Goal: Communication & Community: Answer question/provide support

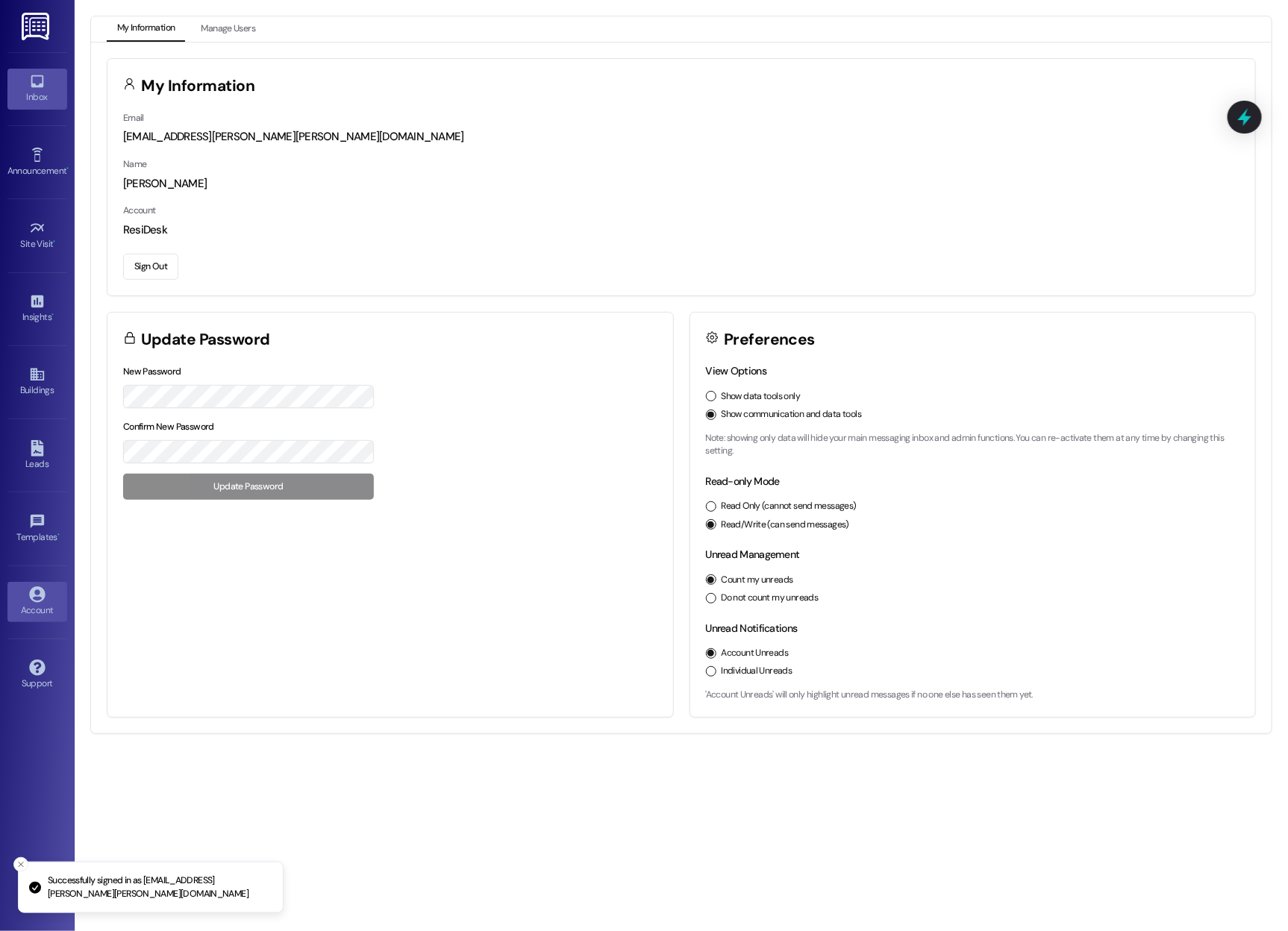
click at [33, 96] on div "Inbox" at bounding box center [37, 97] width 74 height 15
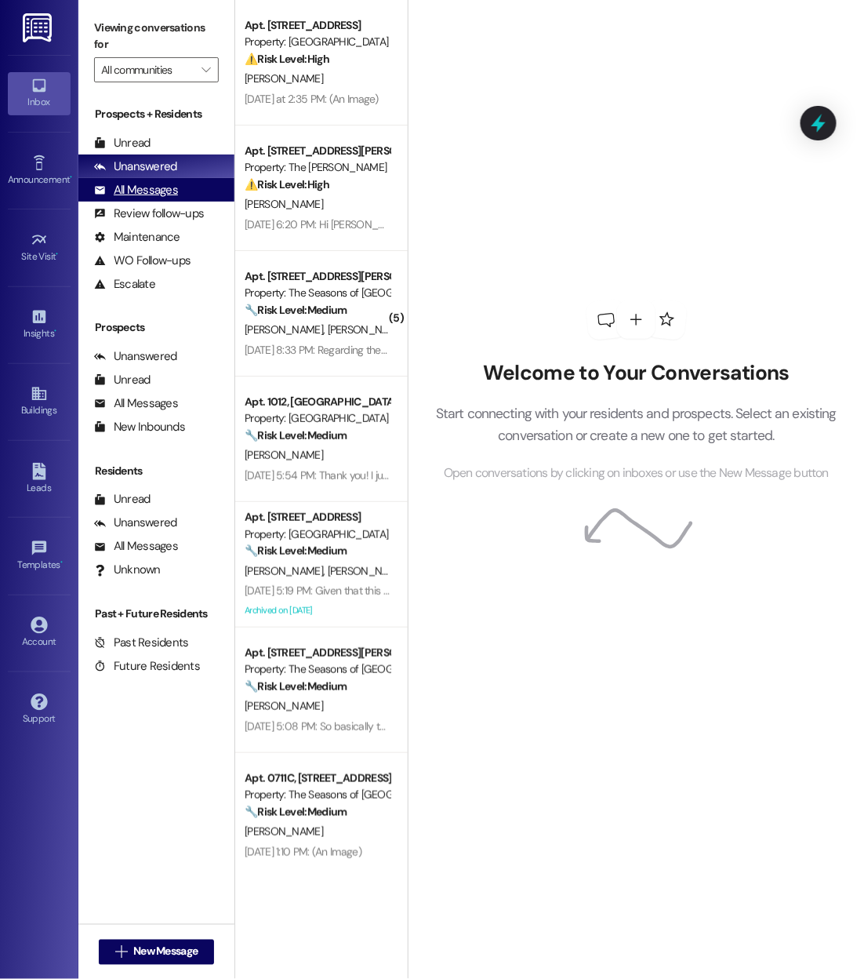
click at [132, 200] on div "All Messages (undefined)" at bounding box center [156, 190] width 156 height 24
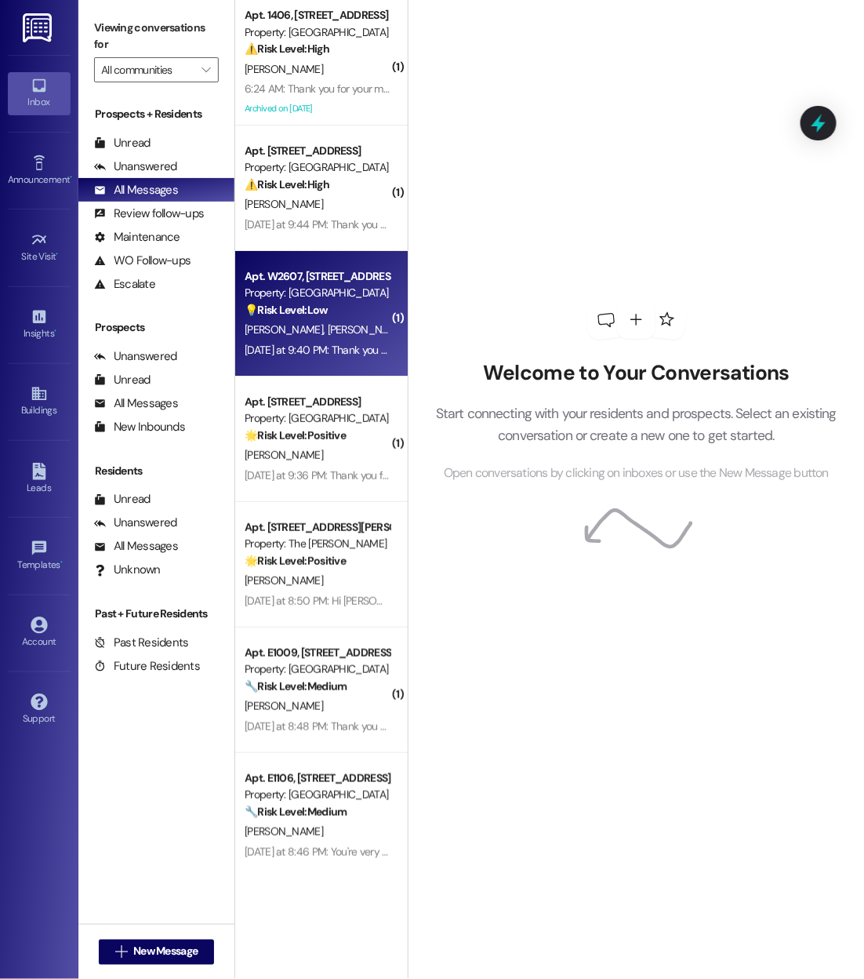
scroll to position [54, 0]
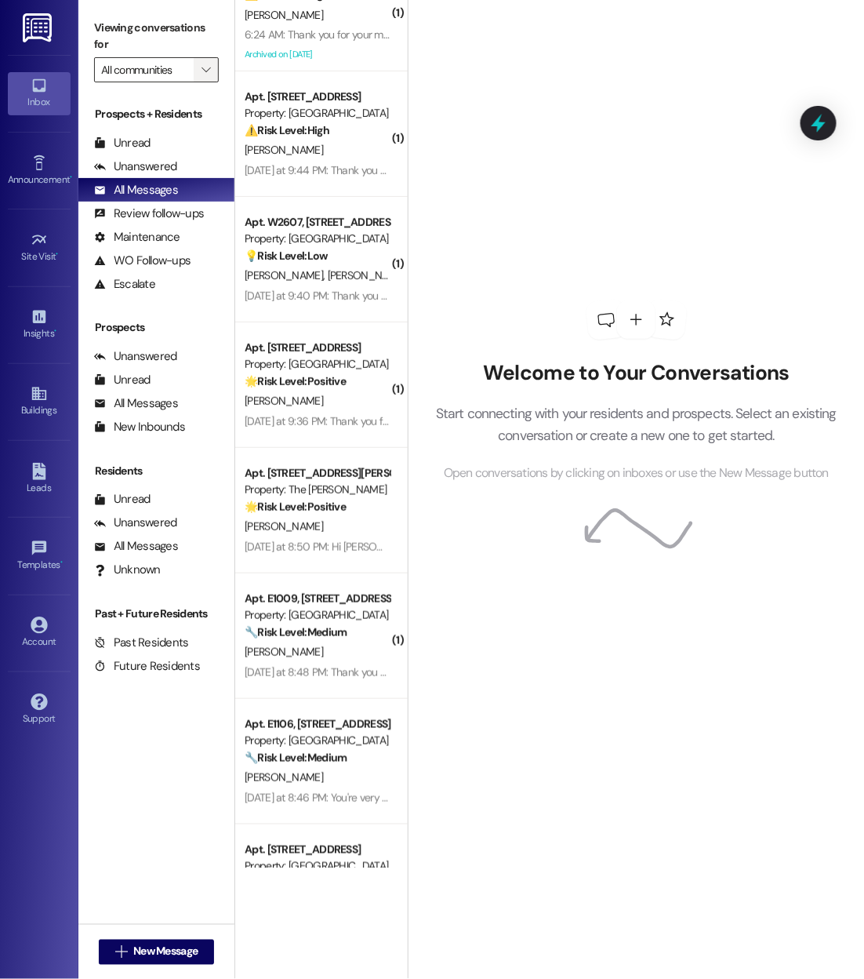
click at [198, 75] on span "" at bounding box center [205, 69] width 15 height 25
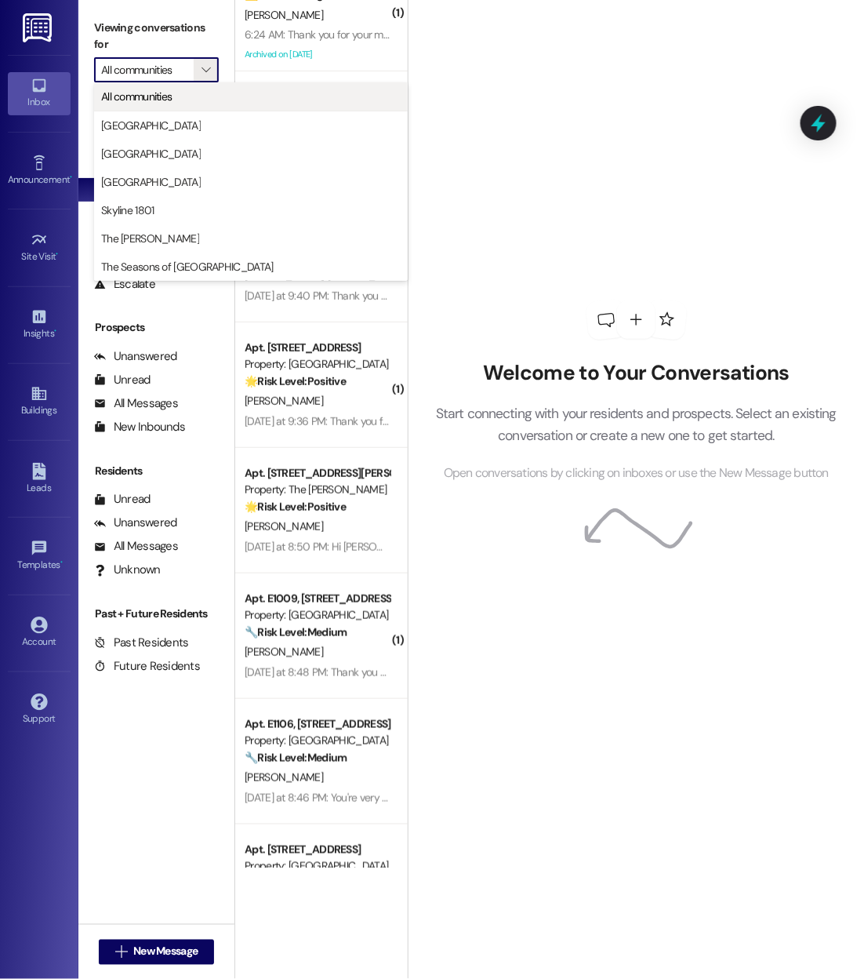
click at [187, 110] on button "All communities" at bounding box center [251, 96] width 314 height 28
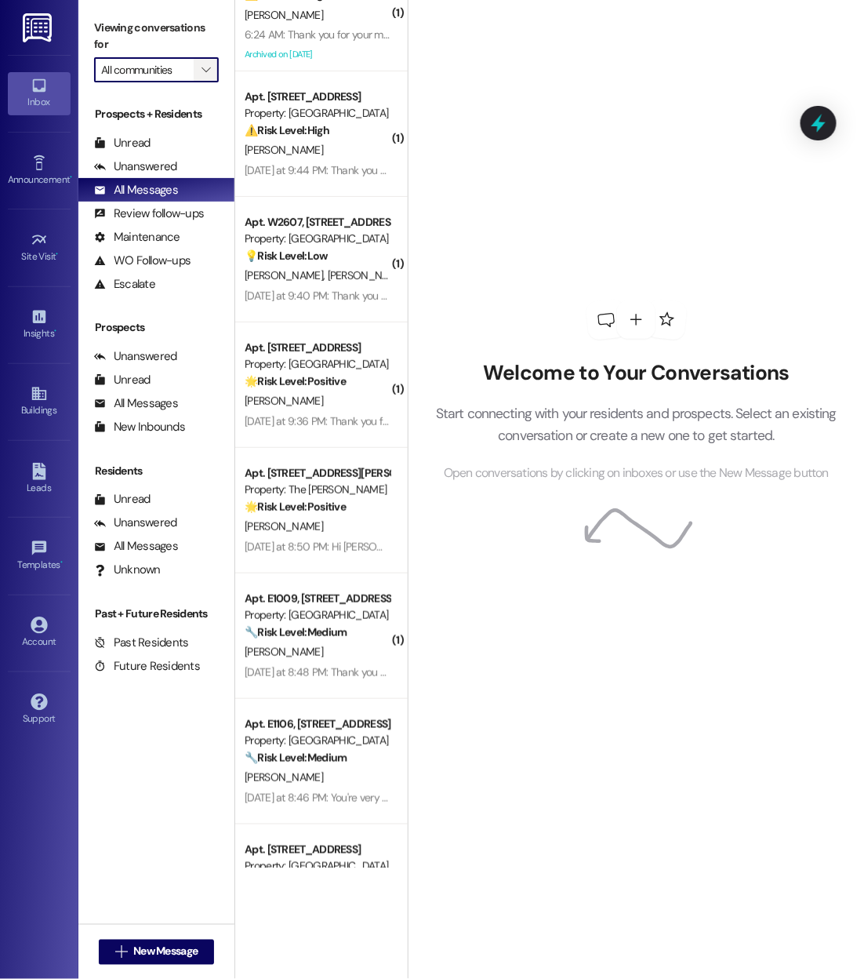
click at [202, 73] on icon "" at bounding box center [206, 70] width 9 height 13
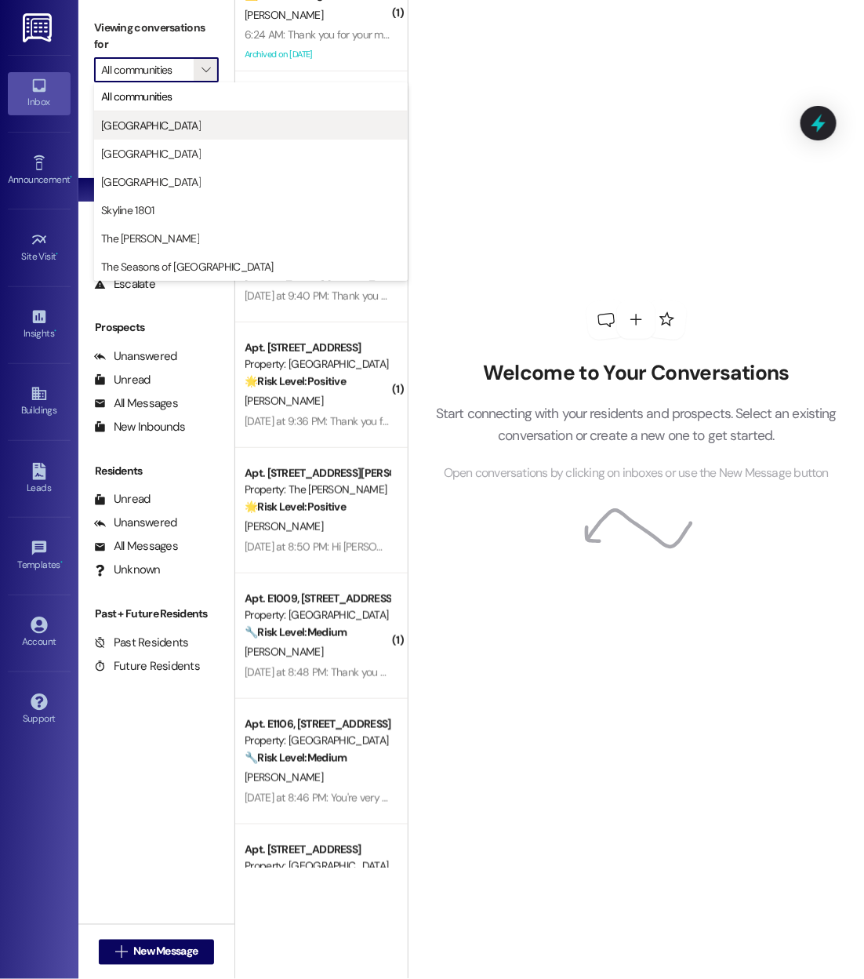
click at [191, 121] on span "Bayaud Tower" at bounding box center [251, 126] width 300 height 16
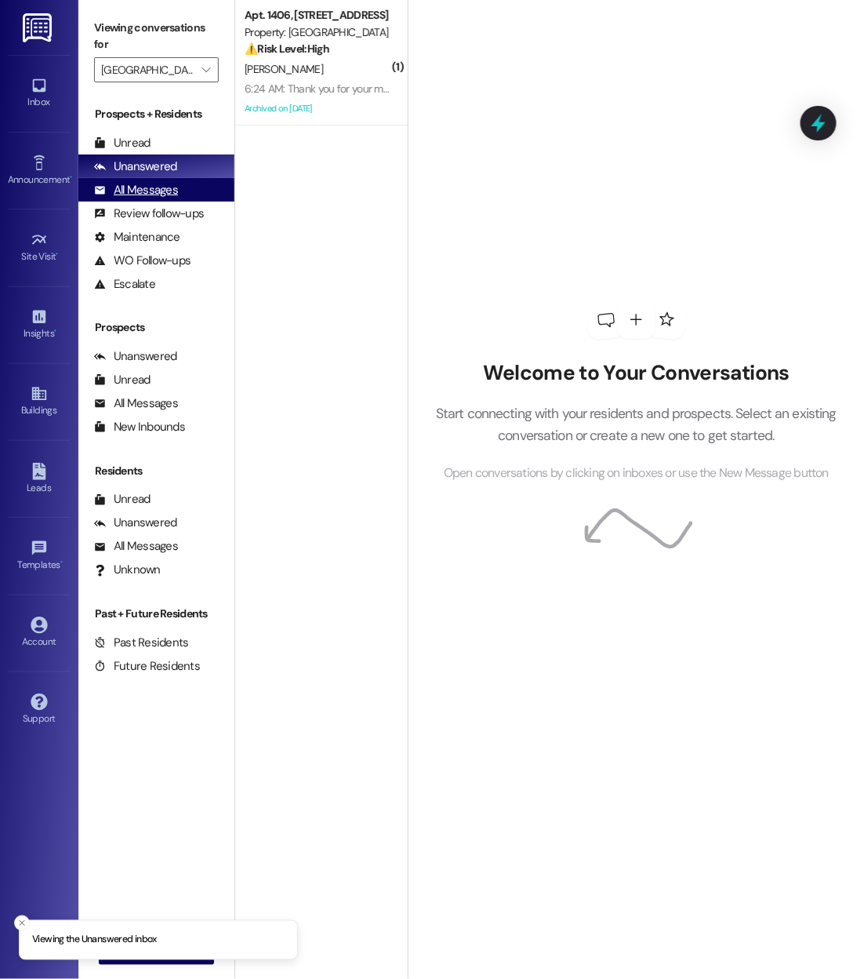
click at [137, 184] on div "All Messages" at bounding box center [136, 190] width 84 height 16
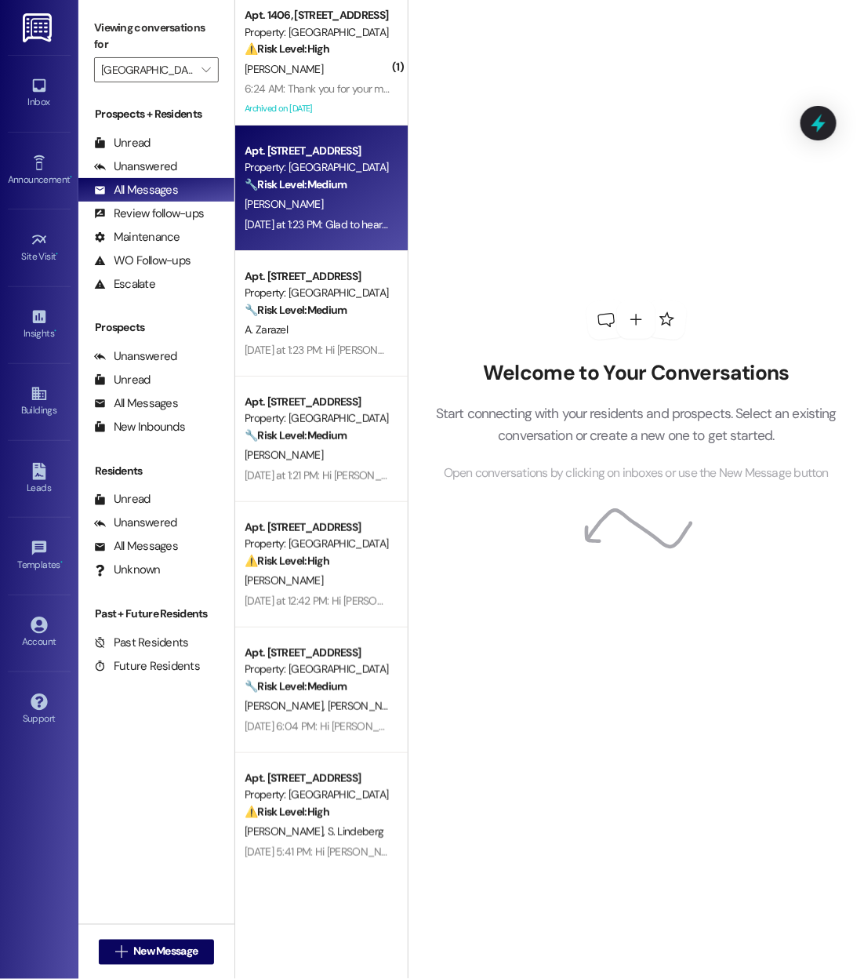
click at [288, 217] on div "Yesterday at 1:23 PM: Glad to hear that! Have a wonderful day, Joseph! Yesterda…" at bounding box center [409, 224] width 328 height 14
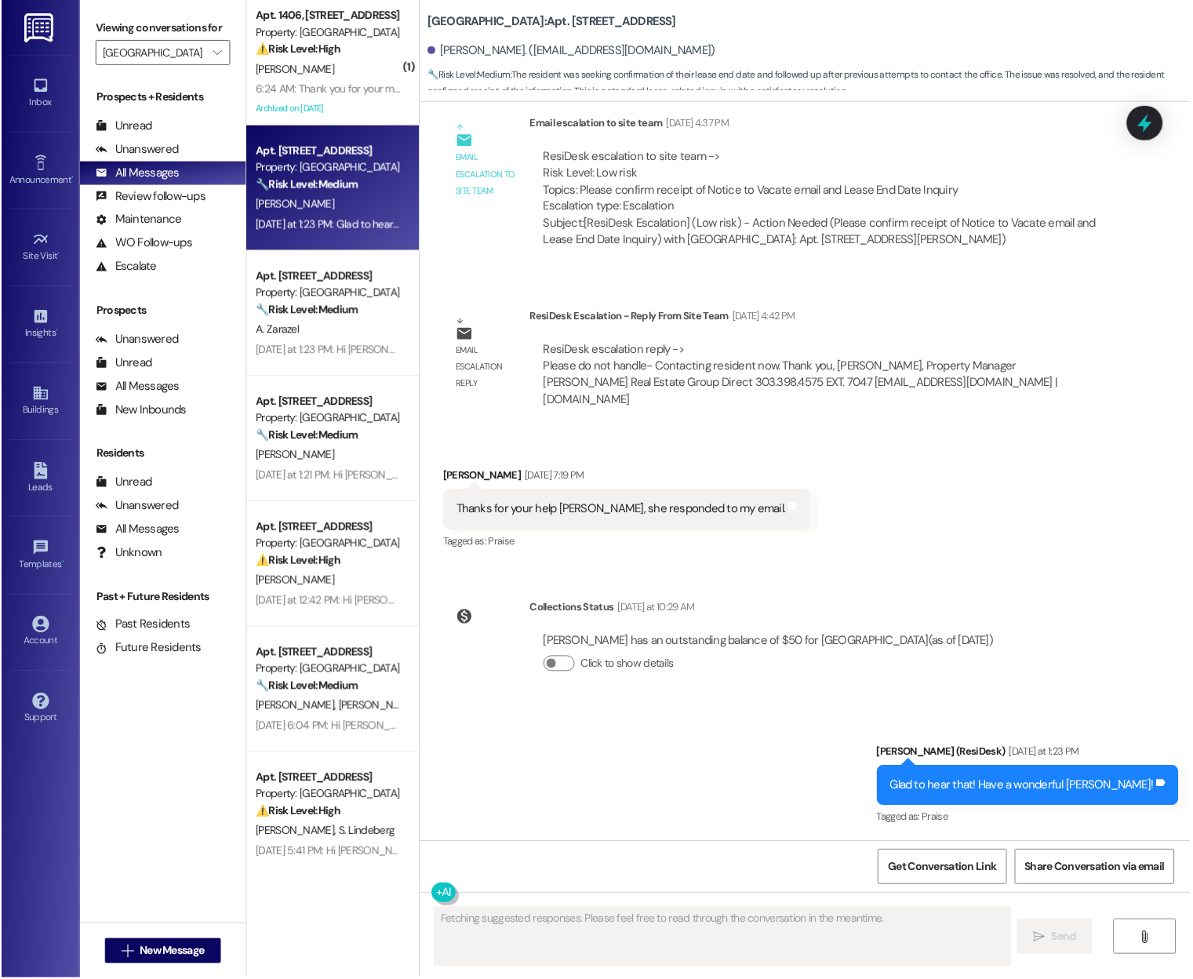
scroll to position [1437, 0]
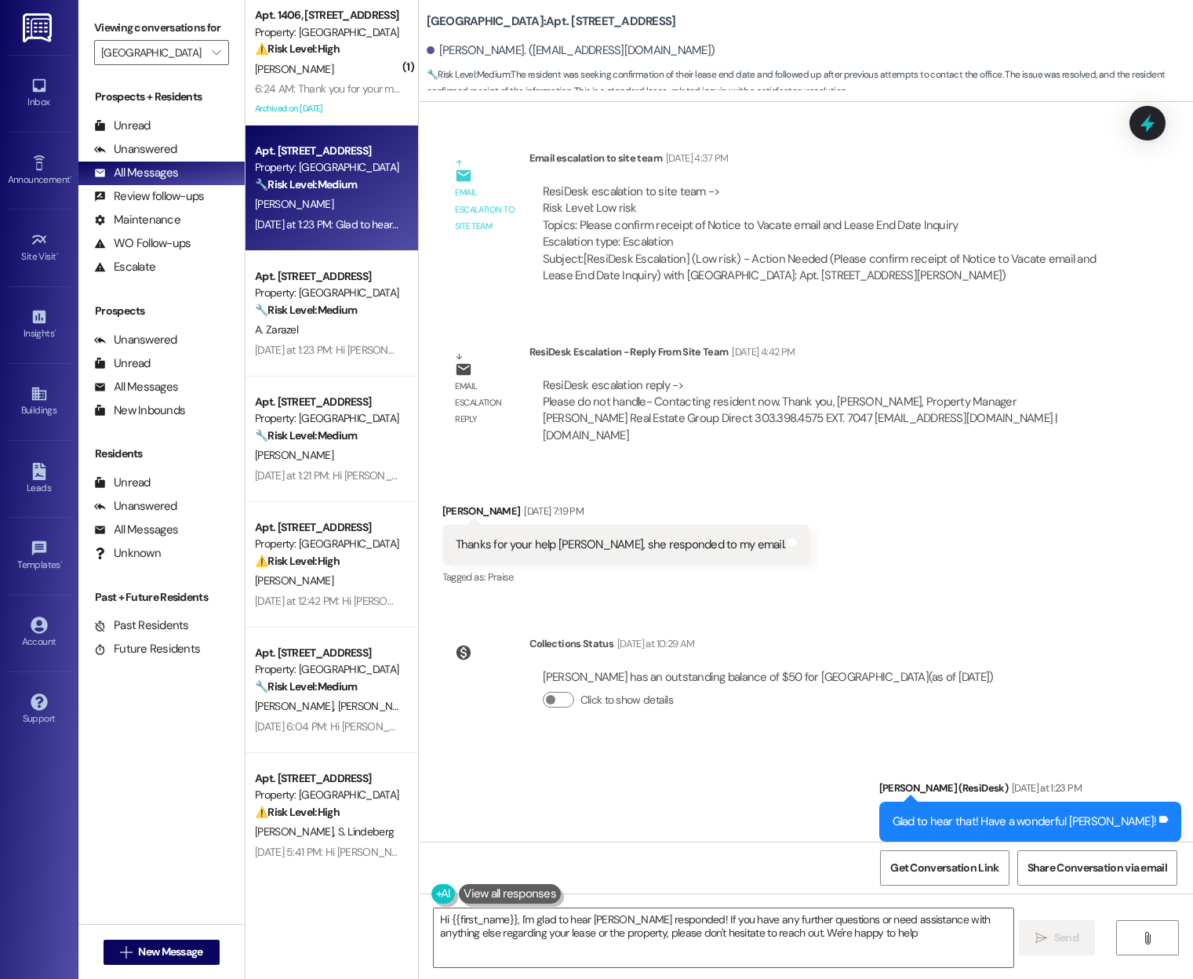
type textarea "Hi {{first_name}}, I'm glad to hear Stephanie responded! If you have any furthe…"
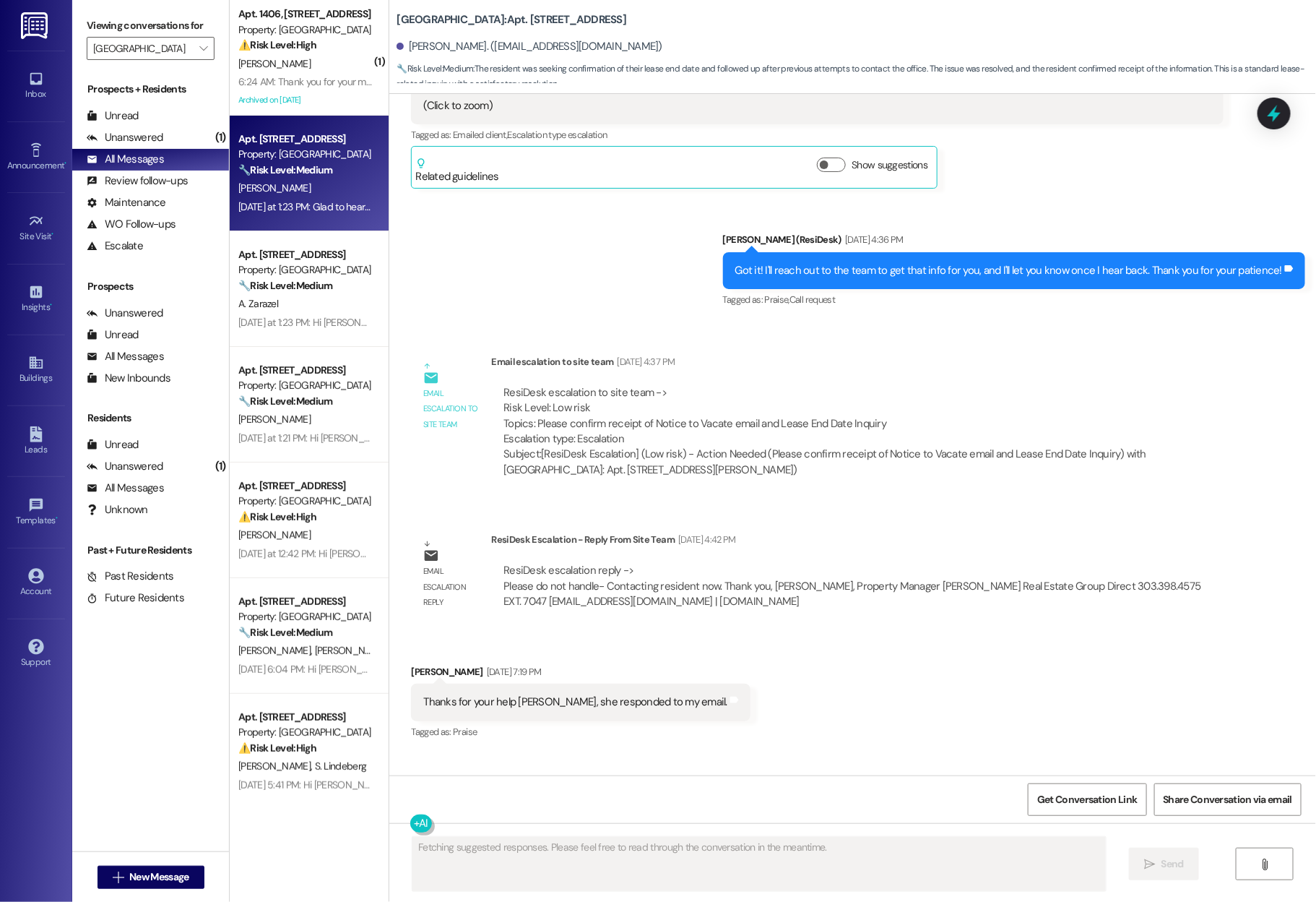
scroll to position [1037, 0]
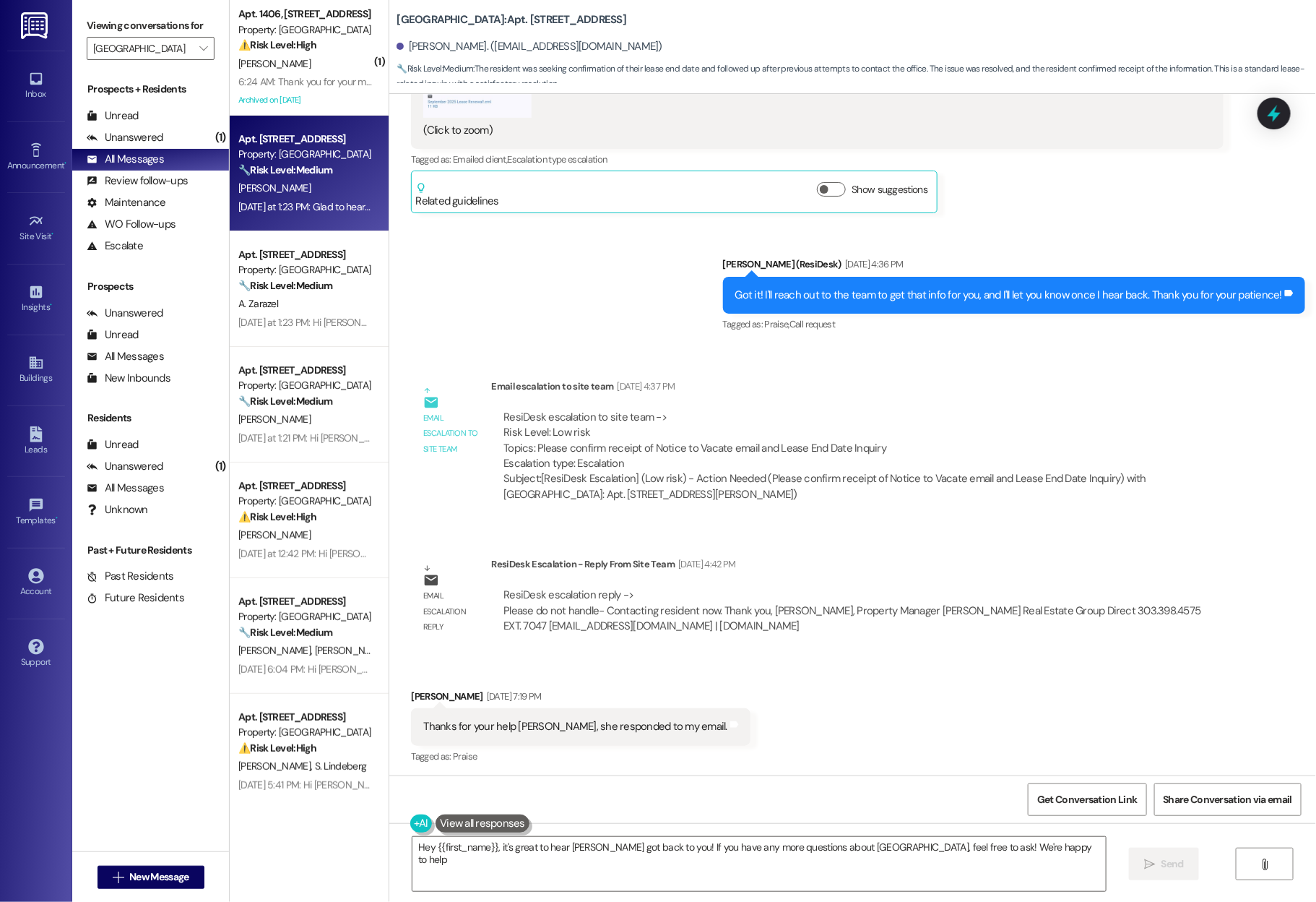
type textarea "Hey {{first_name}}, it's great to hear Stephanie got back to you! If you have a…"
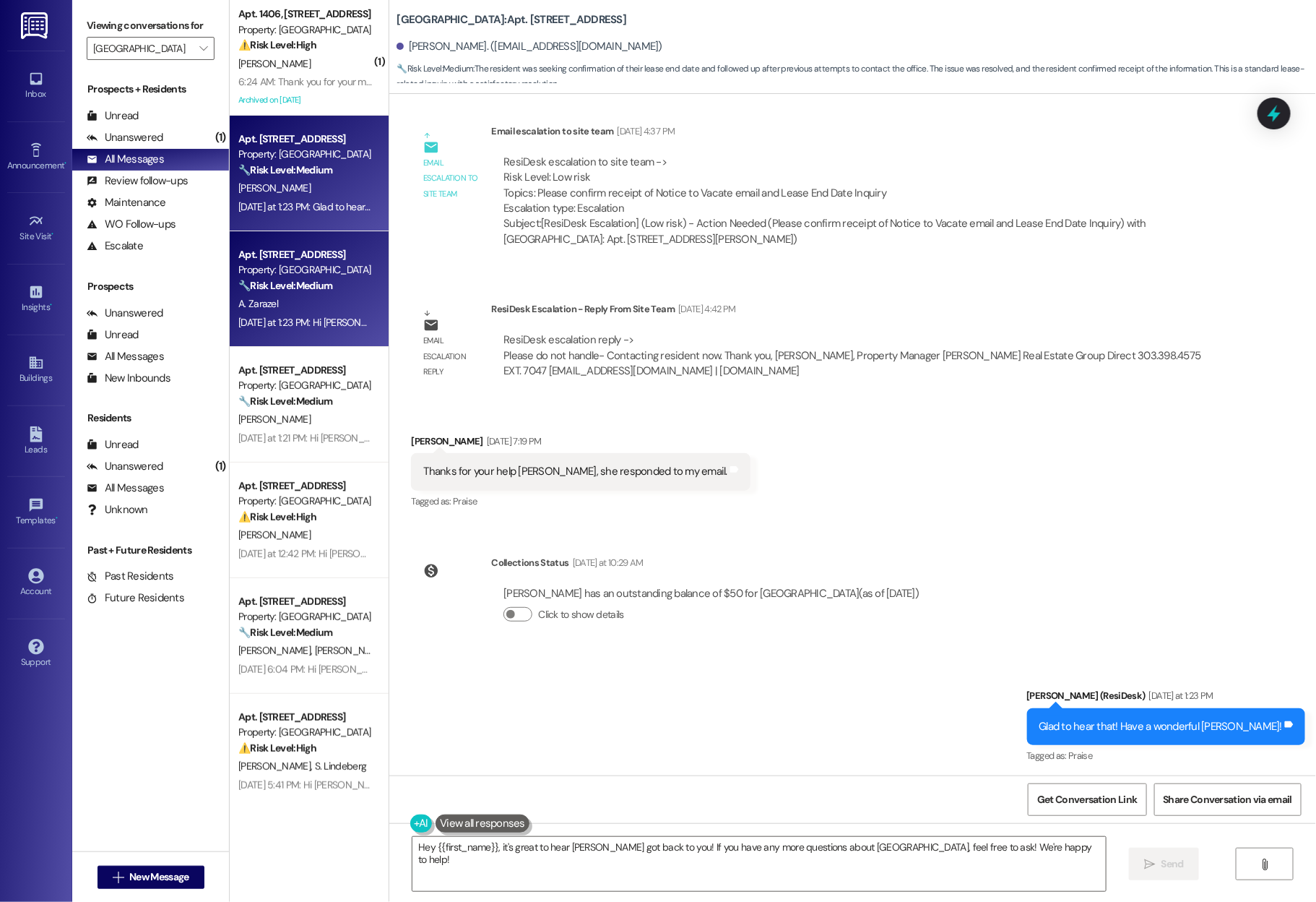
click at [302, 301] on div "A. Zarazel" at bounding box center [305, 304] width 136 height 18
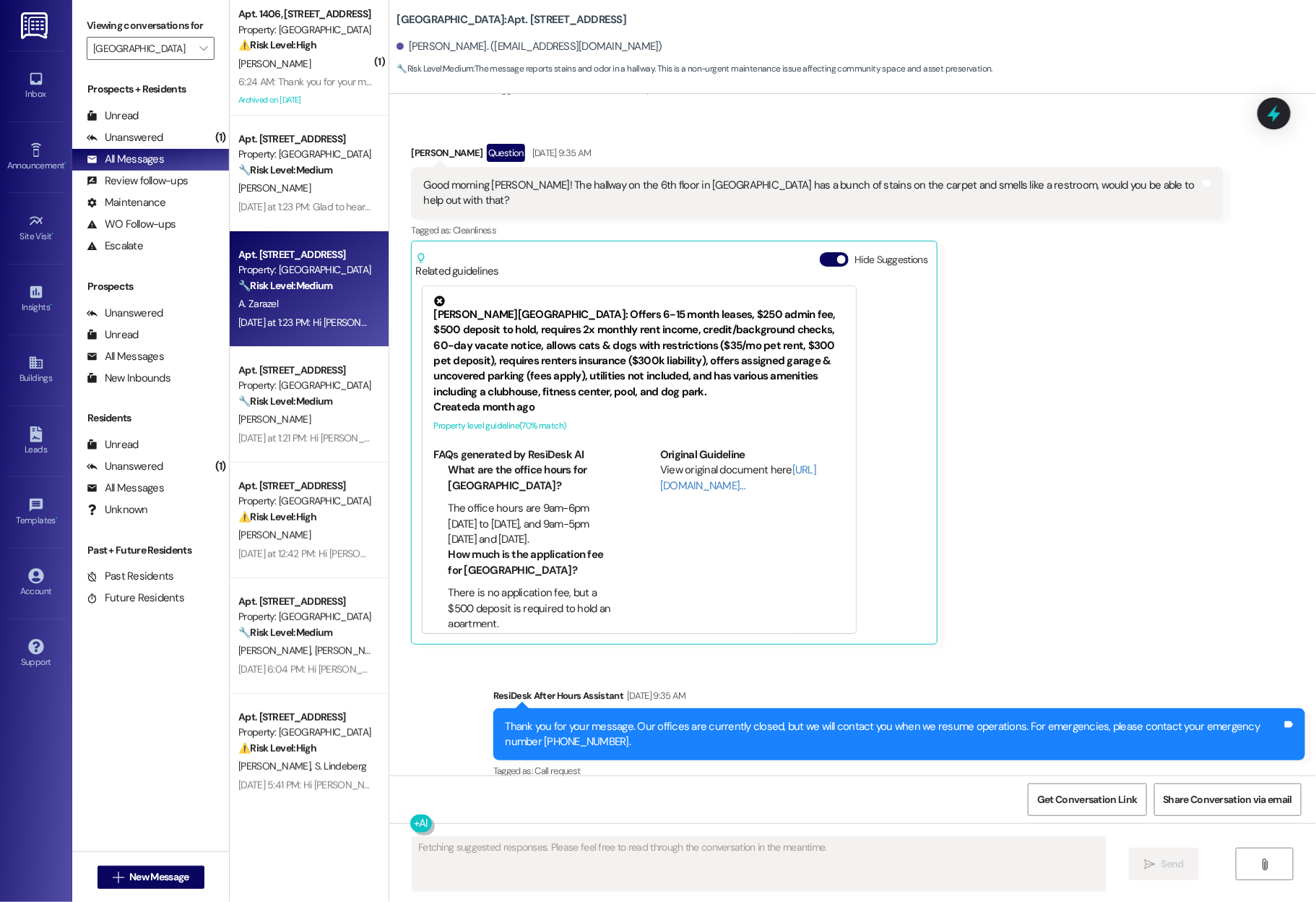
scroll to position [393, 0]
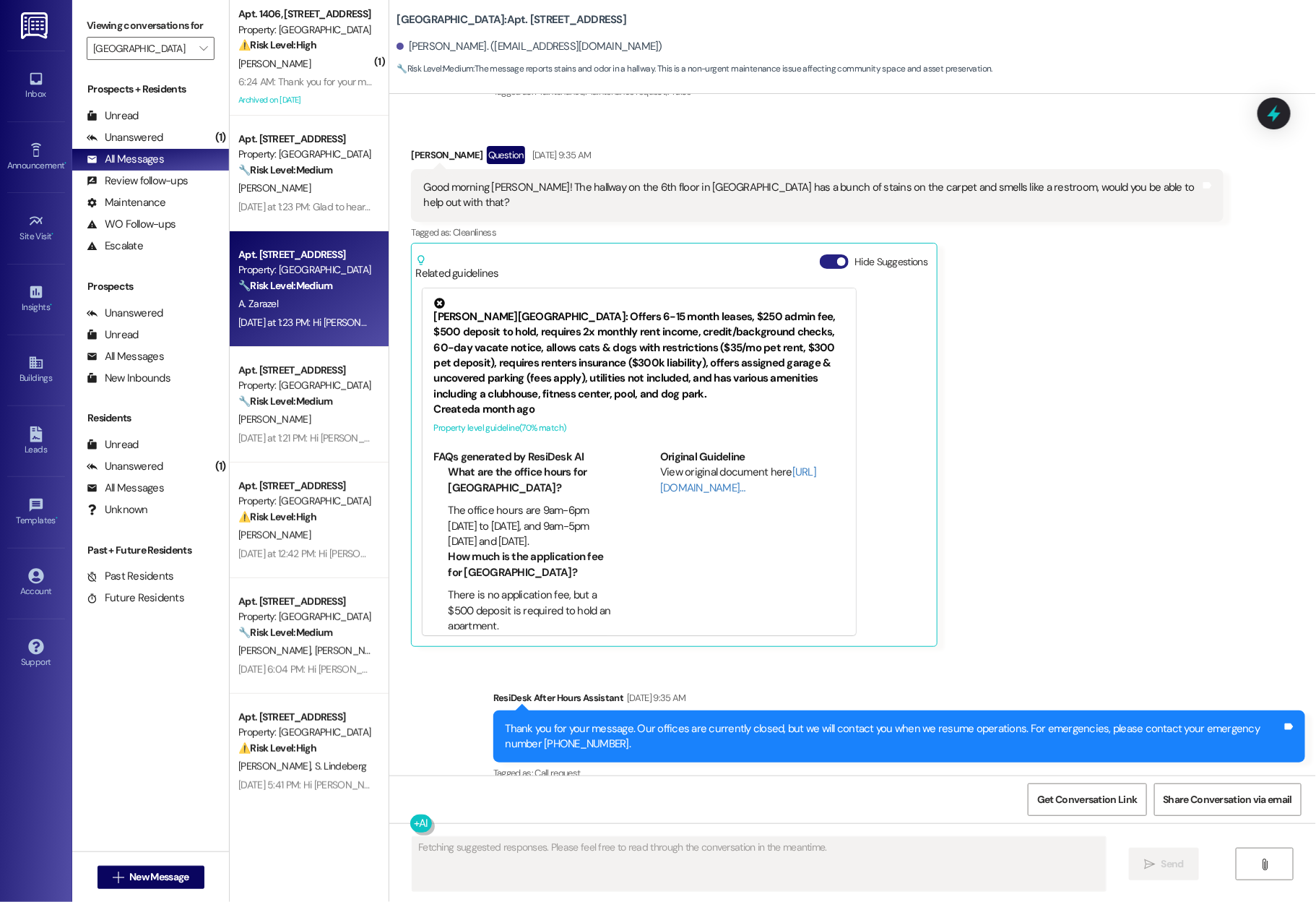
click at [820, 254] on button "Hide Suggestions" at bounding box center [833, 262] width 29 height 15
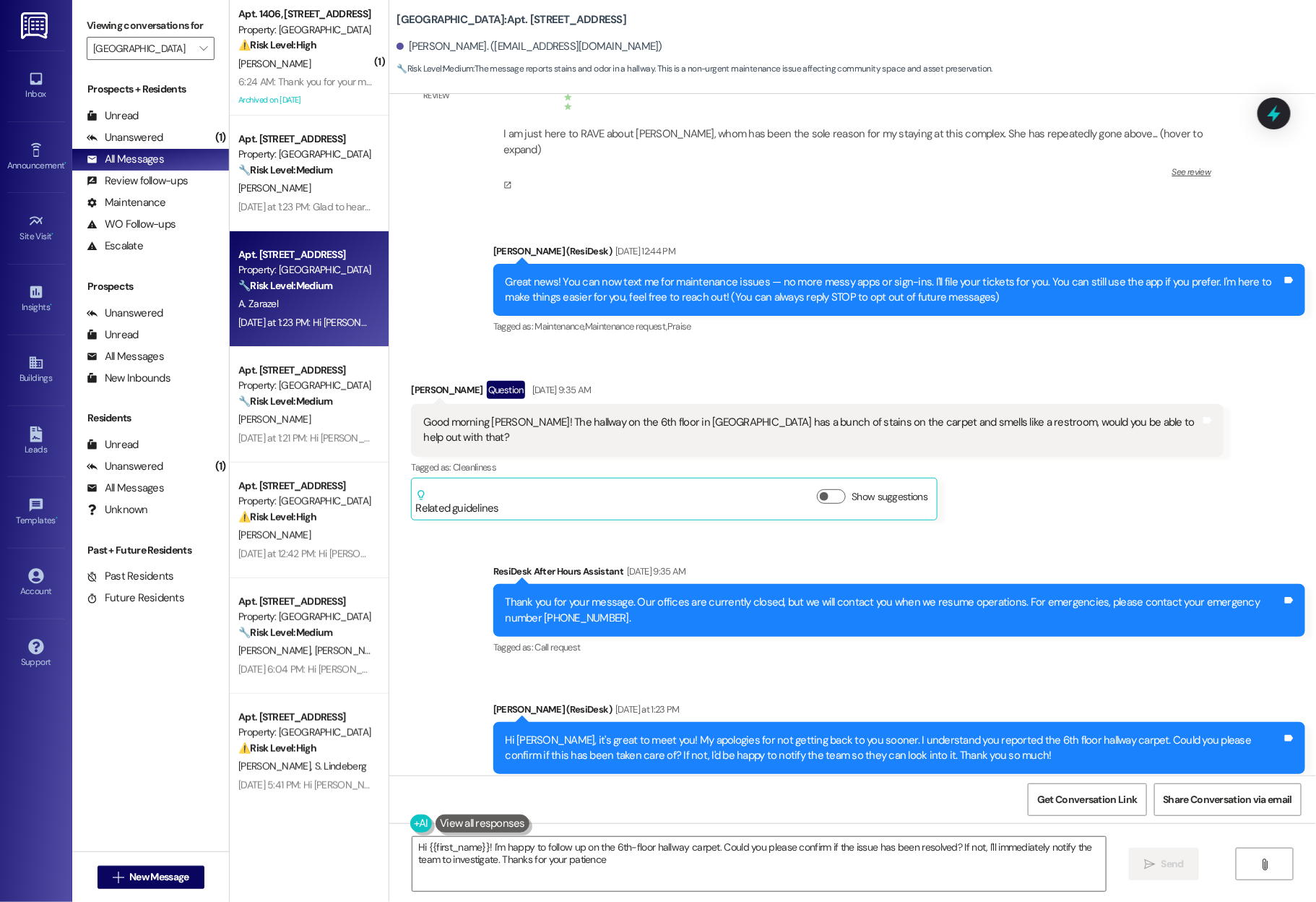
type textarea "Hi {{first_name}}! I'm happy to follow up on the 6th-floor hallway carpet. Coul…"
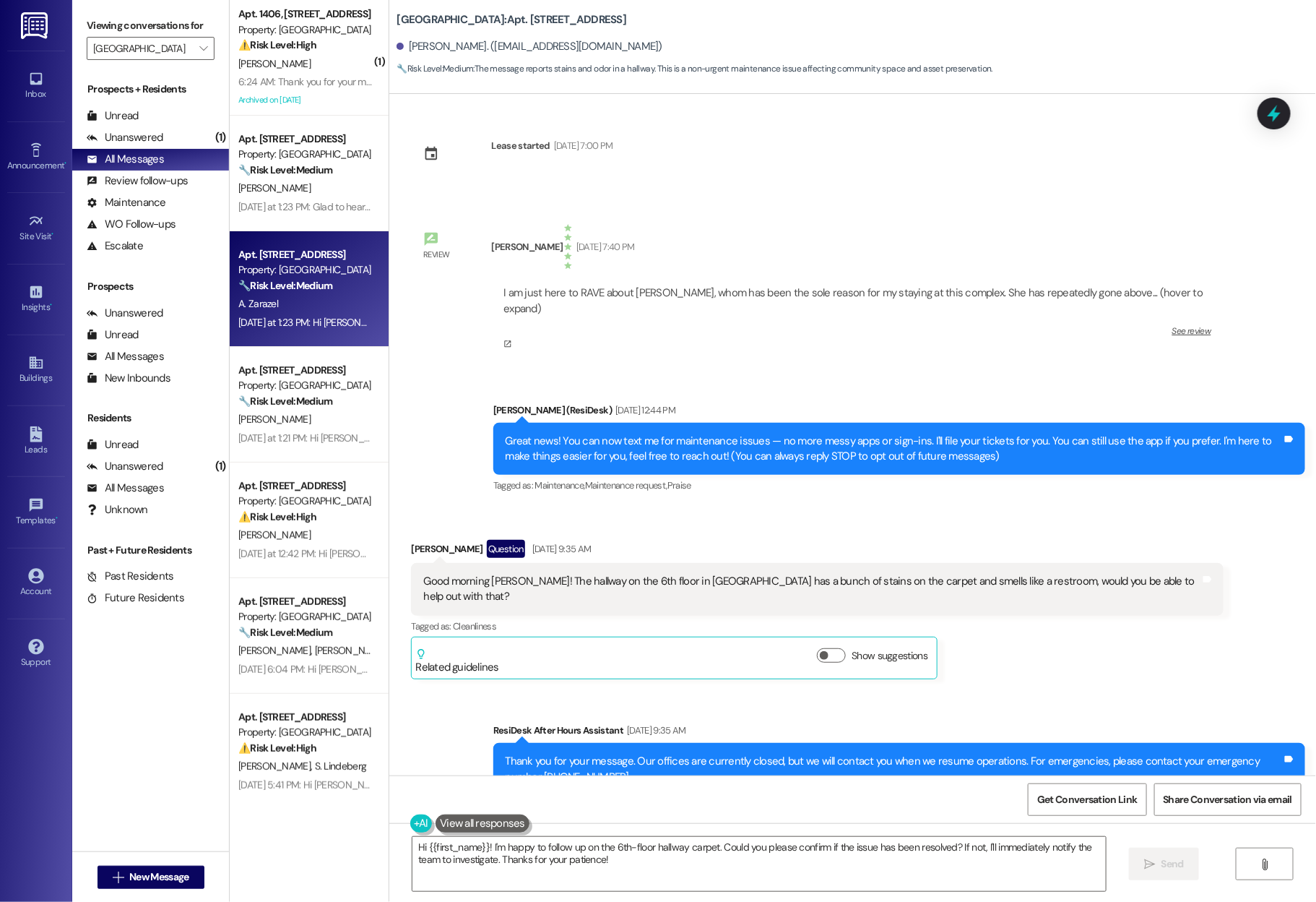
scroll to position [2, 0]
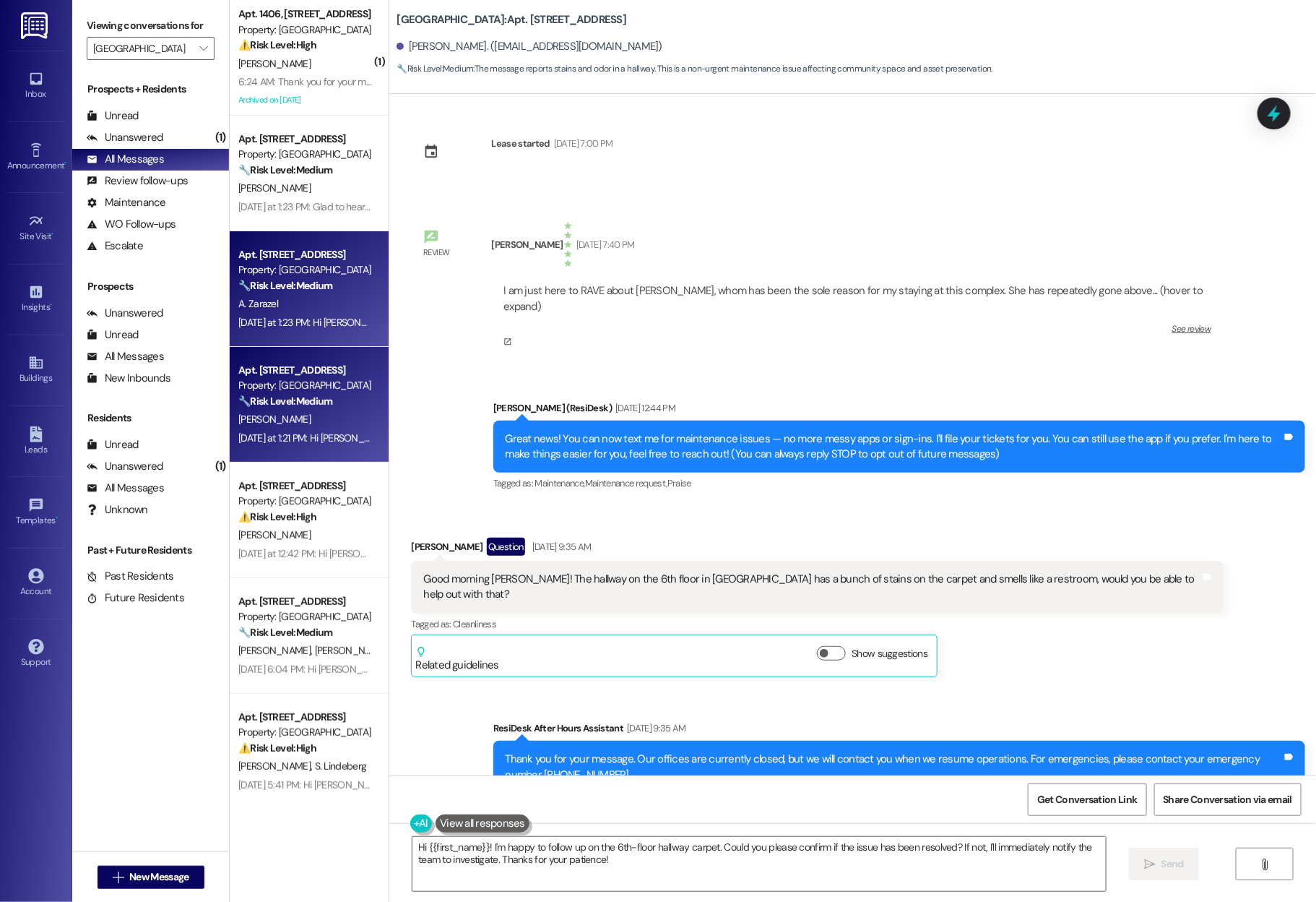
click at [318, 390] on div "Property: Bayaud Tower" at bounding box center [305, 385] width 134 height 15
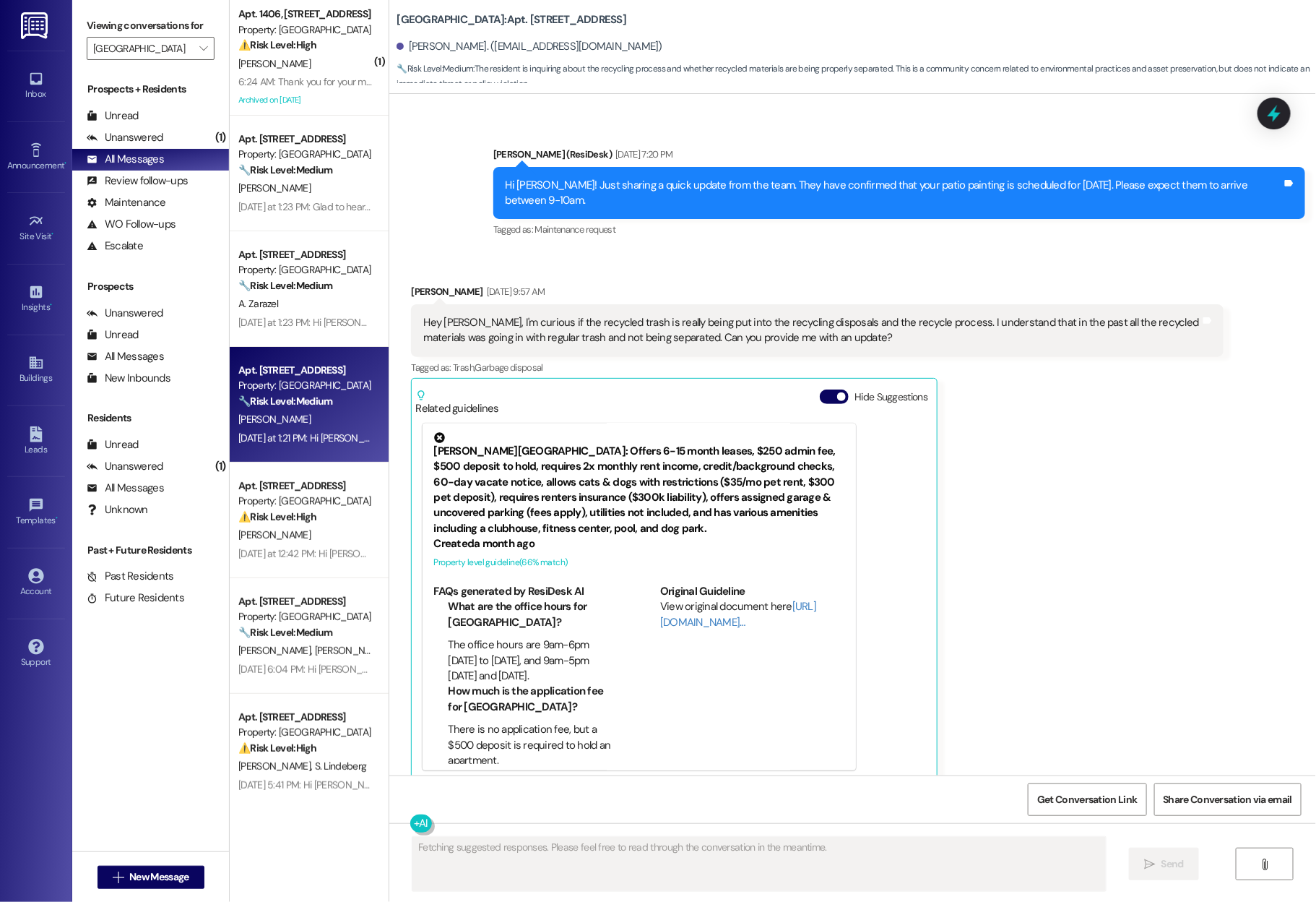
scroll to position [11, 0]
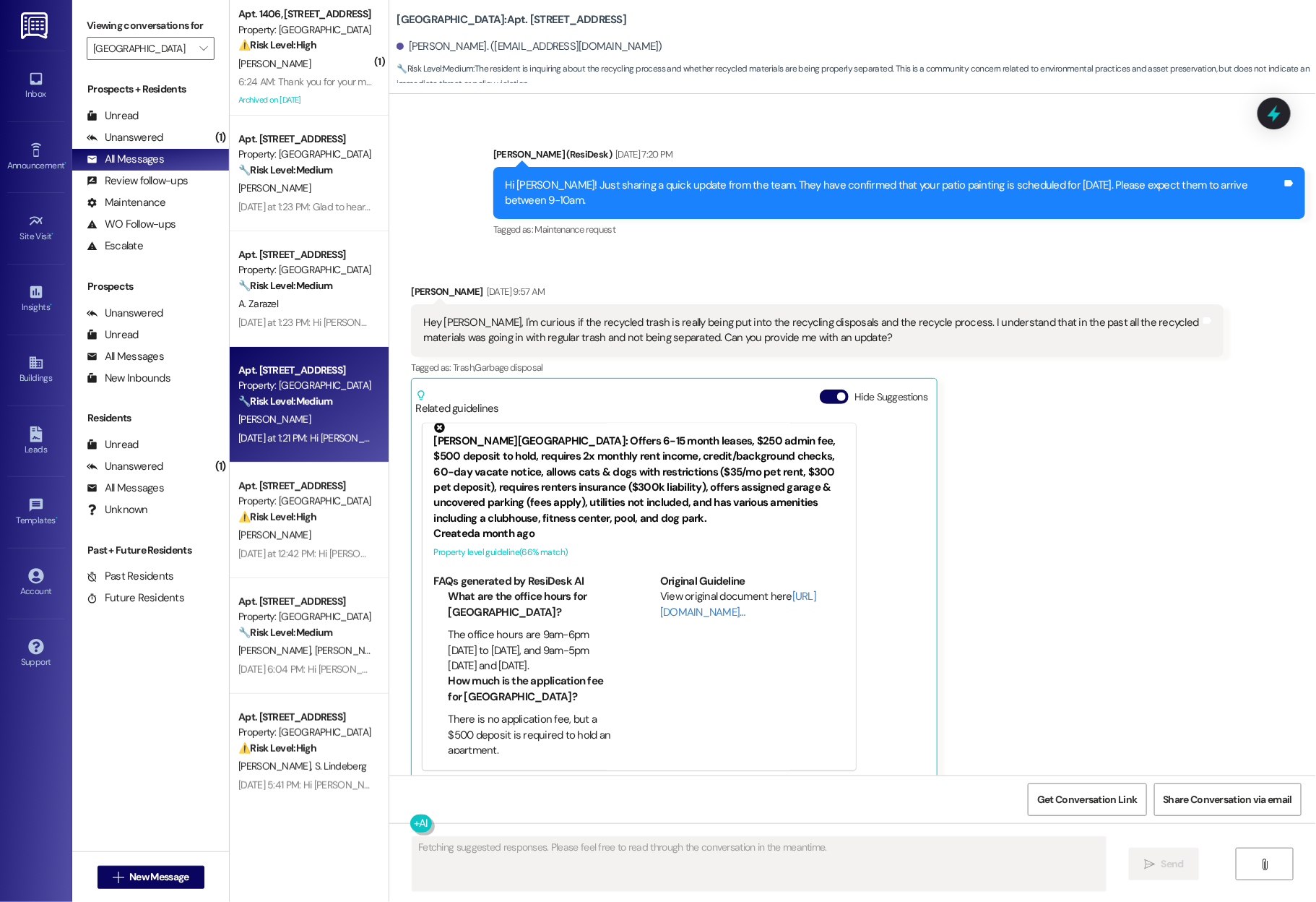
click at [820, 391] on div "Hide Suggestions" at bounding box center [876, 403] width 113 height 27
click at [828, 390] on button "Hide Suggestions" at bounding box center [833, 397] width 29 height 15
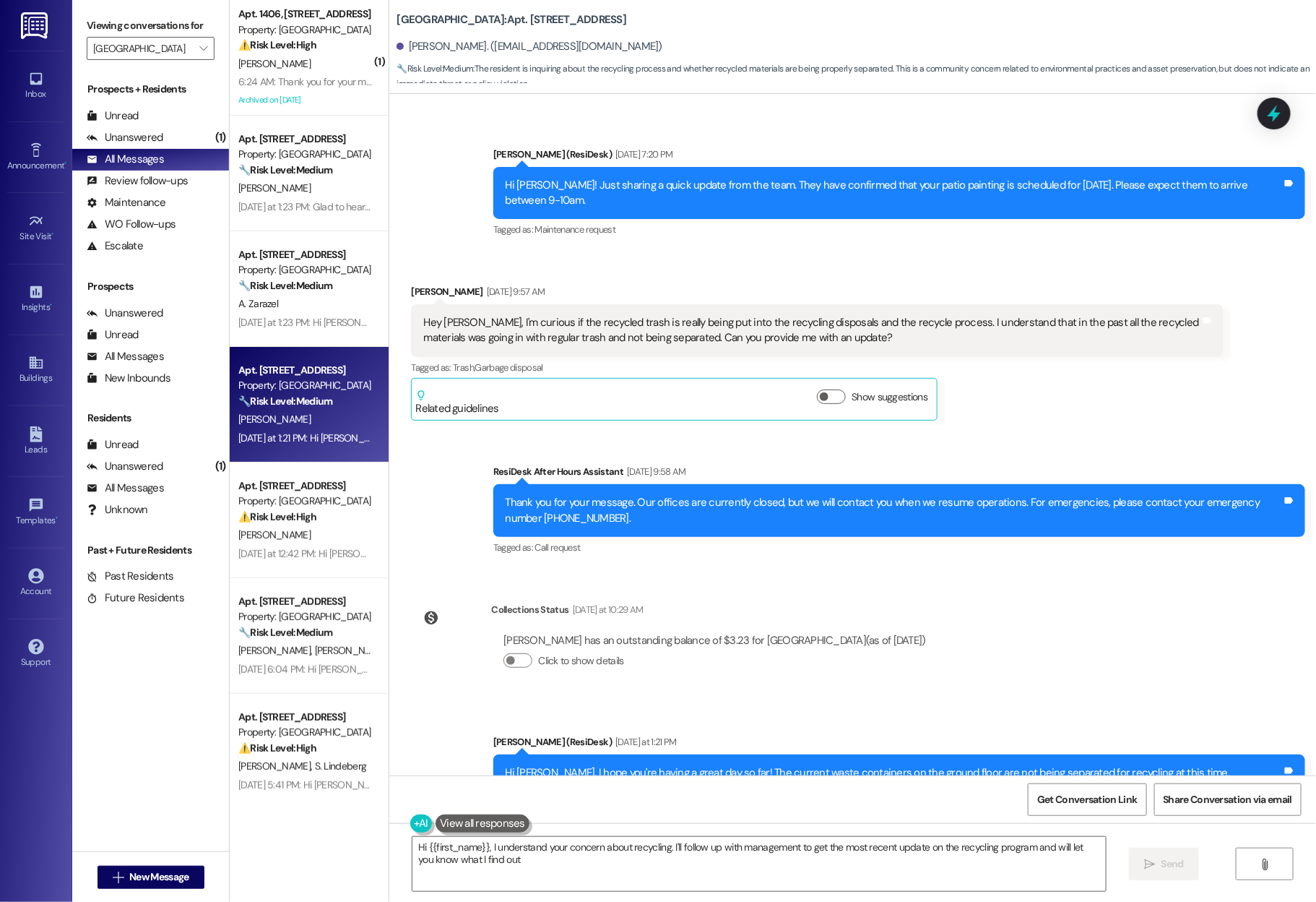
type textarea "Hi {{first_name}}, I understand your concern about recycling. I'll follow up wi…"
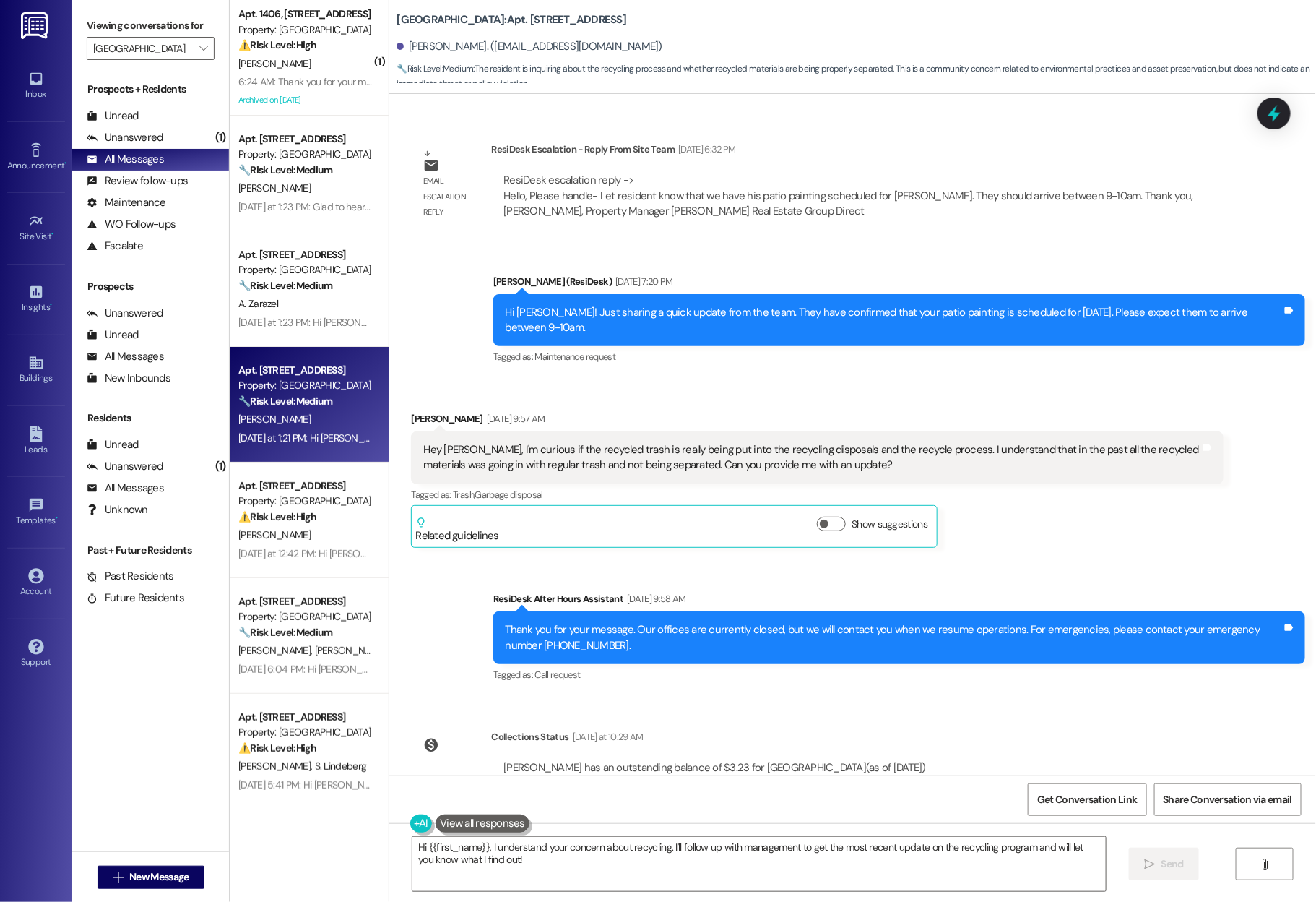
scroll to position [873, 0]
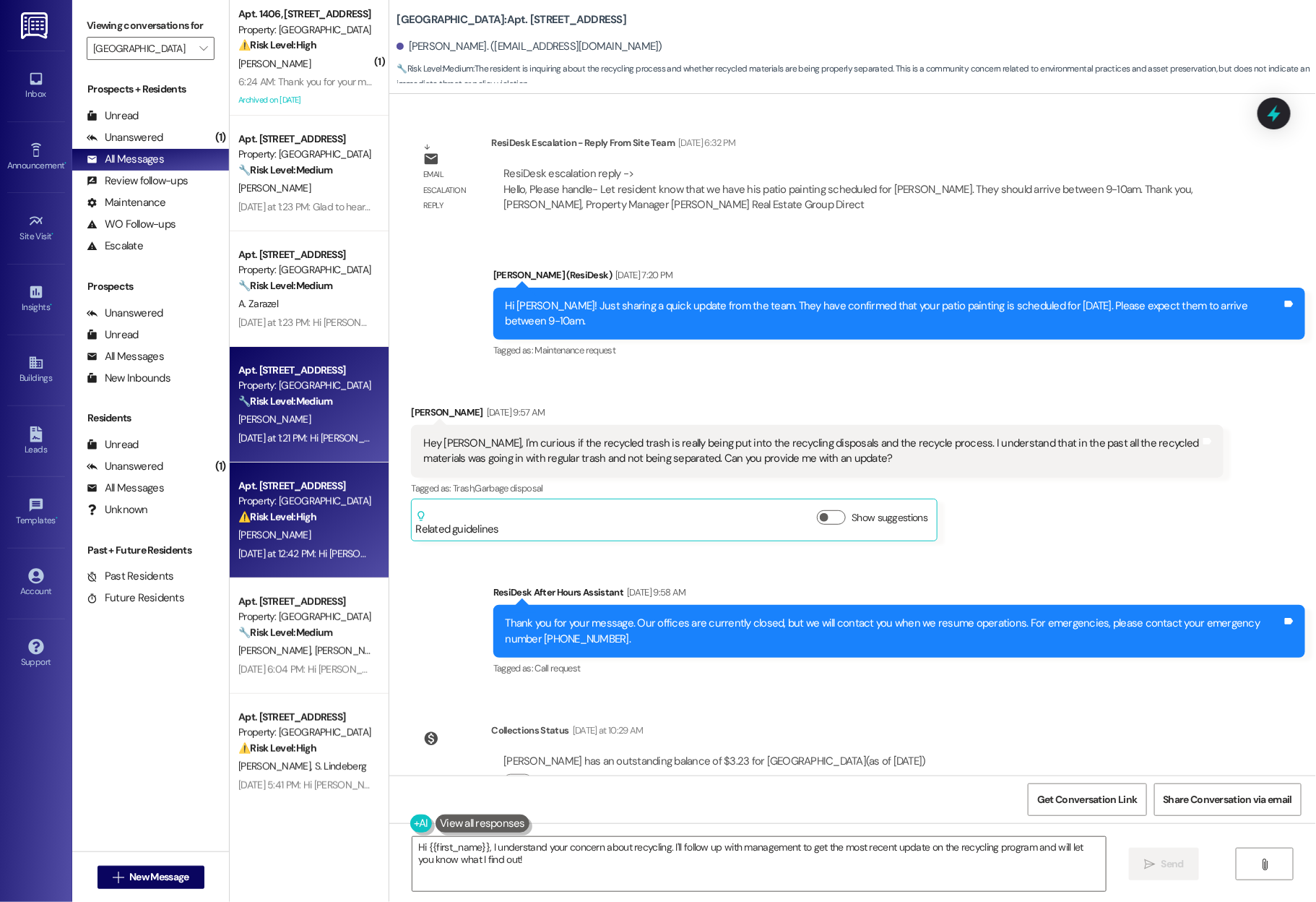
click at [289, 541] on div "S. Hartshorn" at bounding box center [305, 535] width 136 height 18
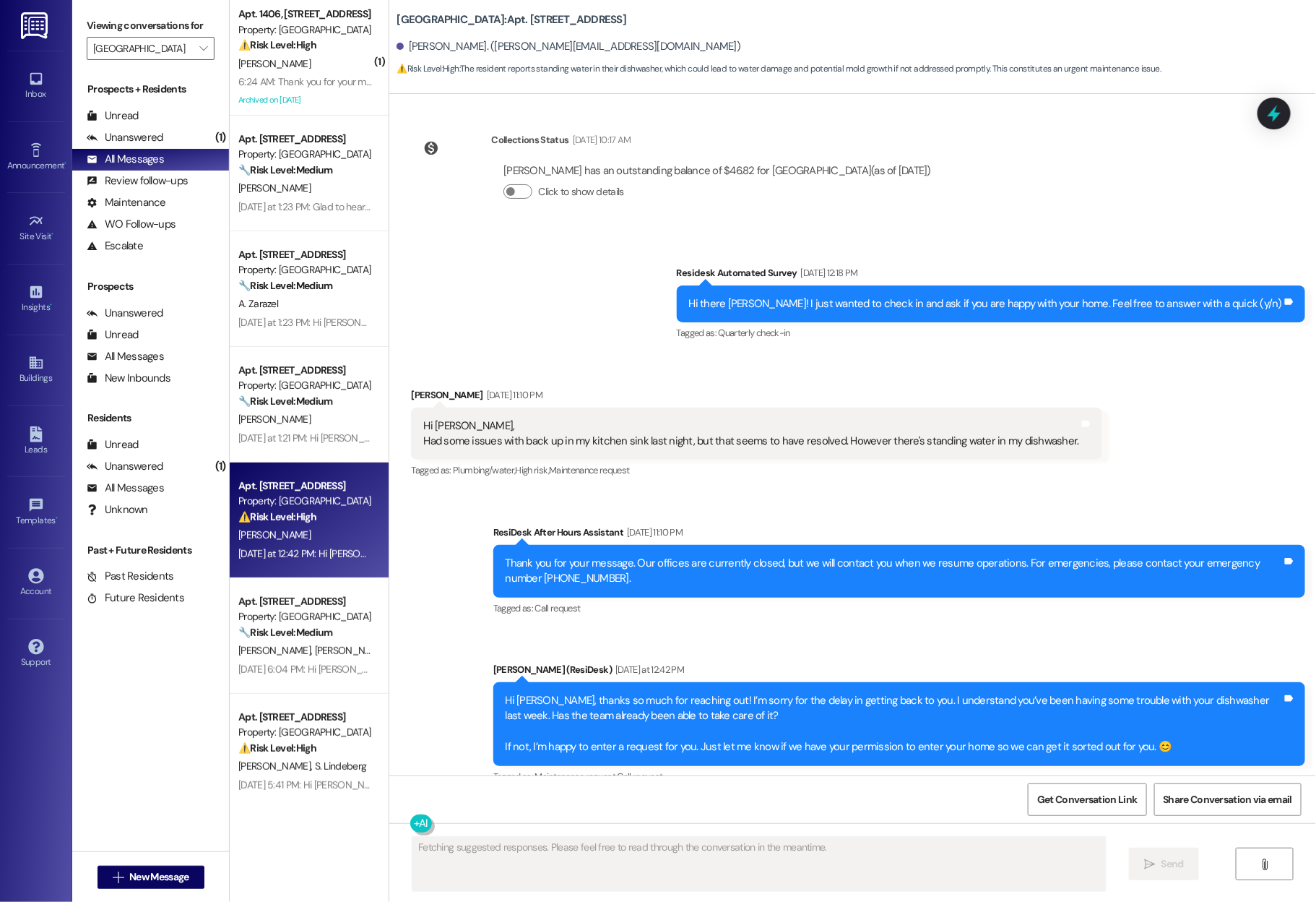
scroll to position [252, 0]
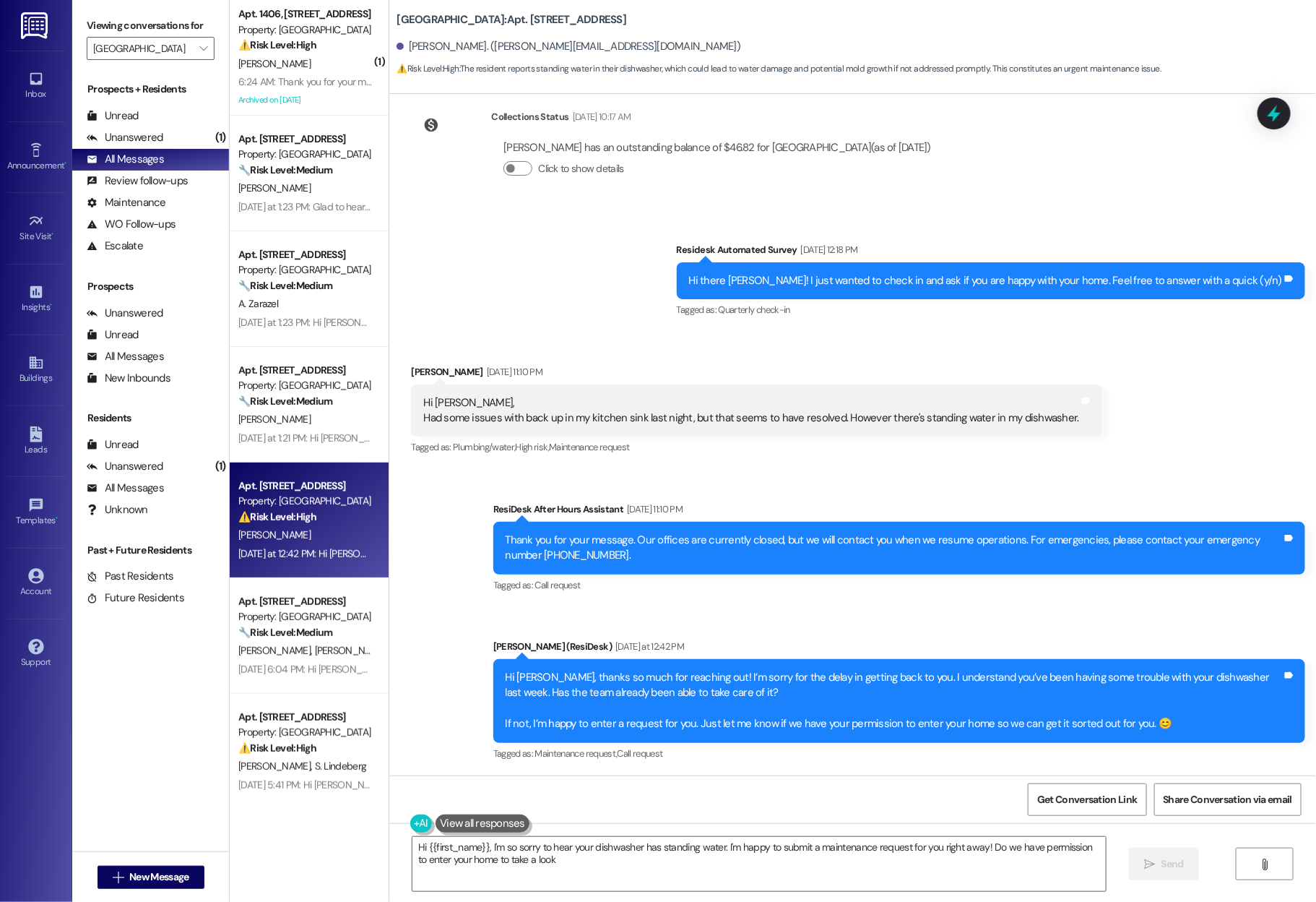
type textarea "Hi {{first_name}}, I'm so sorry to hear your dishwasher has standing water. I'm…"
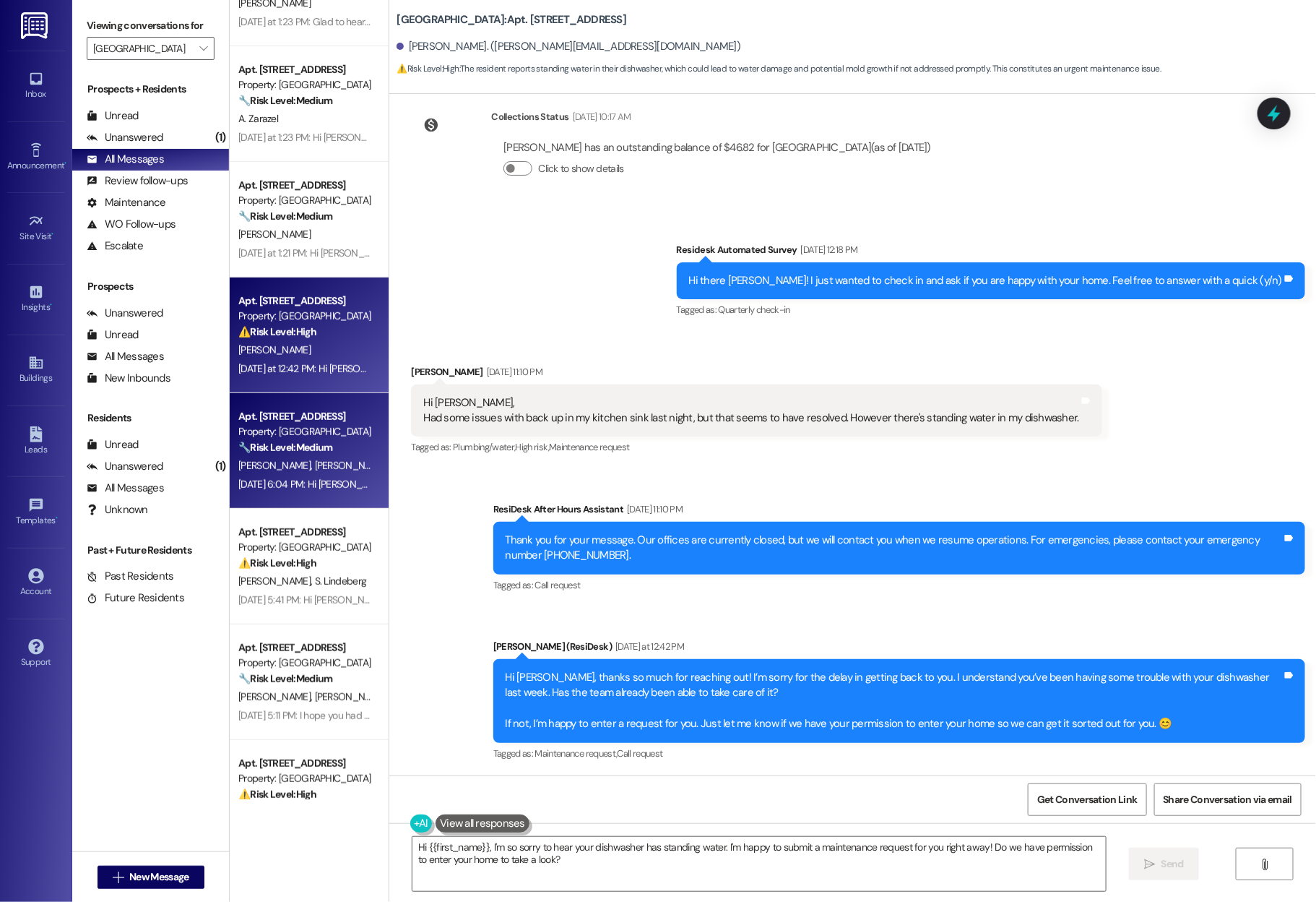
click at [286, 473] on div "J. Klaers A. Deweese" at bounding box center [305, 466] width 136 height 18
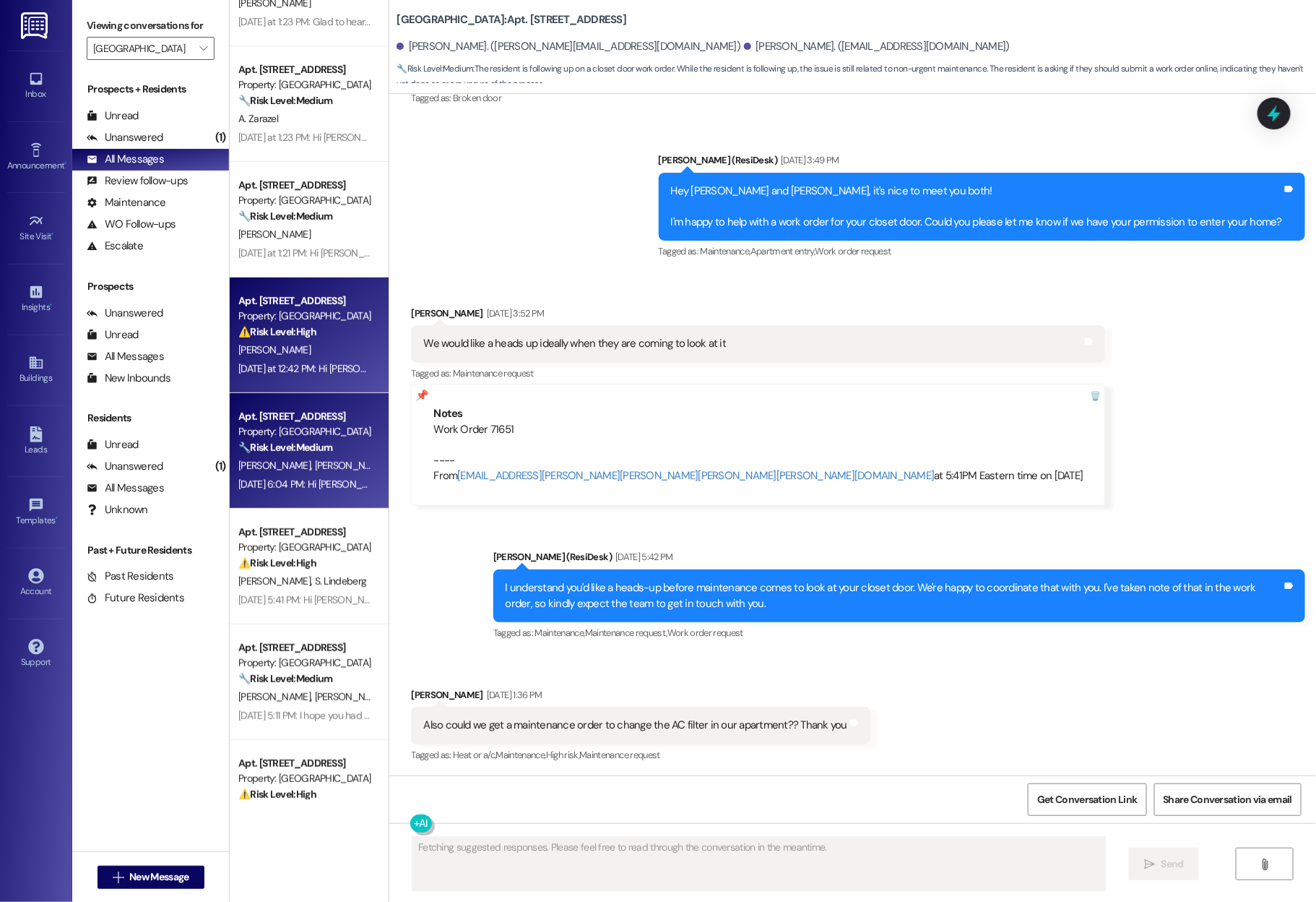
scroll to position [2218, 0]
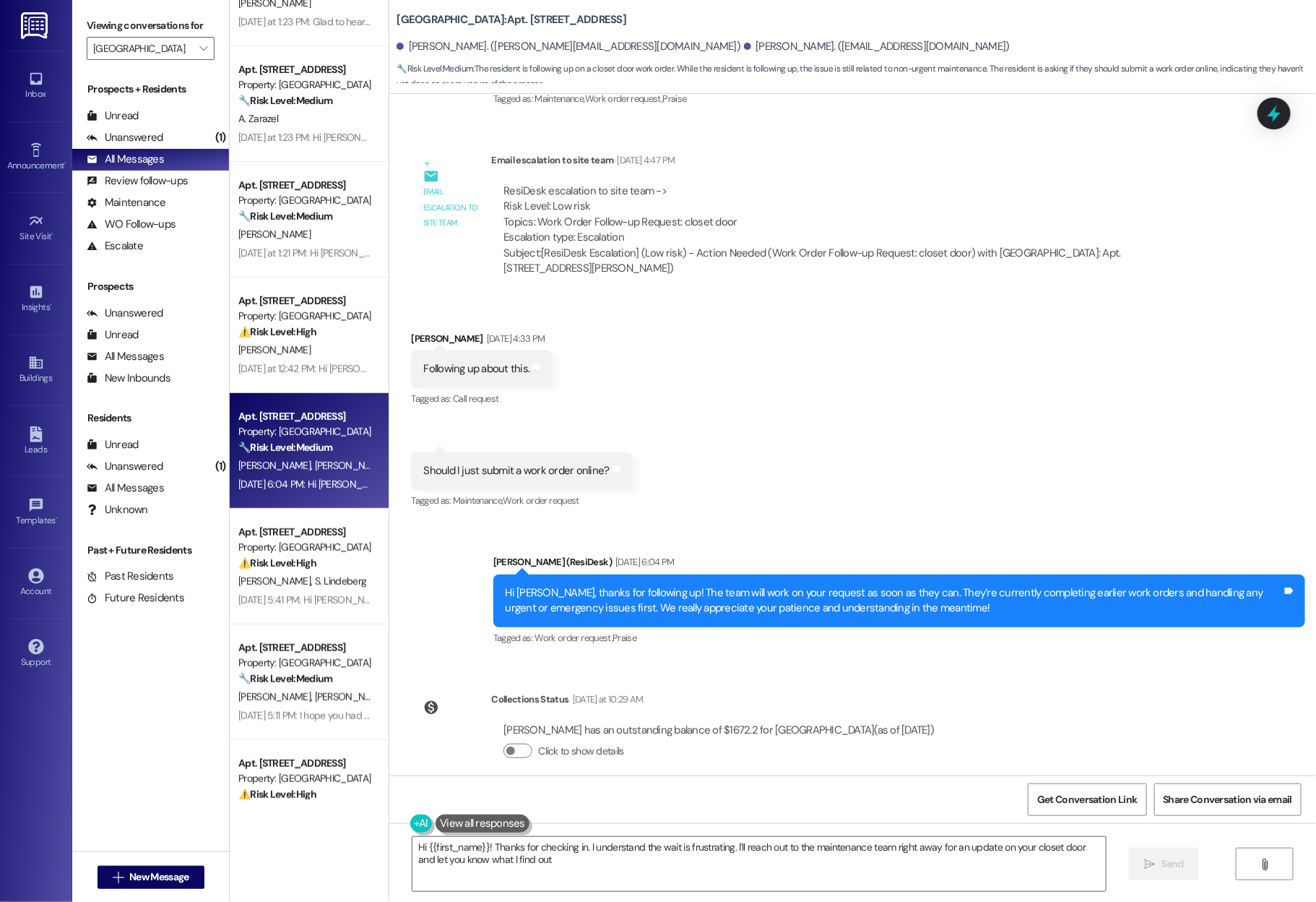
type textarea "Hi {{first_name}}! Thanks for checking in. I understand the wait is frustrating…"
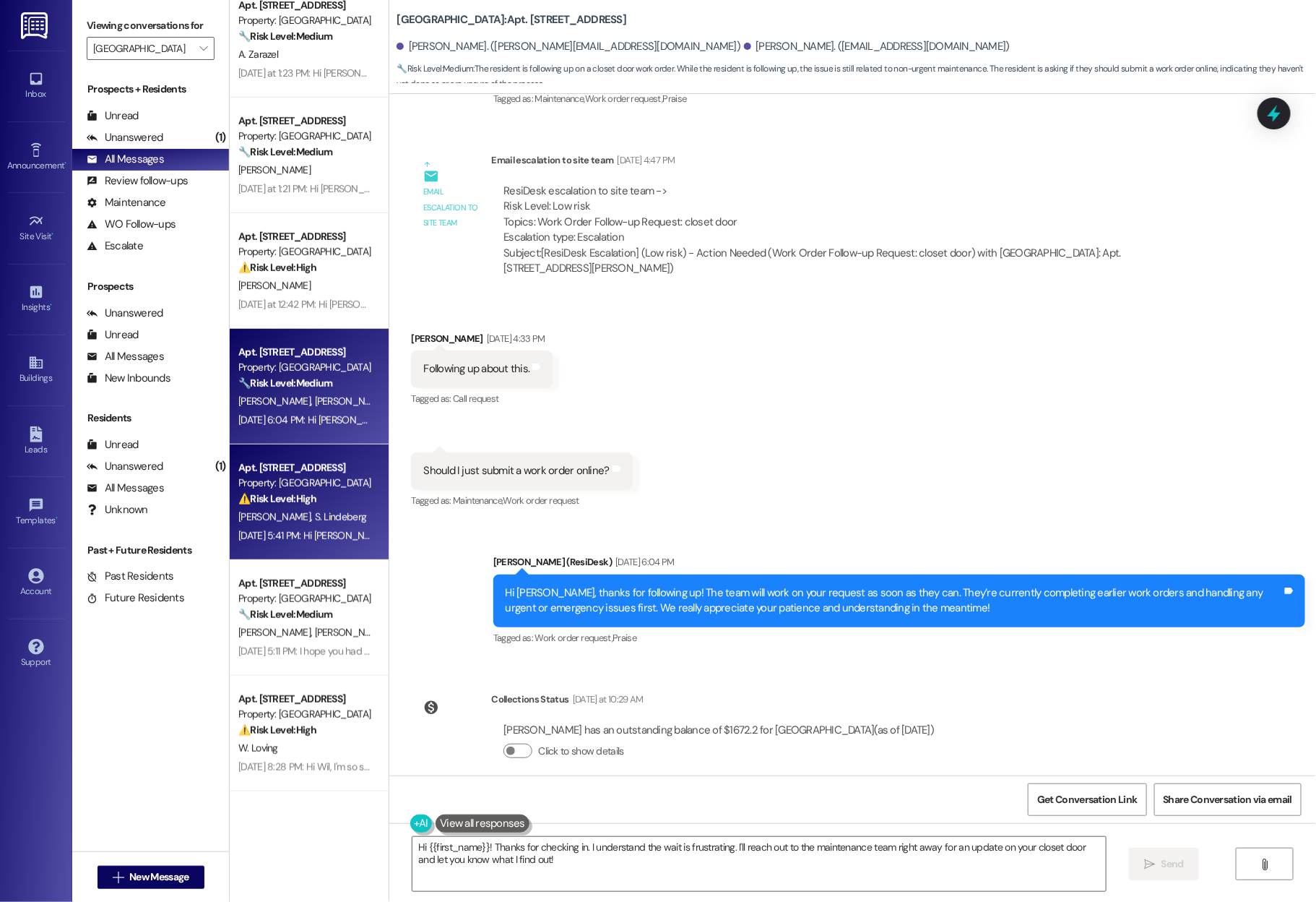
scroll to position [259, 0]
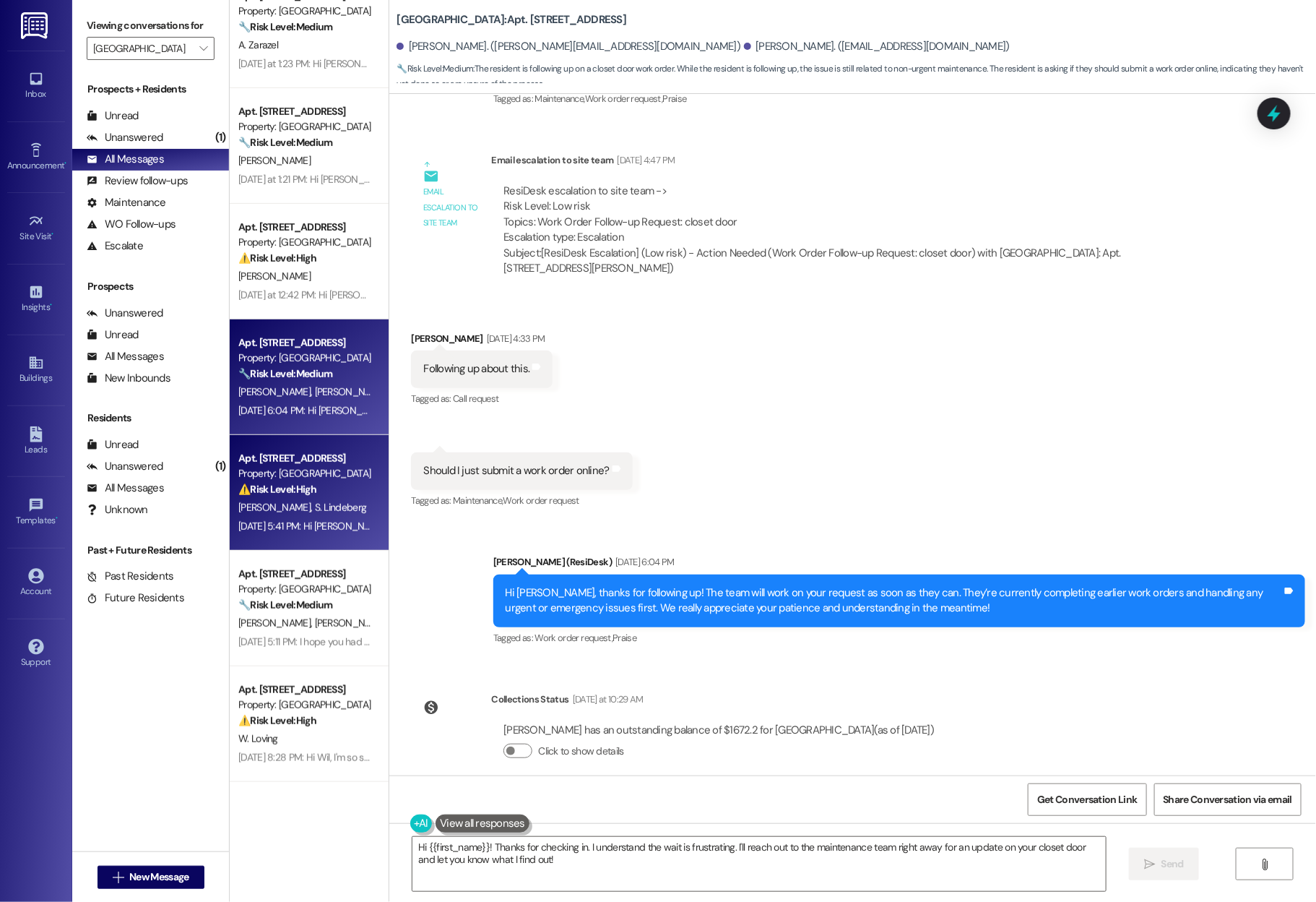
click at [336, 478] on div "Property: Bayaud Tower" at bounding box center [305, 474] width 134 height 15
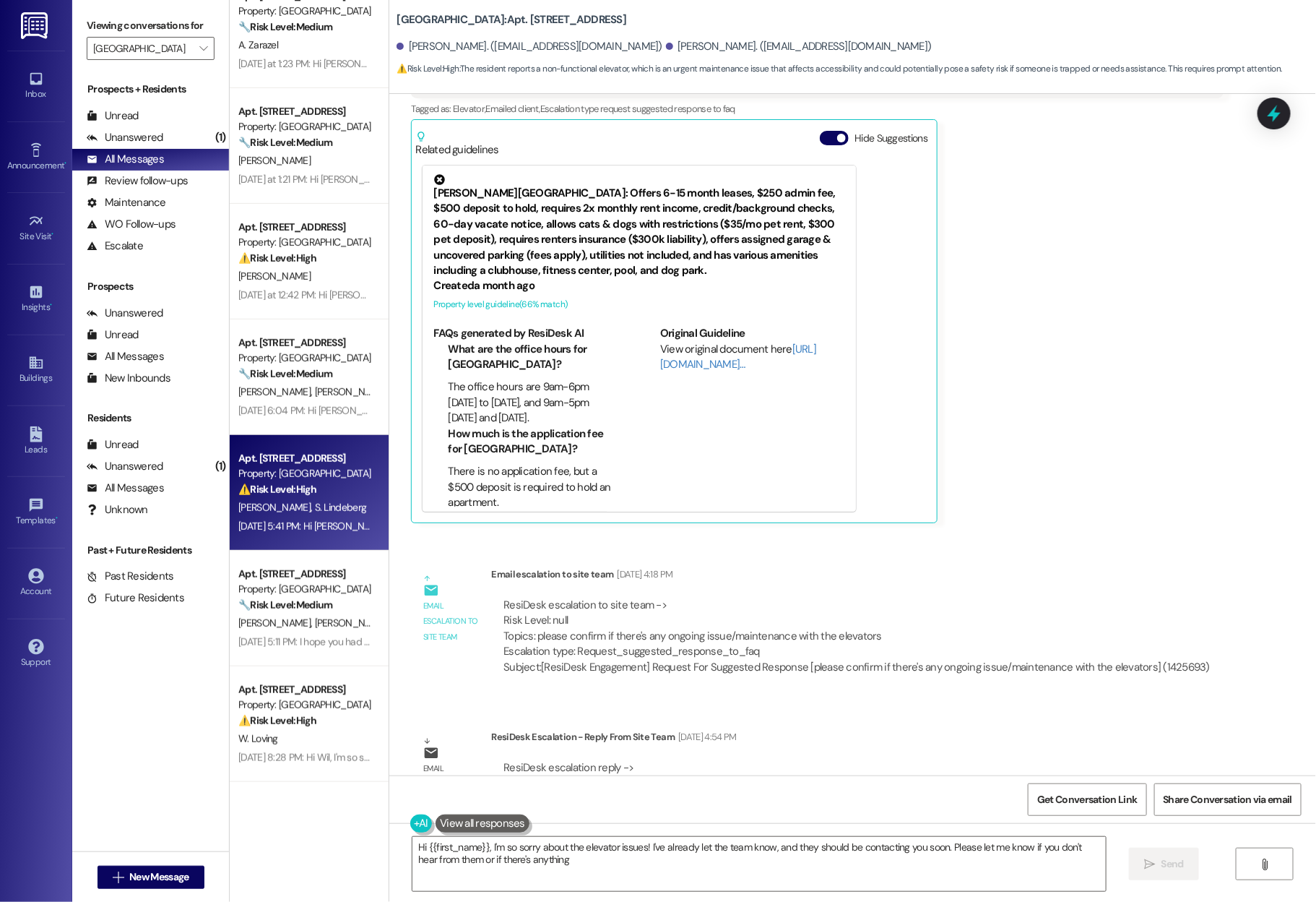
scroll to position [648, 0]
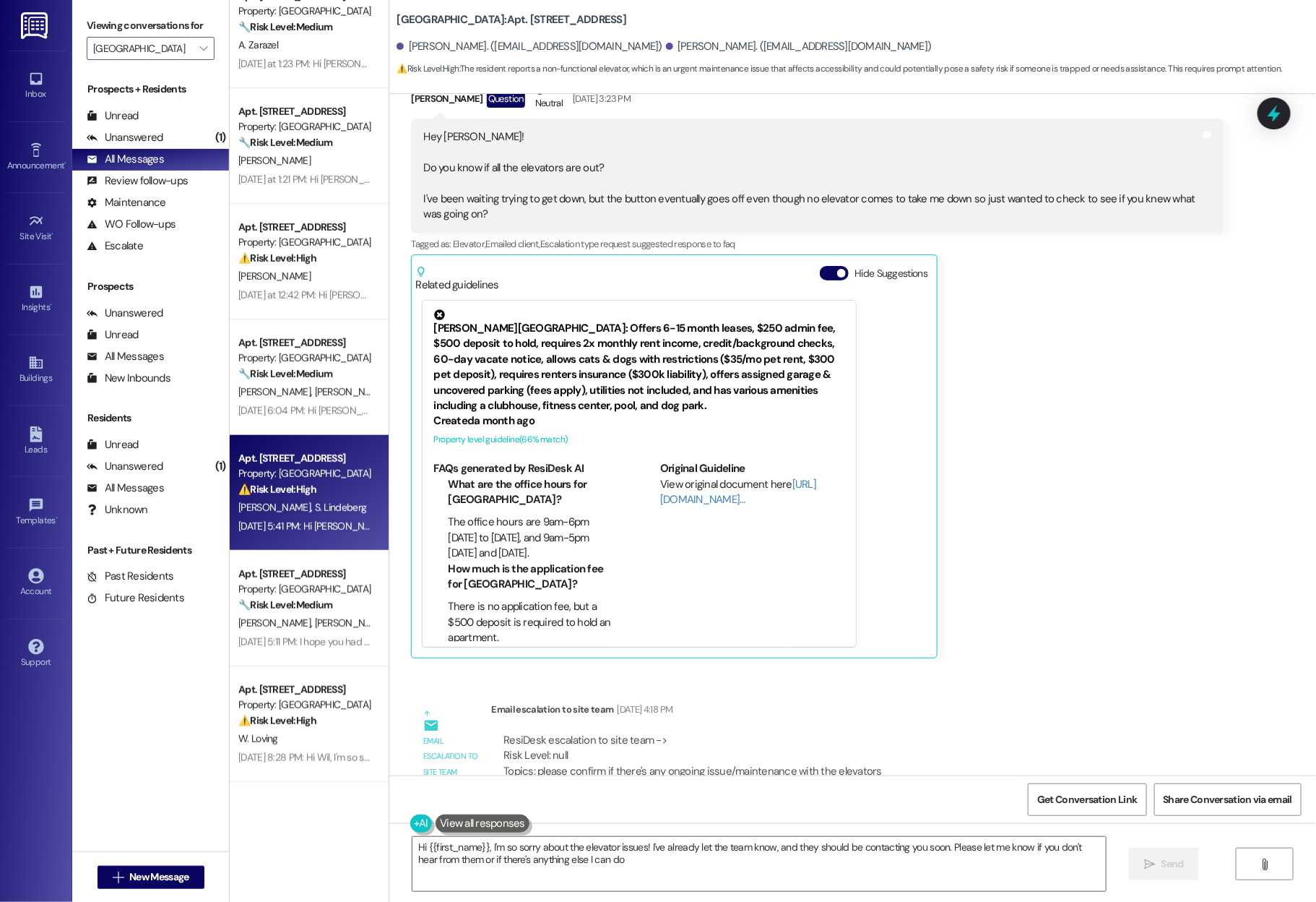
type textarea "Hi {{first_name}}, I'm so sorry about the elevator issues! I've already let the…"
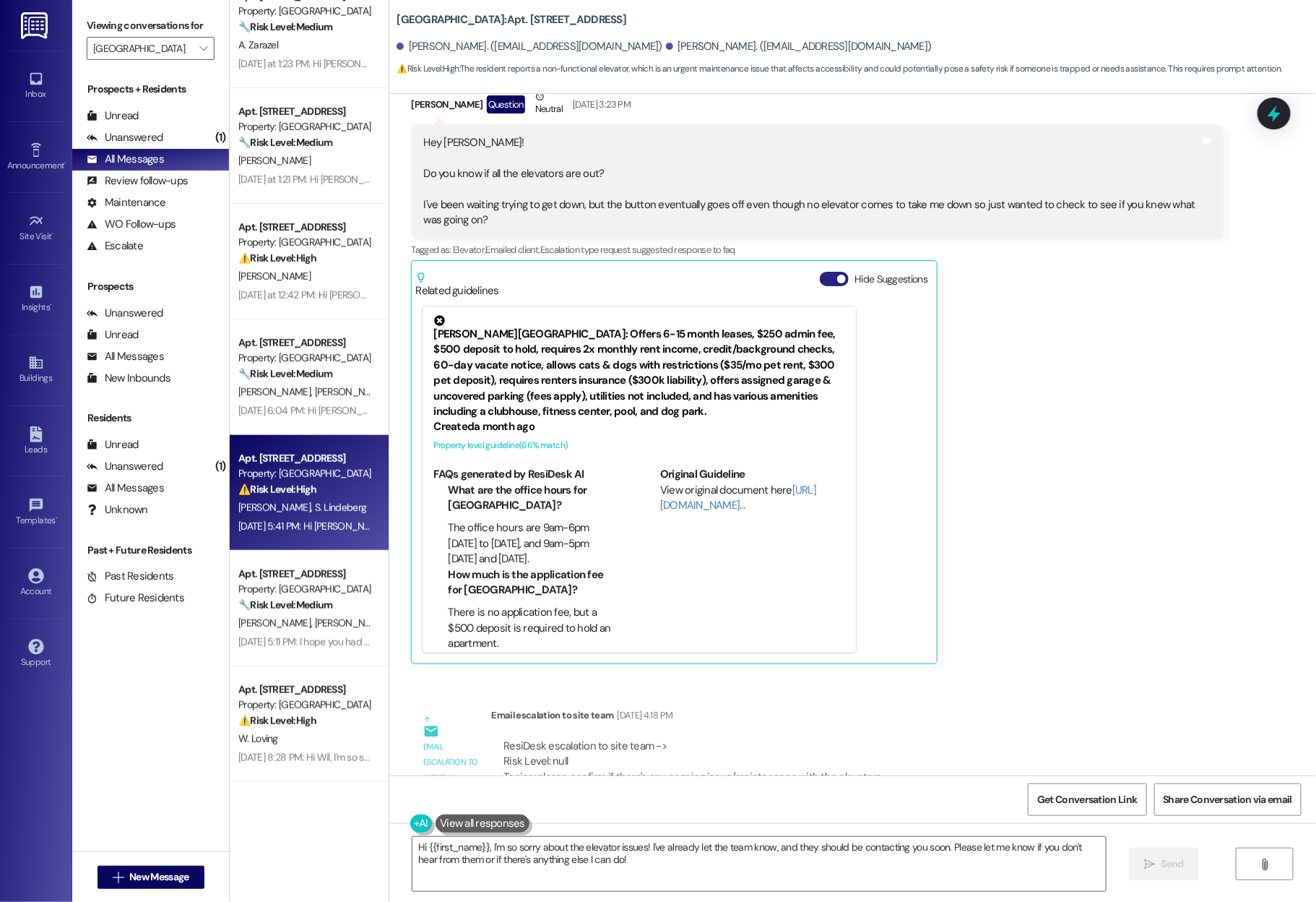
click at [821, 277] on button "Hide Suggestions" at bounding box center [833, 279] width 29 height 15
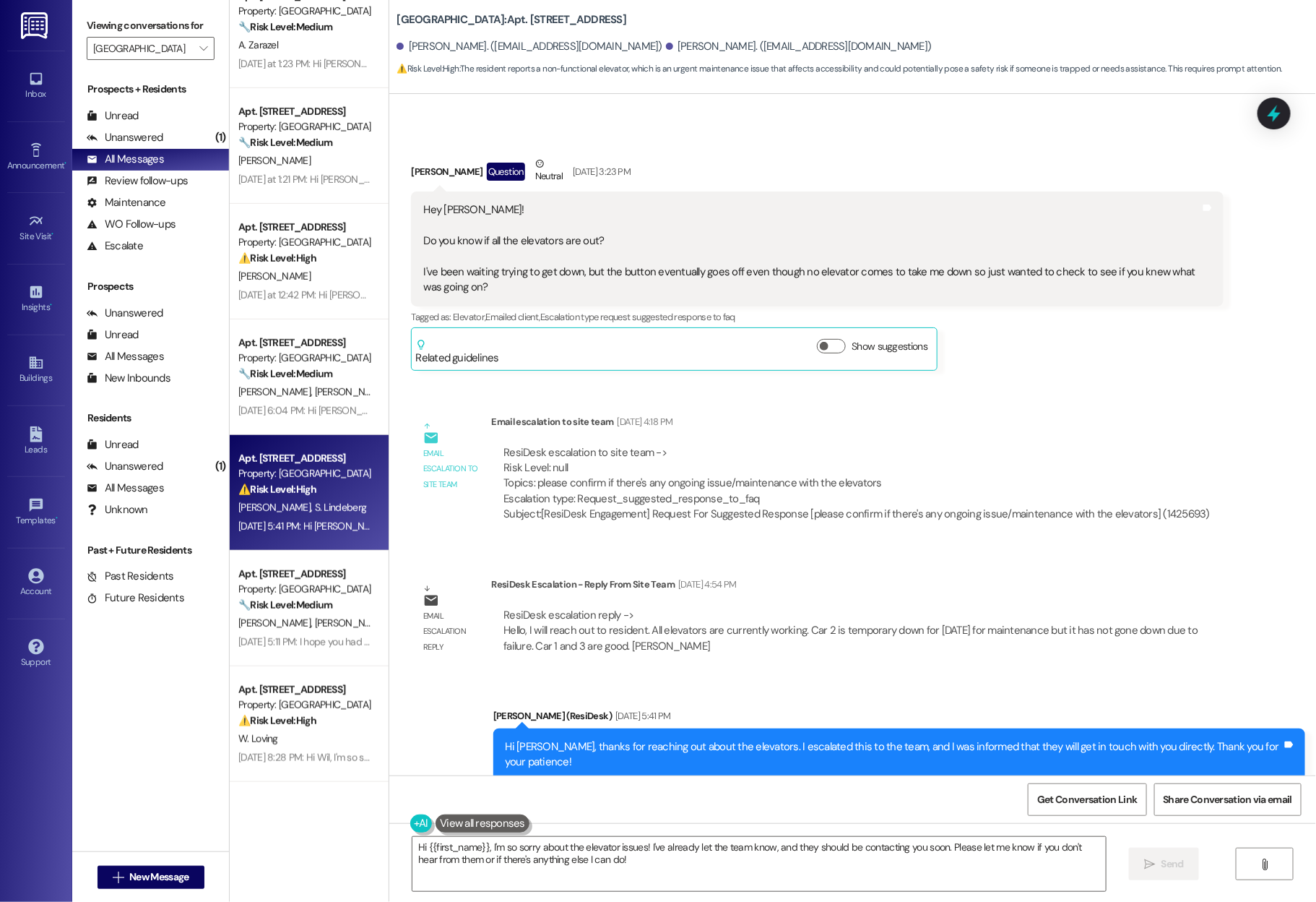
scroll to position [603, 0]
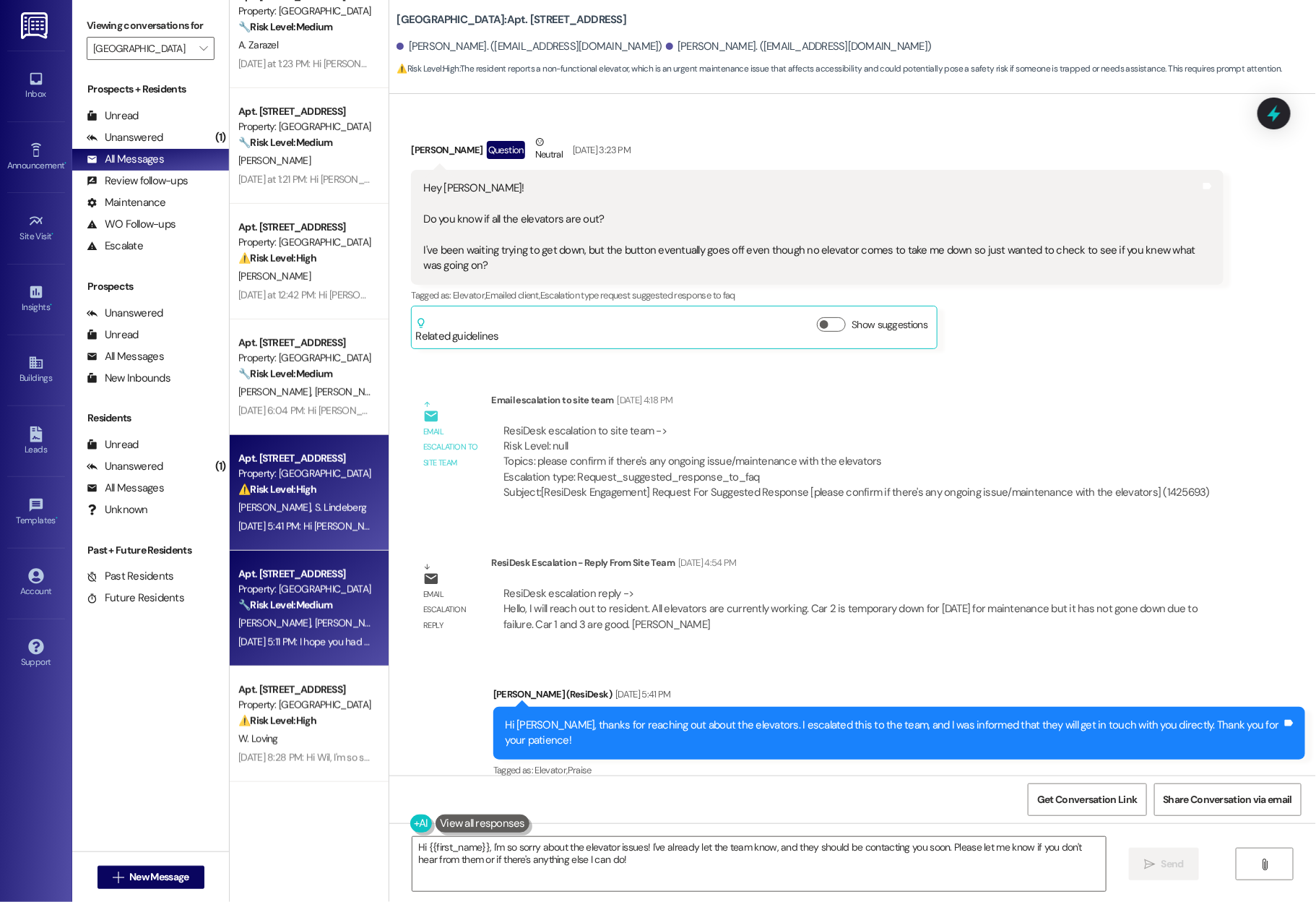
click at [302, 612] on div "🔧 Risk Level: Medium The resident is reporting broken amenities (grill and prin…" at bounding box center [305, 605] width 134 height 15
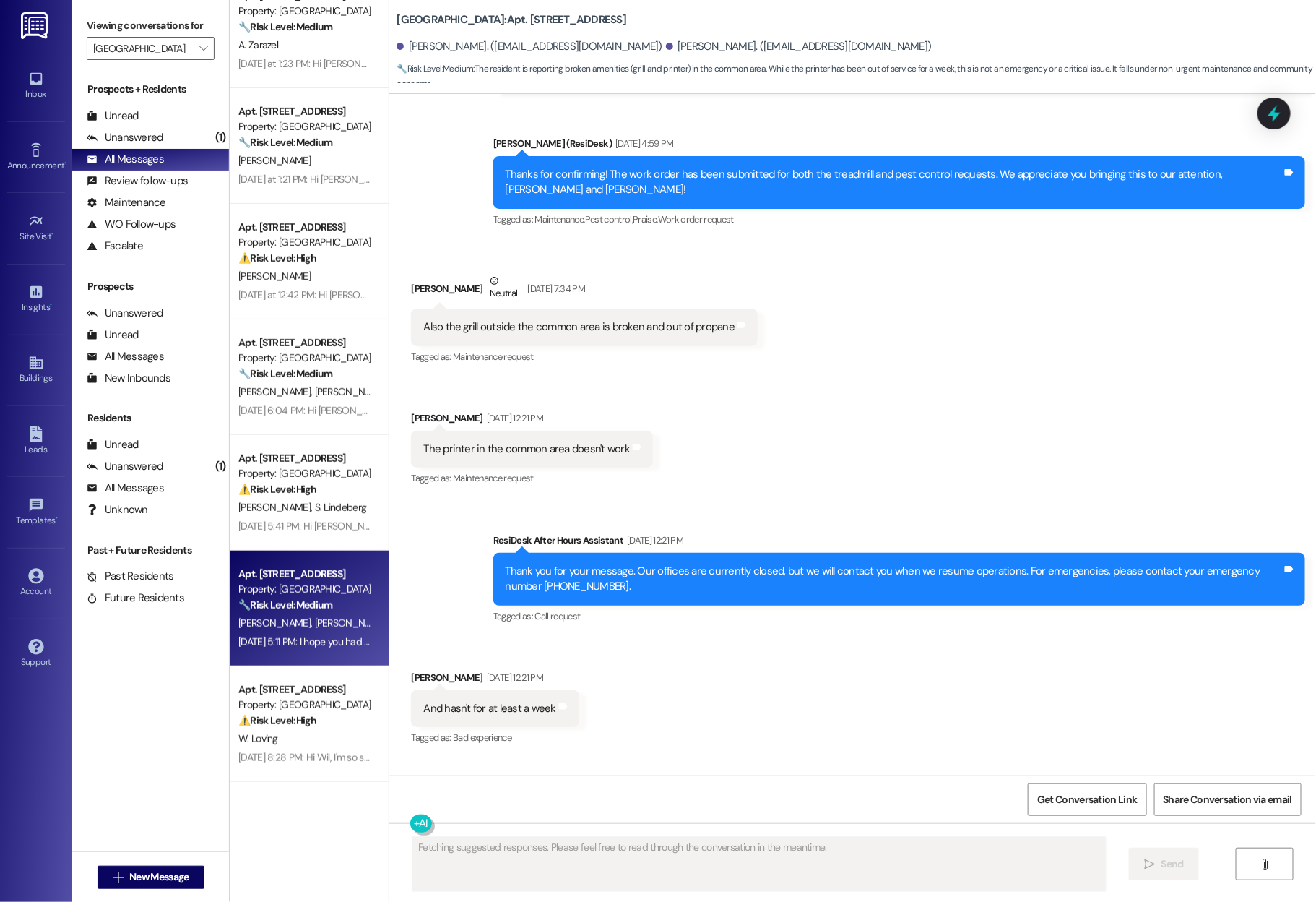
scroll to position [1663, 0]
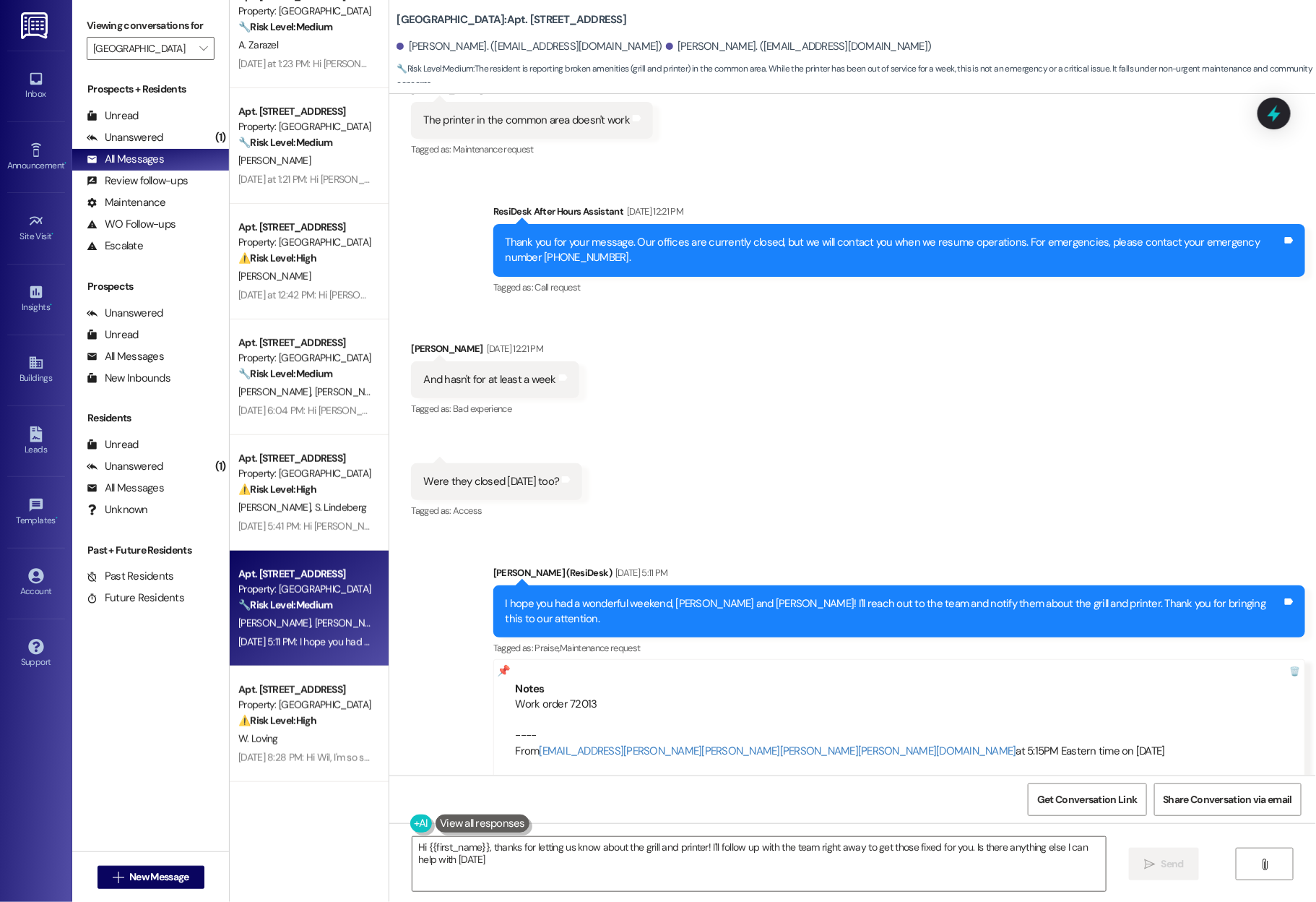
type textarea "Hi {{first_name}}, thanks for letting us know about the grill and printer! I'll…"
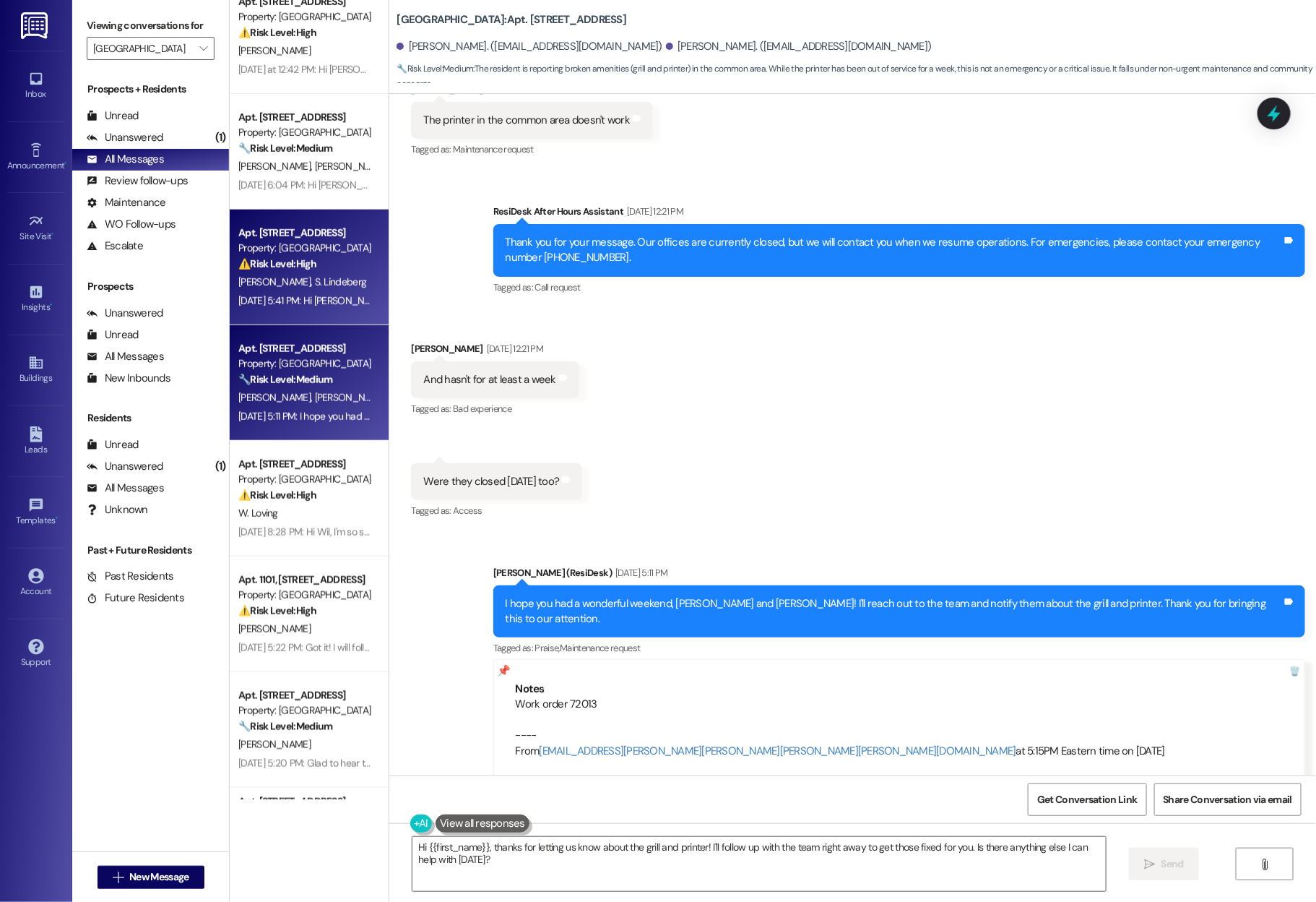
scroll to position [490, 0]
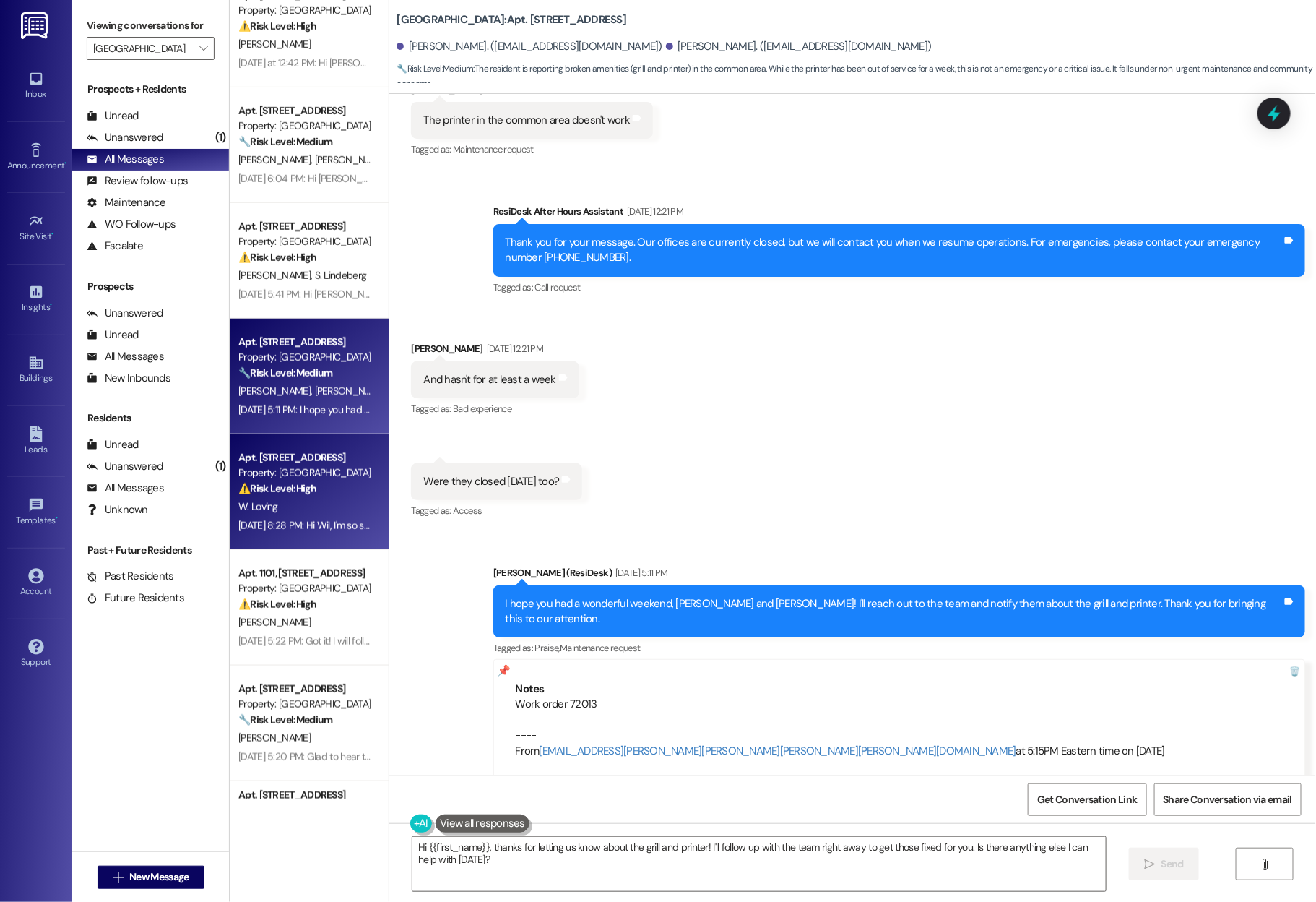
click at [328, 478] on div "Property: Bayaud Tower" at bounding box center [305, 473] width 134 height 15
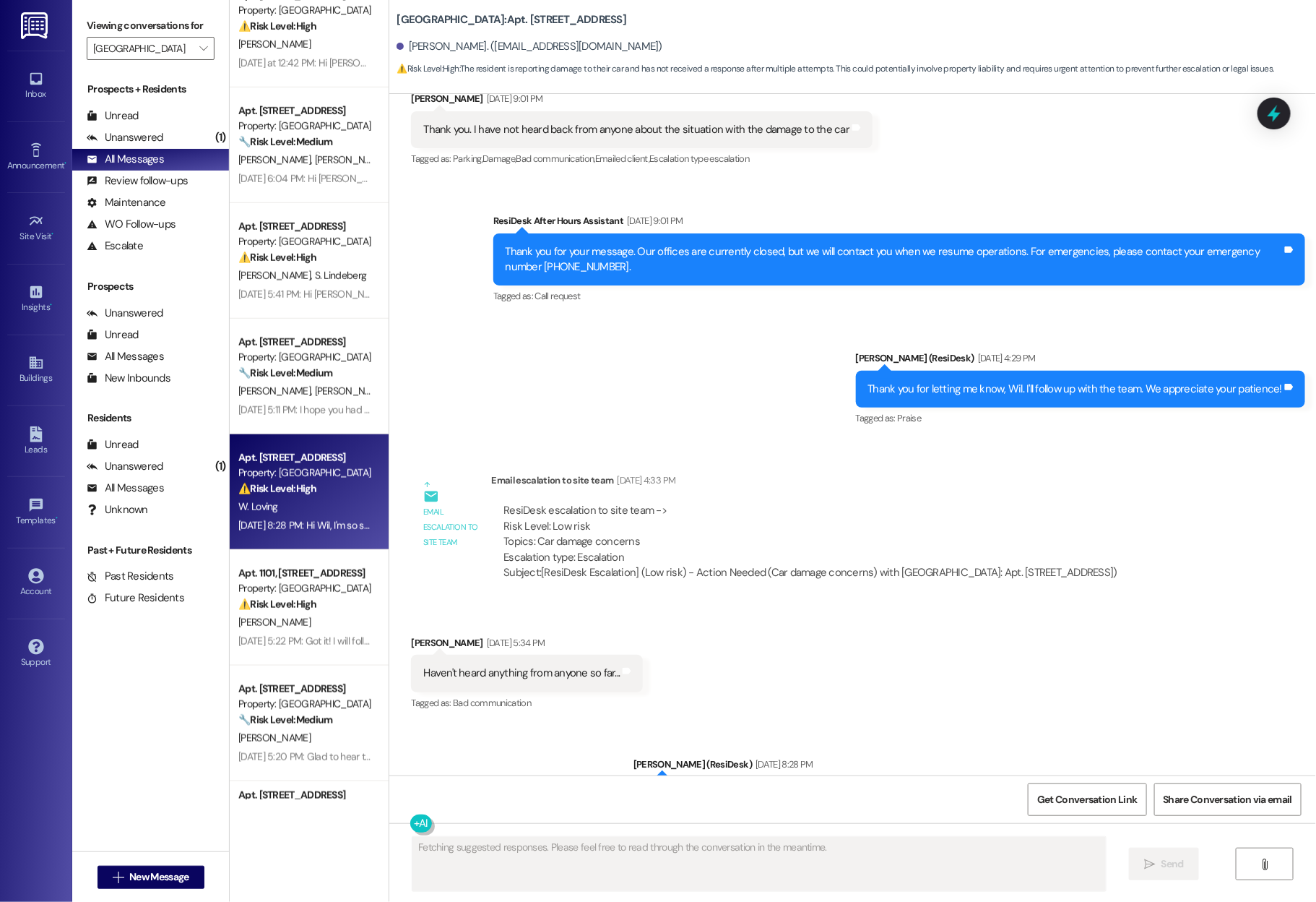
scroll to position [1020, 0]
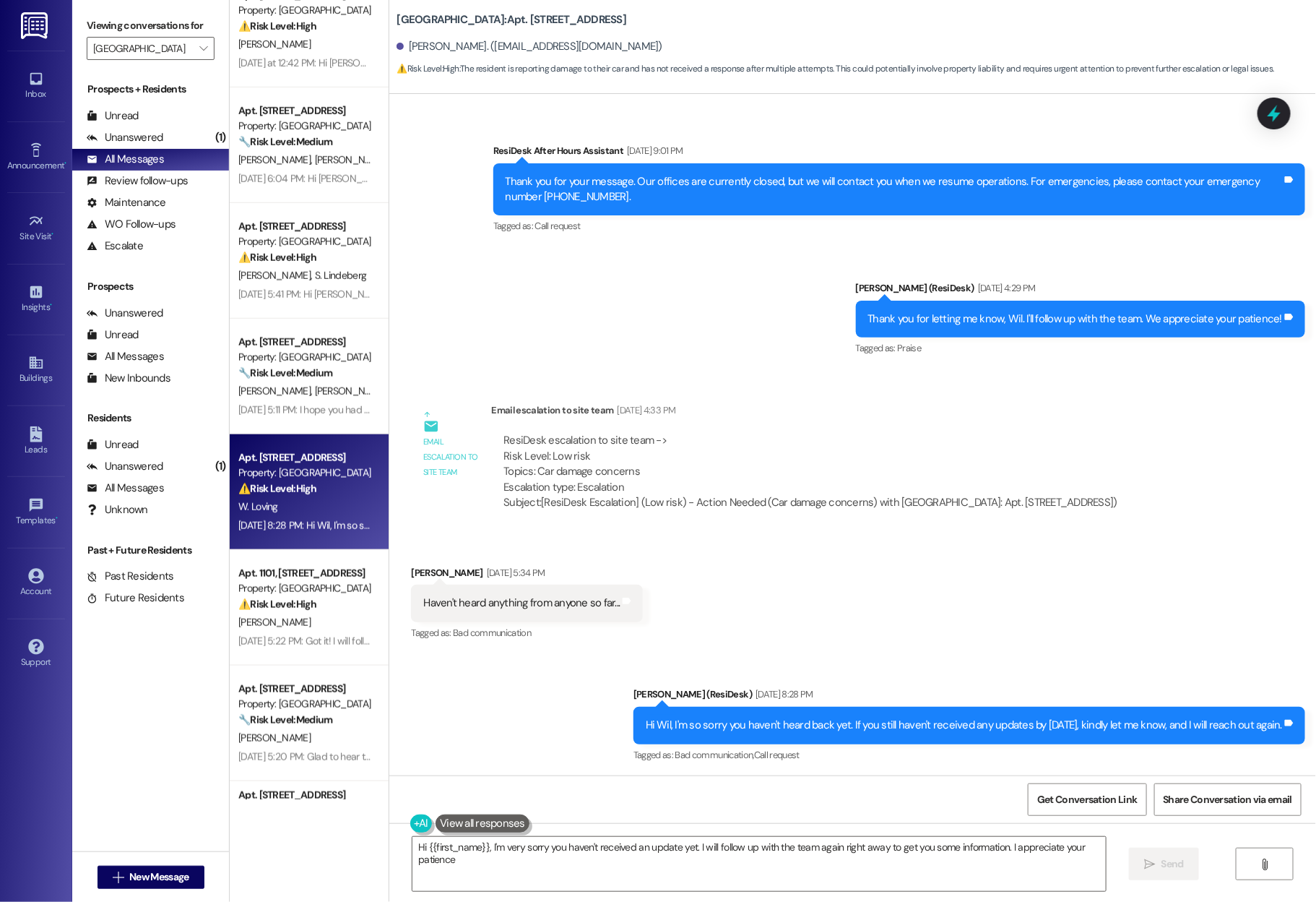
type textarea "Hi {{first_name}}, I'm very sorry you haven't received an update yet. I will fo…"
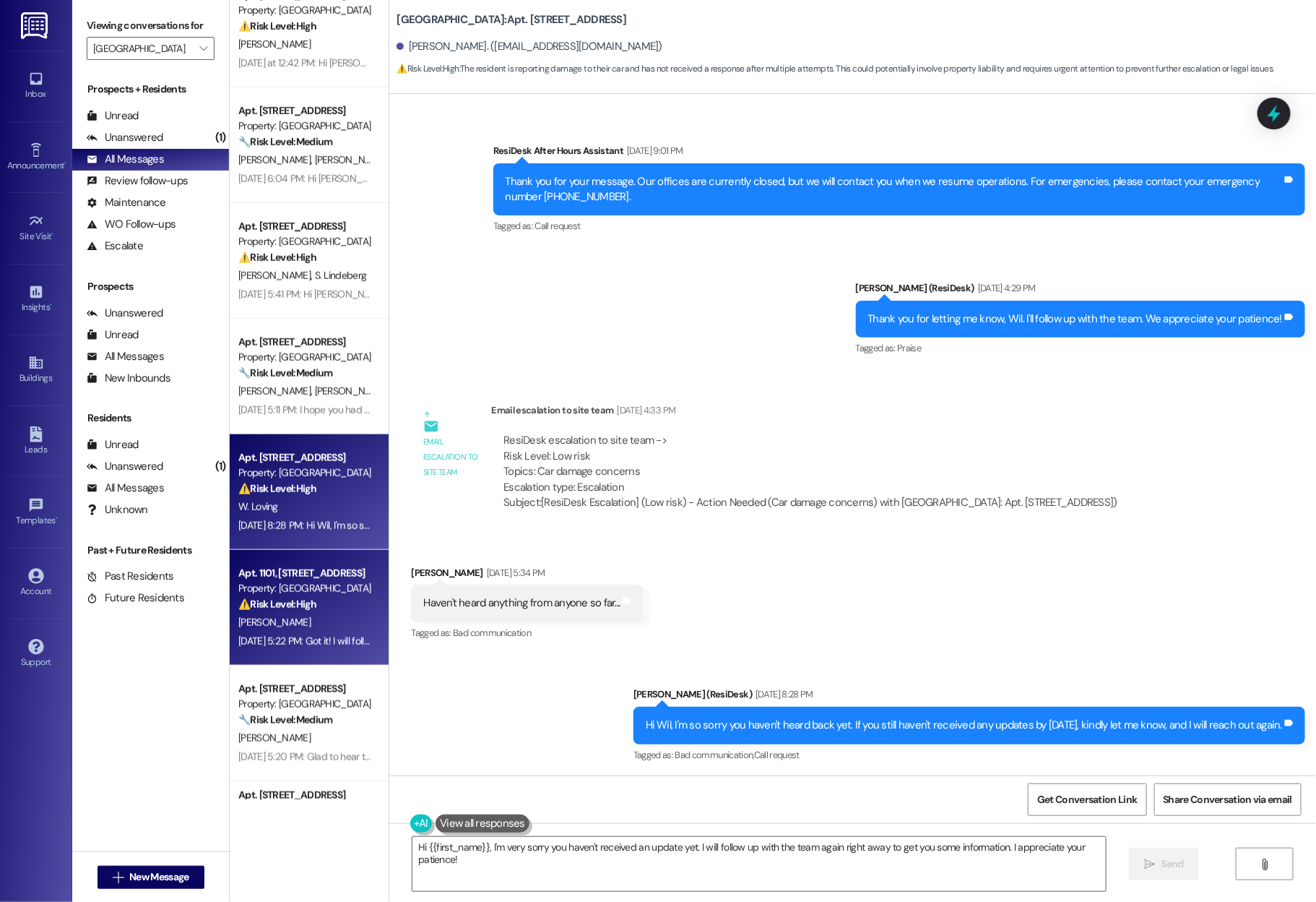
click at [256, 636] on div "Aug 07, 2025 at 5:22 PM: Got it! I will follow up on this. Thank you for lettin…" at bounding box center [433, 641] width 390 height 13
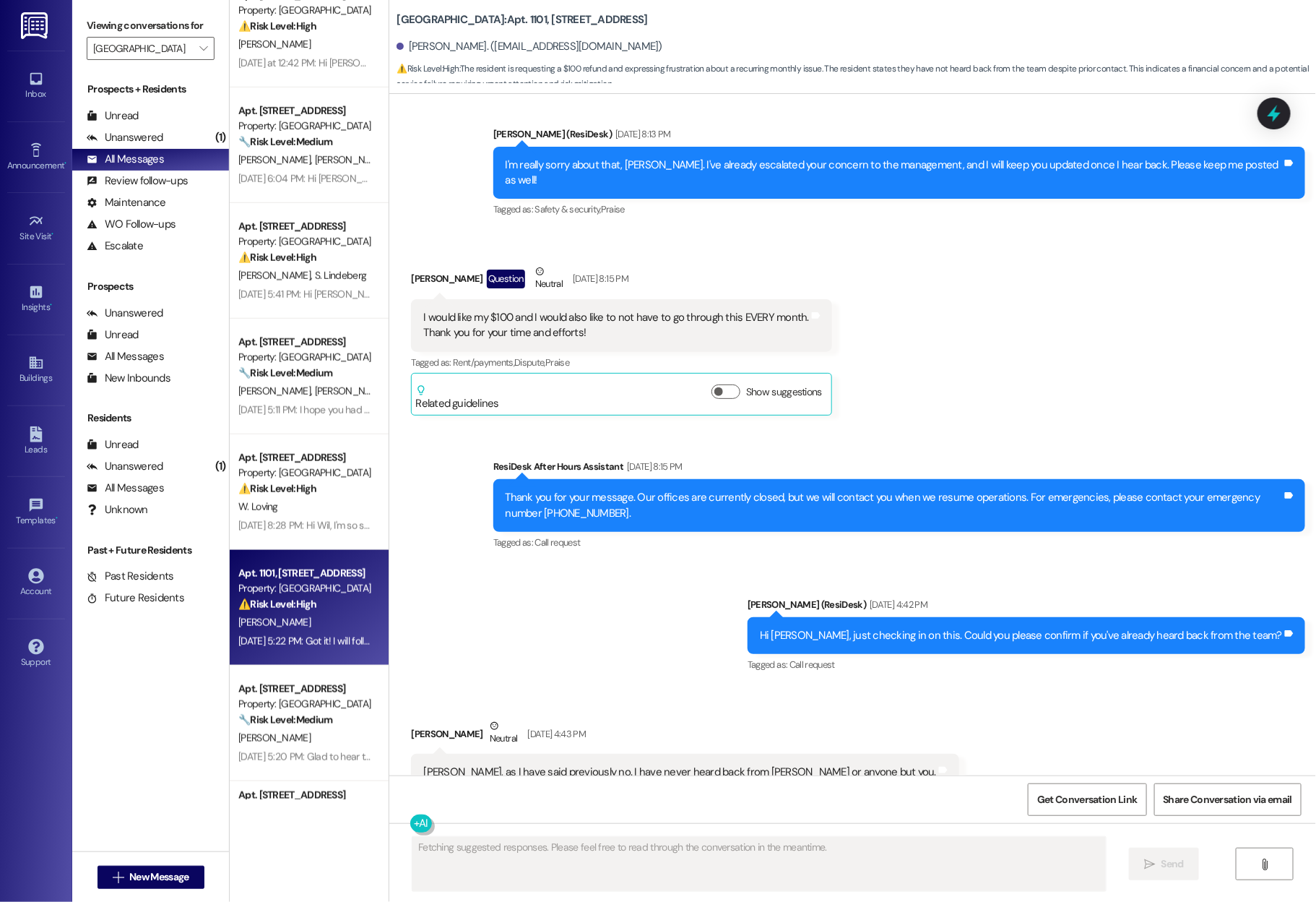
scroll to position [1137, 0]
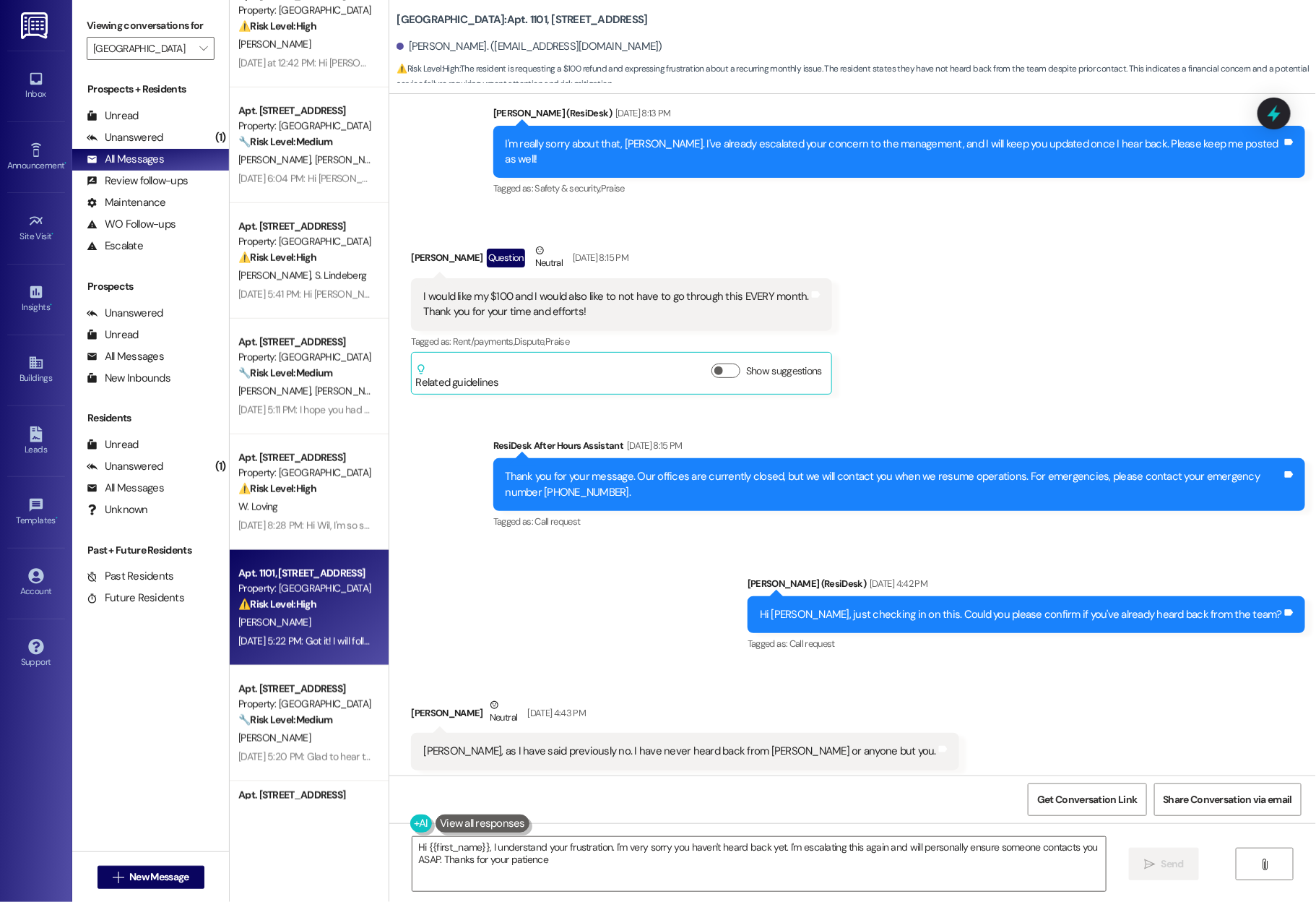
type textarea "Hi {{first_name}}, I understand your frustration. I'm very sorry you haven't he…"
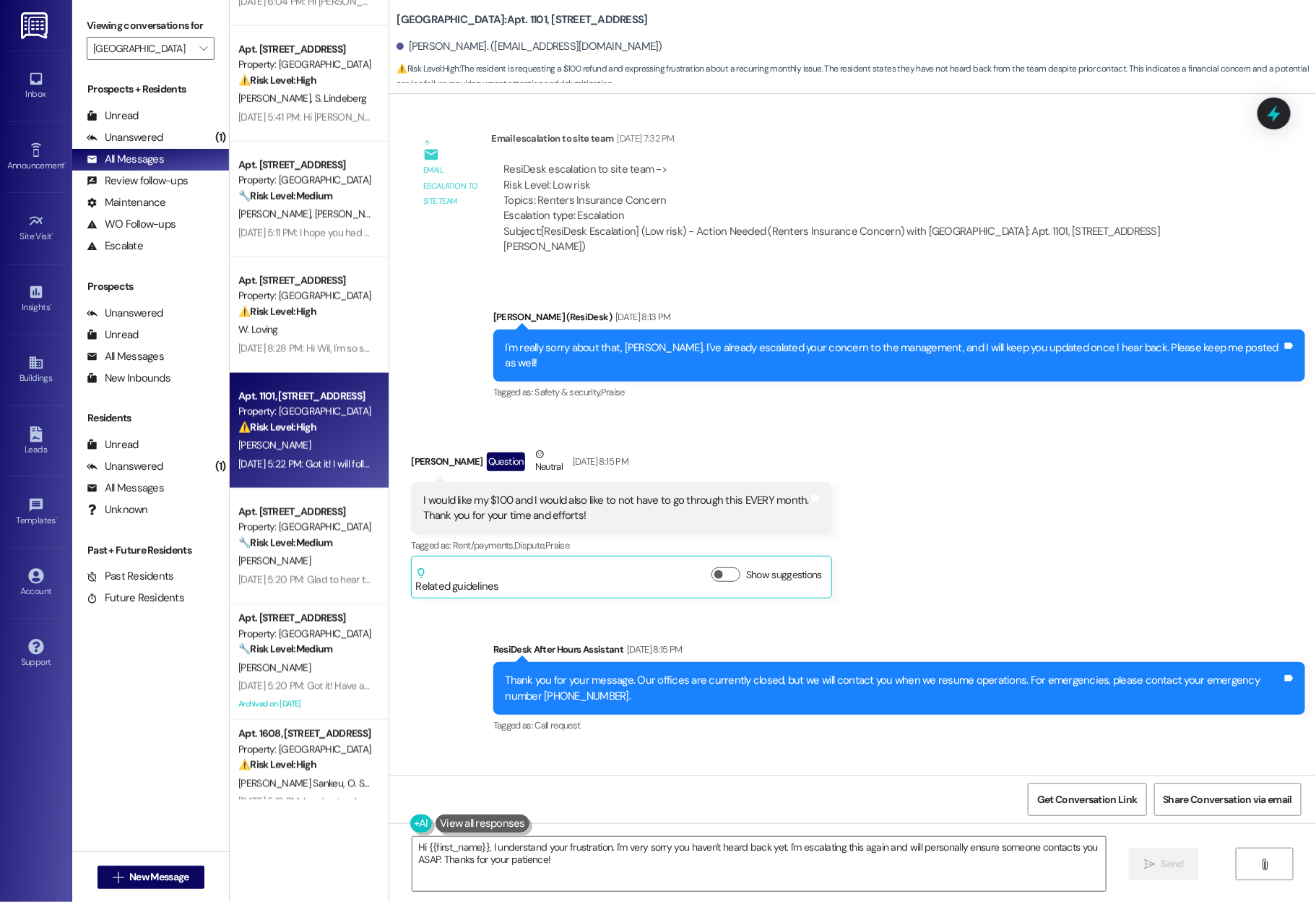
scroll to position [673, 0]
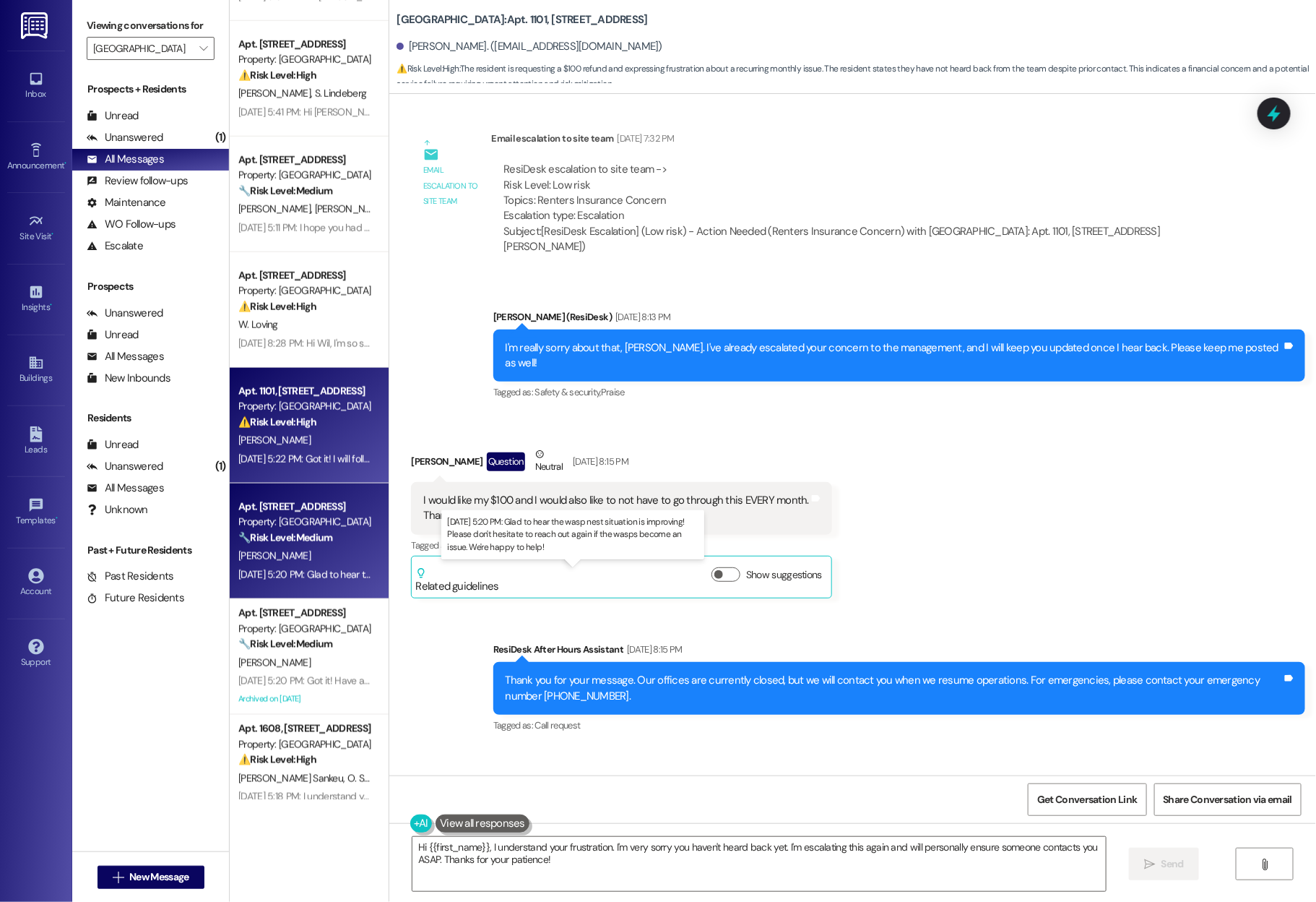
click at [309, 571] on div "Aug 07, 2025 at 5:20 PM: Glad to hear the wasp nest situation is improving! Ple…" at bounding box center [567, 574] width 658 height 13
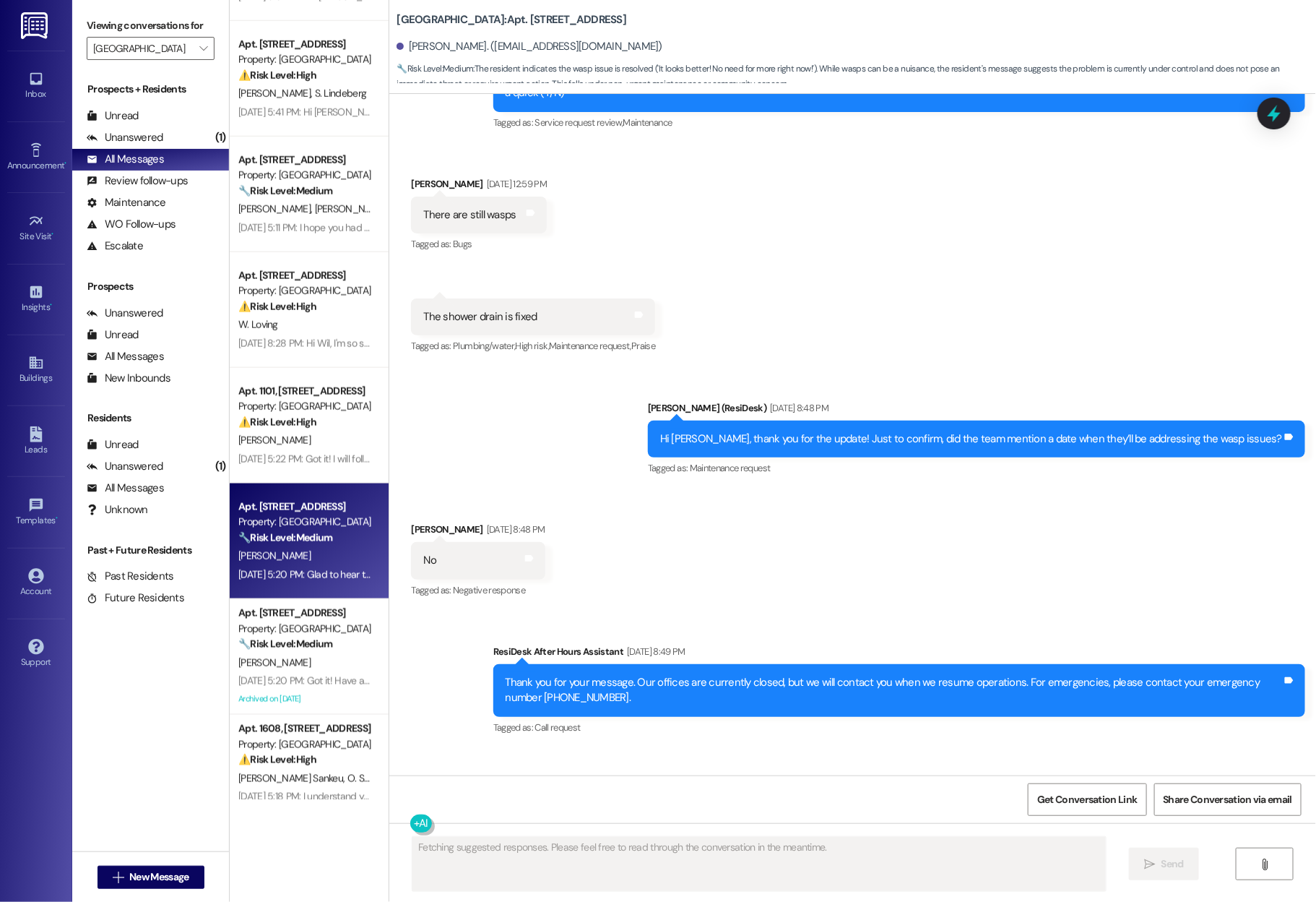
scroll to position [1864, 0]
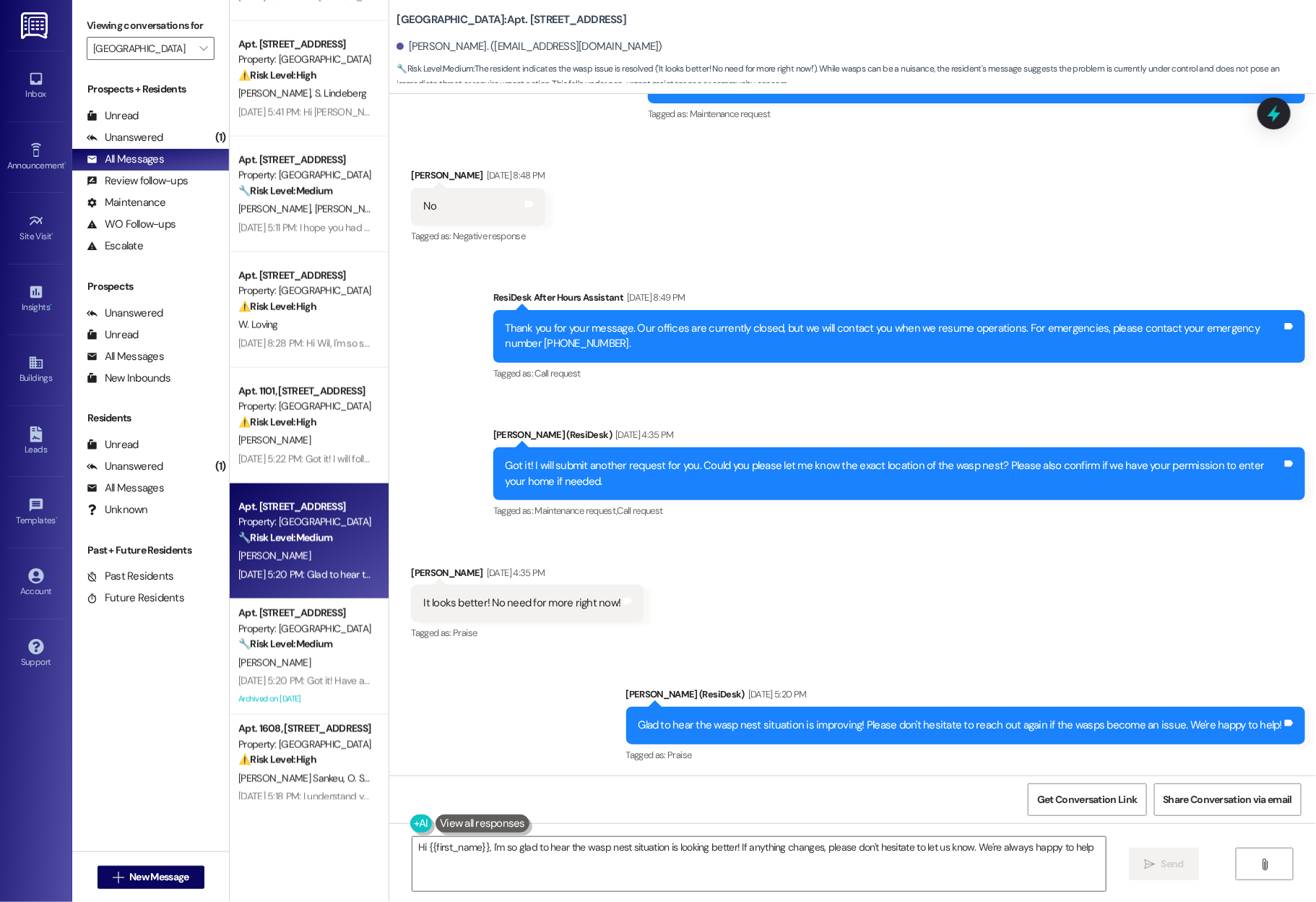
type textarea "Hi {{first_name}}, I'm so glad to hear the wasp nest situation is looking bette…"
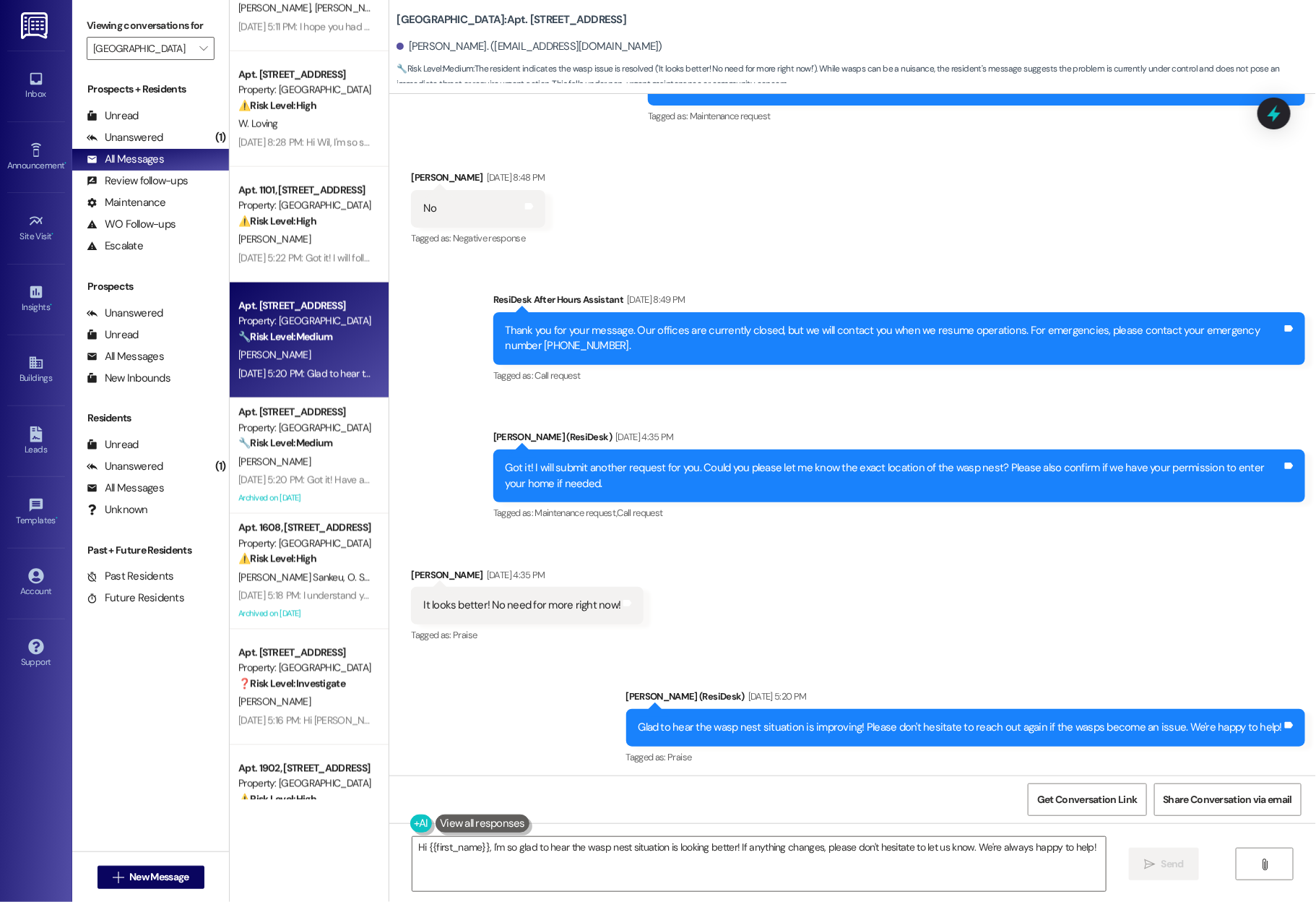
scroll to position [883, 0]
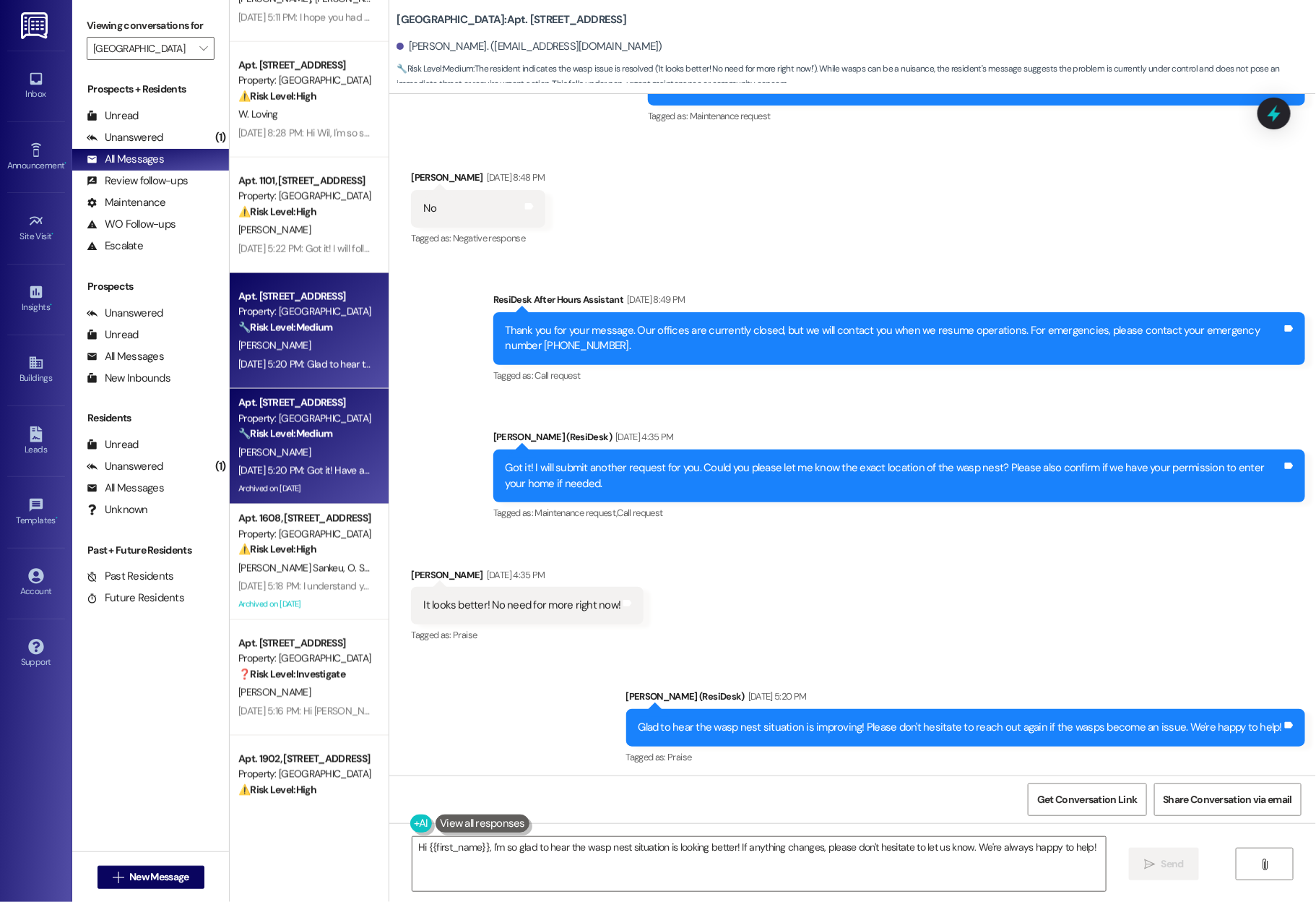
click at [315, 459] on div "K. Cordell" at bounding box center [305, 452] width 136 height 18
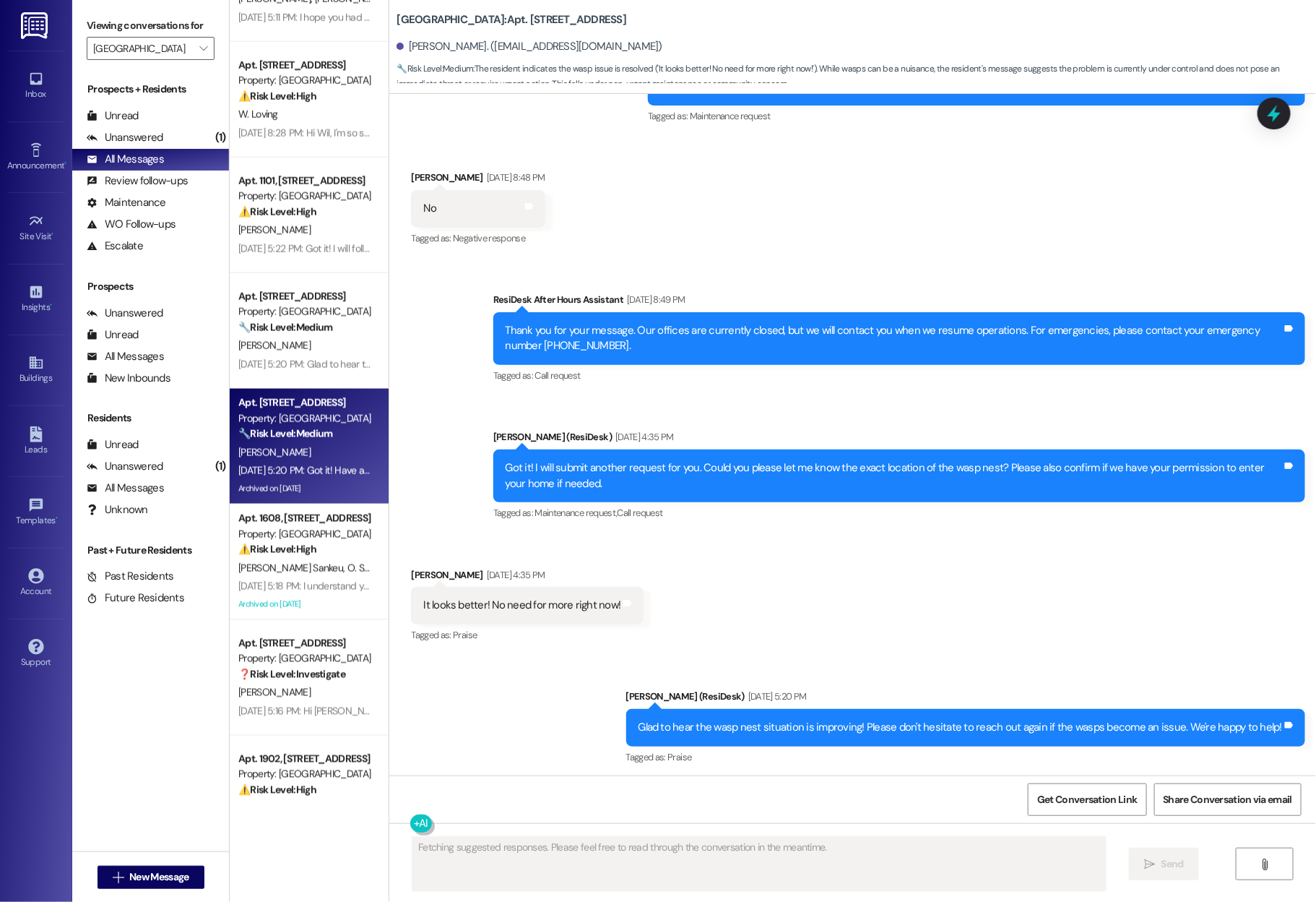
scroll to position [1464, 0]
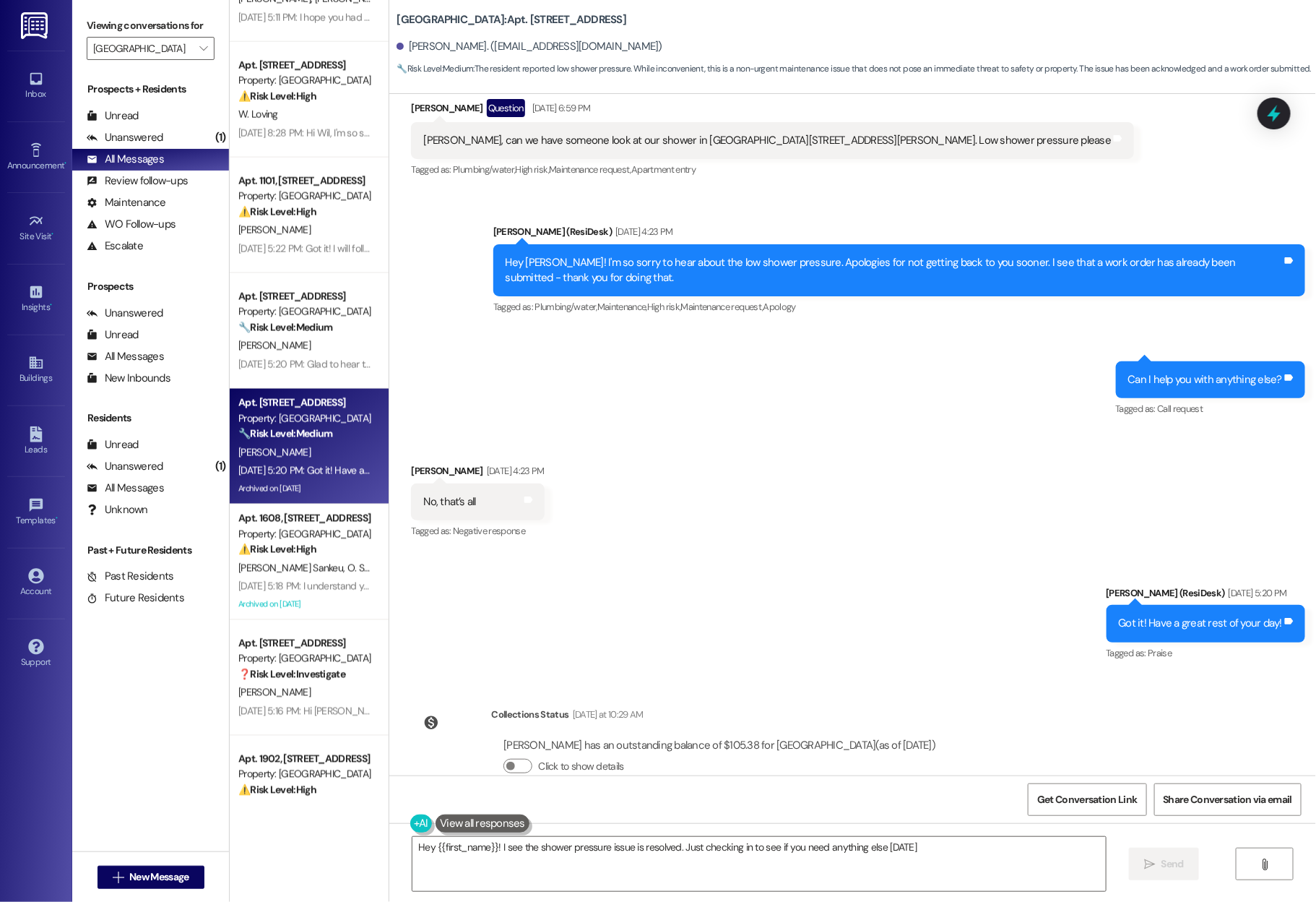
type textarea "Hey {{first_name}}! I see the shower pressure issue is resolved. Just checking …"
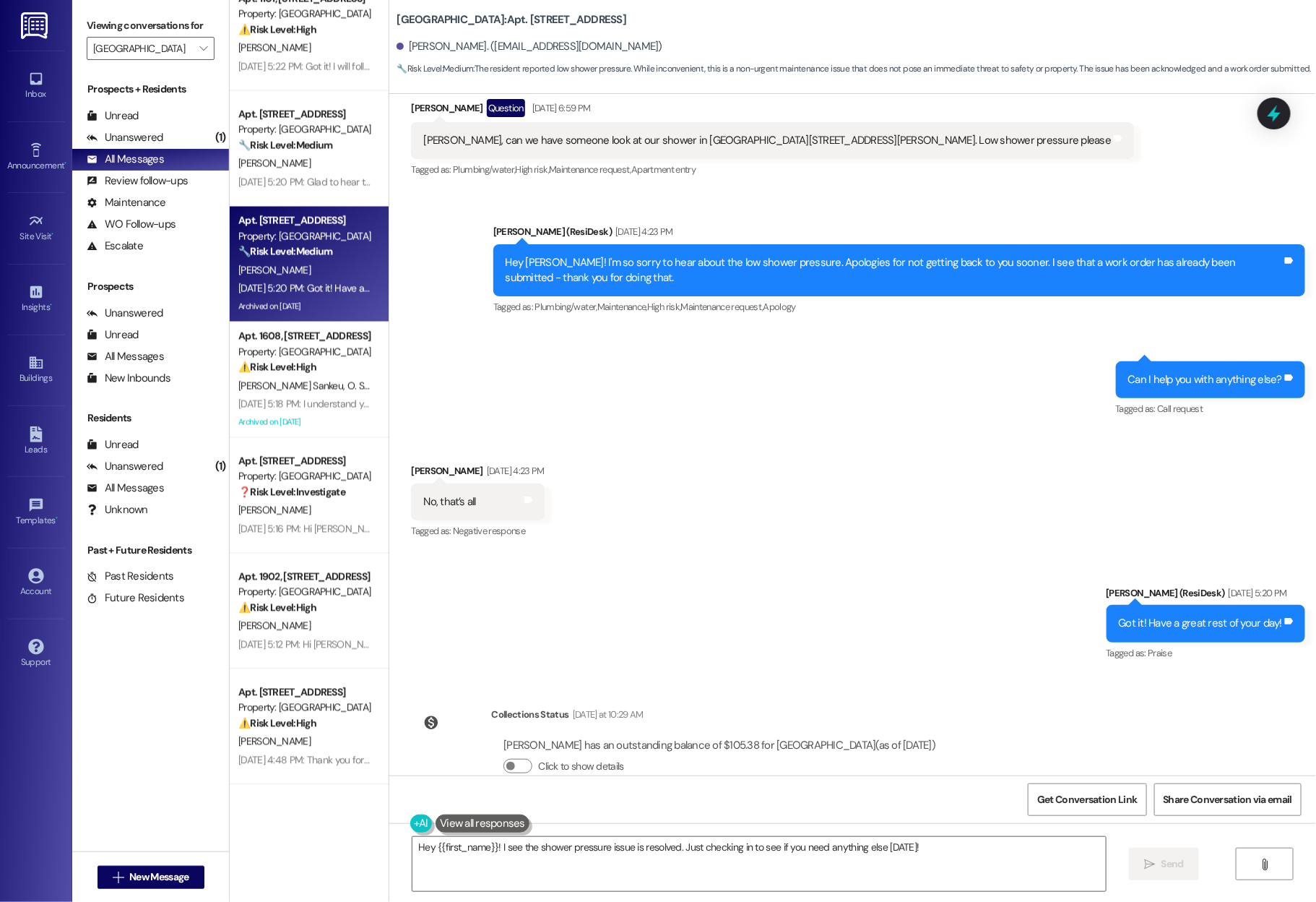
scroll to position [1069, 0]
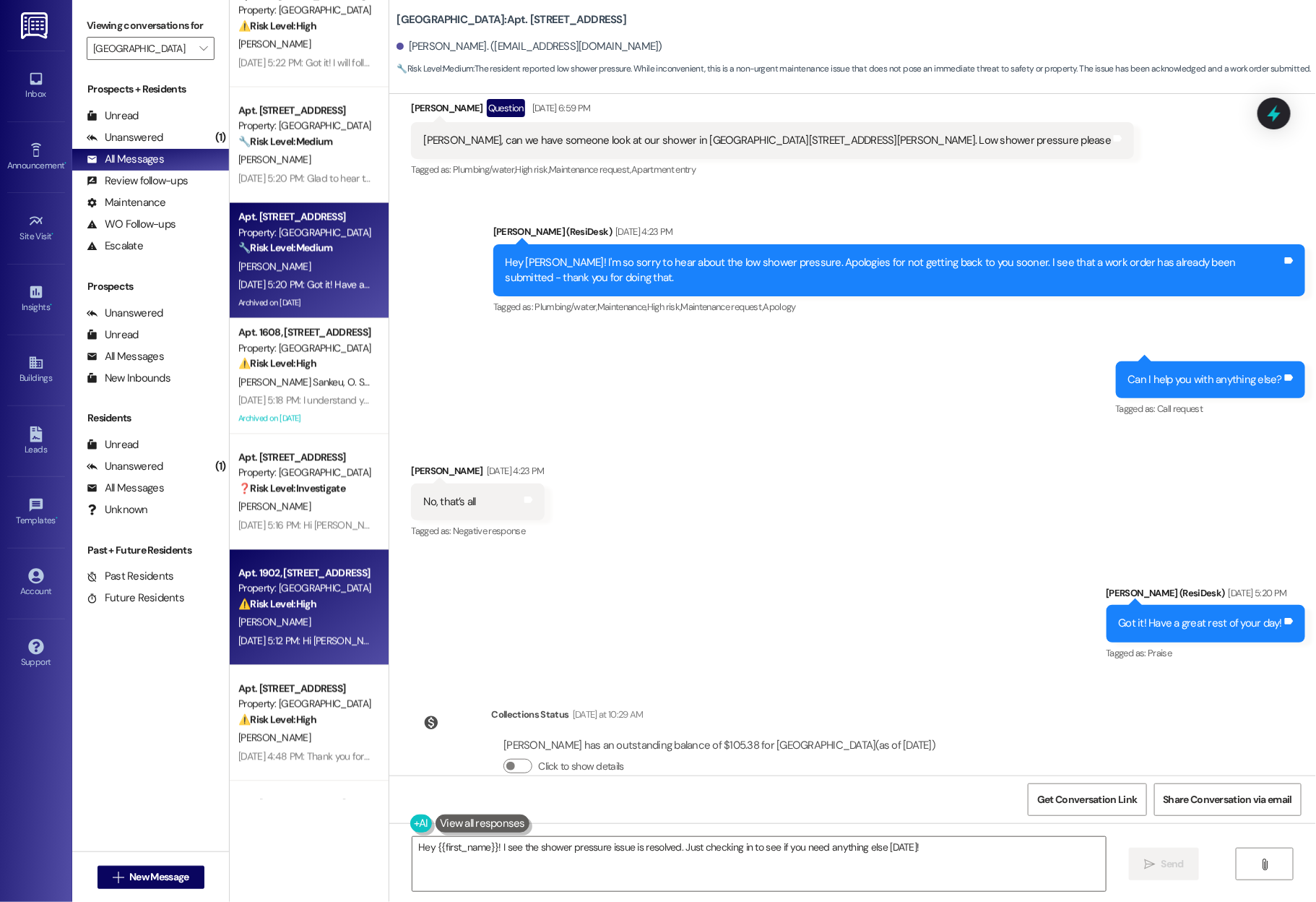
click at [262, 638] on div "Aug 07, 2025 at 5:12 PM: Hi Kathryn, I'm so sorry to hear about the elevators b…" at bounding box center [721, 641] width 965 height 13
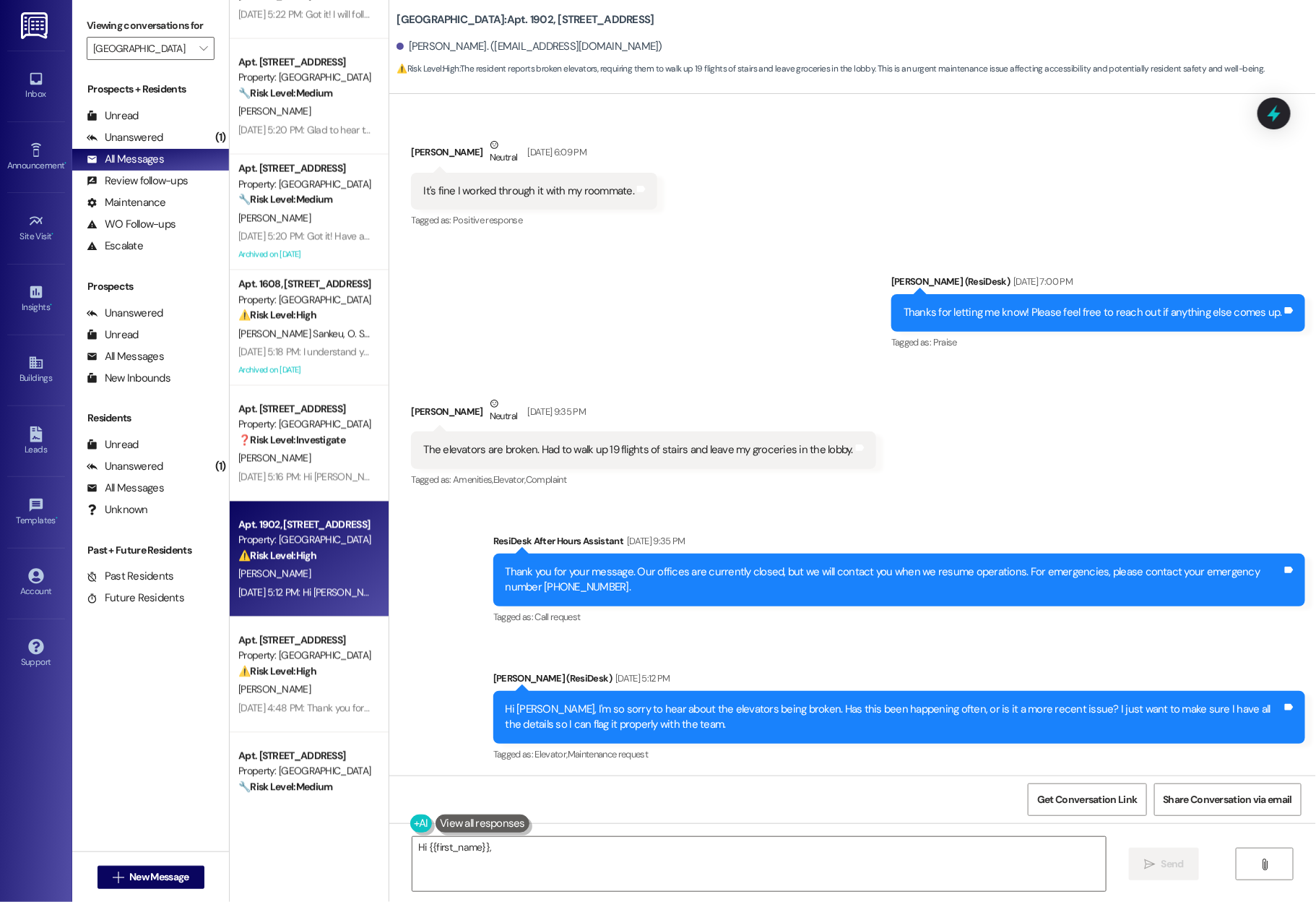
scroll to position [1103, 0]
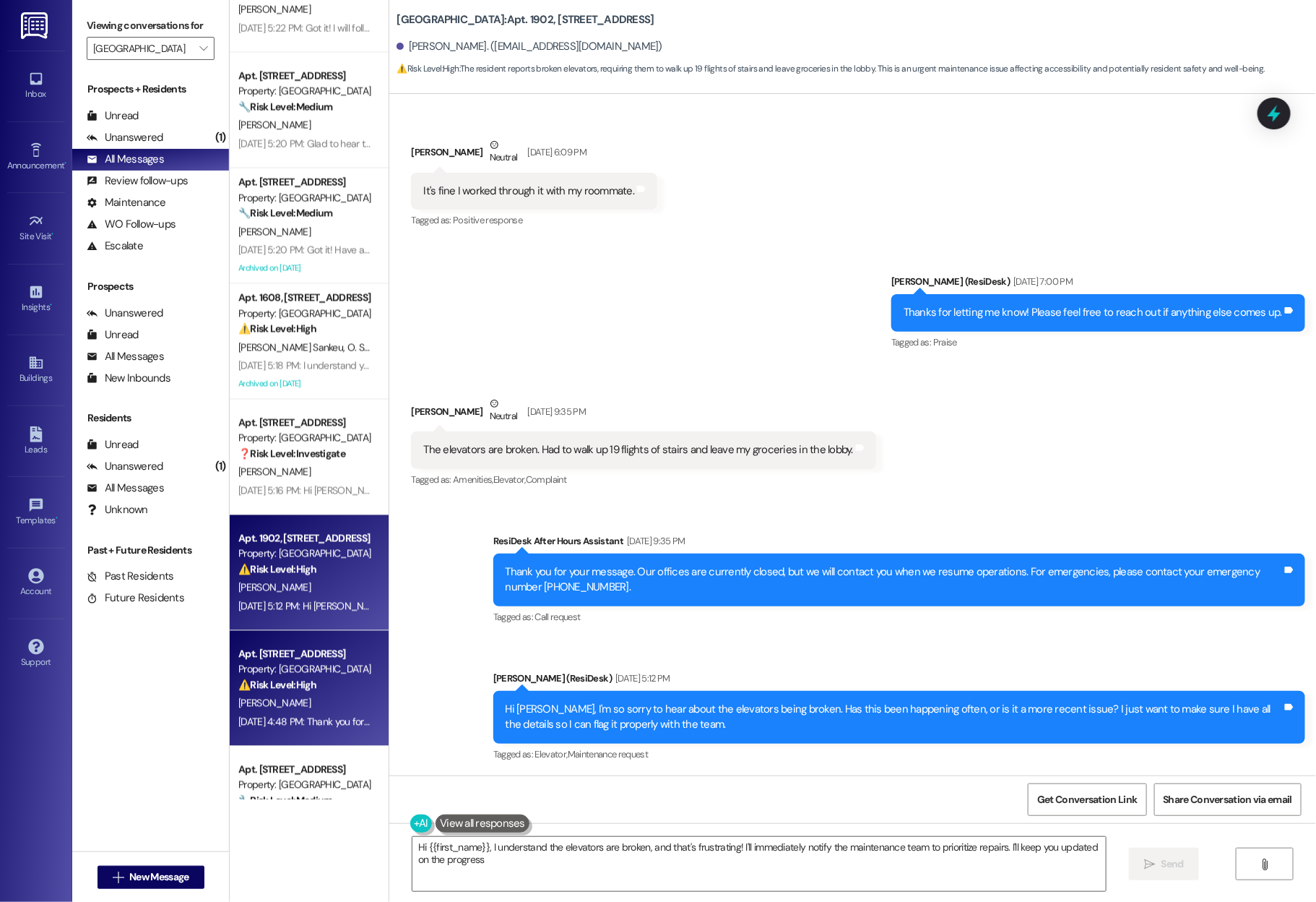
type textarea "Hi {{first_name}}, I understand the elevators are broken, and that's frustratin…"
click at [311, 683] on div "⚠️ Risk Level: High The resident indicates that a shower repair was attempted m…" at bounding box center [305, 685] width 134 height 15
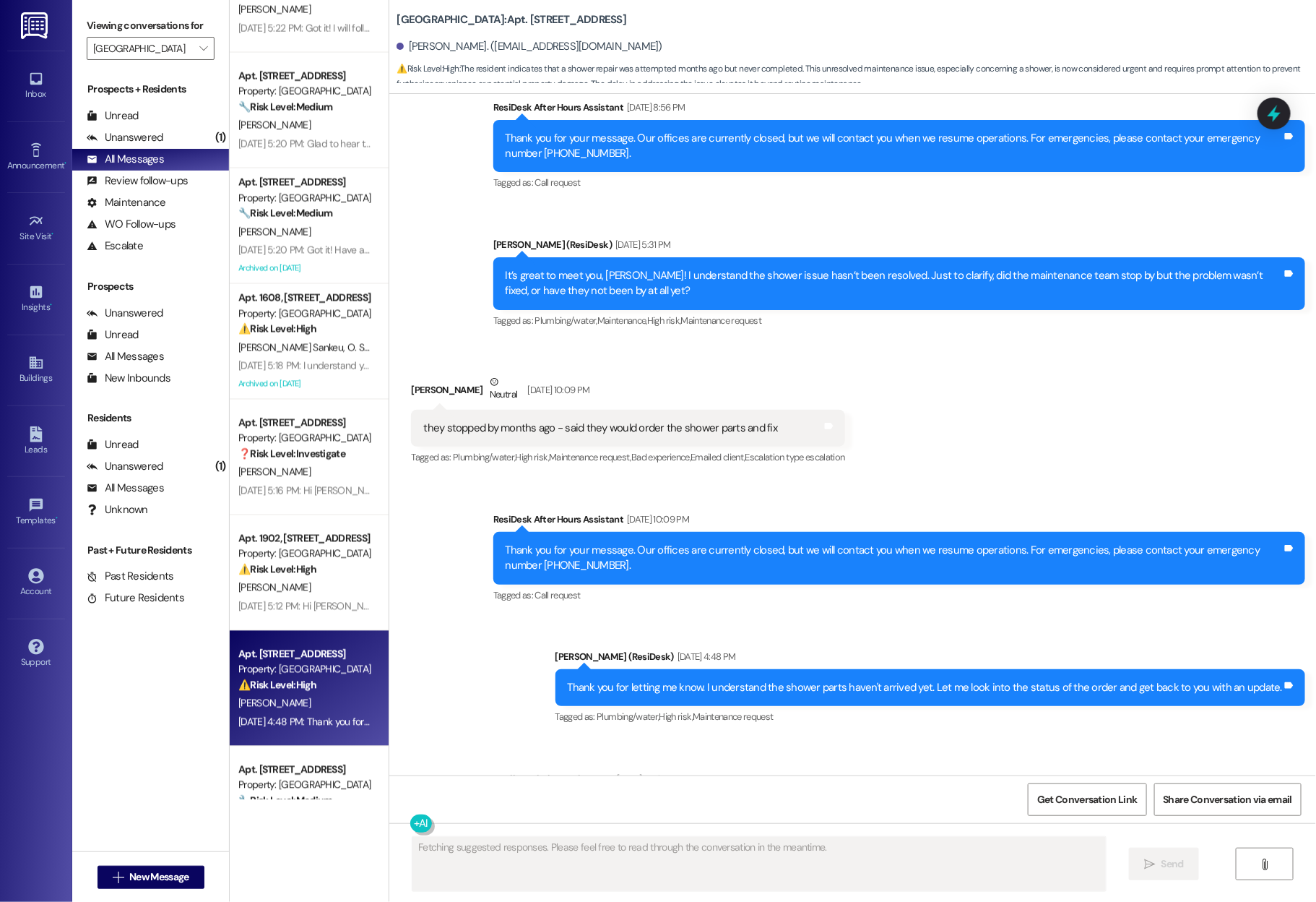
scroll to position [650, 0]
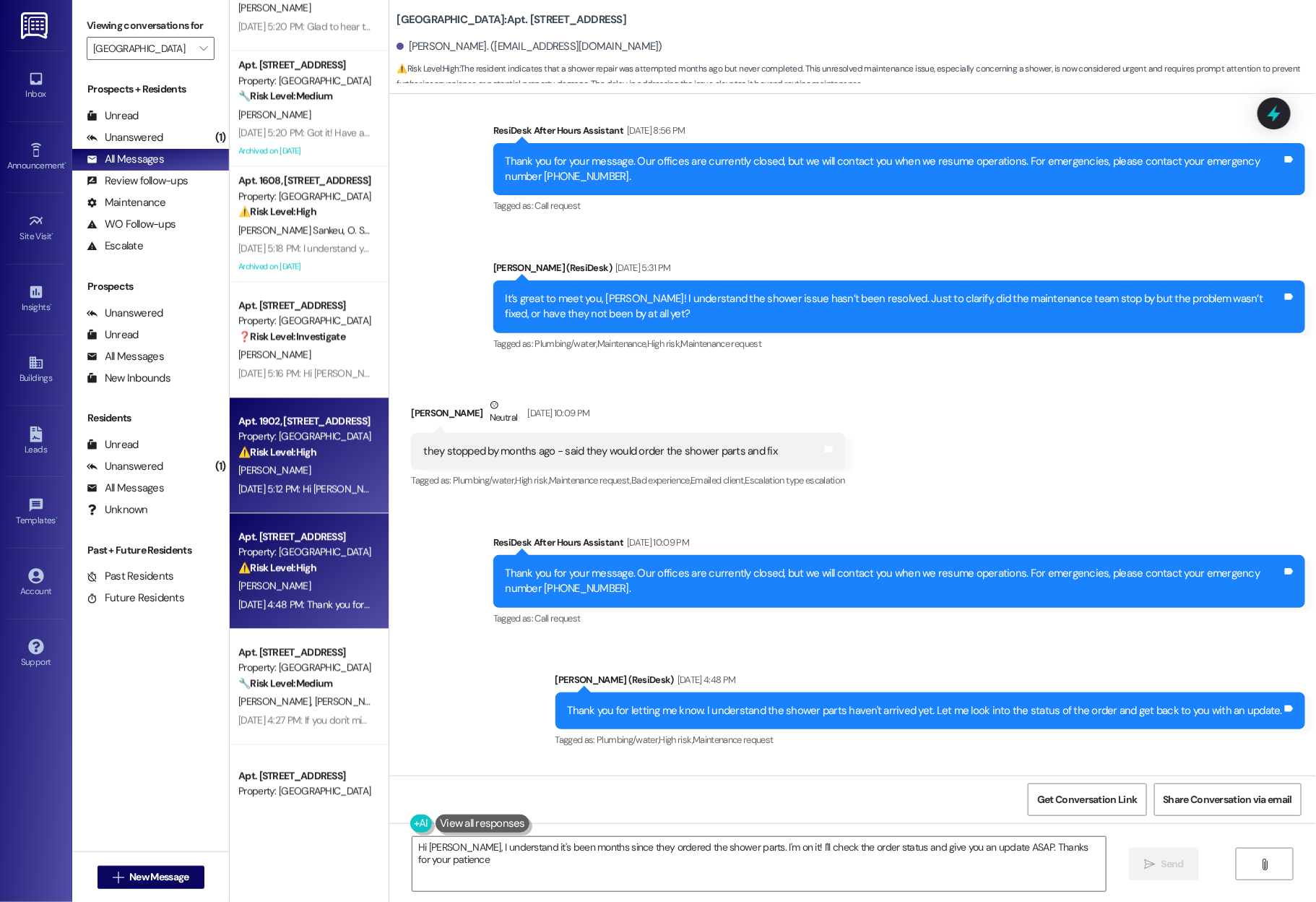
type textarea "Hi Dale, I understand it's been months since they ordered the shower parts. I'm…"
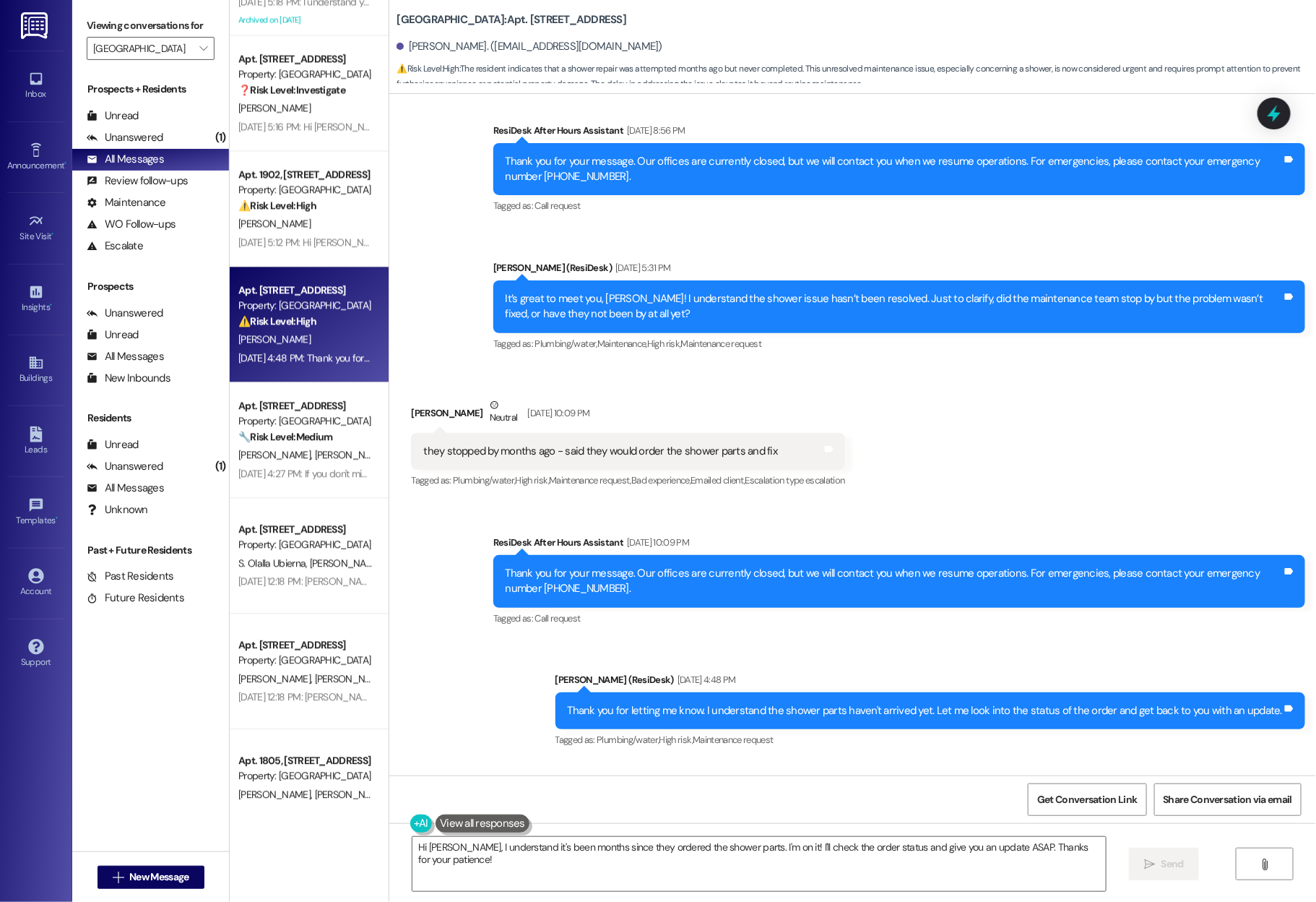
scroll to position [784, 0]
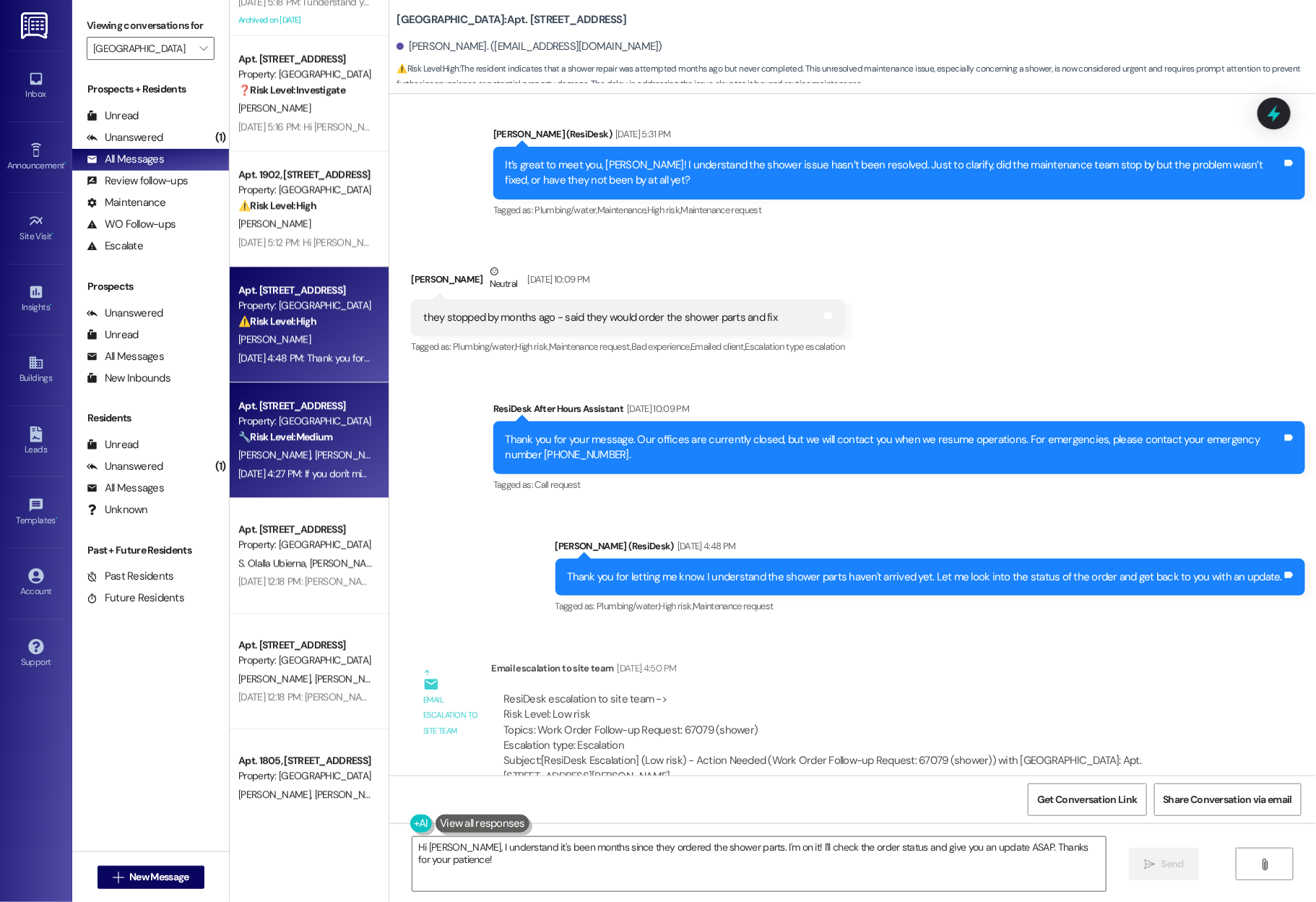
click at [315, 454] on span "L. Kleiner" at bounding box center [351, 454] width 72 height 13
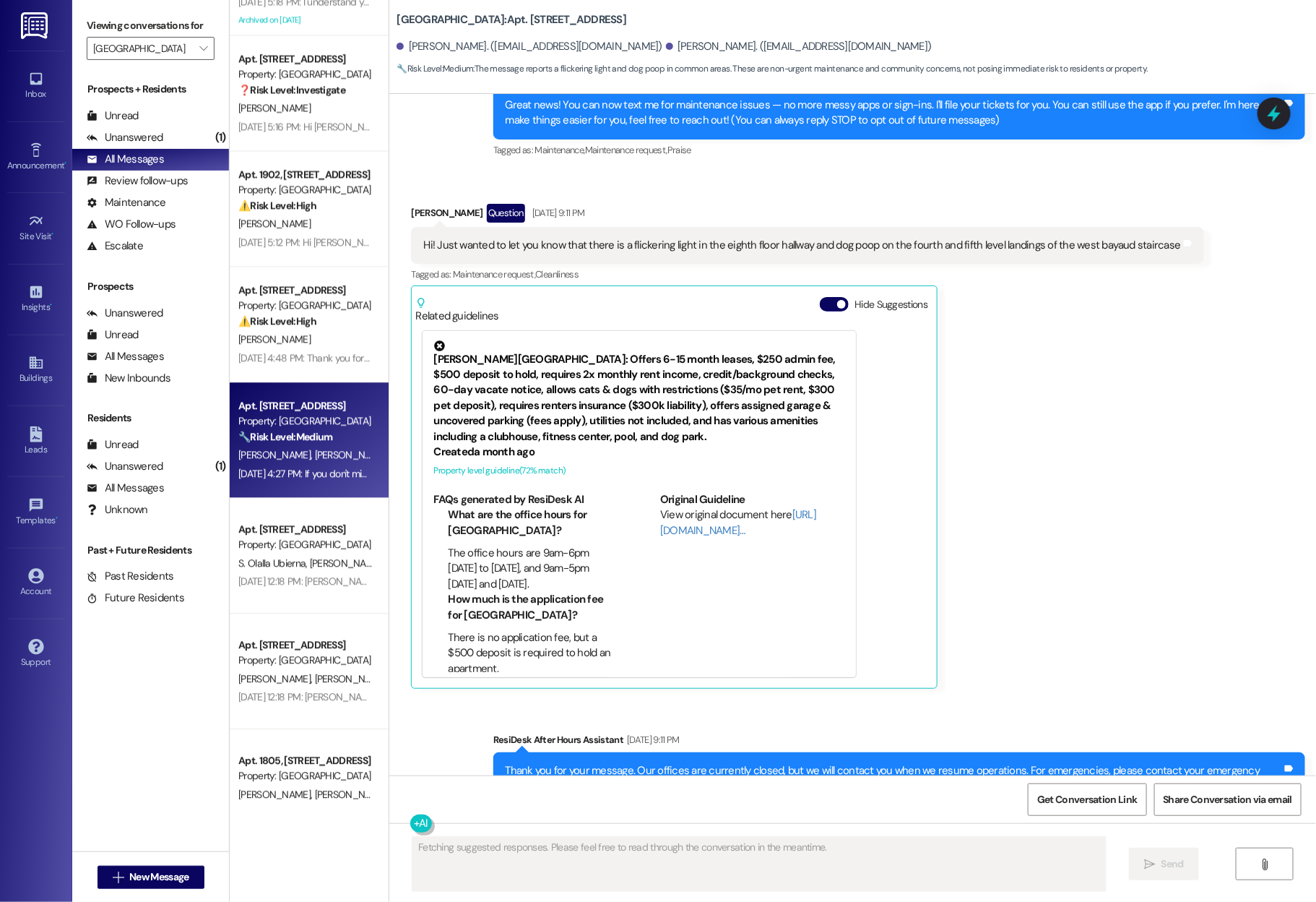
scroll to position [115, 0]
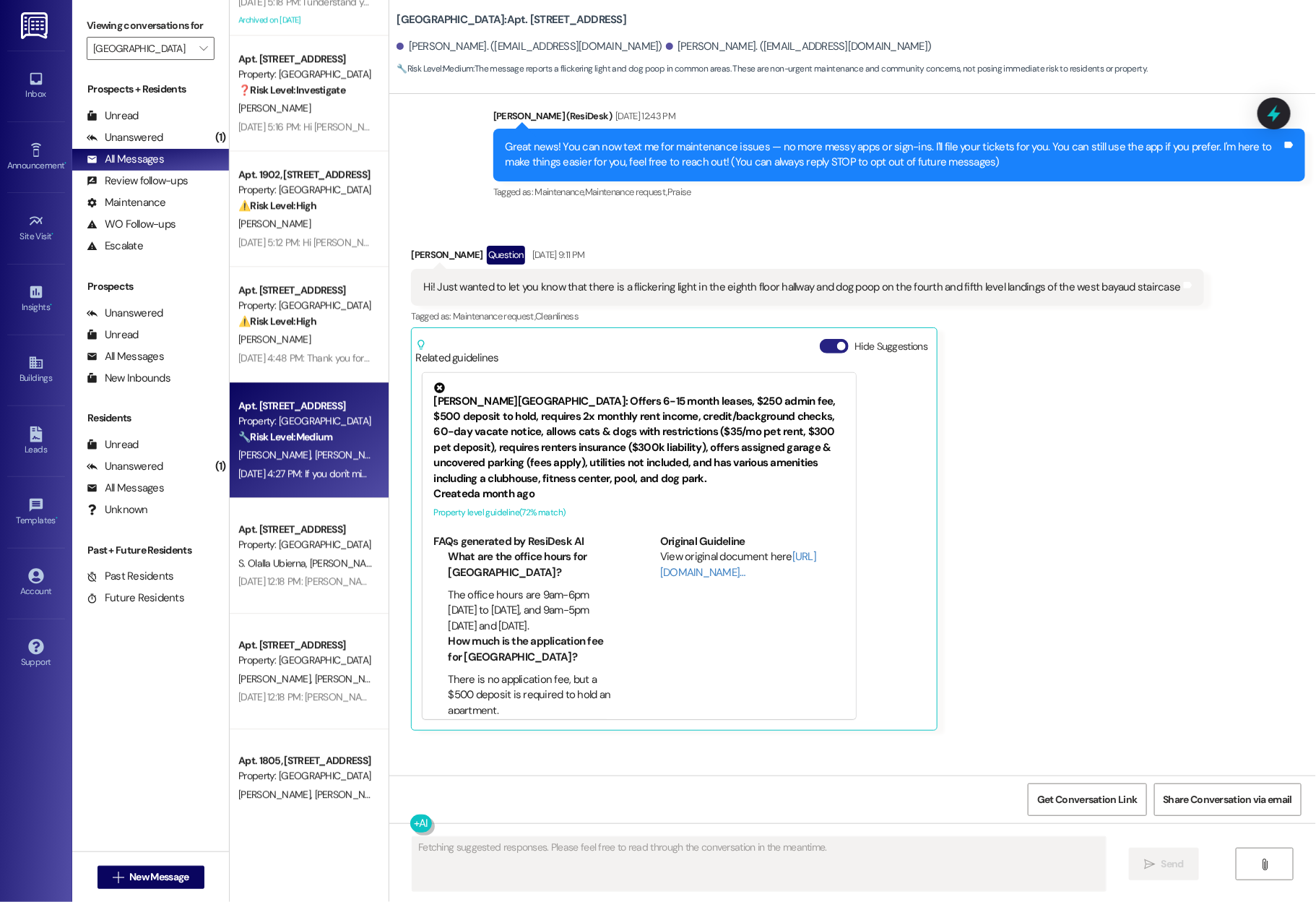
click at [820, 341] on button "Hide Suggestions" at bounding box center [833, 346] width 29 height 15
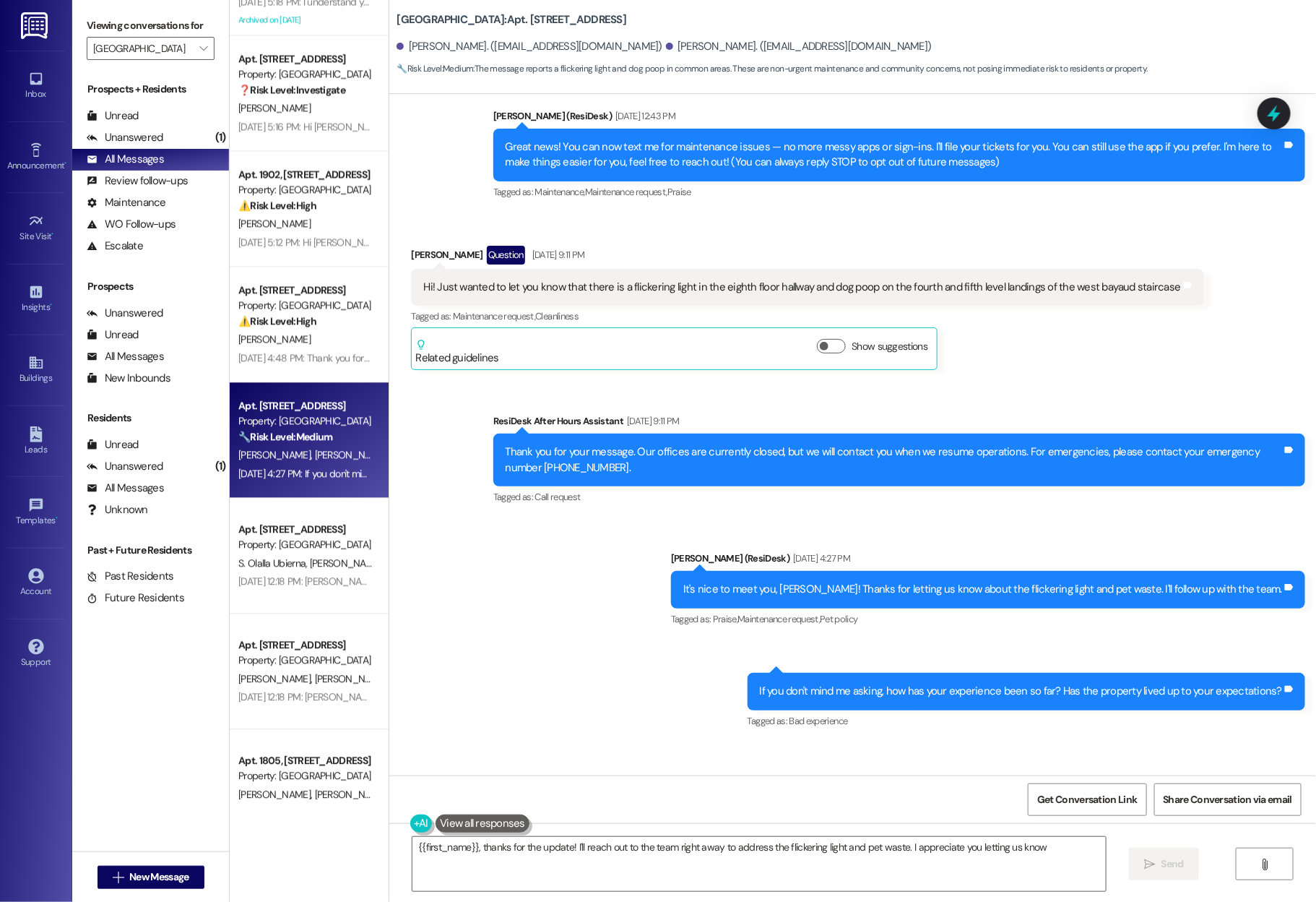
type textarea "{{first_name}}, thanks for the update! I'll reach out to the team right away to…"
click at [192, 29] on label "Viewing conversations for" at bounding box center [150, 26] width 128 height 22
click at [199, 51] on icon "" at bounding box center [203, 48] width 8 height 12
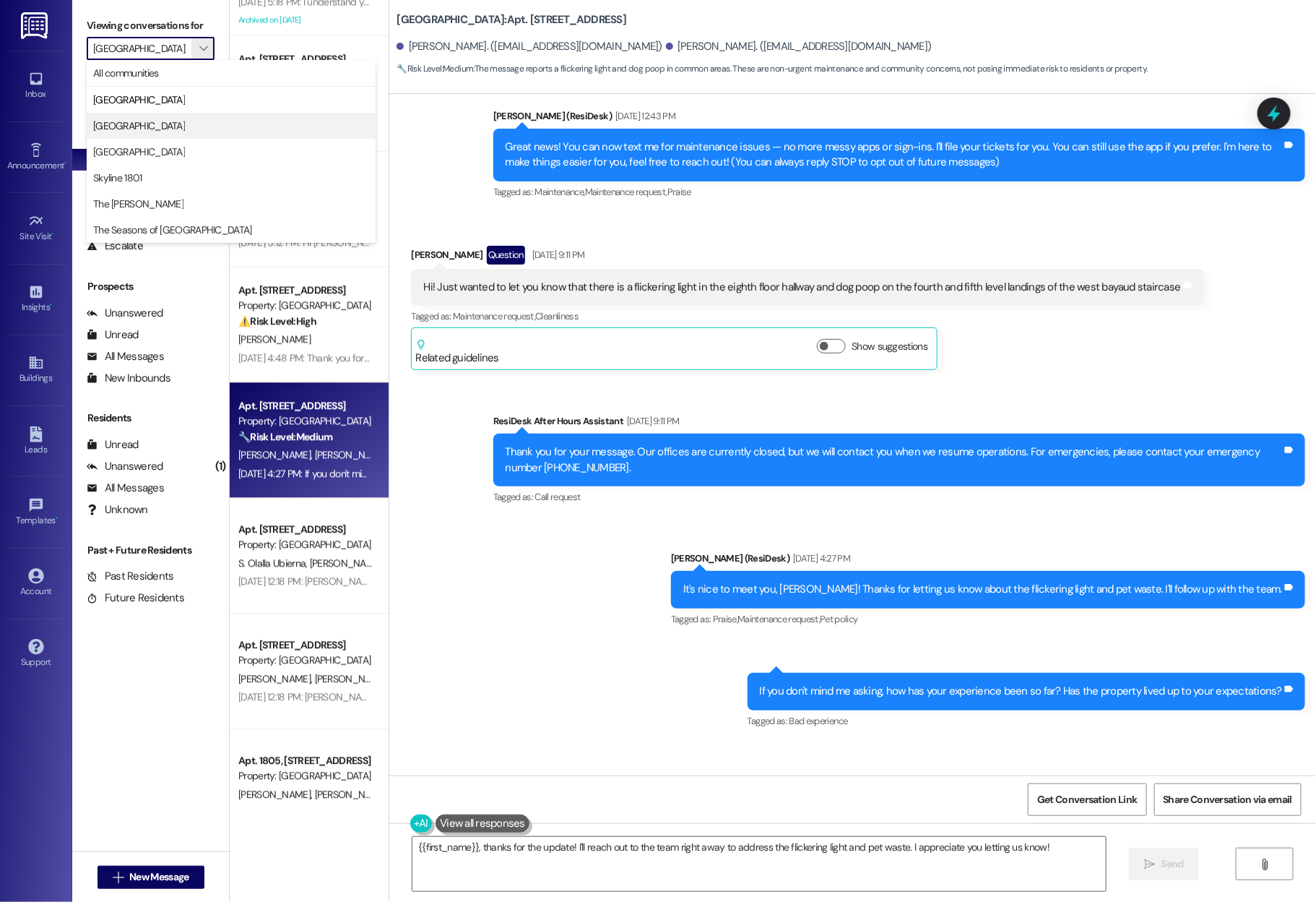
click at [180, 120] on span "Country Club Gardens" at bounding box center [139, 126] width 92 height 15
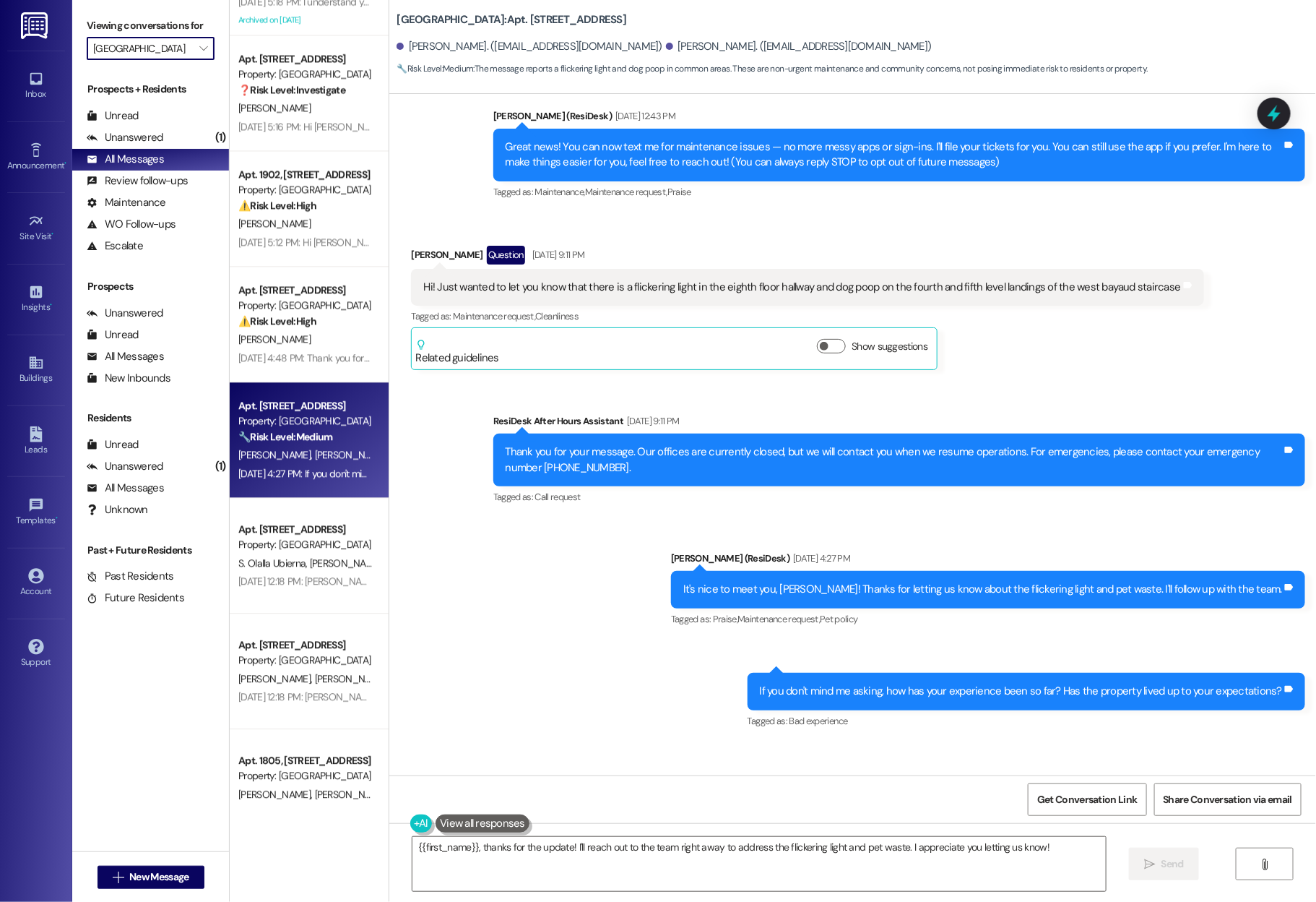
type input "Country Club Gardens"
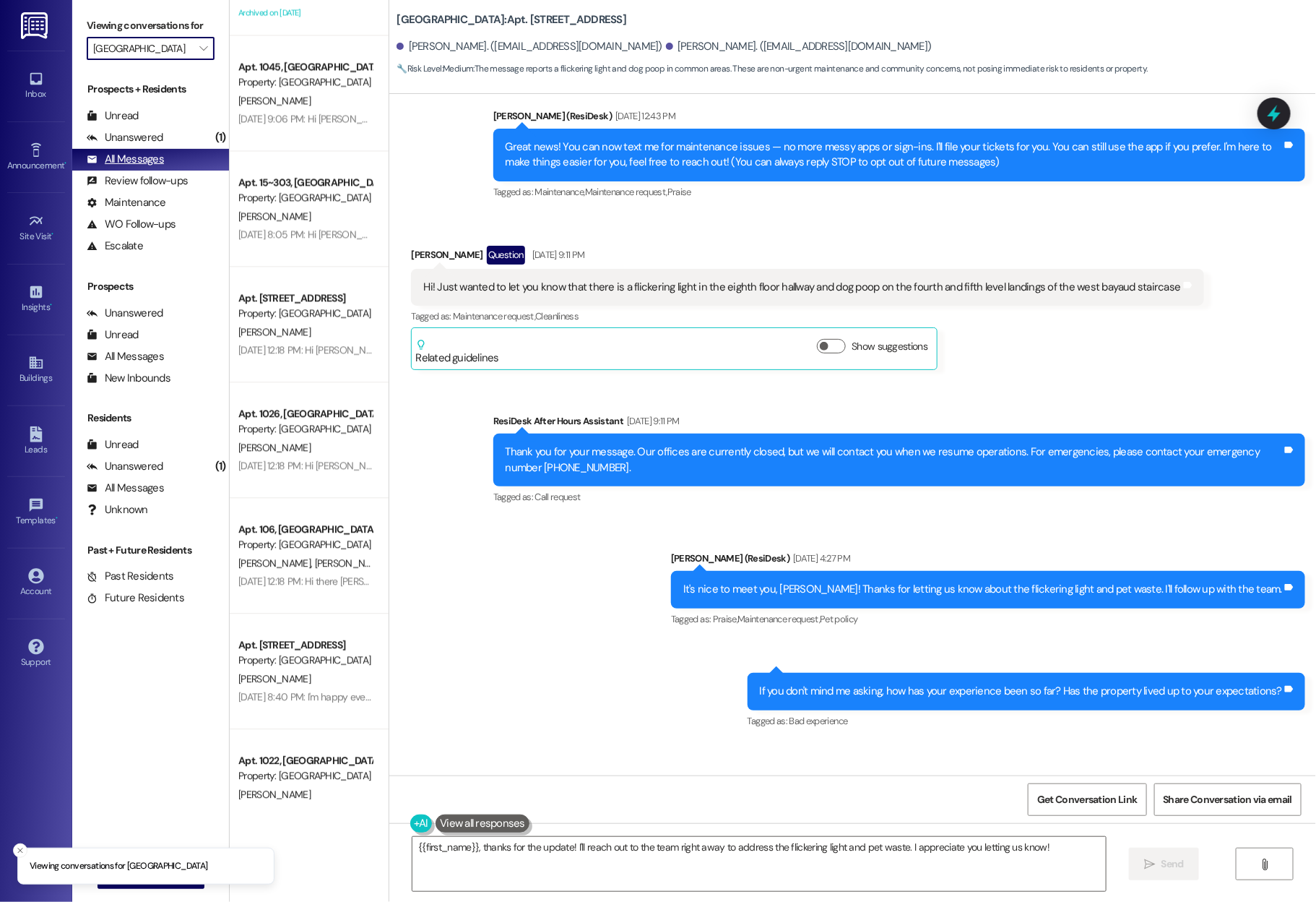
click at [157, 166] on div "All Messages" at bounding box center [125, 159] width 77 height 15
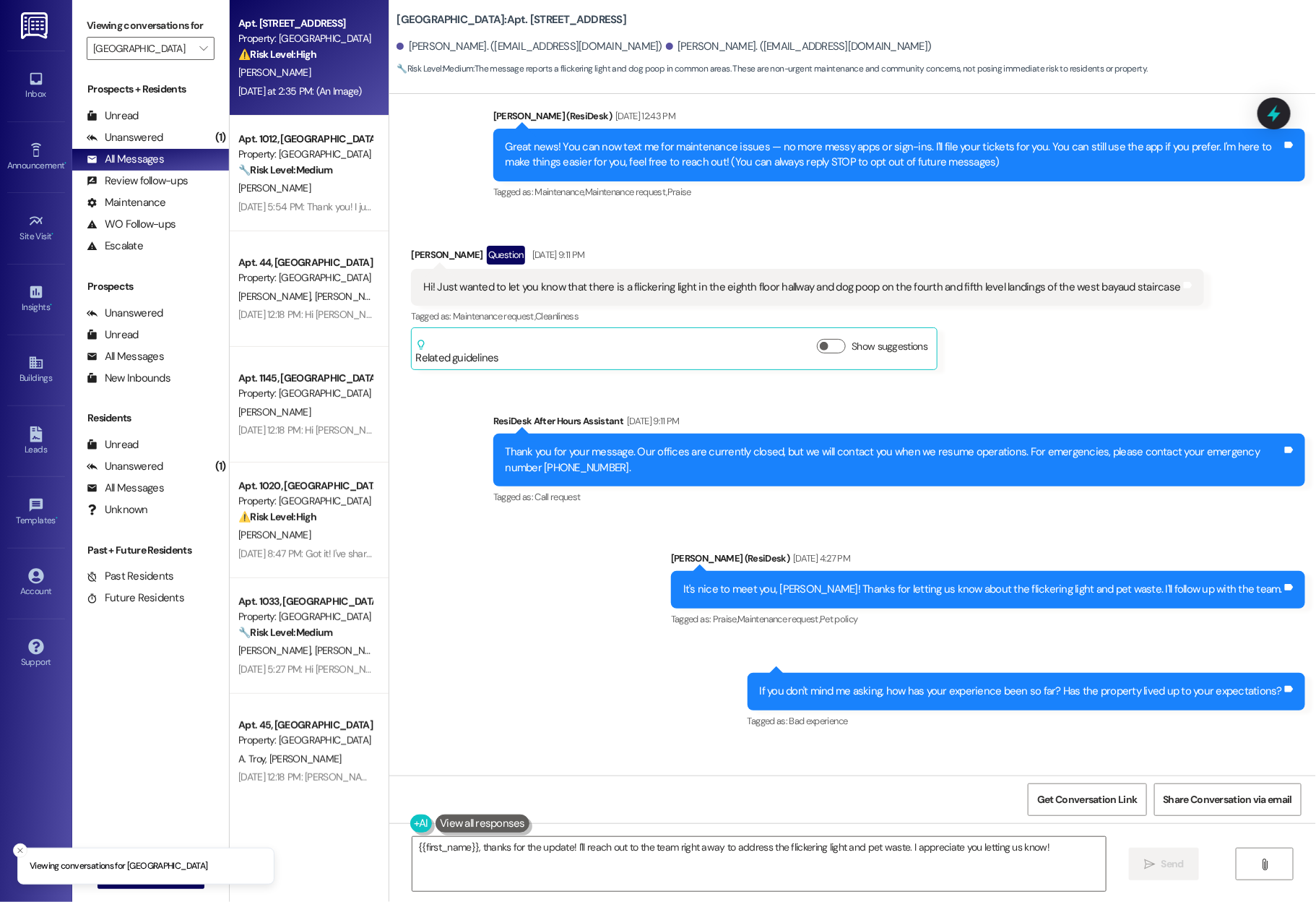
click at [316, 11] on div "Apt. 86, Country Club Gardens Property: Country Club Gardens ⚠️ Risk Level: Hig…" at bounding box center [309, 57] width 159 height 115
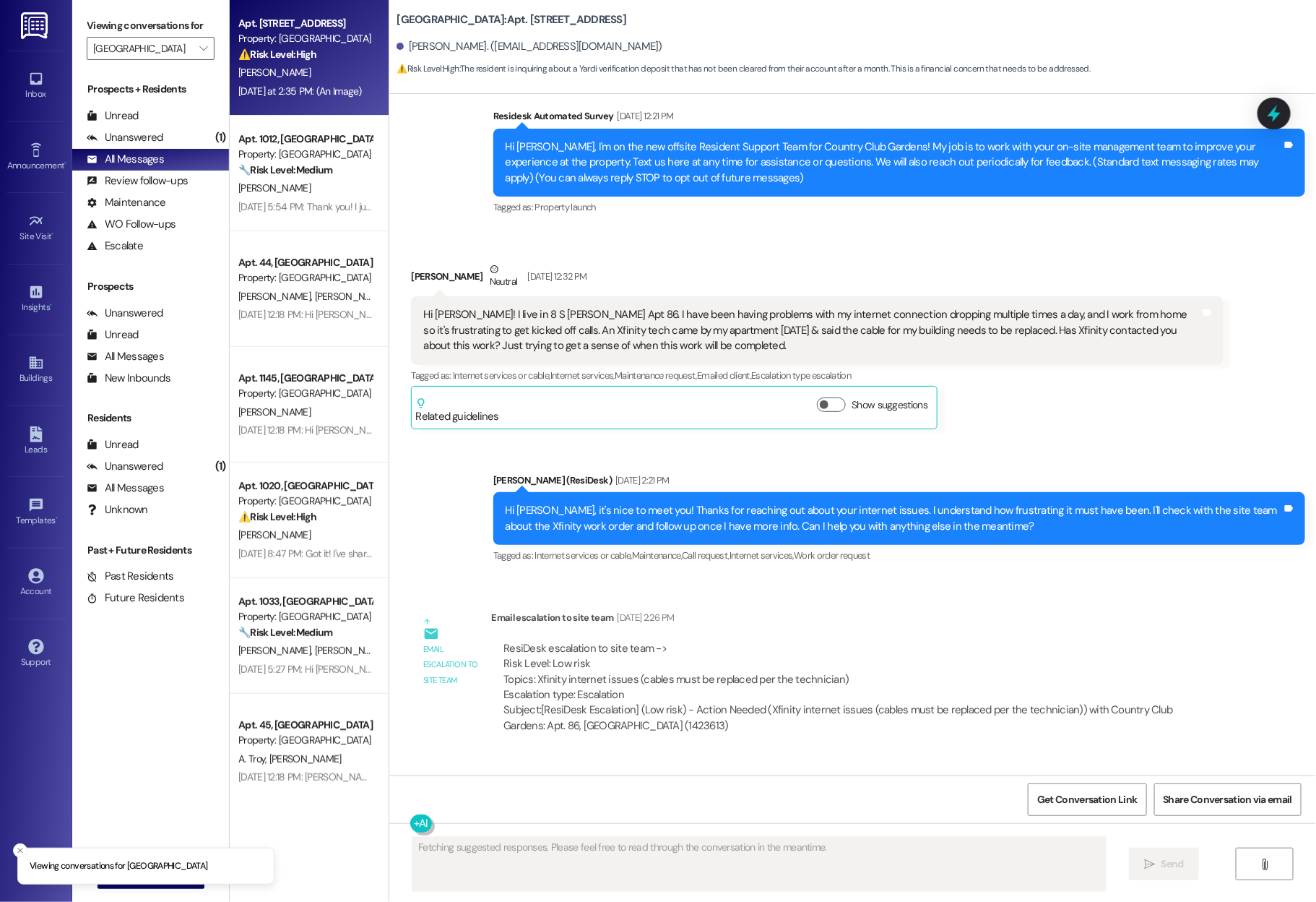
scroll to position [3928, 0]
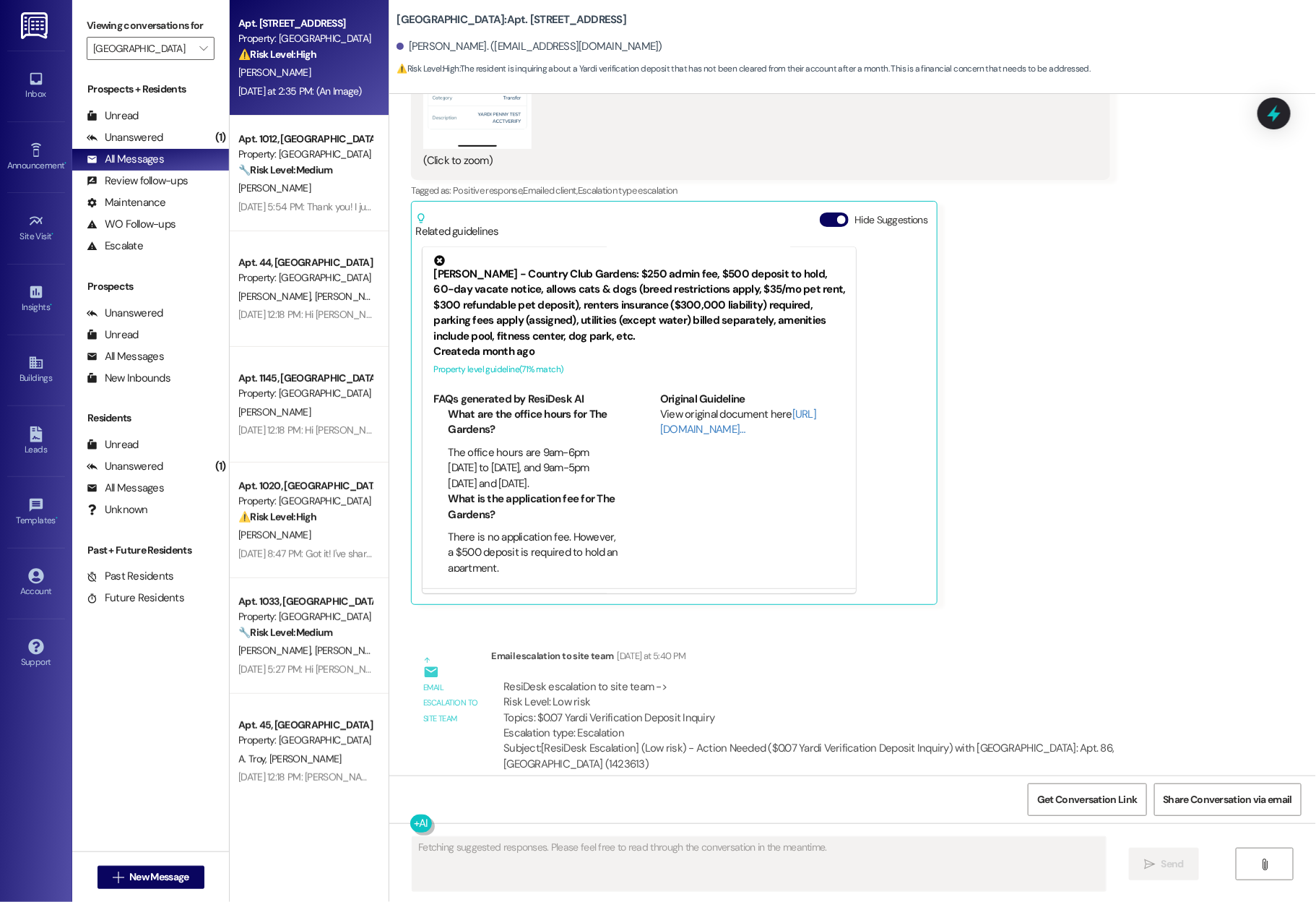
click at [822, 213] on div "Hide Suggestions" at bounding box center [876, 220] width 113 height 15
click at [837, 216] on span "button" at bounding box center [841, 219] width 8 height 8
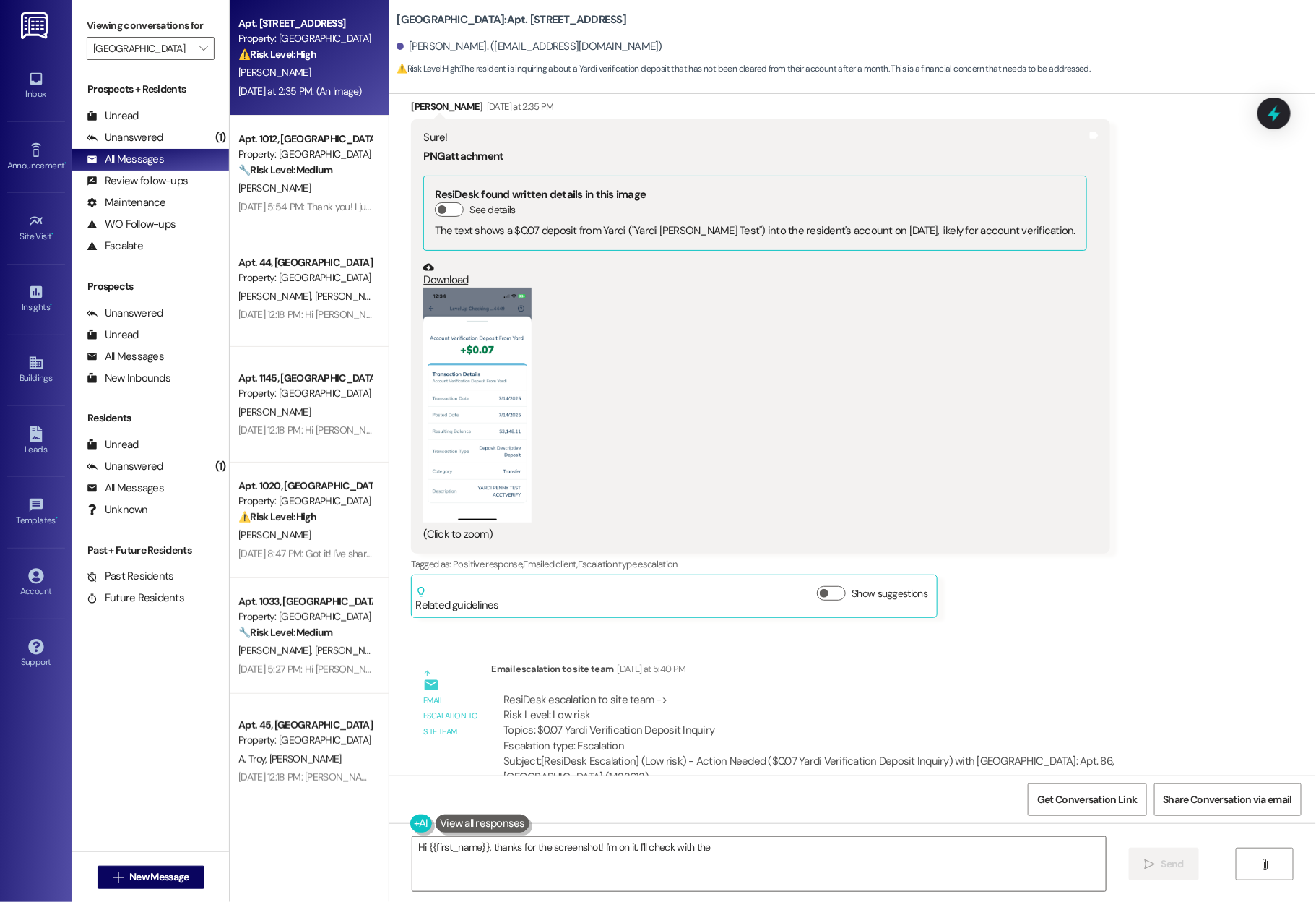
scroll to position [3567, 0]
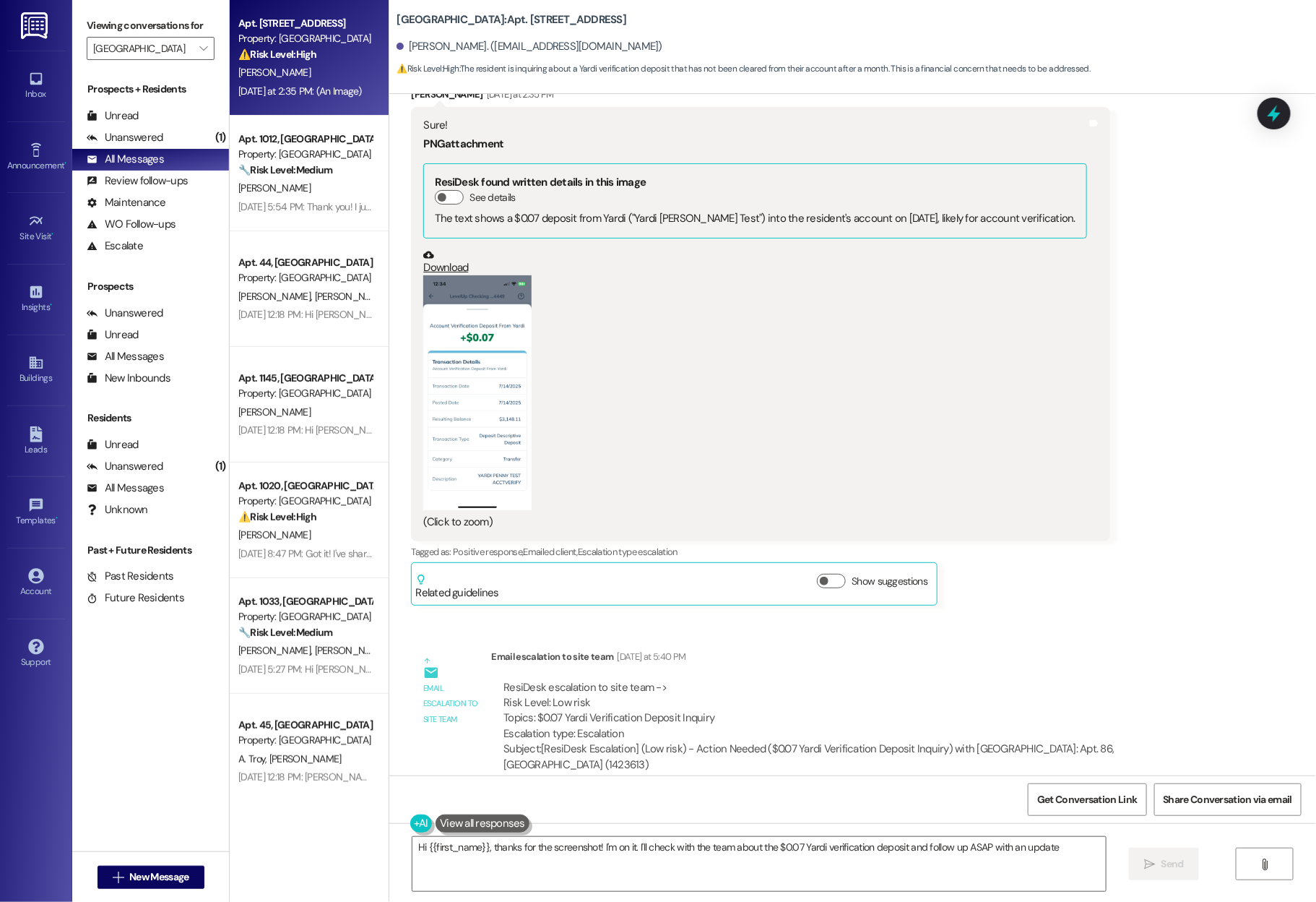
type textarea "Hi {{first_name}}, thanks for the screenshot! I'm on it. I'll check with the te…"
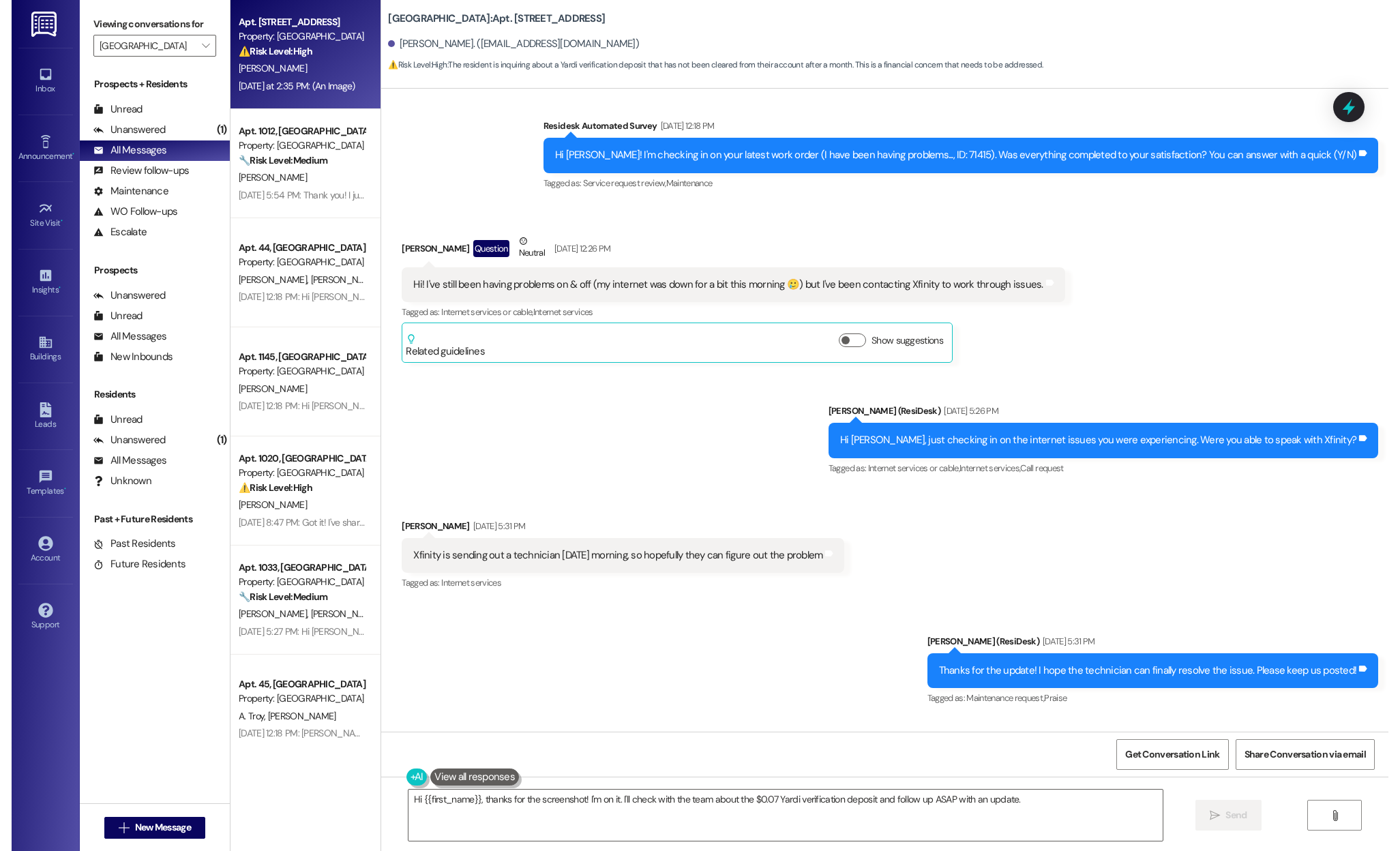
scroll to position [1872, 0]
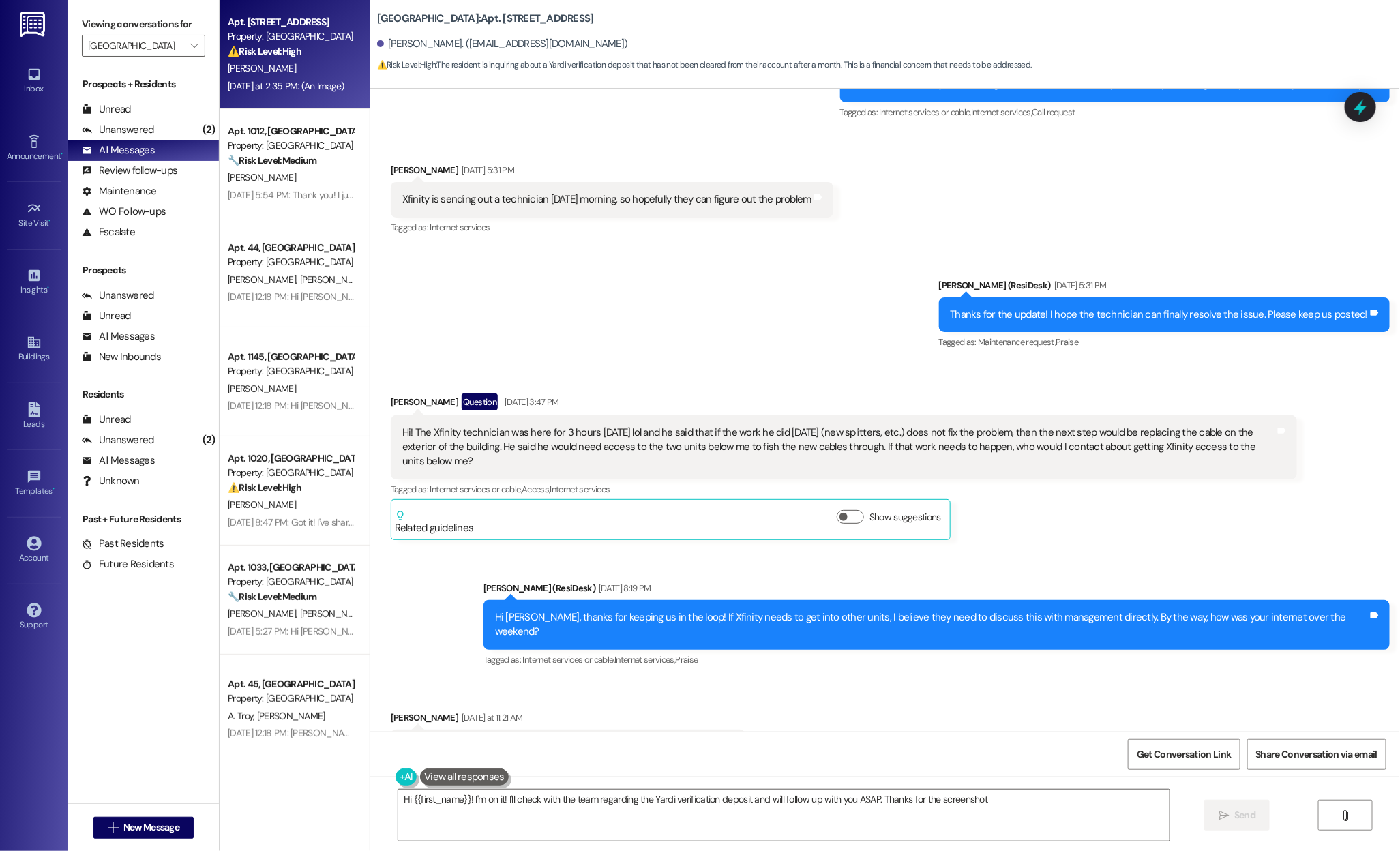
type textarea "Hi {{first_name}}! I'm on it! I'll check with the team regarding the Yardi veri…"
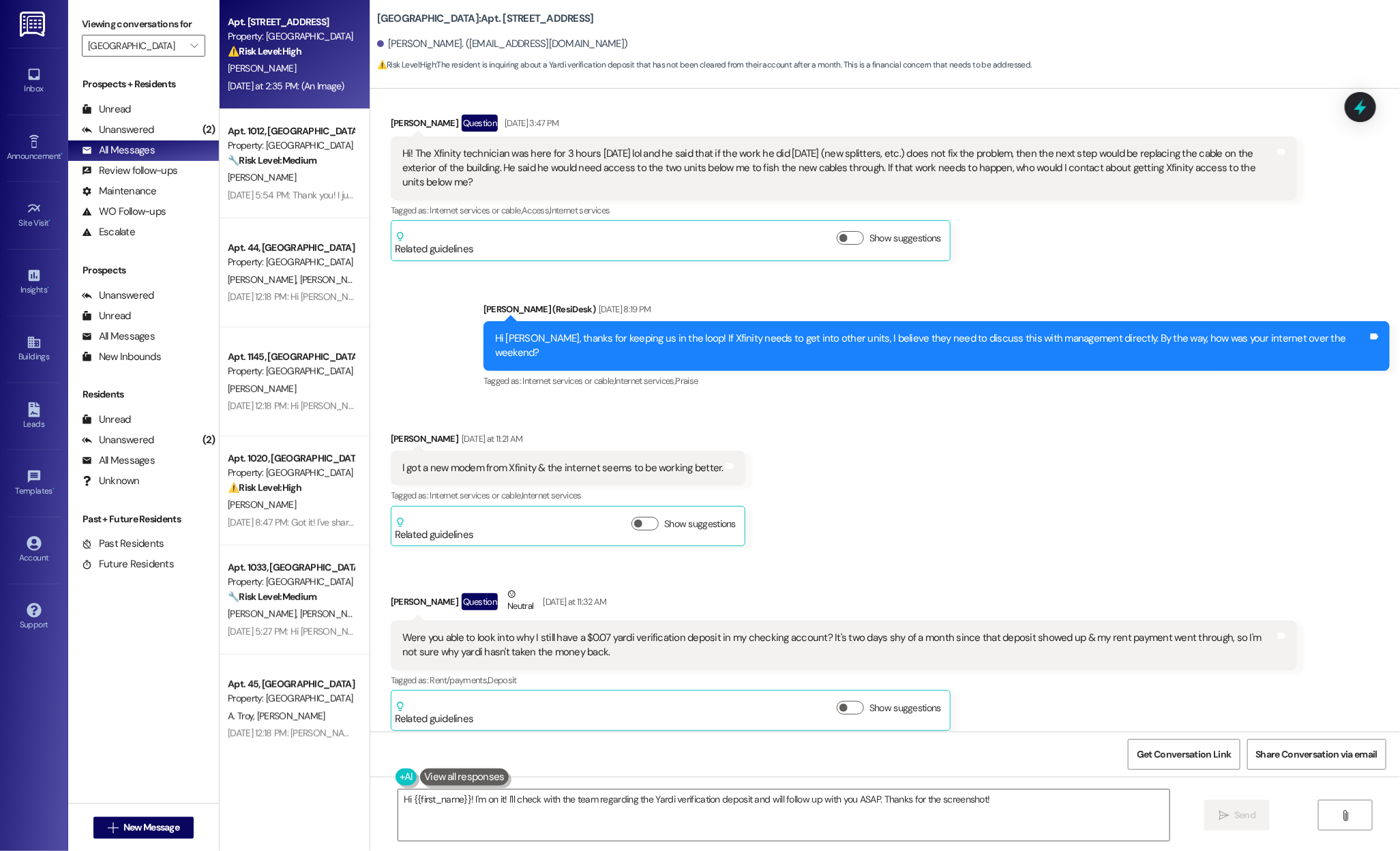
scroll to position [2528, 0]
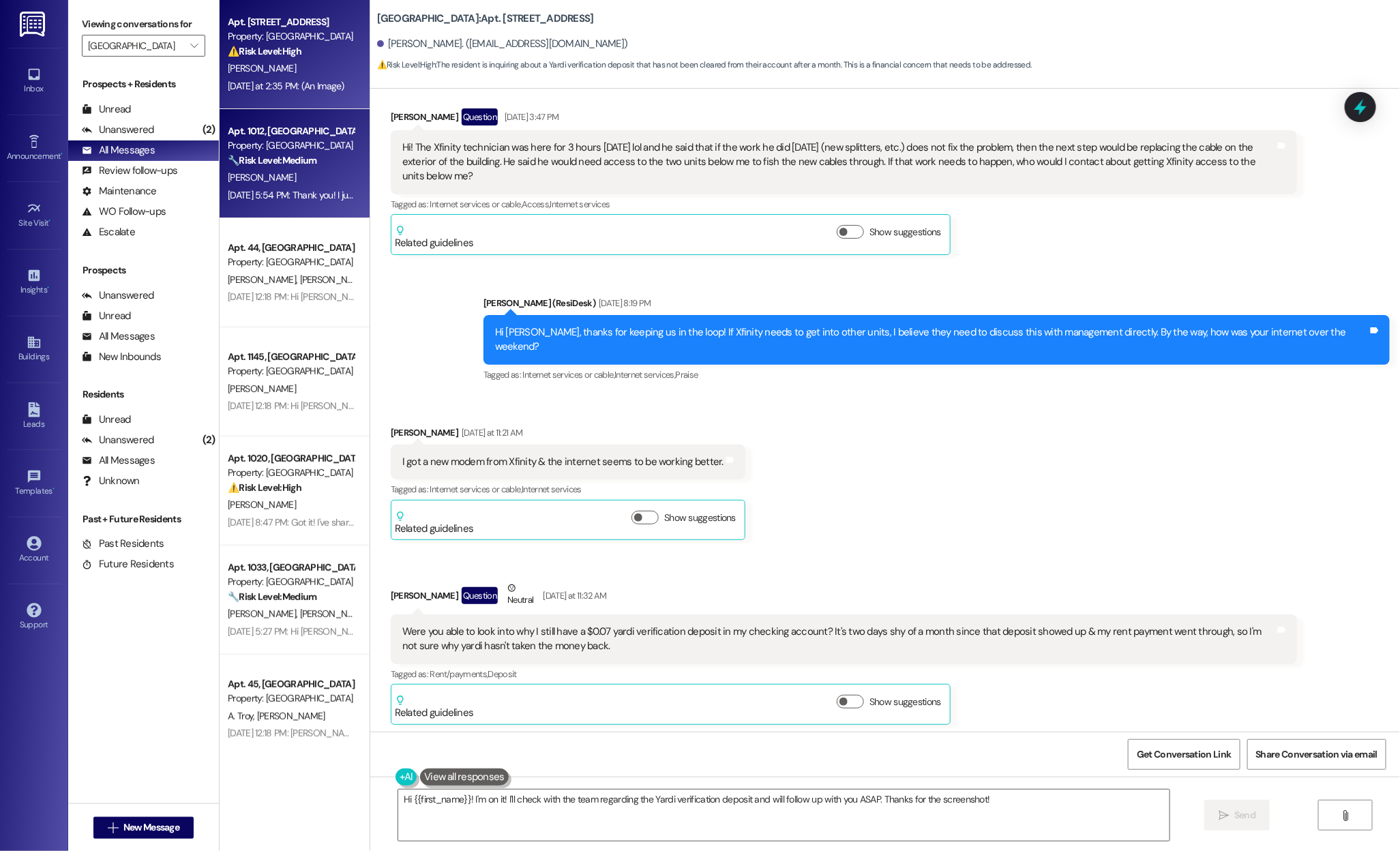
click at [255, 144] on div "Property: Country Club Gardens" at bounding box center [290, 145] width 126 height 14
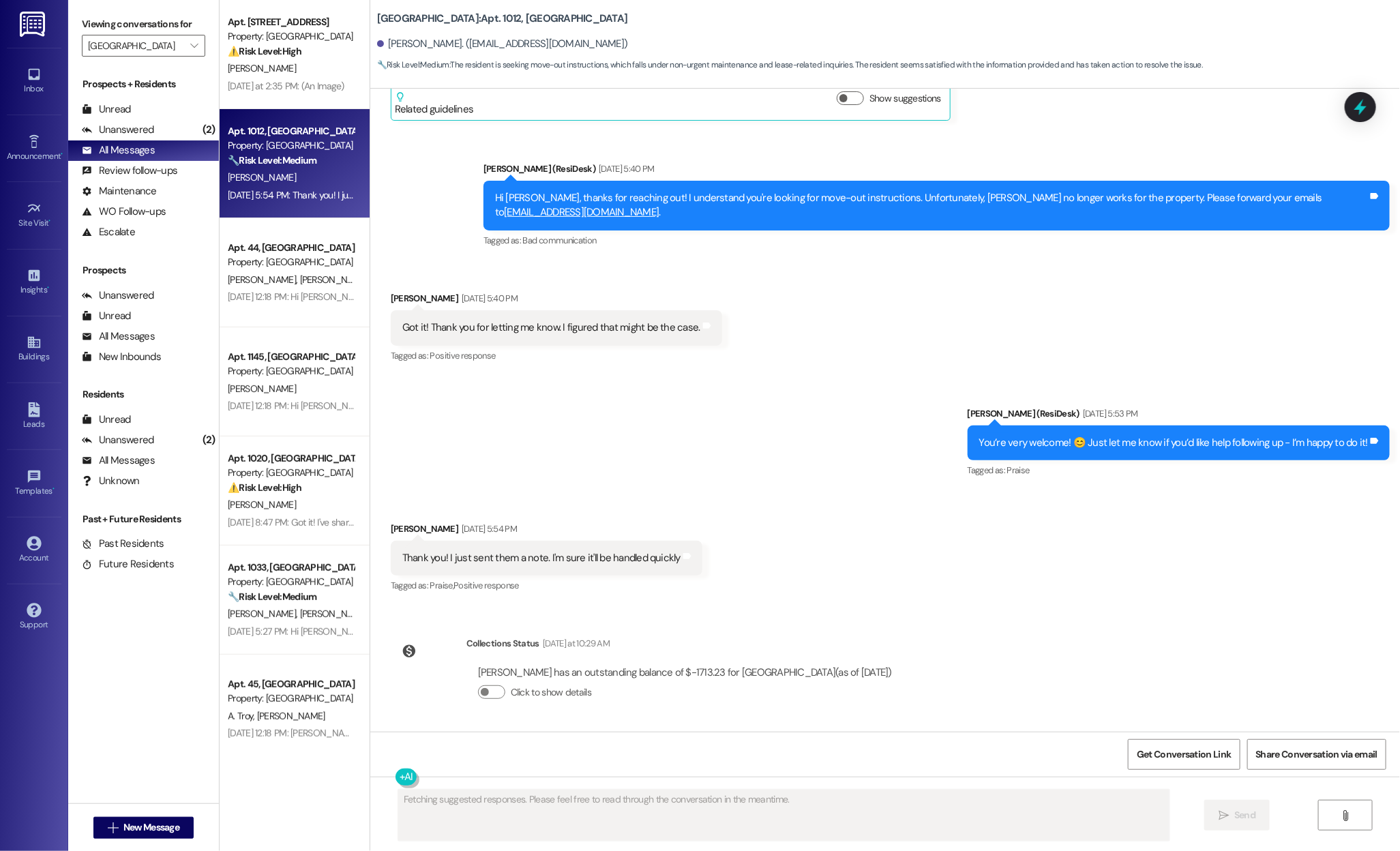
scroll to position [826, 0]
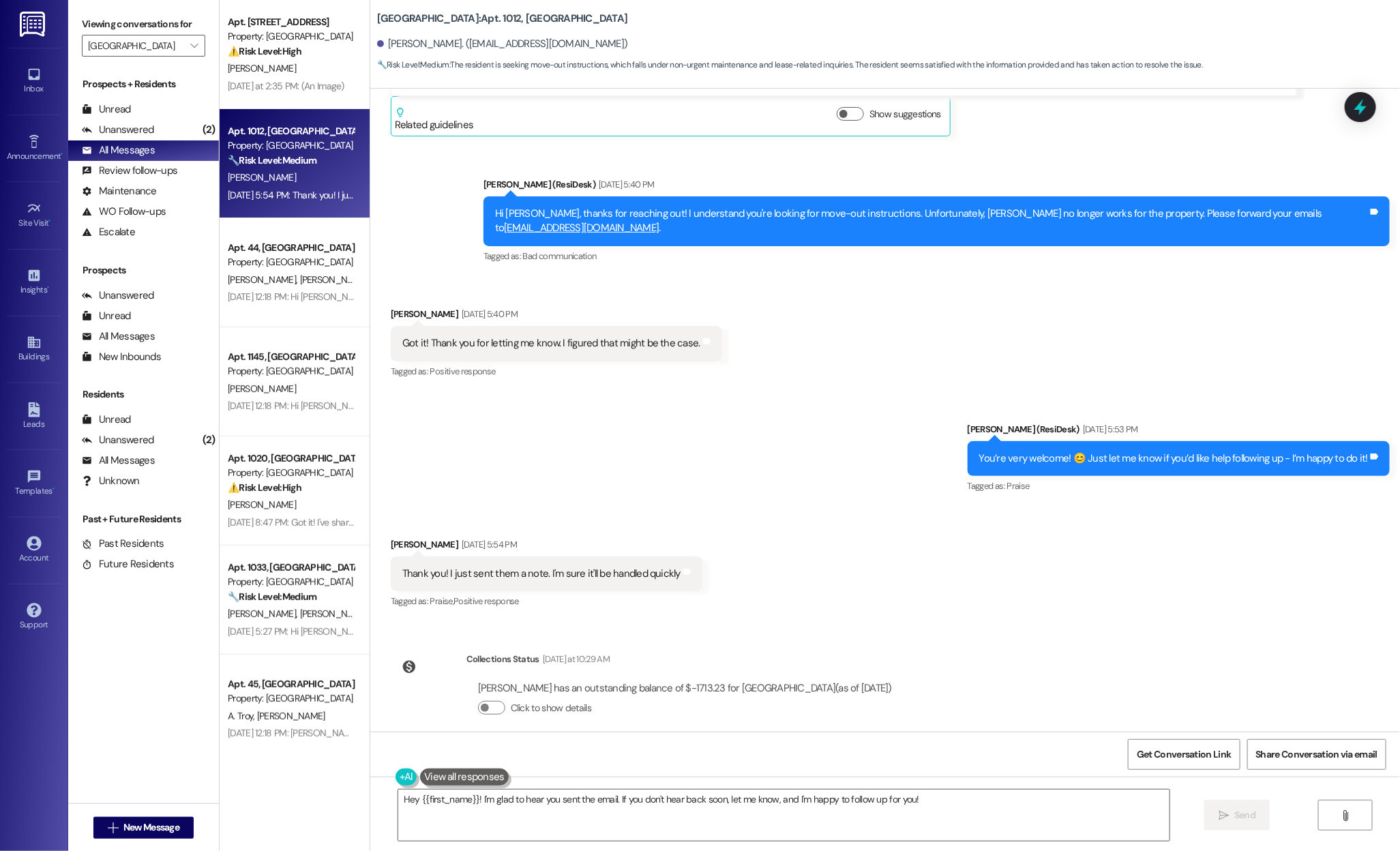
type textarea "Hey {{first_name}}! I'm glad to hear you sent the email. If you don't hear back…"
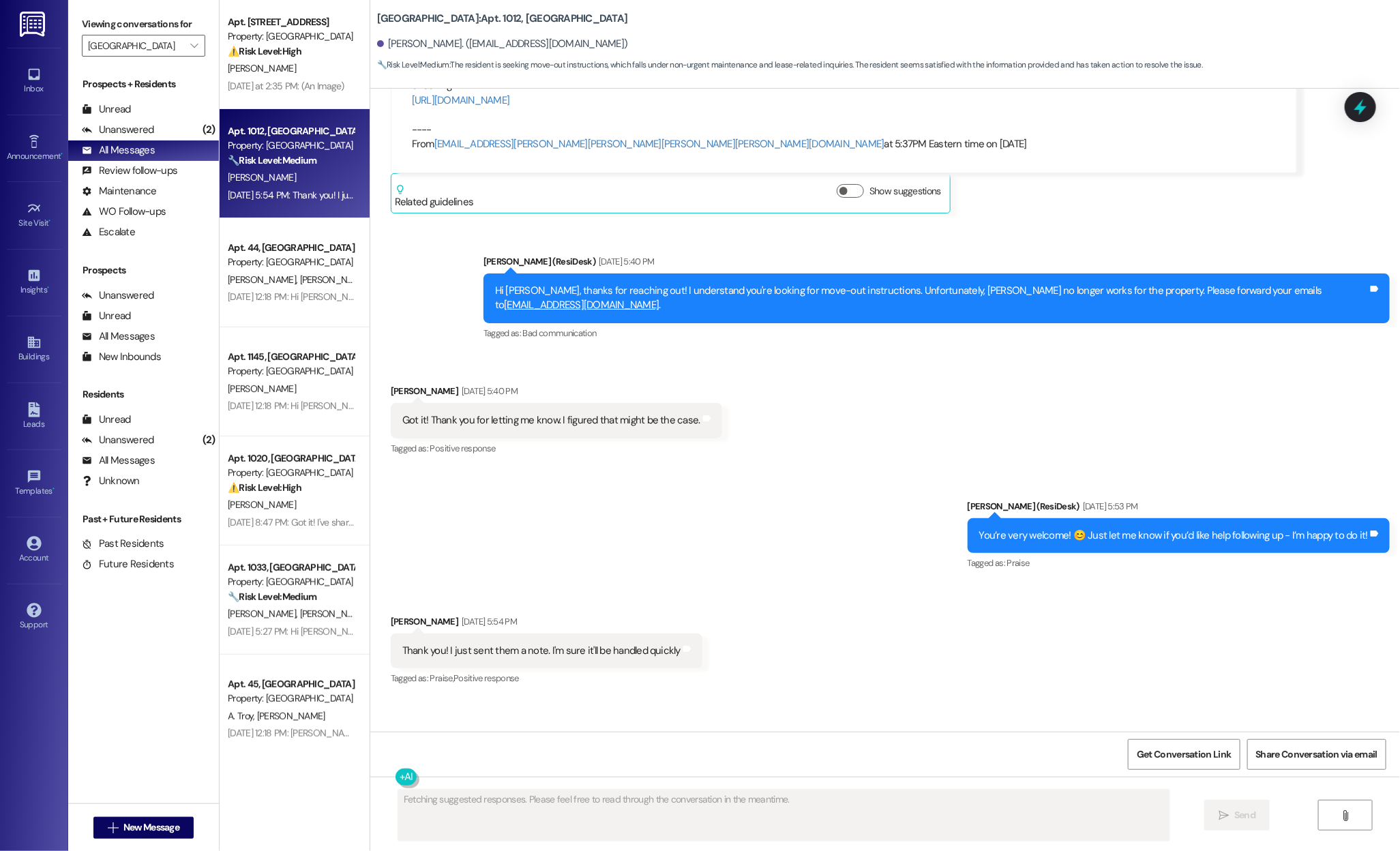
scroll to position [759, 0]
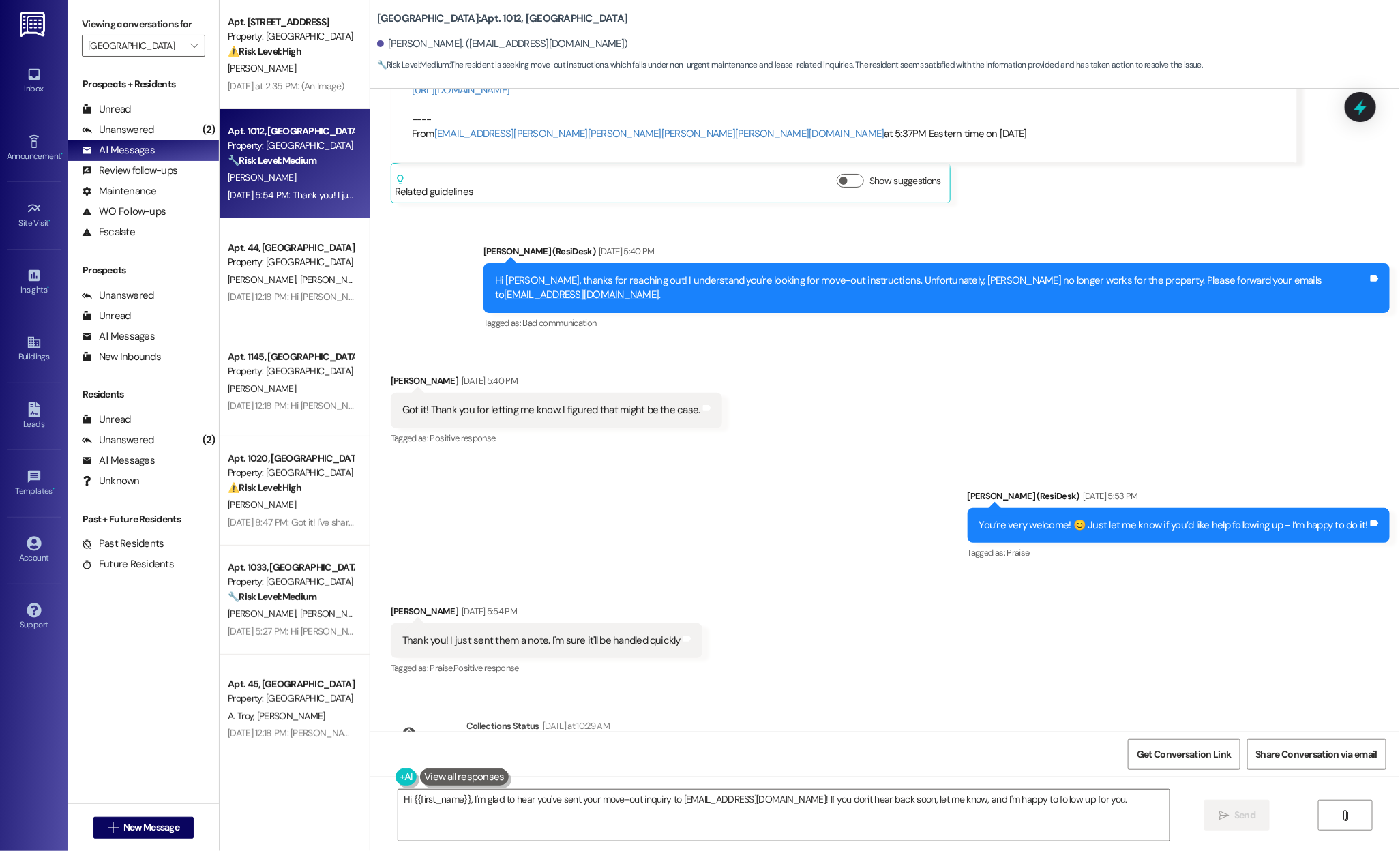
type textarea "Hi {{first_name}}, I'm glad to hear you've sent your move-out inquiry to countr…"
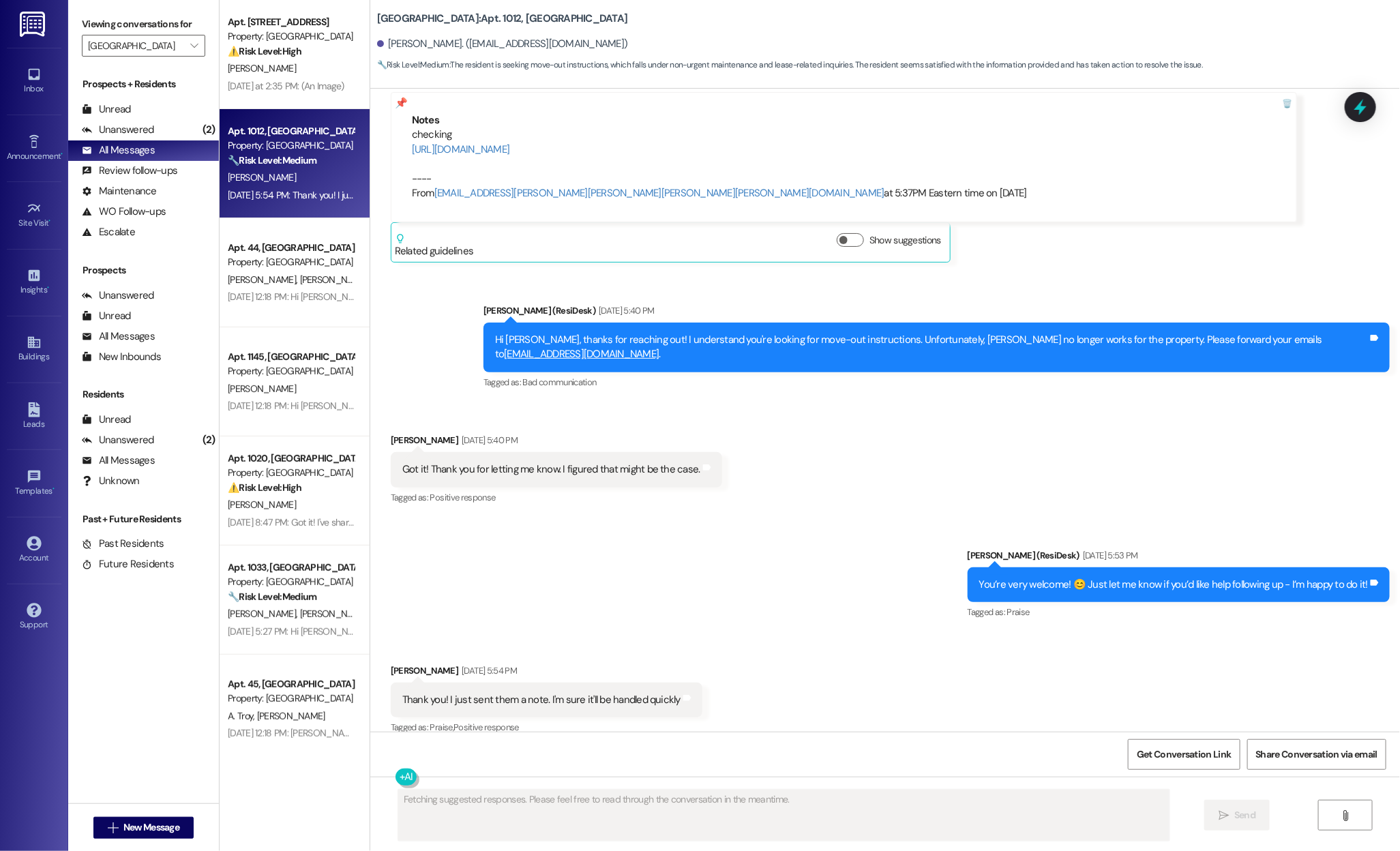
scroll to position [826, 0]
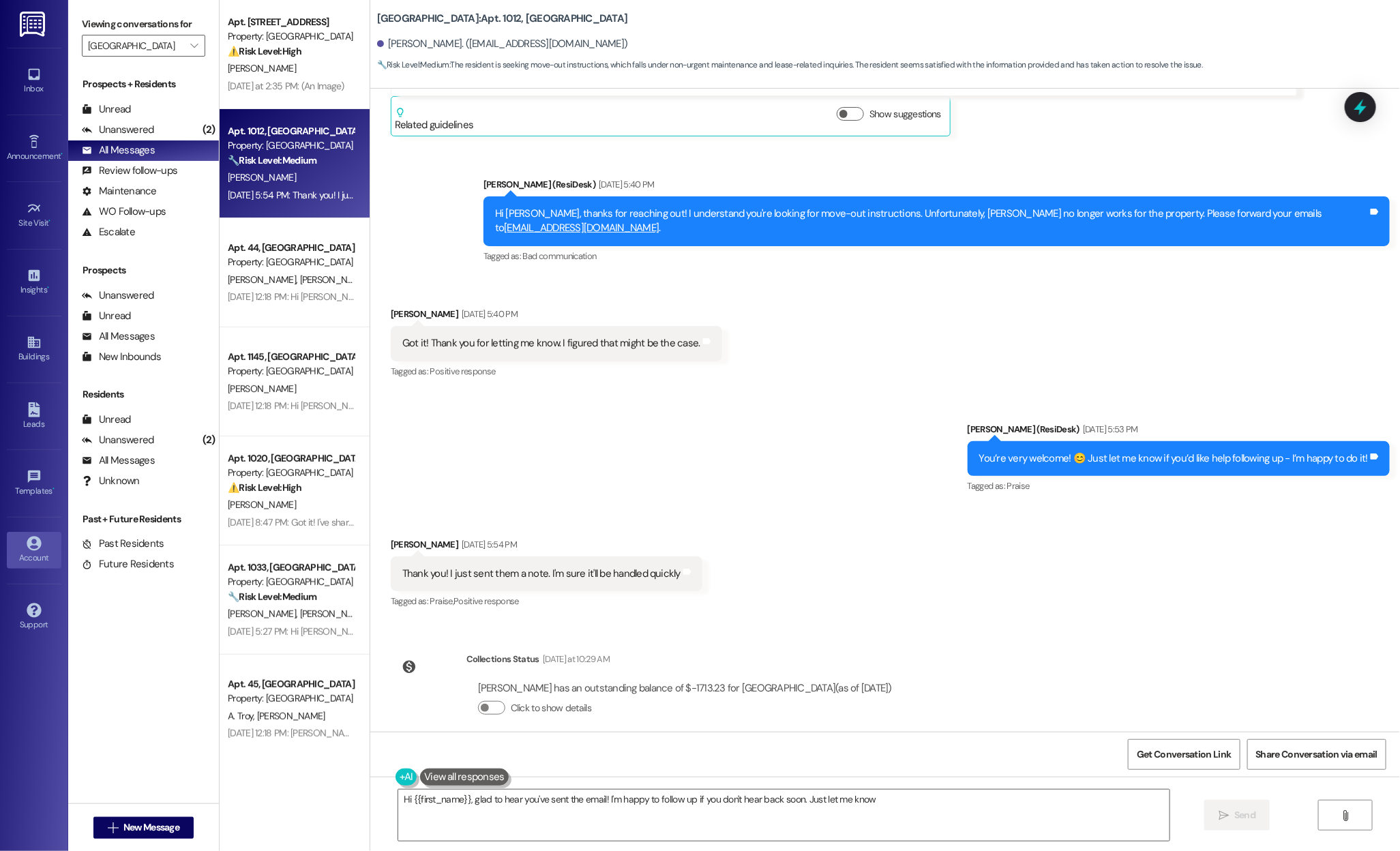
type textarea "Hi {{first_name}}, glad to hear you've sent the email! I'm happy to follow up i…"
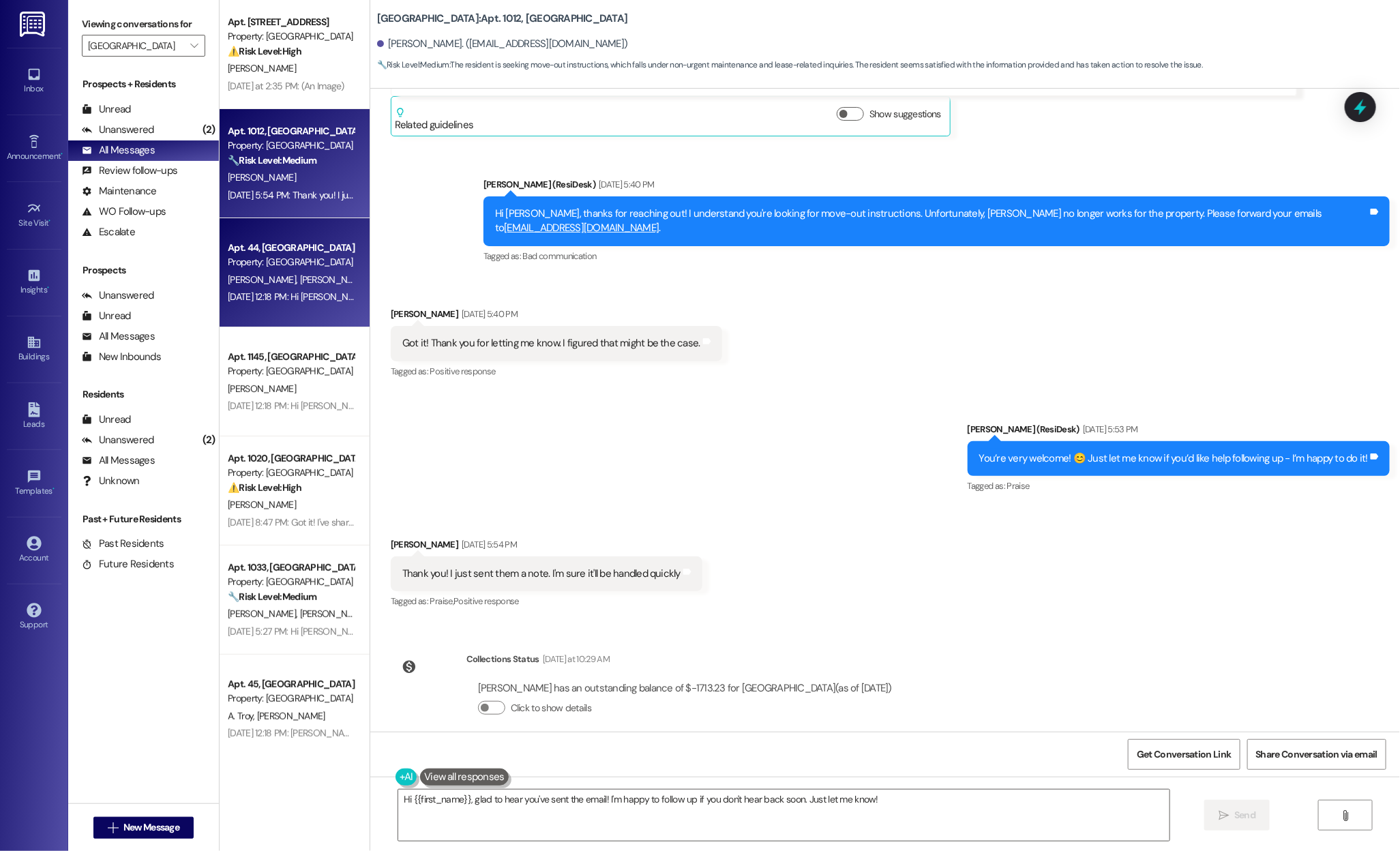
click at [330, 283] on div "A. Leary R. Belden" at bounding box center [290, 280] width 129 height 17
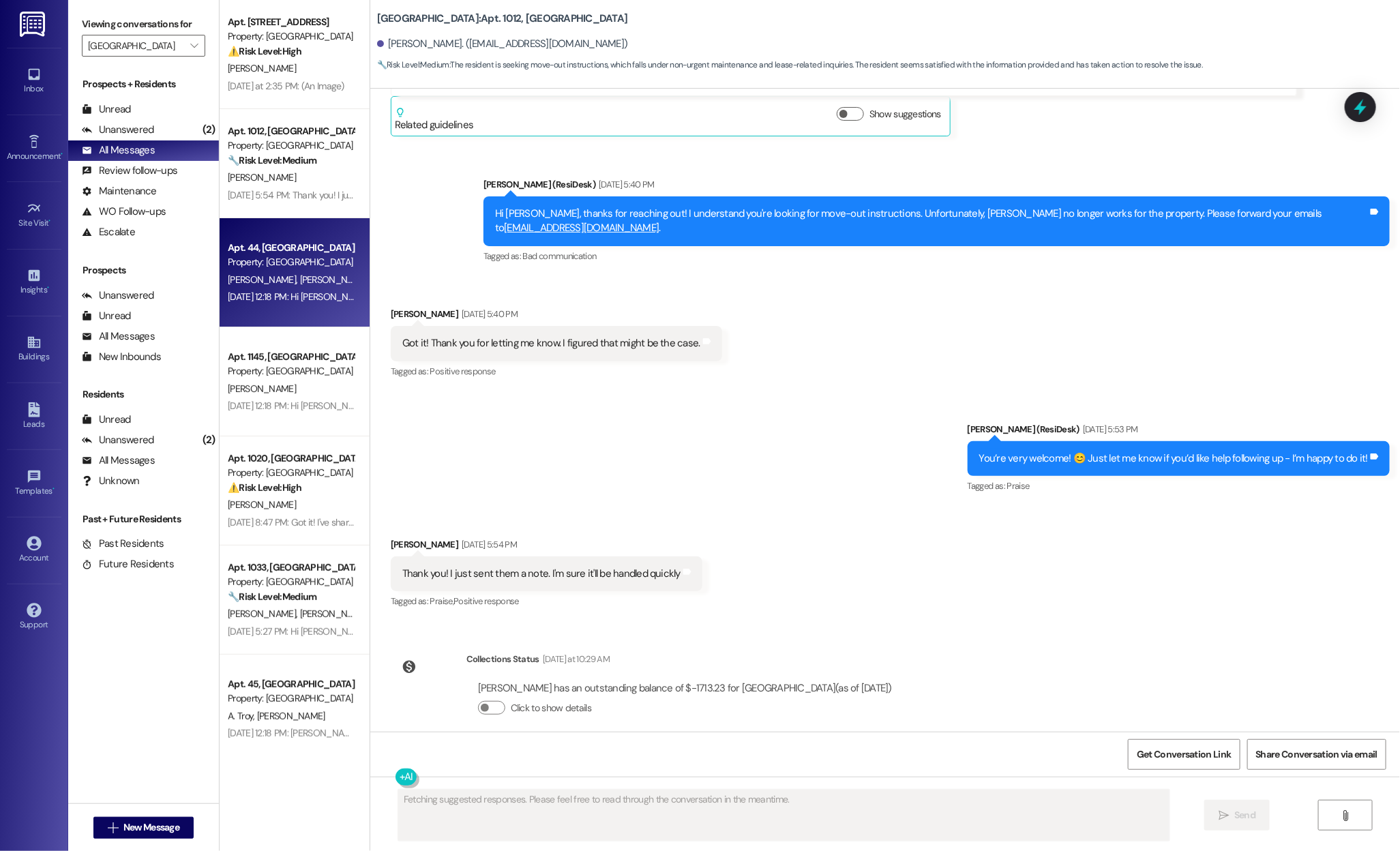
scroll to position [0, 0]
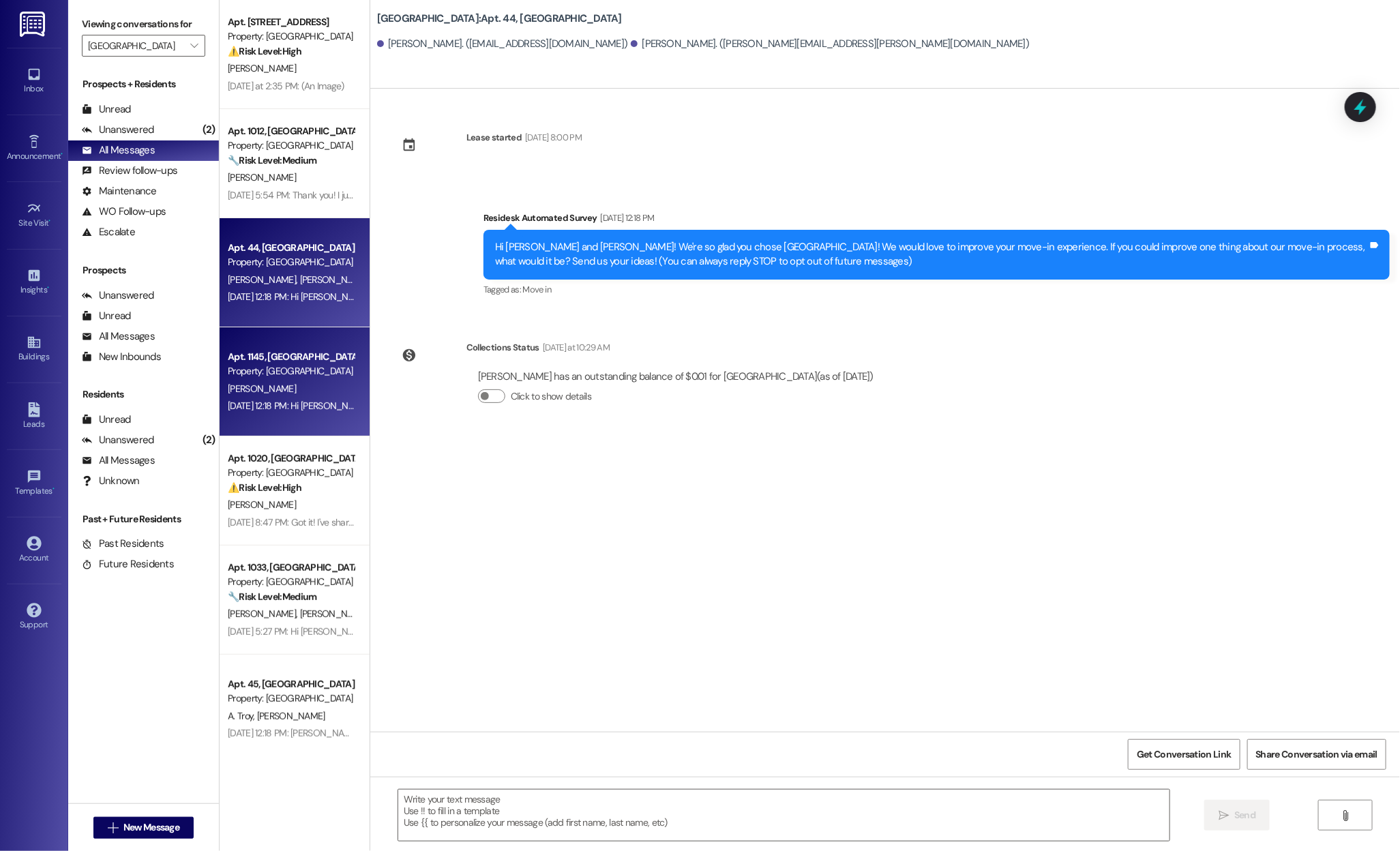
click at [228, 402] on div "Aug 11, 2025 at 12:18 PM: Hi Lillian! We're so glad you chose Country Club Gard…" at bounding box center [808, 406] width 1161 height 12
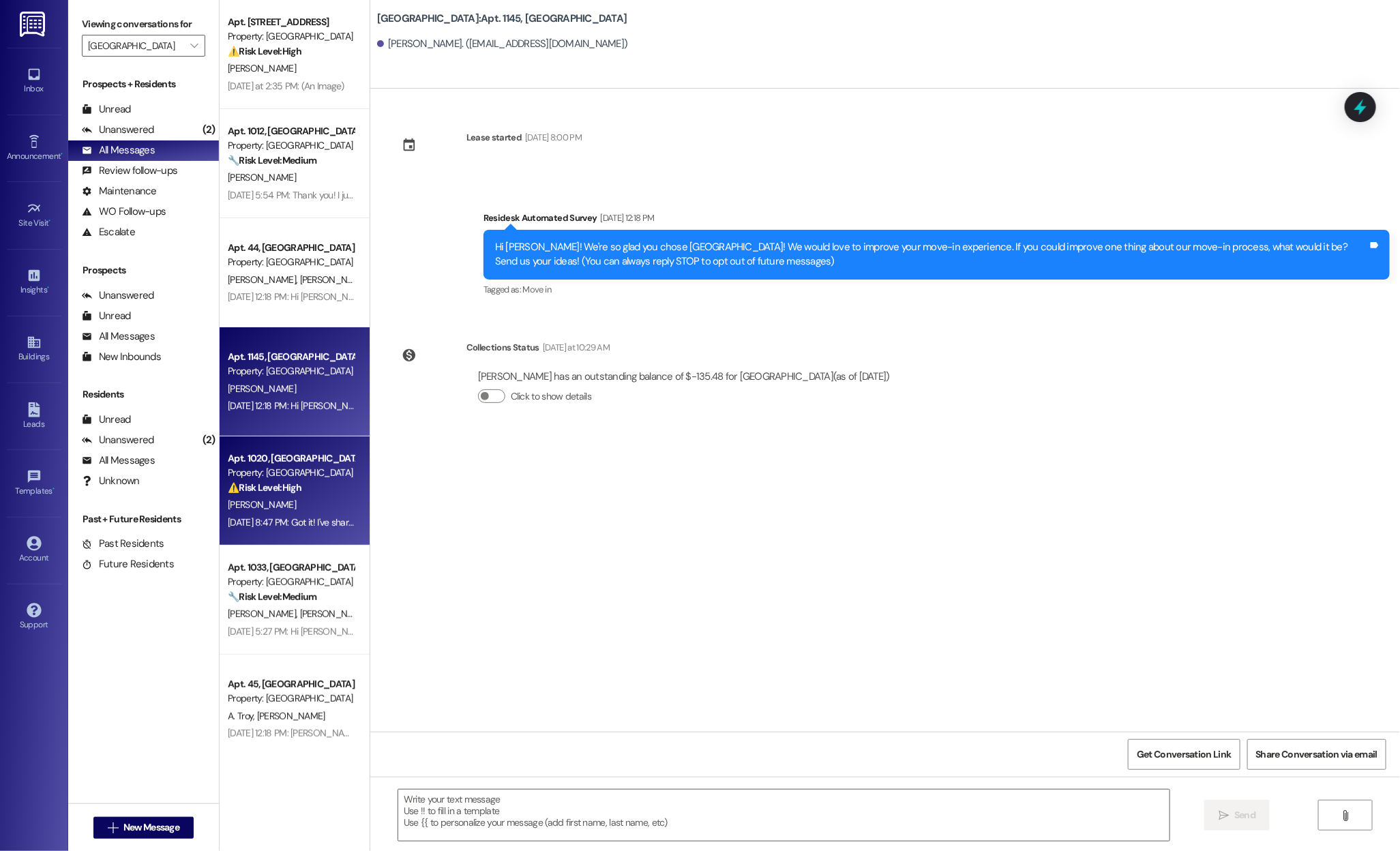
click at [290, 478] on div "Property: Country Club Gardens" at bounding box center [290, 473] width 126 height 14
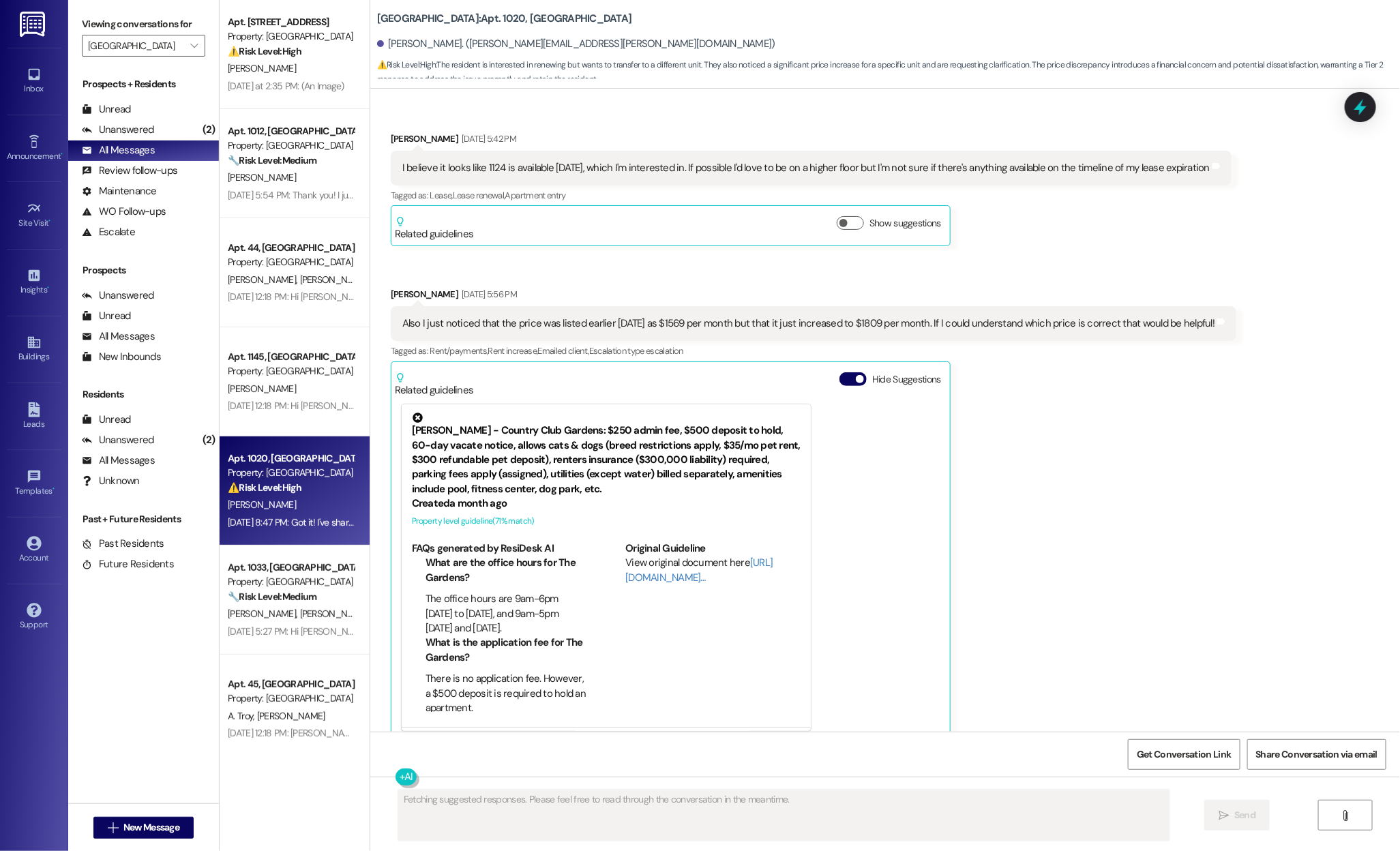
scroll to position [714, 0]
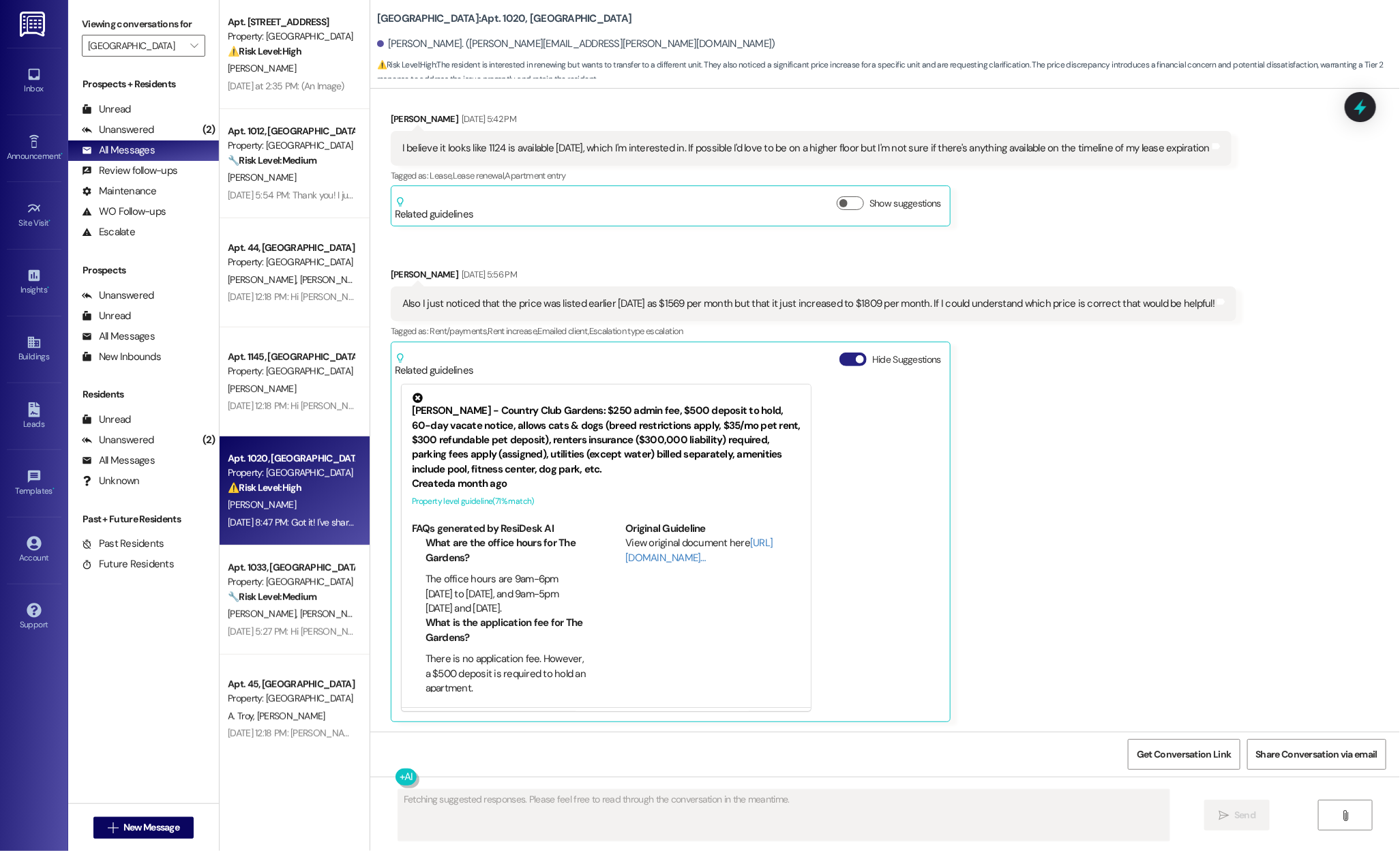
click at [844, 355] on button "Hide Suggestions" at bounding box center [852, 359] width 27 height 14
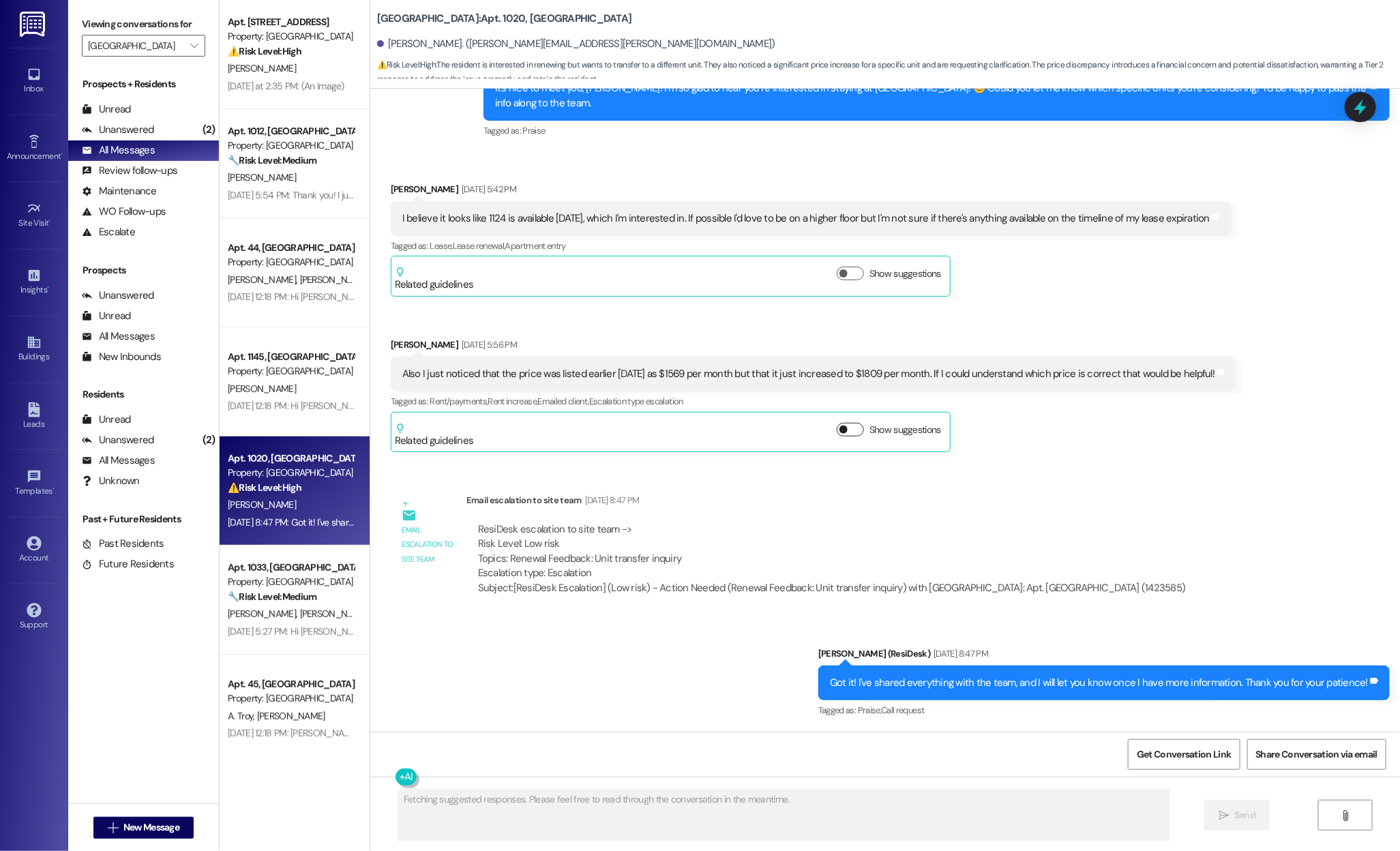
scroll to position [642, 0]
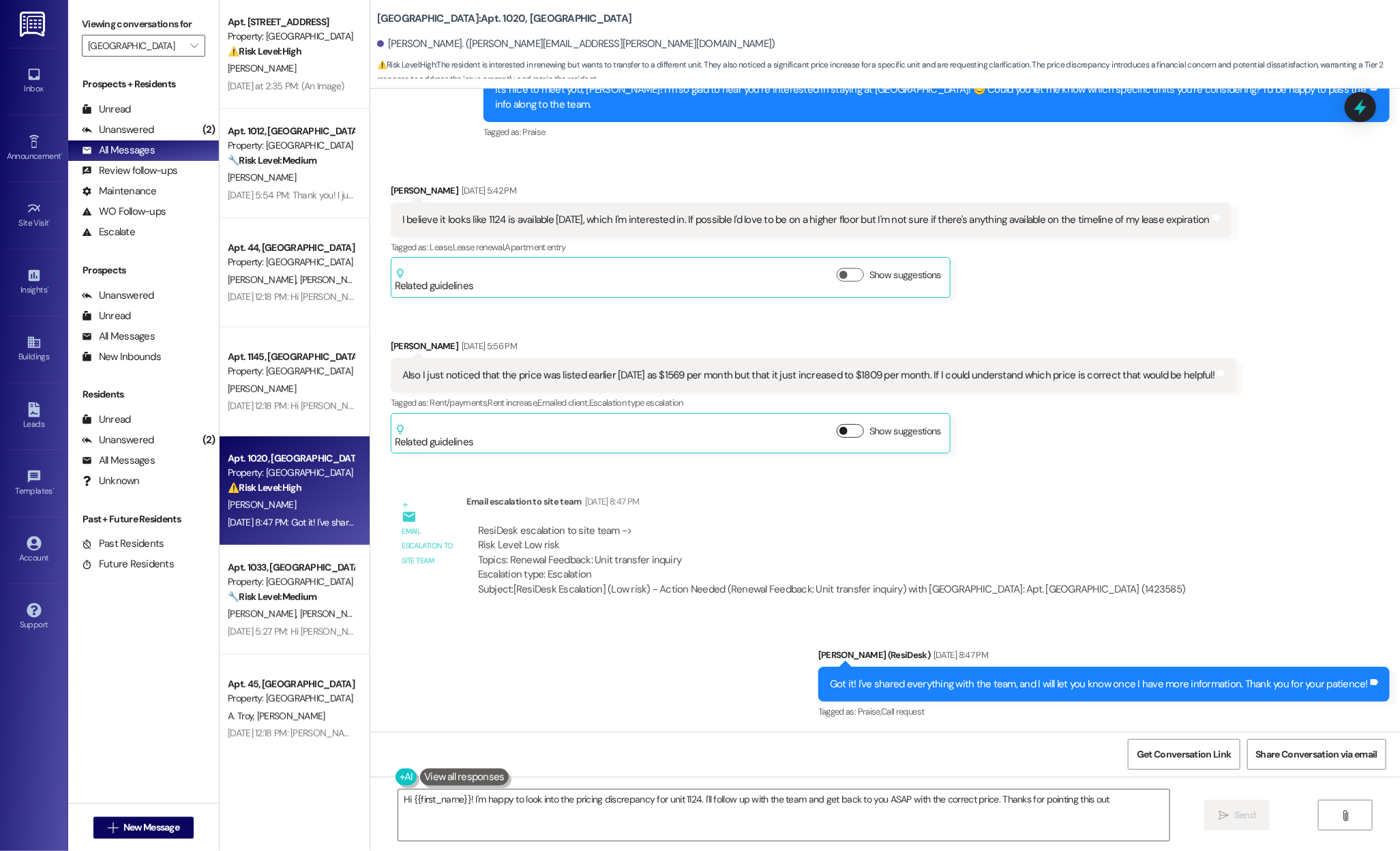
type textarea "Hi {{first_name}}! I'm happy to look into the pricing discrepancy for unit 1124…"
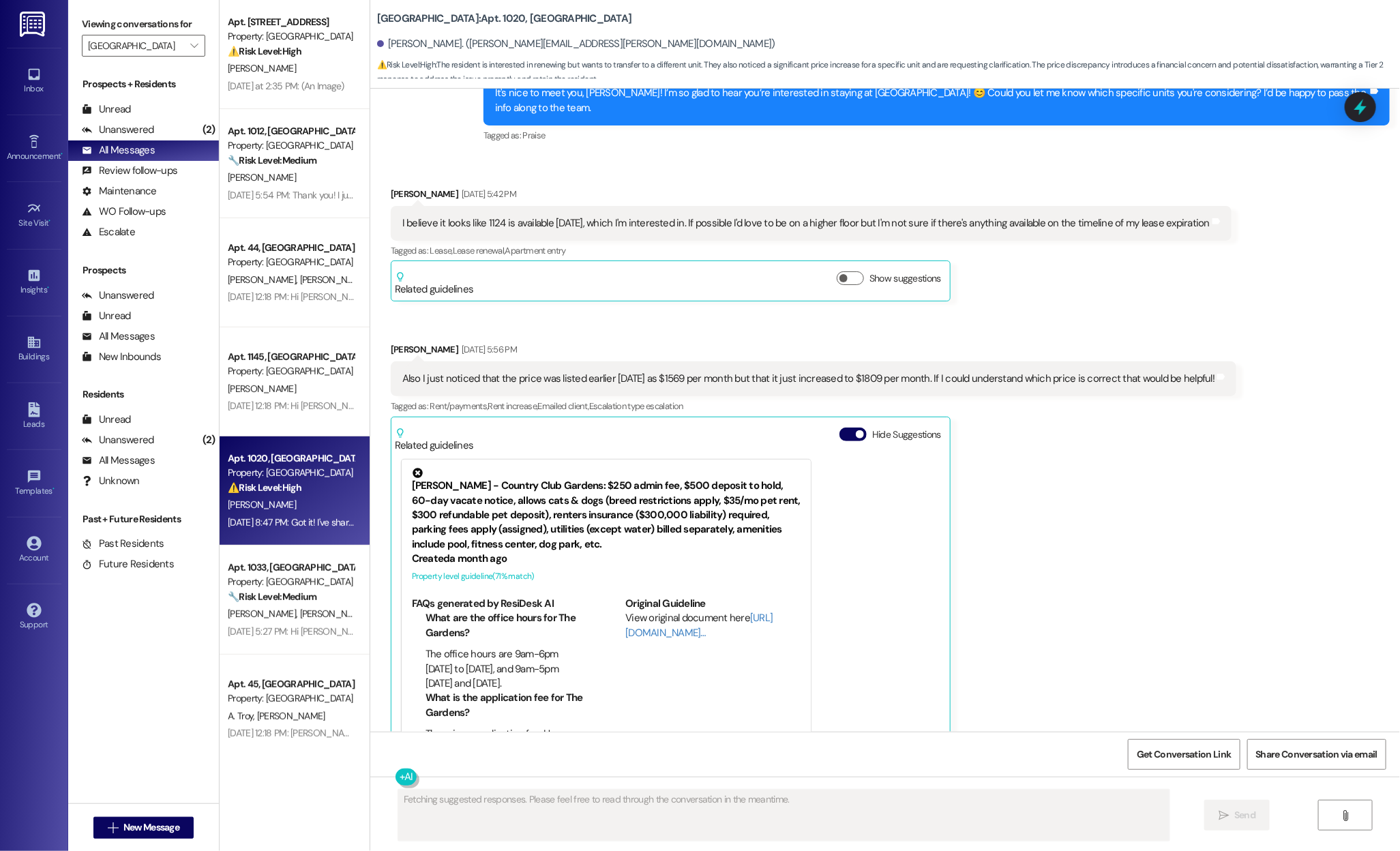
scroll to position [649, 0]
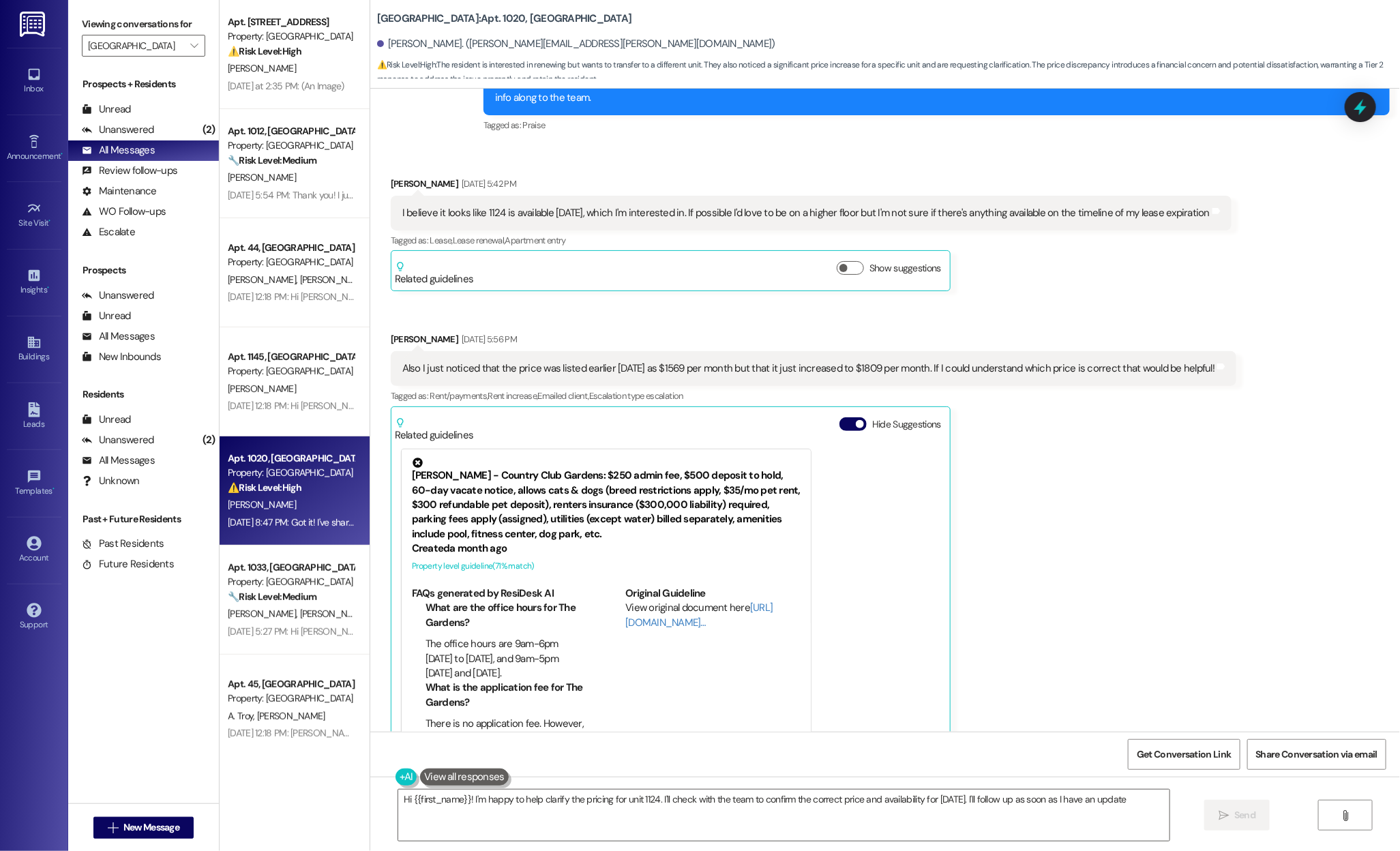
type textarea "Hi {{first_name}}! I'm happy to help clarify the pricing for unit 1124. I'll ch…"
click at [844, 417] on button "Hide Suggestions" at bounding box center [852, 424] width 27 height 14
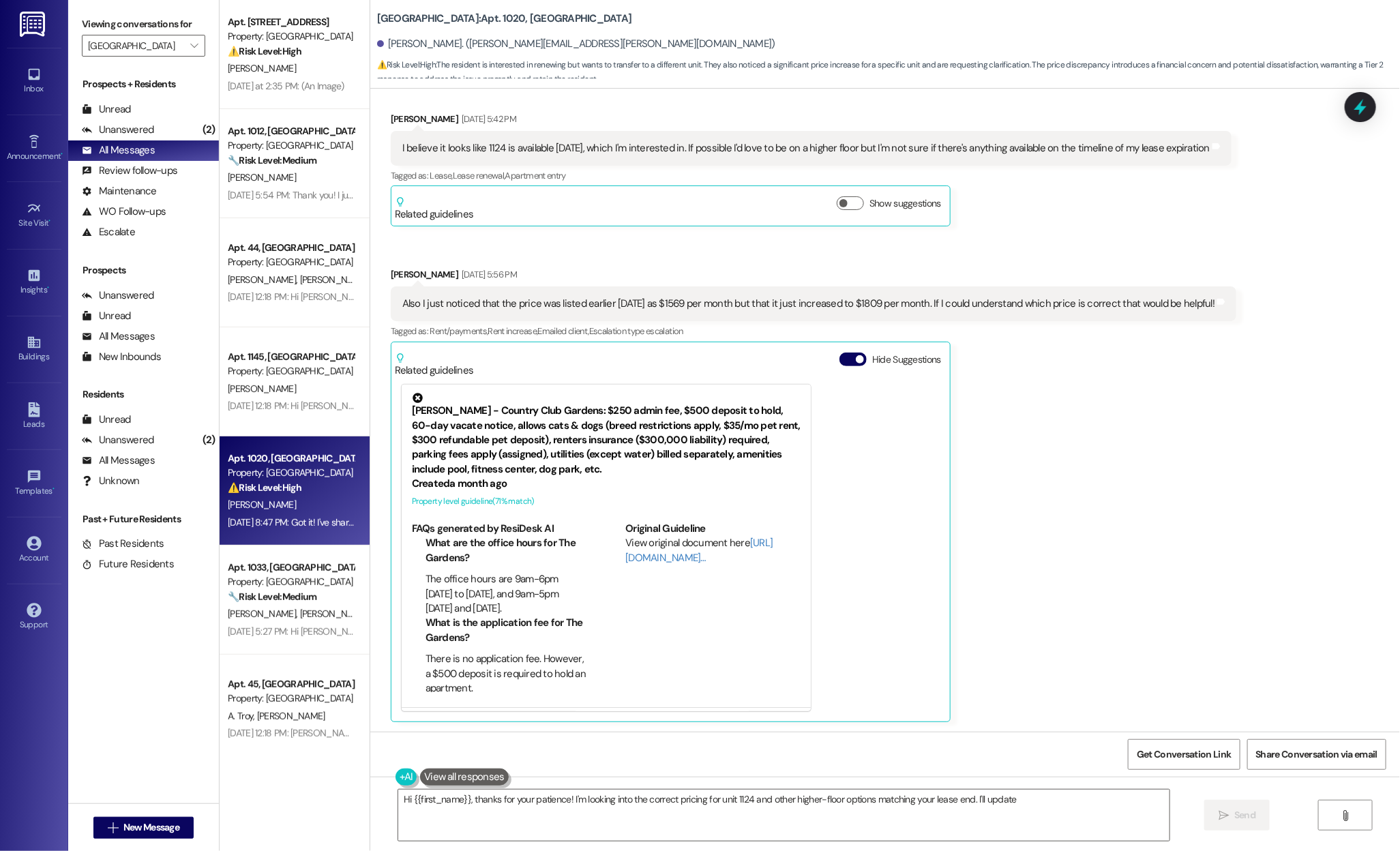
scroll to position [172, 0]
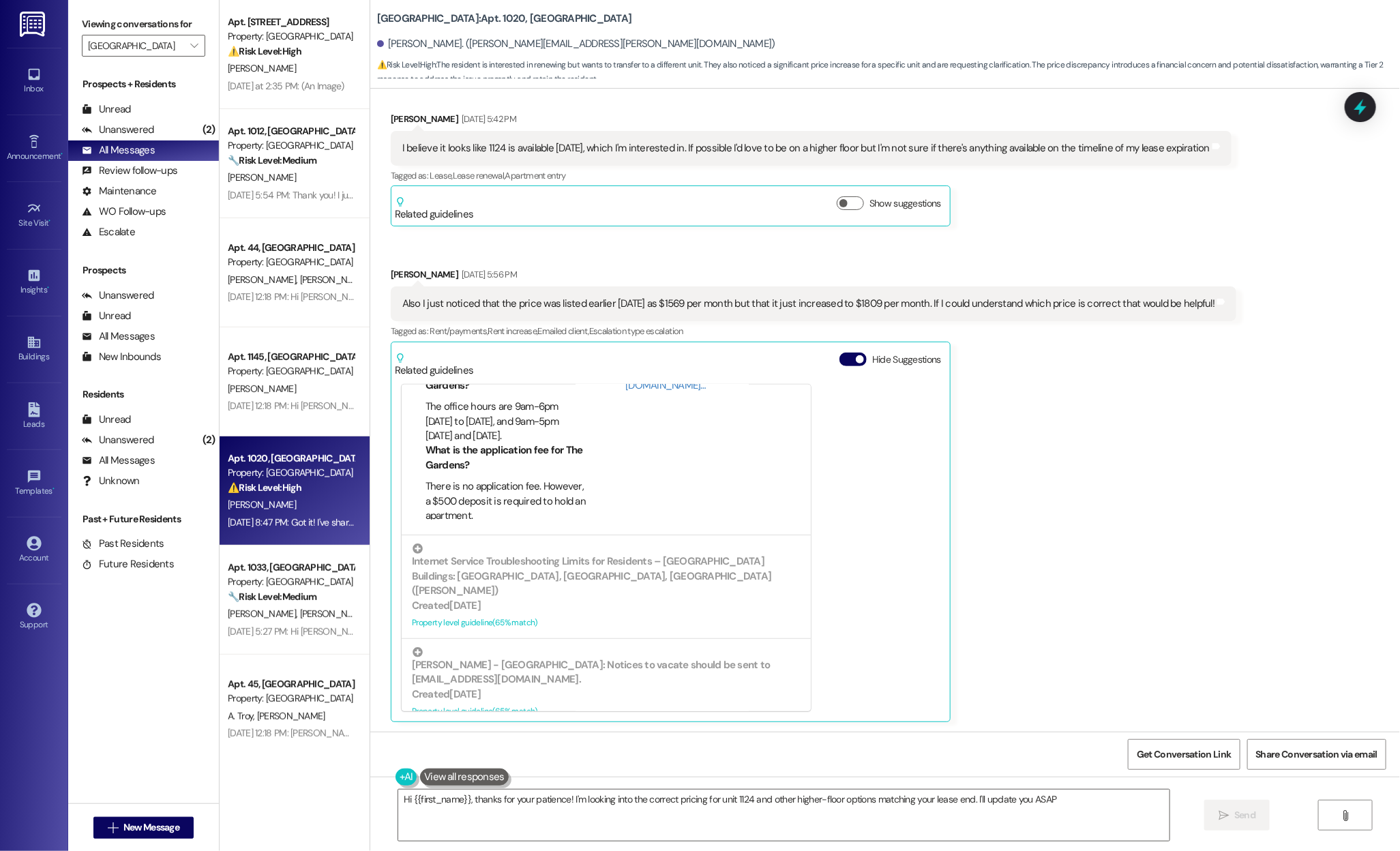
type textarea "Hi {{first_name}}, thanks for your patience! I'm looking into the correct prici…"
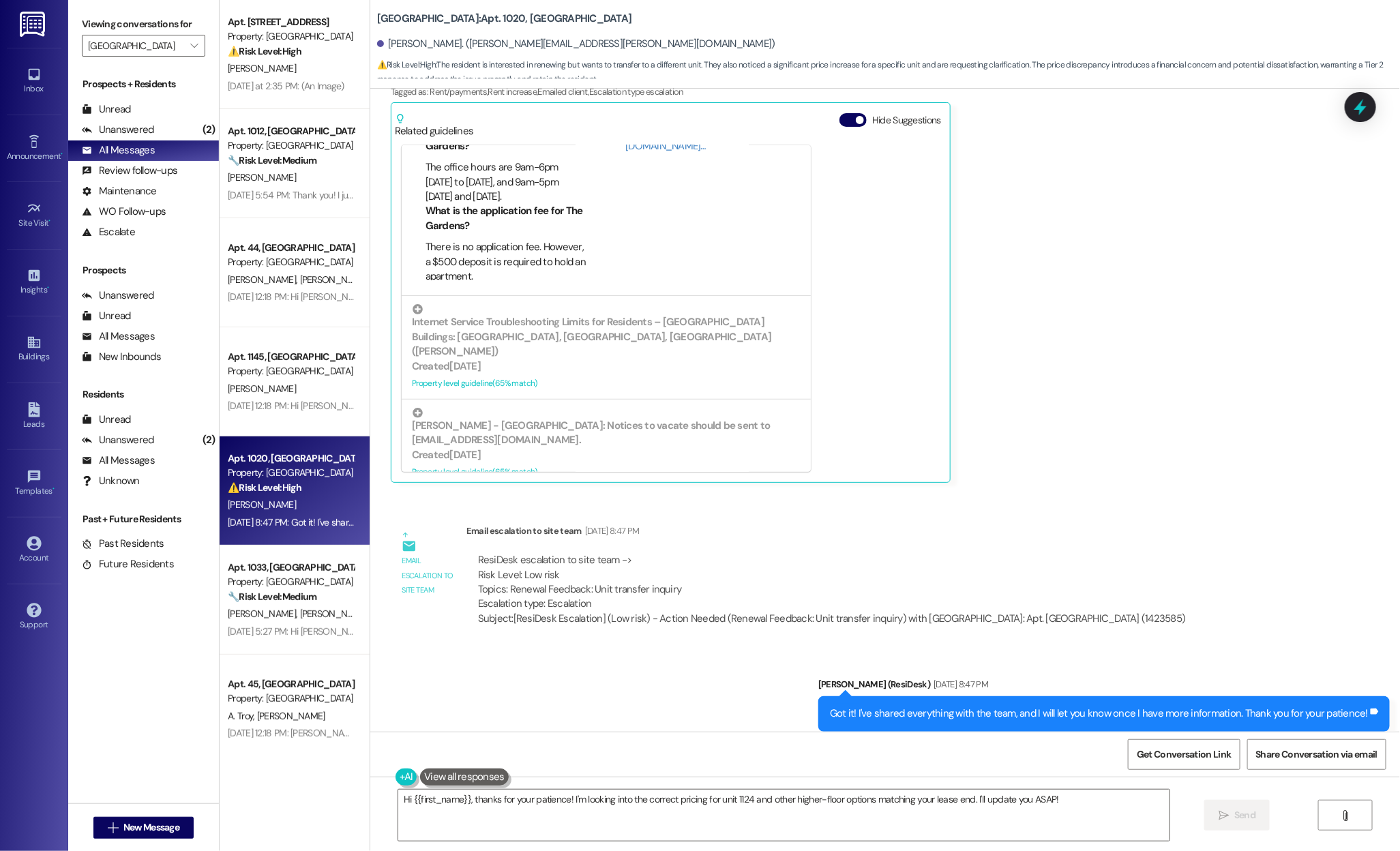
scroll to position [982, 0]
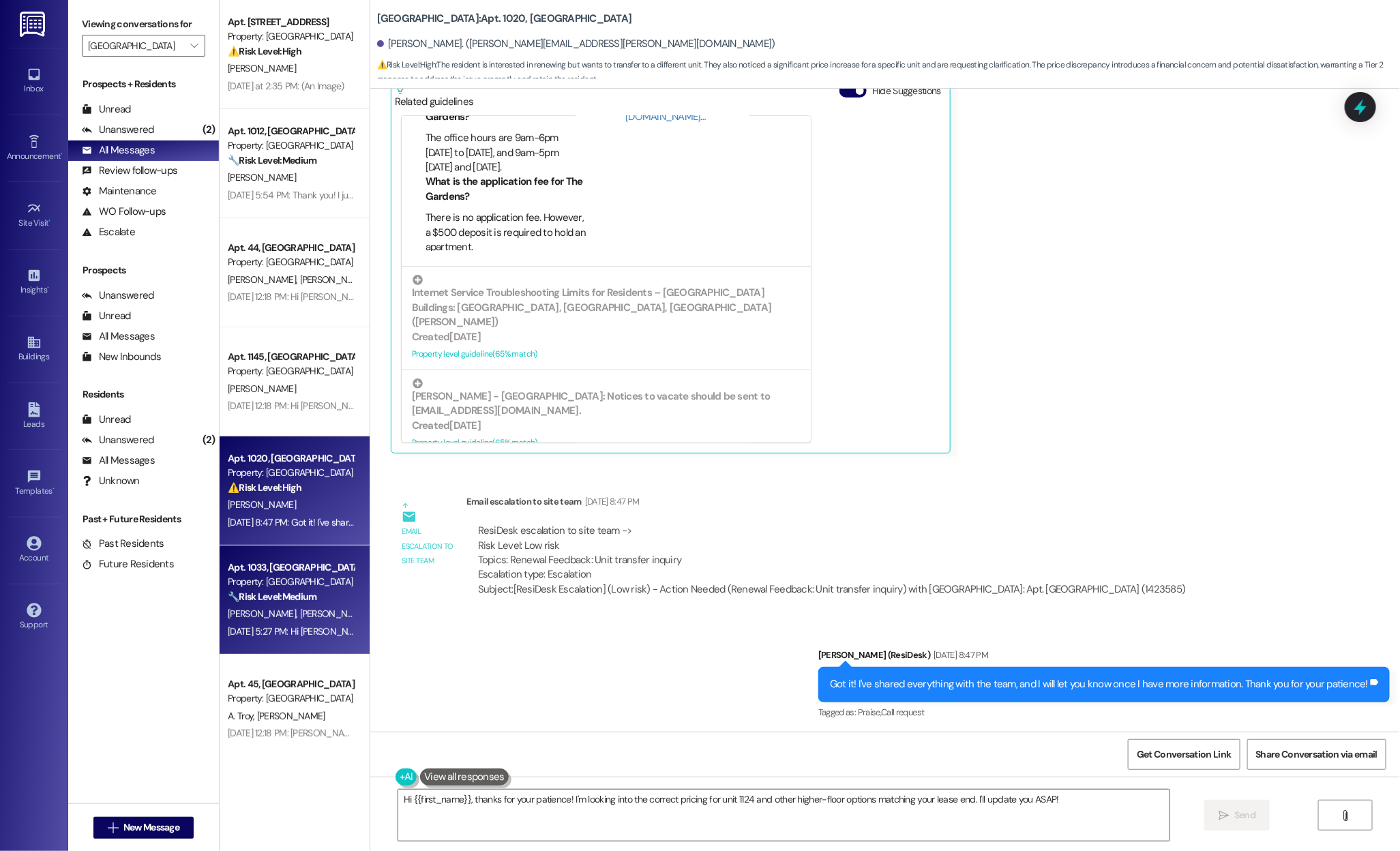
click at [299, 615] on span "L. Collins" at bounding box center [333, 614] width 68 height 12
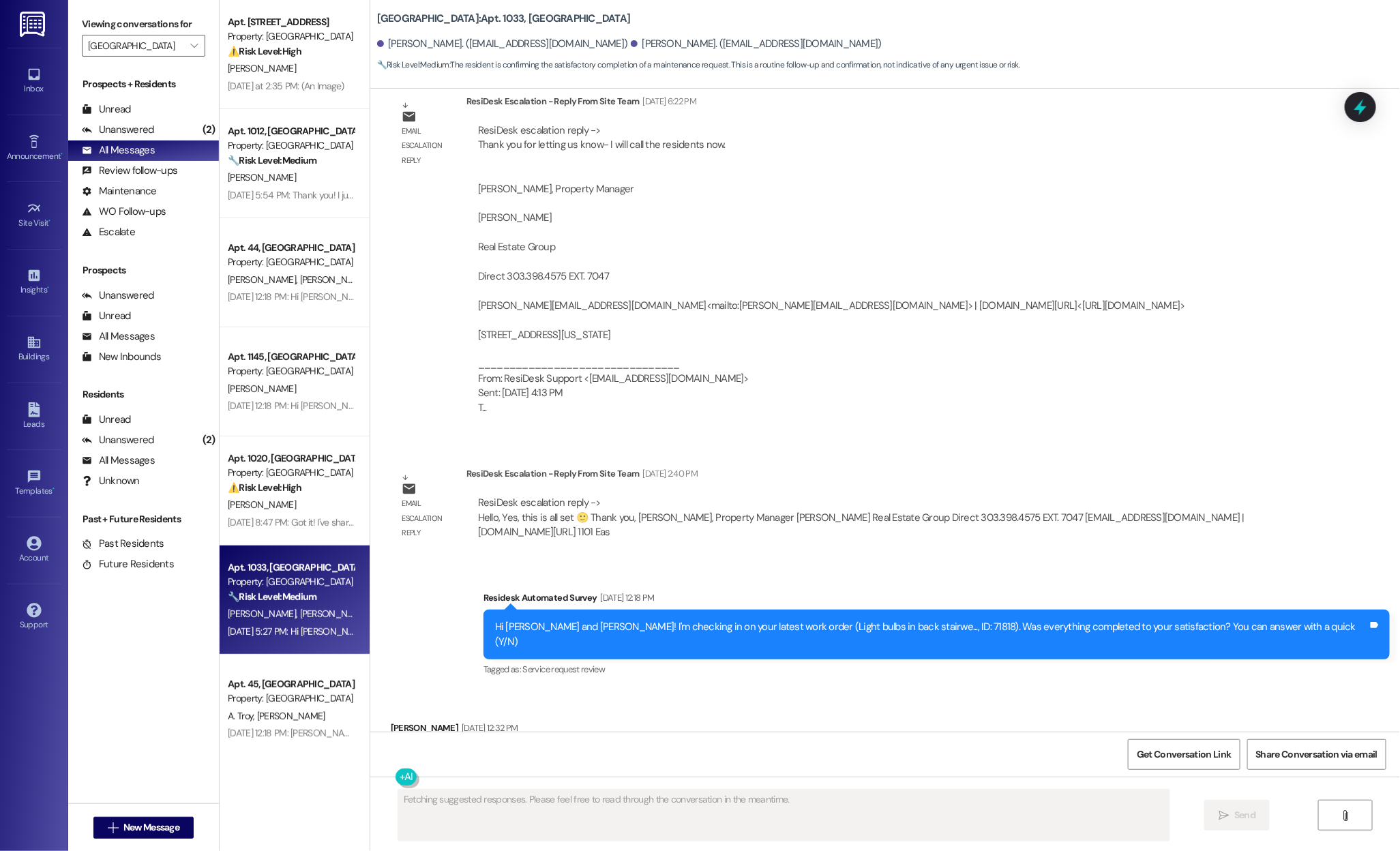
scroll to position [998, 0]
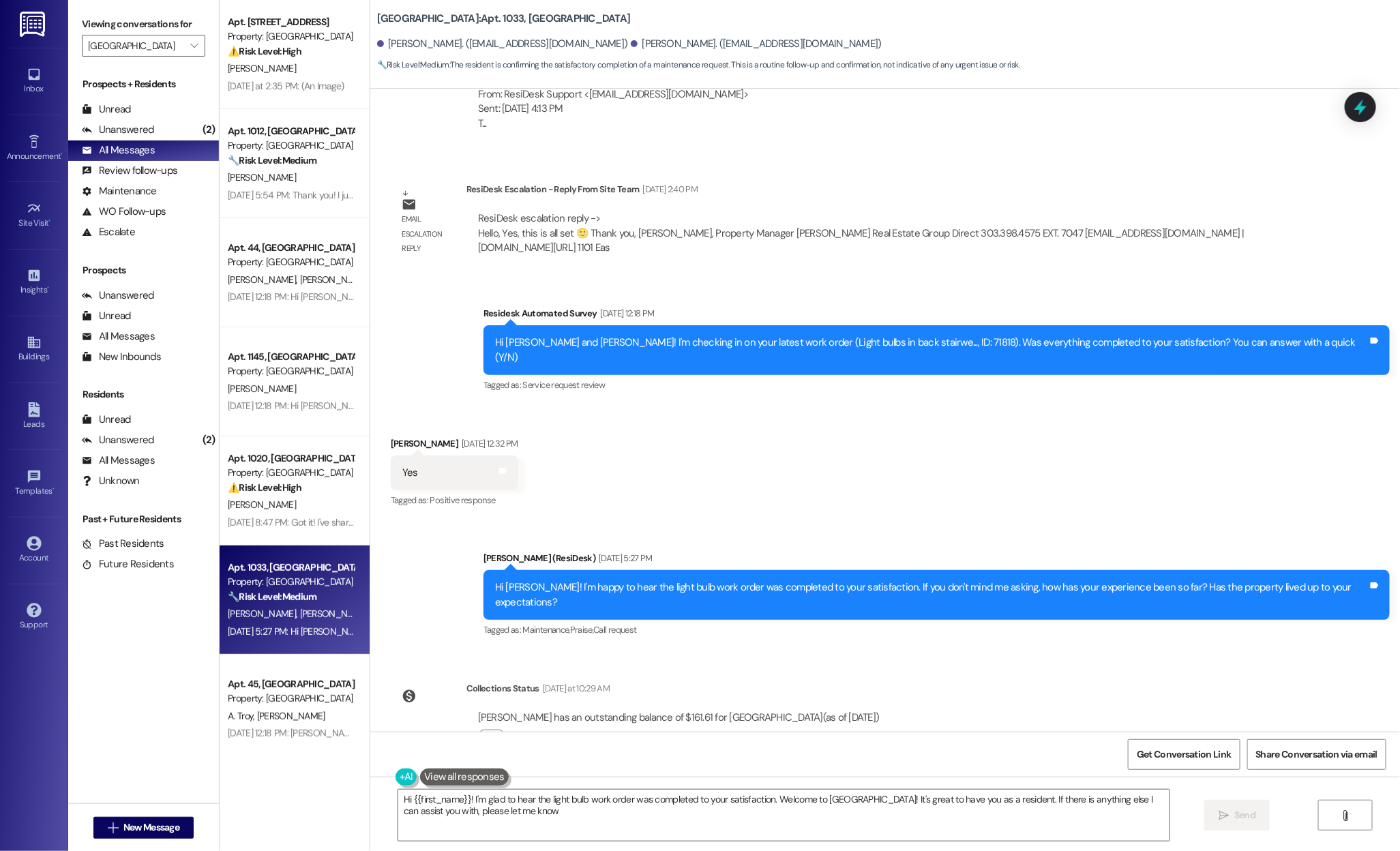
type textarea "Hi {{first_name}}! I'm glad to hear the light bulb work order was completed to …"
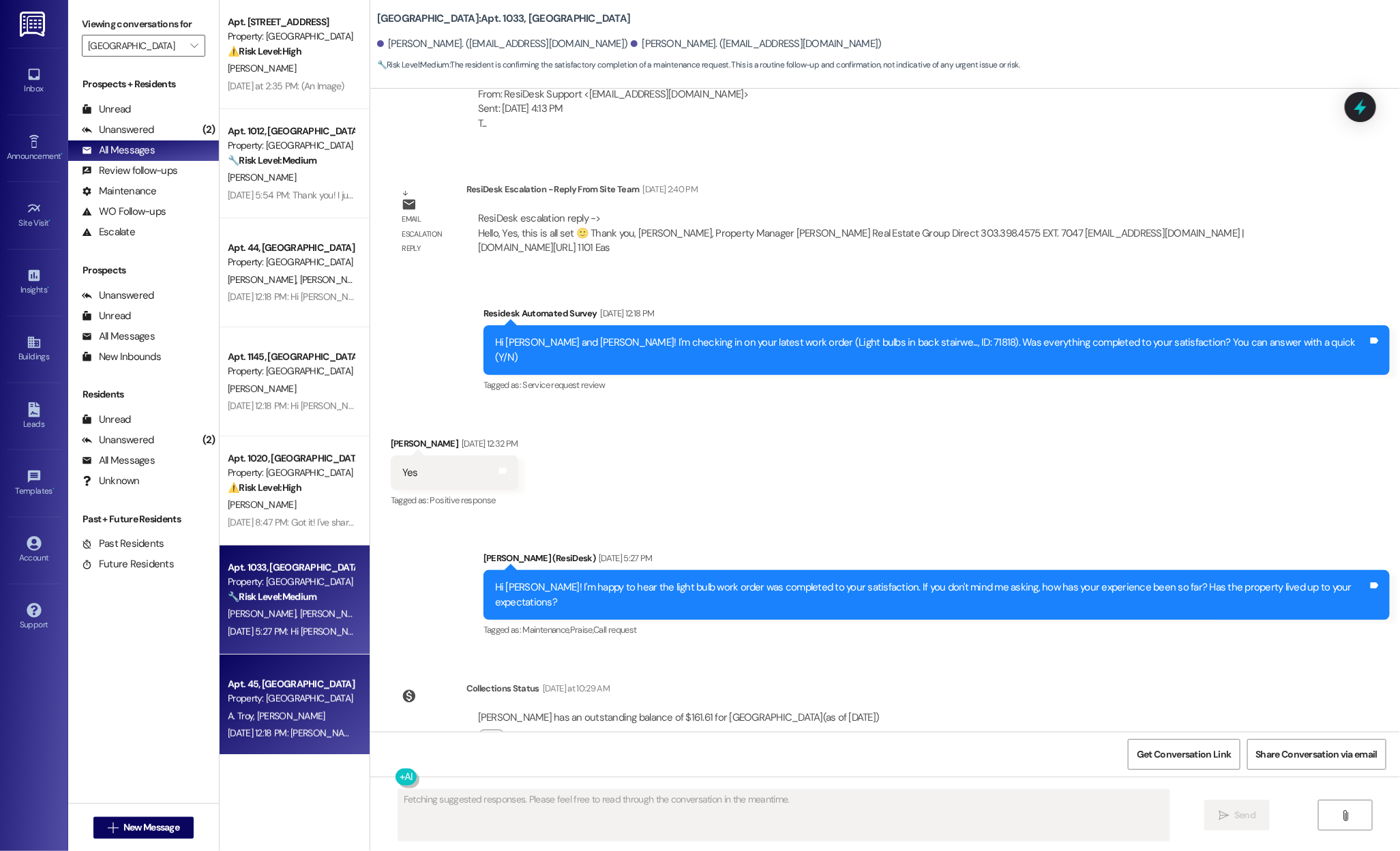
click at [280, 677] on div "Apt. 45, Country Club Gardens" at bounding box center [290, 684] width 126 height 14
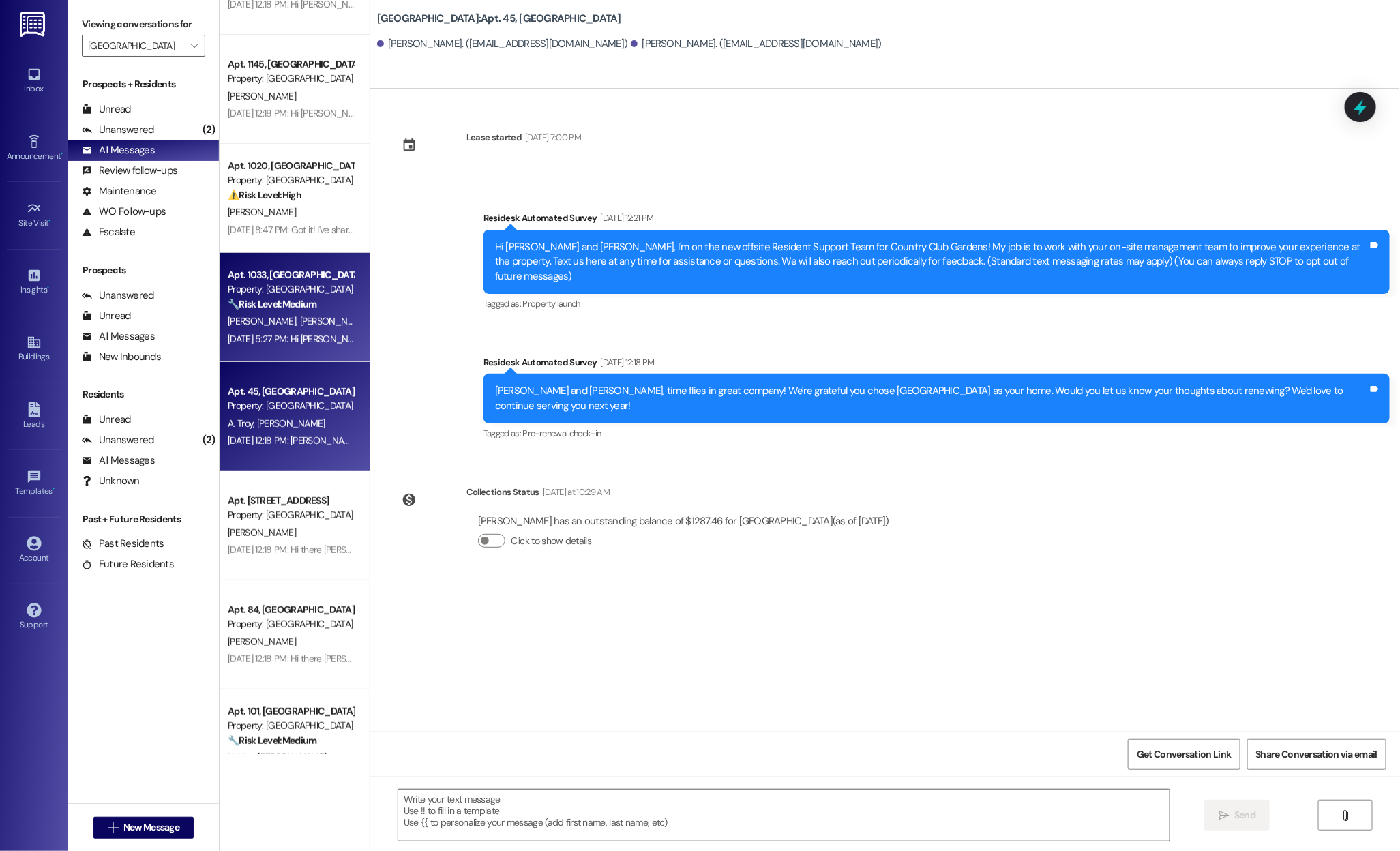
scroll to position [308, 0]
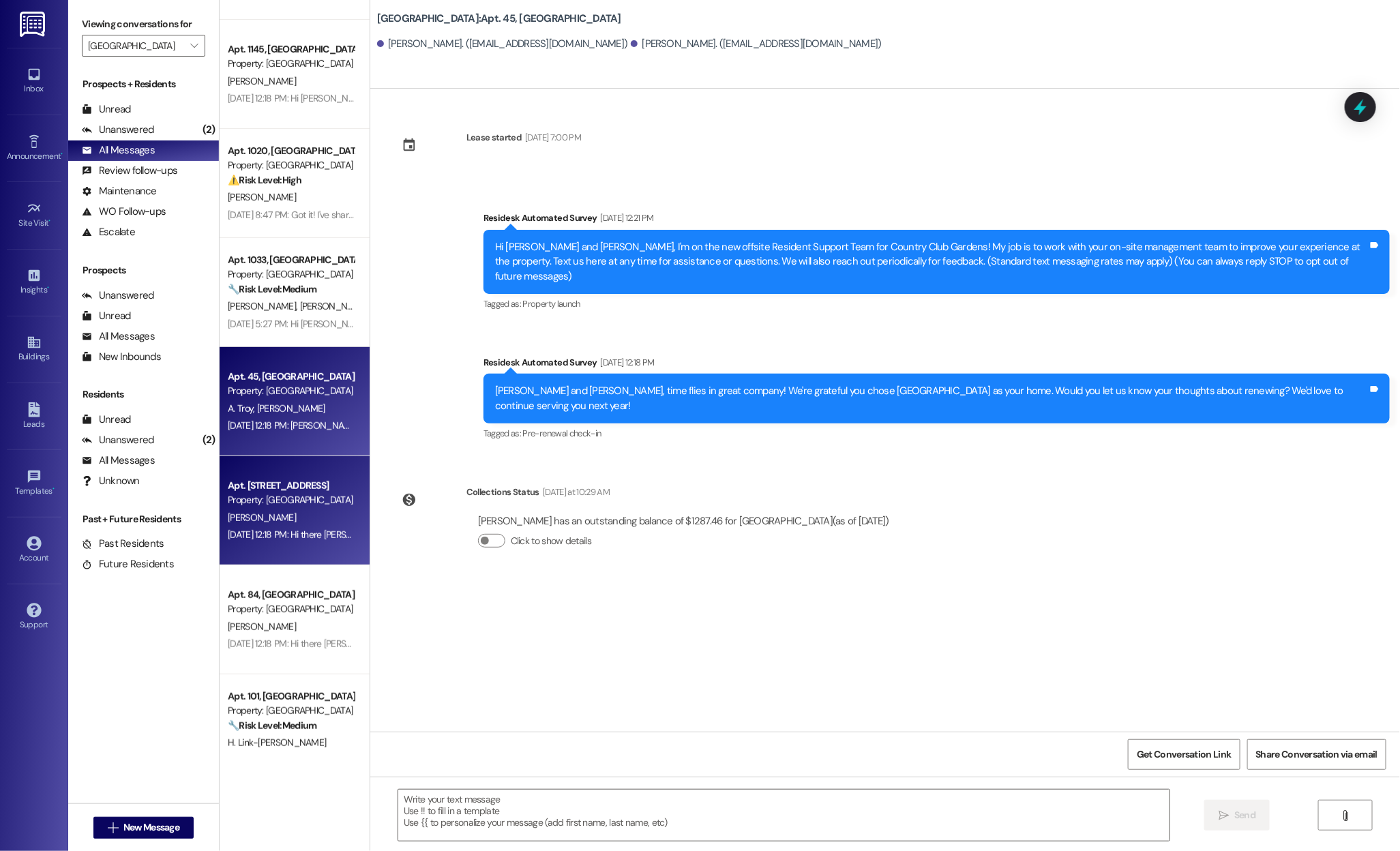
click at [305, 485] on div "Apt. 65, Country Club Gardens" at bounding box center [290, 485] width 126 height 14
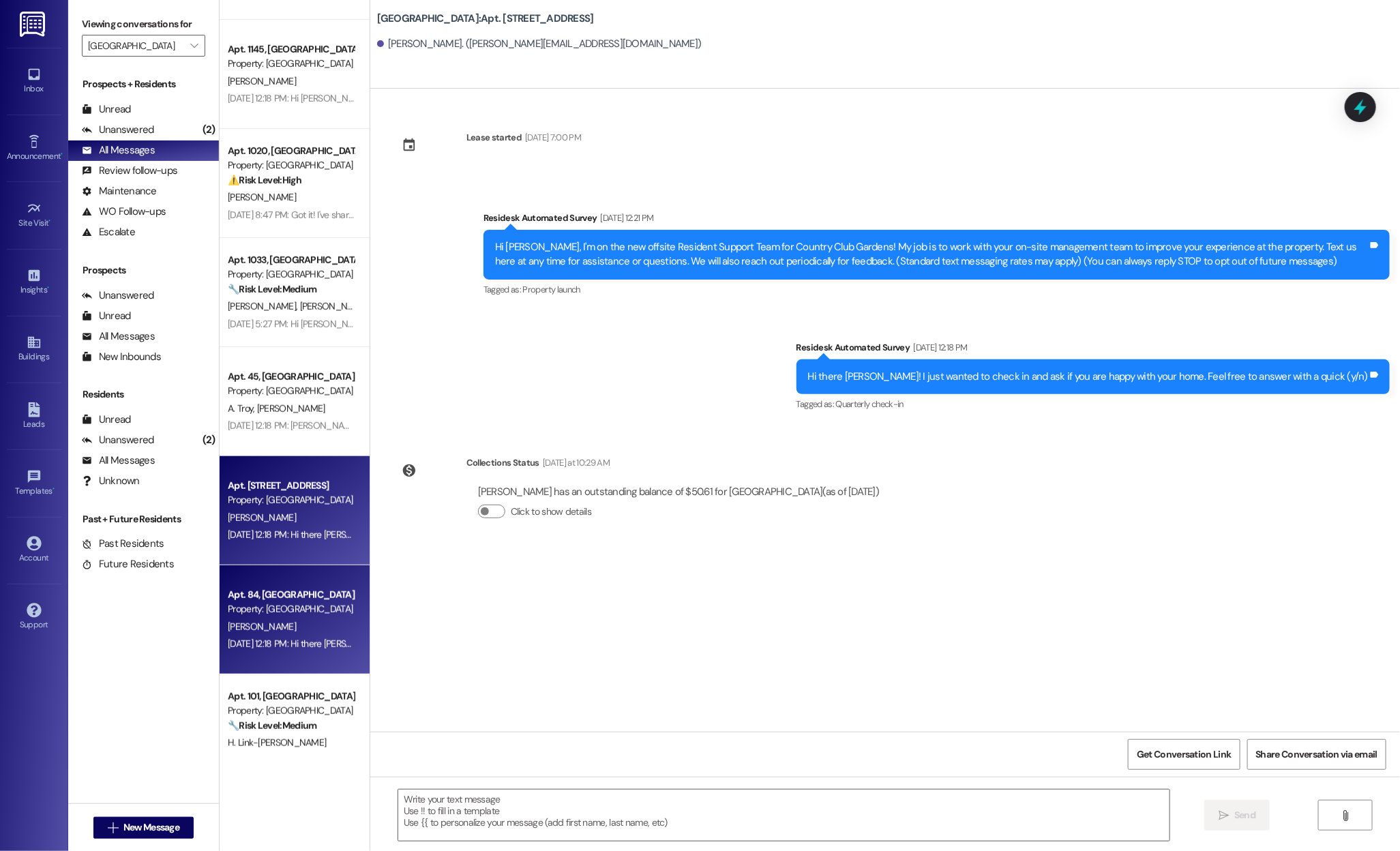
click at [273, 602] on div "Property: Country Club Gardens" at bounding box center [290, 608] width 126 height 14
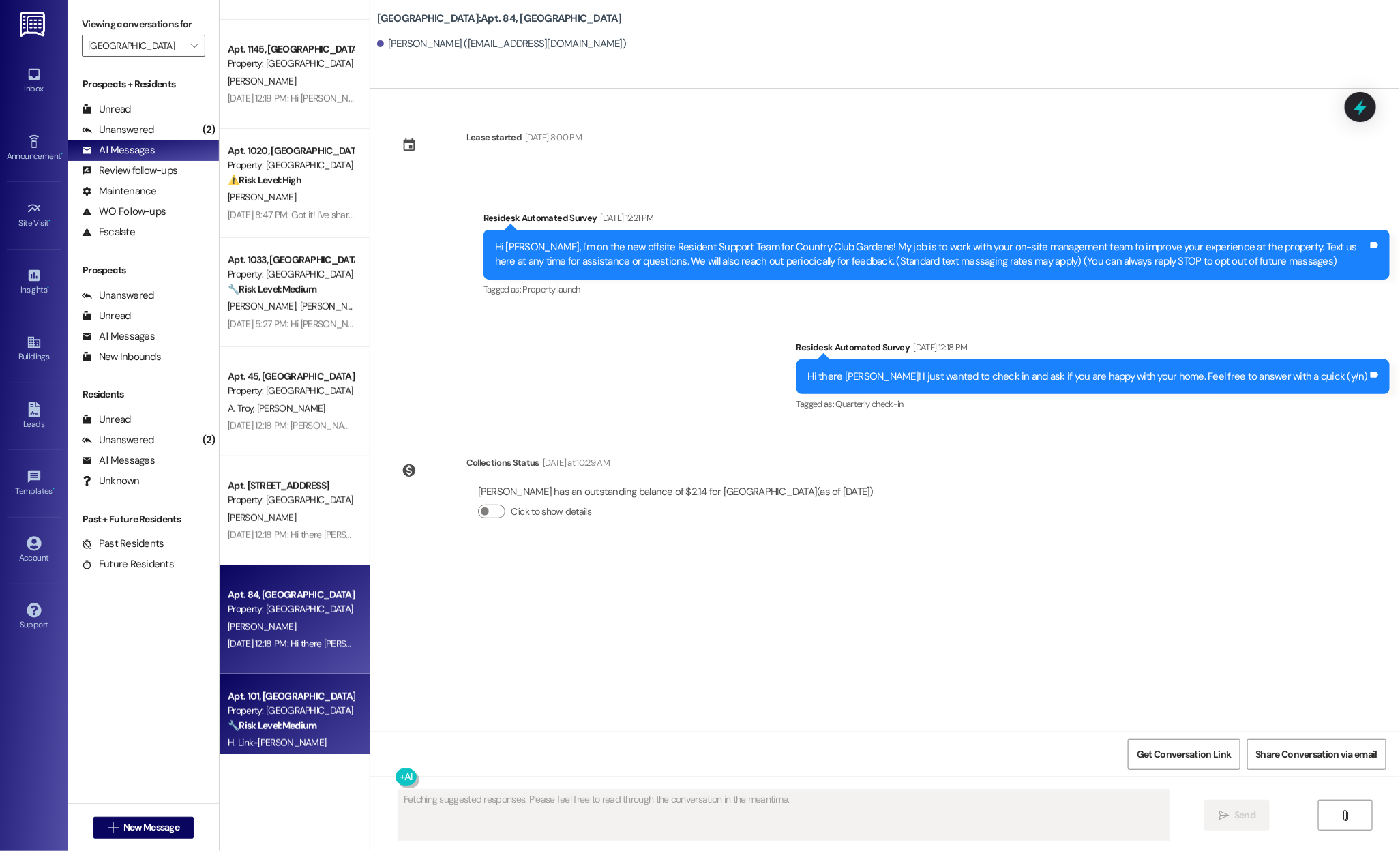
click at [277, 688] on div "Apt. 101, Country Club Gardens Property: Country Club Gardens 🔧 Risk Level: Med…" at bounding box center [290, 710] width 129 height 46
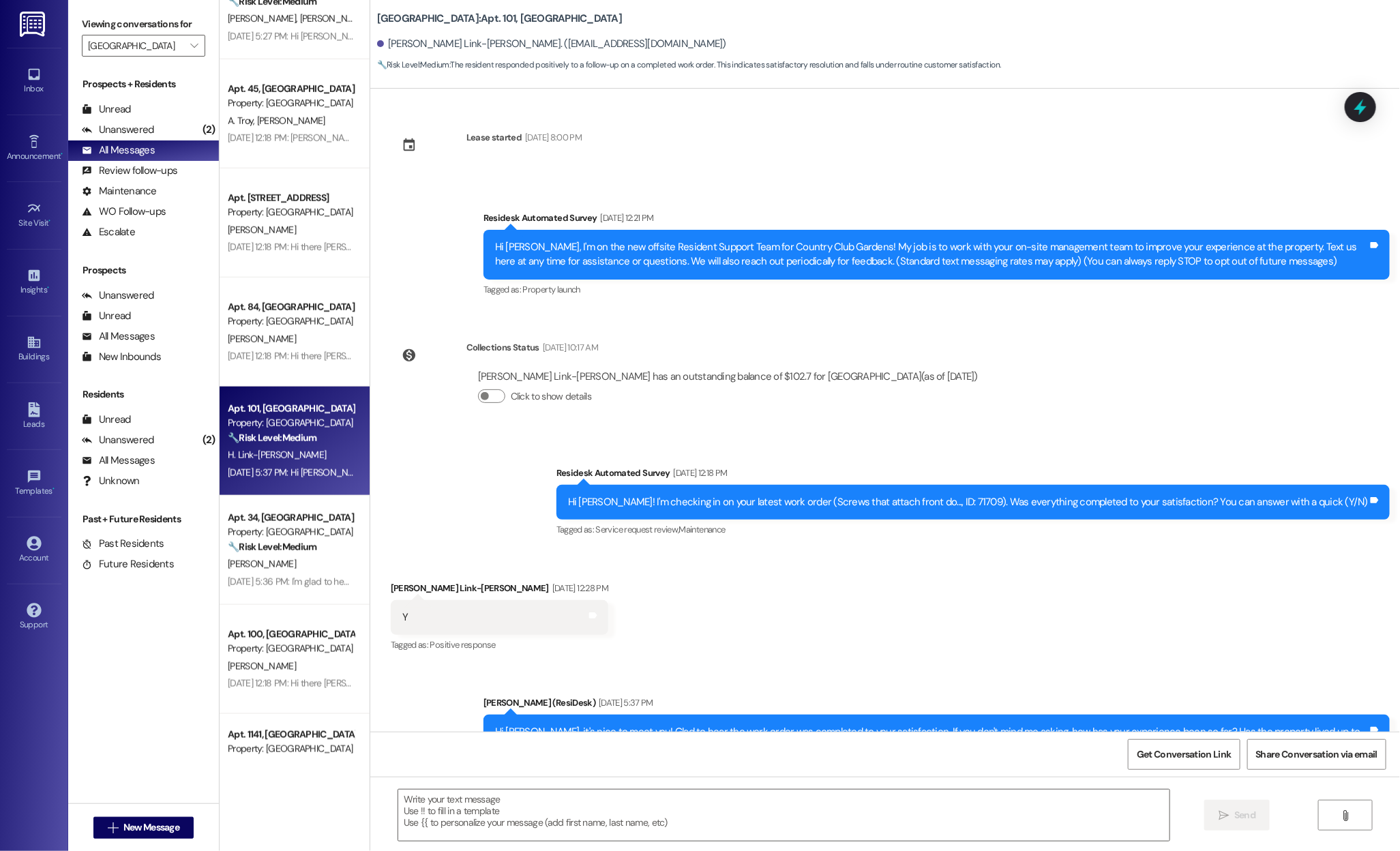
scroll to position [63, 0]
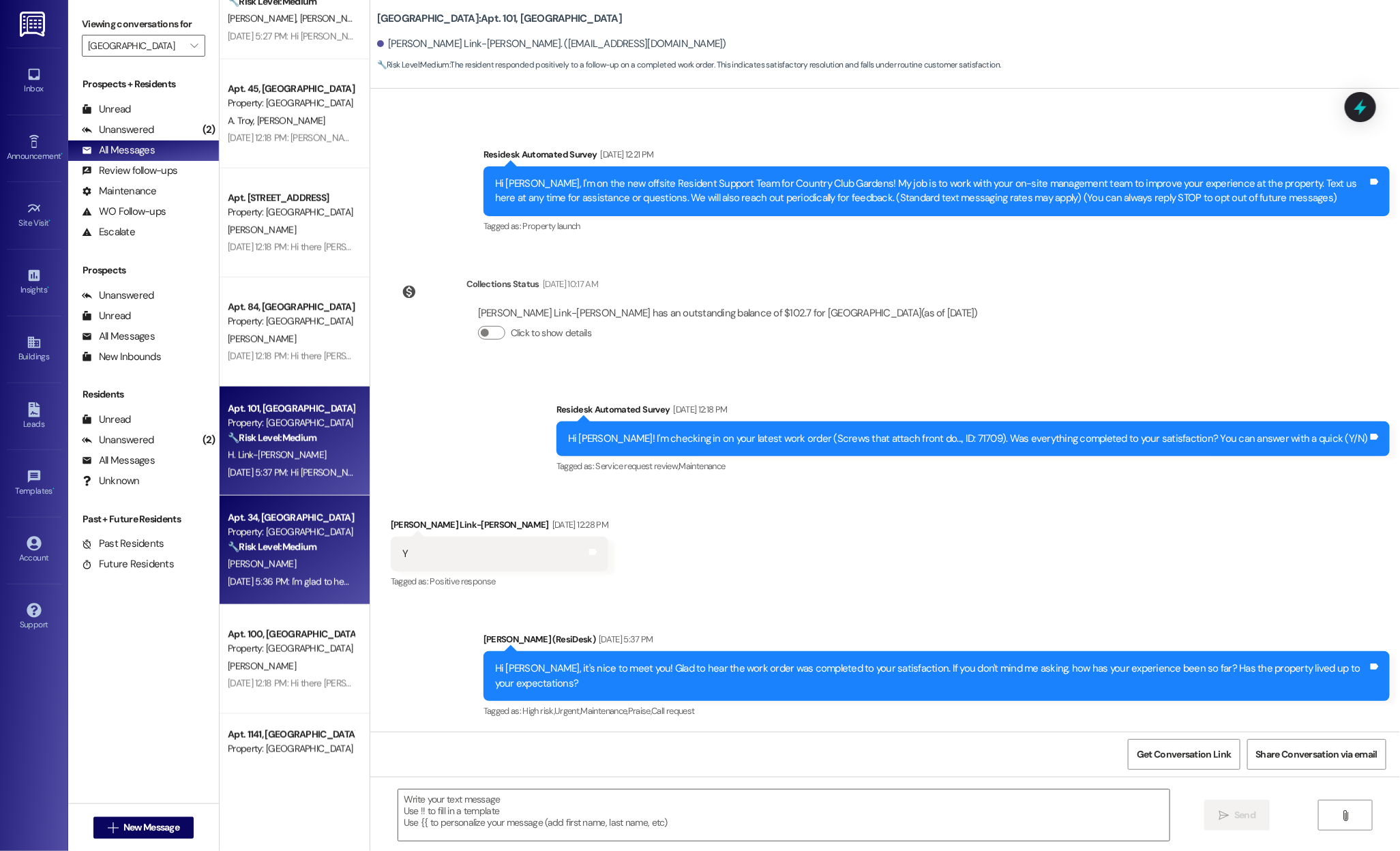
click at [251, 555] on div "🔧 Risk Level: Medium The resident confirmed the issue was handled on Saturday. …" at bounding box center [290, 547] width 126 height 14
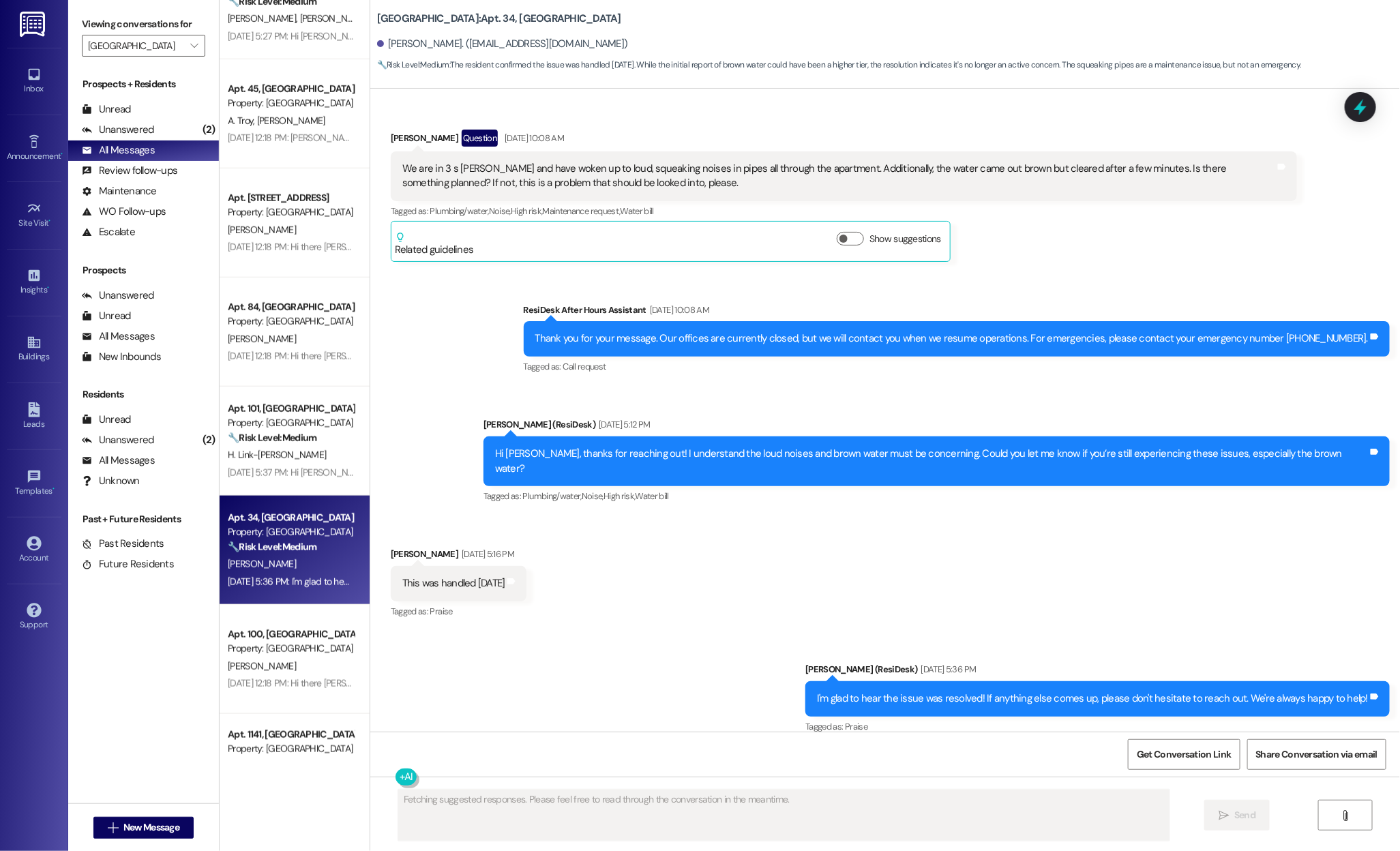
scroll to position [82, 0]
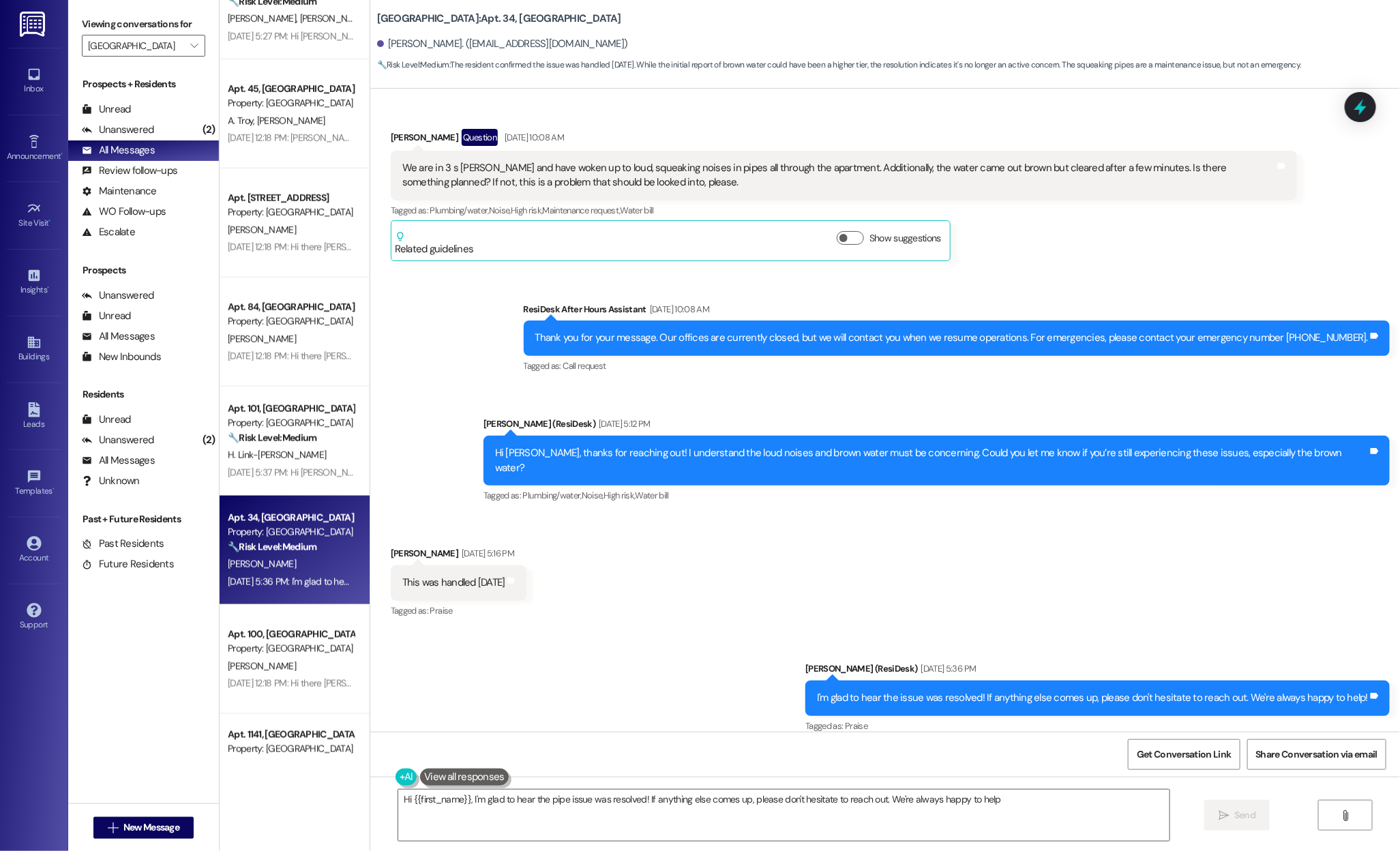
type textarea "Hi {{first_name}}, I'm glad to hear the pipe issue was resolved! If anything el…"
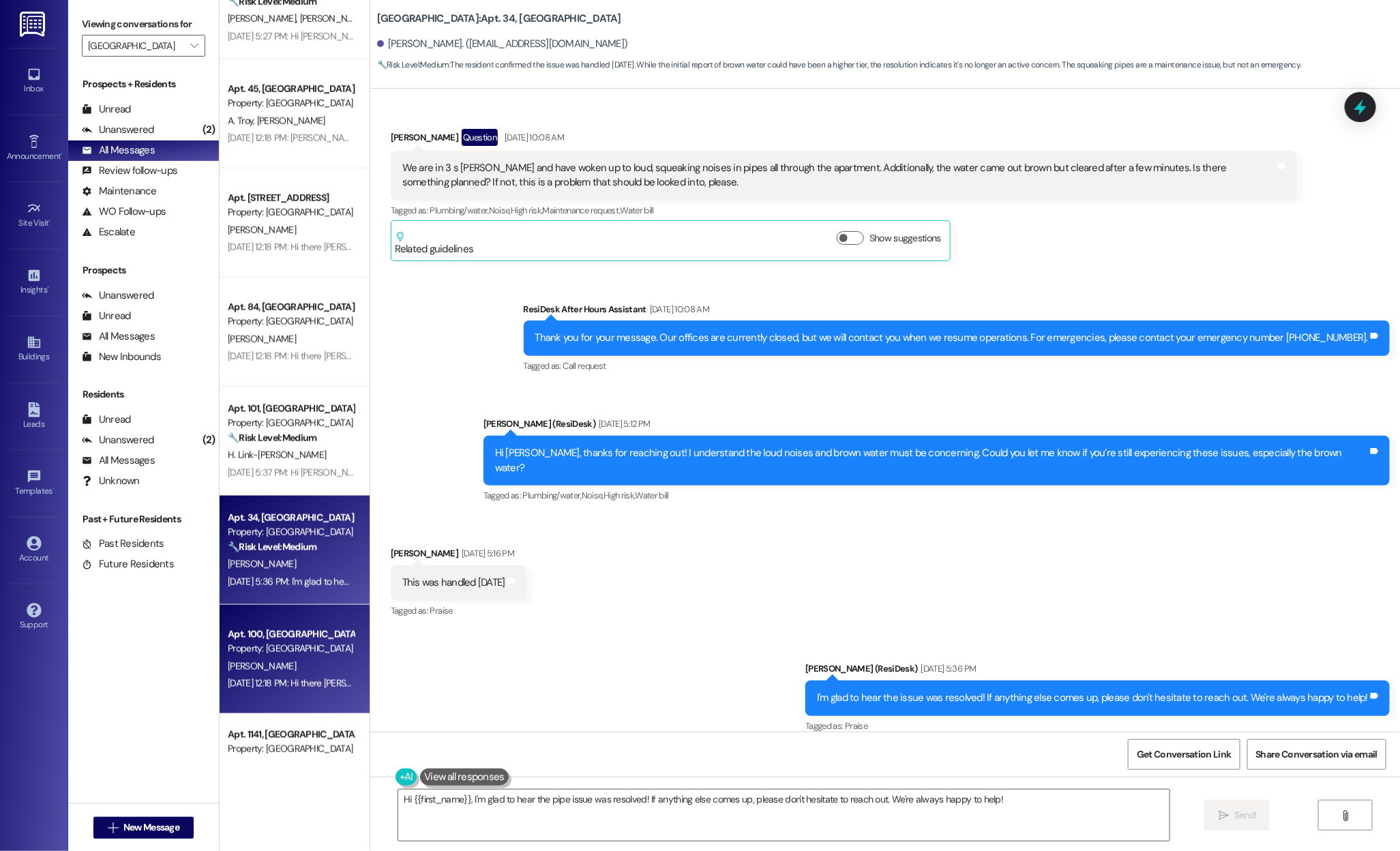
click at [297, 647] on div "Property: Country Club Gardens" at bounding box center [290, 648] width 126 height 14
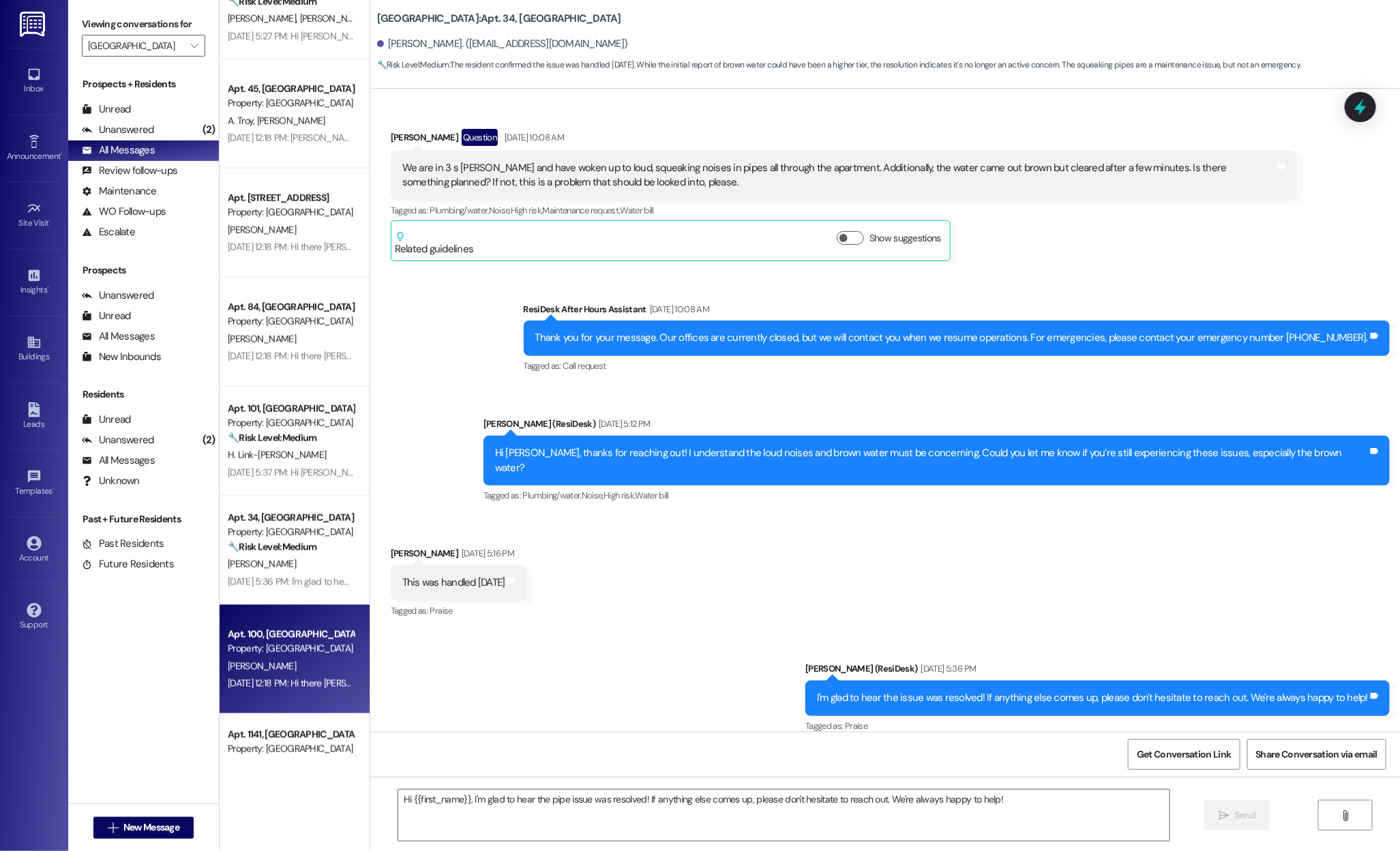
type textarea "Fetching suggested responses. Please feel free to read through the conversation…"
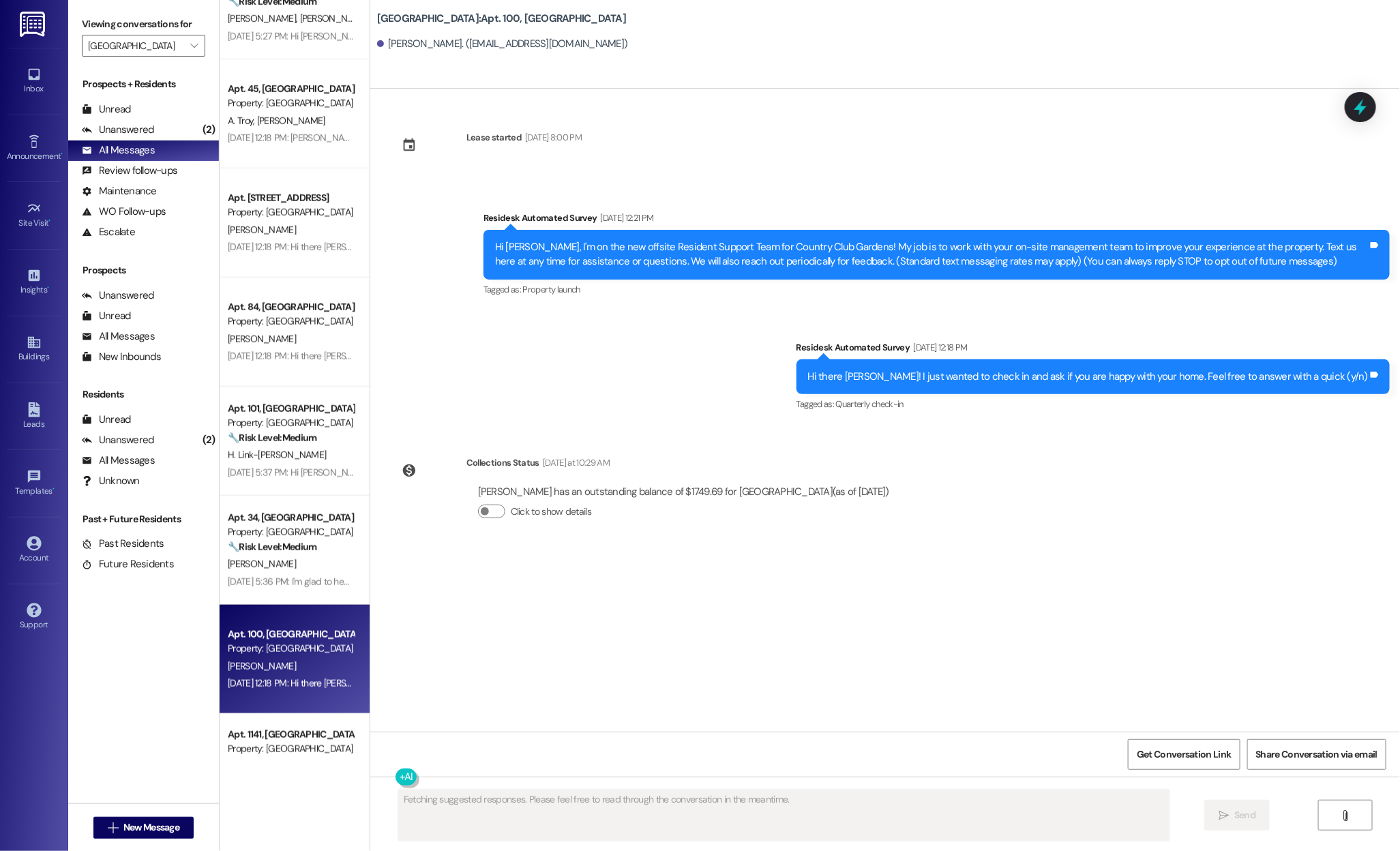
scroll to position [845, 0]
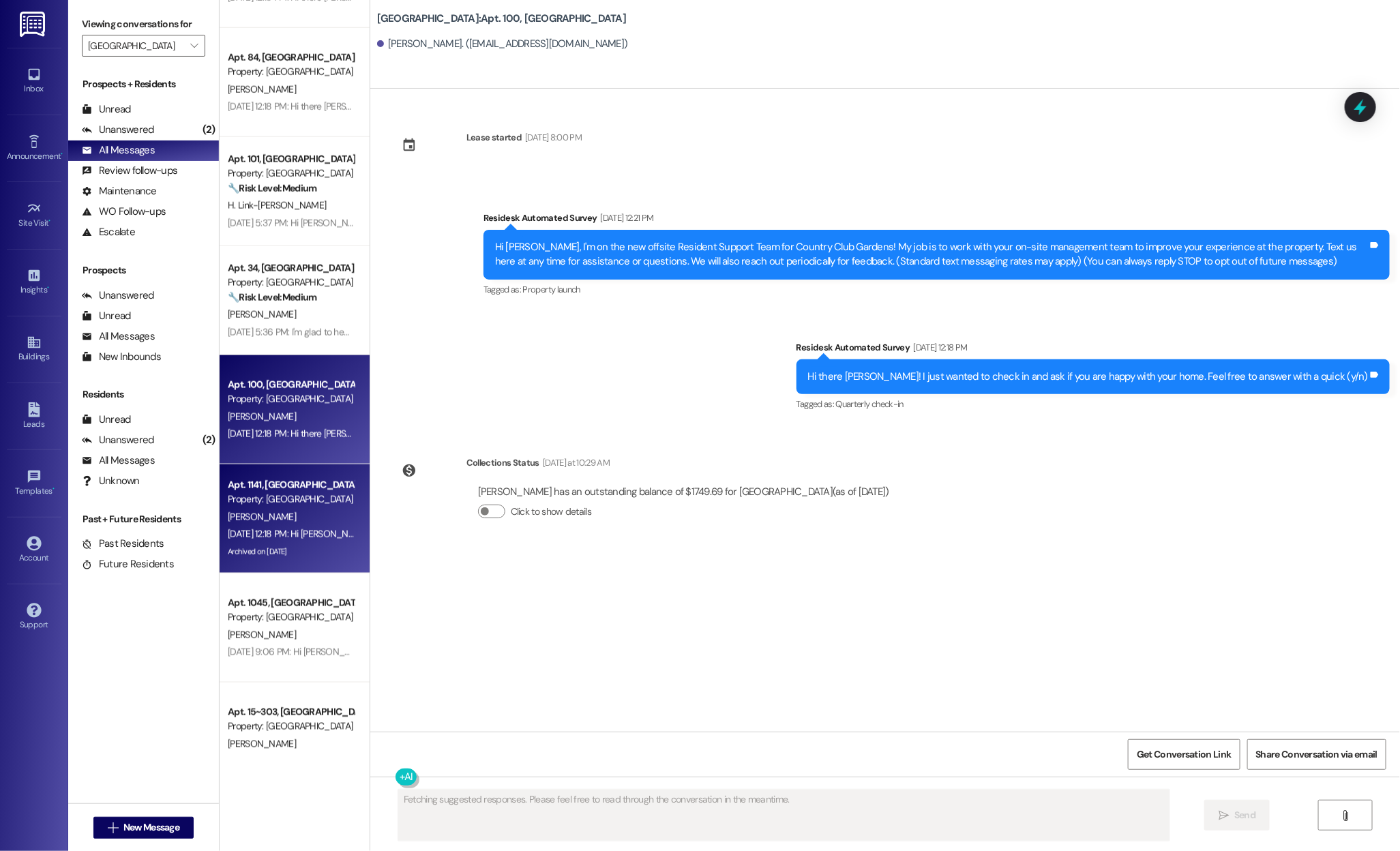
click at [270, 539] on div "Aug 04, 2025 at 12:18 PM: Hi Nicole! I'm checking in on your latest work order …" at bounding box center [618, 534] width 782 height 12
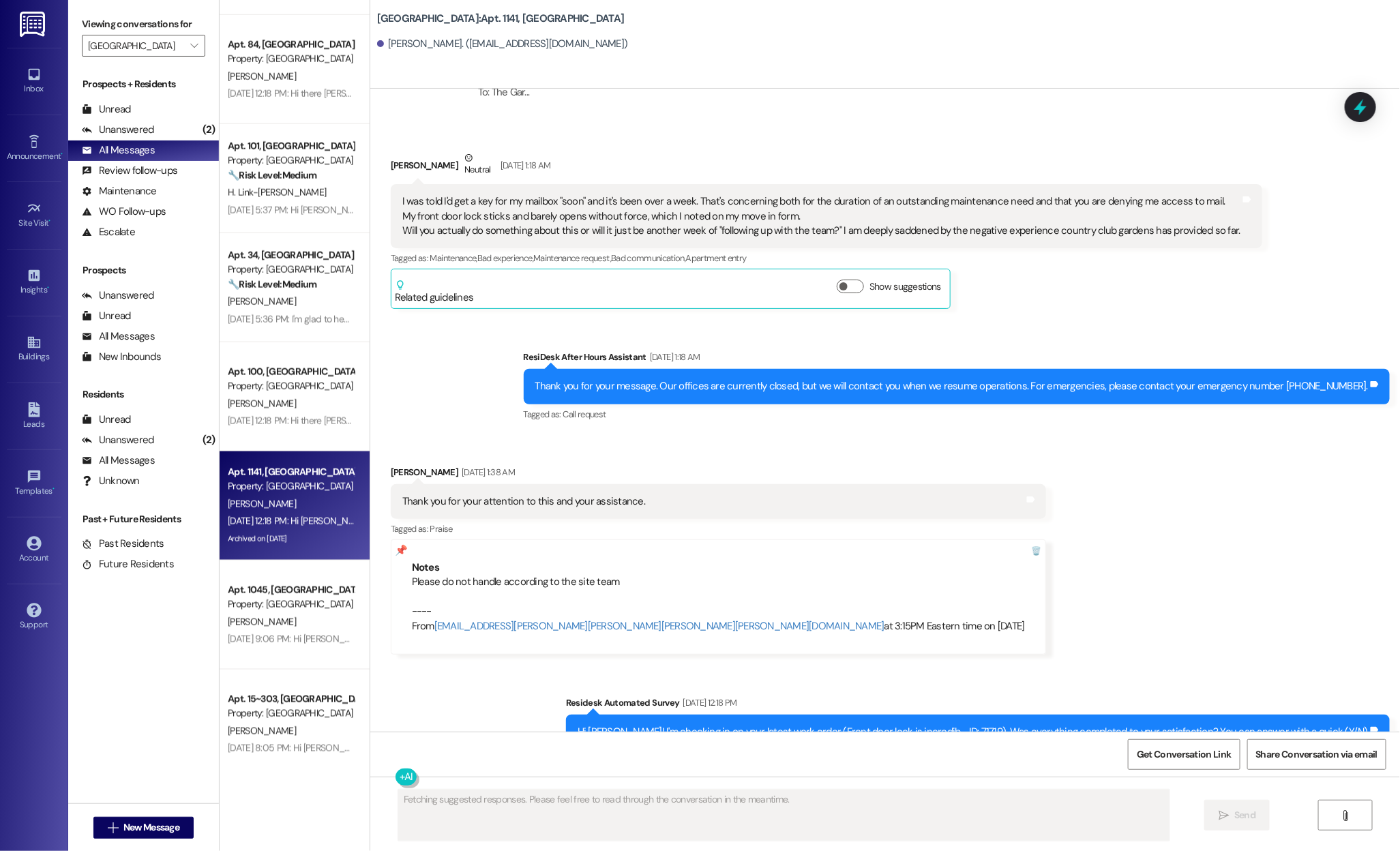
scroll to position [1177, 0]
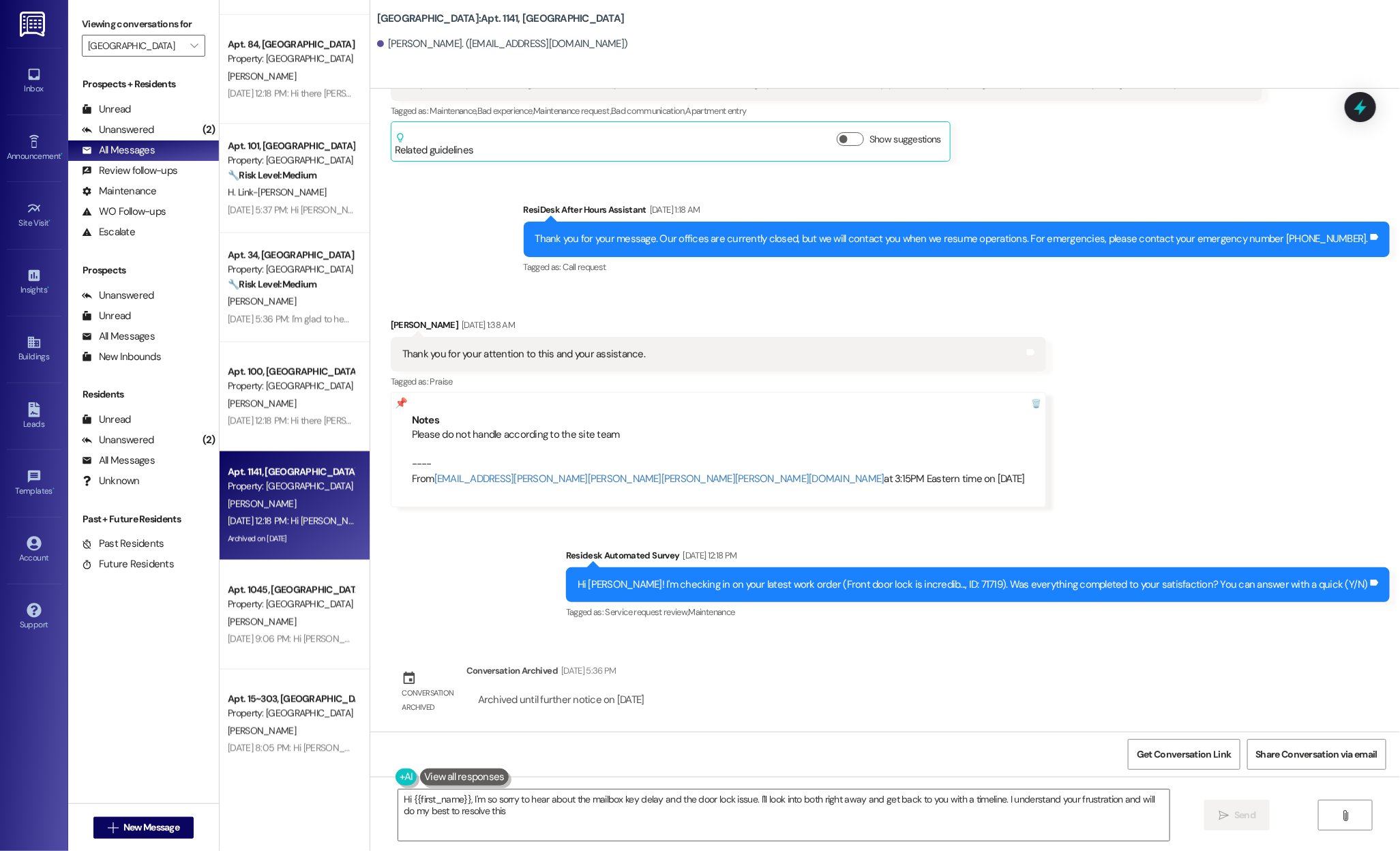
type textarea "Hi {{first_name}}, I'm so sorry to hear about the mailbox key delay and the doo…"
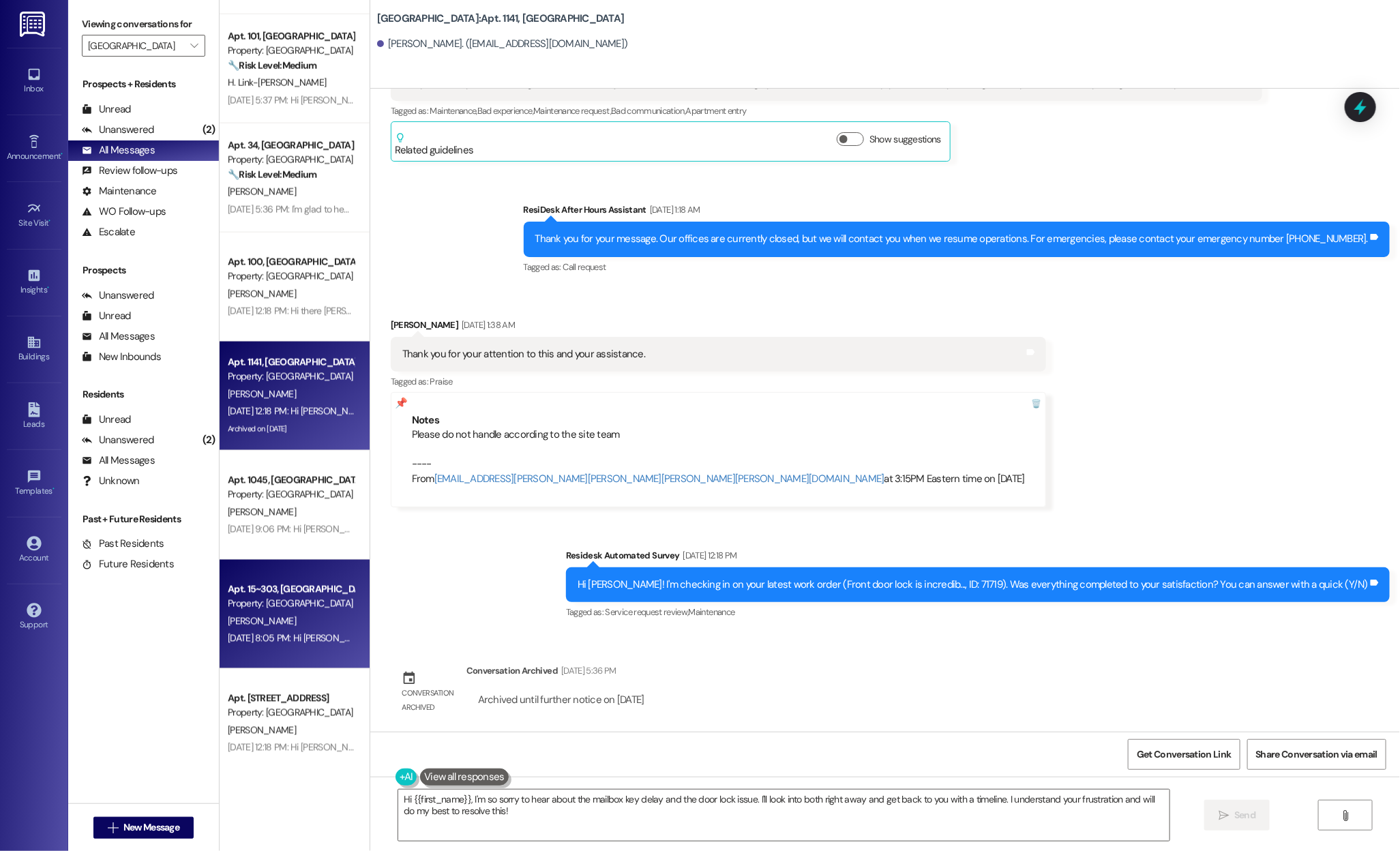
scroll to position [980, 0]
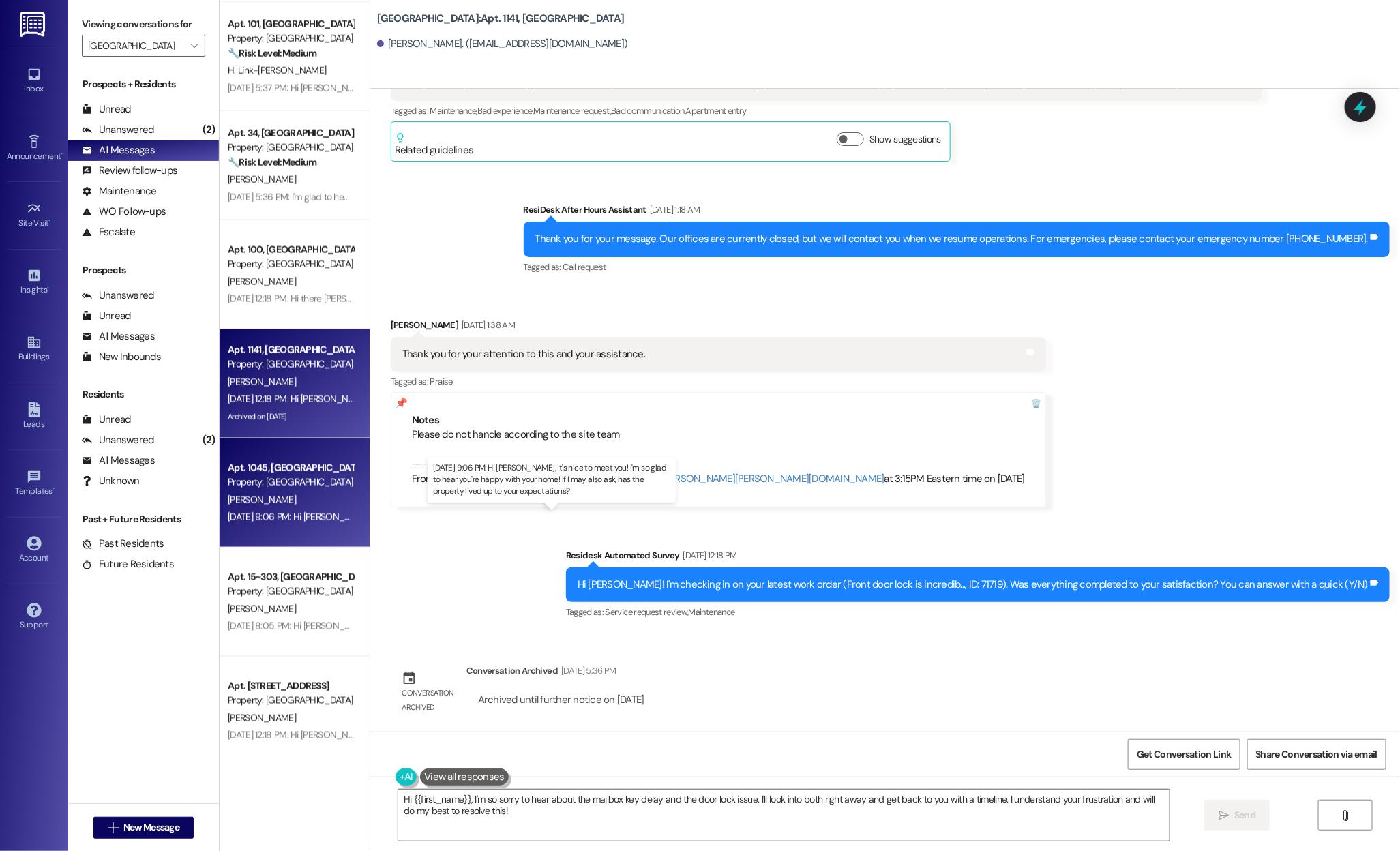
click at [247, 522] on div "Aug 01, 2025 at 9:06 PM: Hi Siobhan, it's nice to meet you! I'm so glad to hear…" at bounding box center [565, 516] width 676 height 12
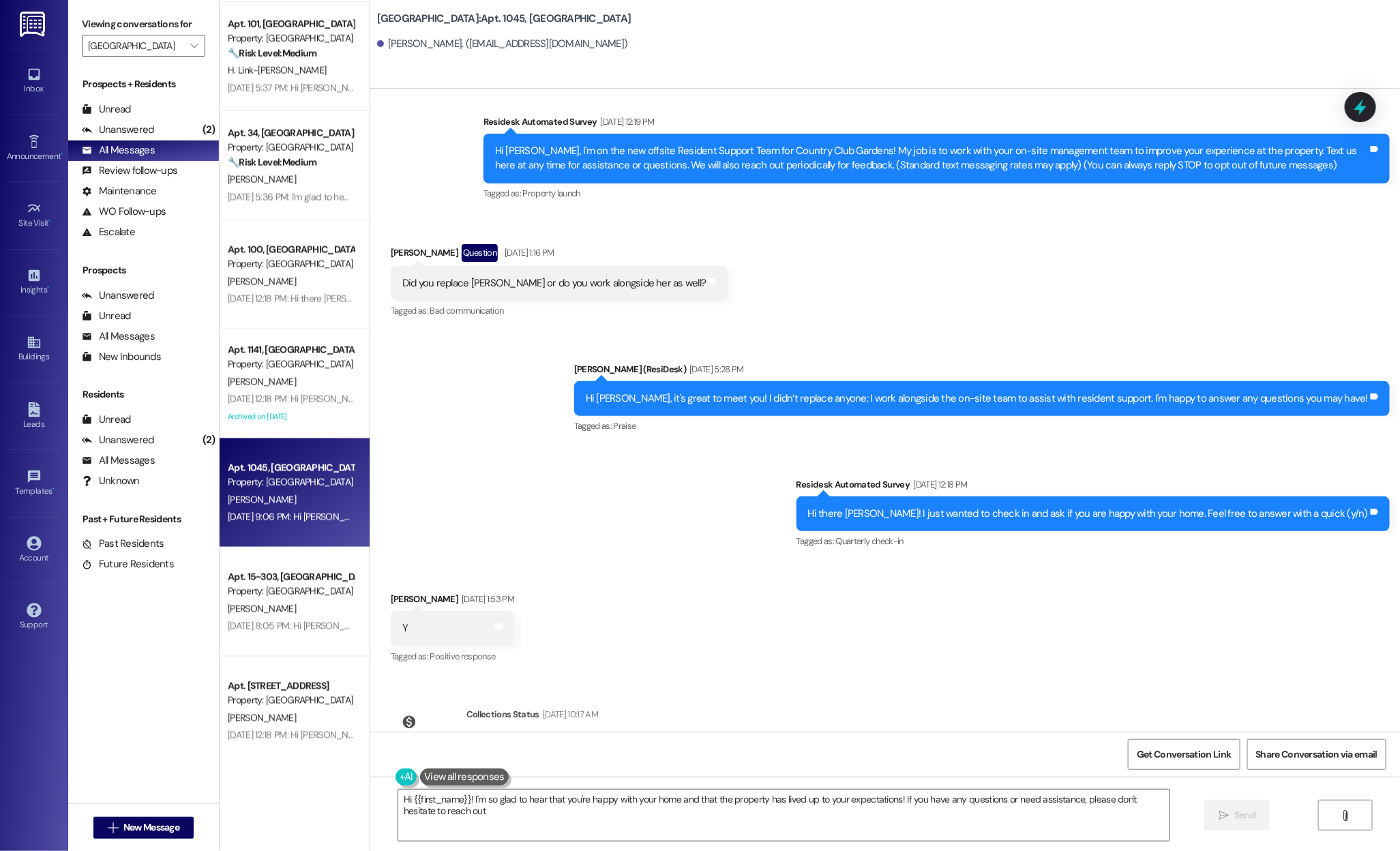
type textarea "Hi {{first_name}}! I'm so glad to hear that you're happy with your home and tha…"
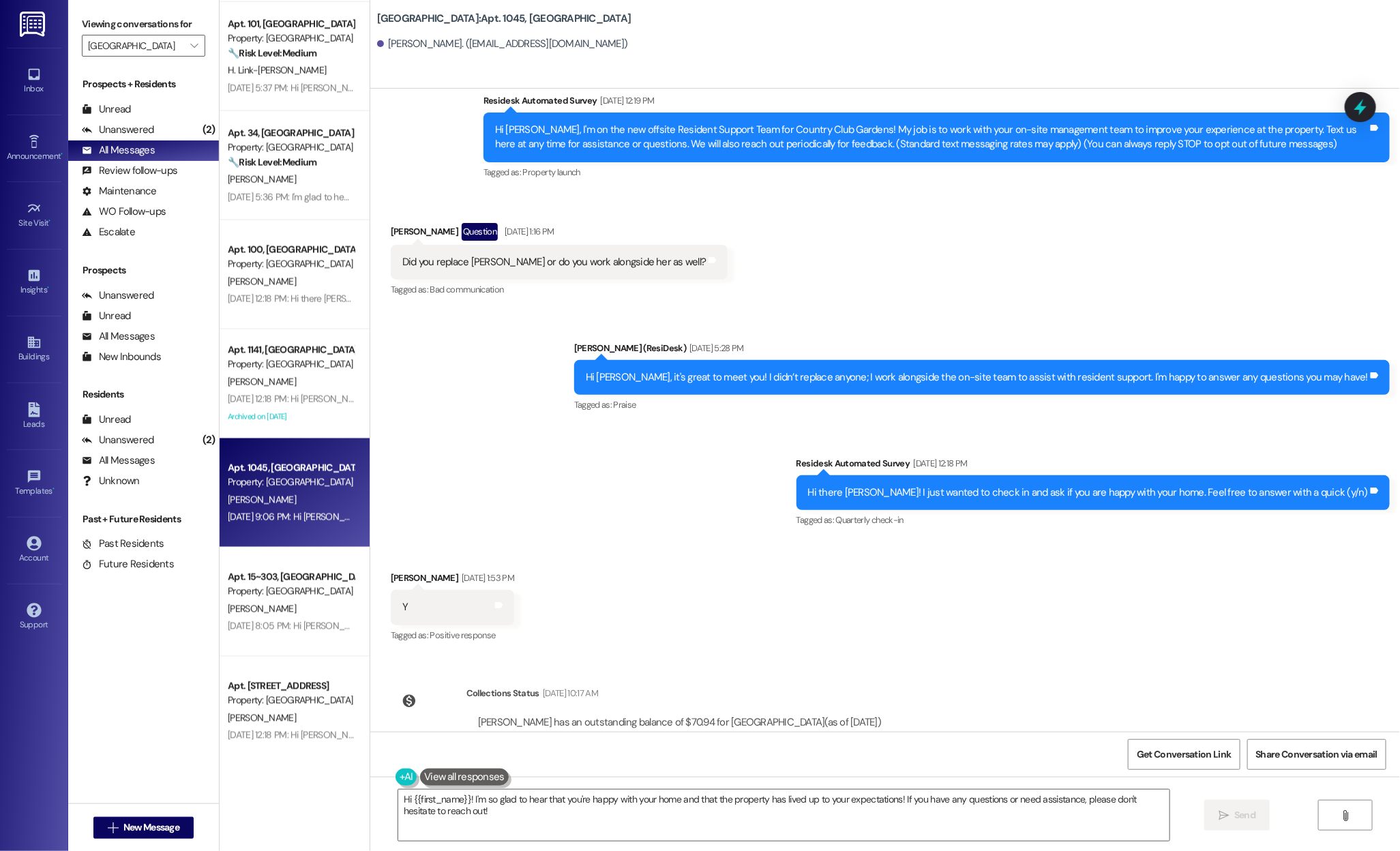
scroll to position [282, 0]
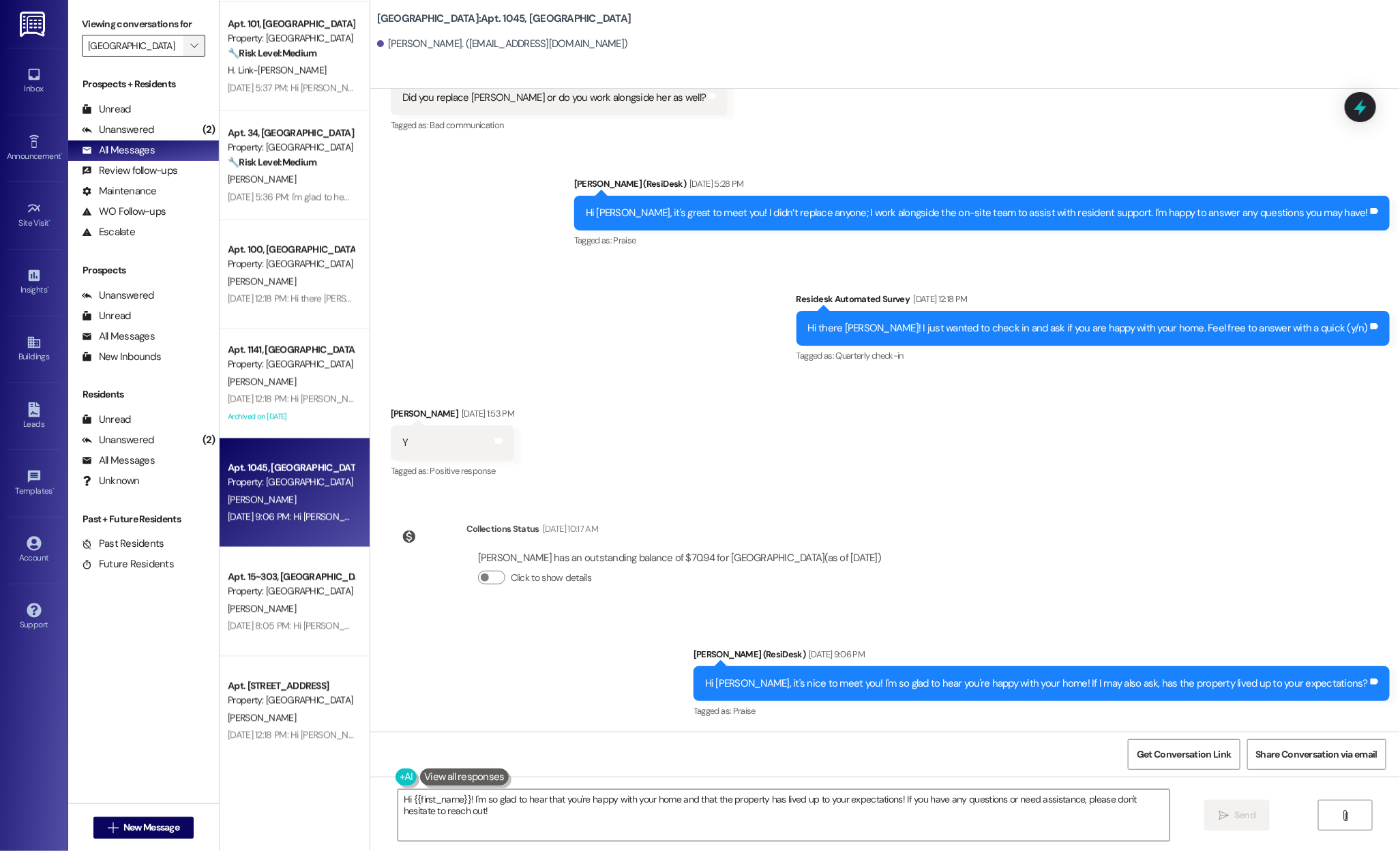
click at [188, 44] on span "" at bounding box center [194, 45] width 13 height 22
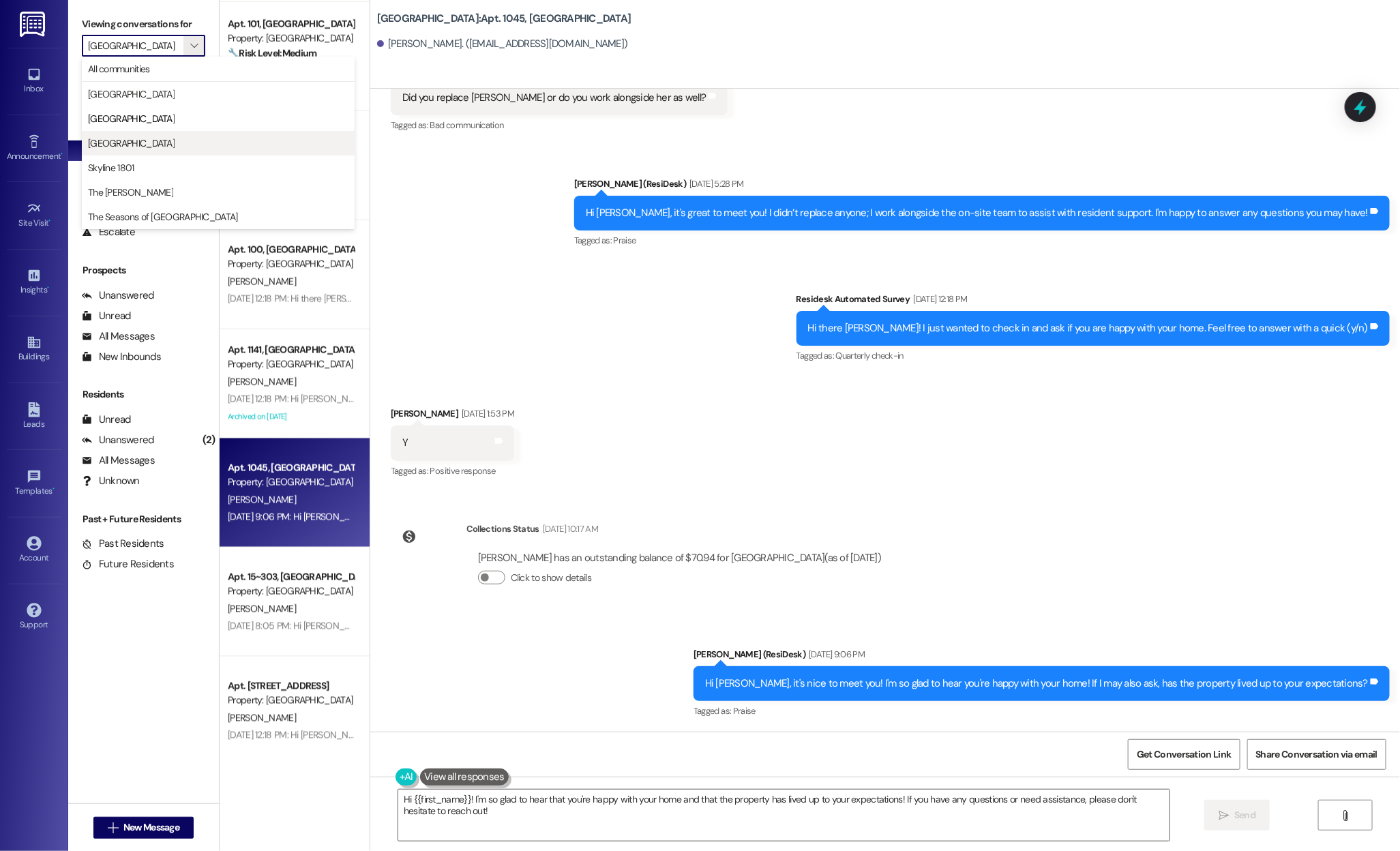
click at [157, 143] on span "Country Club Towers" at bounding box center [131, 143] width 87 height 14
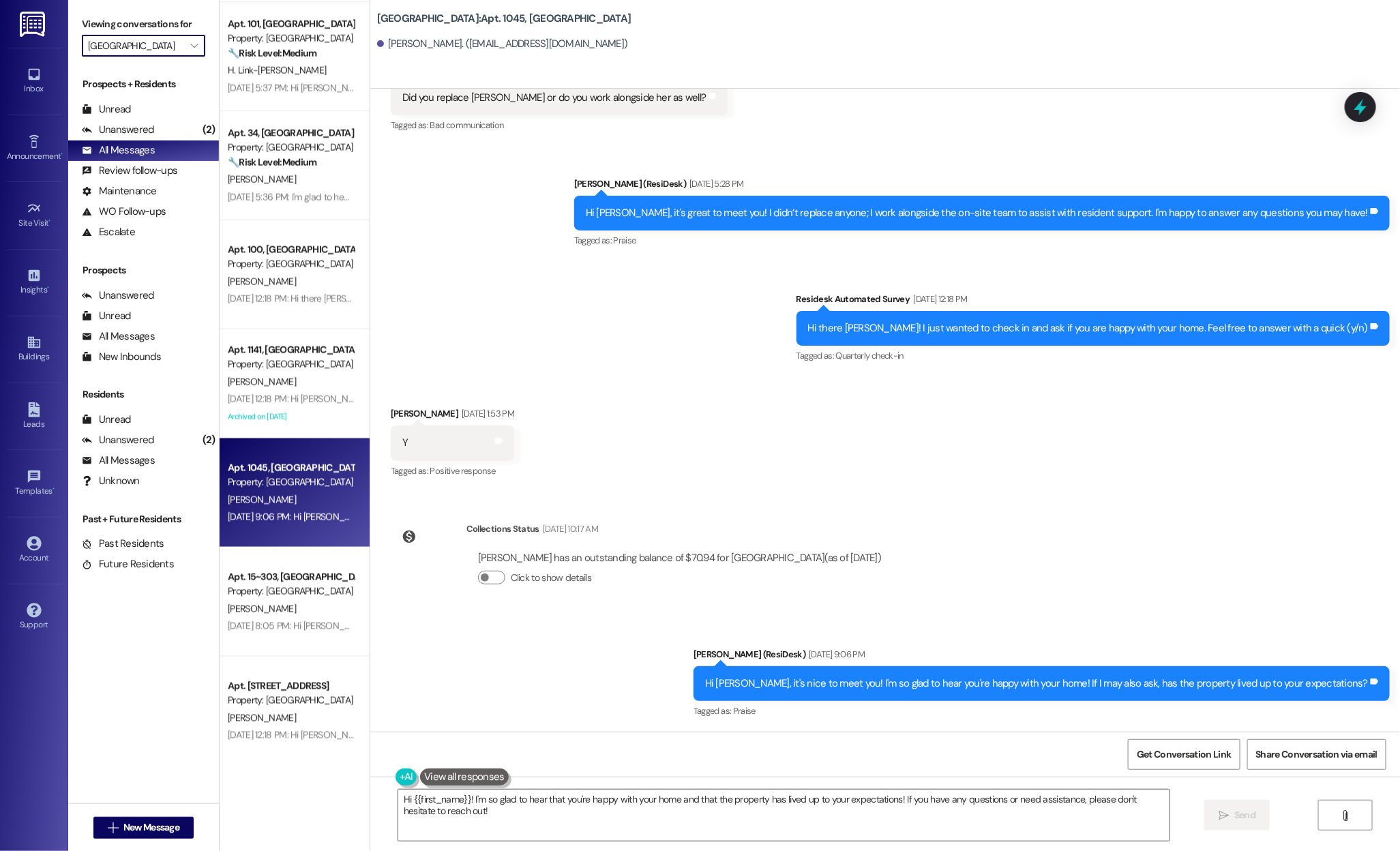
type input "Country Club Towers"
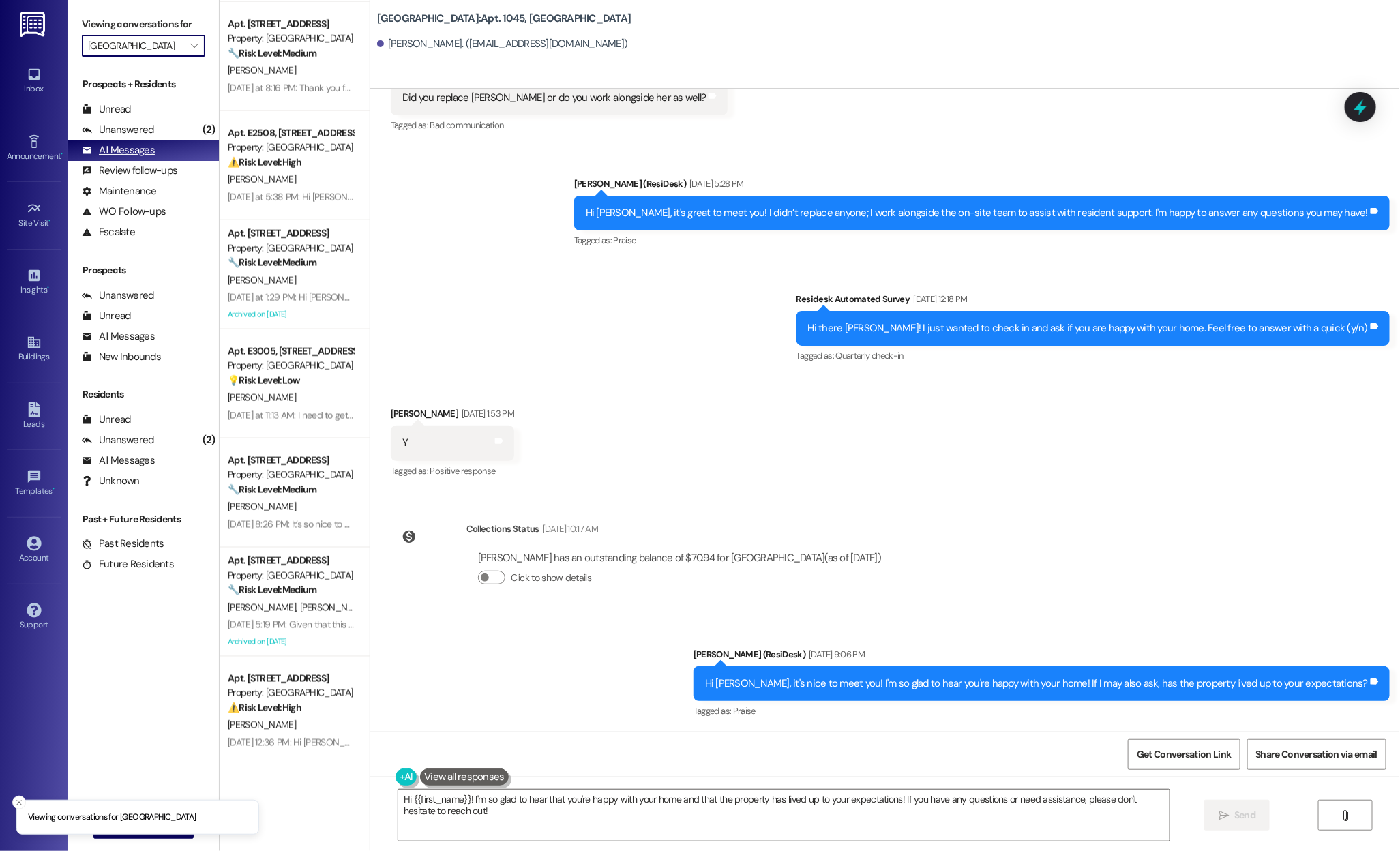
click at [128, 150] on div "All Messages" at bounding box center [118, 150] width 73 height 14
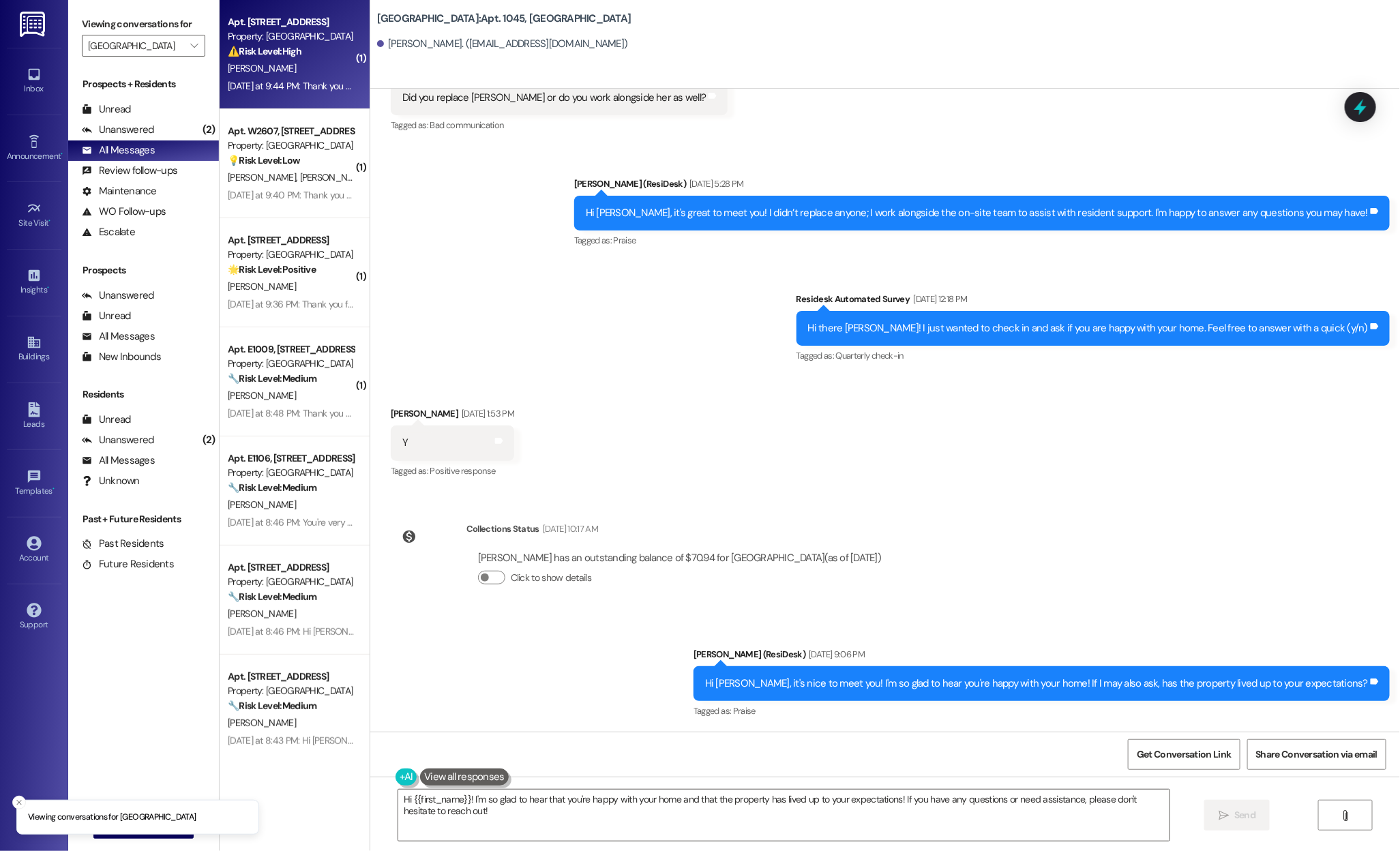
click at [245, 80] on div "Yesterday at 9:44 PM: Thank you for your message. Our offices are currently clo…" at bounding box center [646, 86] width 837 height 12
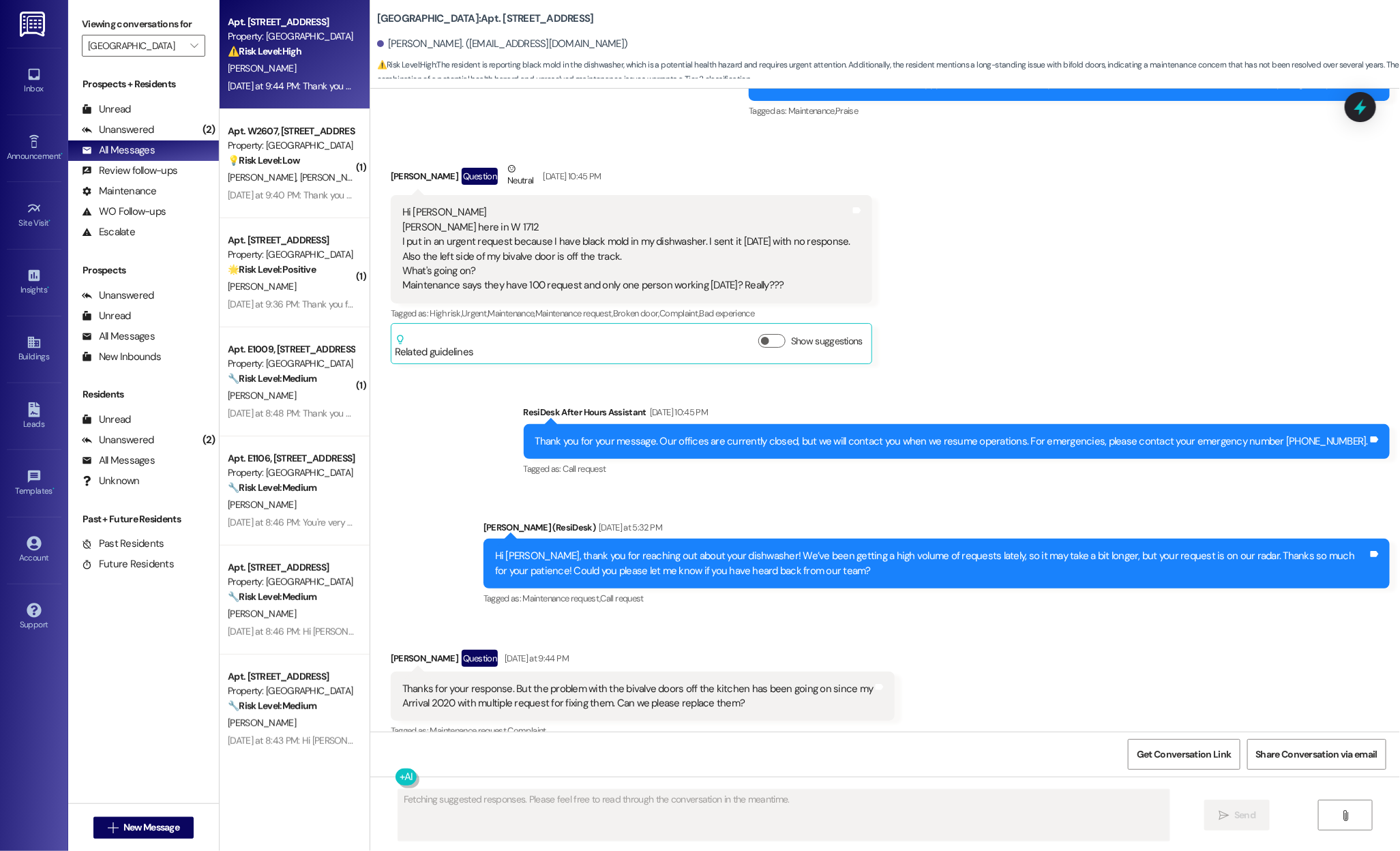
scroll to position [4651, 0]
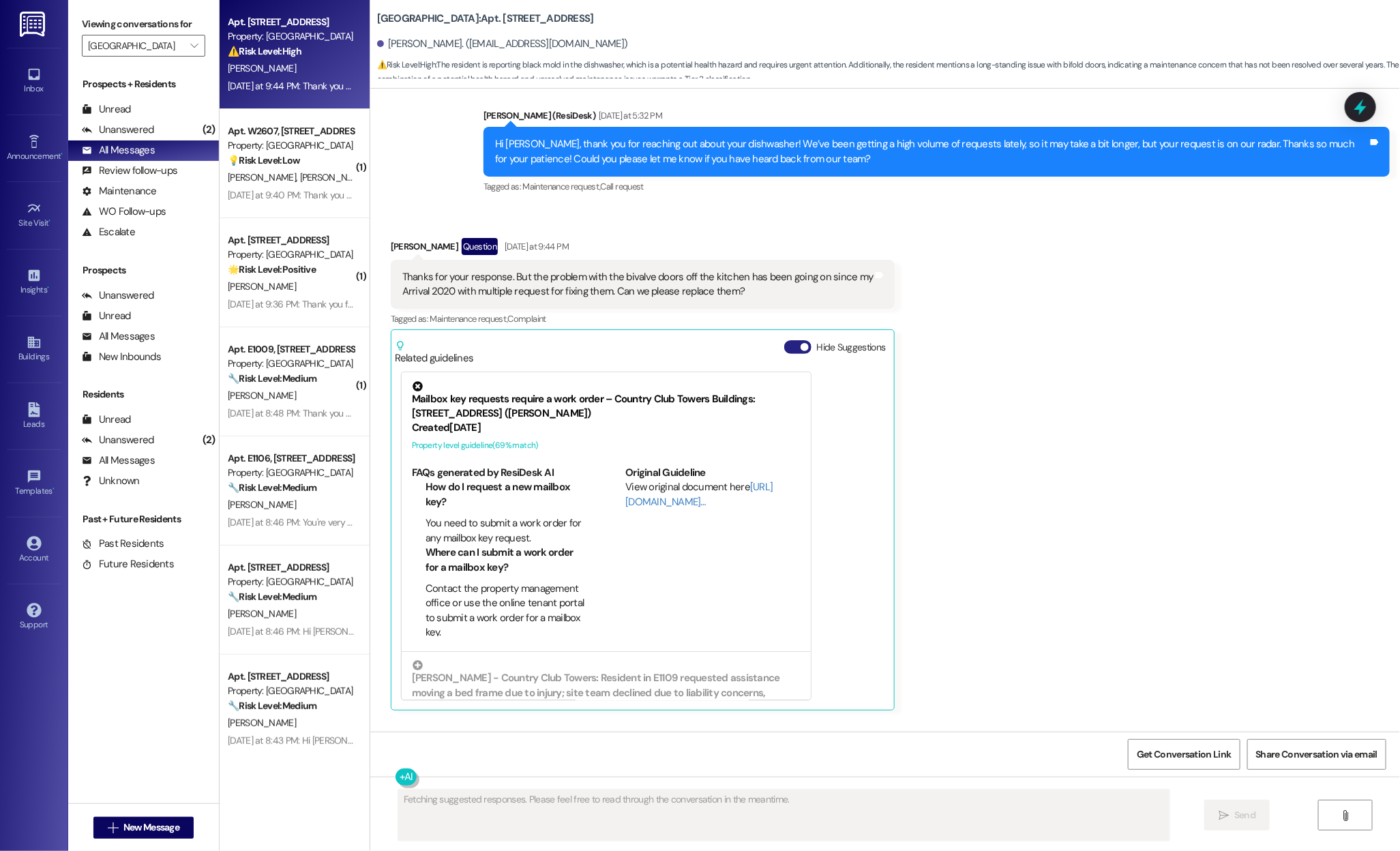
click at [801, 351] on span "button" at bounding box center [804, 346] width 8 height 8
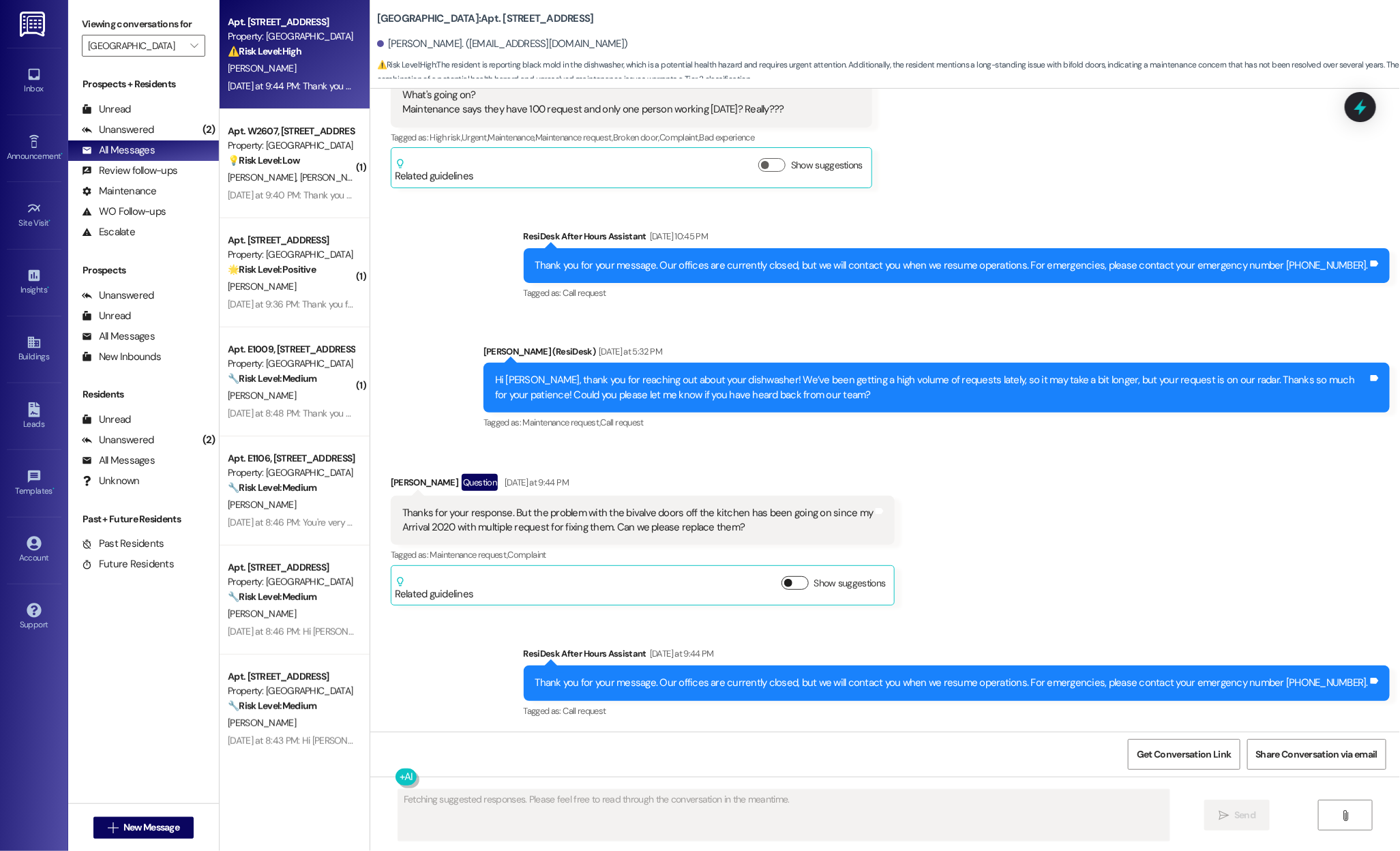
scroll to position [4427, 0]
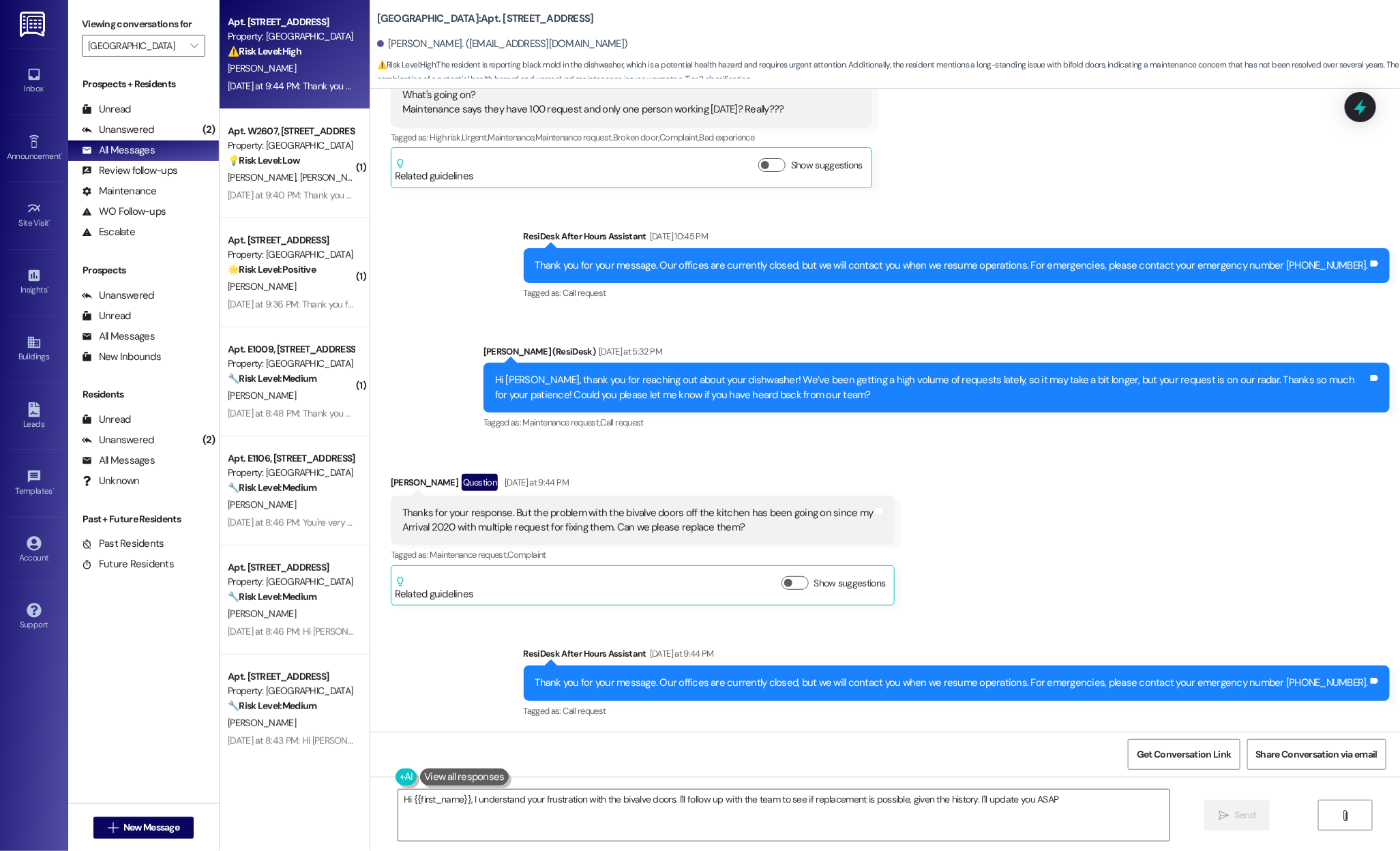
type textarea "Hi {{first_name}}, I understand your frustration with the bivalve doors. I'll f…"
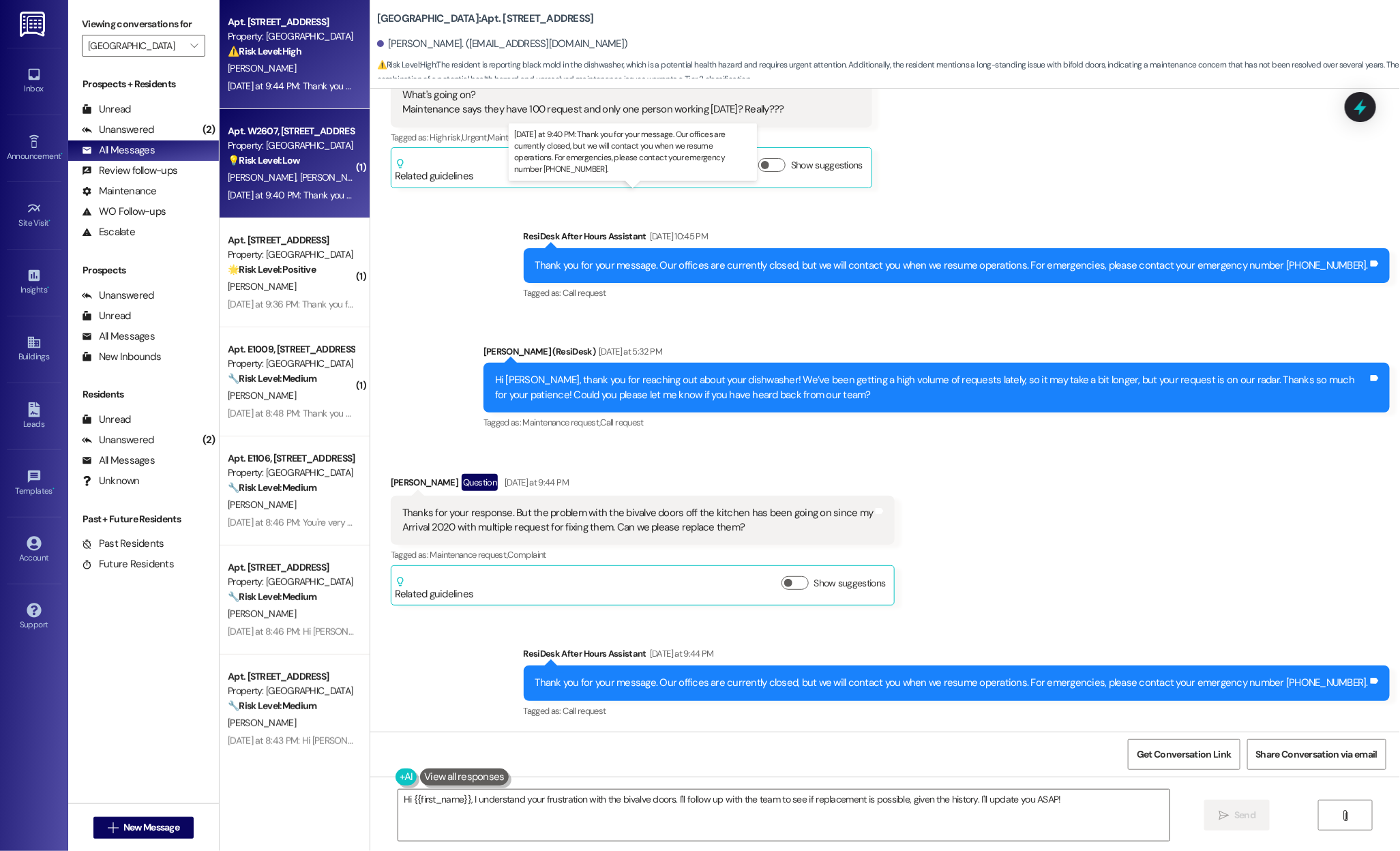
click at [260, 189] on div "Yesterday at 9:40 PM: Thank you for your message. Our offices are currently clo…" at bounding box center [647, 195] width 838 height 12
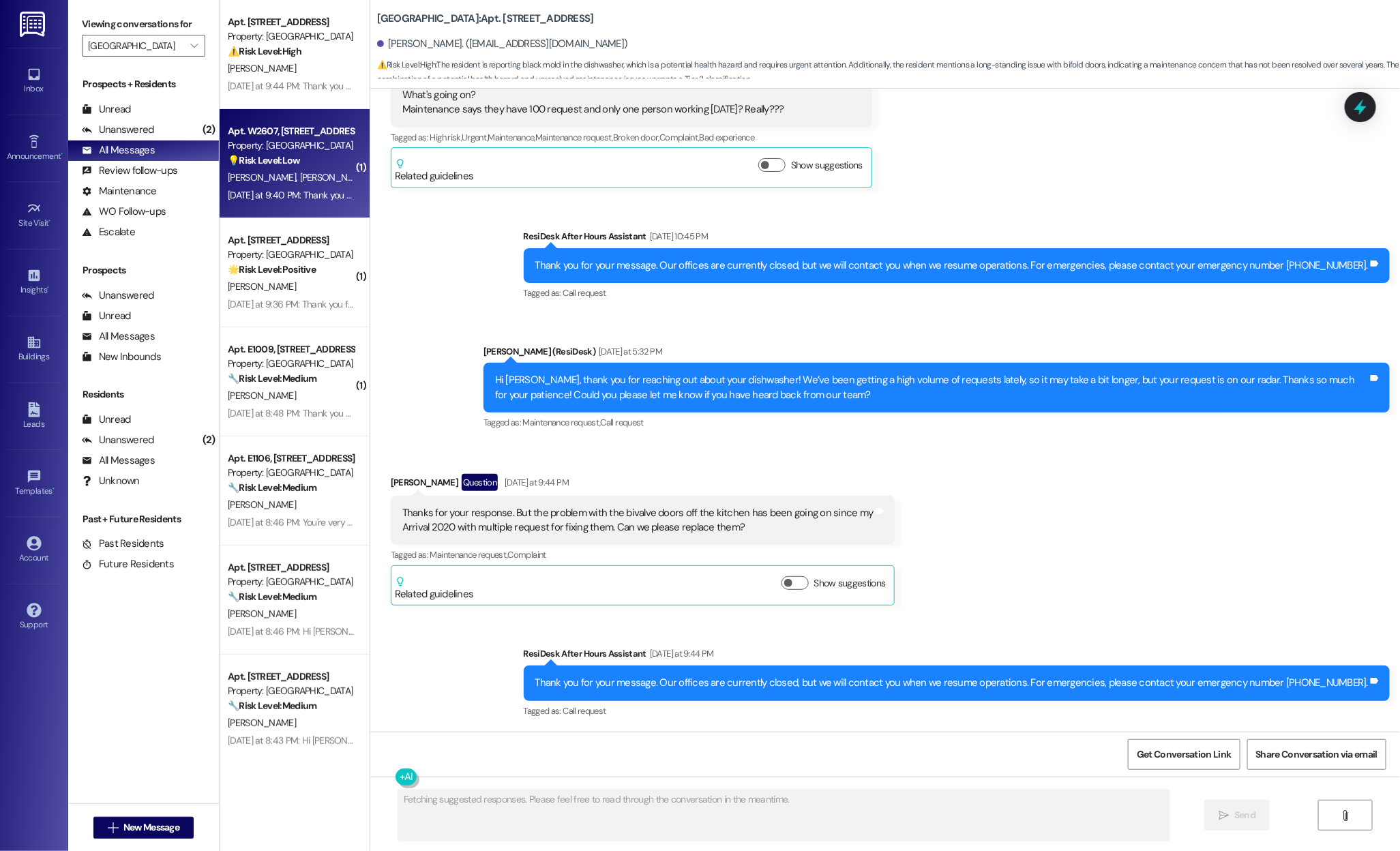
scroll to position [1211, 0]
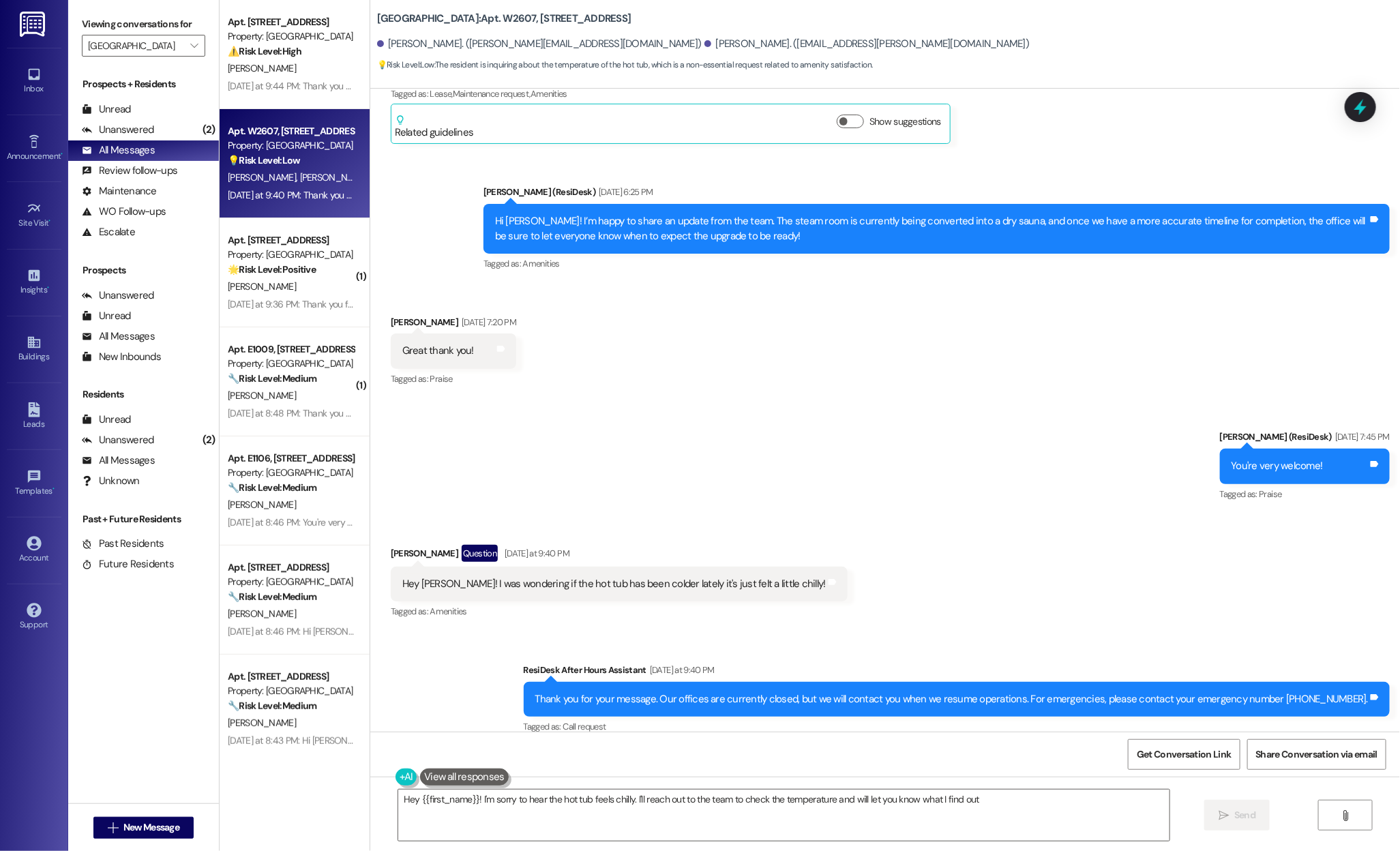
type textarea "Hey {{first_name}}! I'm sorry to hear the hot tub feels chilly. I'll reach out …"
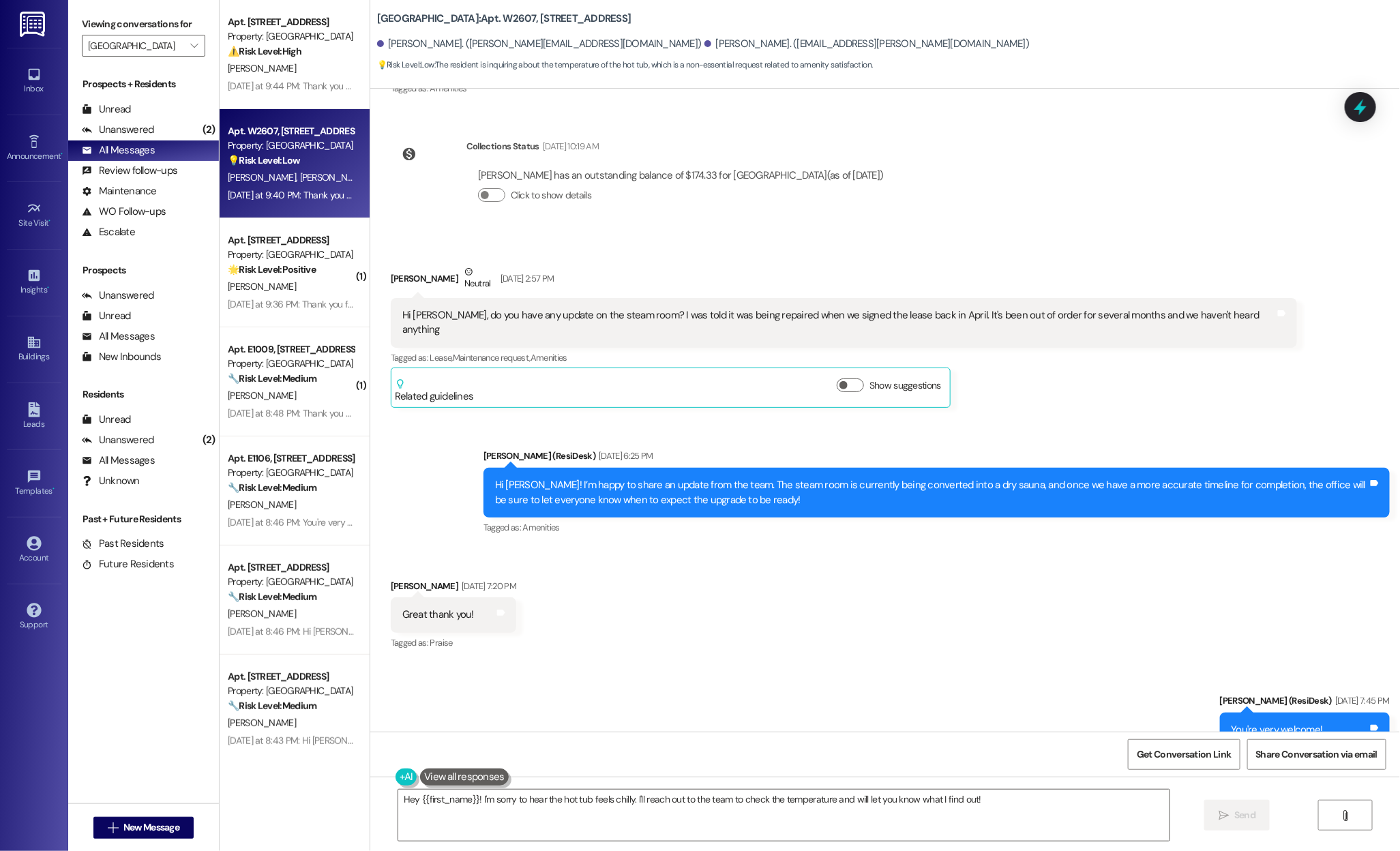
scroll to position [944, 0]
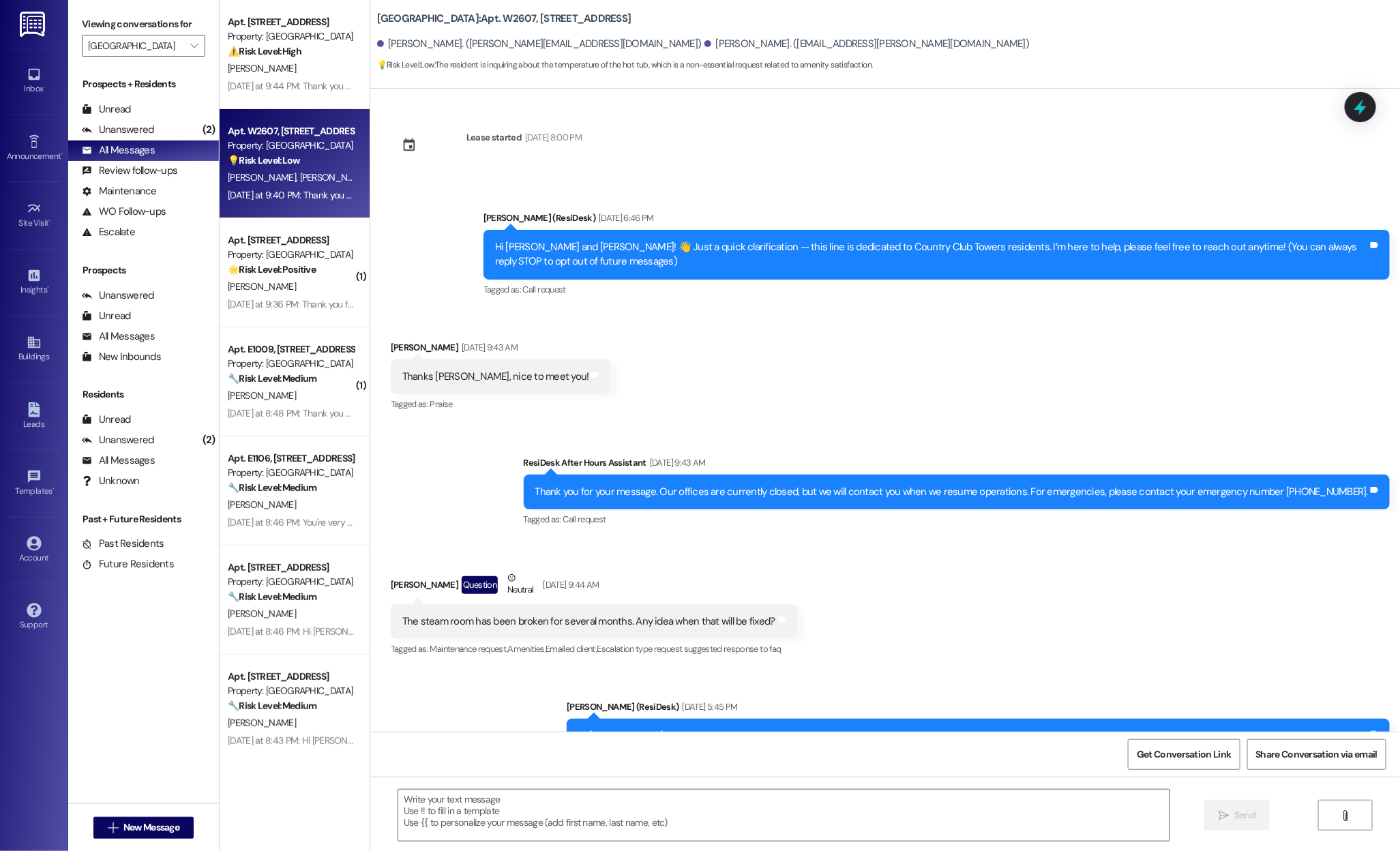
type textarea "Fetching suggested responses. Please feel free to read through the conversation…"
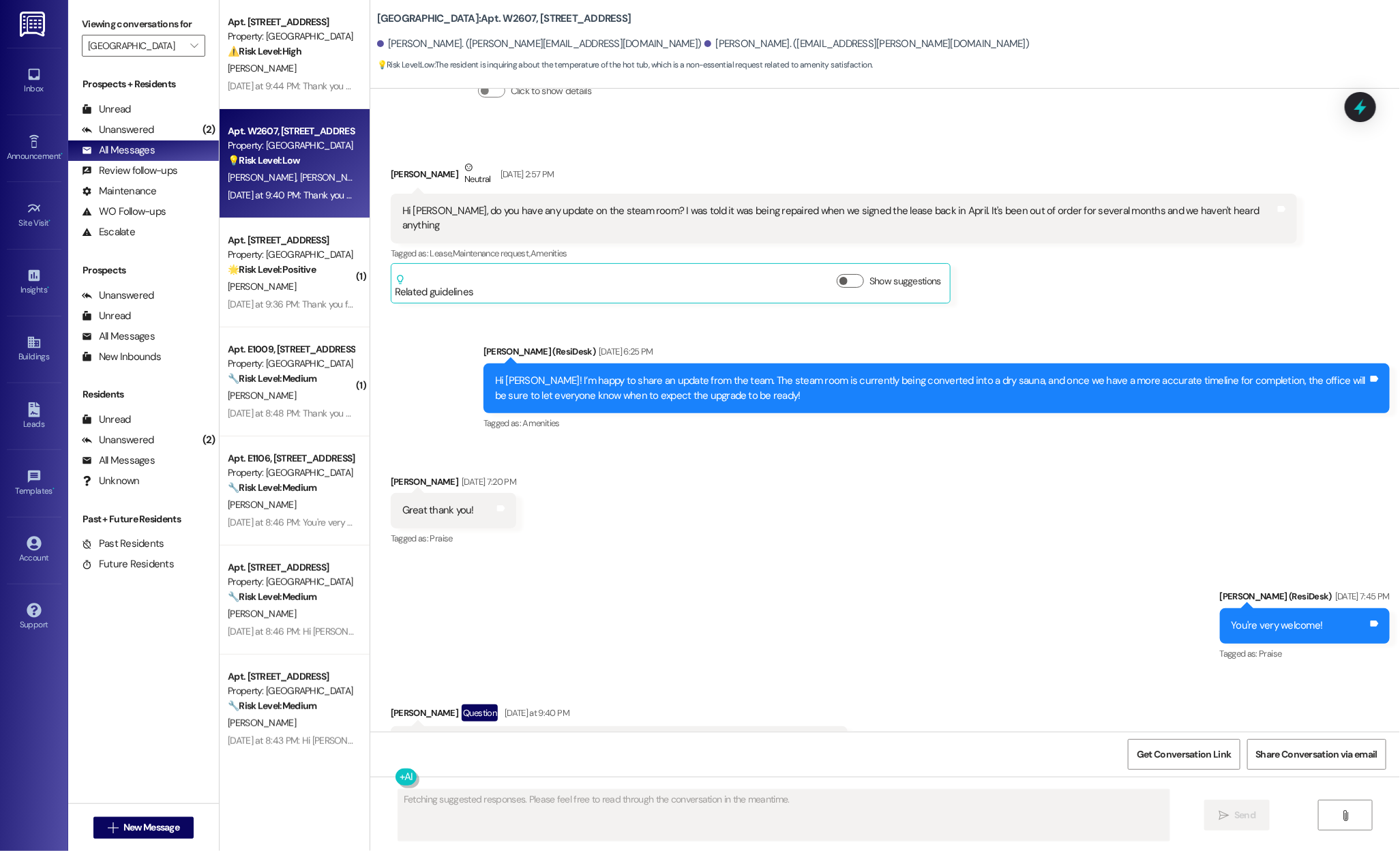
scroll to position [1096, 0]
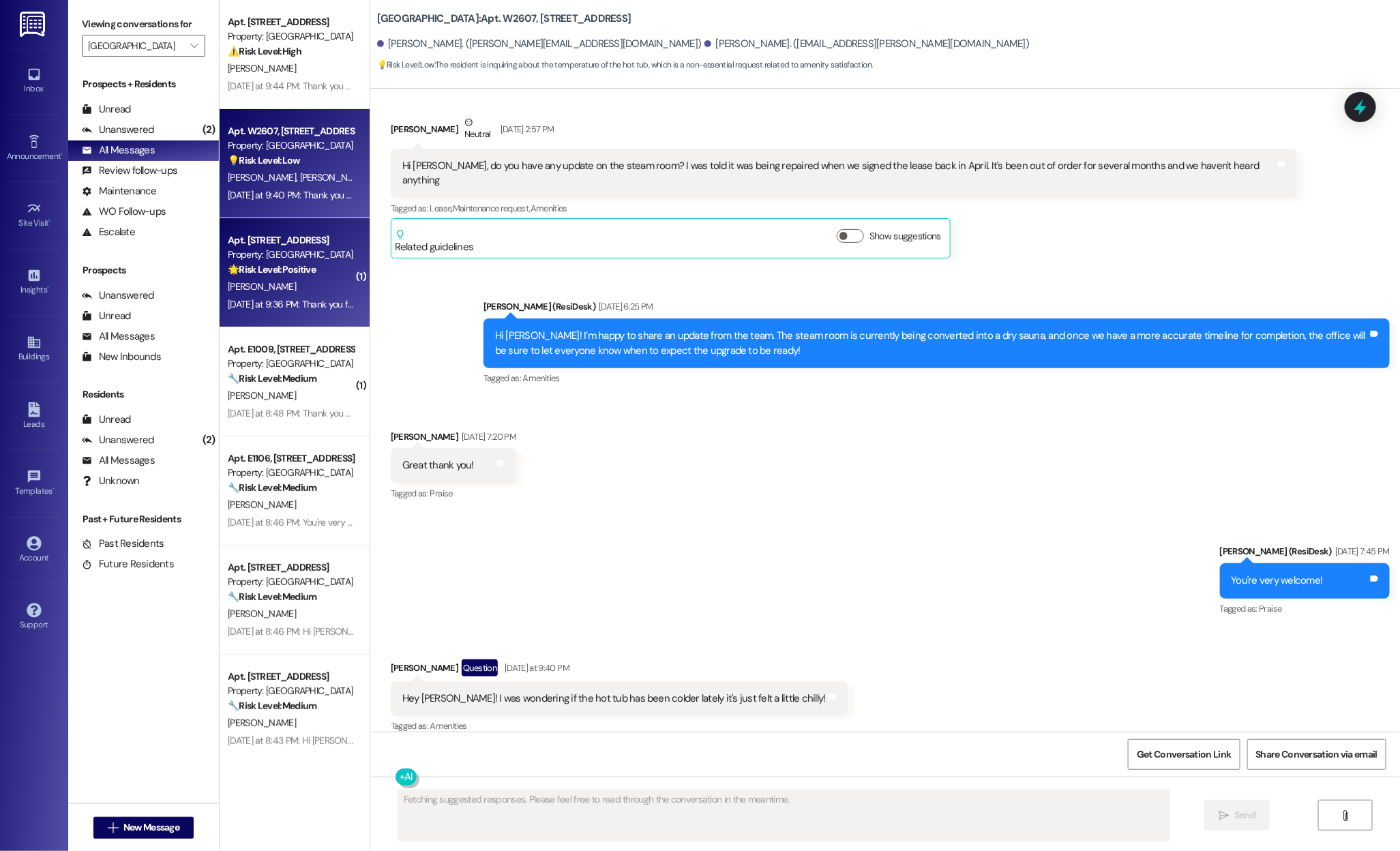
click at [257, 308] on div "Yesterday at 9:36 PM: Thank you for your message. Our offices are currently clo…" at bounding box center [646, 304] width 837 height 12
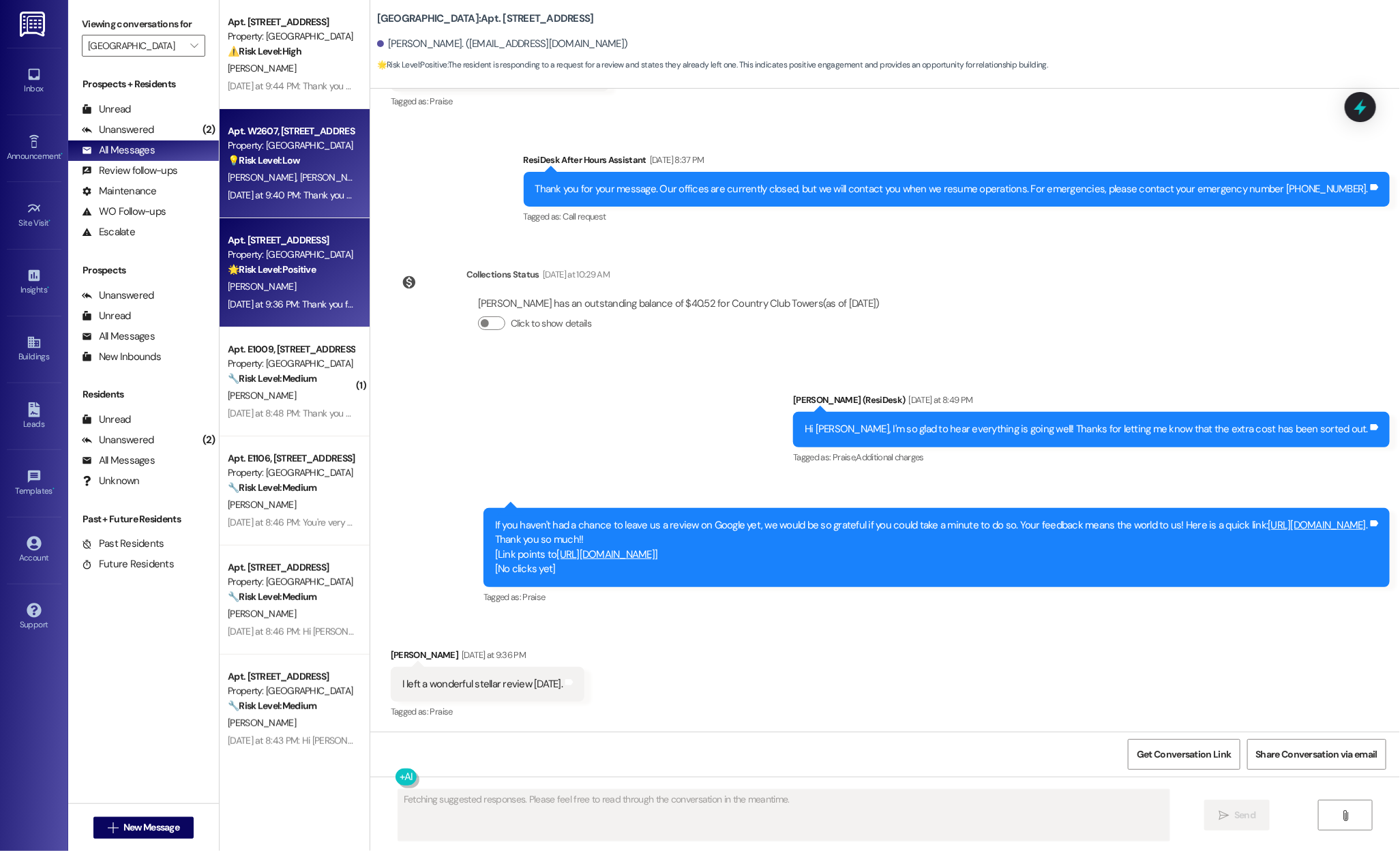
click at [299, 180] on span "S. Jennings" at bounding box center [333, 177] width 68 height 12
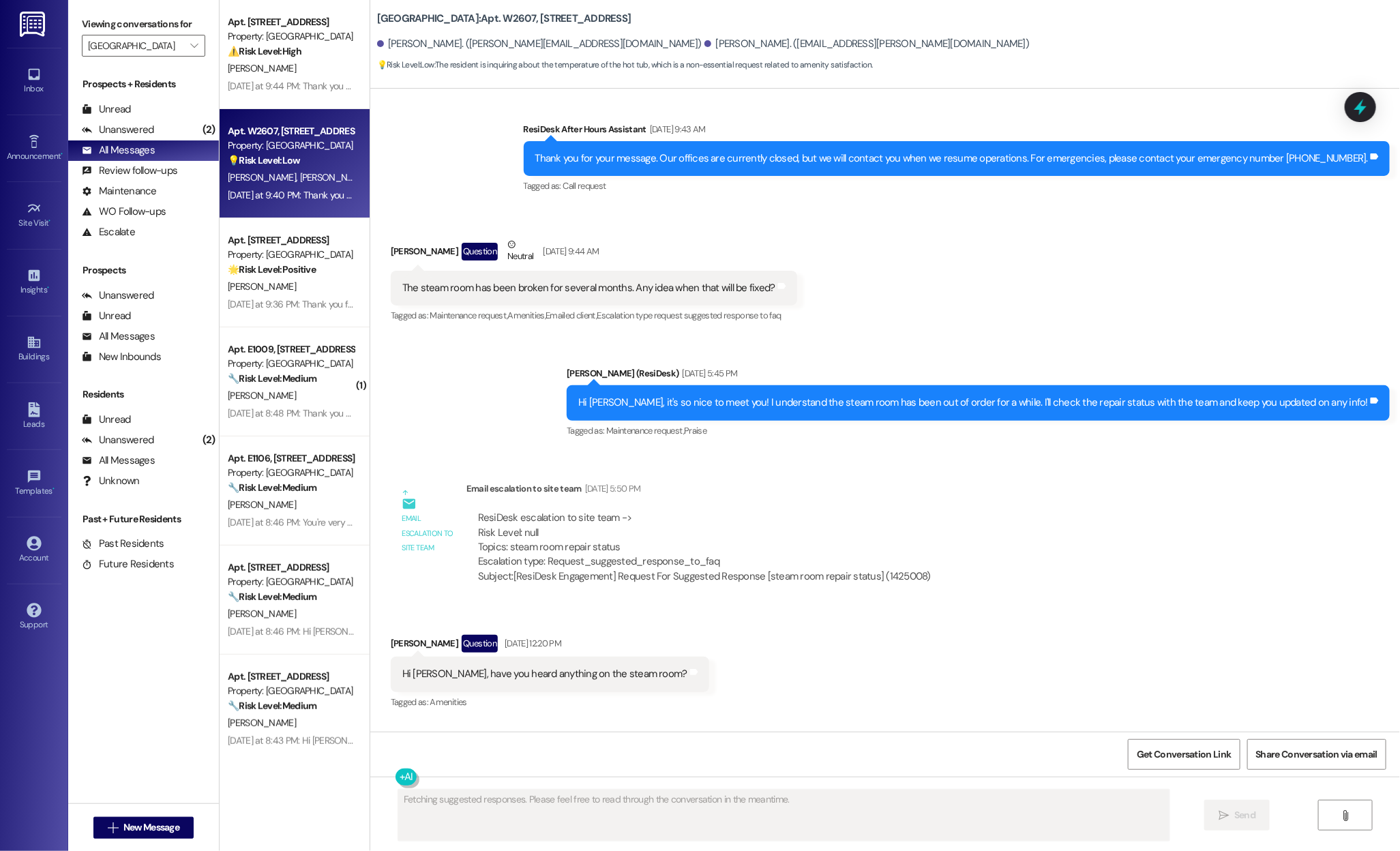
scroll to position [307, 0]
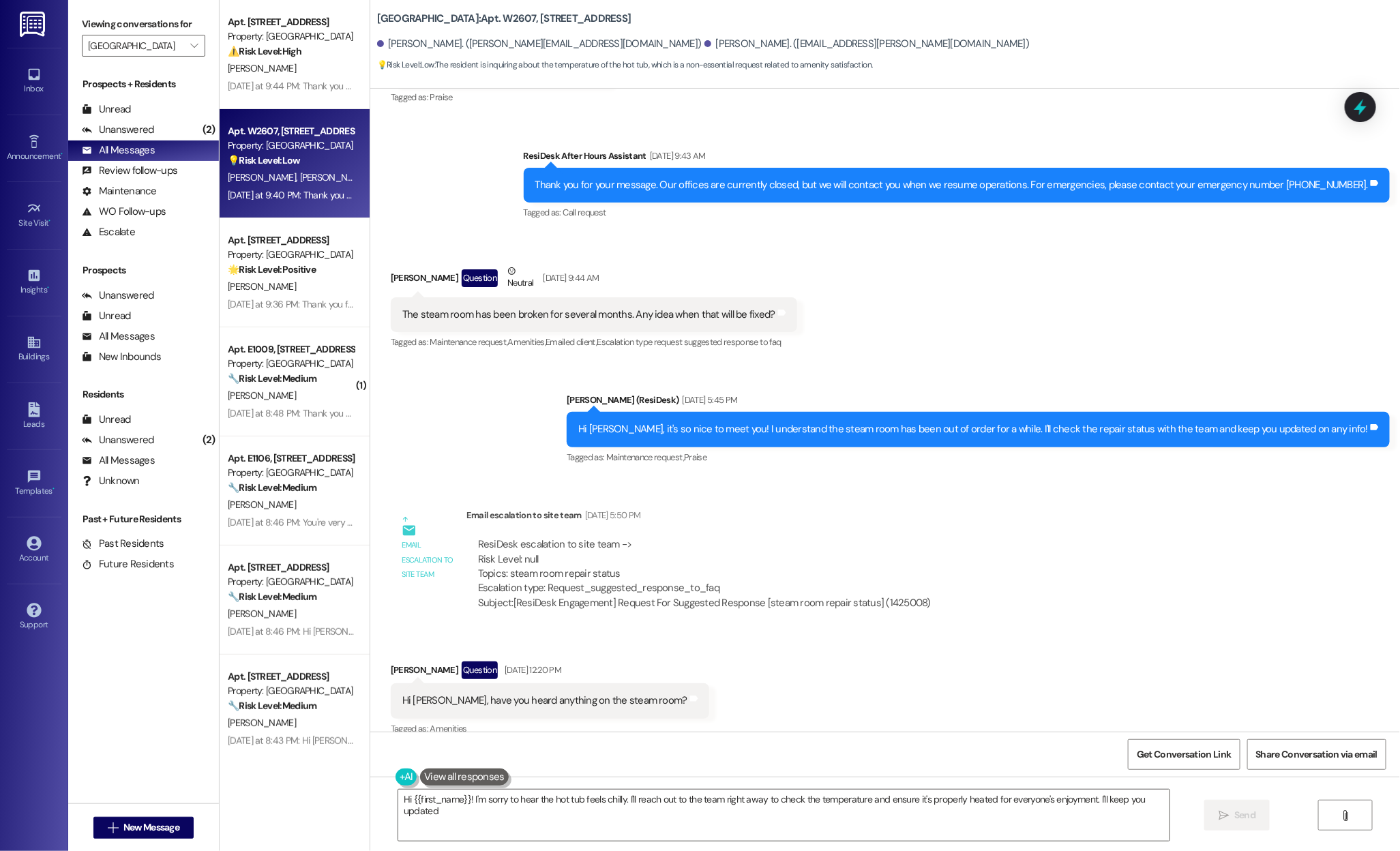
type textarea "Hi {{first_name}}! I'm sorry to hear the hot tub feels chilly. I'll reach out t…"
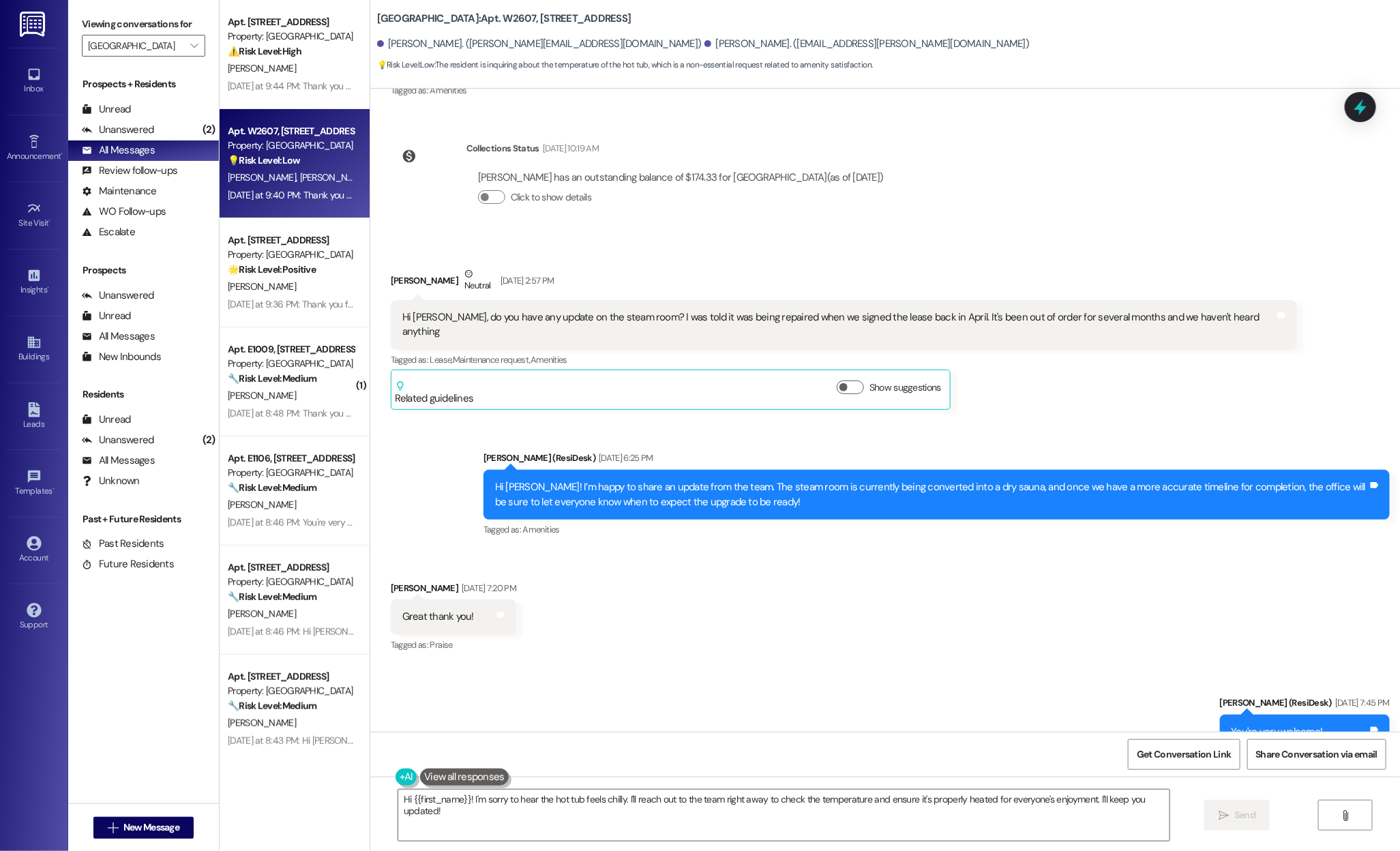
scroll to position [1028, 0]
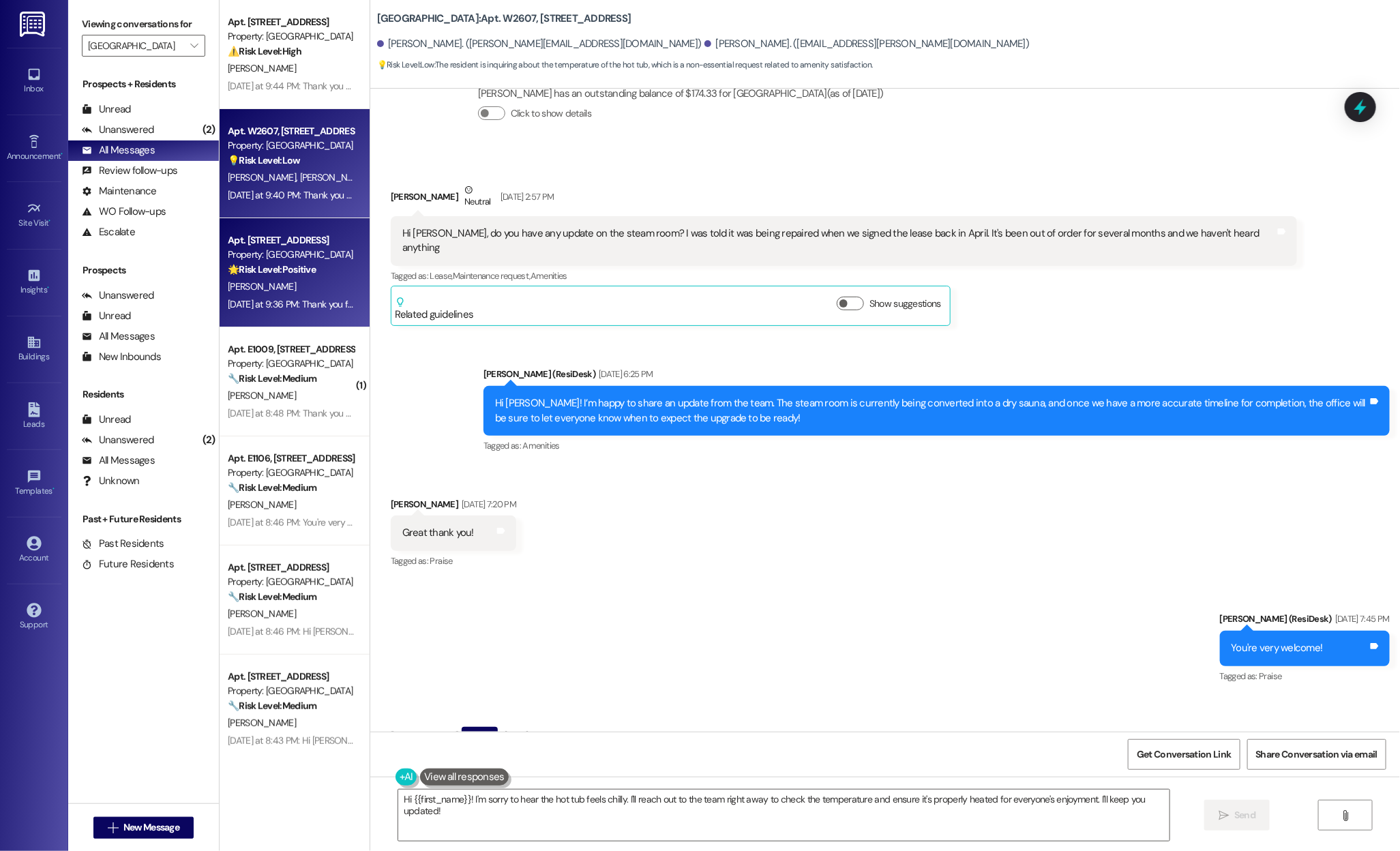
click at [253, 257] on div "Property: Country Club Towers" at bounding box center [290, 255] width 126 height 14
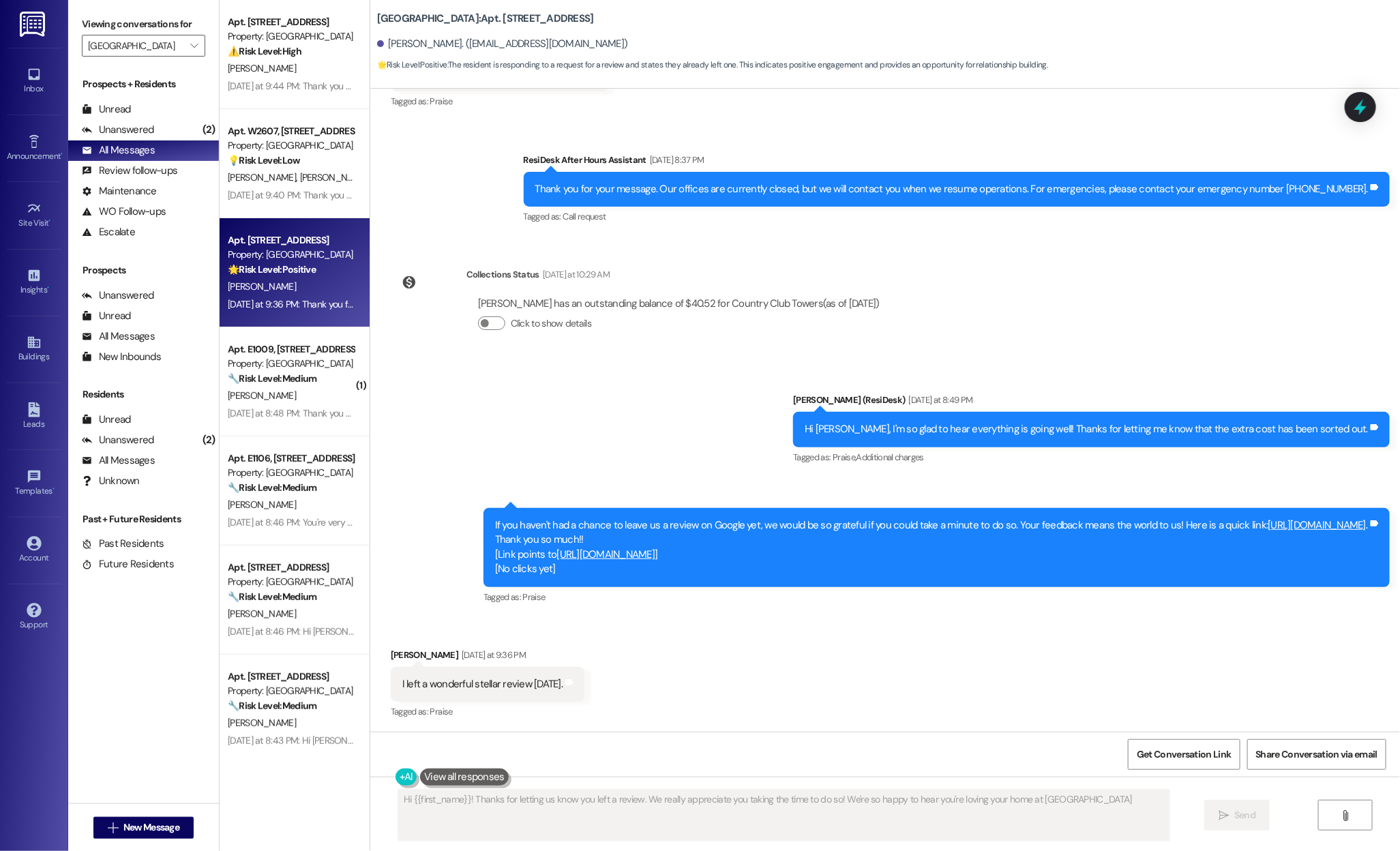
type textarea "Hi {{first_name}}! Thanks for letting us know you left a review. We really appr…"
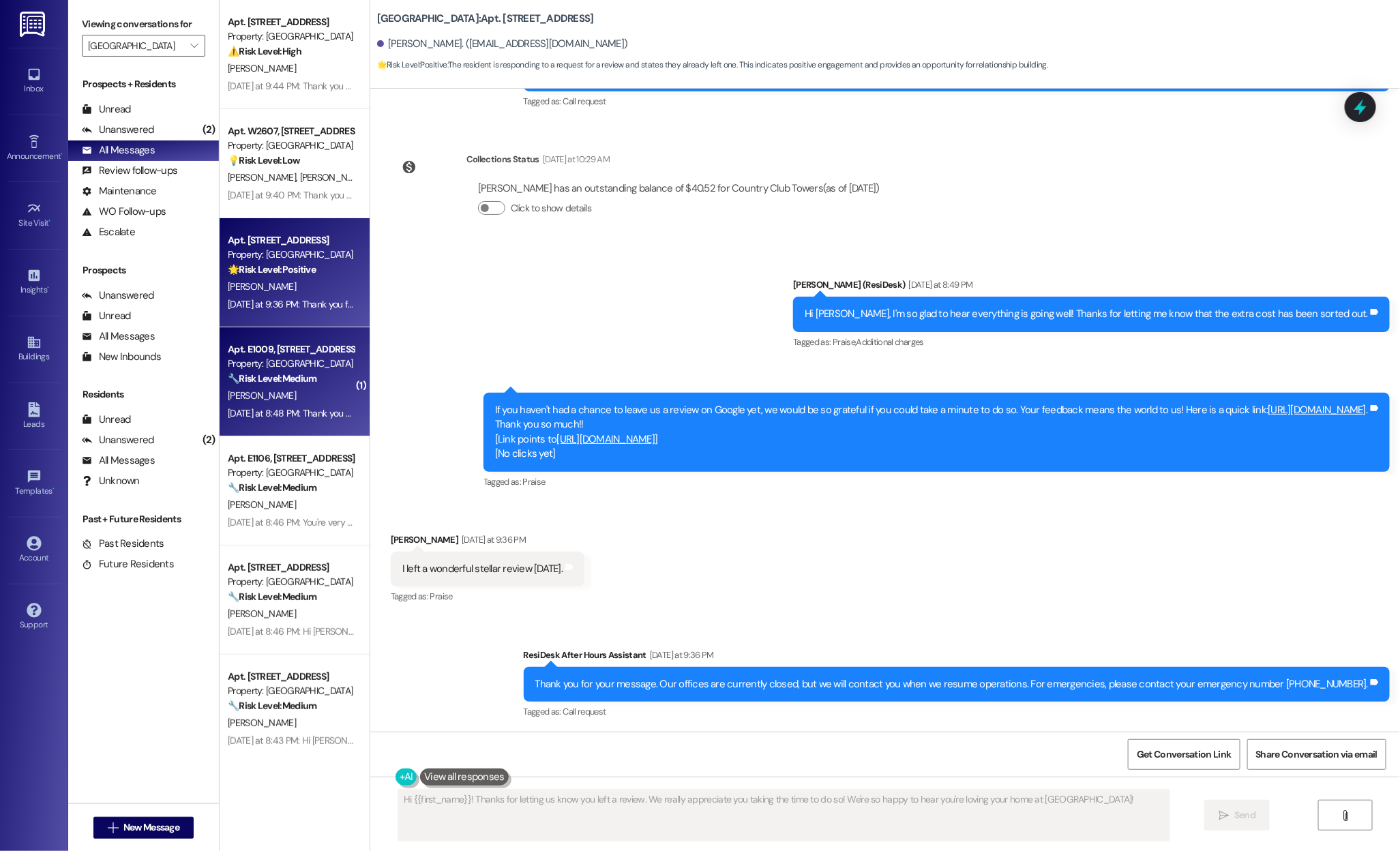
click at [326, 384] on div "🔧 Risk Level: Medium The resident is expressing gratitude for the update on the…" at bounding box center [290, 378] width 126 height 14
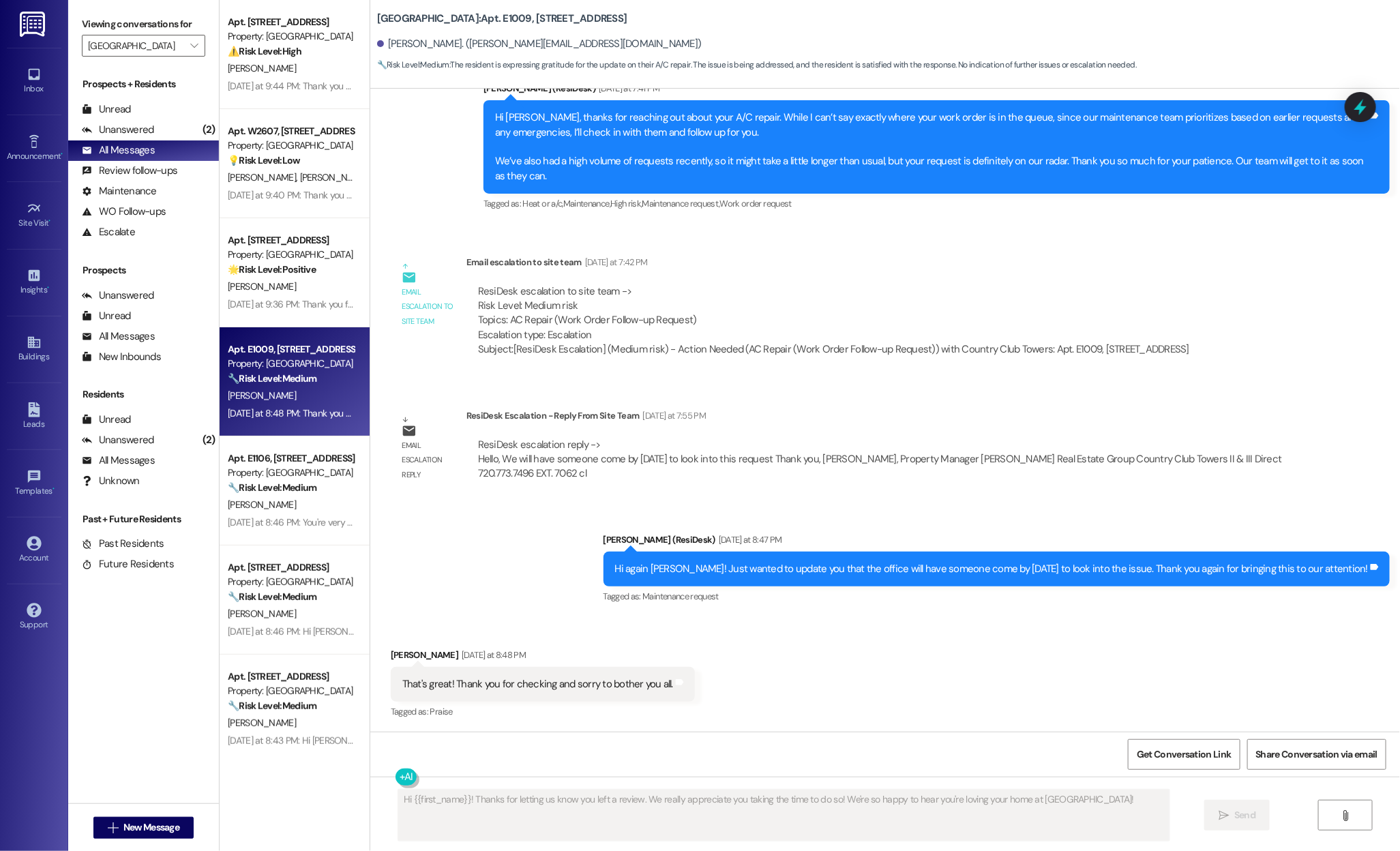
scroll to position [1029, 0]
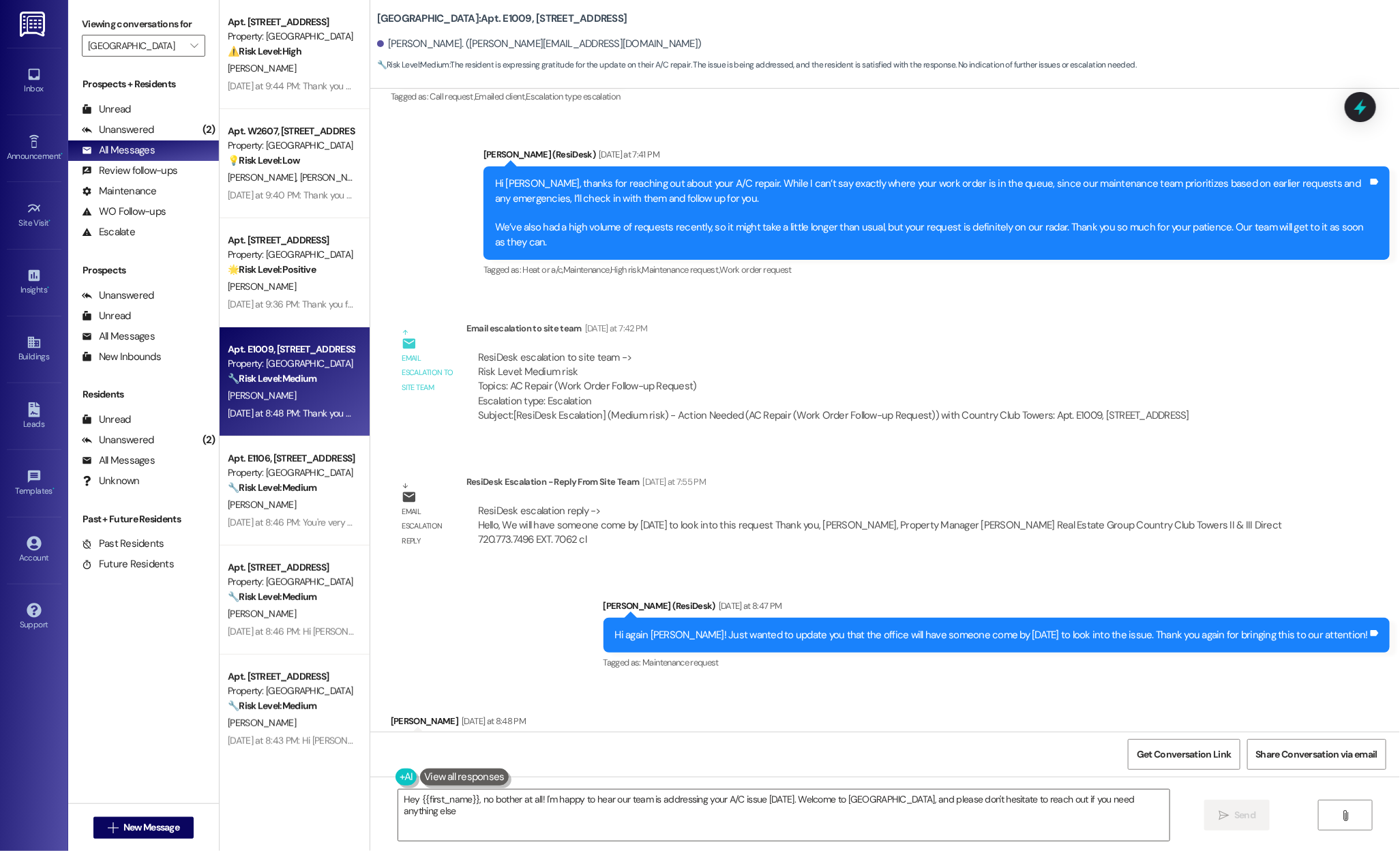
type textarea "Hey {{first_name}}, no bother at all! I'm happy to hear our team is addressing …"
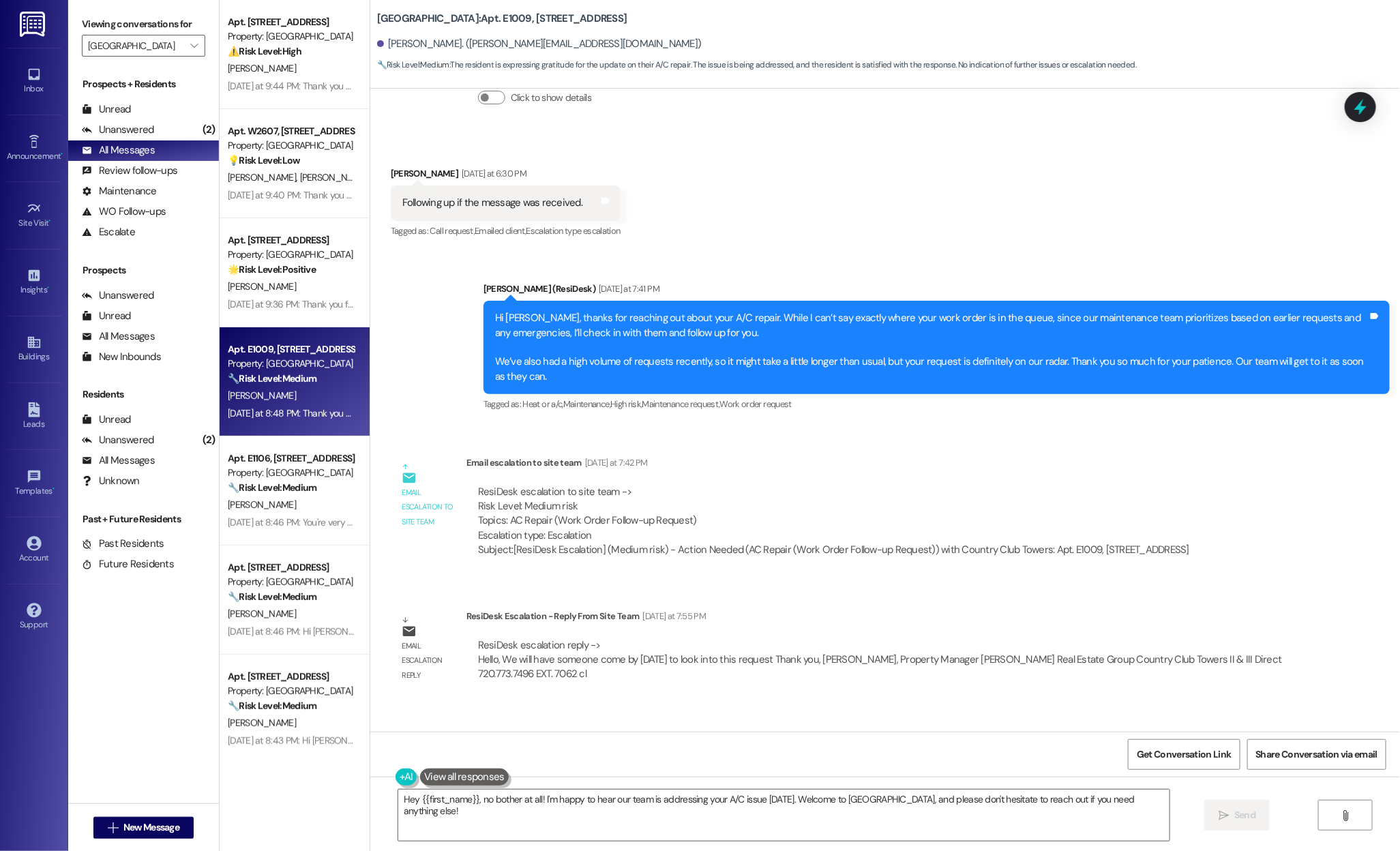
scroll to position [718, 0]
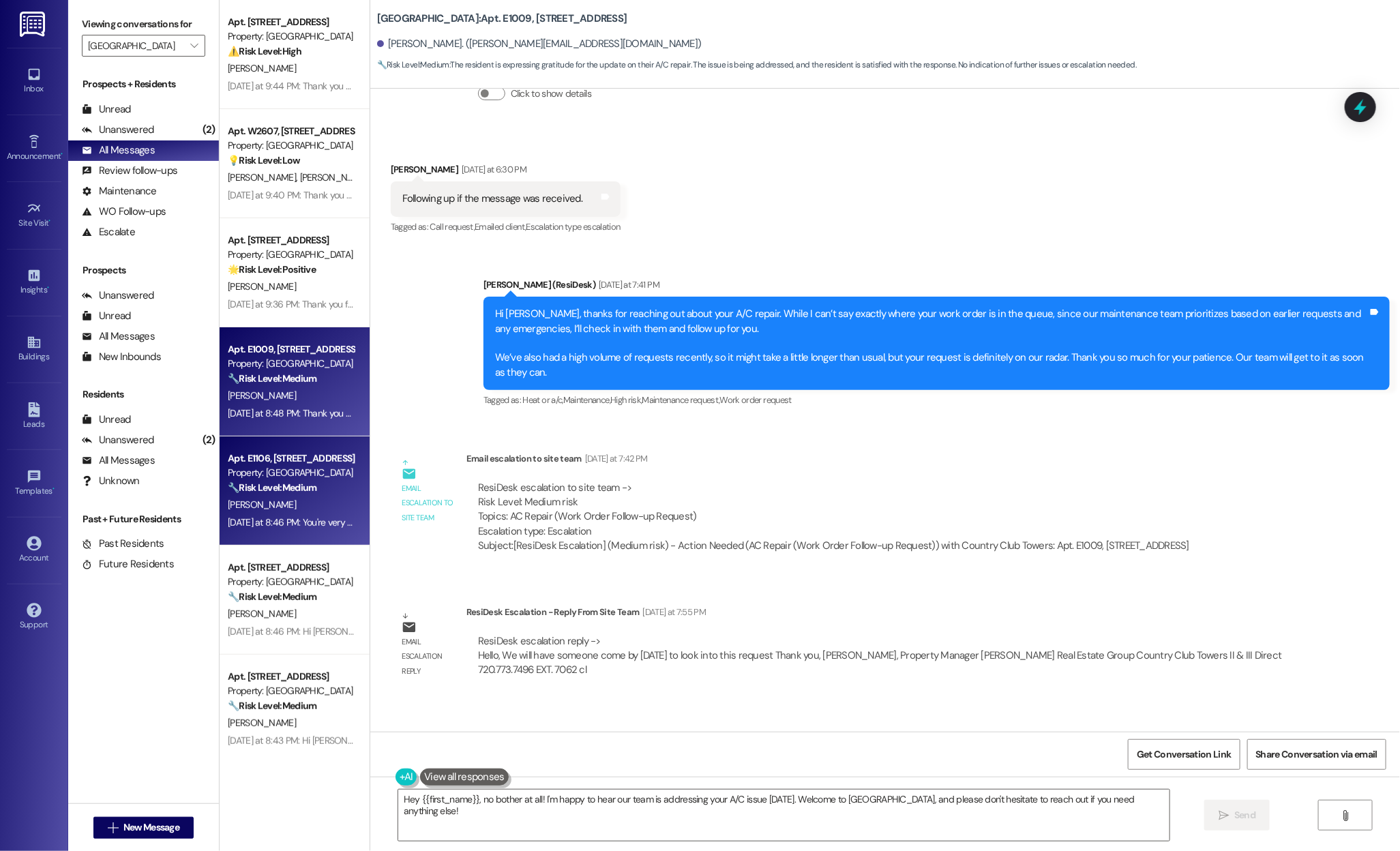
click at [311, 522] on div "Yesterday at 8:46 PM: You're very welcome! Yesterday at 8:46 PM: You're very we…" at bounding box center [307, 522] width 158 height 12
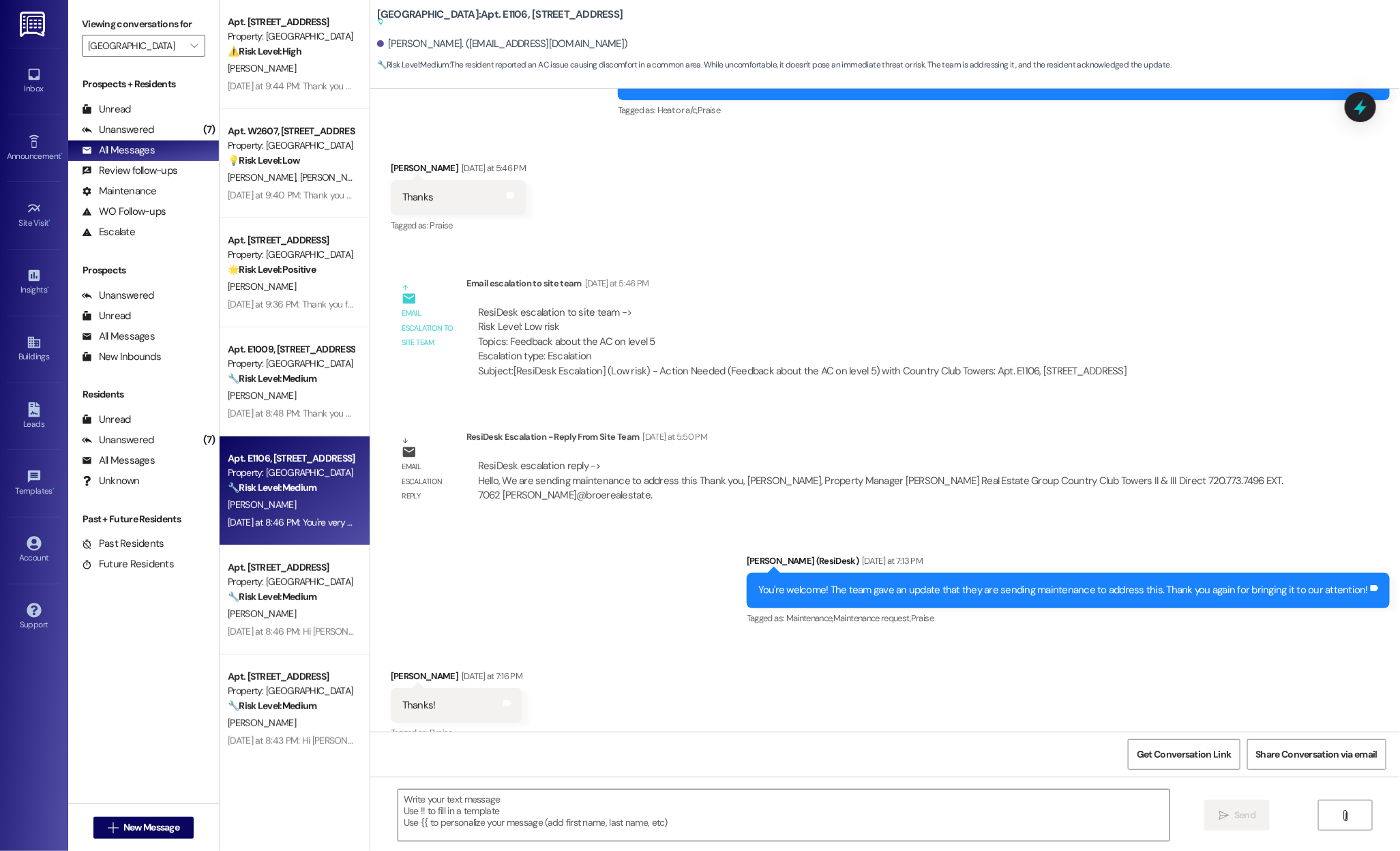
scroll to position [841, 0]
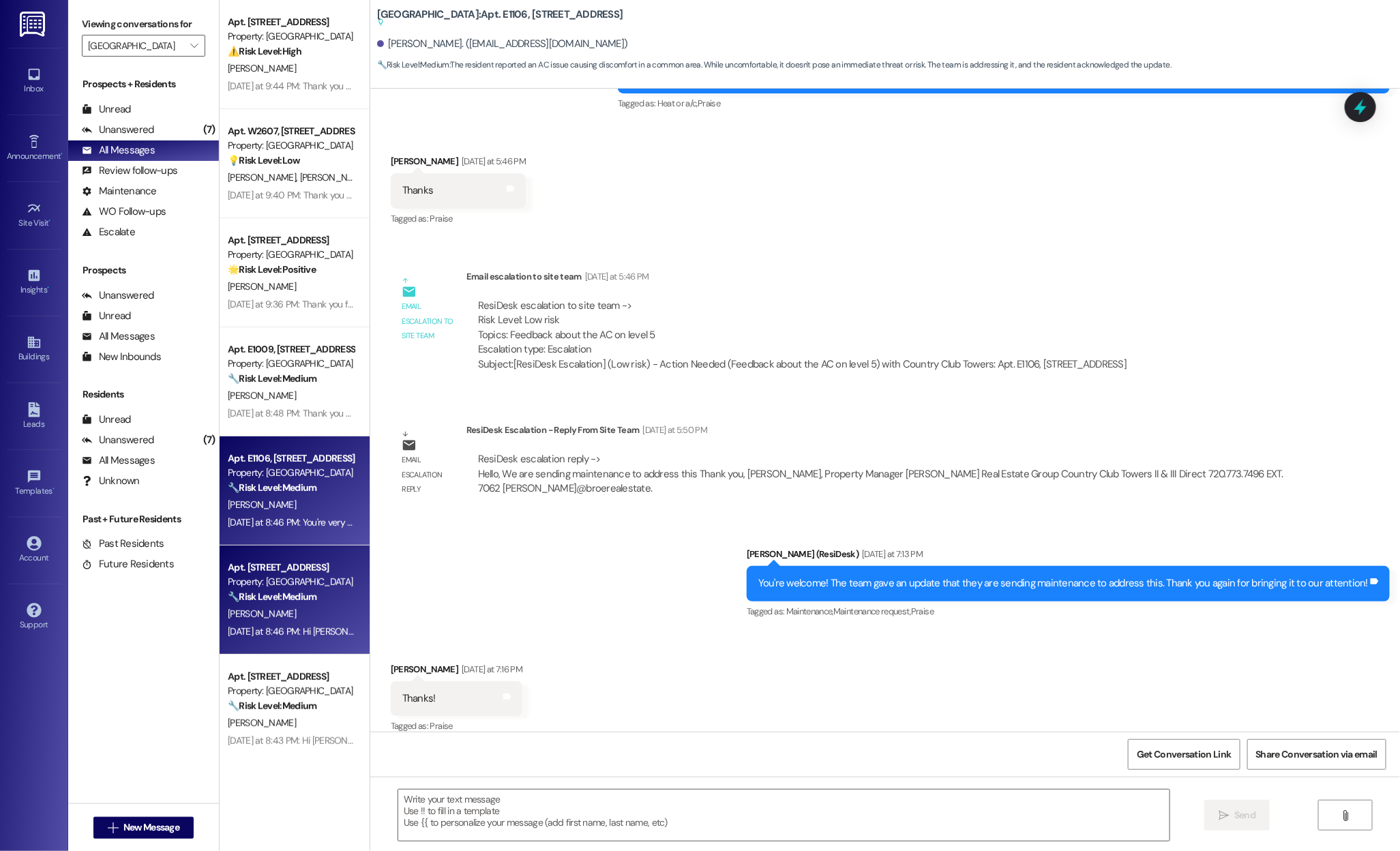
click at [270, 590] on strong "🔧 Risk Level: Medium" at bounding box center [272, 596] width 89 height 12
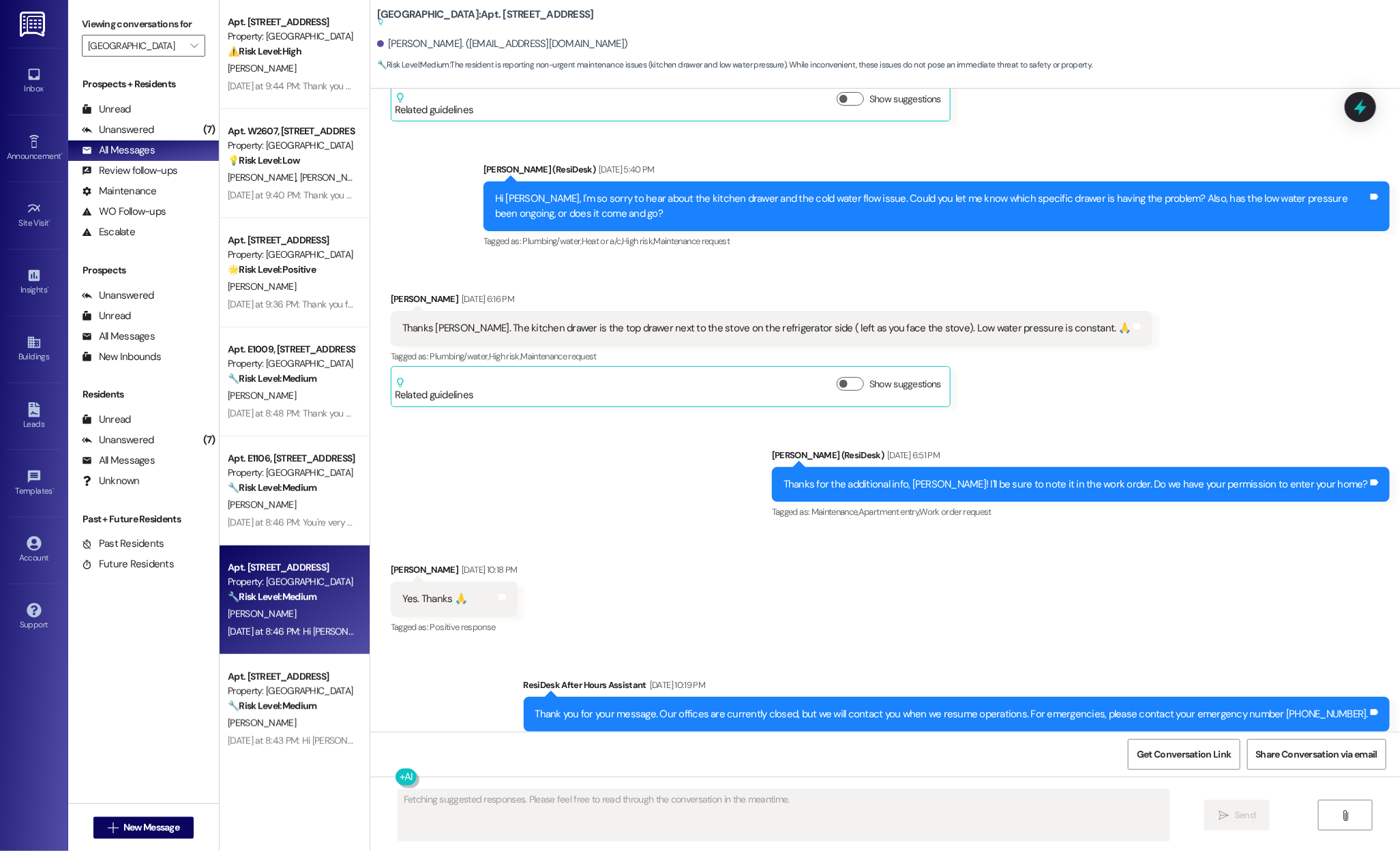
scroll to position [2962, 0]
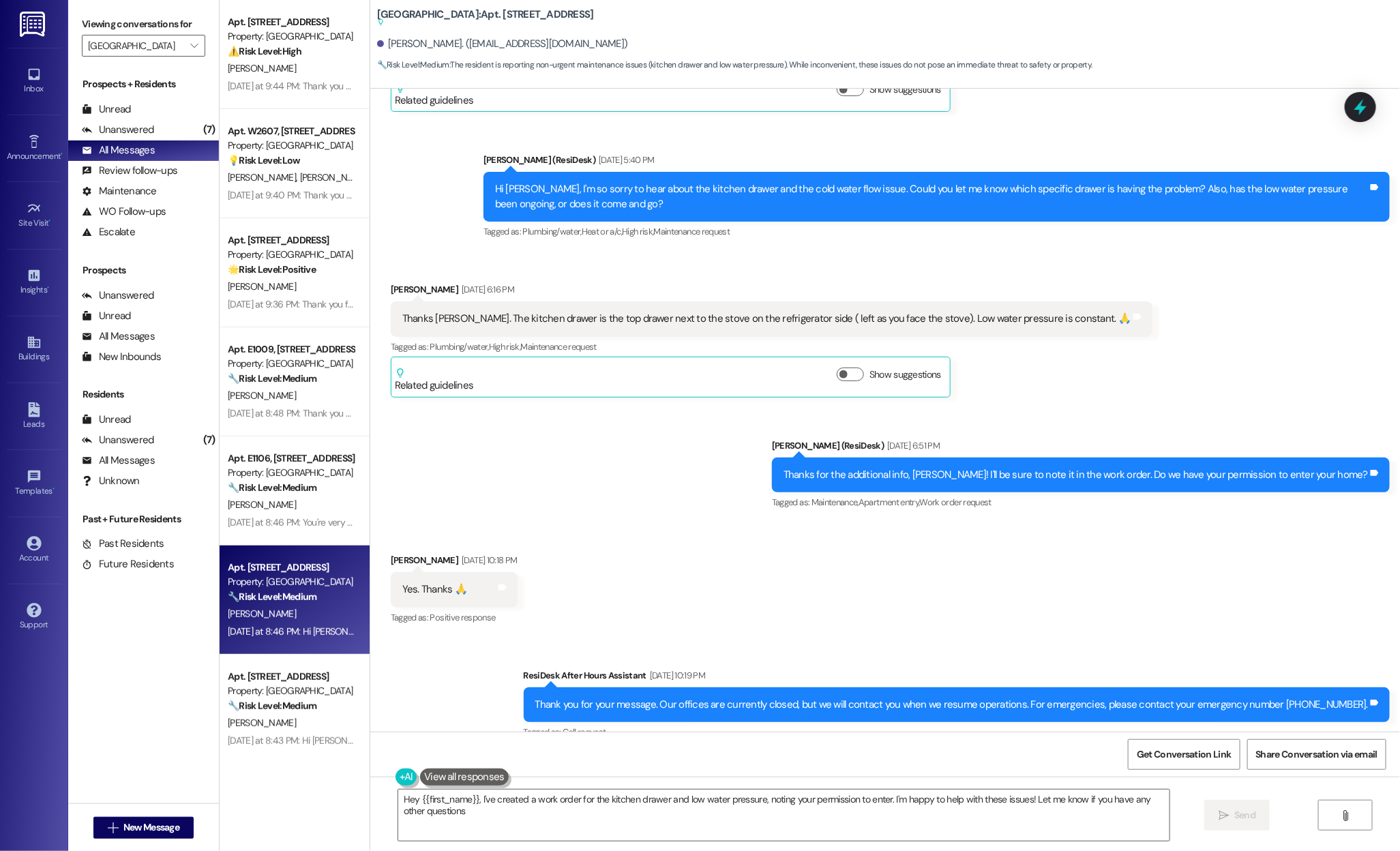
type textarea "Hey {{first_name}}, I've created a work order for the kitchen drawer and low wa…"
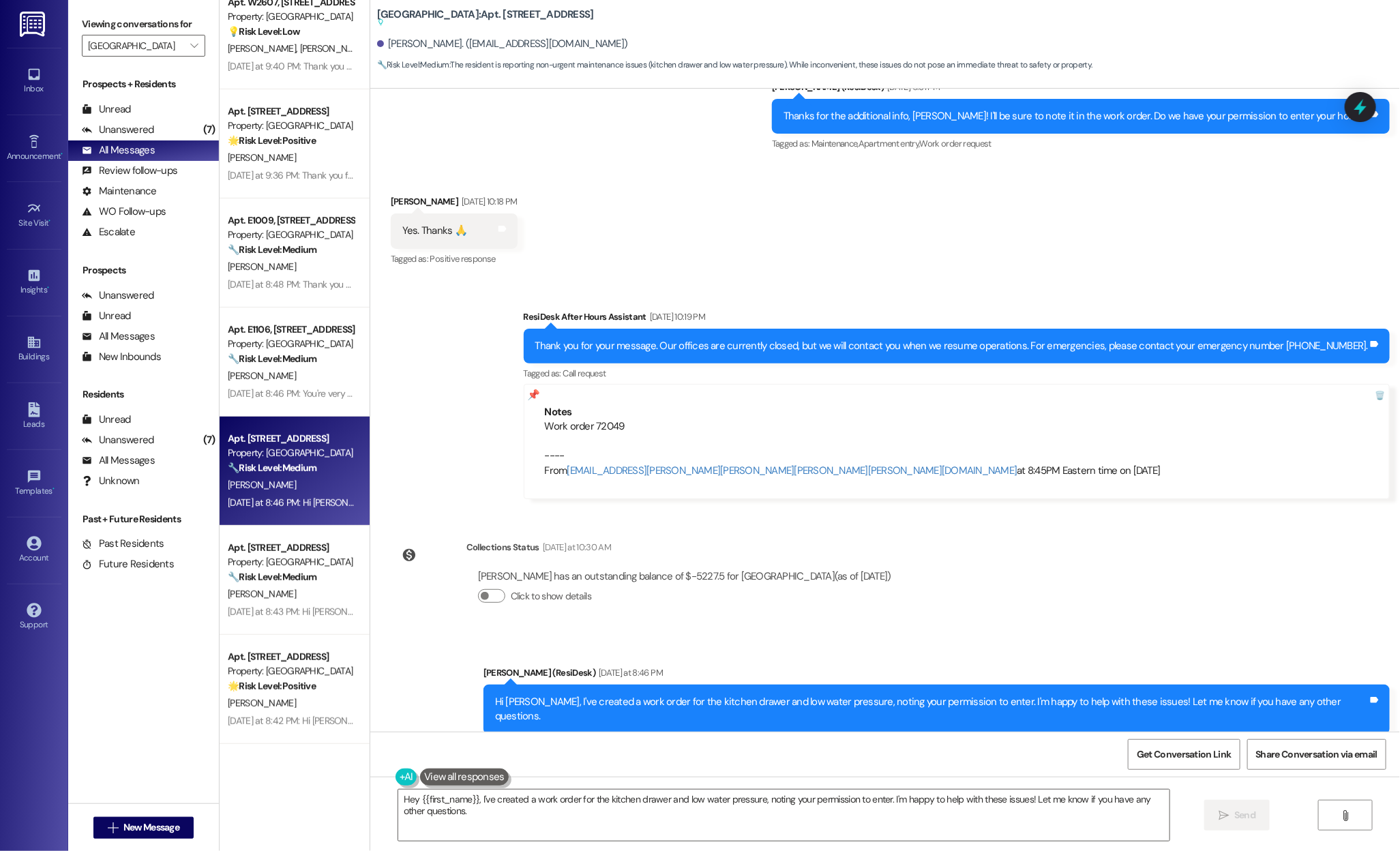
scroll to position [140, 0]
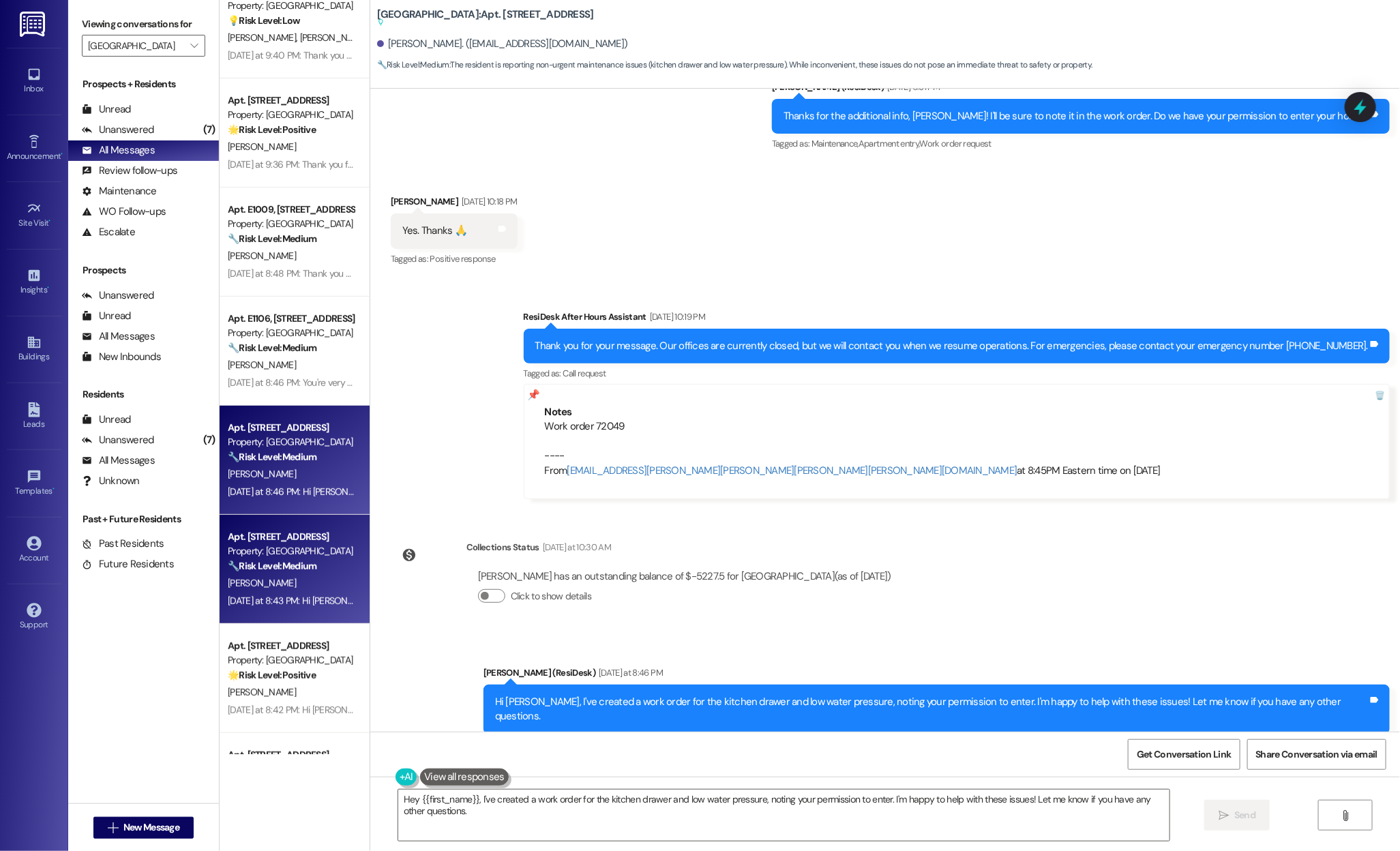
click at [280, 557] on div "Property: Country Club Towers" at bounding box center [290, 551] width 126 height 14
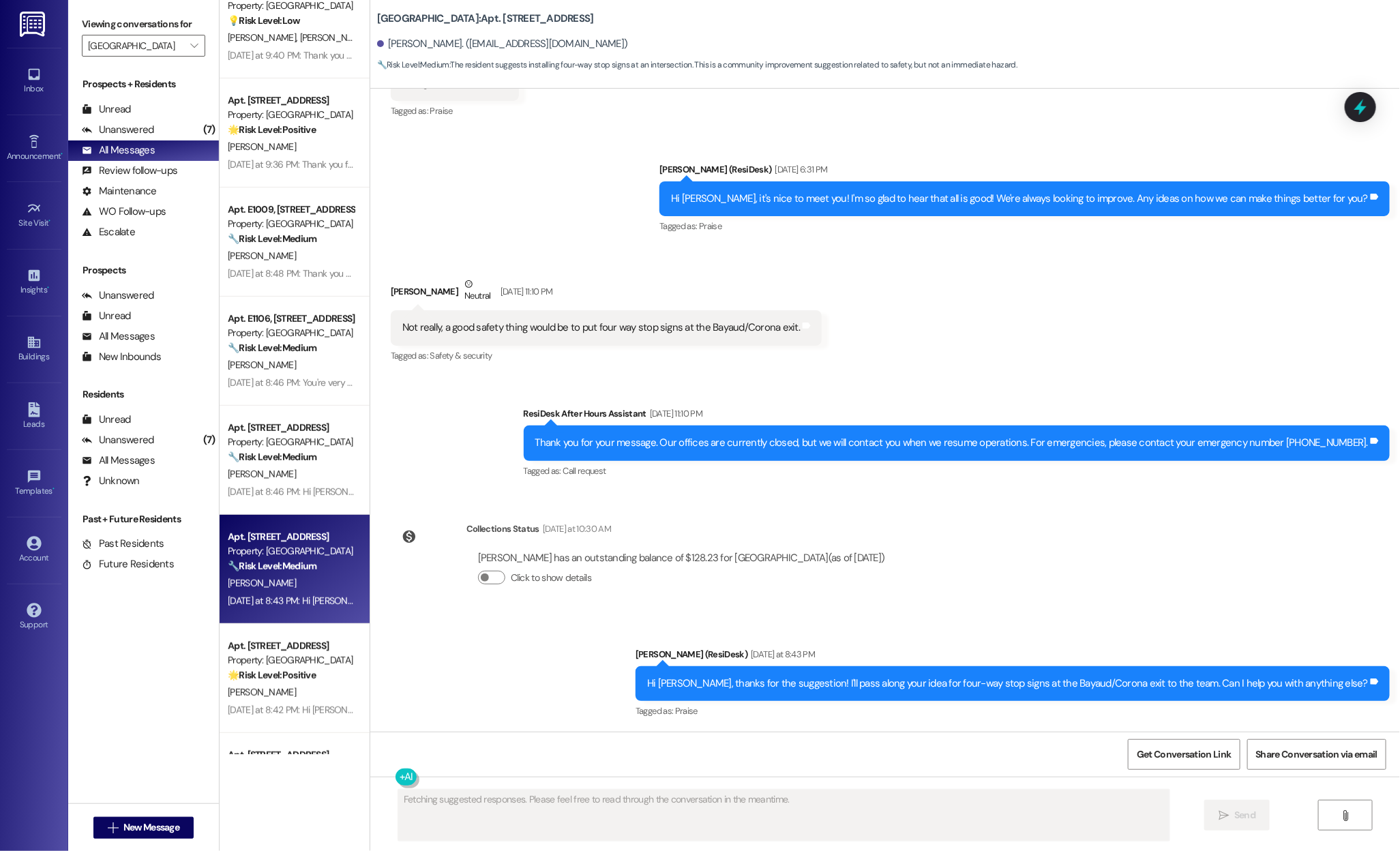
scroll to position [409, 0]
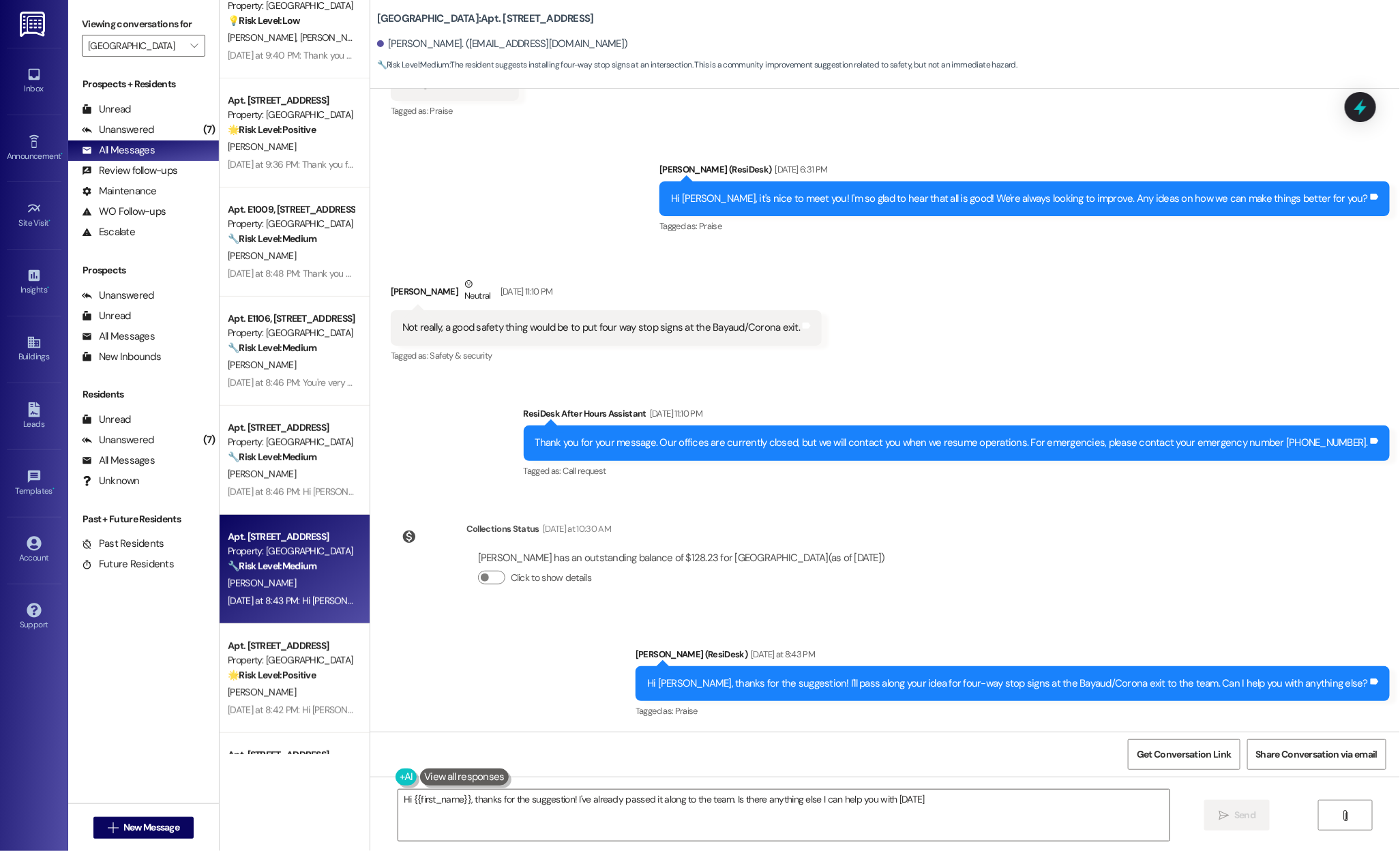
type textarea "Hi {{first_name}}, thanks for the suggestion! I've already passed it along to t…"
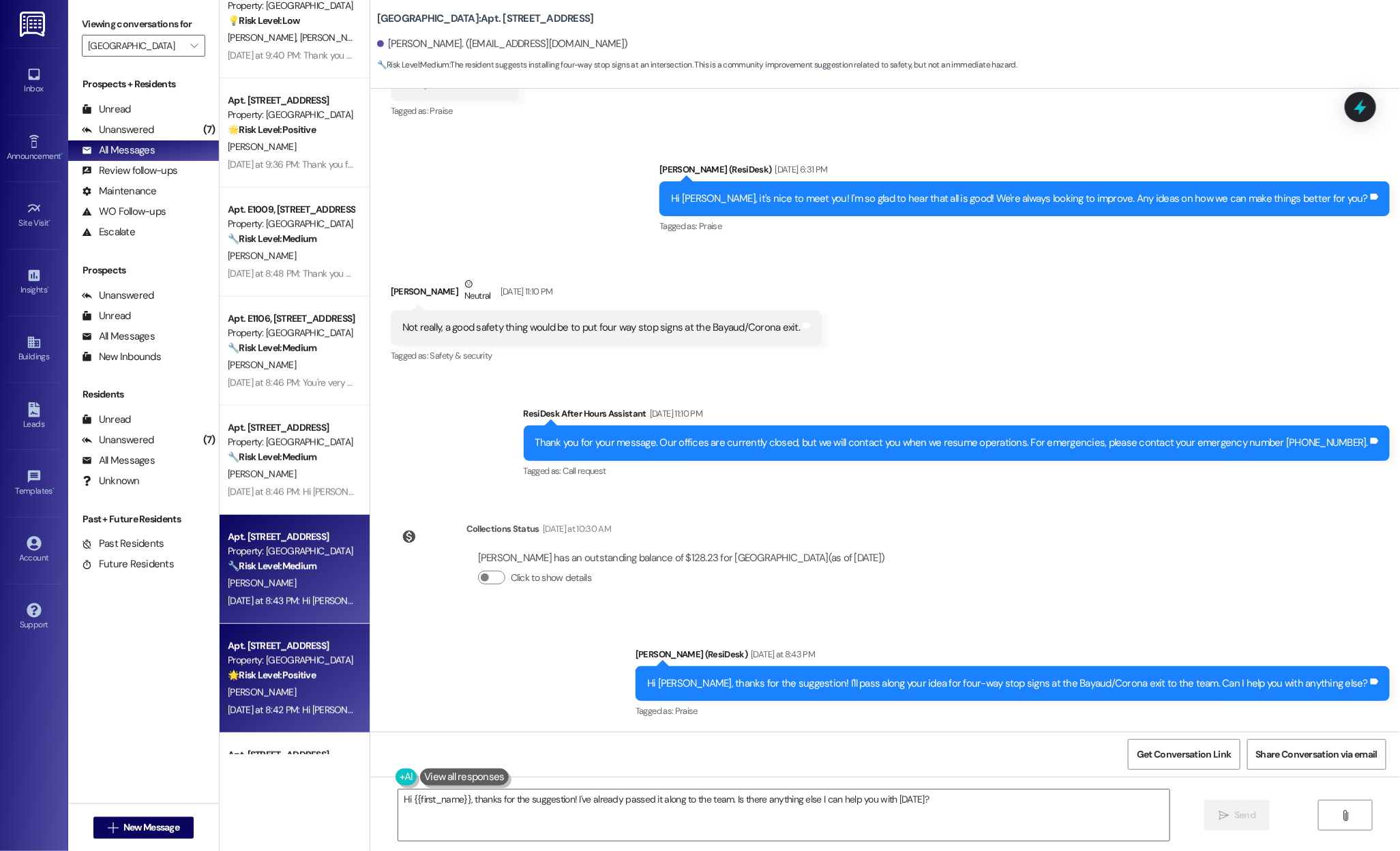
click at [232, 675] on strong "🌟 Risk Level: Positive" at bounding box center [271, 675] width 88 height 12
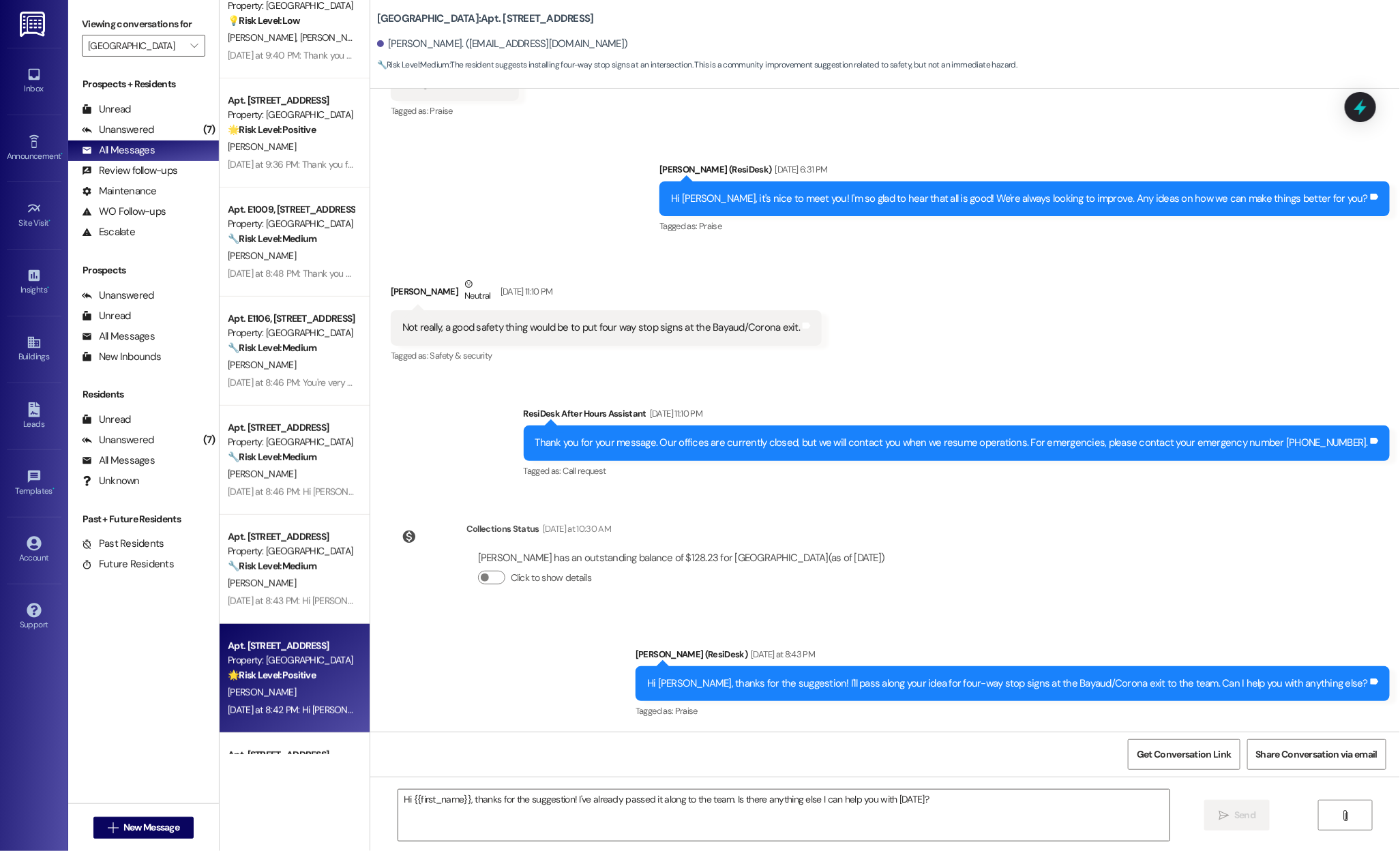
type textarea "Fetching suggested responses. Please feel free to read through the conversation…"
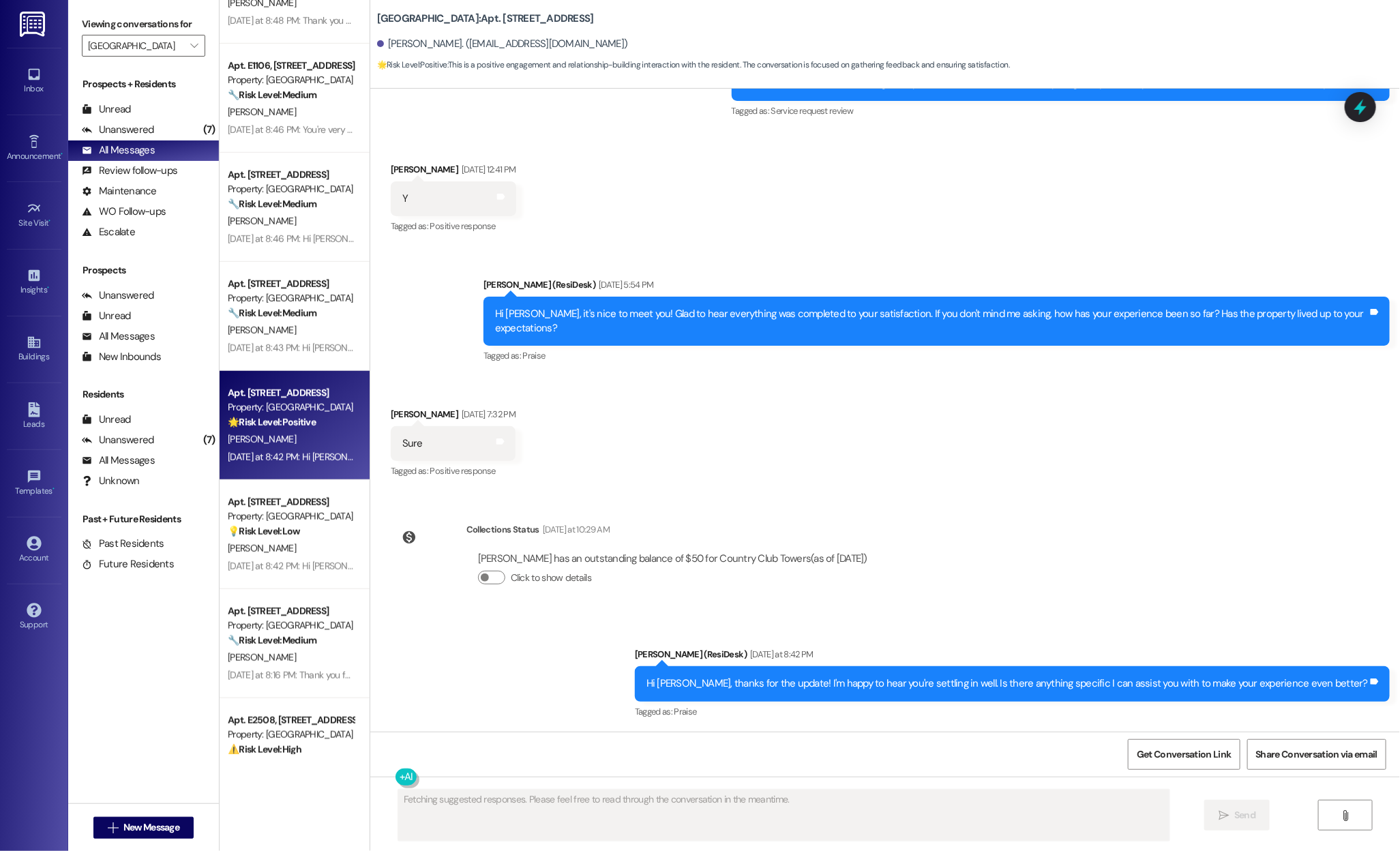
scroll to position [393, 0]
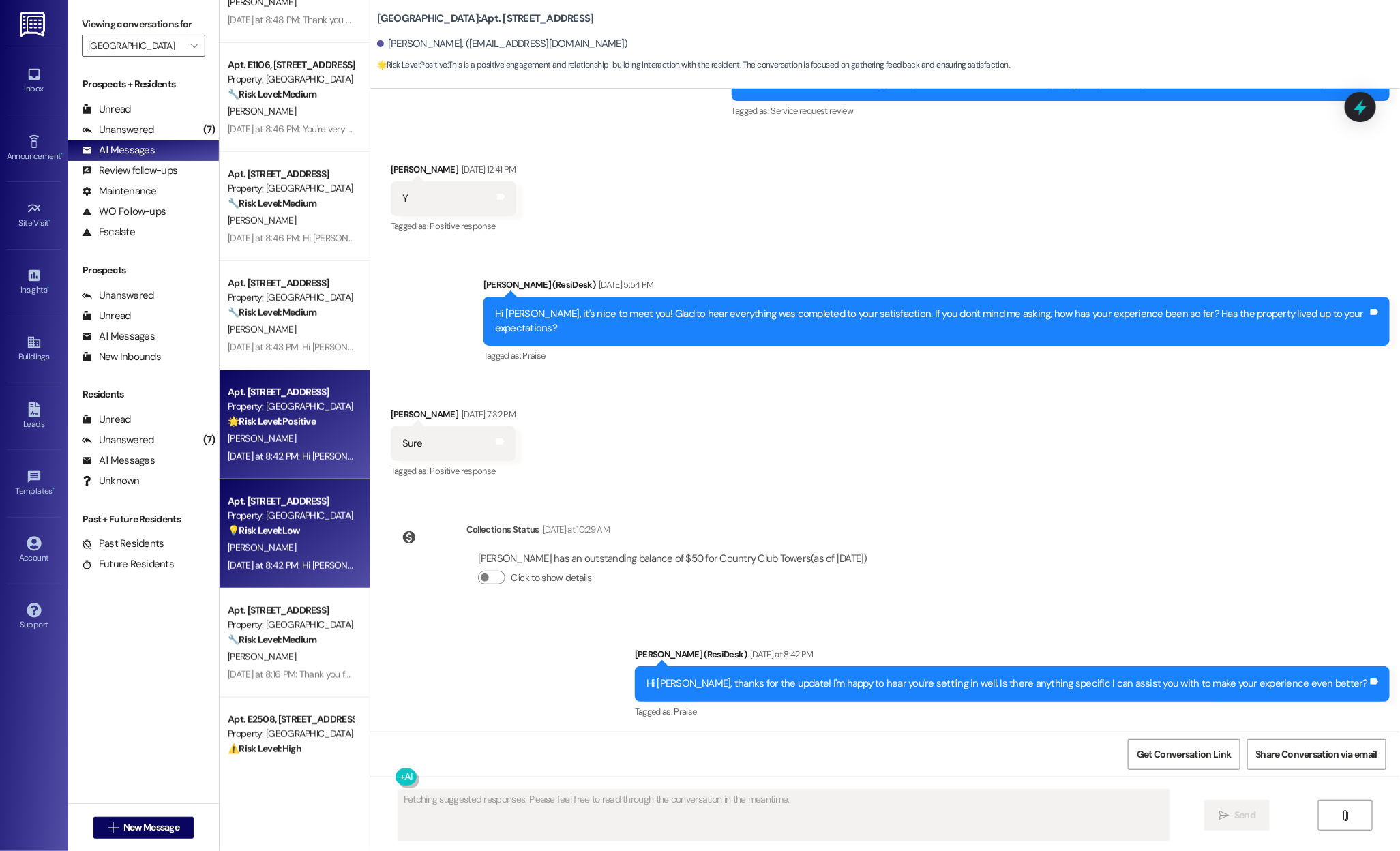
click at [261, 548] on div "K. Aertker" at bounding box center [290, 548] width 129 height 17
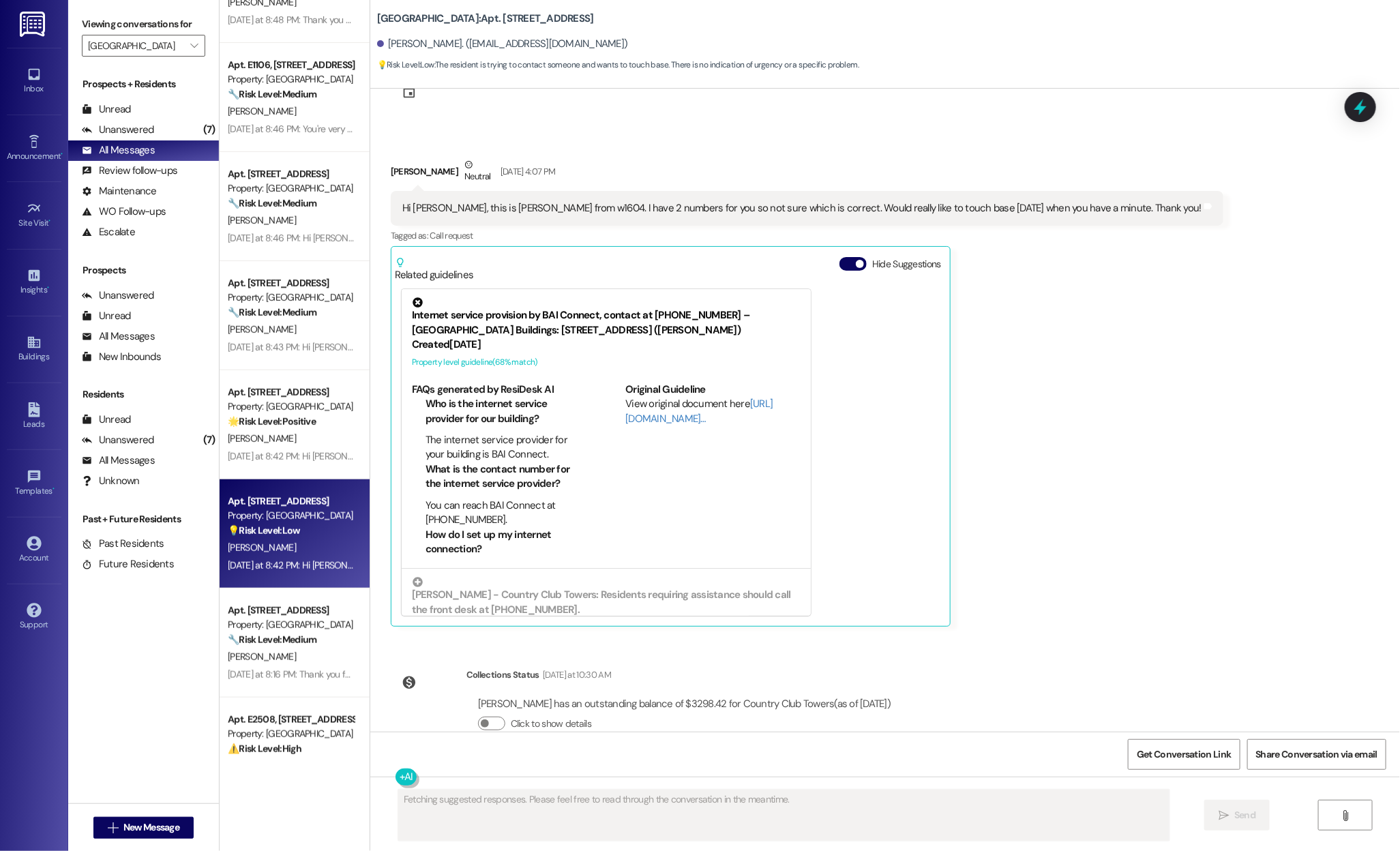
scroll to position [52, 0]
click at [839, 259] on button "Hide Suggestions" at bounding box center [852, 264] width 27 height 14
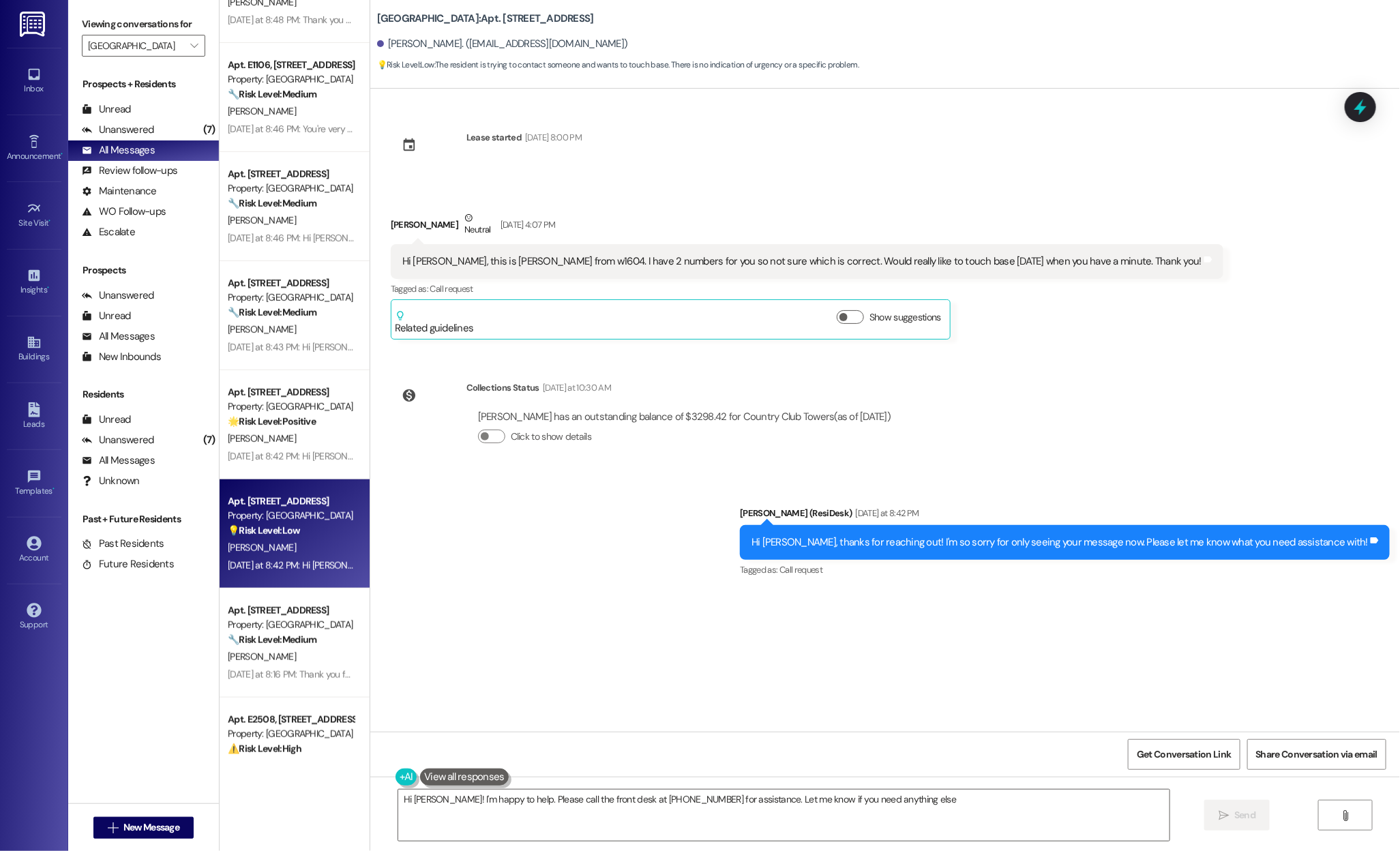
type textarea "Hi Katherine! I'm happy to help. Please call the front desk at (720) 625-8462 f…"
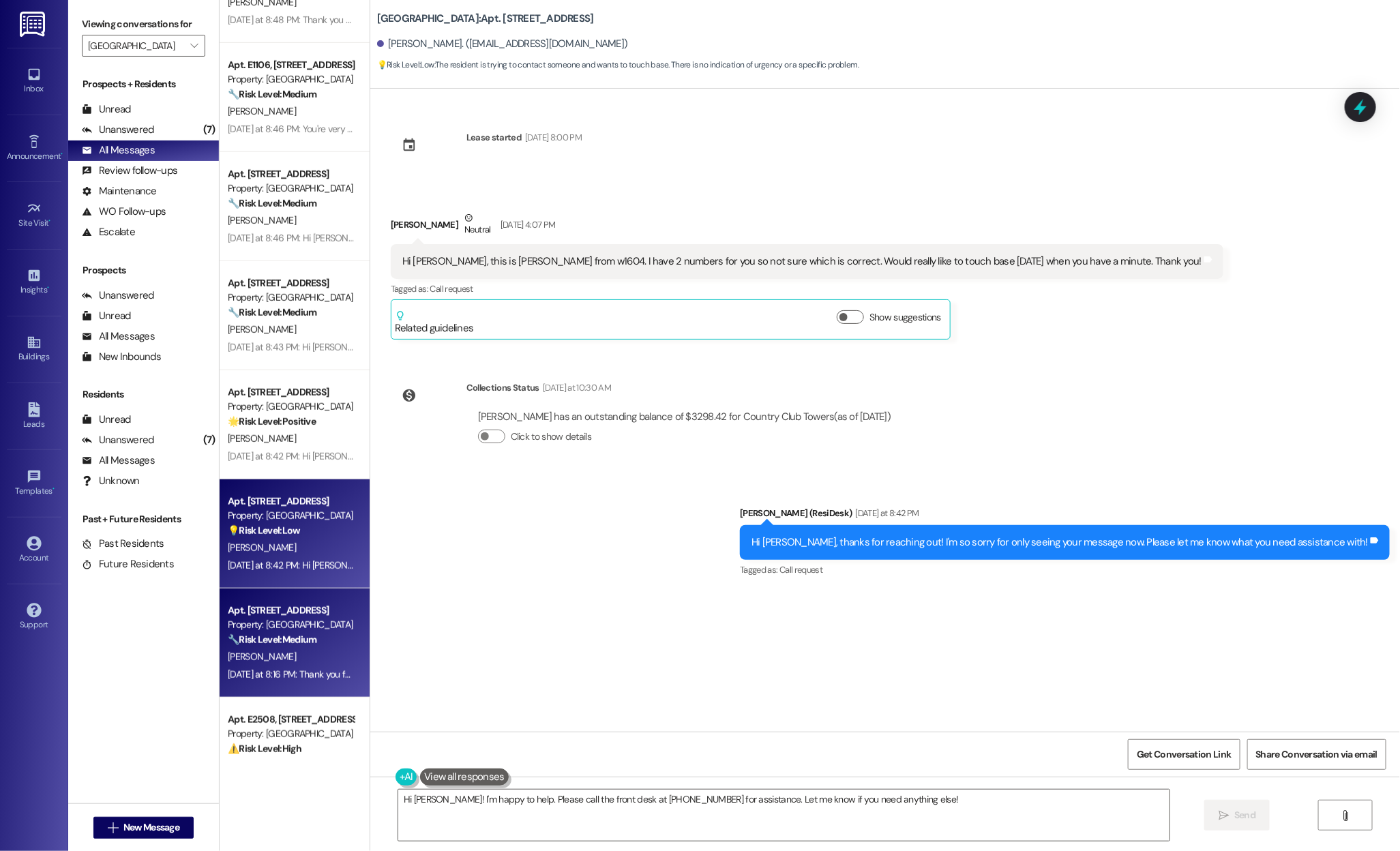
click at [305, 651] on div "M. Draper" at bounding box center [290, 657] width 129 height 17
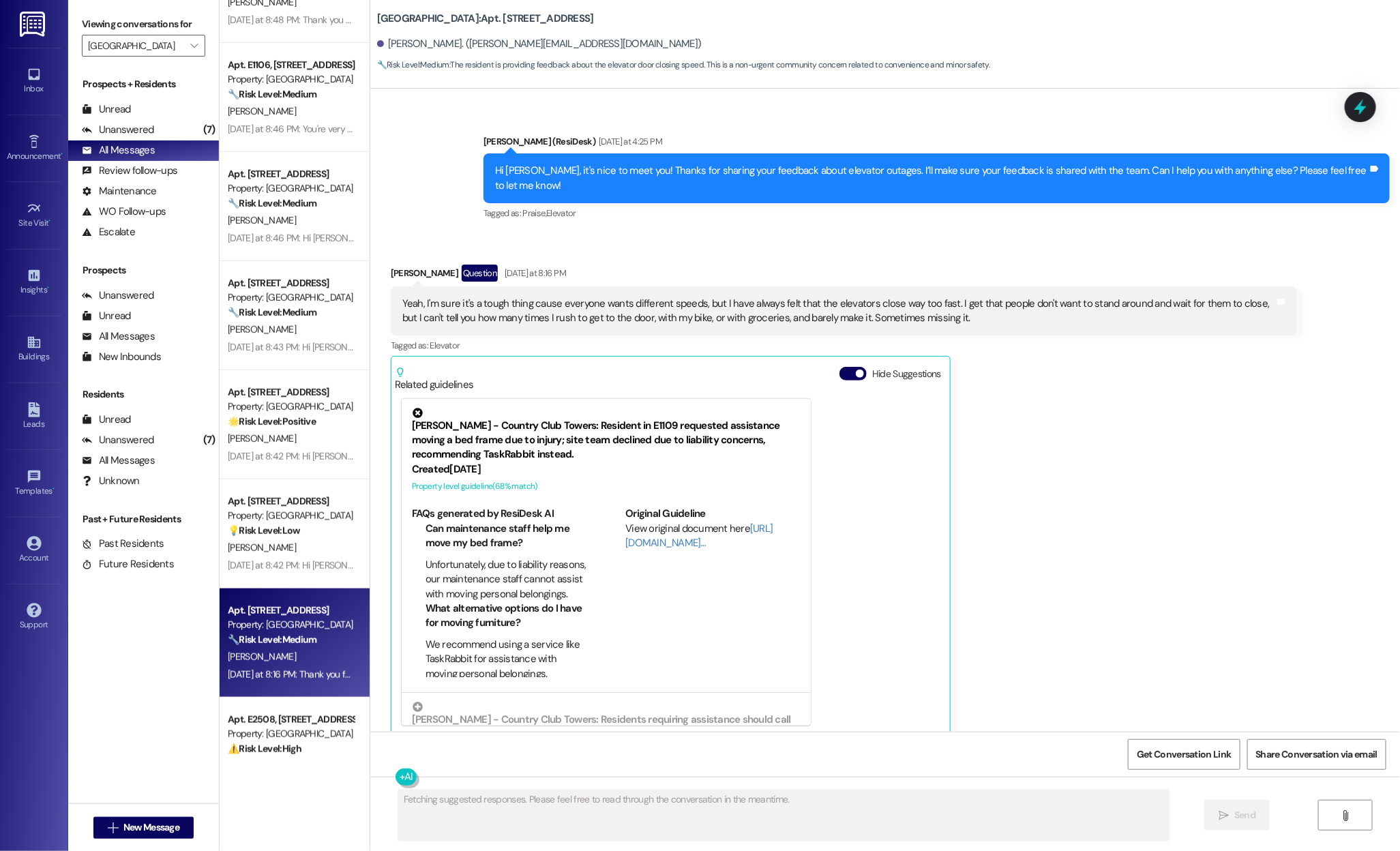
scroll to position [515, 0]
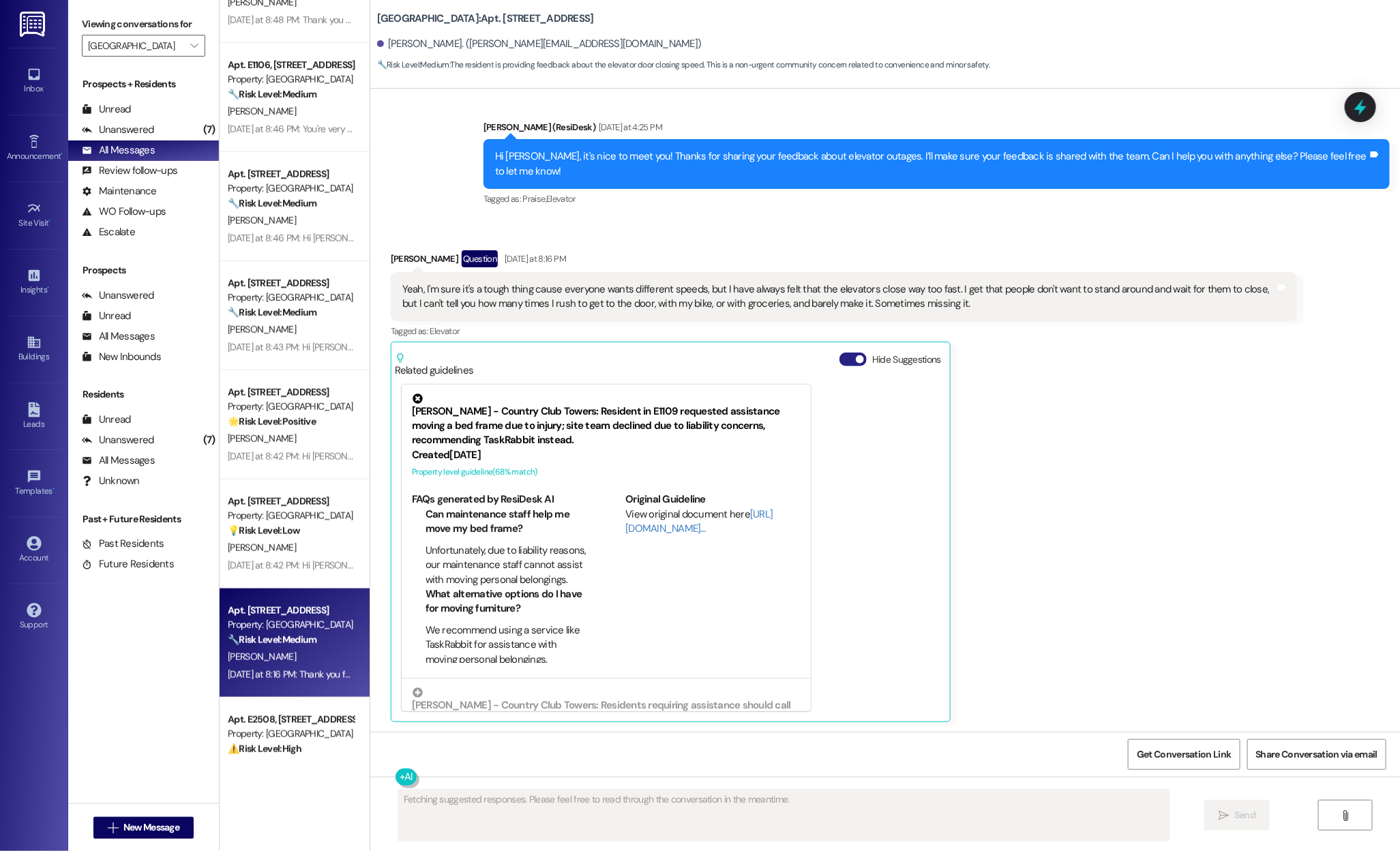
click at [856, 356] on span "button" at bounding box center [859, 359] width 8 height 8
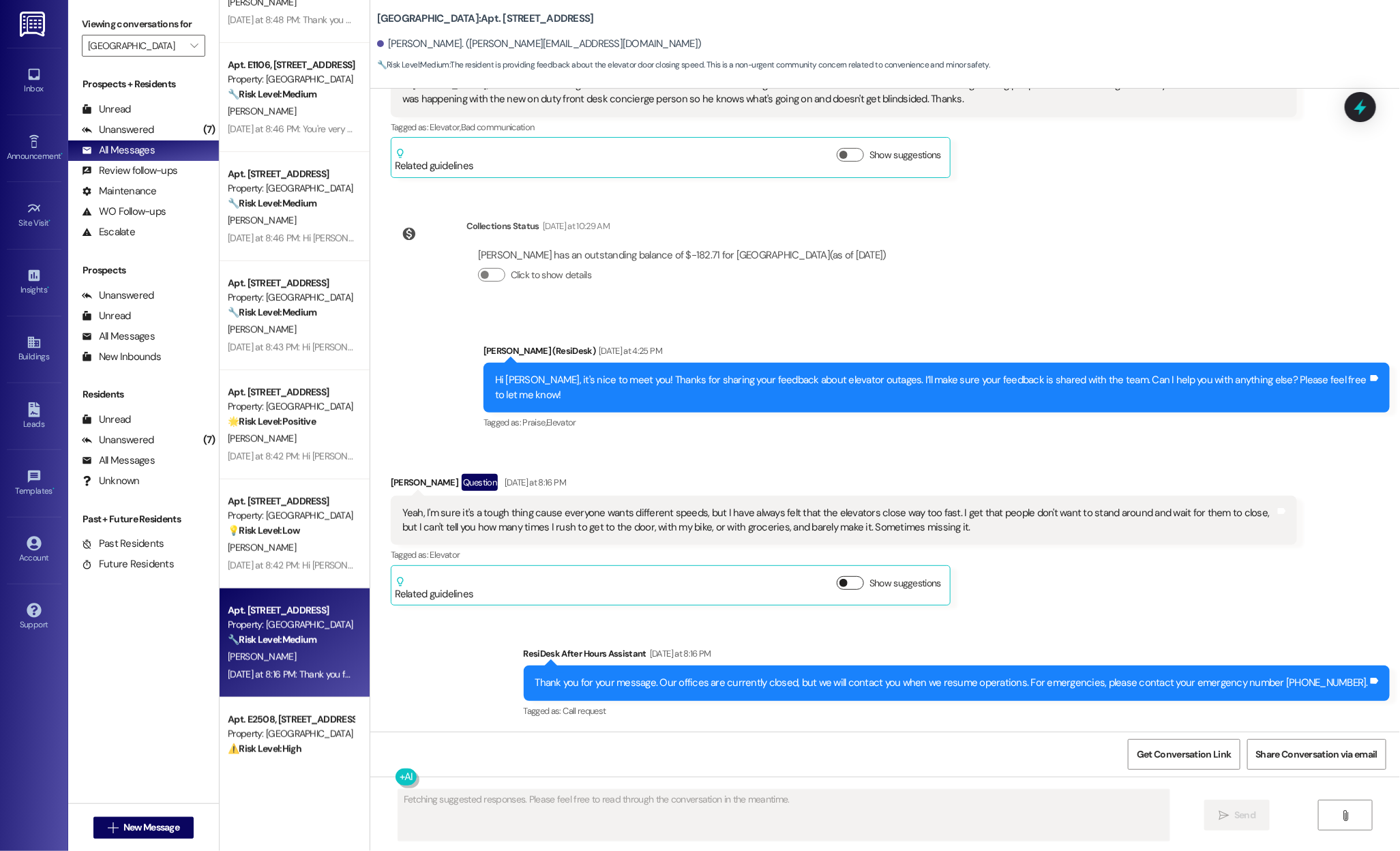
scroll to position [291, 0]
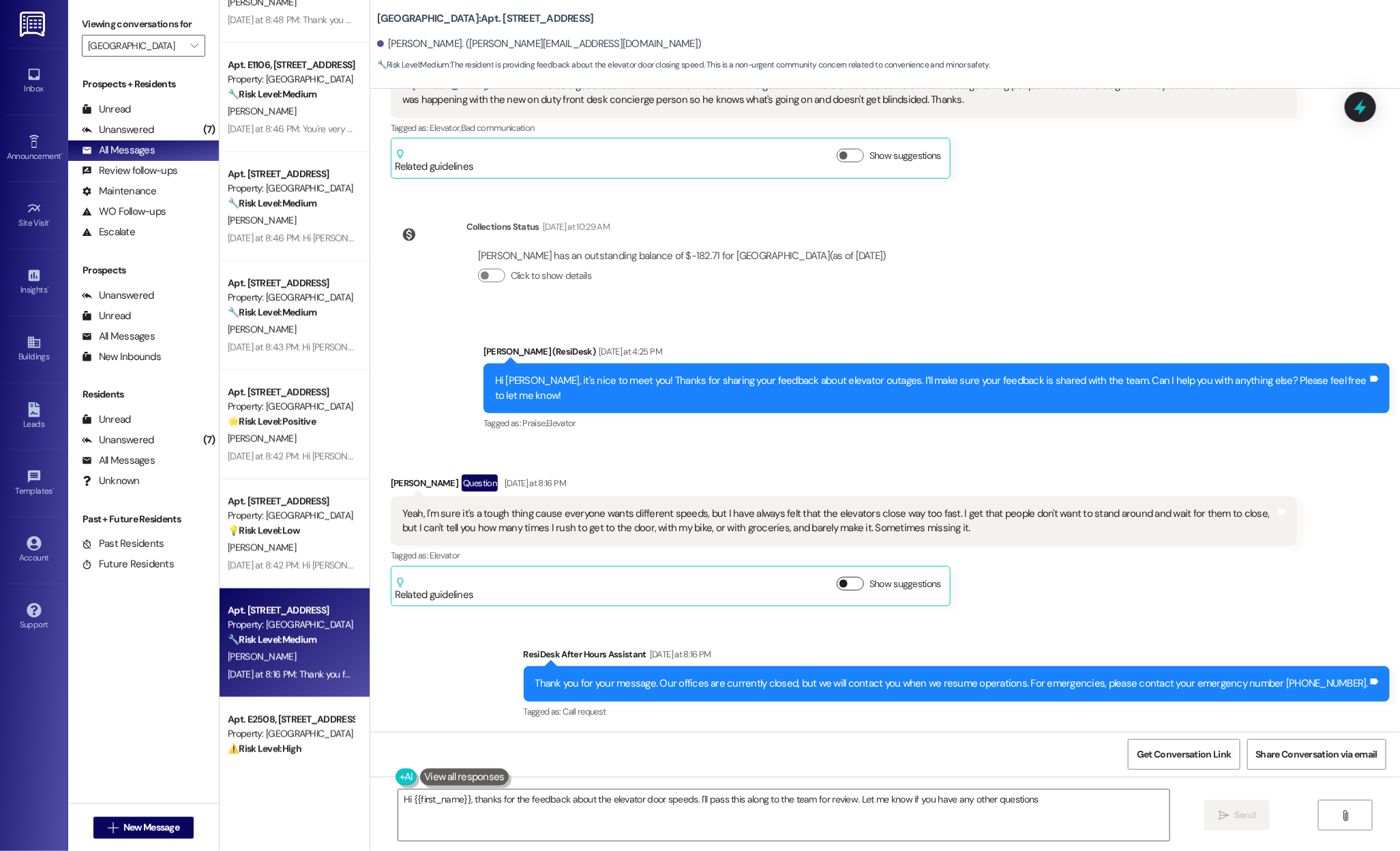
type textarea "Hi {{first_name}}, thanks for the feedback about the elevator door speeds. I'll…"
click at [188, 47] on span "" at bounding box center [194, 45] width 13 height 22
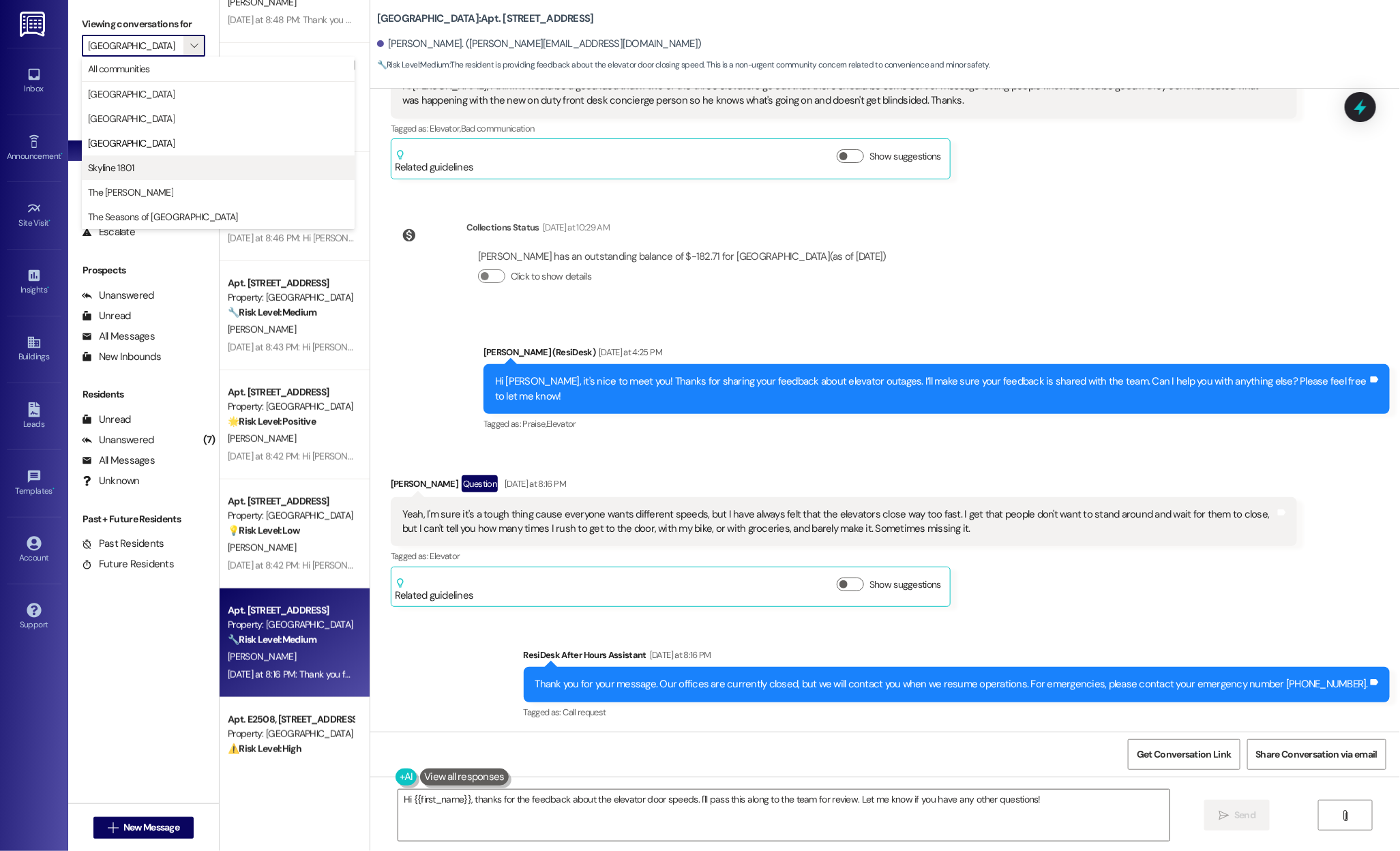
click at [170, 164] on span "Skyline 1801" at bounding box center [218, 168] width 261 height 14
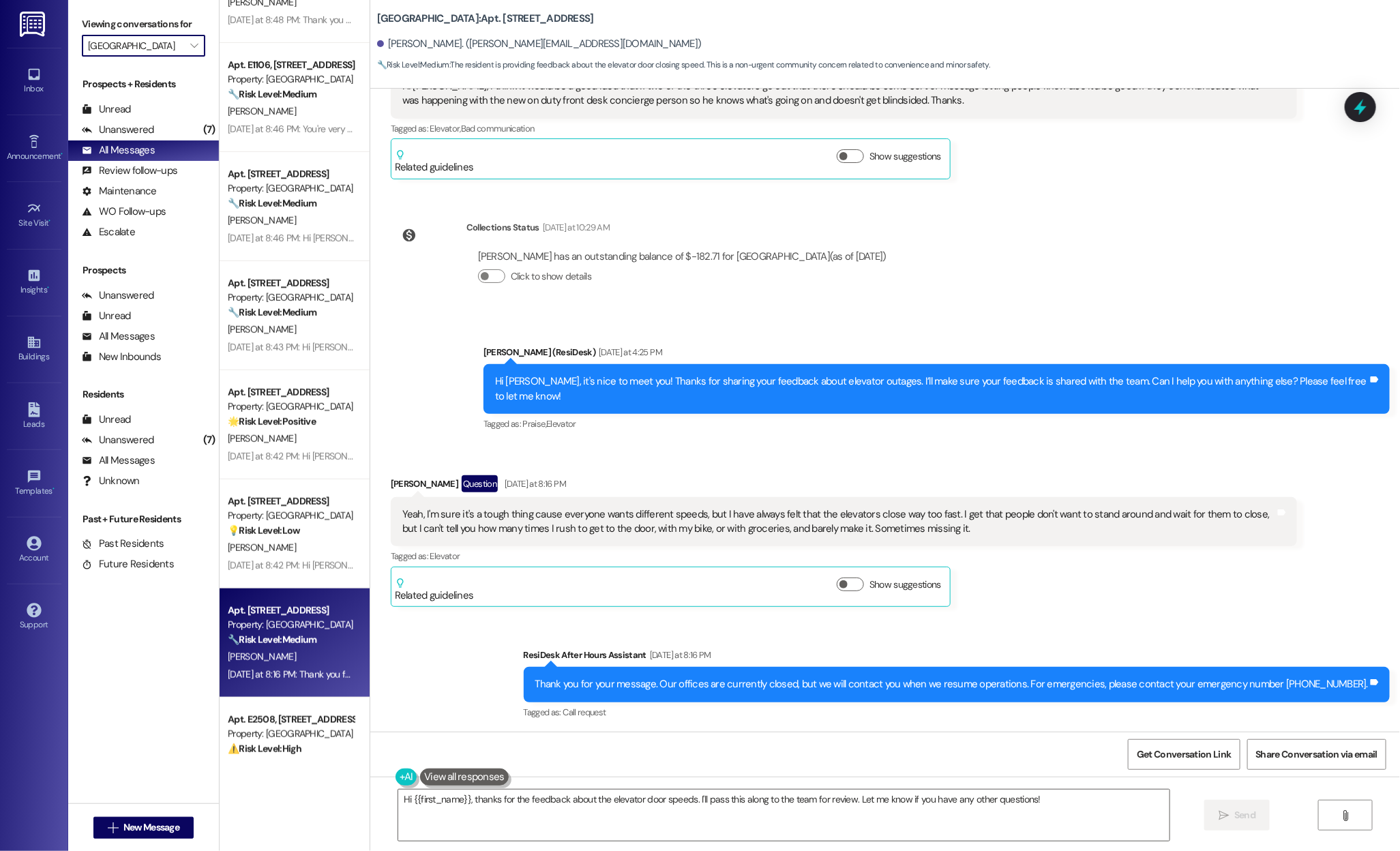
type input "Skyline 1801"
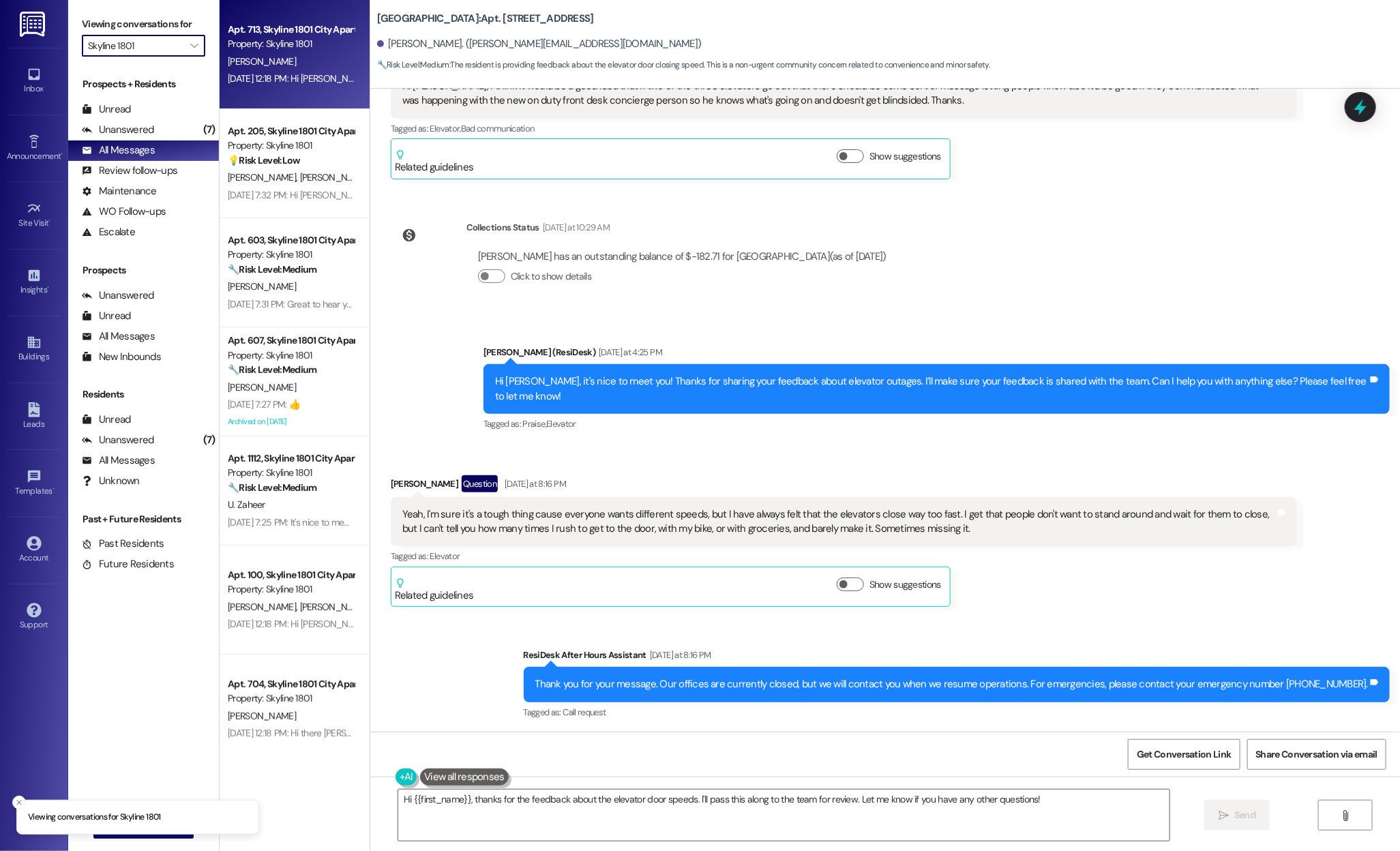
click at [265, 75] on div "Aug 08, 2025 at 12:18 PM: Hi Philip! We're so glad you chose Skyline 1801! We w…" at bounding box center [788, 78] width 1121 height 12
type textarea "Fetching suggested responses. Please feel free to read through the conversation…"
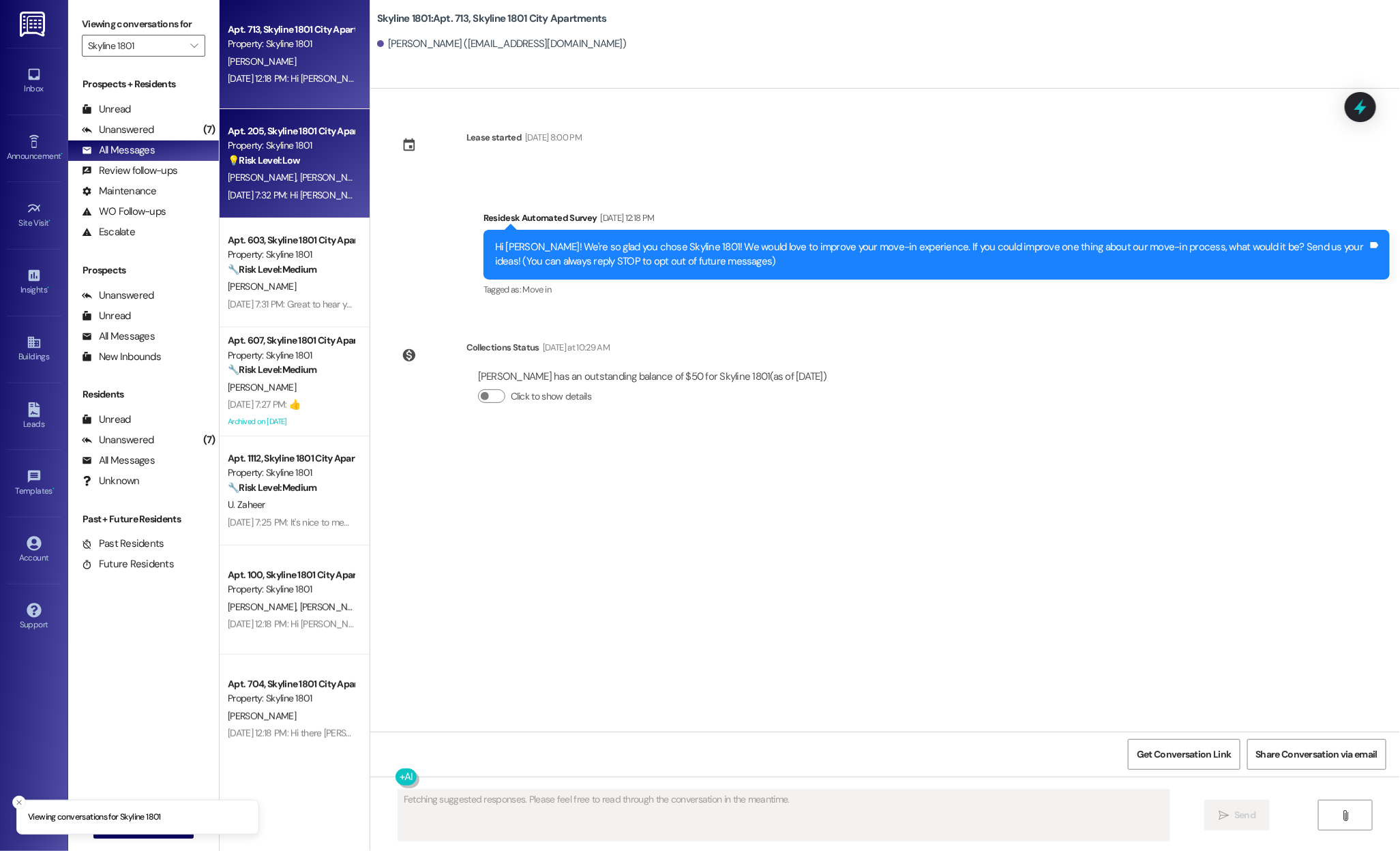
click at [269, 141] on div "Property: Skyline 1801" at bounding box center [290, 145] width 126 height 14
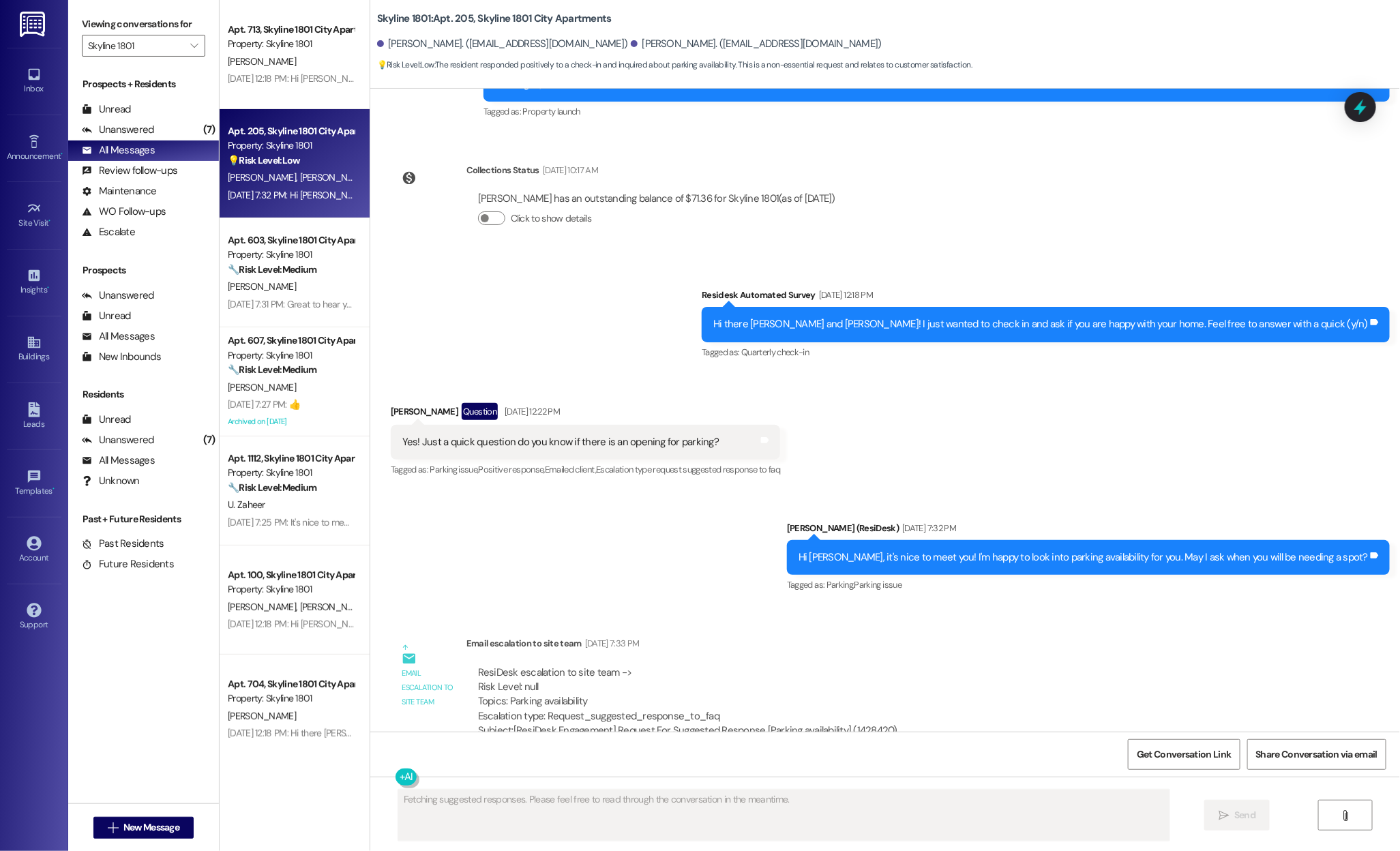
scroll to position [204, 0]
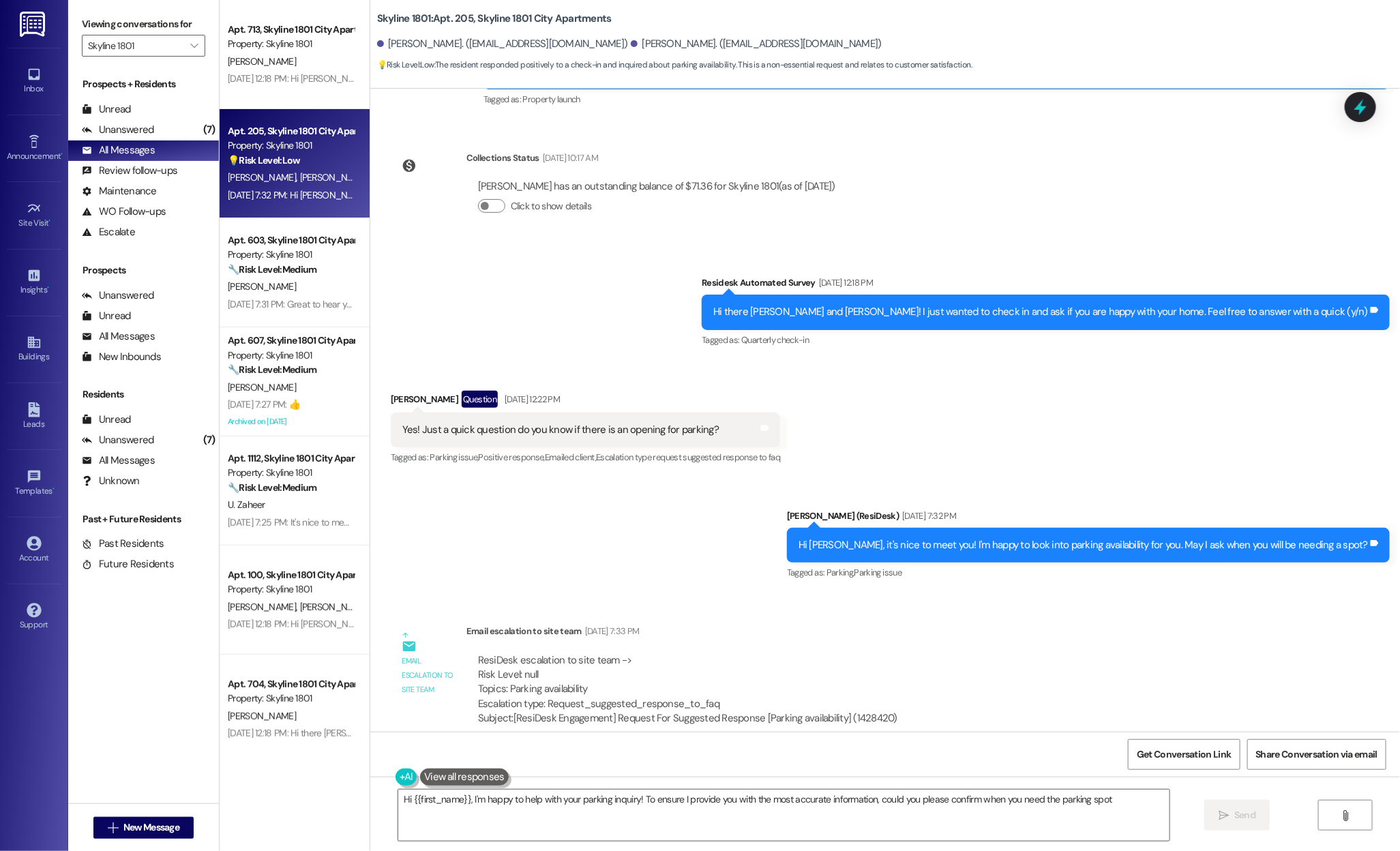
type textarea "Hi {{first_name}}, I'm happy to help with your parking inquiry! To ensure I pro…"
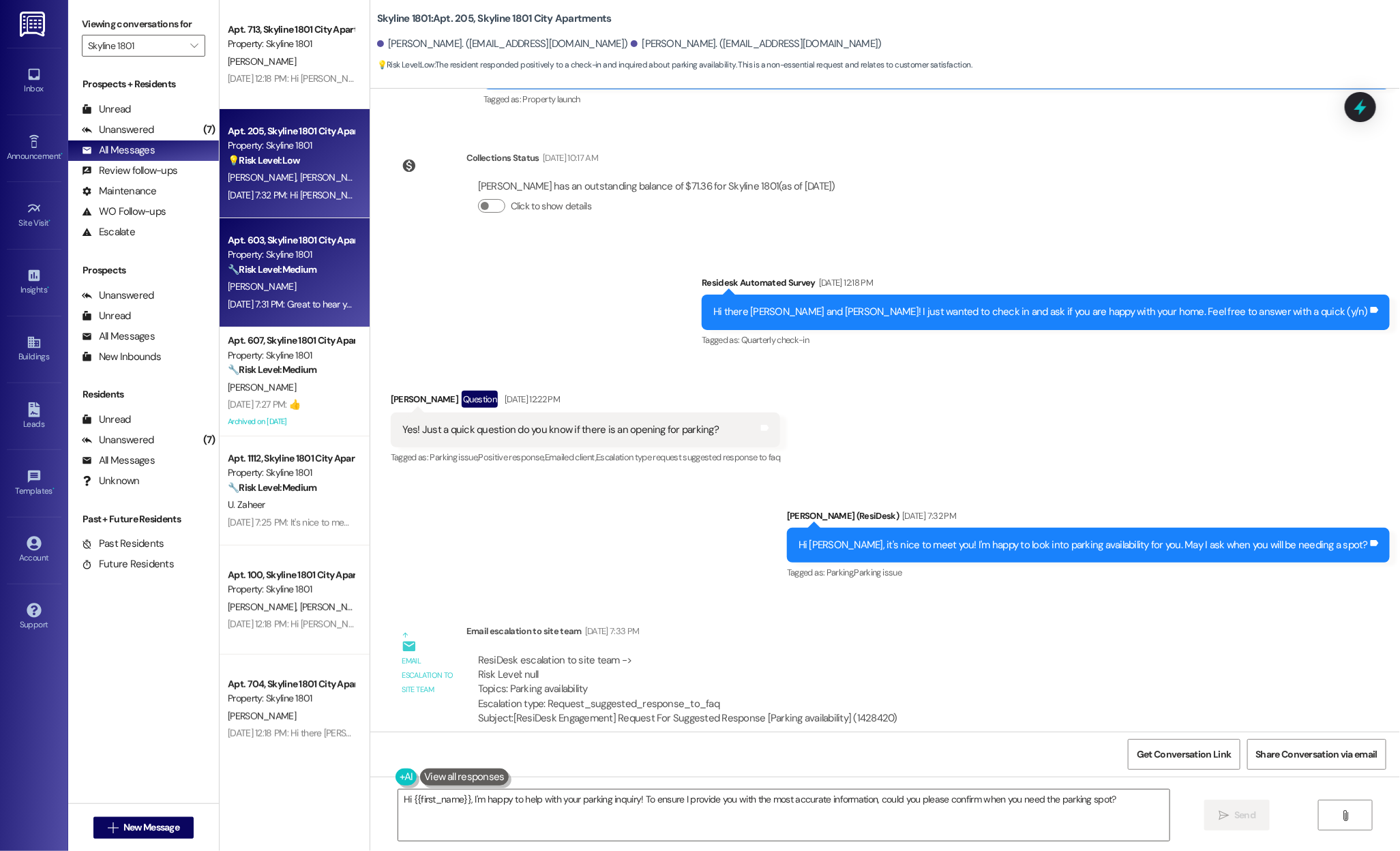
click at [278, 283] on div "[PERSON_NAME]" at bounding box center [290, 287] width 129 height 17
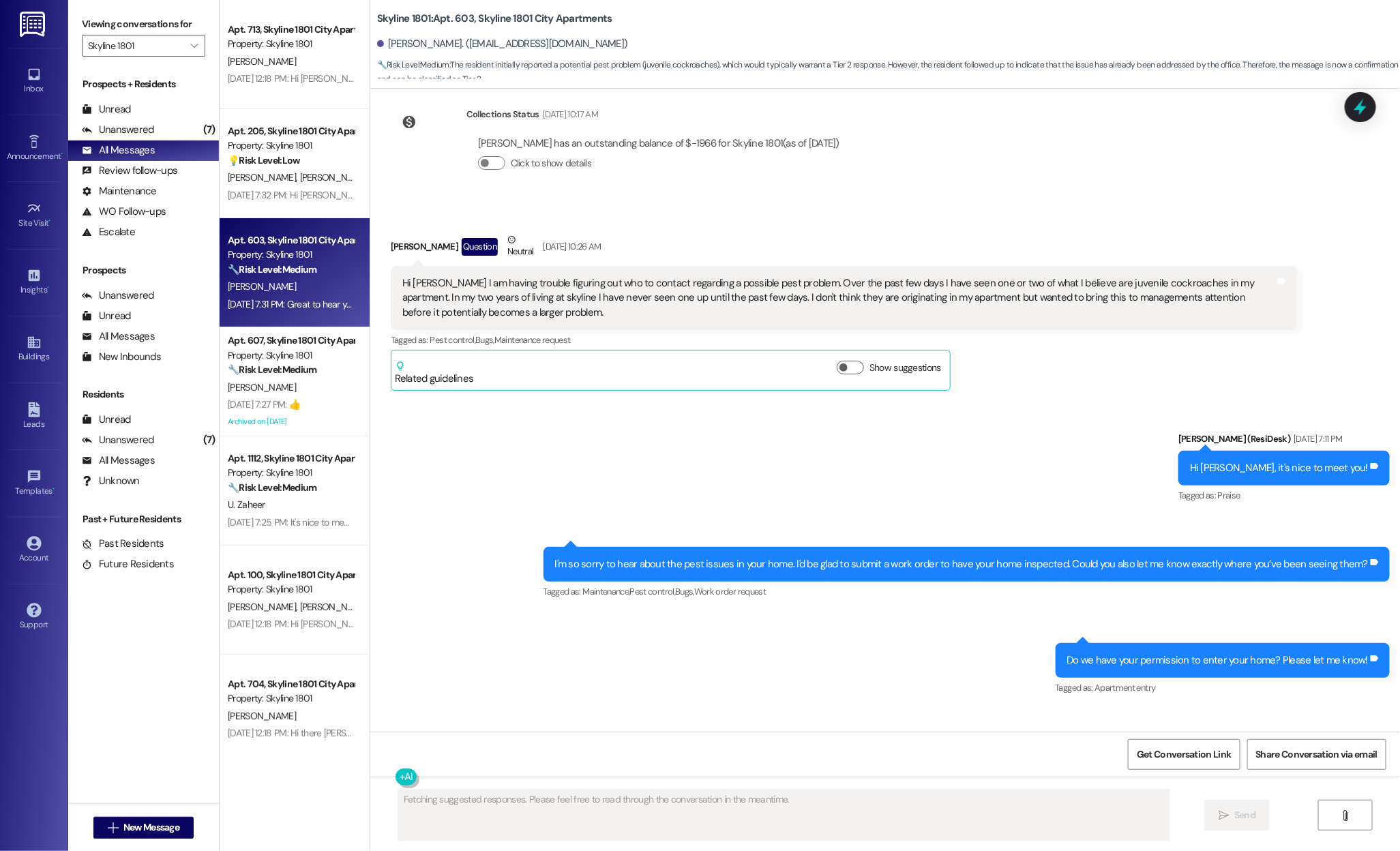
scroll to position [196, 0]
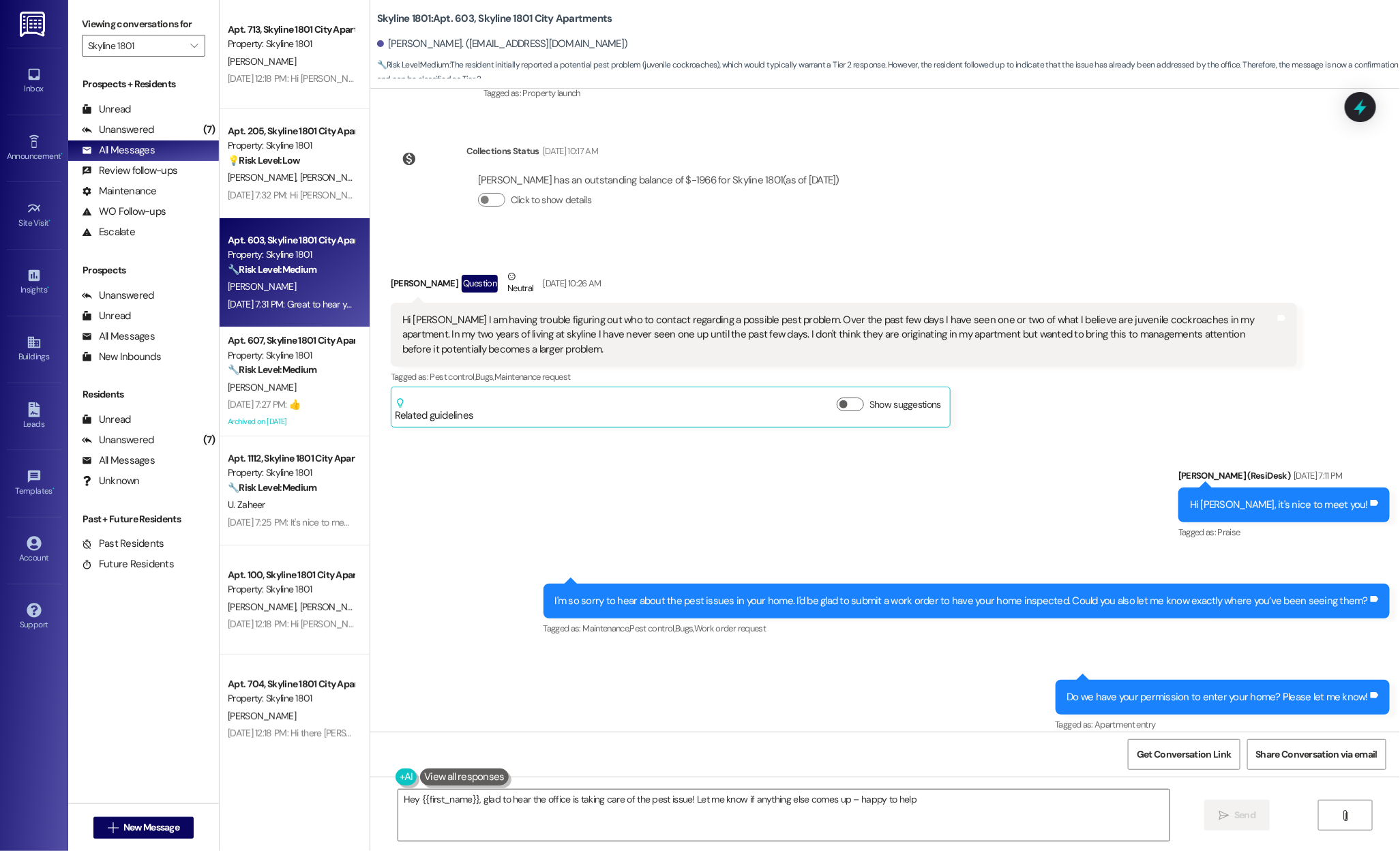
type textarea "Hey {{first_name}}, glad to hear the office is taking care of the pest issue! L…"
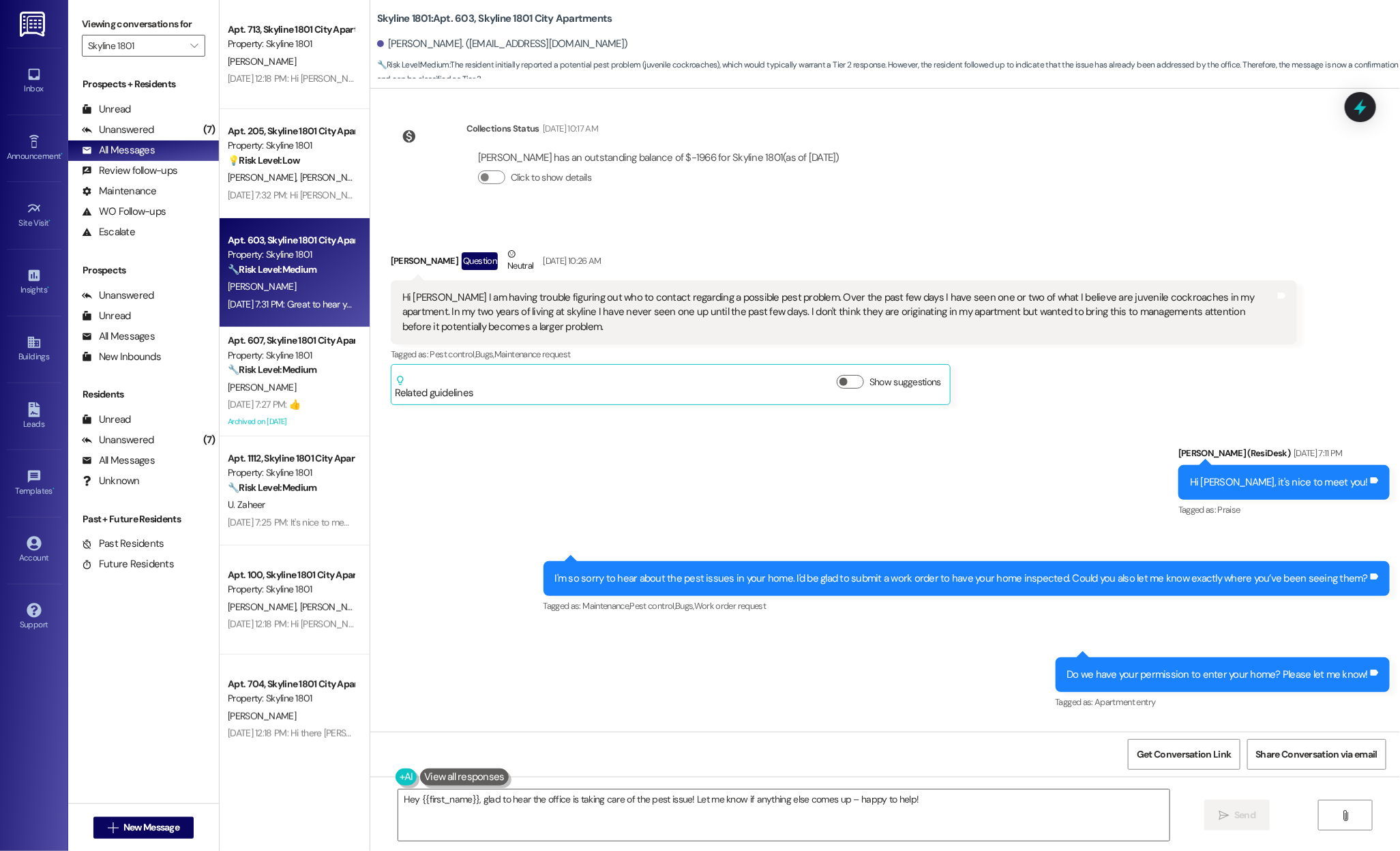
scroll to position [440, 0]
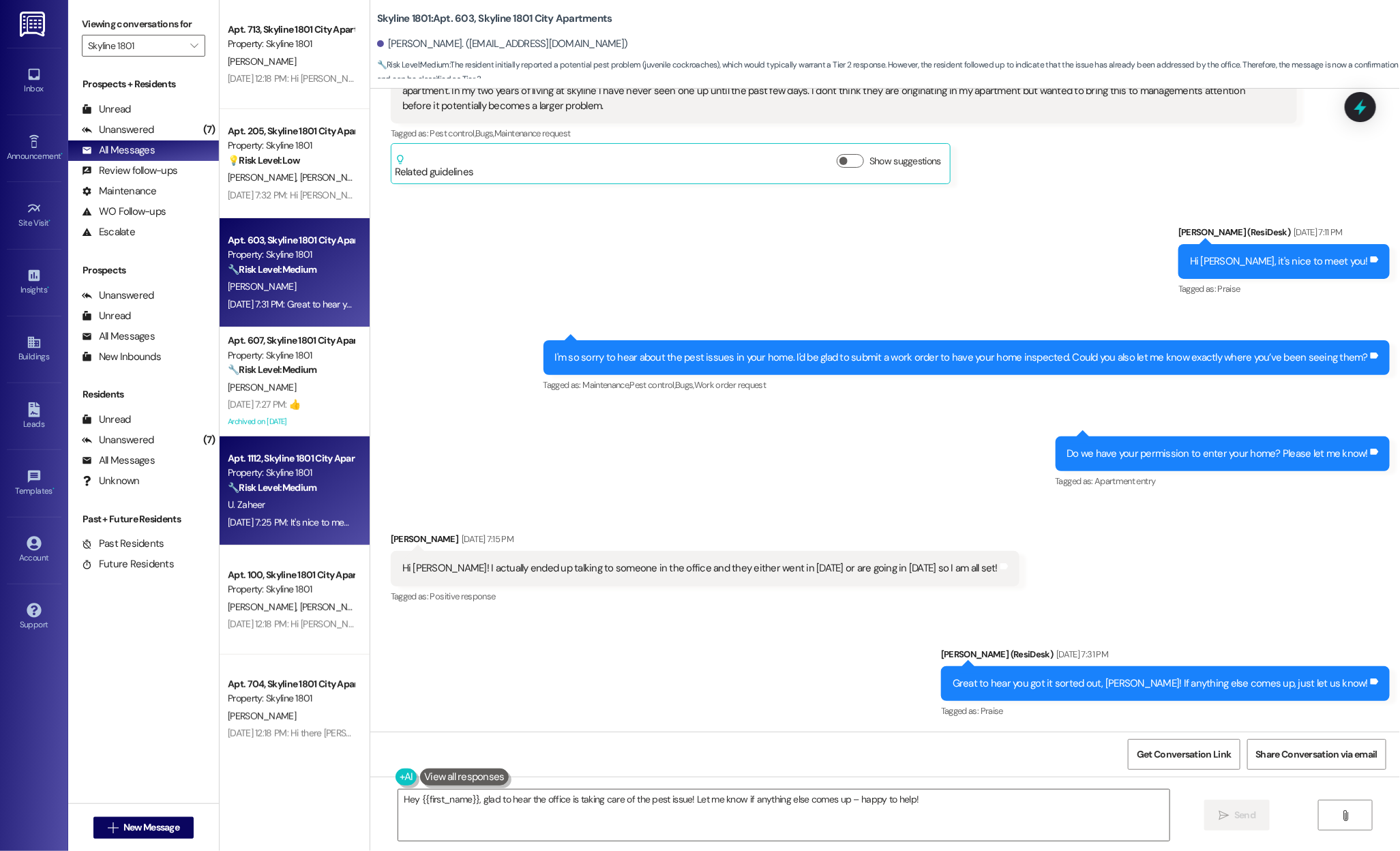
click at [283, 485] on strong "🔧 Risk Level: Medium" at bounding box center [272, 488] width 89 height 12
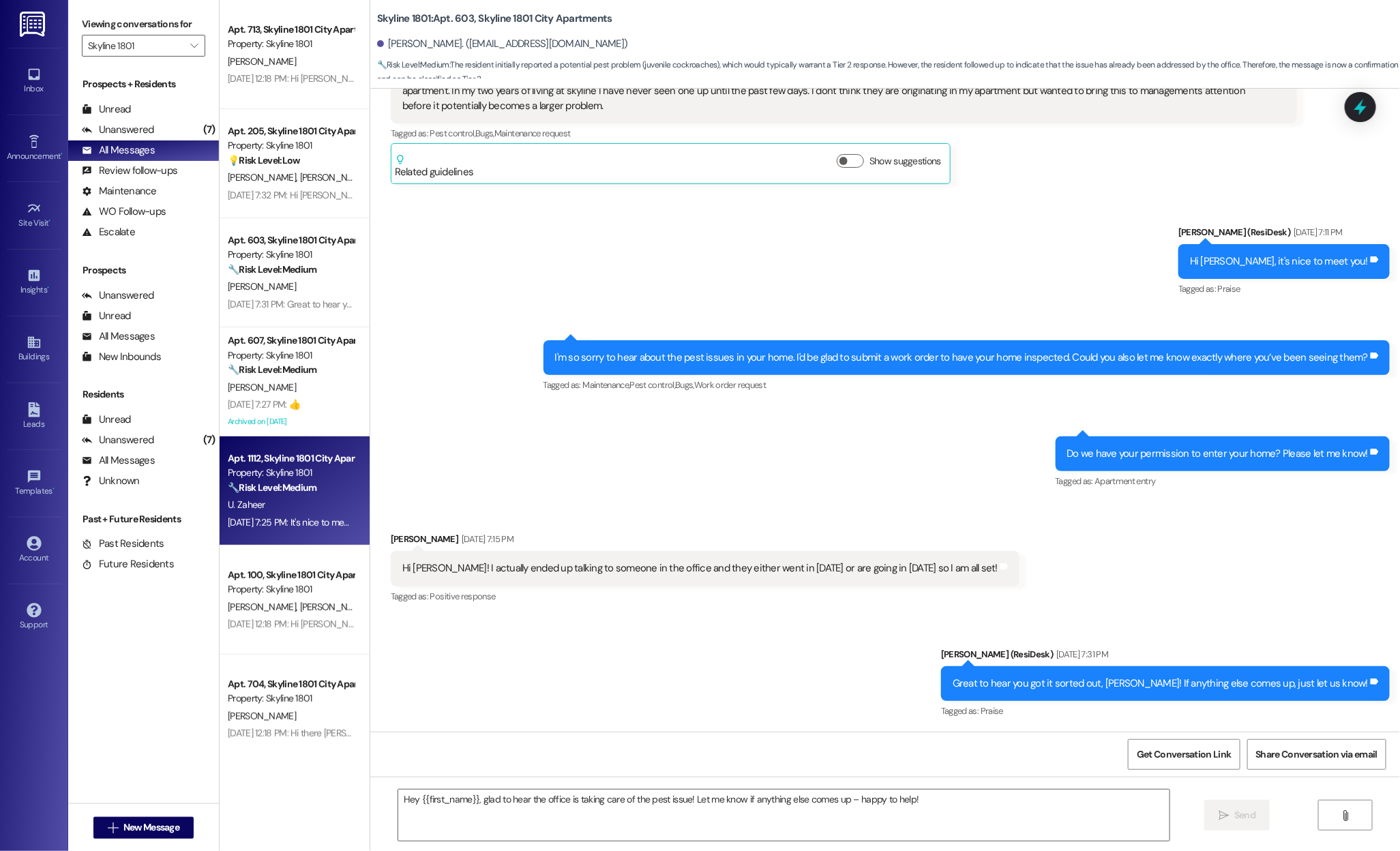
type textarea "Fetching suggested responses. Please feel free to read through the conversation…"
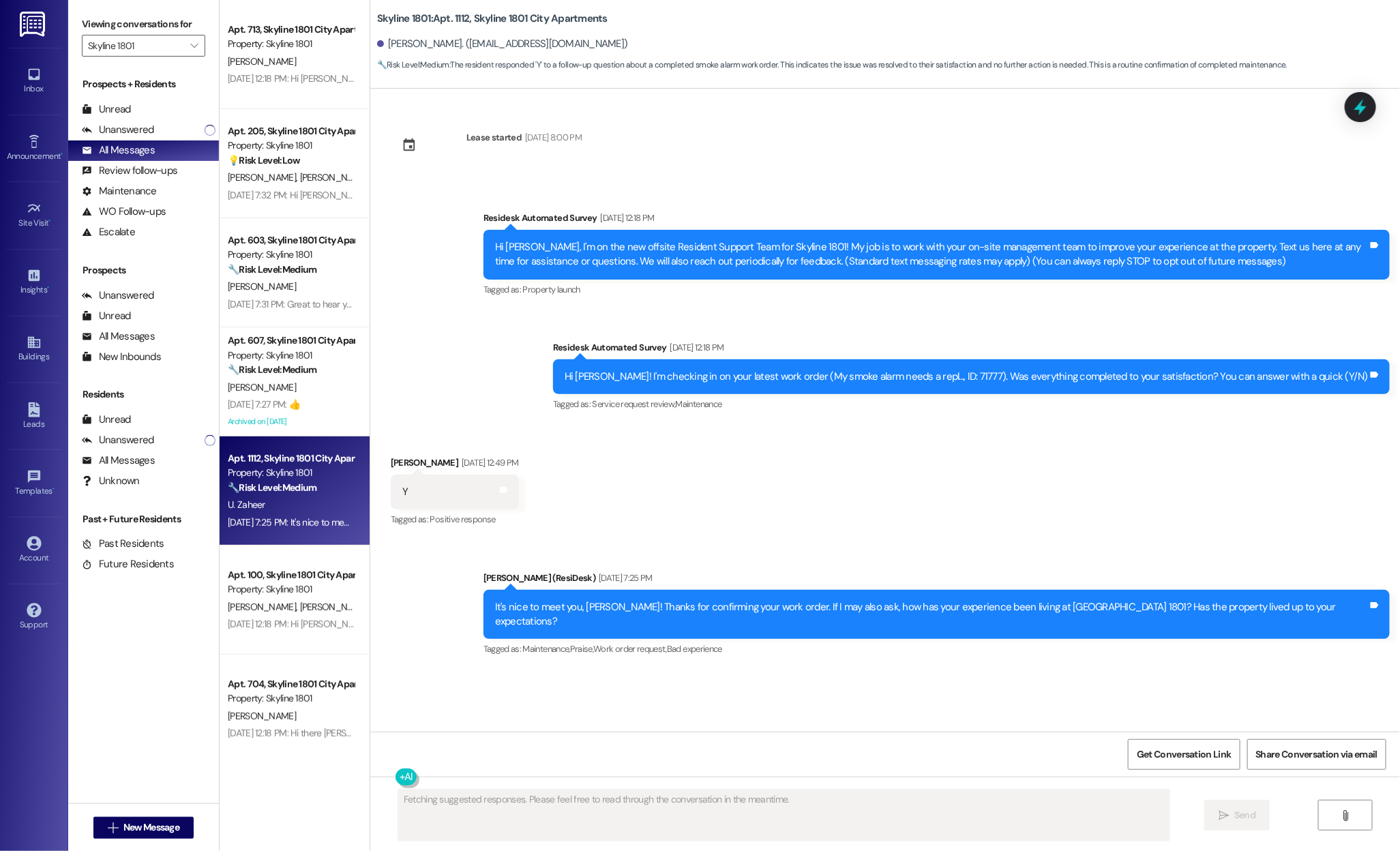
scroll to position [0, 0]
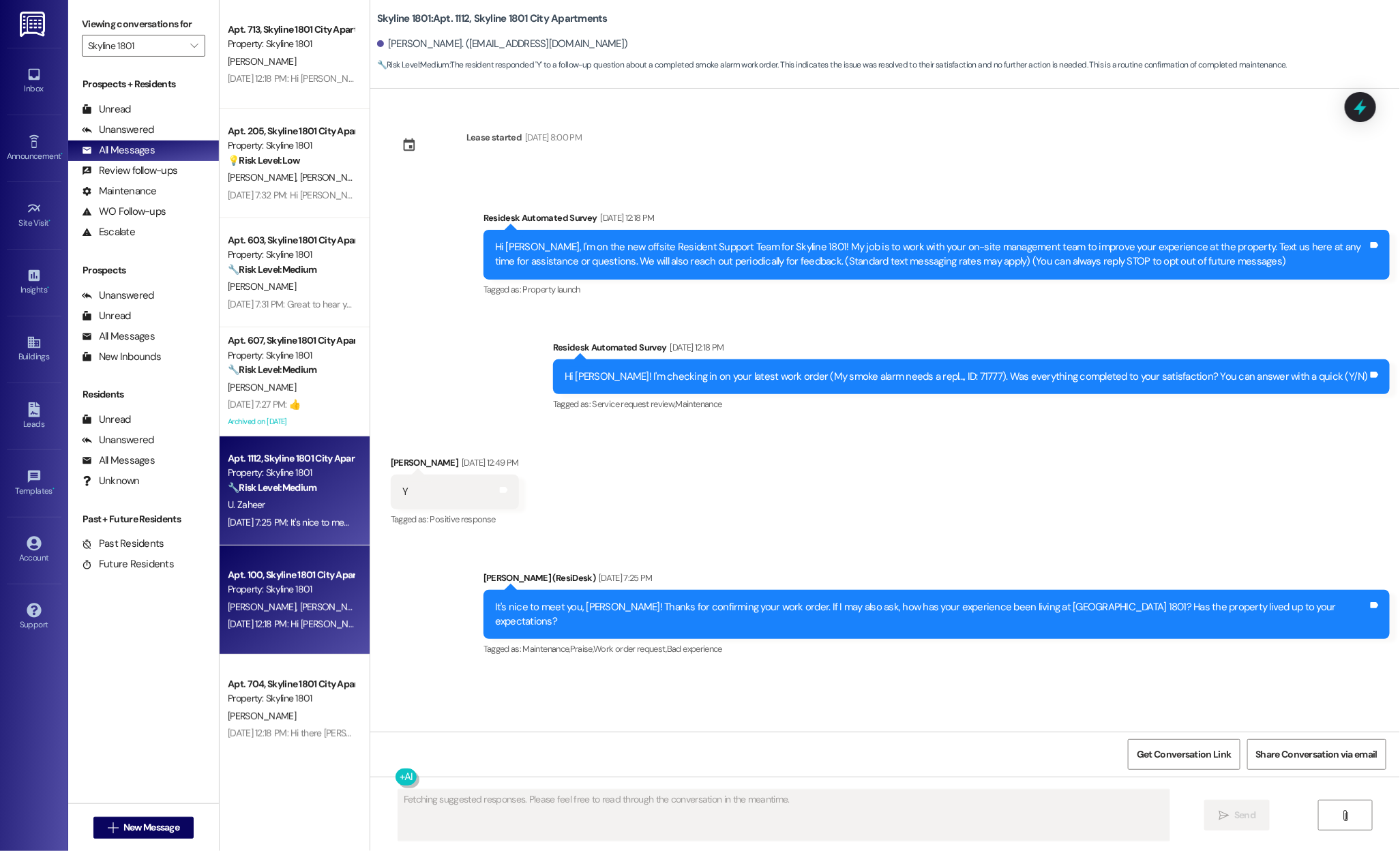
click at [280, 552] on div "Apt. 100, Skyline 1801 City Apartments Property: Skyline 1801 A. Rice B. Morton…" at bounding box center [295, 599] width 150 height 109
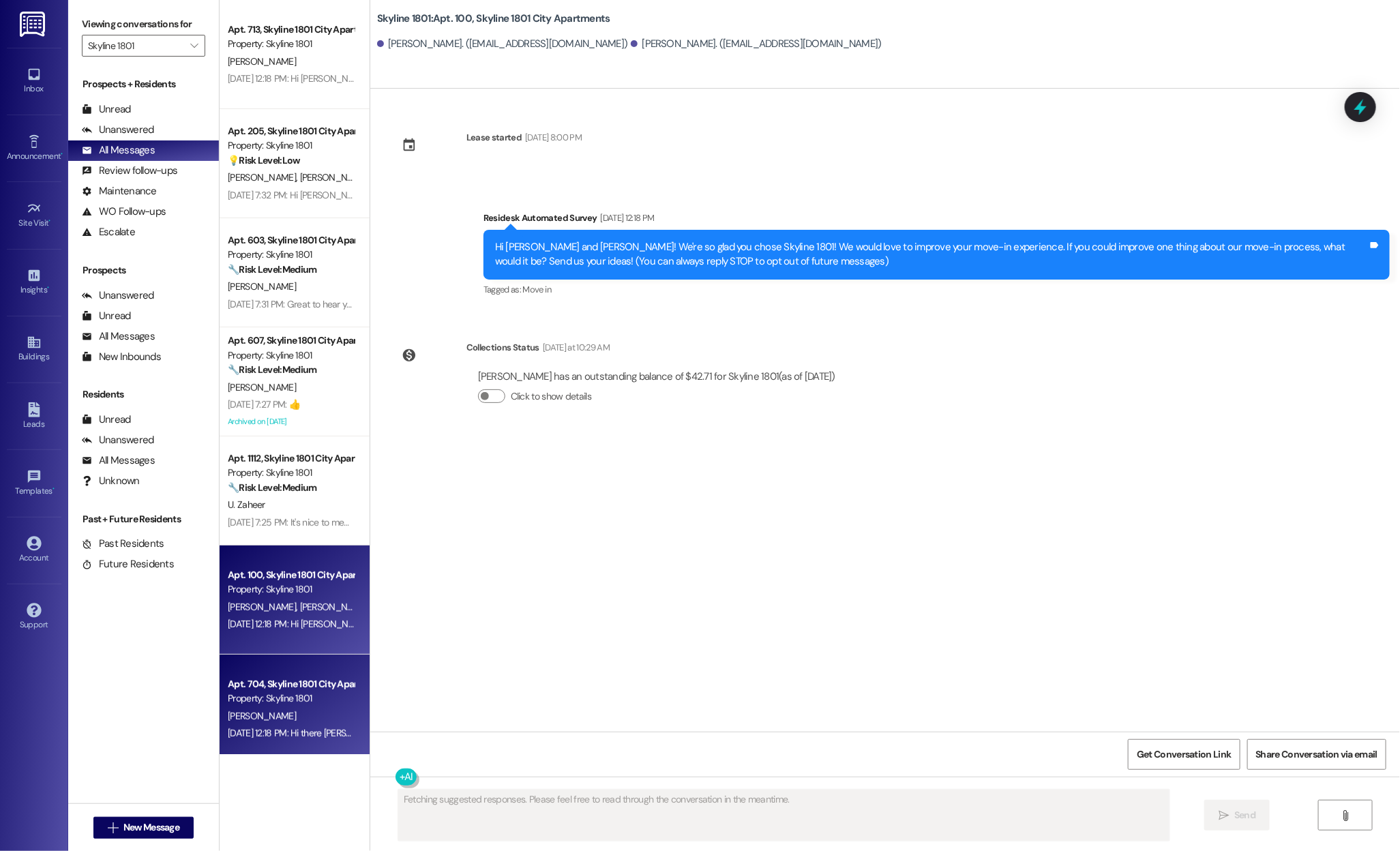
click at [265, 716] on div "[PERSON_NAME]" at bounding box center [290, 716] width 129 height 17
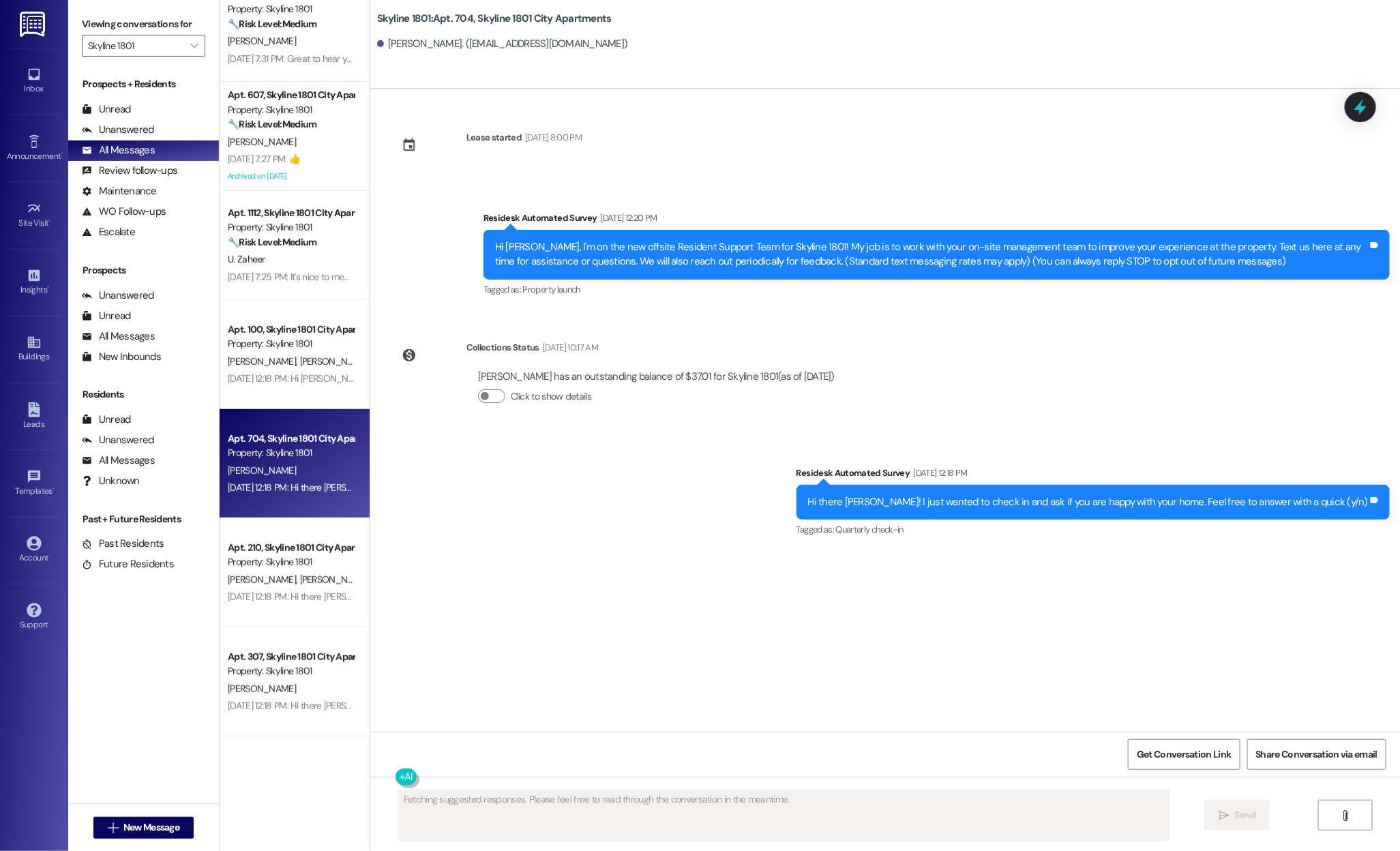
scroll to position [297, 0]
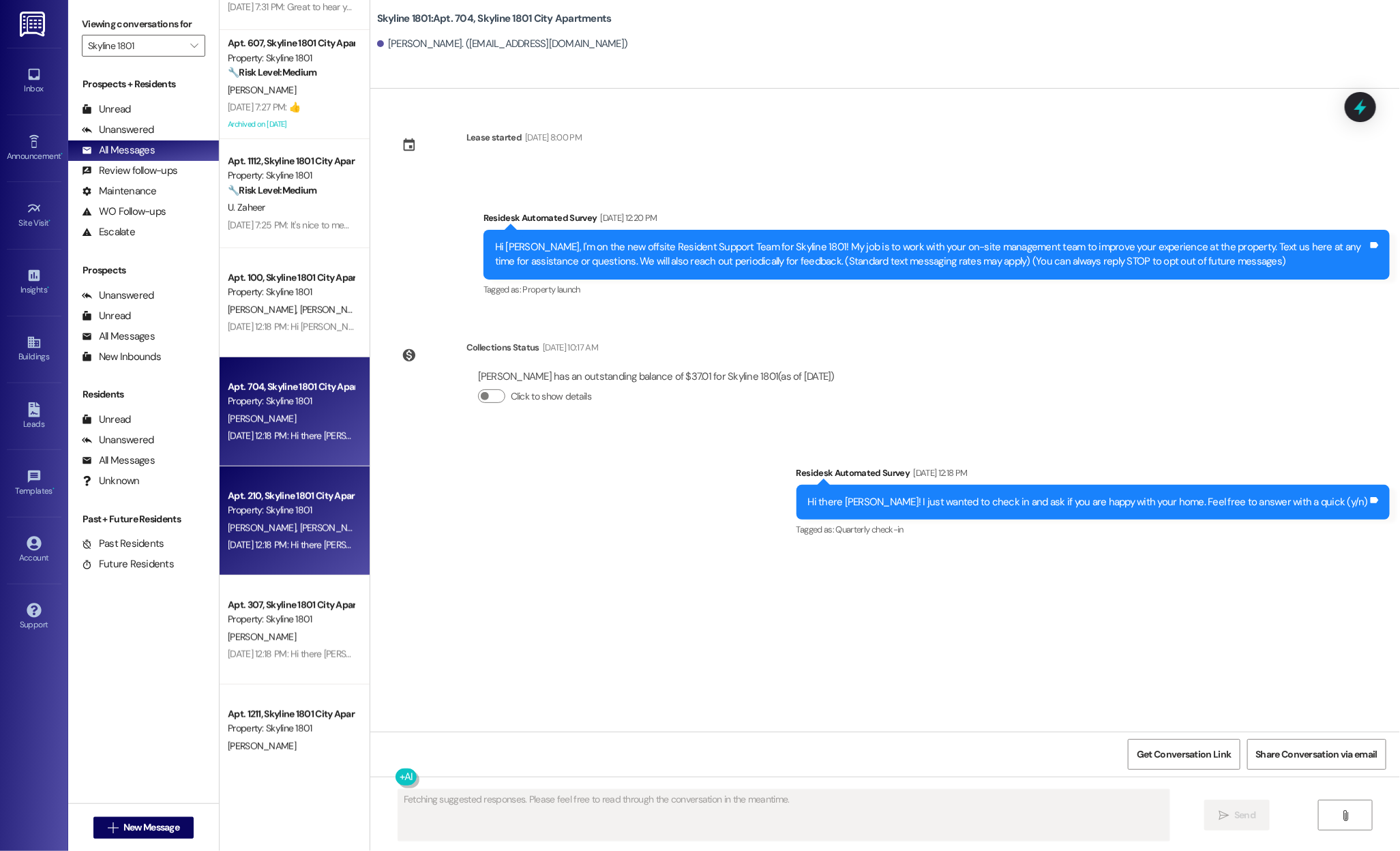
click at [273, 574] on div "Apt. 210, Skyline 1801 City Apartments Property: Skyline 1801 G. Leszcynski T. …" at bounding box center [295, 520] width 150 height 109
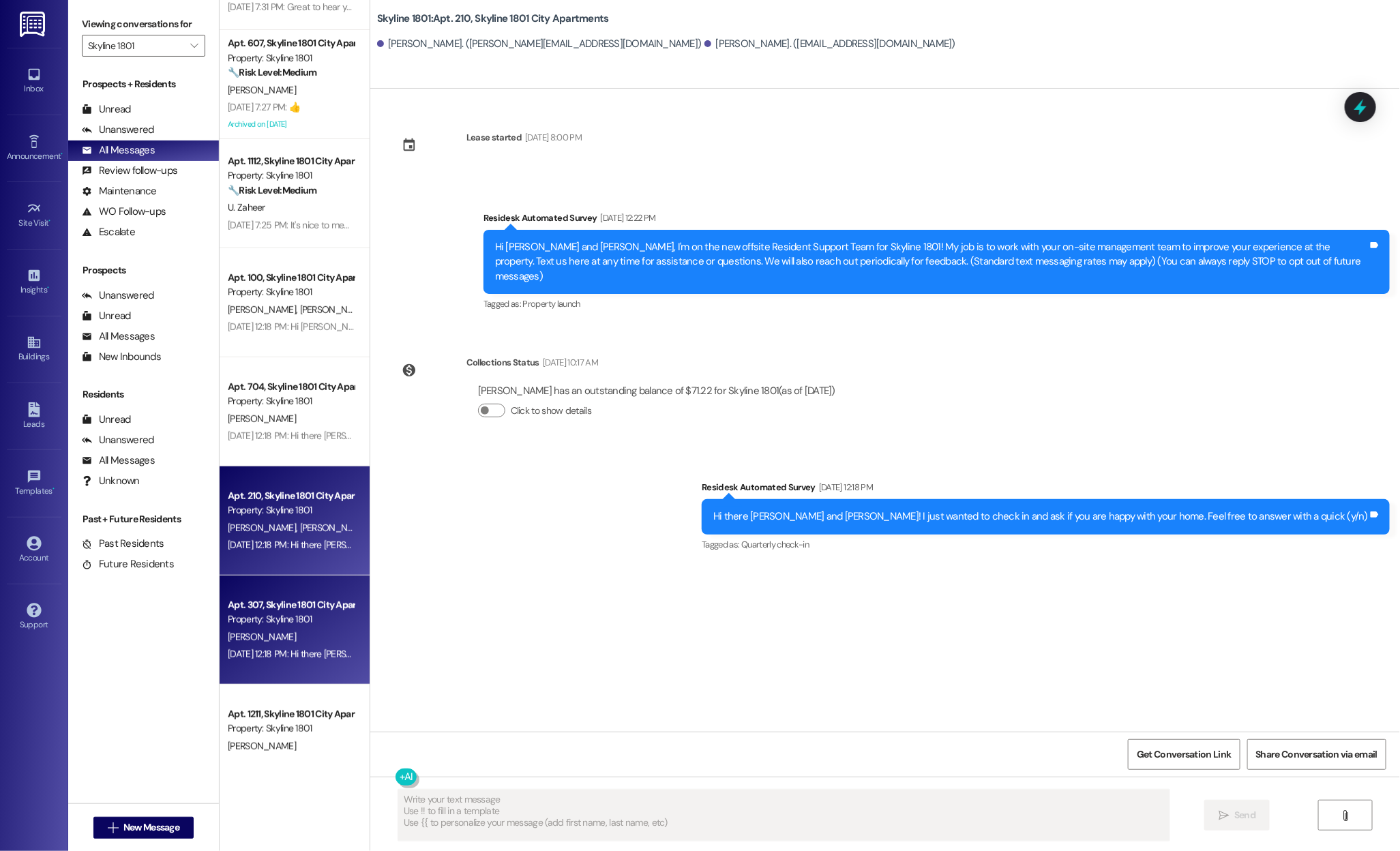
click at [275, 609] on div "Apt. 307, Skyline 1801 City Apartments" at bounding box center [290, 605] width 126 height 14
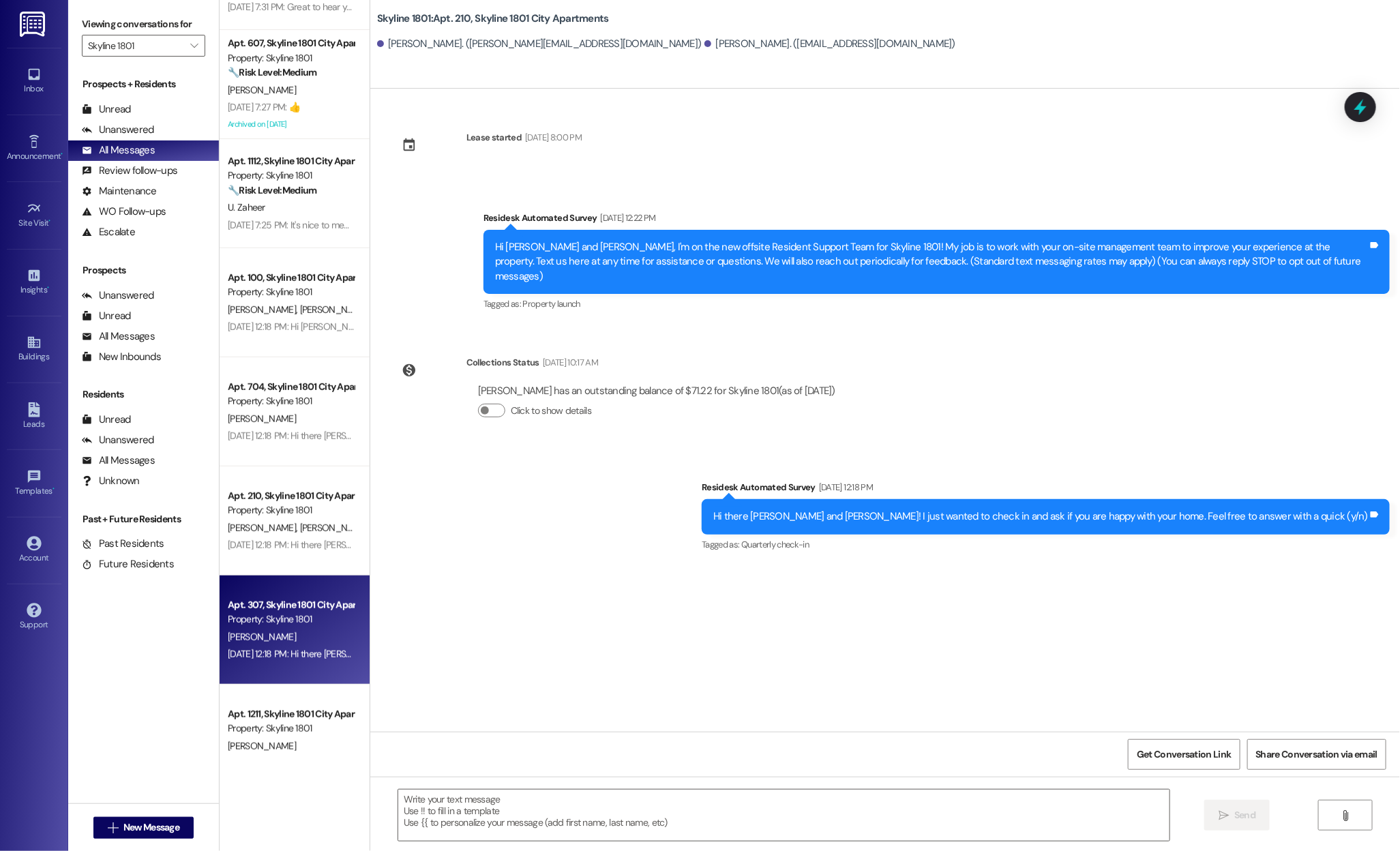
type textarea "Fetching suggested responses. Please feel free to read through the conversation…"
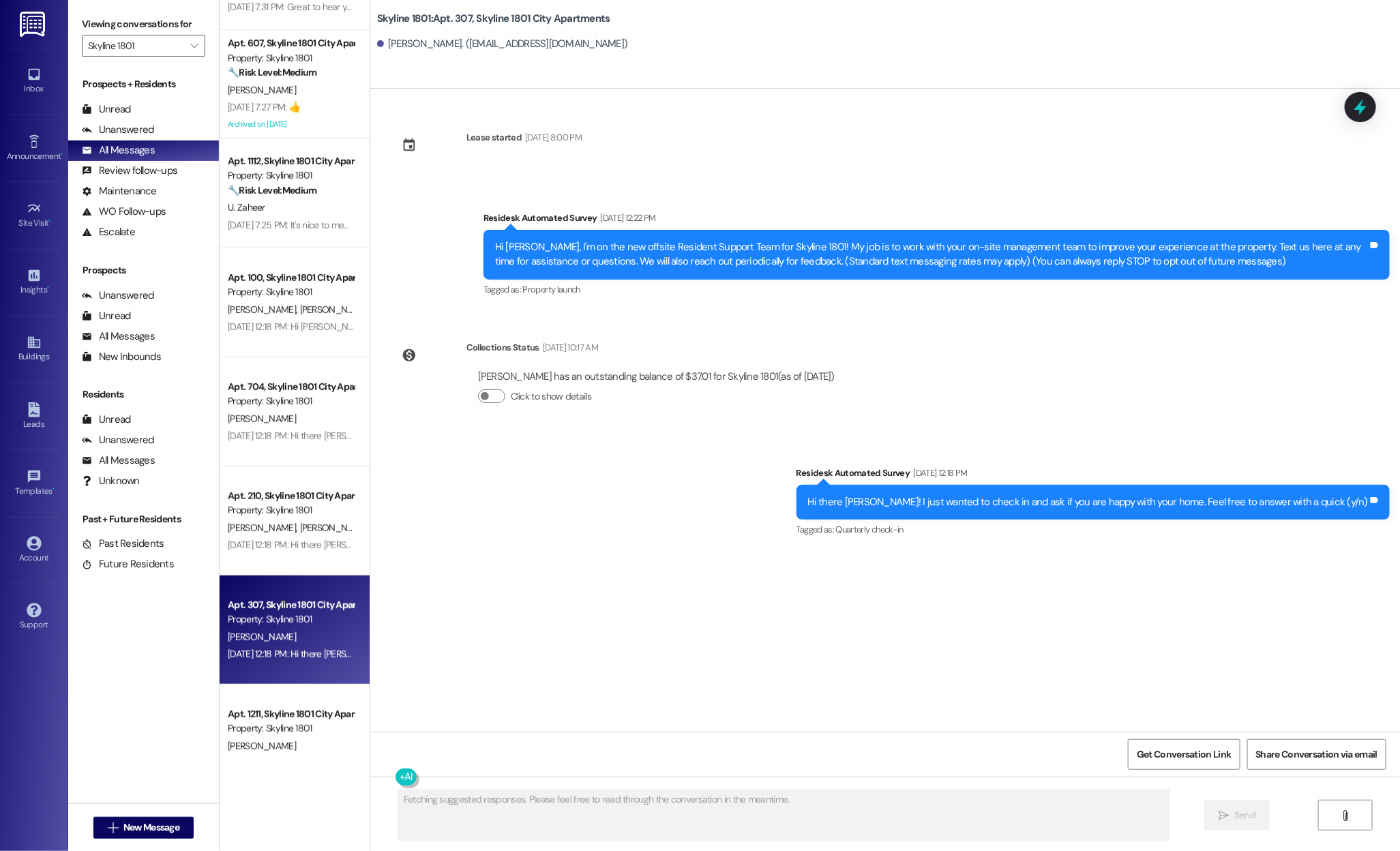
click at [272, 706] on div "Apt. 1211, Skyline 1801 City Apartments Property: Skyline 1801" at bounding box center [290, 721] width 129 height 32
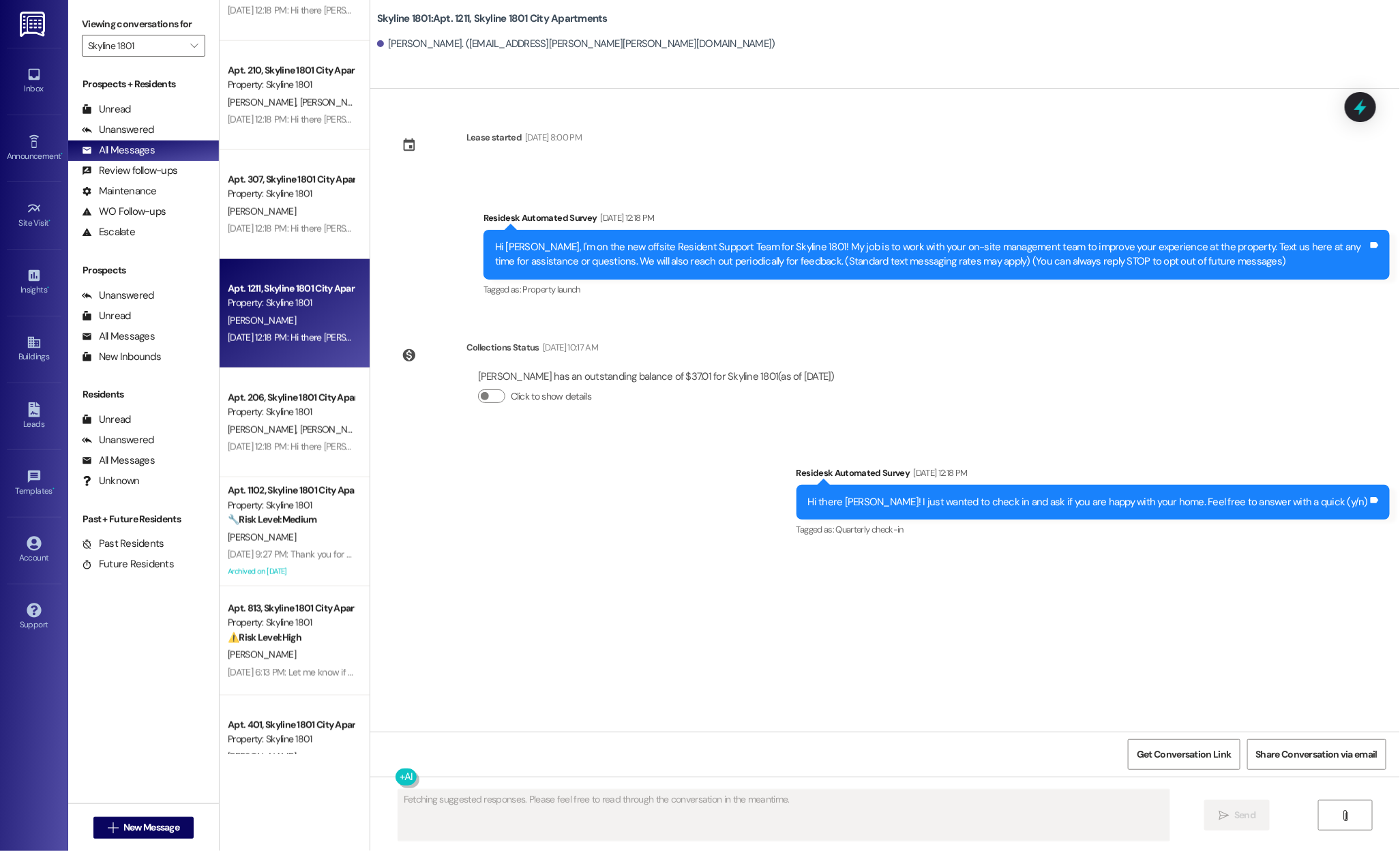
scroll to position [735, 0]
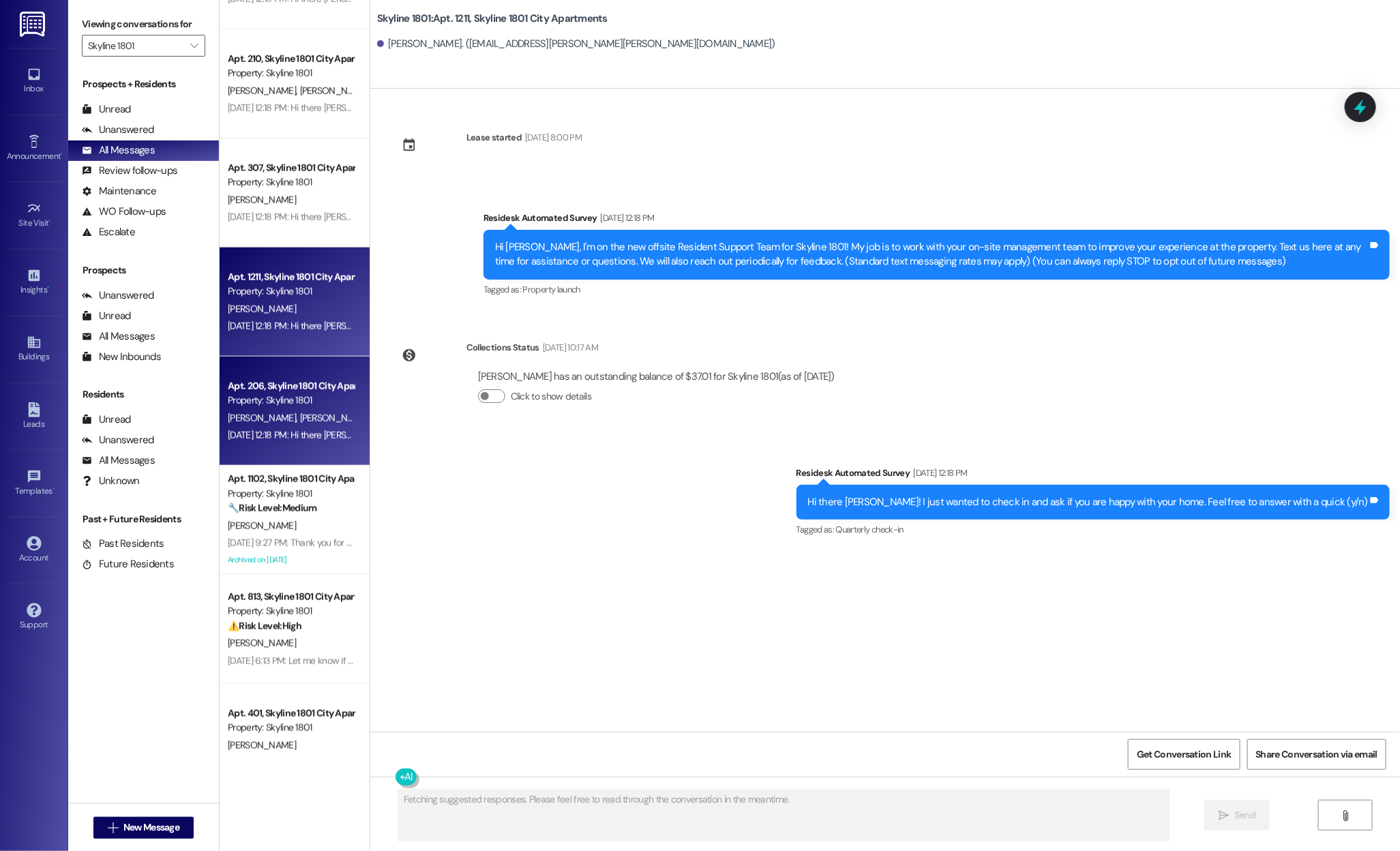
click at [299, 412] on span "[PERSON_NAME]" at bounding box center [335, 418] width 72 height 12
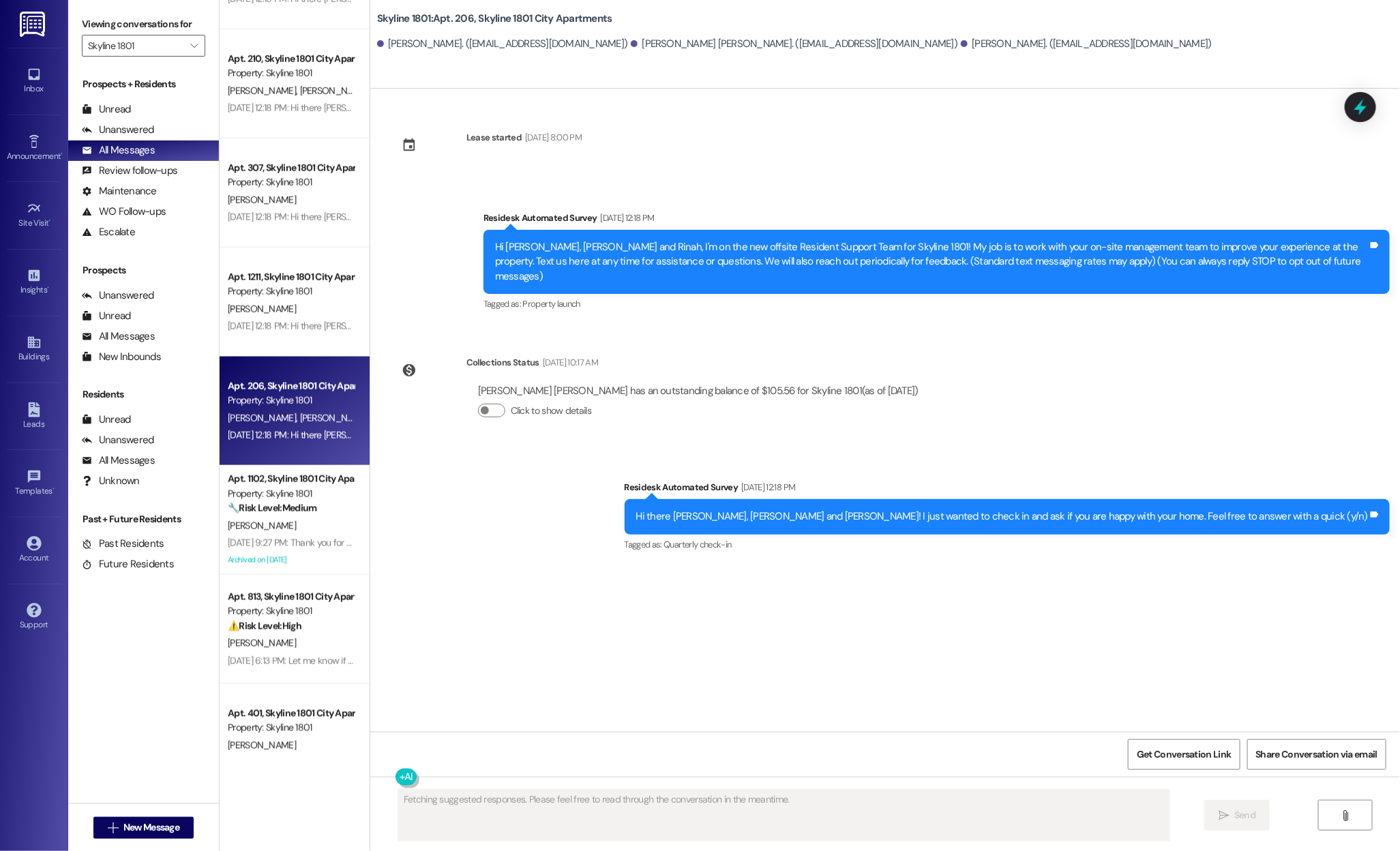
click at [285, 509] on strong "🔧 Risk Level: Medium" at bounding box center [272, 508] width 89 height 12
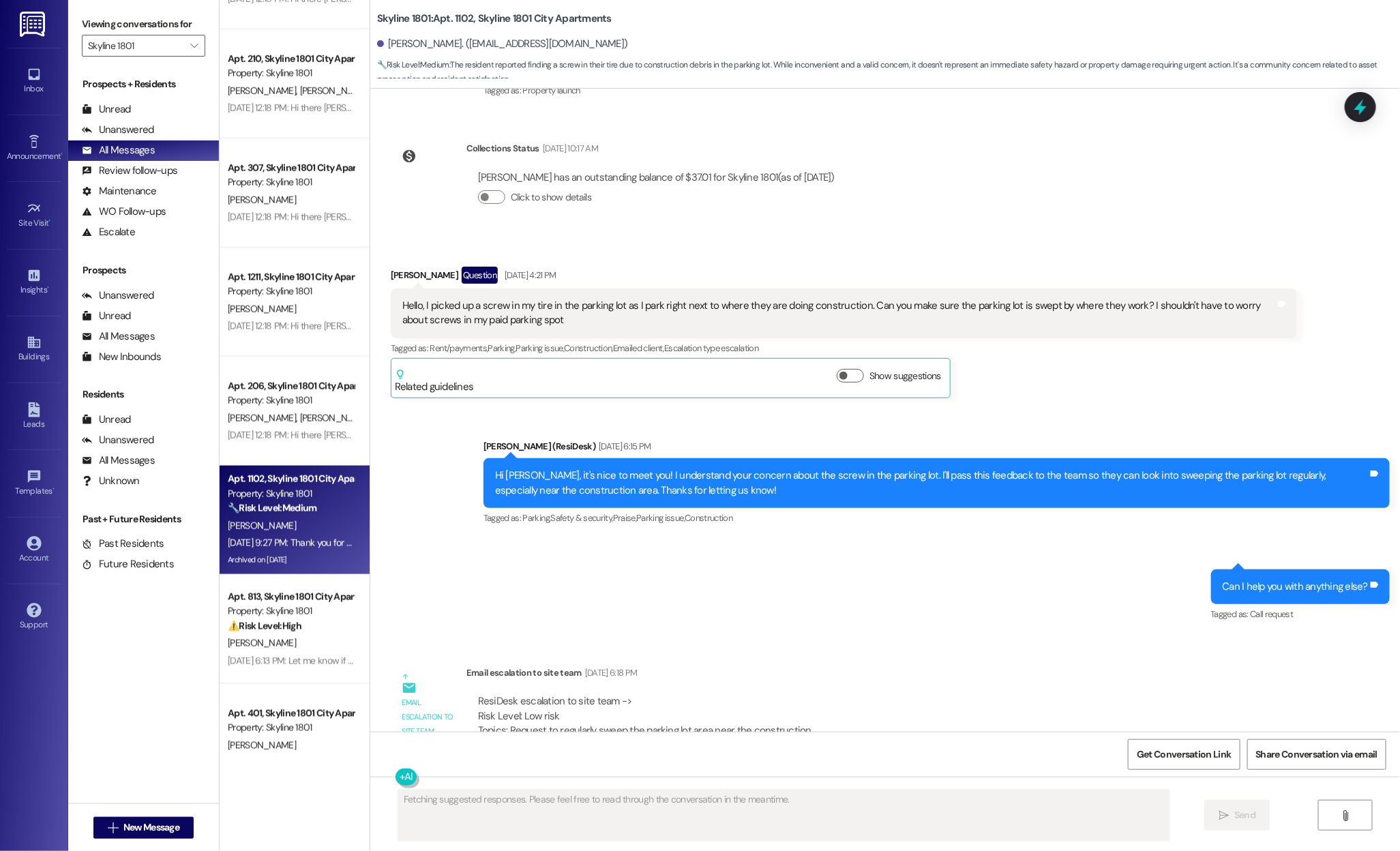
scroll to position [384, 0]
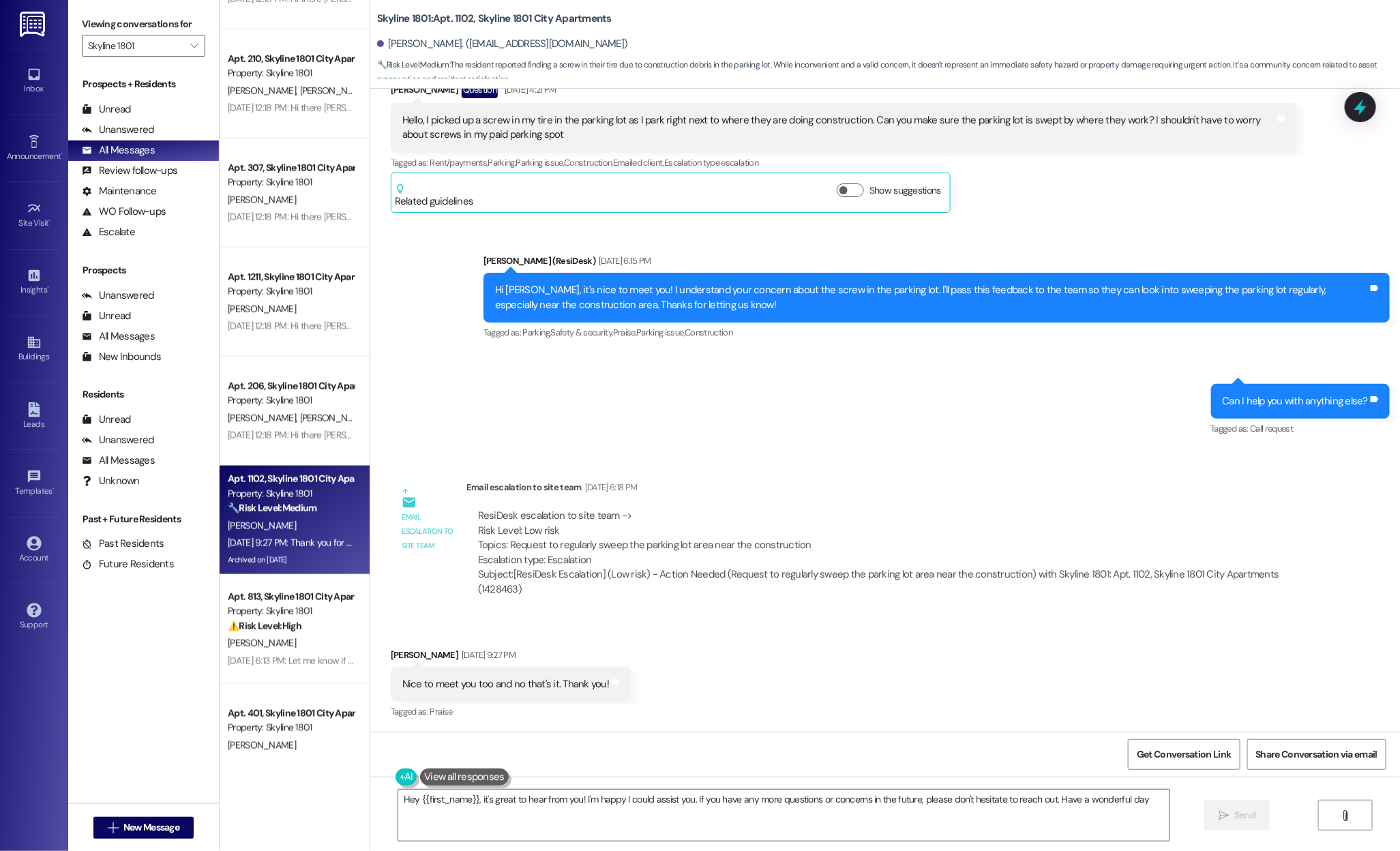
type textarea "Hey {{first_name}}, it's great to hear from you! I'm happy I could assist you. …"
type textarea "{{first_name}}, I'm happy to hear that my assistance addressed your concern! If…"
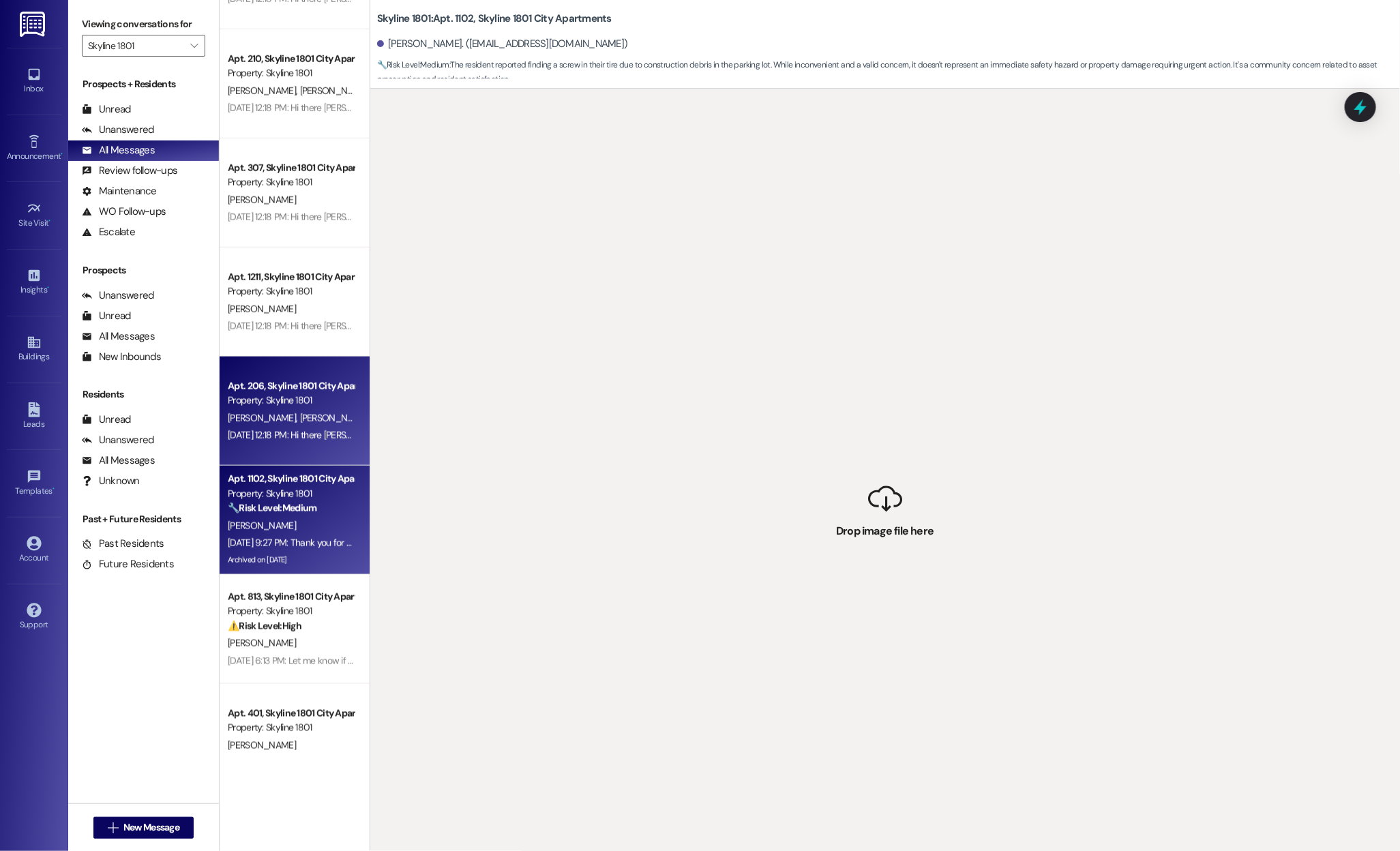
click at [290, 396] on div "Property: Skyline 1801" at bounding box center [290, 400] width 126 height 14
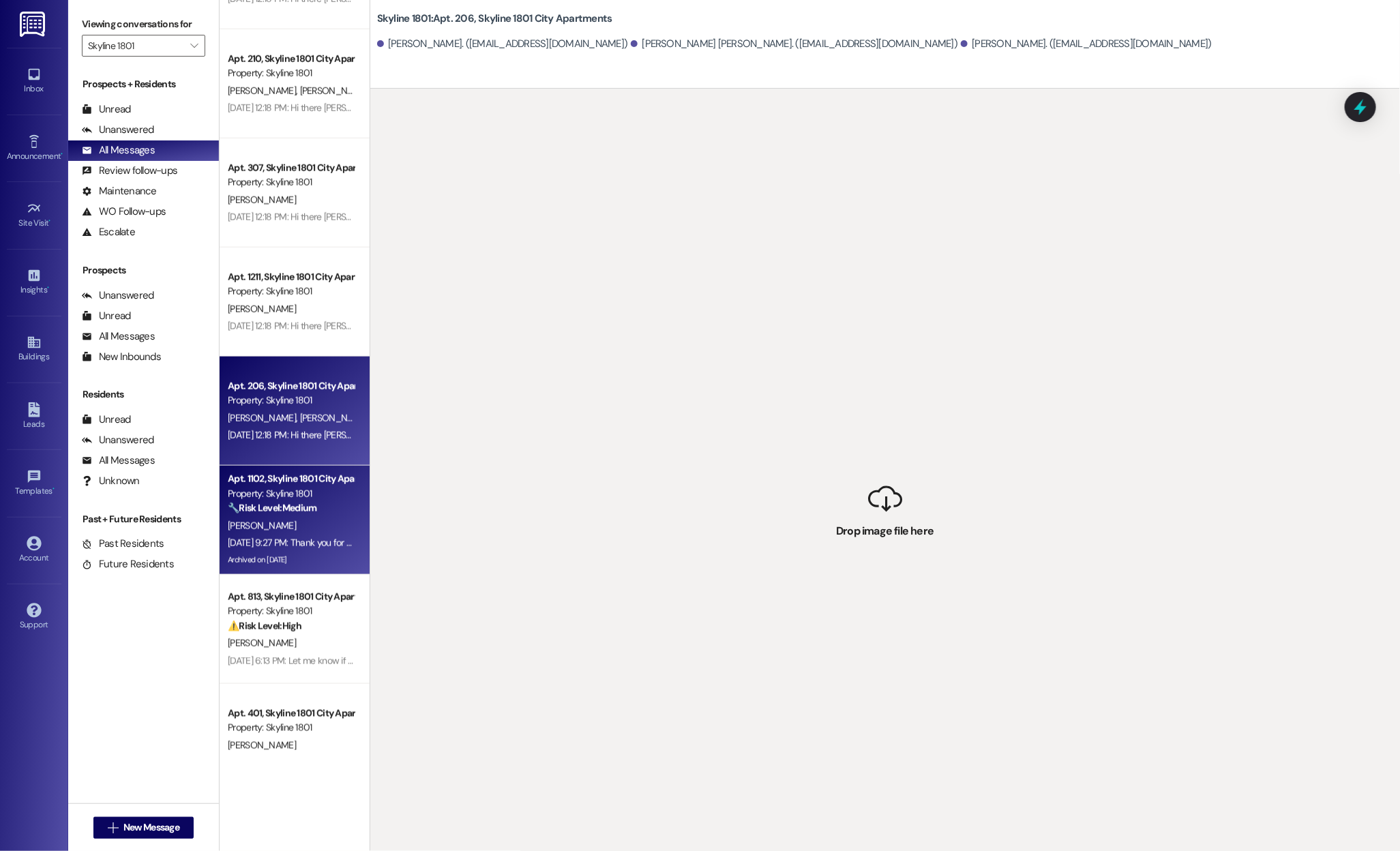
click at [279, 519] on div "[PERSON_NAME]" at bounding box center [290, 526] width 129 height 17
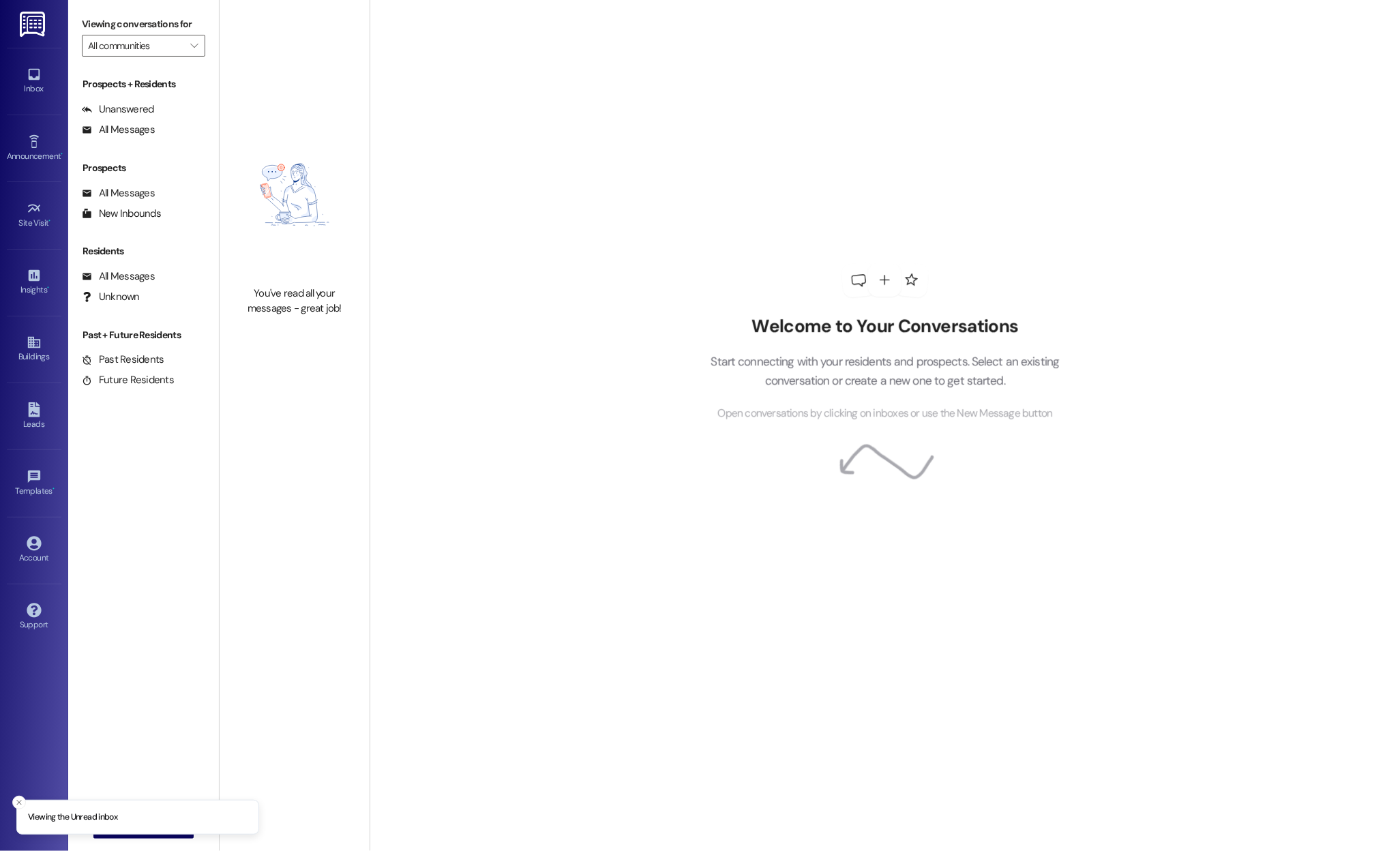
type input "Skyline 1801"
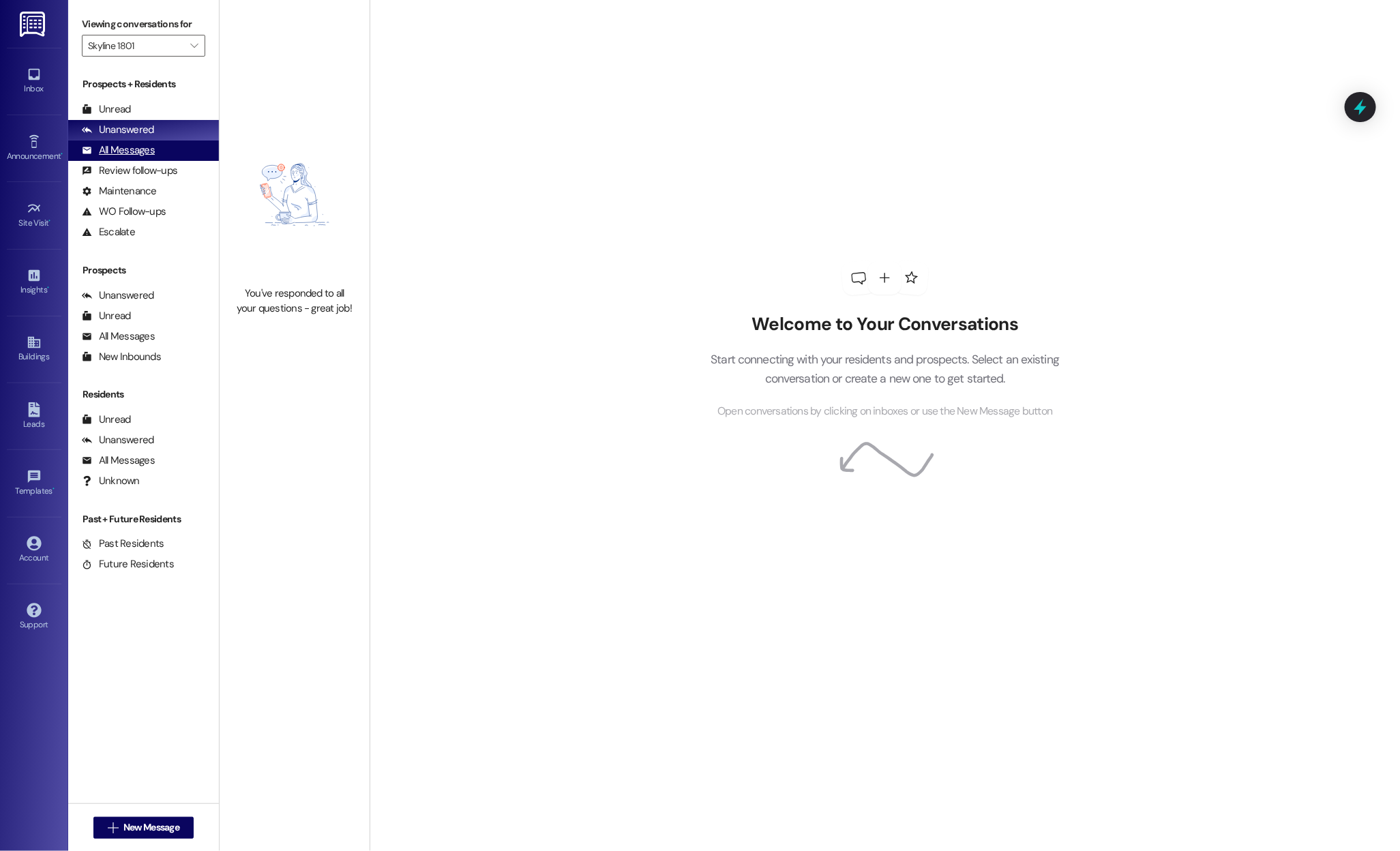
click at [128, 145] on div "All Messages" at bounding box center [118, 150] width 73 height 14
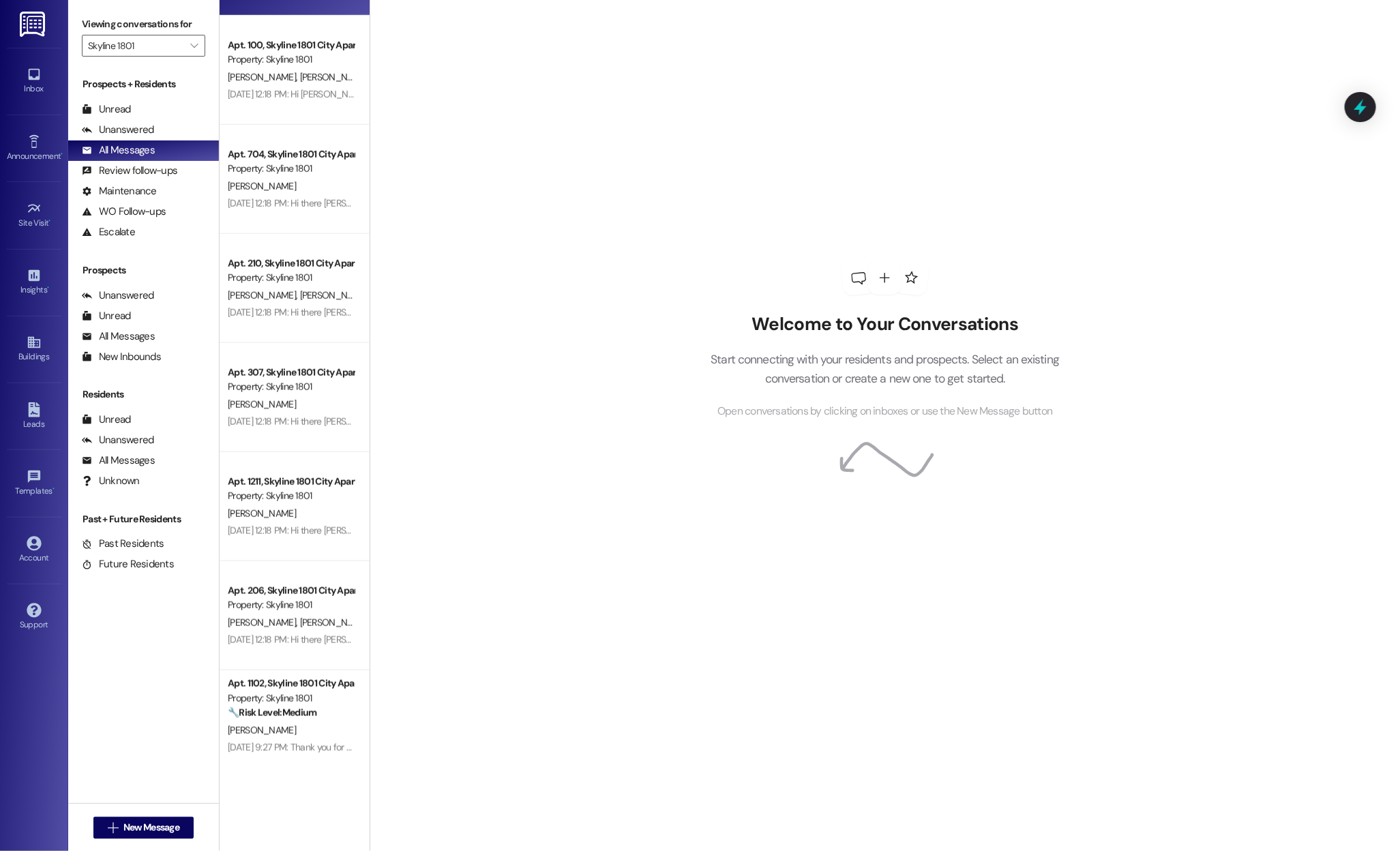
scroll to position [589, 0]
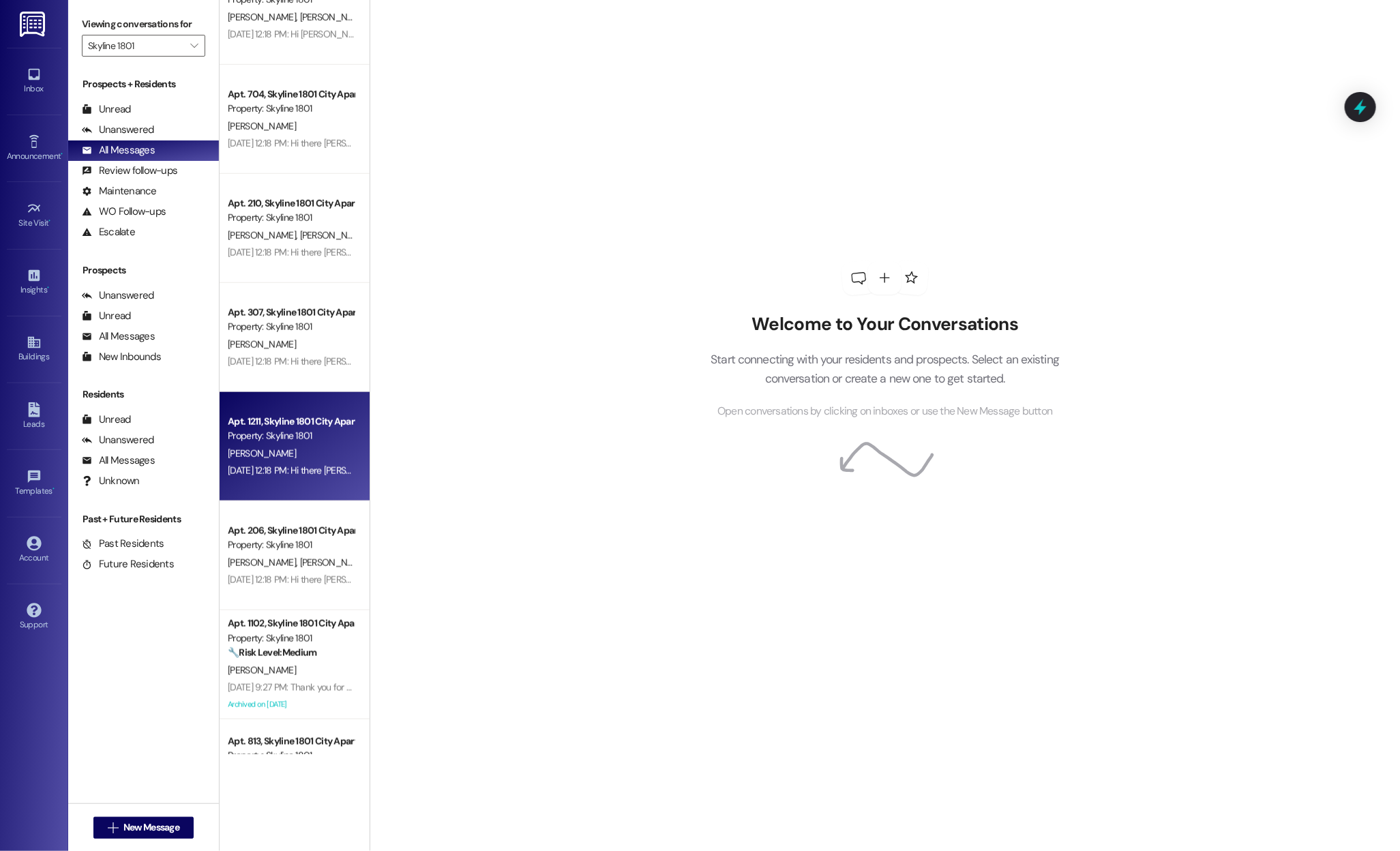
click at [250, 491] on div "Apt. 1211, Skyline 1801 City Apartments Property: Skyline 1801 [PERSON_NAME] [D…" at bounding box center [295, 446] width 150 height 109
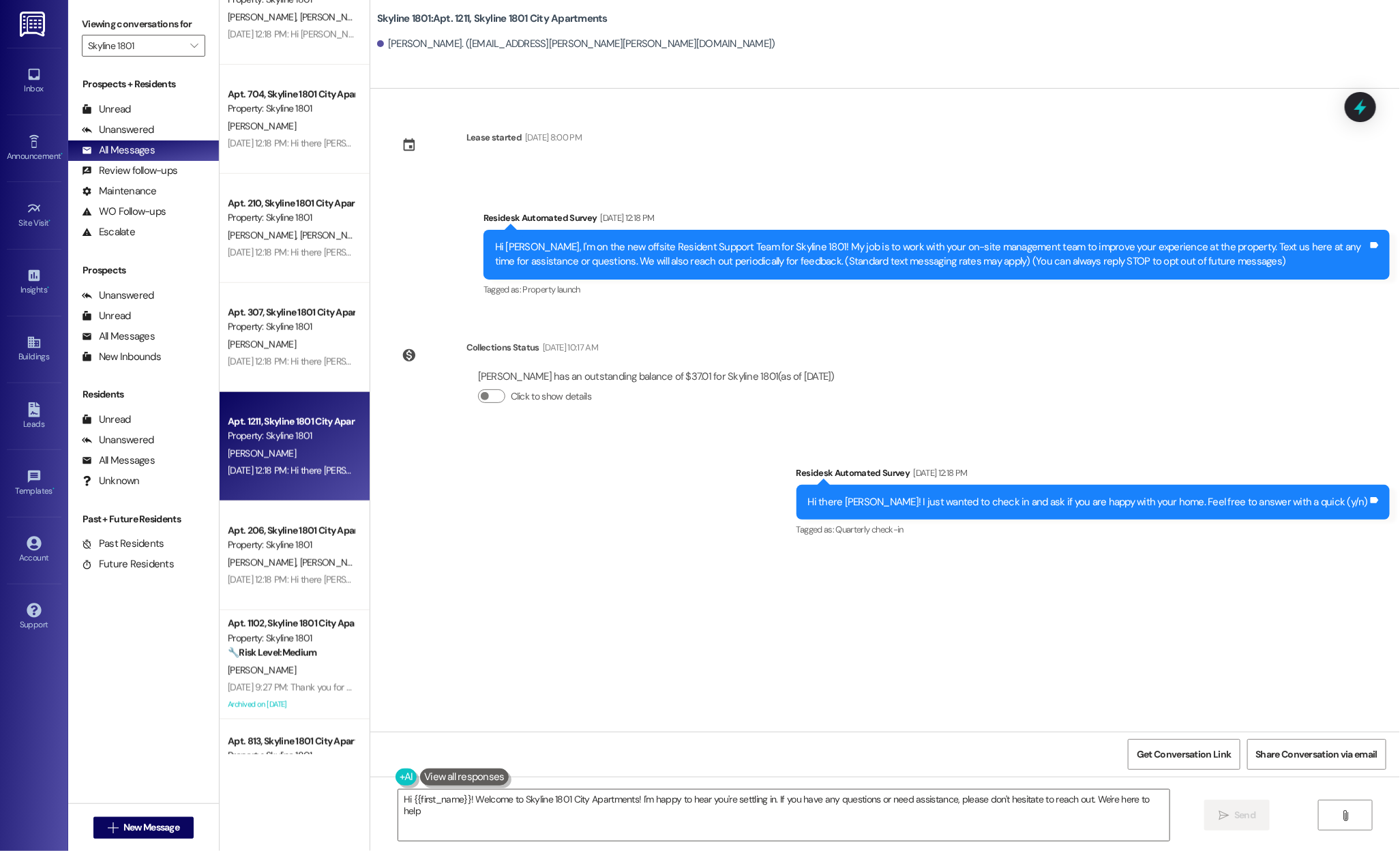
type textarea "Hi {{first_name}}! Welcome to Skyline 1801 City Apartments! I'm happy to hear y…"
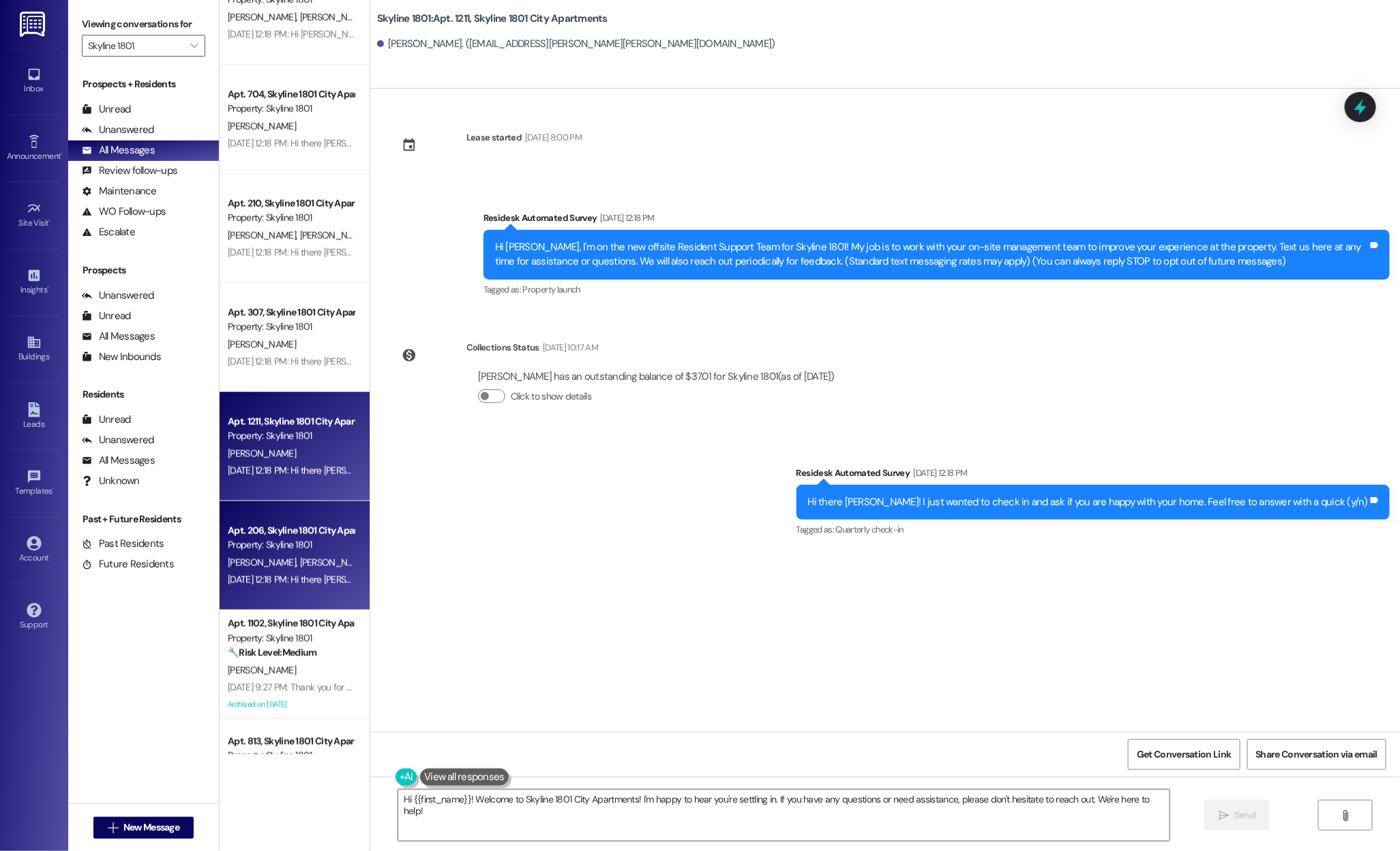
click at [262, 589] on div "Apt. 206, Skyline 1801 City Apartments Property: Skyline 1801 [PERSON_NAME] [PE…" at bounding box center [295, 555] width 150 height 109
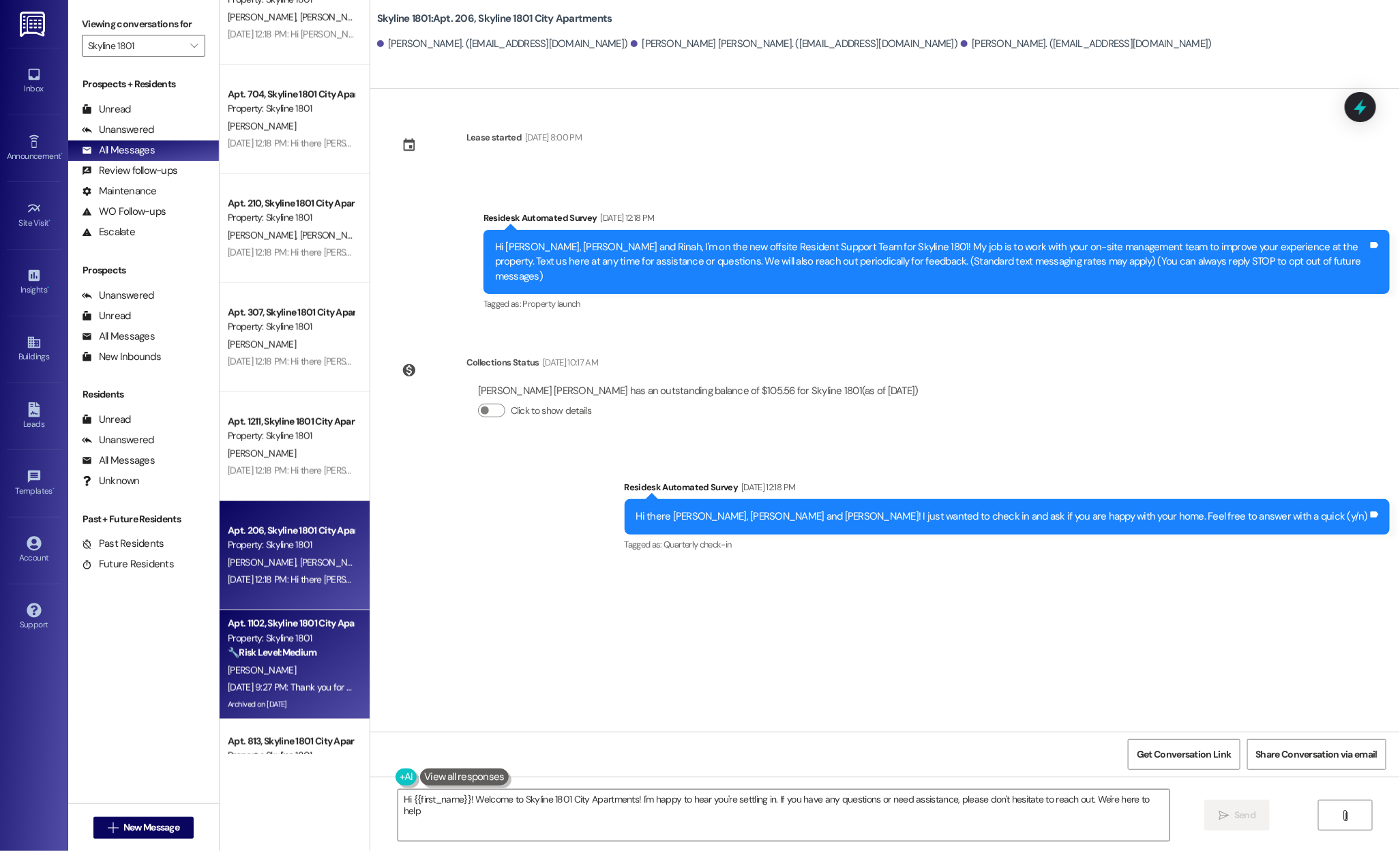
type textarea "Hi {{first_name}}! Welcome to Skyline 1801 City Apartments! I'm happy to hear y…"
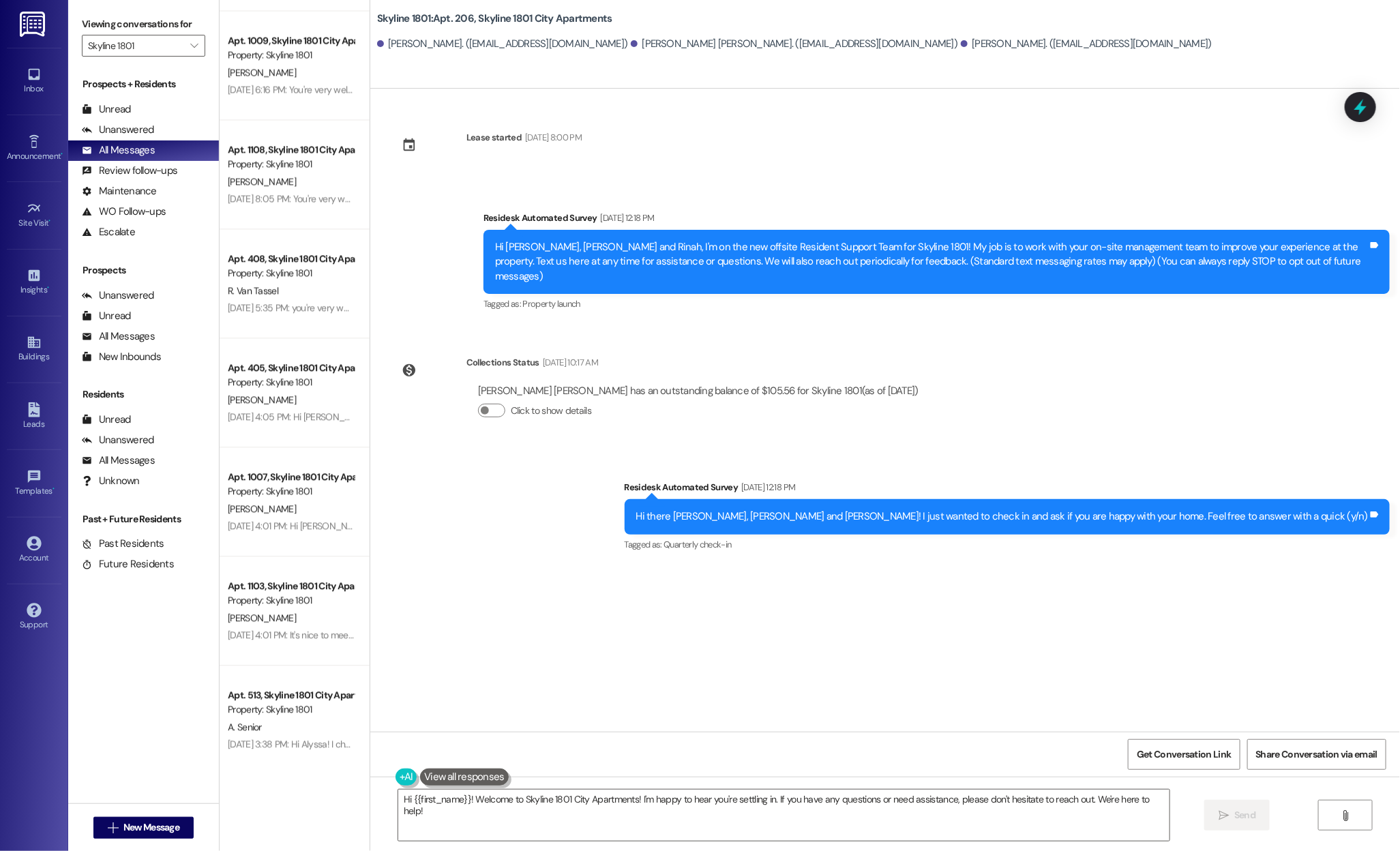
scroll to position [1560, 0]
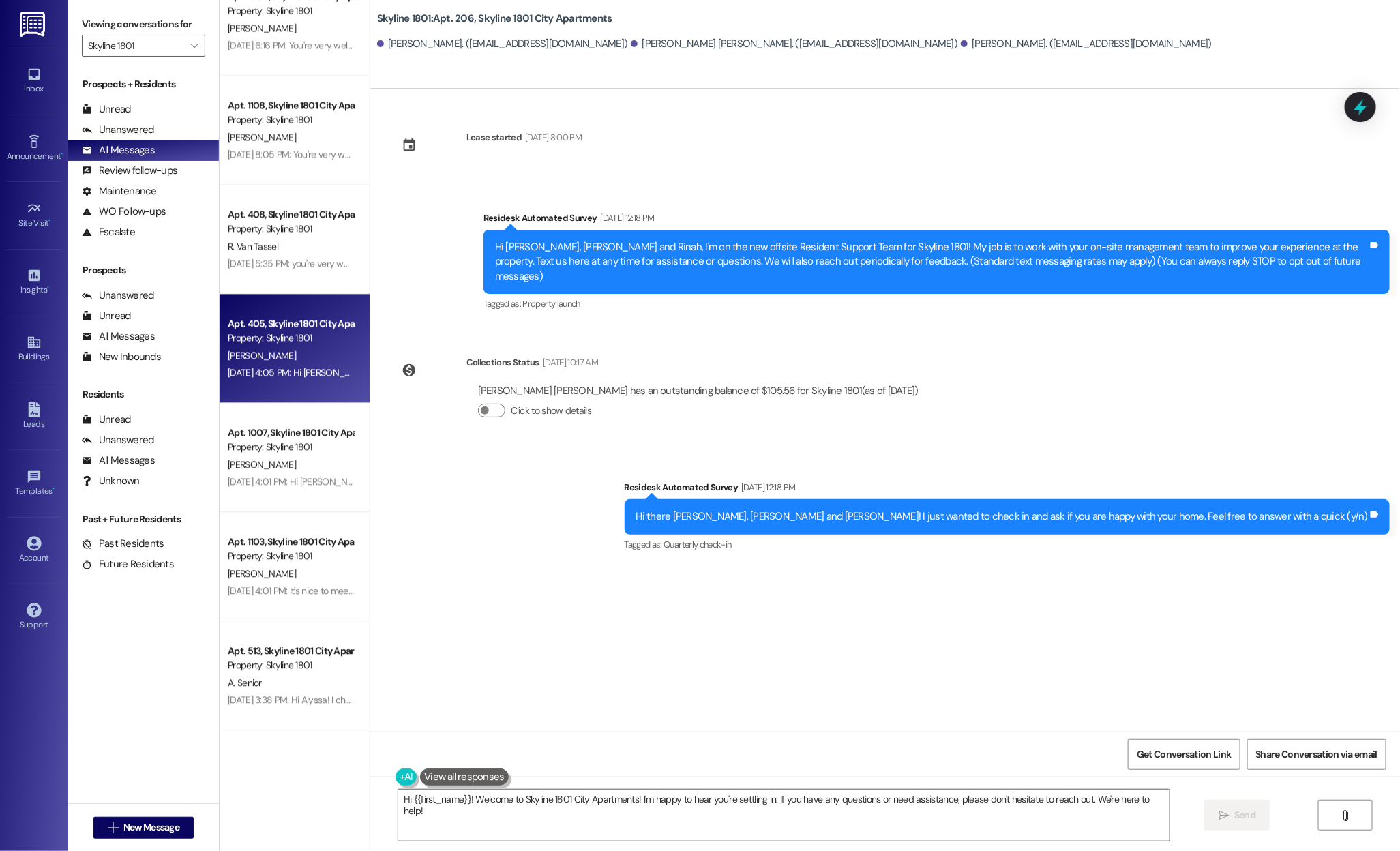
click at [276, 313] on div "Apt. 405, Skyline 1801 City Apartments Property: Skyline 1801 [PERSON_NAME] [DA…" at bounding box center [295, 348] width 150 height 109
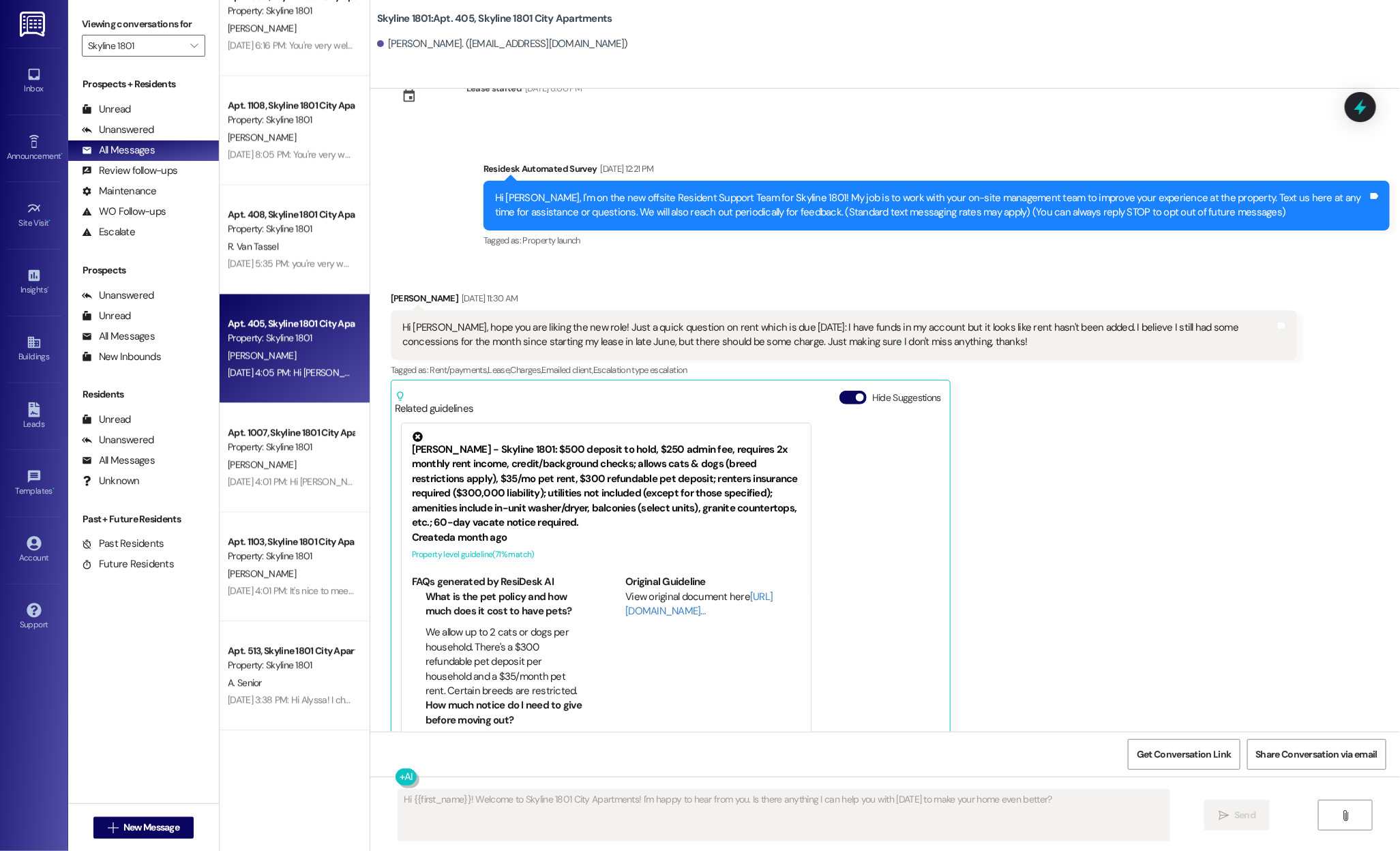
scroll to position [88, 0]
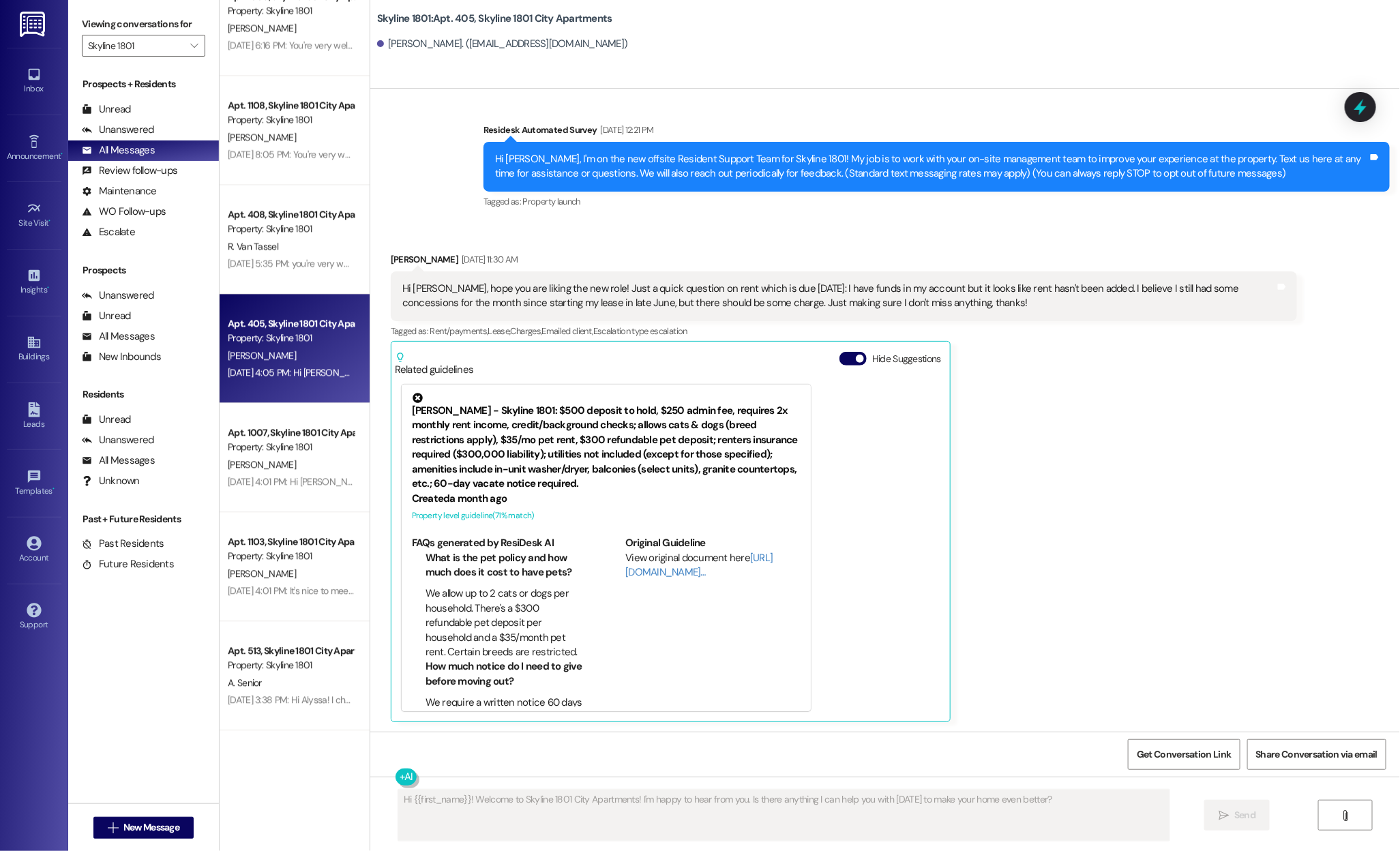
click at [856, 355] on div "Hide Suggestions" at bounding box center [892, 359] width 107 height 14
click at [856, 356] on span "button" at bounding box center [859, 358] width 8 height 8
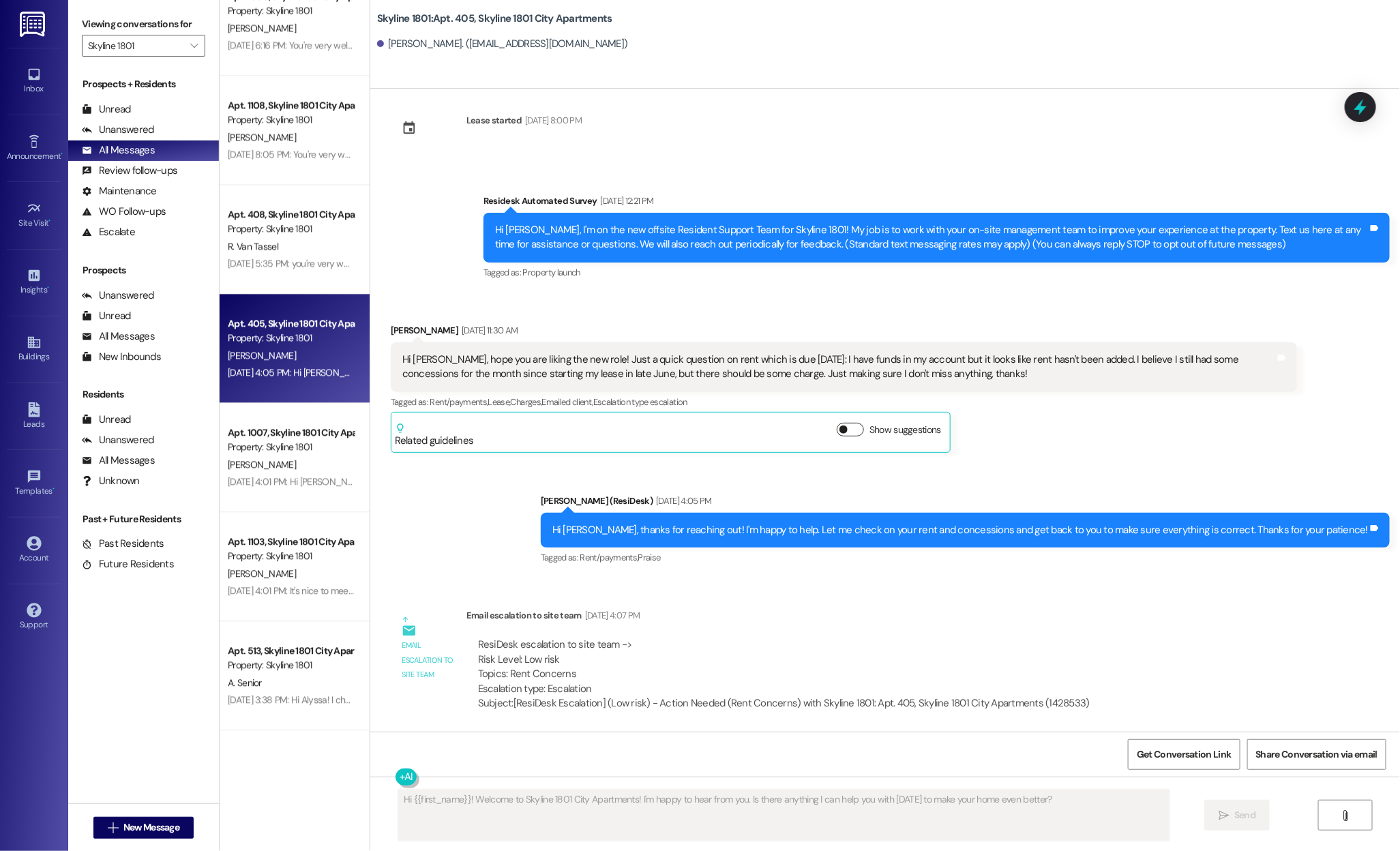
scroll to position [17, 0]
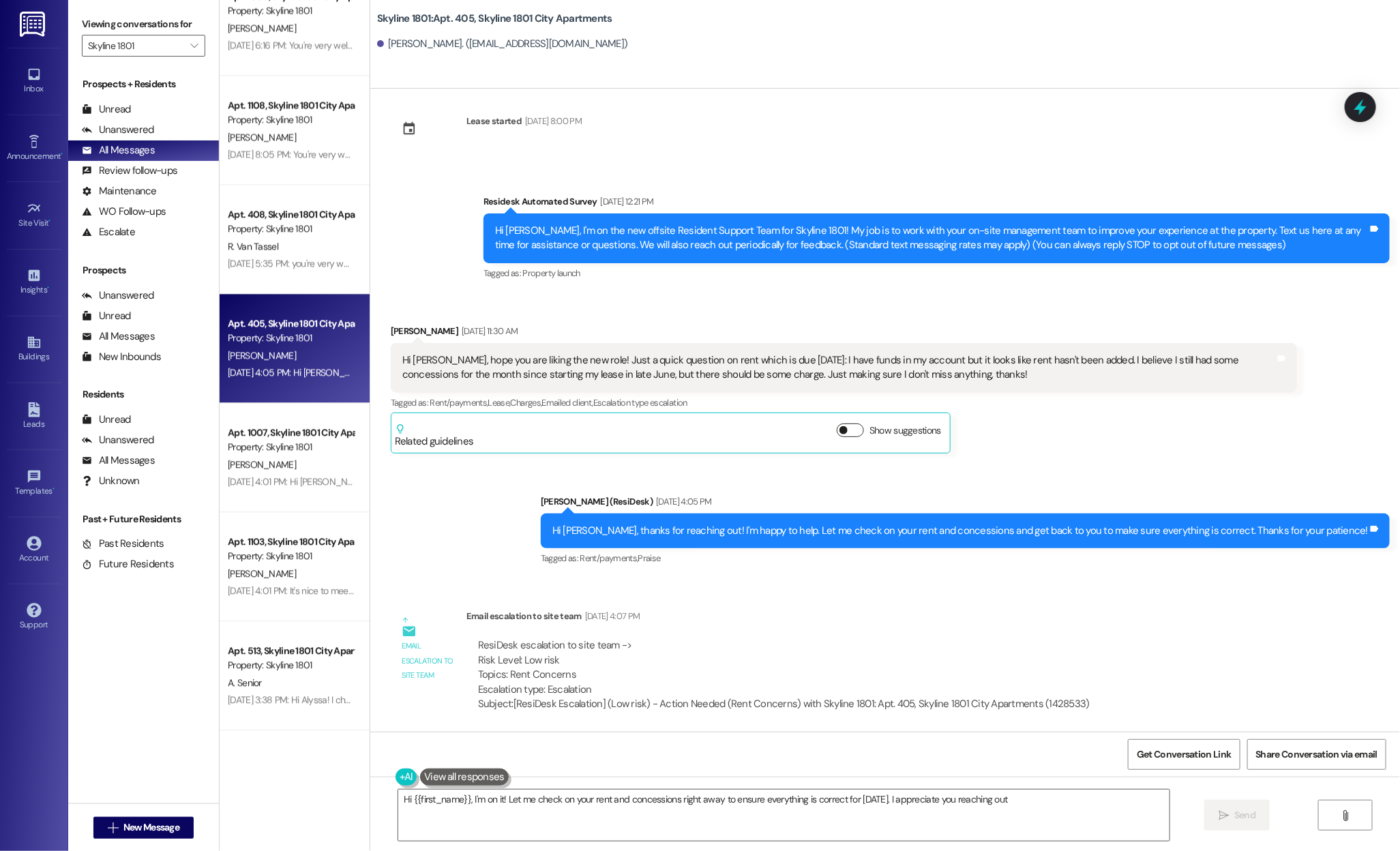
type textarea "Hi {{first_name}}, I'm on it! Let me check on your rent and concessions right a…"
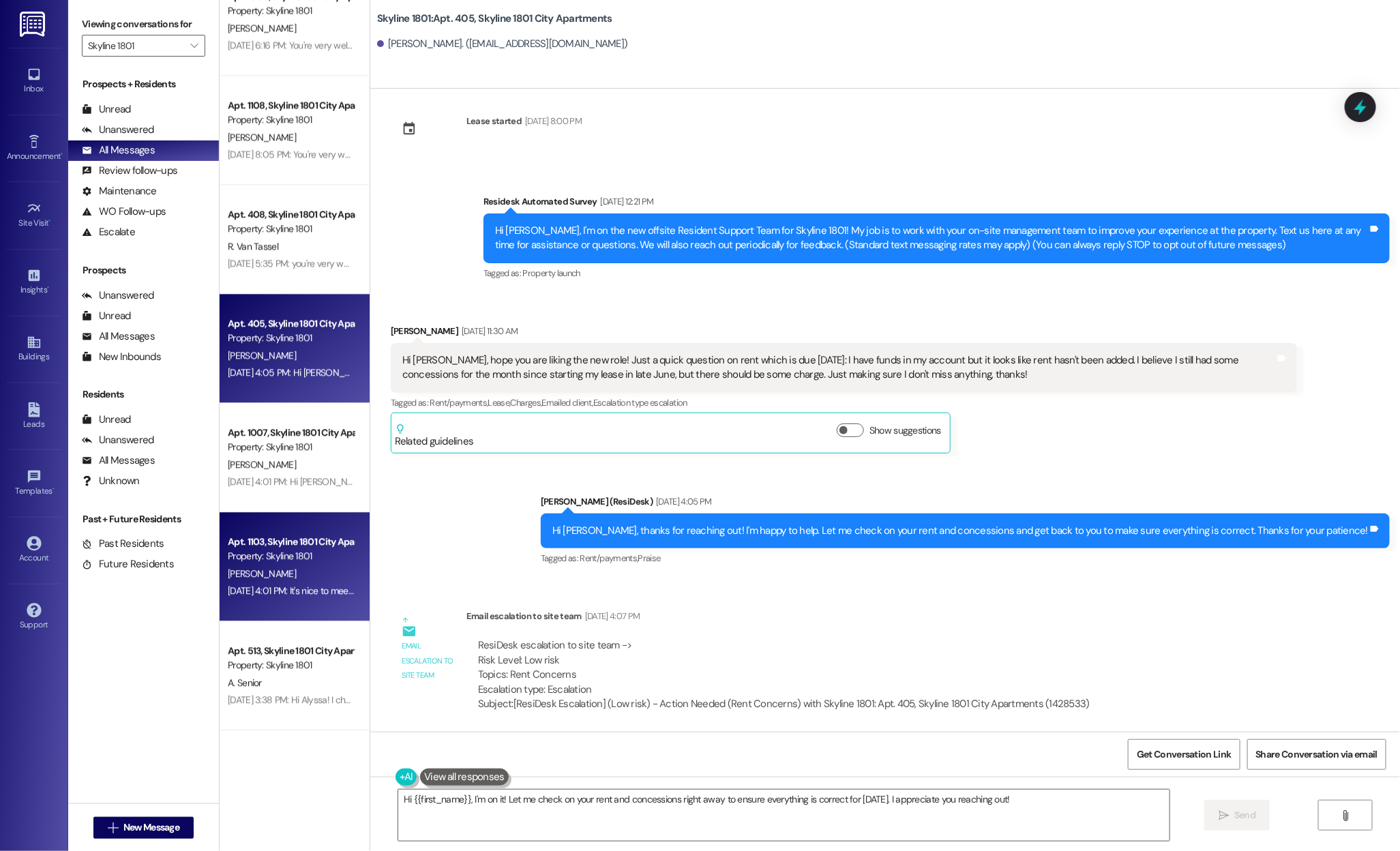
scroll to position [1794, 0]
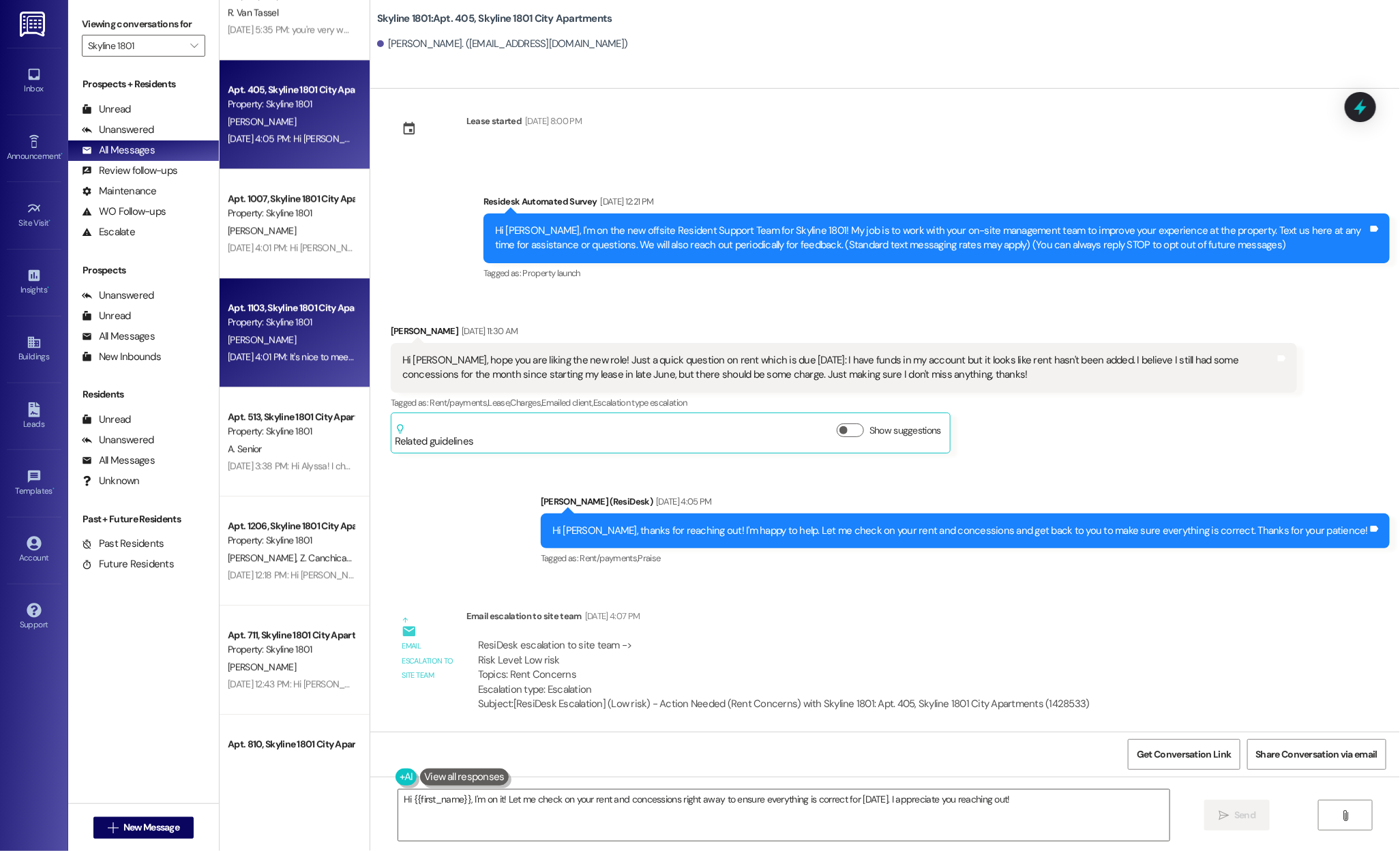
click at [280, 334] on div "[PERSON_NAME]" at bounding box center [290, 340] width 129 height 17
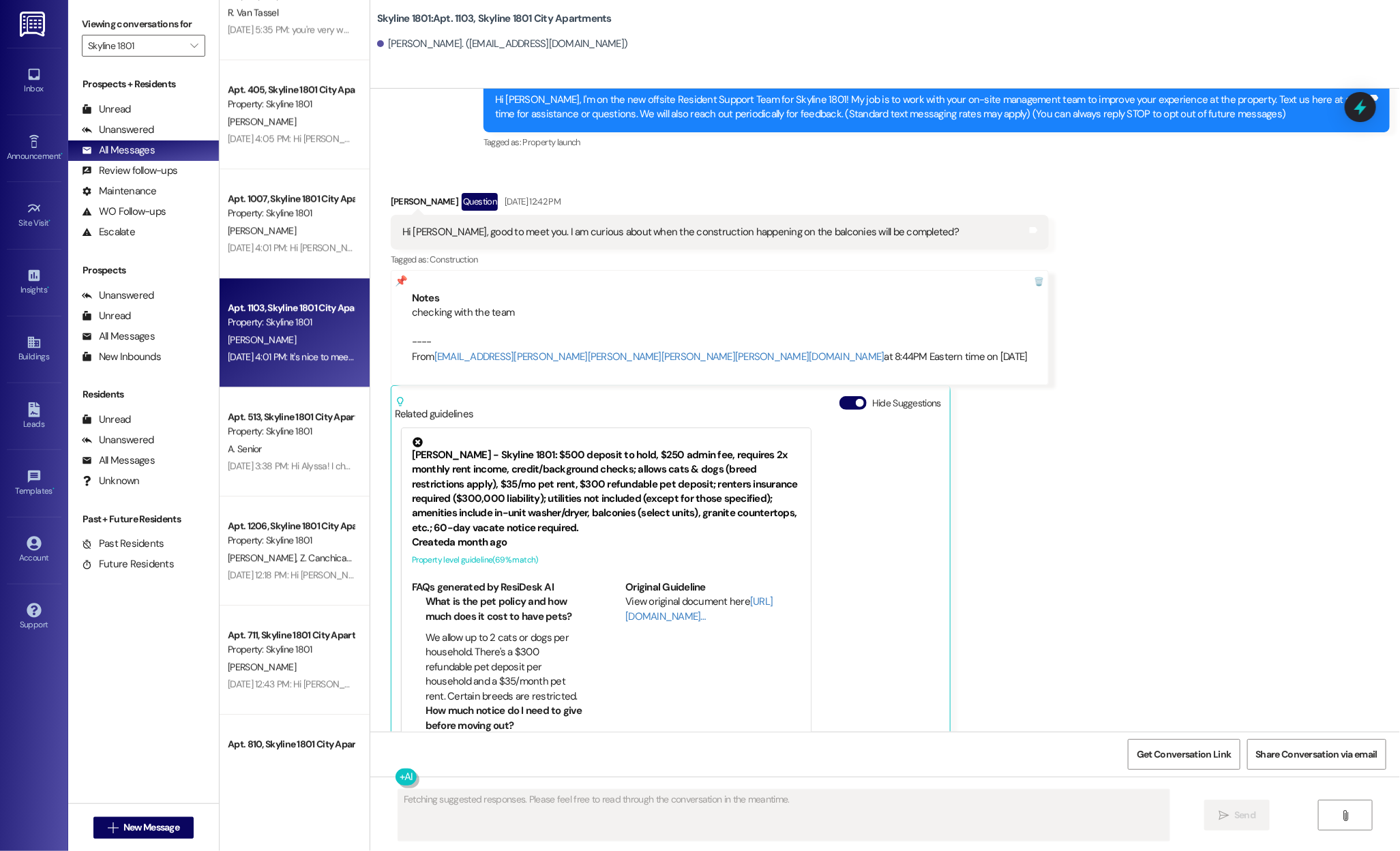
scroll to position [191, 0]
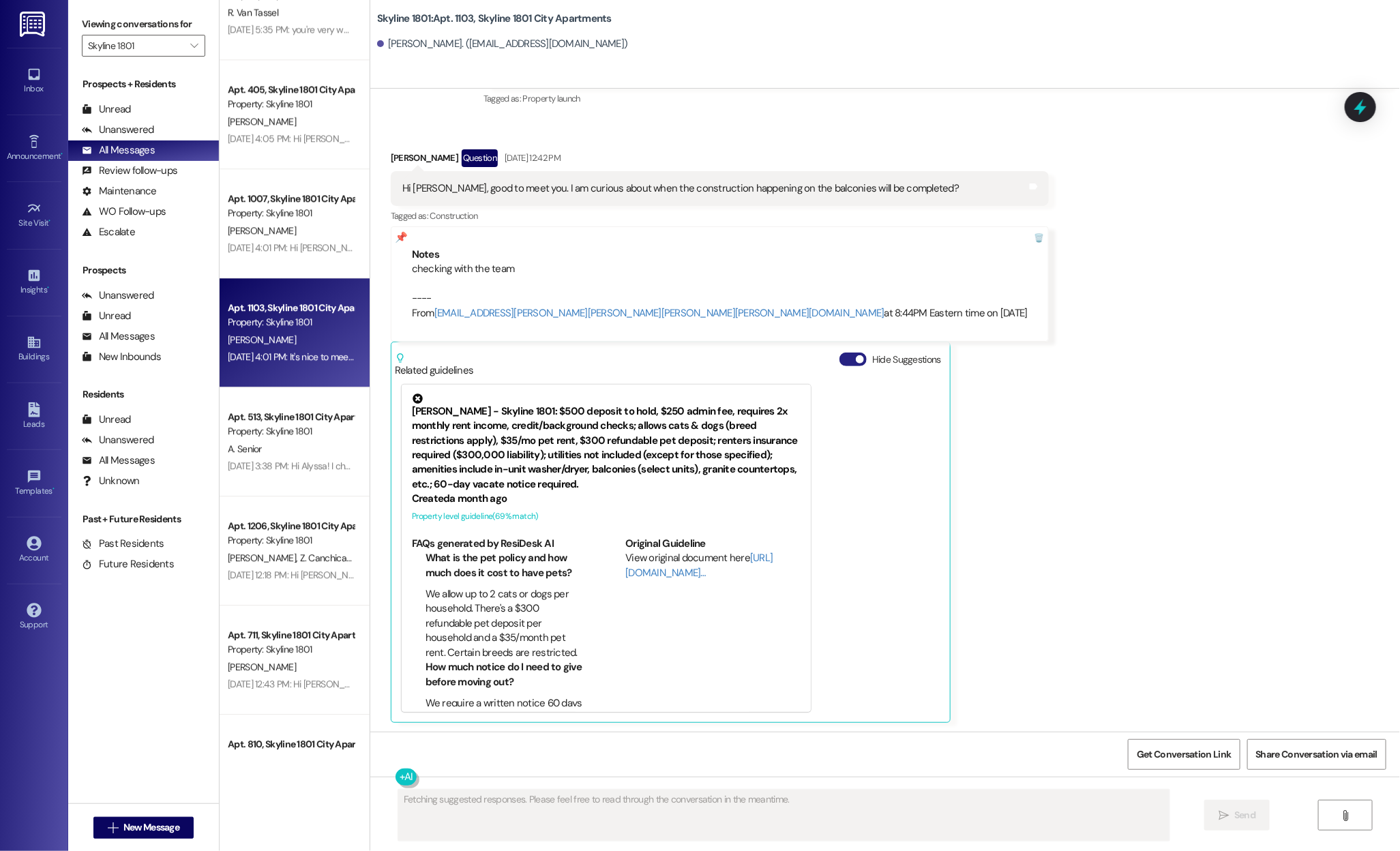
click at [856, 356] on span "button" at bounding box center [859, 359] width 8 height 8
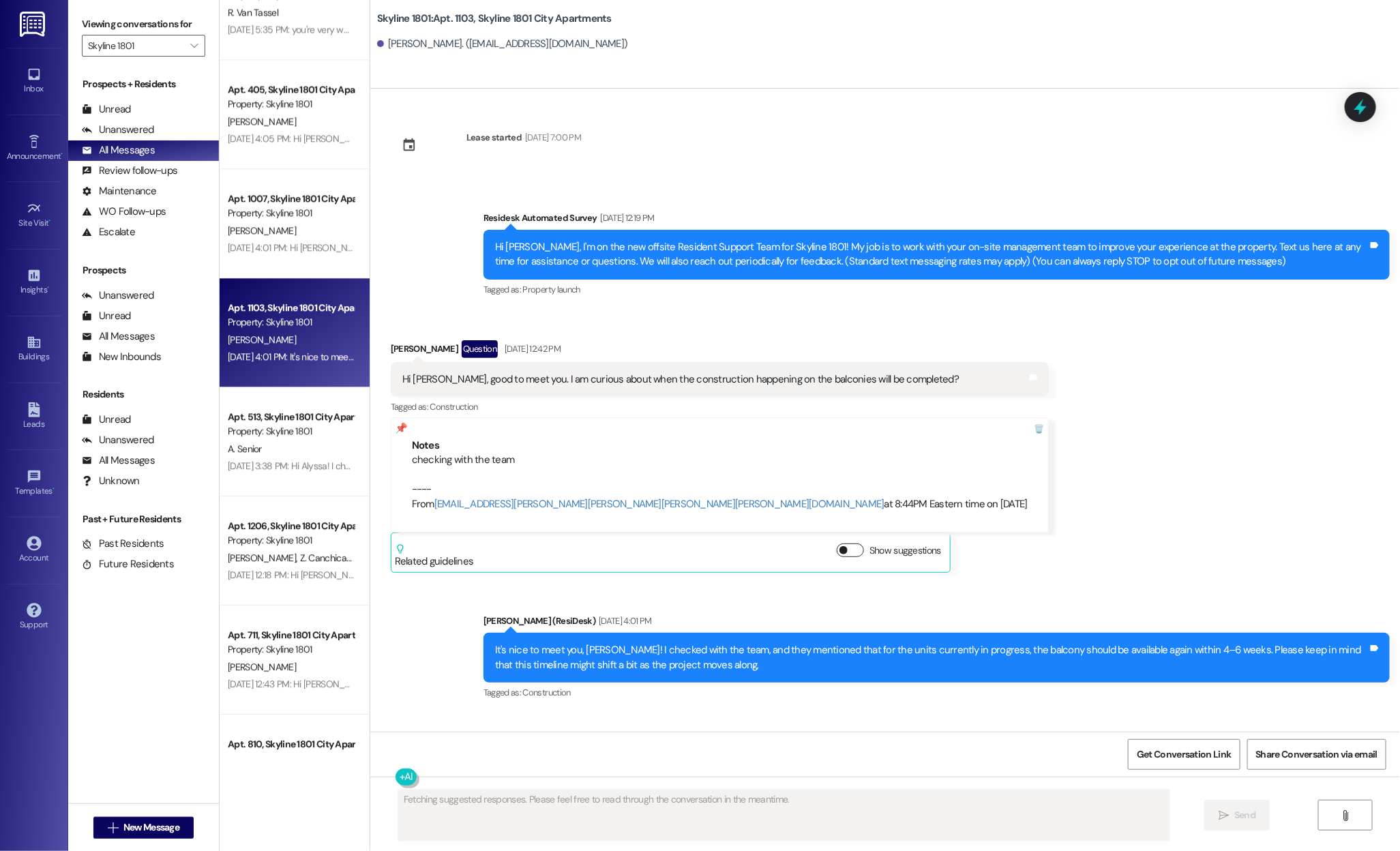
scroll to position [0, 0]
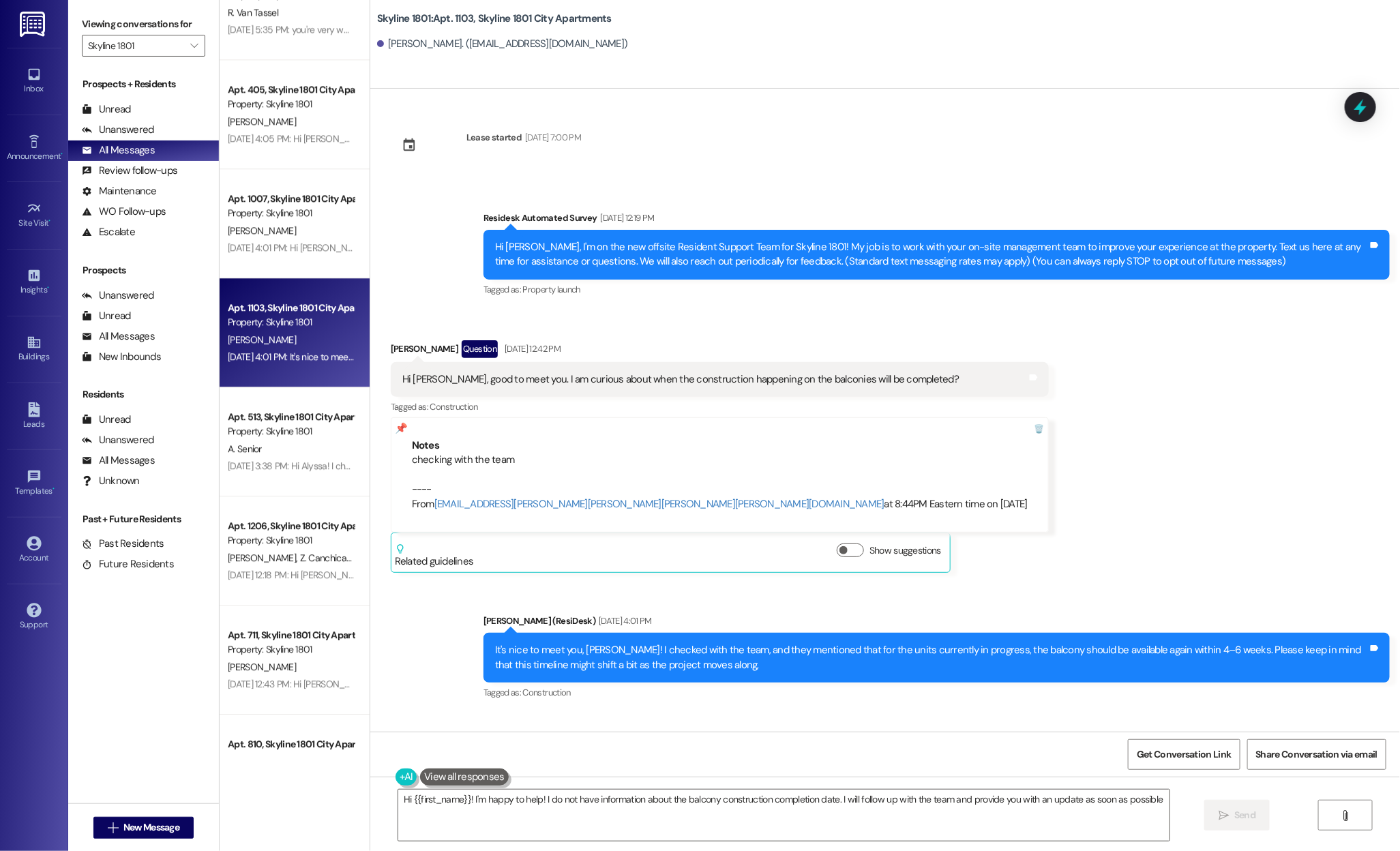
type textarea "Hi {{first_name}}! I'm happy to help! I do not have information about the balco…"
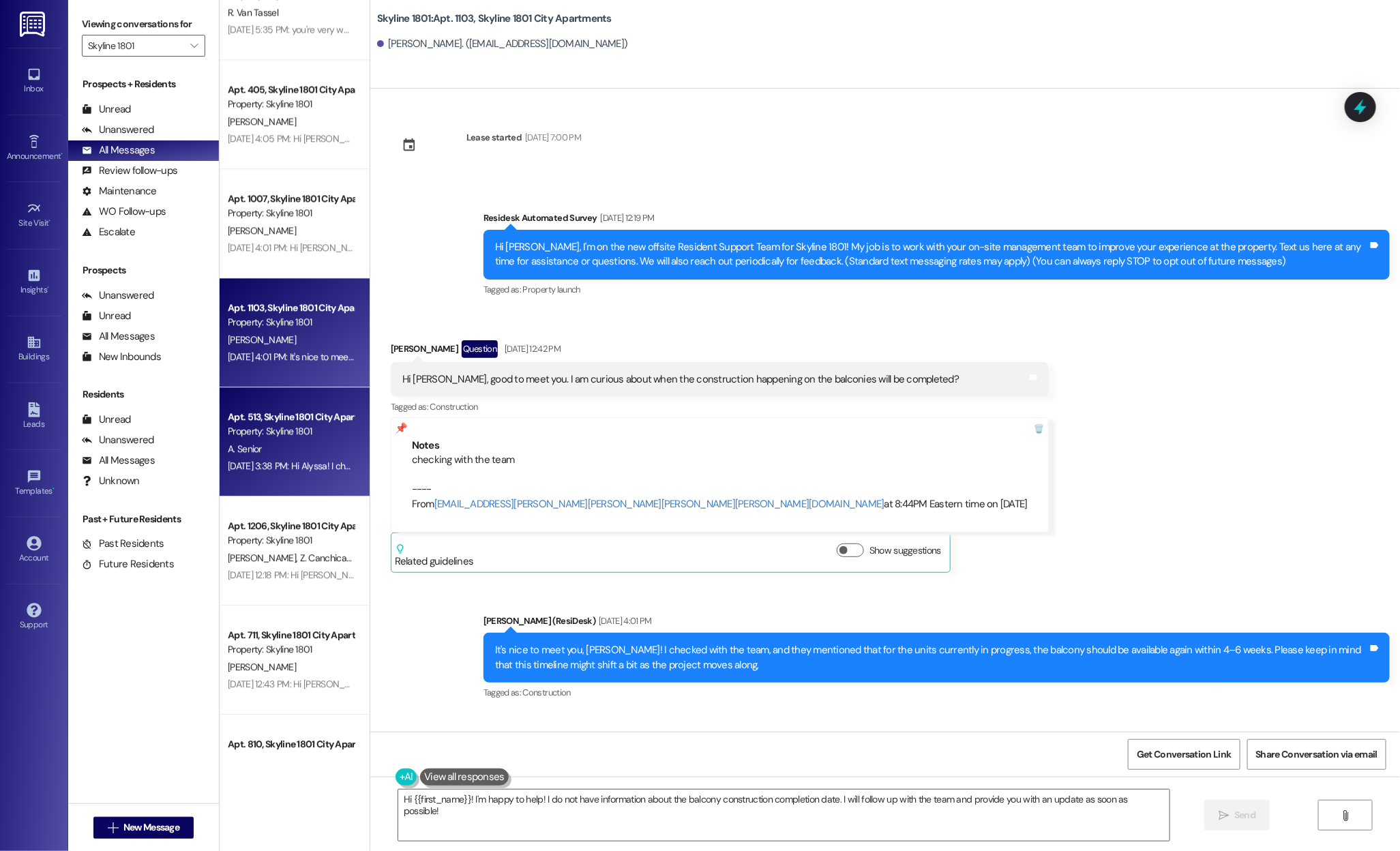
click at [251, 470] on div "[DATE] 3:38 PM: Hi Alyssa! I checked with the team, and they mentioned that for…" at bounding box center [811, 466] width 1168 height 12
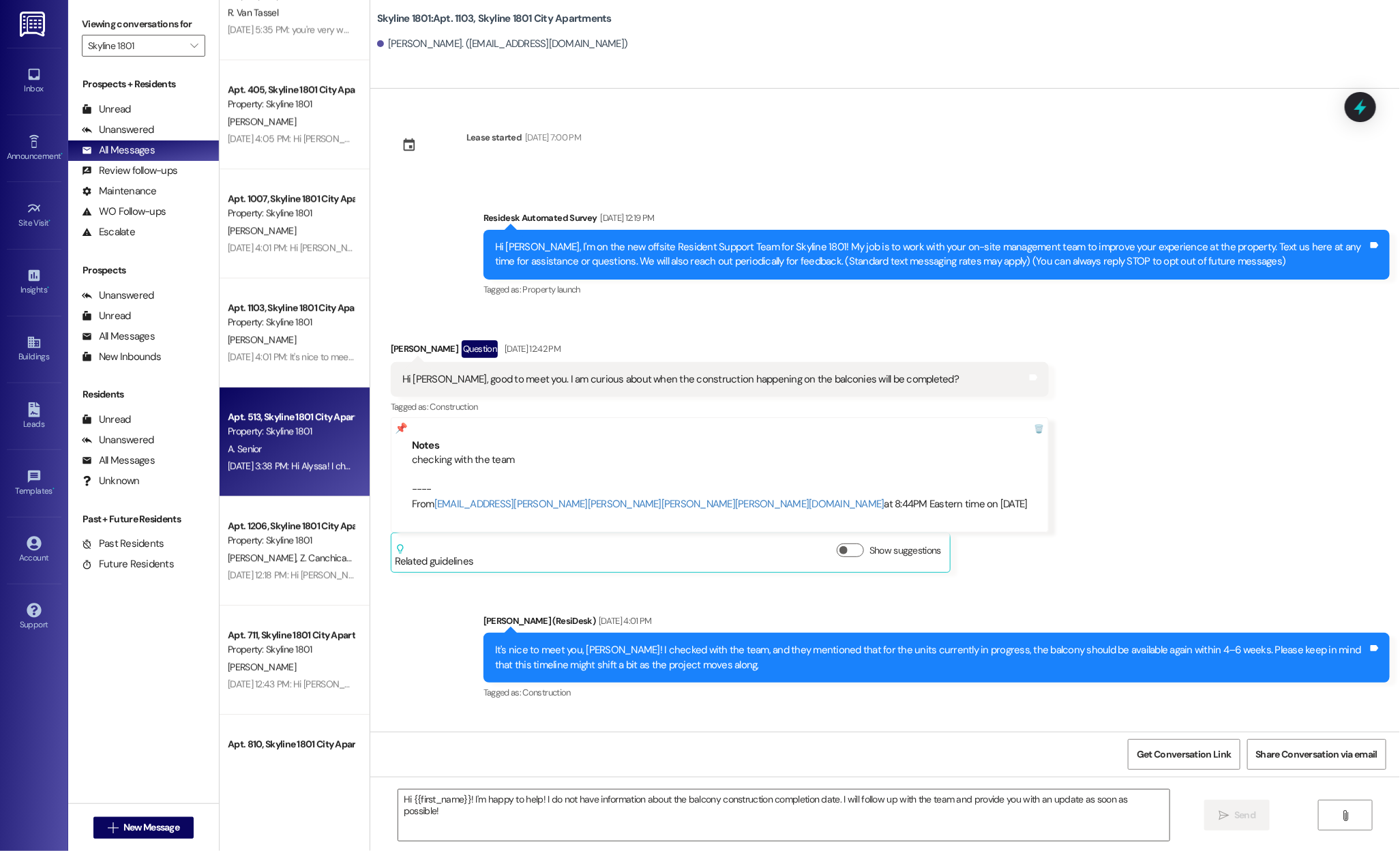
type textarea "Fetching suggested responses. Please feel free to read through the conversation…"
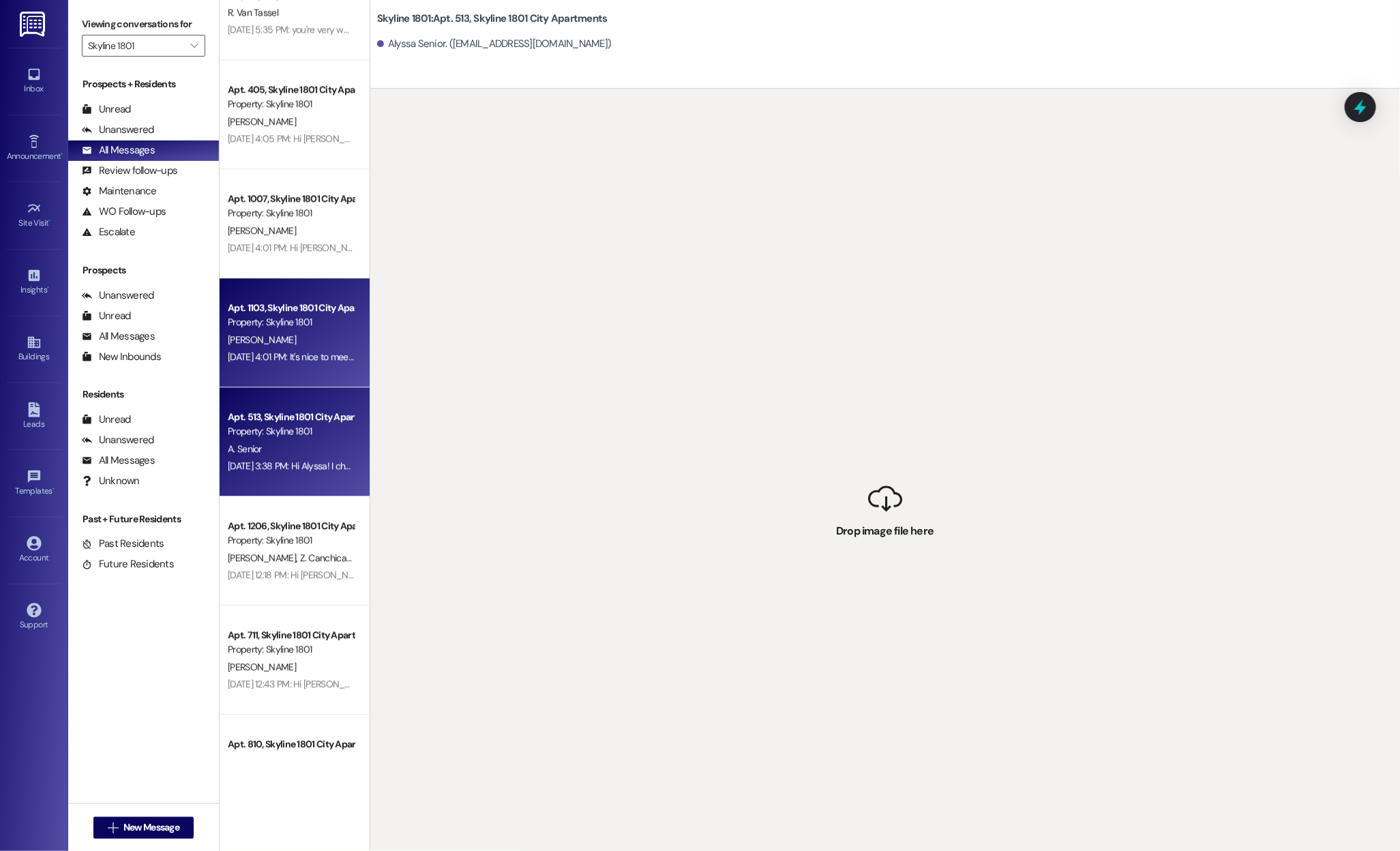
click at [266, 361] on div "[DATE] 4:01 PM: It's nice to meet you, [PERSON_NAME]! I checked with the team, …" at bounding box center [775, 356] width 1095 height 12
click at [269, 426] on div "Property: Skyline 1801" at bounding box center [290, 431] width 126 height 14
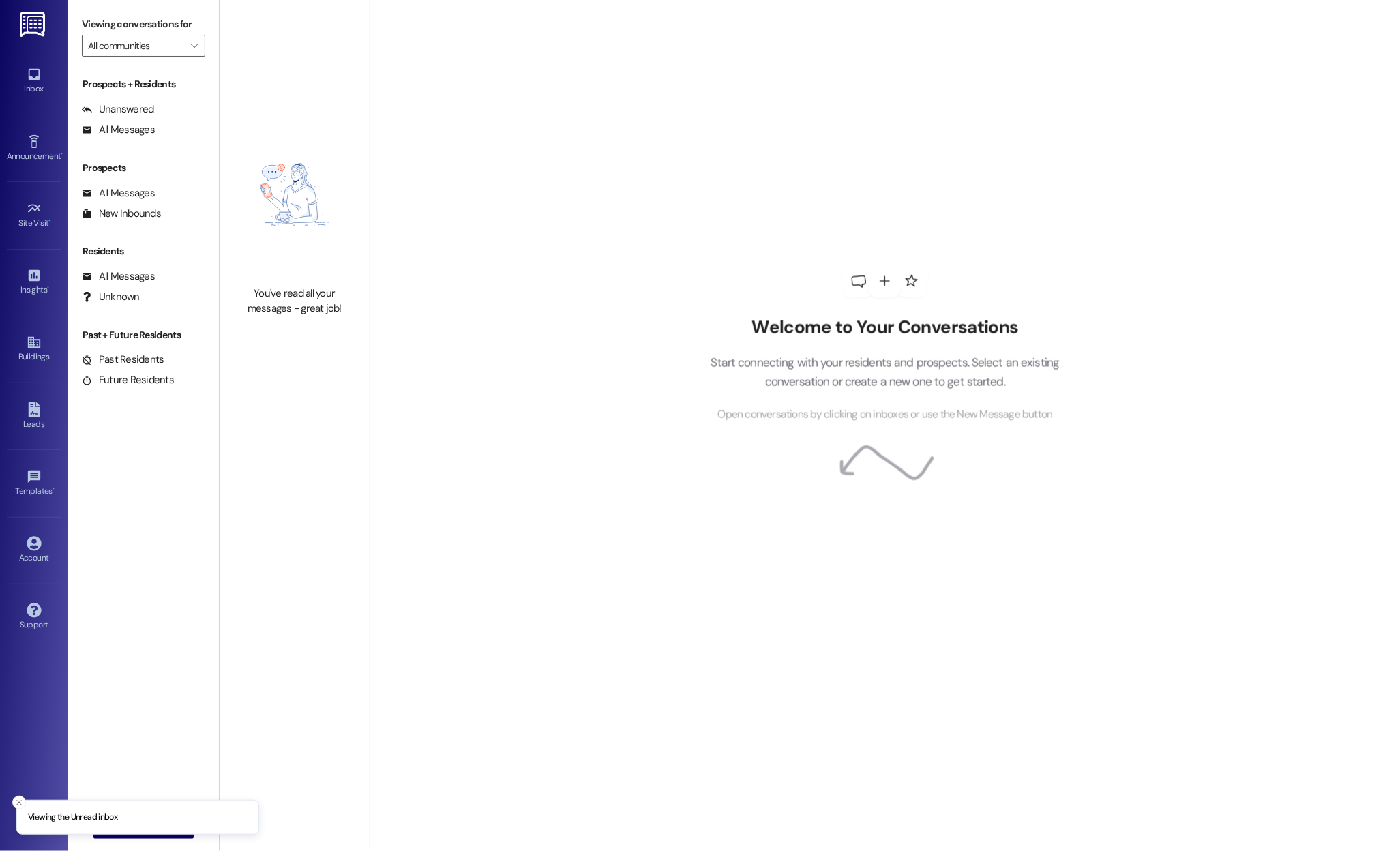
type input "Skyline 1801"
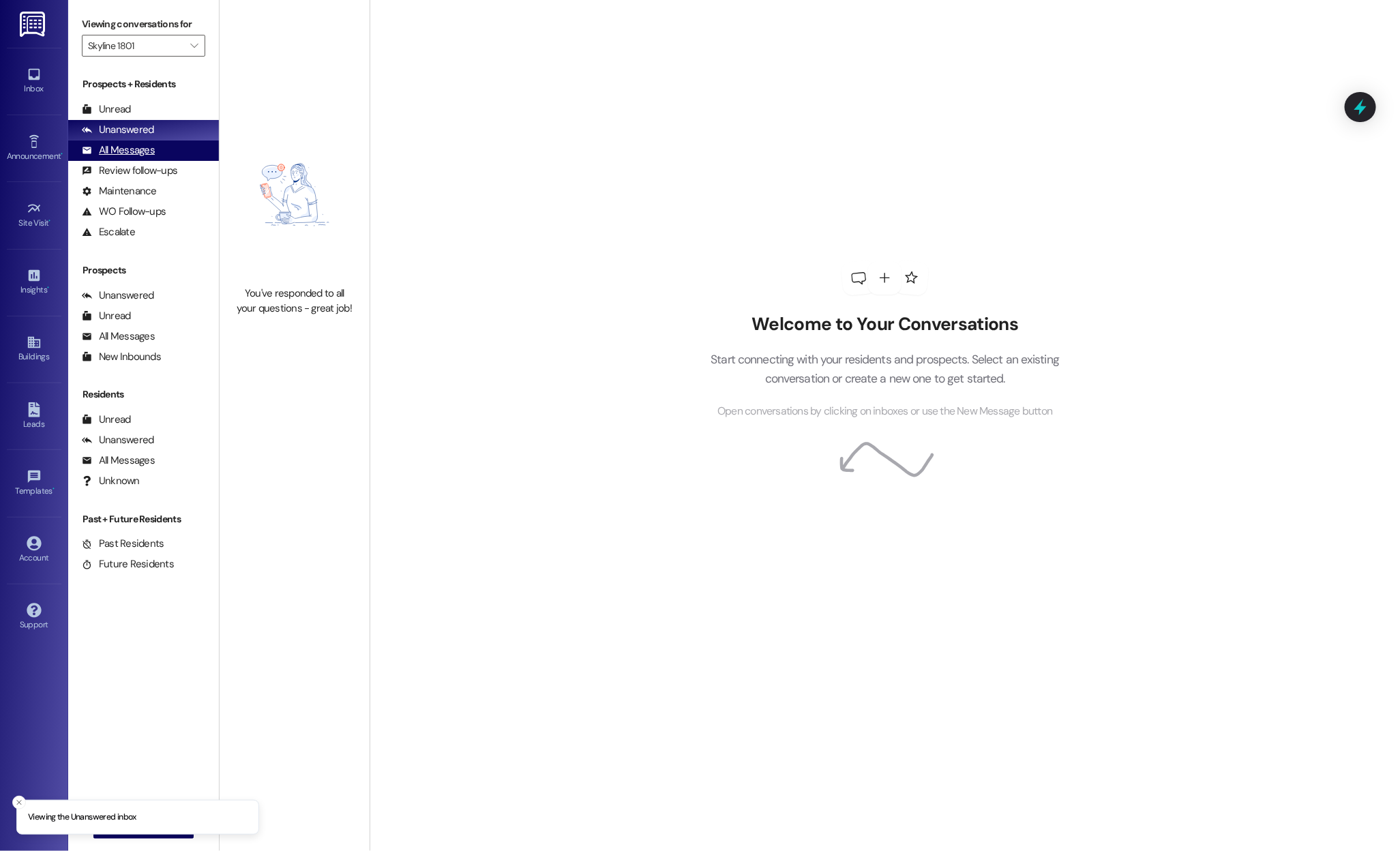
click at [153, 157] on div "All Messages (undefined)" at bounding box center [143, 151] width 150 height 21
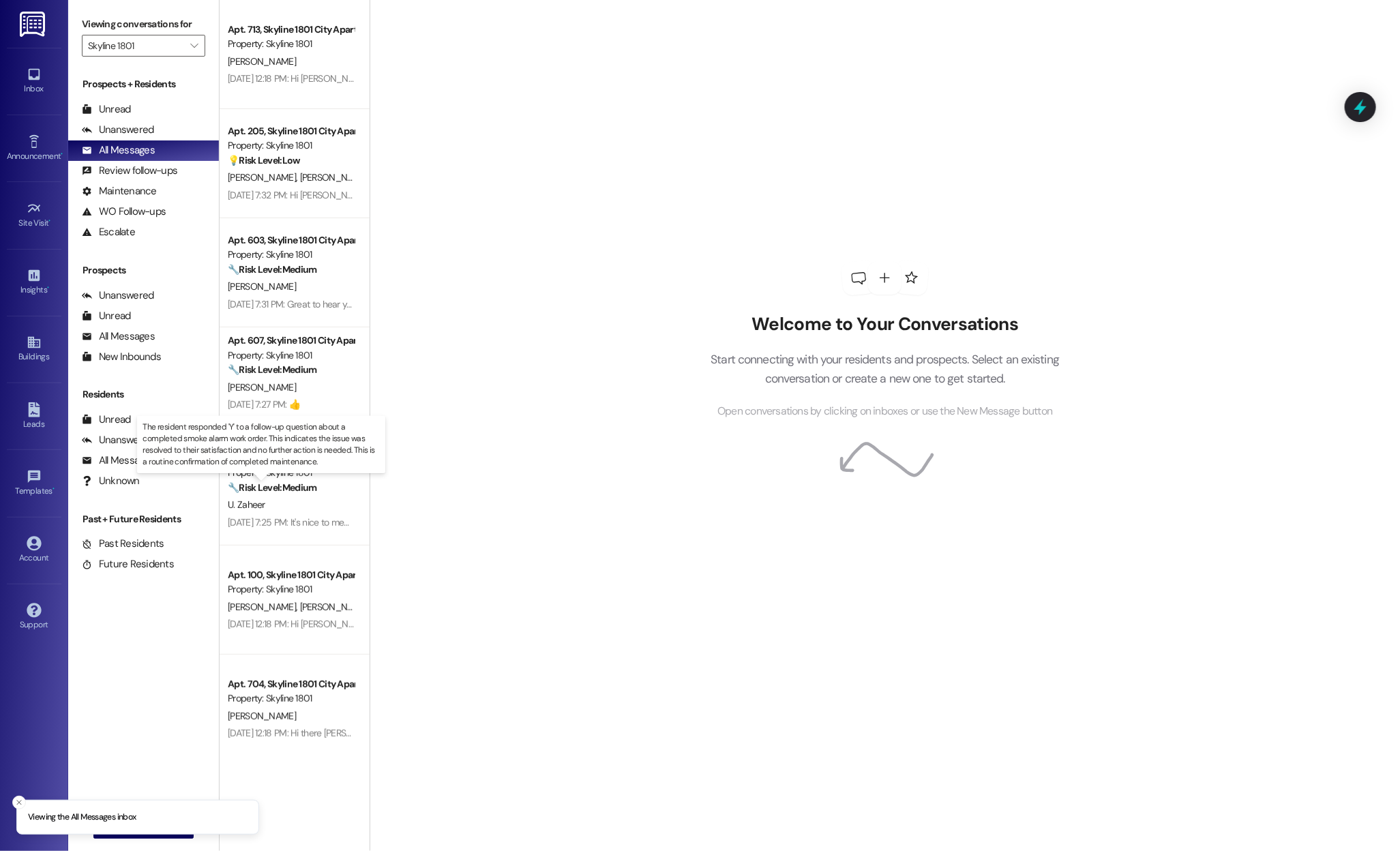
click at [306, 494] on strong "🔧 Risk Level: Medium" at bounding box center [272, 488] width 89 height 12
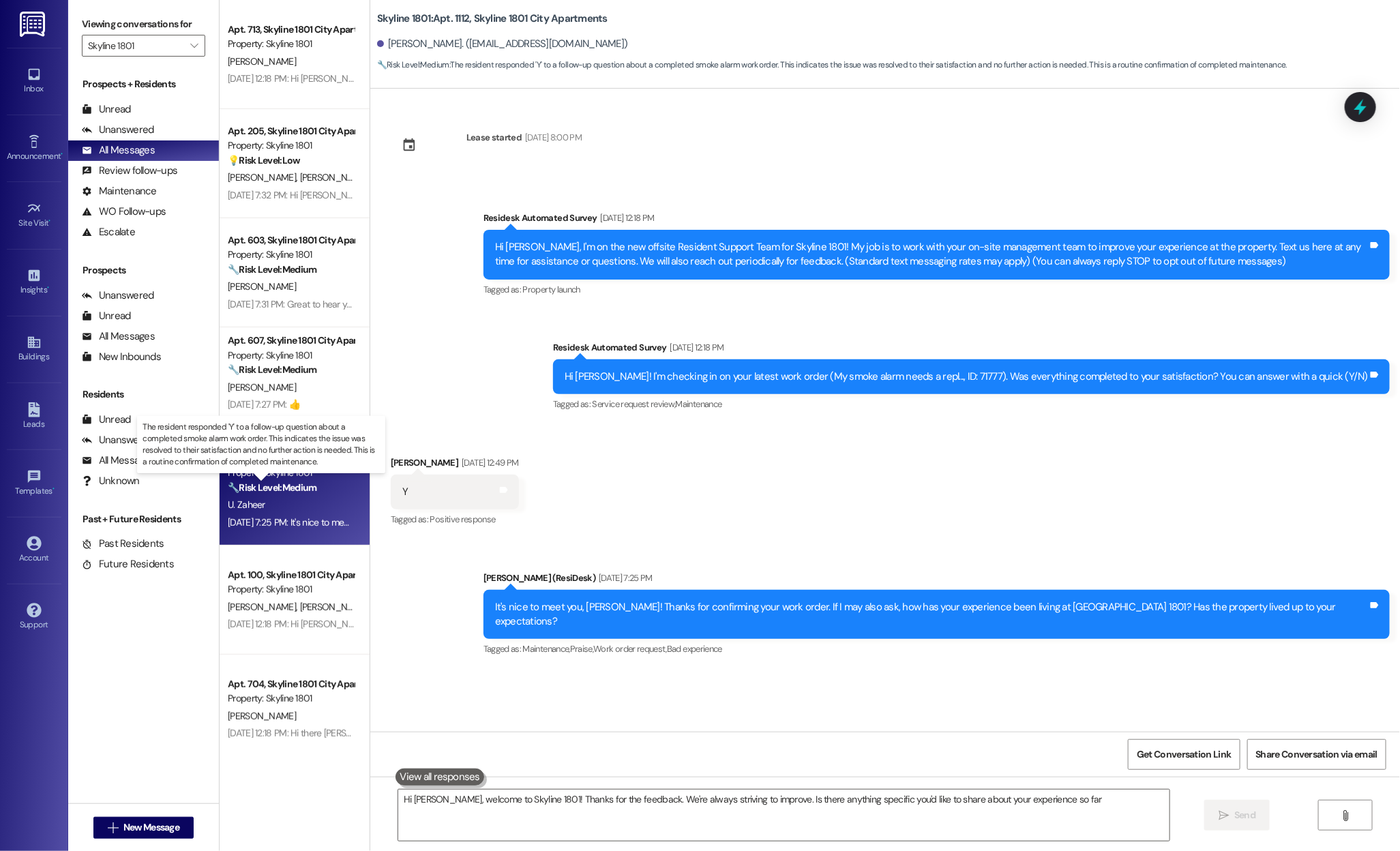
type textarea "Hi Usman, welcome to Skyline 1801! Thanks for the feedback. We're always strivi…"
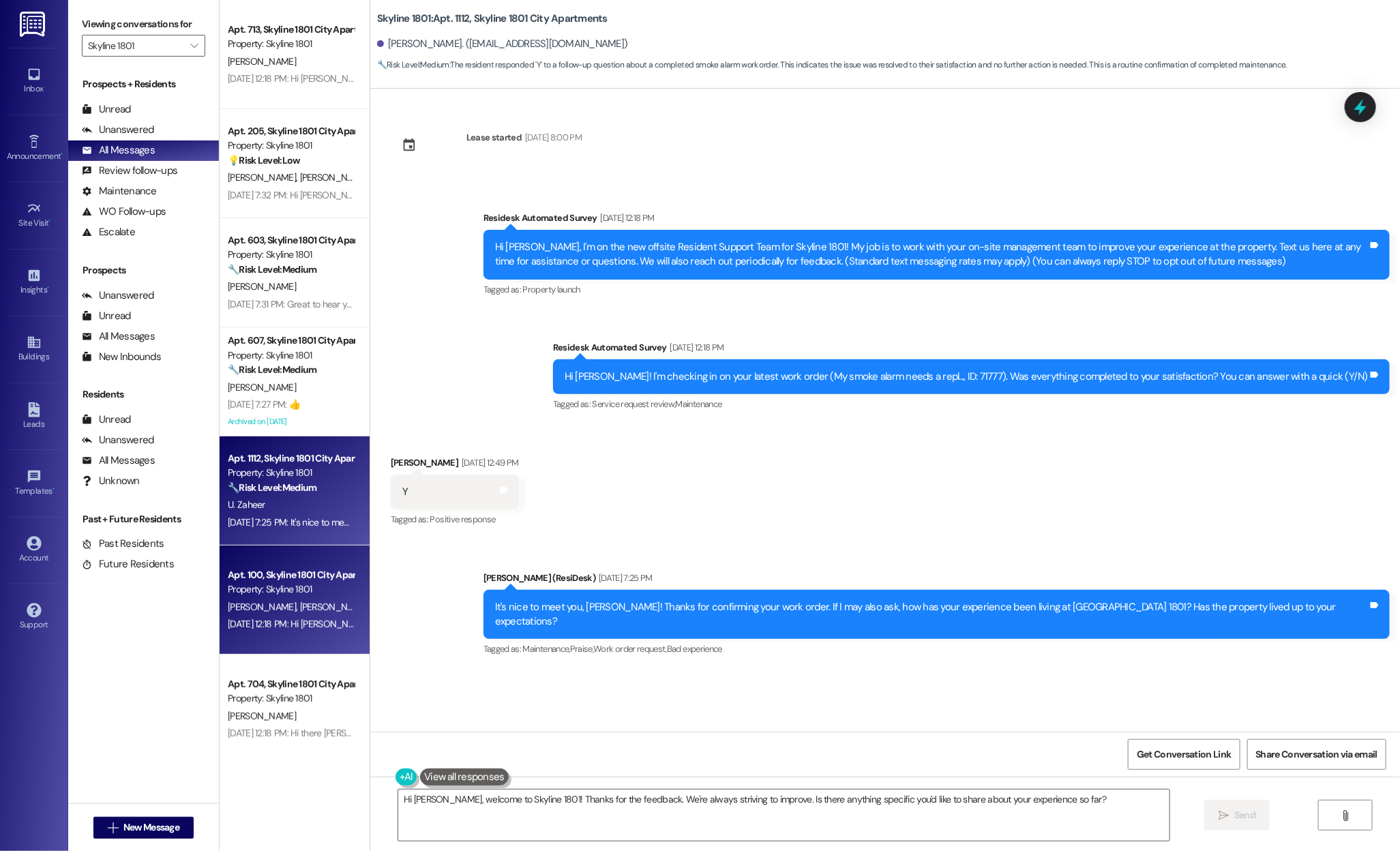
click at [283, 595] on div "Property: Skyline 1801" at bounding box center [290, 589] width 126 height 14
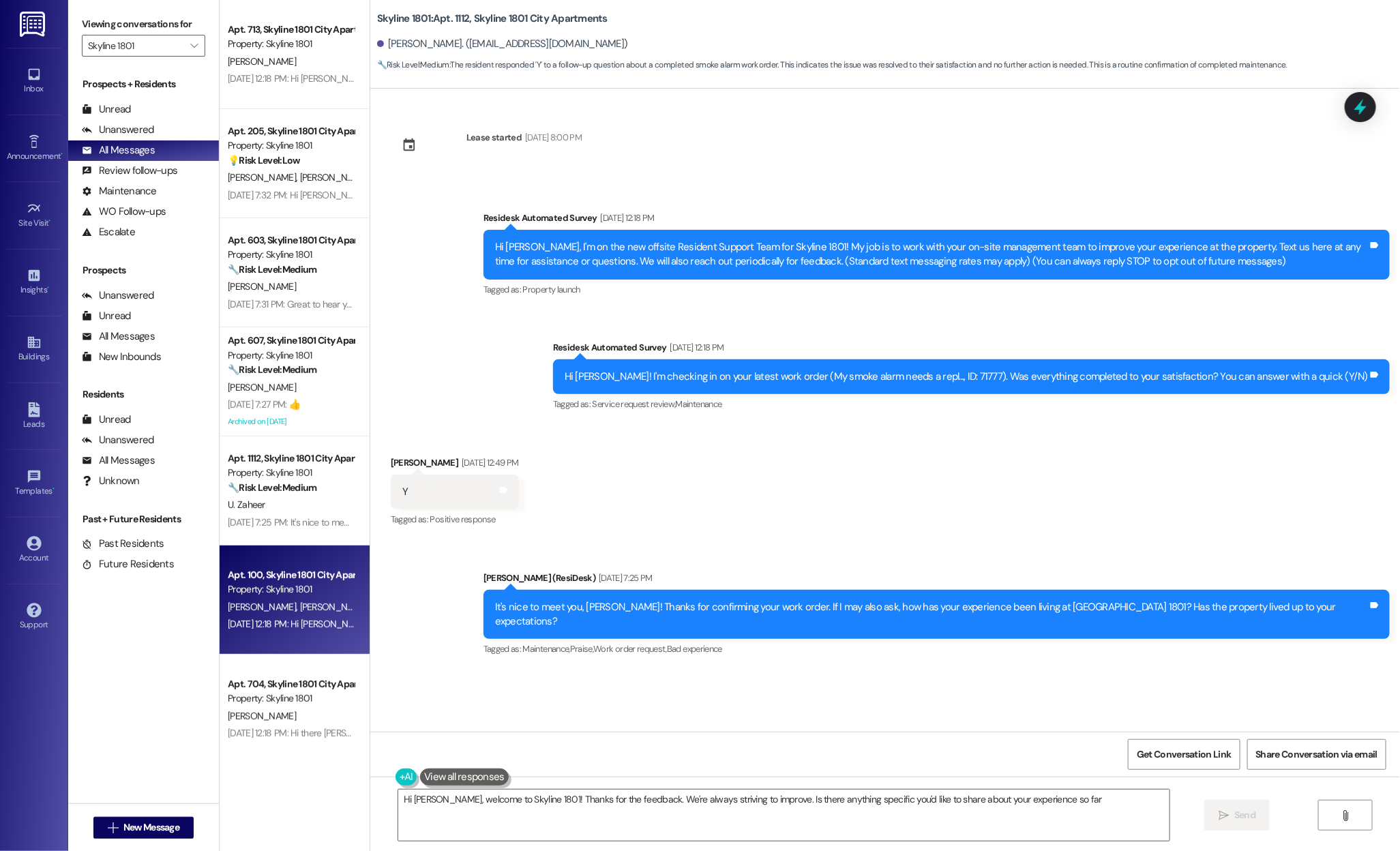
type textarea "Hi Usman, welcome to Skyline 1801! Thanks for the feedback. We're always strivi…"
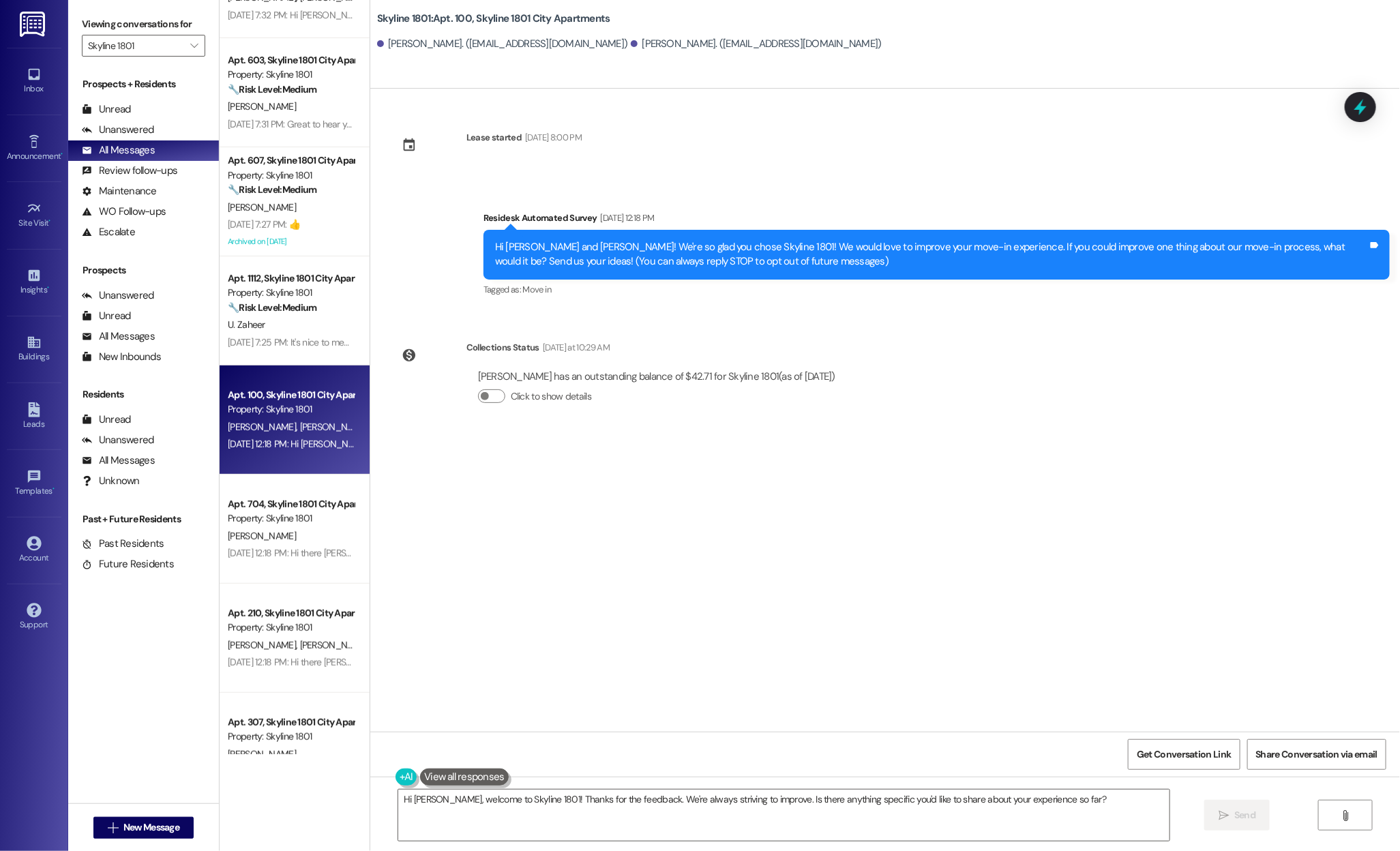
scroll to position [192, 0]
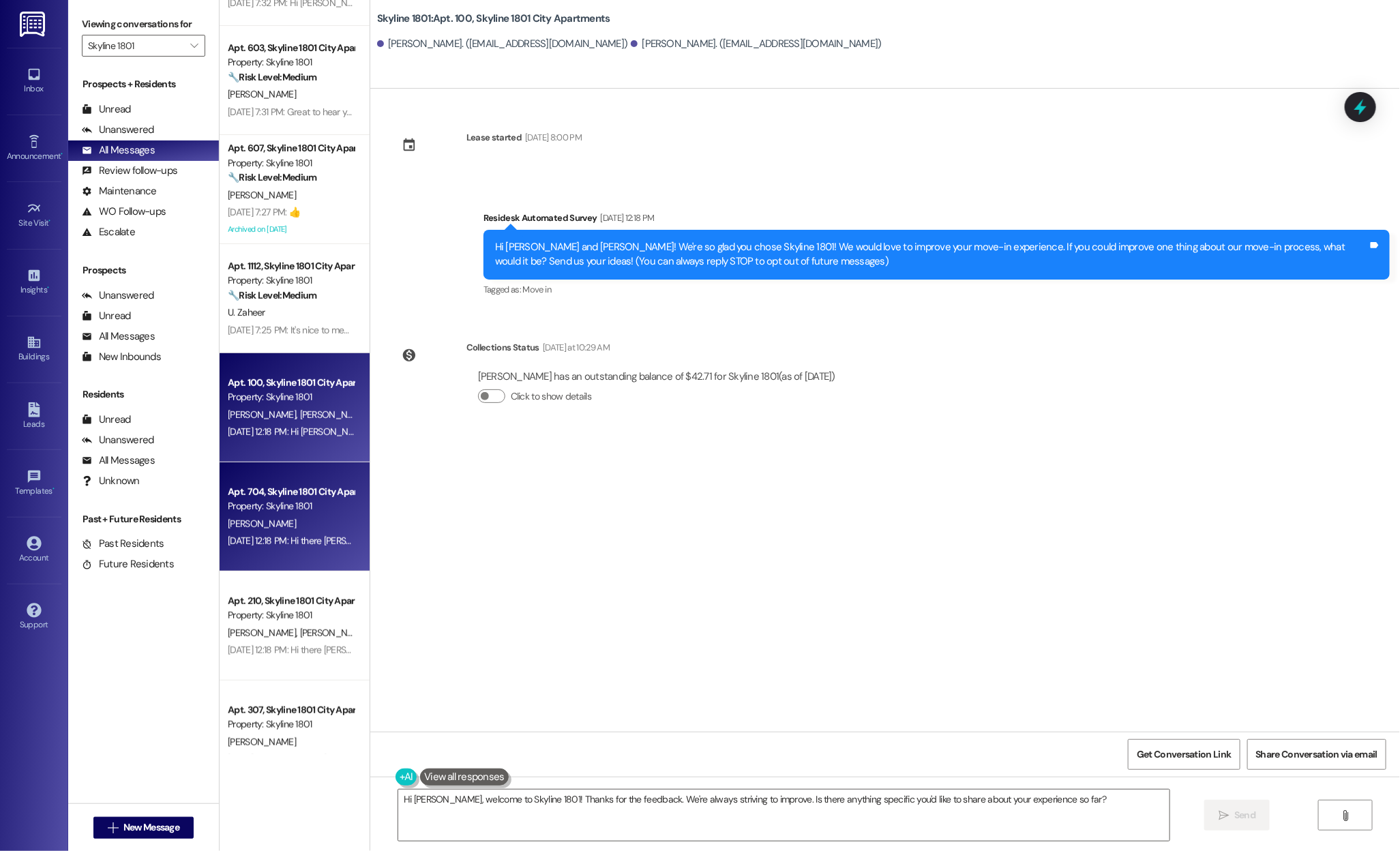
click at [276, 493] on div "Apt. 704, Skyline 1801 City Apartments" at bounding box center [290, 492] width 126 height 14
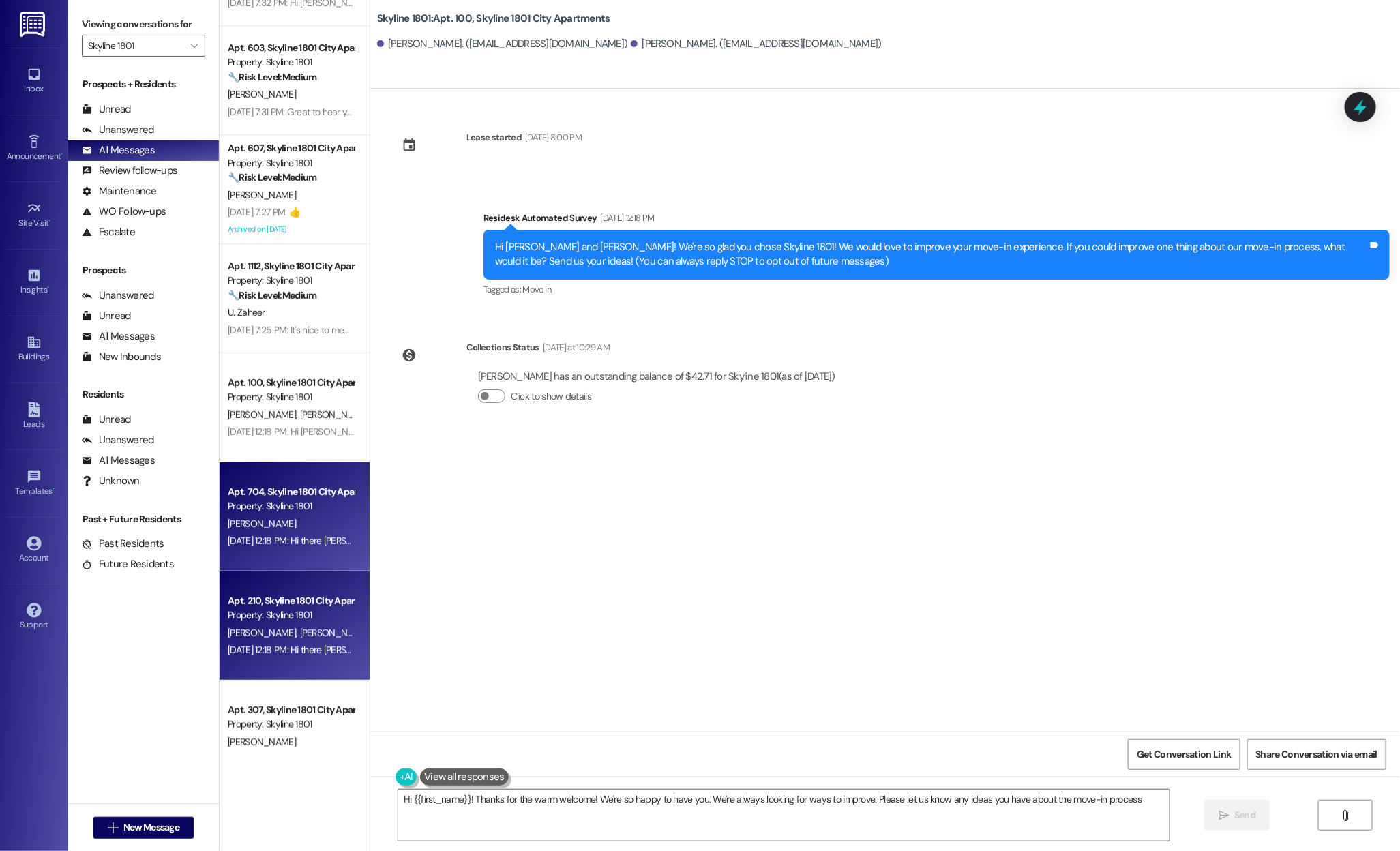
type textarea "Hi {{first_name}}! Thanks for the warm welcome! We're so happy to have you. We'…"
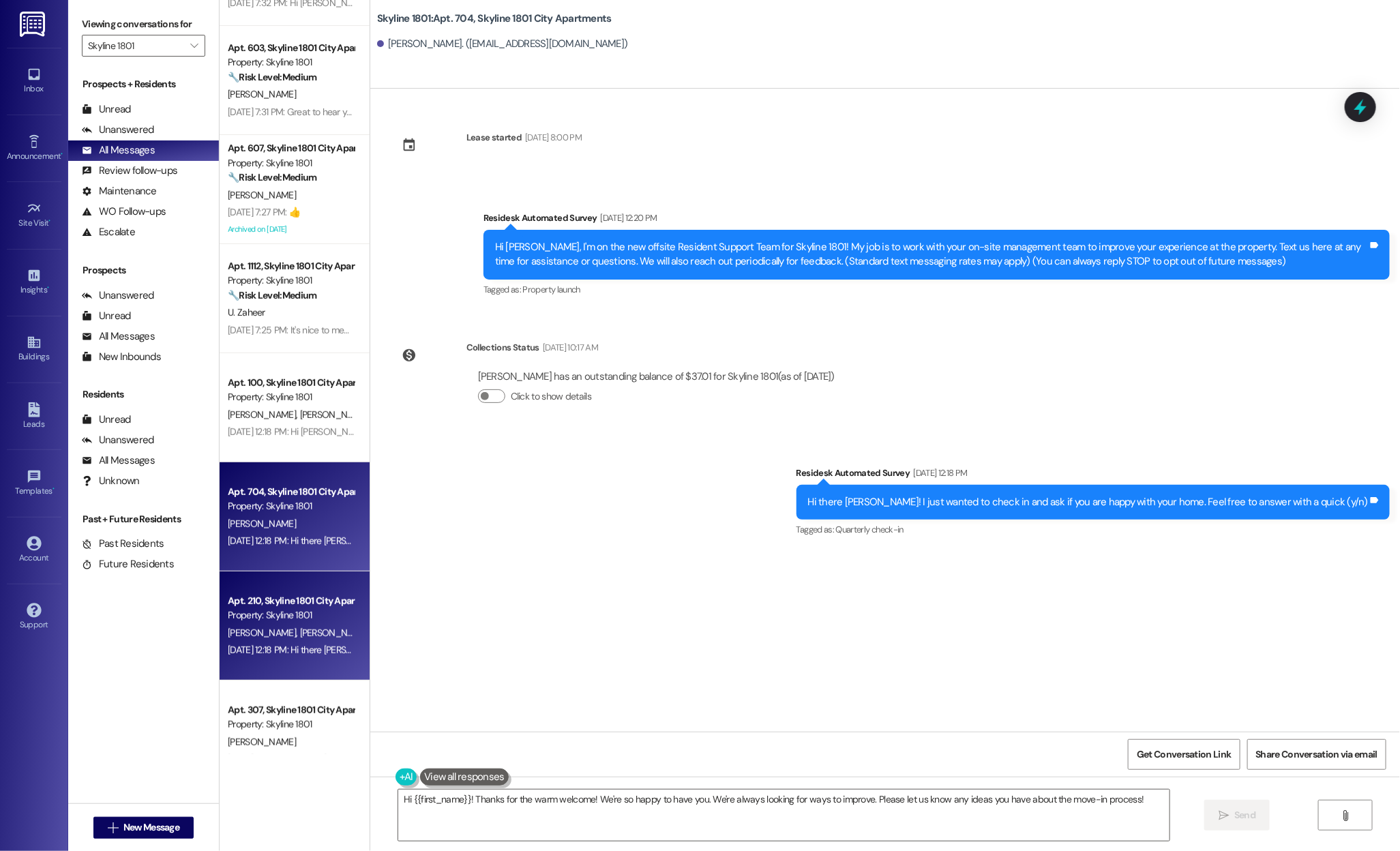
click at [262, 615] on div "Property: Skyline 1801" at bounding box center [290, 615] width 126 height 14
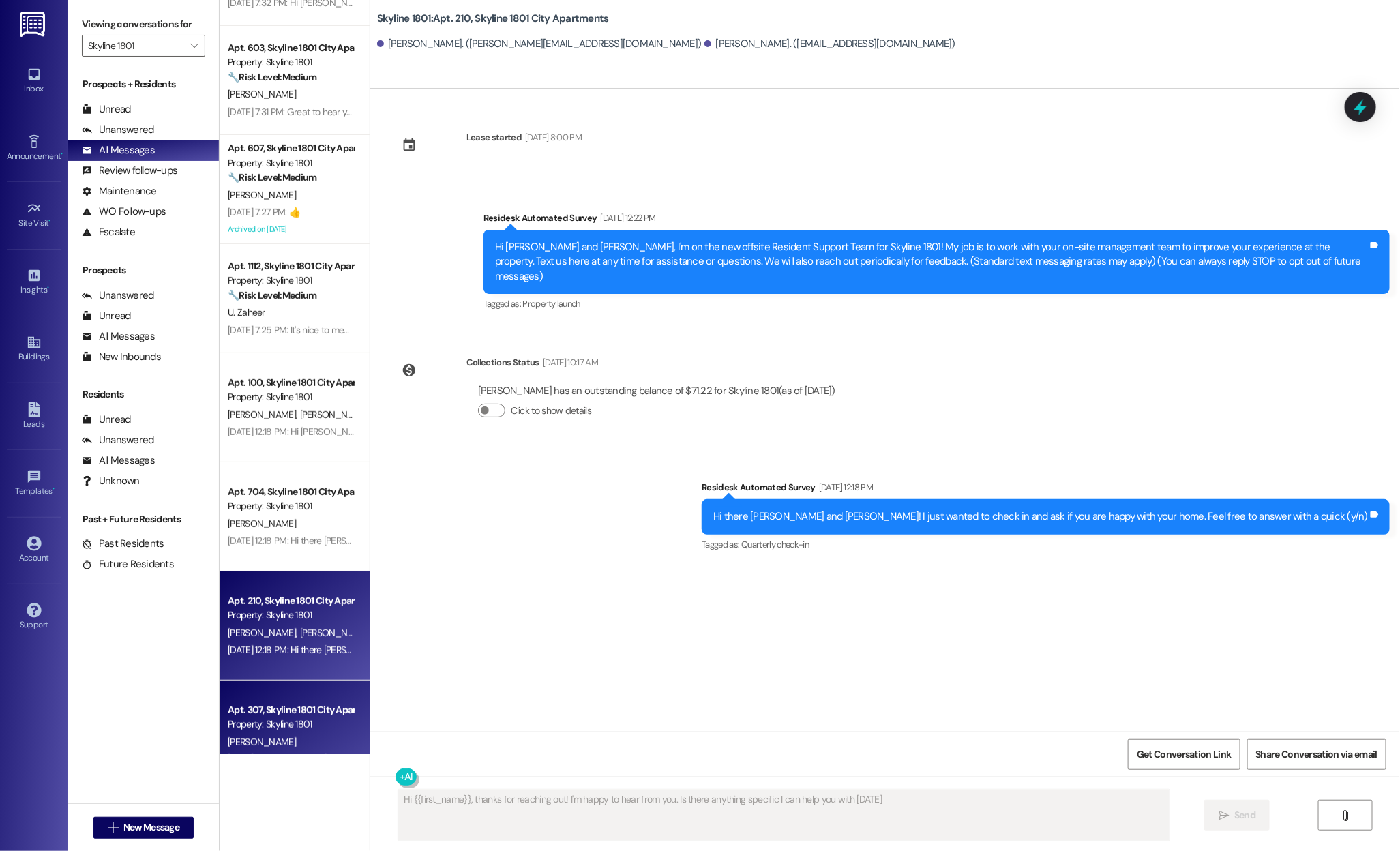
type textarea "Hi {{first_name}}, thanks for reaching out! I'm happy to hear from you. Is ther…"
click at [259, 719] on div "Property: Skyline 1801" at bounding box center [290, 724] width 126 height 14
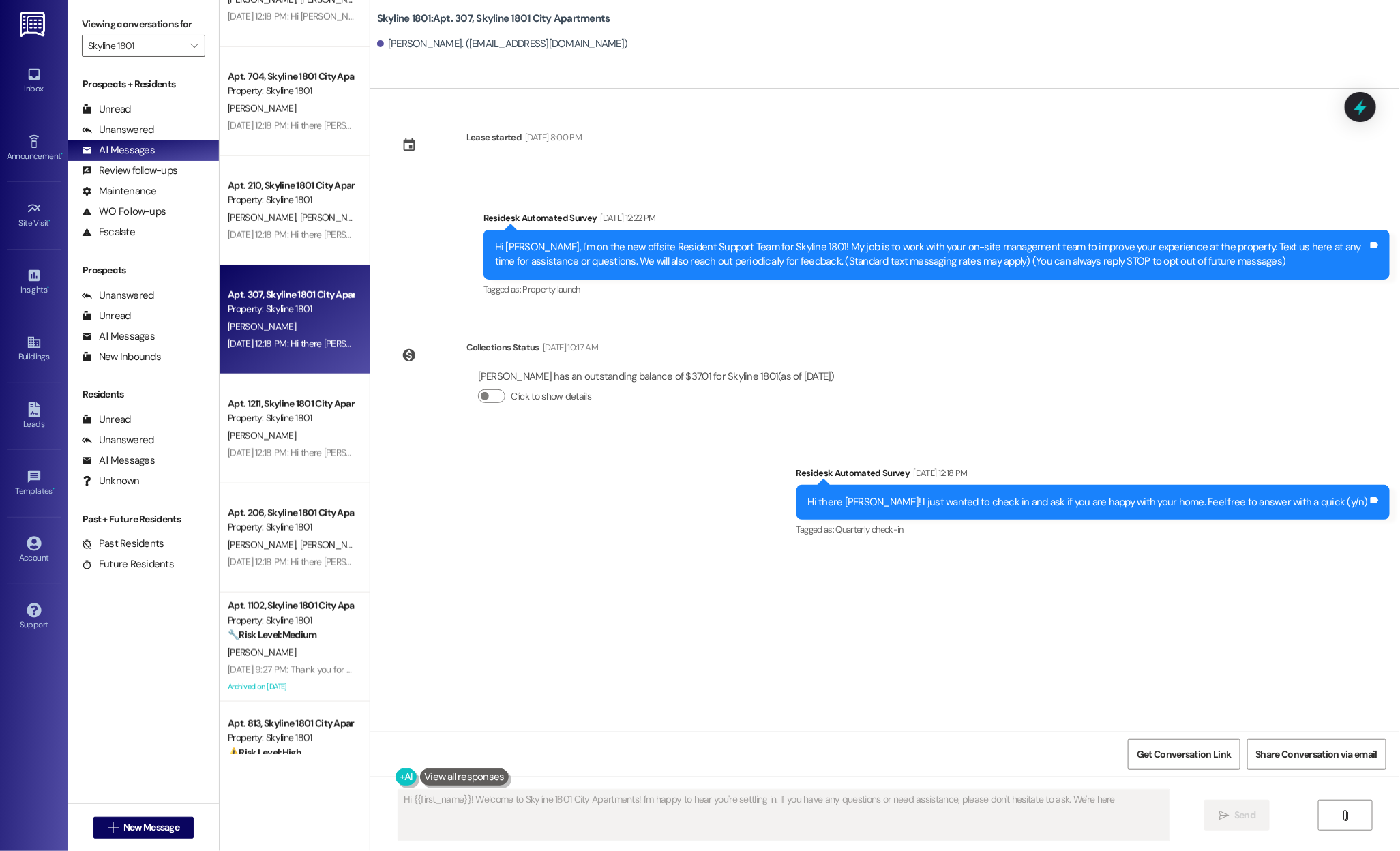
scroll to position [617, 0]
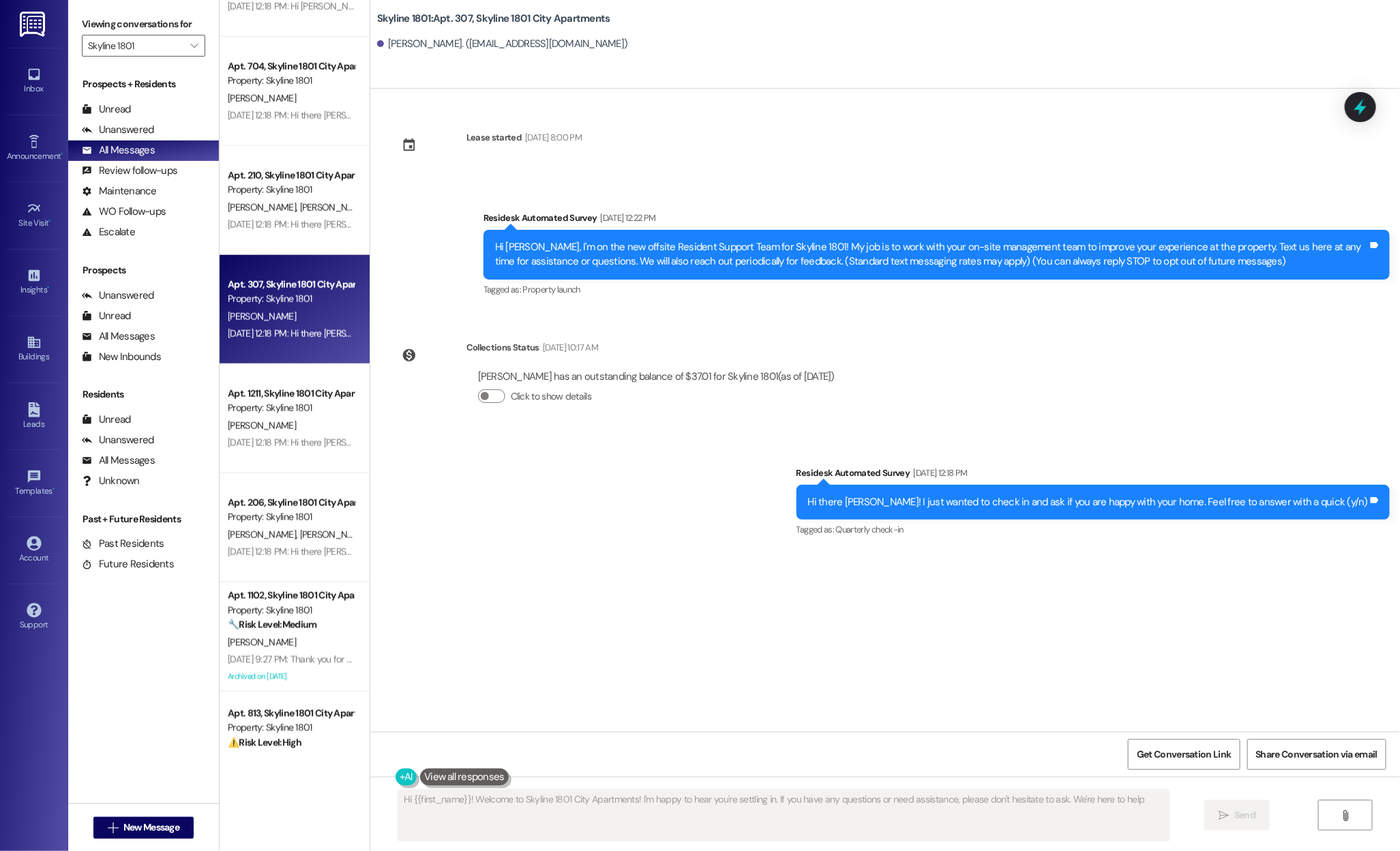
type textarea "Hi {{first_name}}! Welcome to Skyline 1801 City Apartments! I'm happy to hear y…"
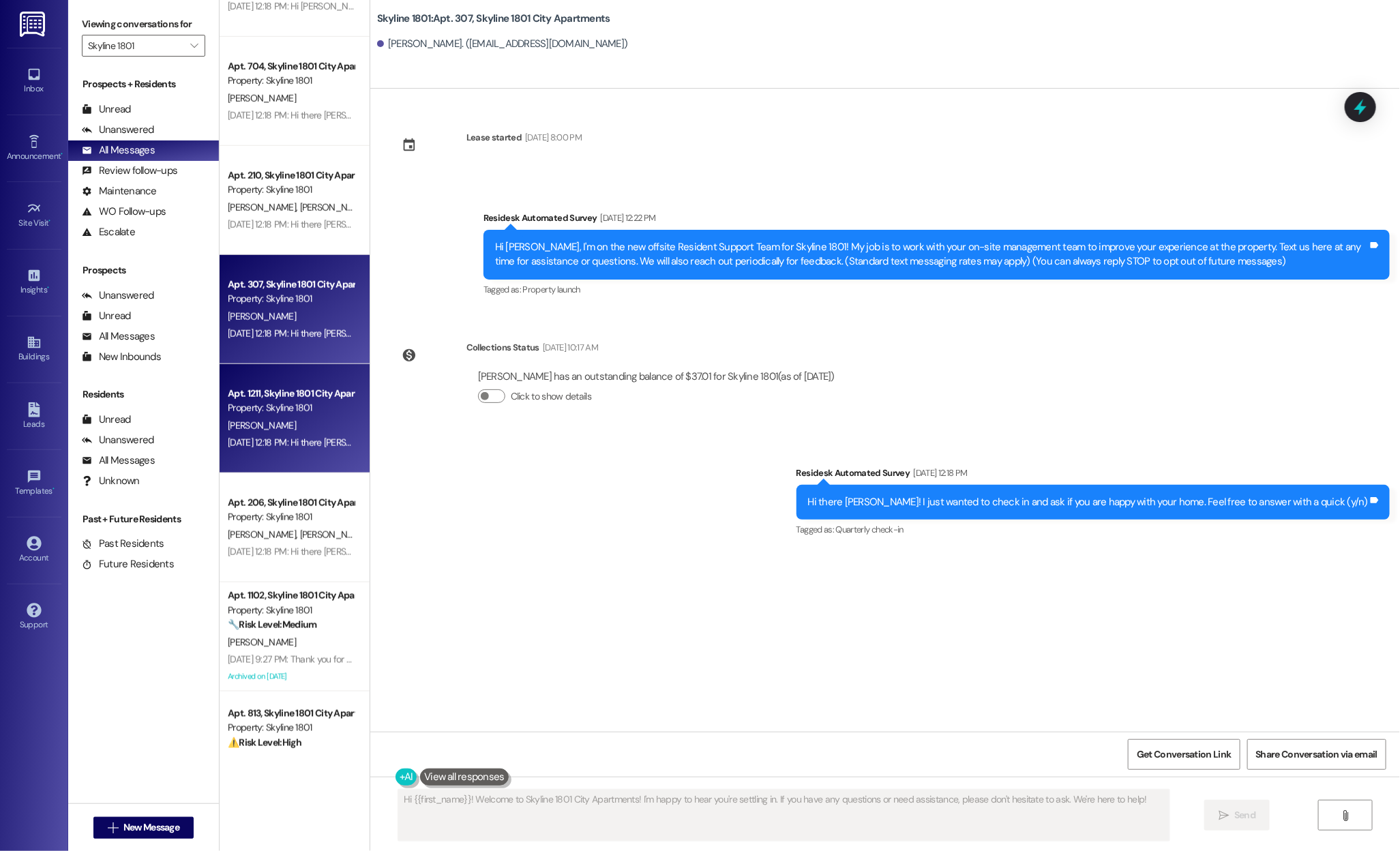
click at [264, 467] on div "Apt. 1211, Skyline 1801 City Apartments Property: Skyline 1801 [PERSON_NAME] [D…" at bounding box center [295, 418] width 150 height 109
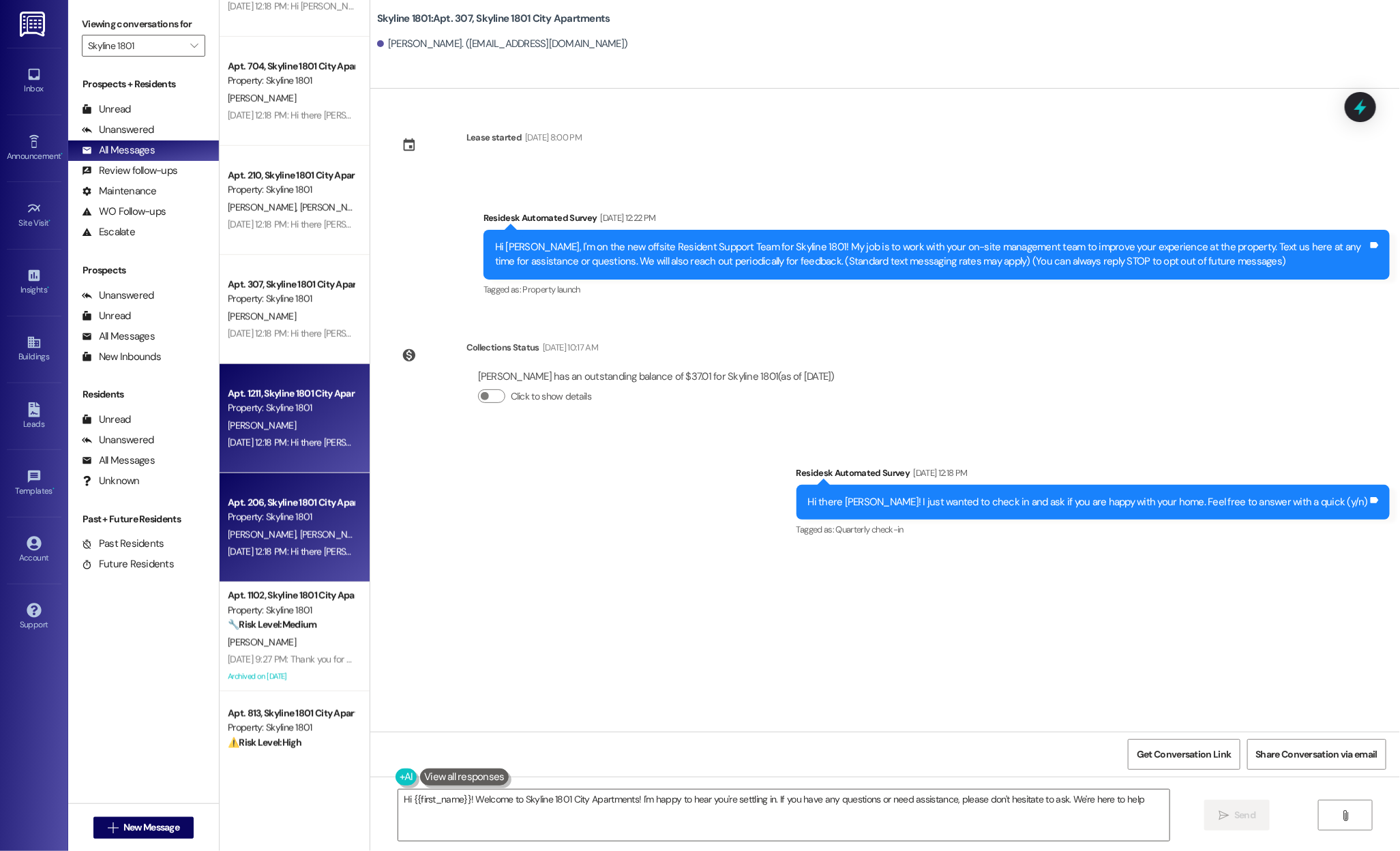
type textarea "Hi {{first_name}}! Welcome to Skyline 1801 City Apartments! I'm happy to hear y…"
click at [268, 515] on div "Property: Skyline 1801" at bounding box center [290, 517] width 126 height 14
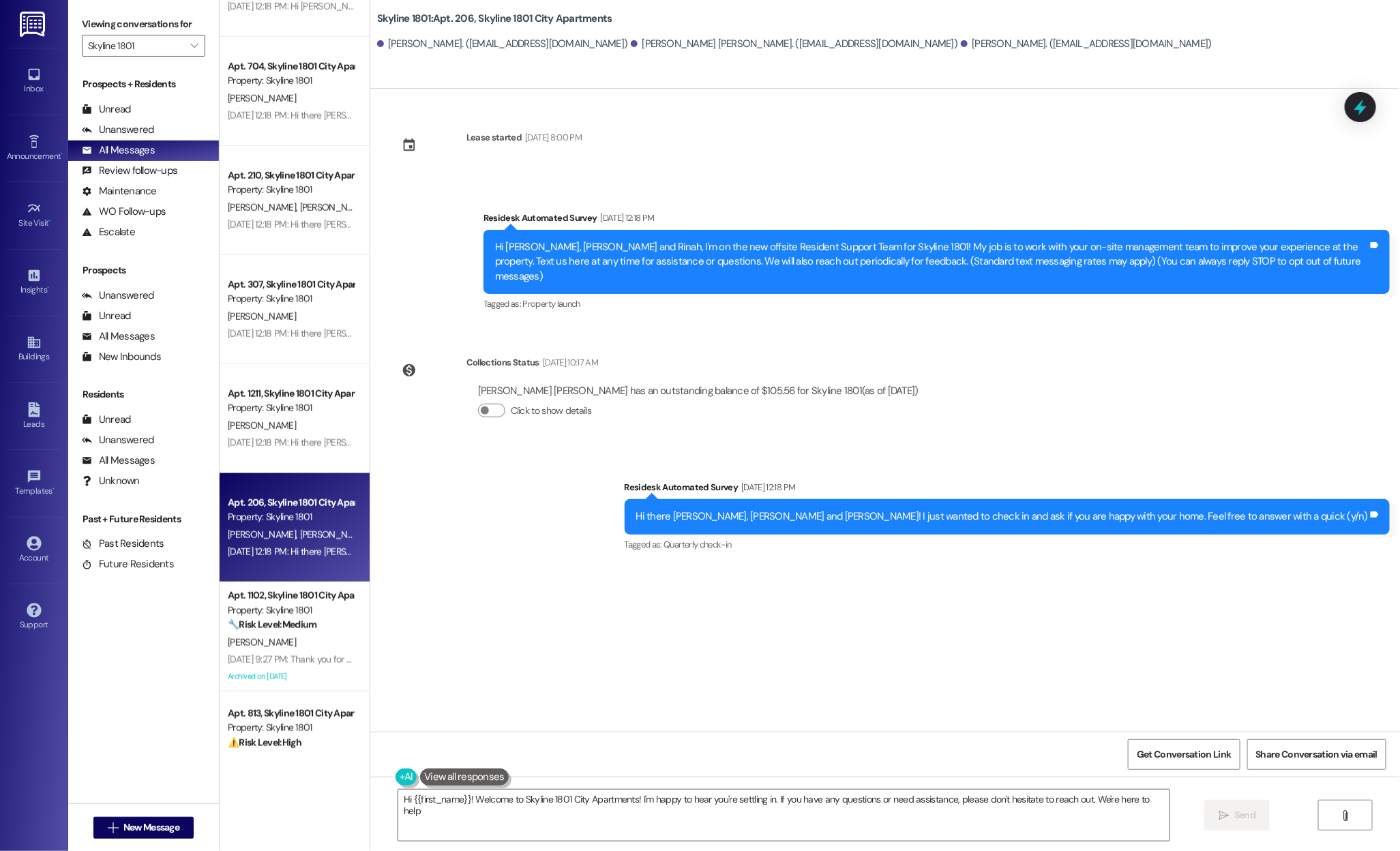
type textarea "Hi {{first_name}}! Welcome to Skyline 1801 City Apartments! I'm happy to hear y…"
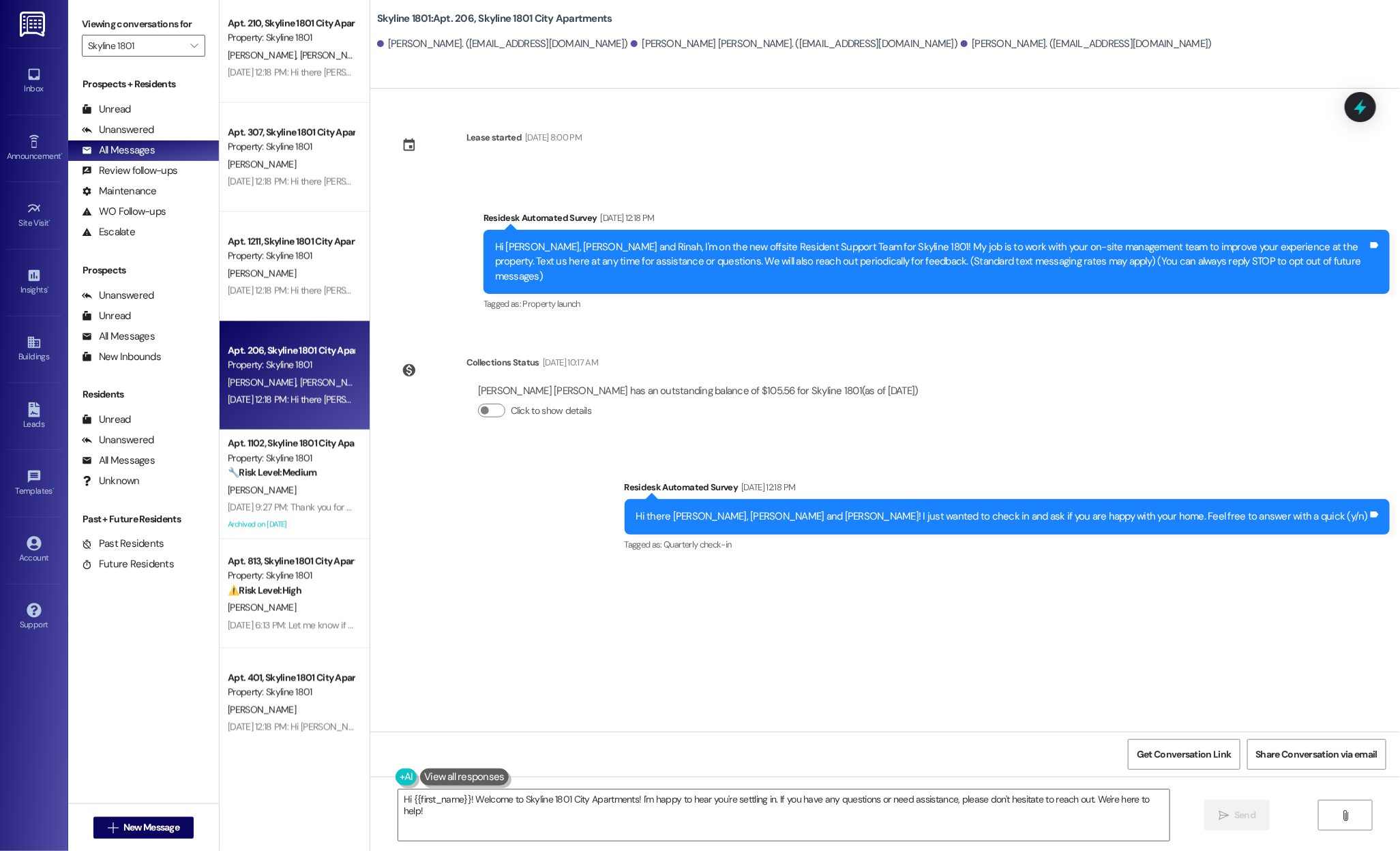
scroll to position [795, 0]
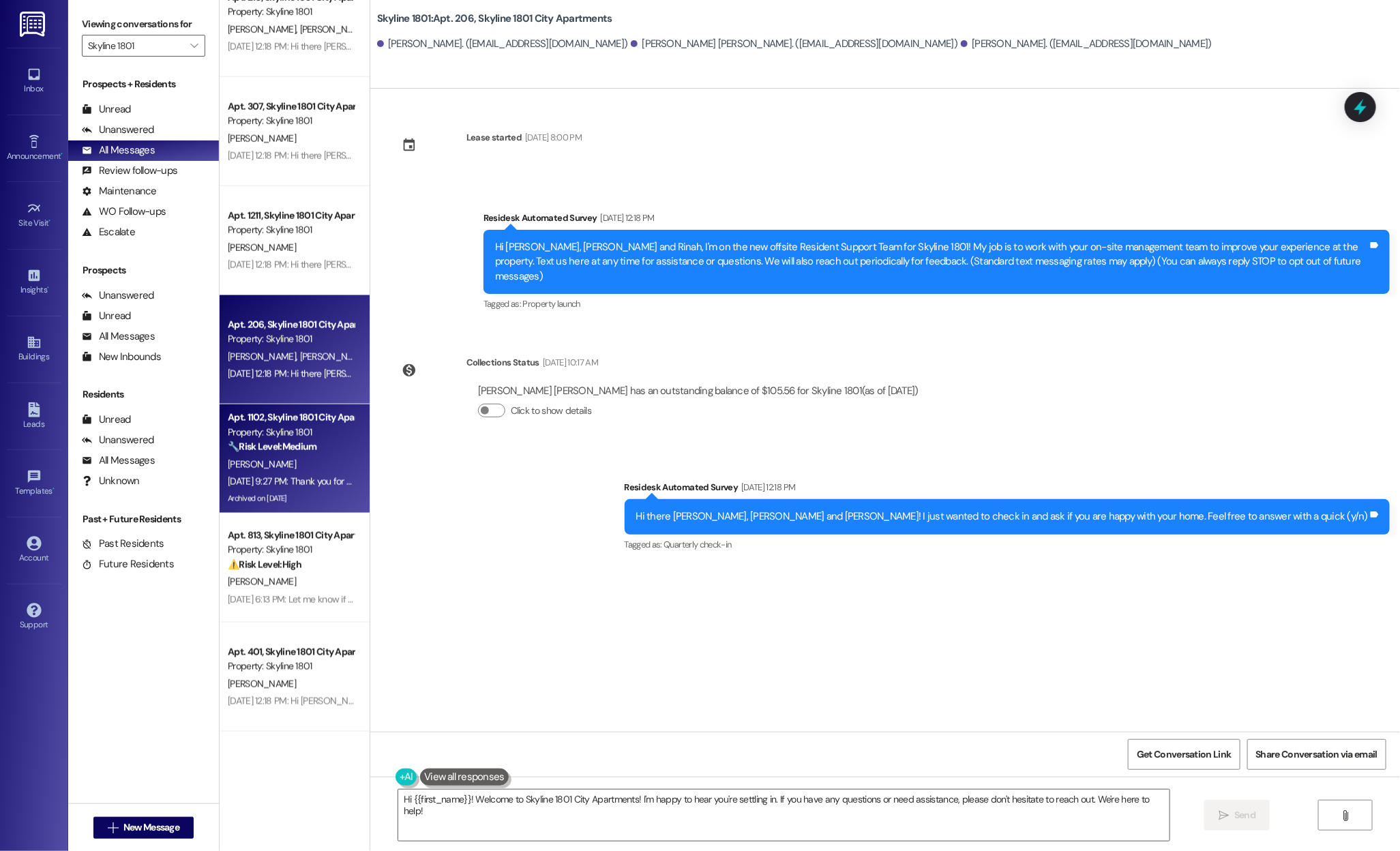
click at [283, 454] on div "🔧 Risk Level: Medium The resident reported finding a screw in their tire due to…" at bounding box center [290, 447] width 126 height 14
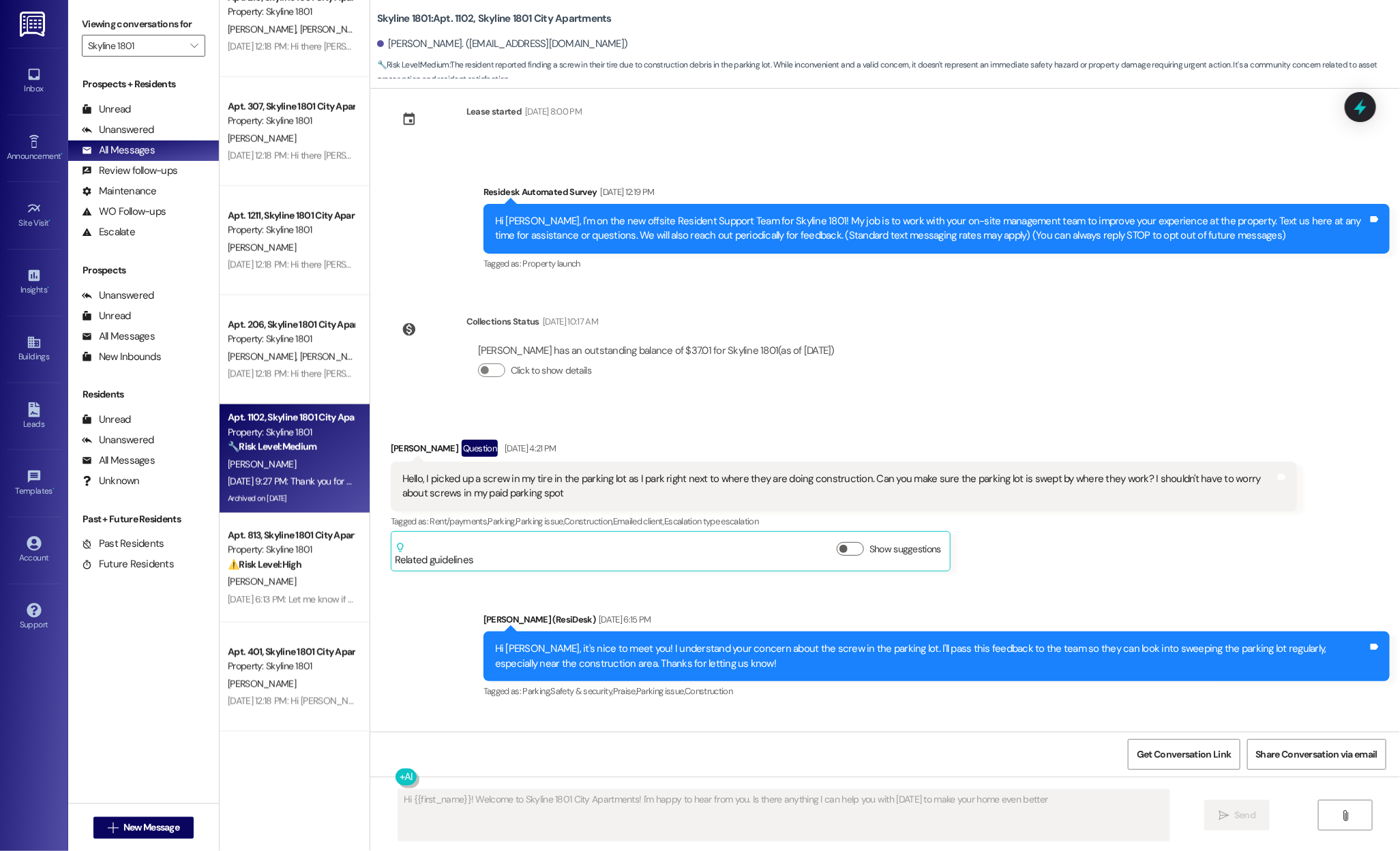
type textarea "Hi {{first_name}}! Welcome to Skyline 1801 City Apartments! I'm happy to hear f…"
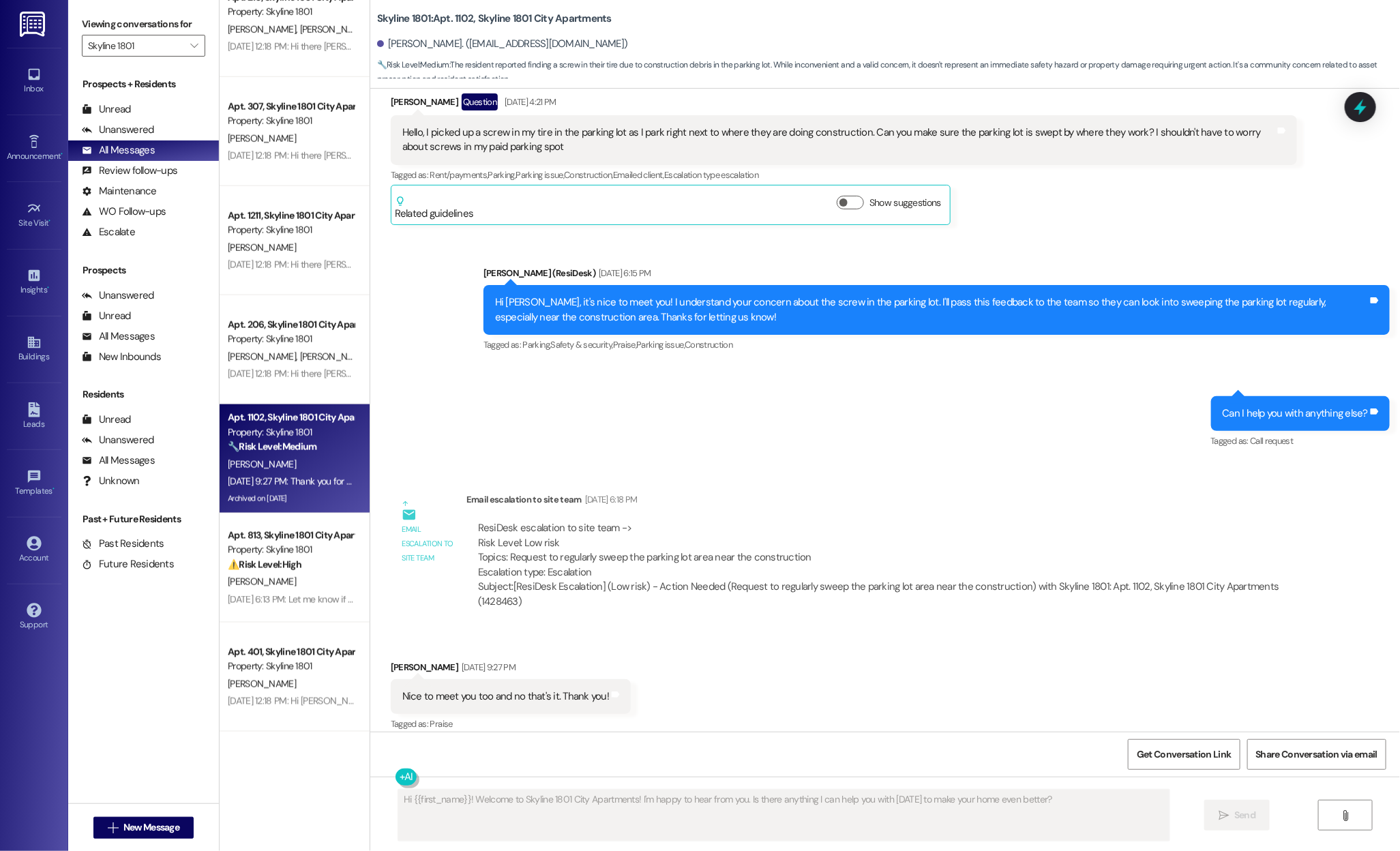
scroll to position [384, 0]
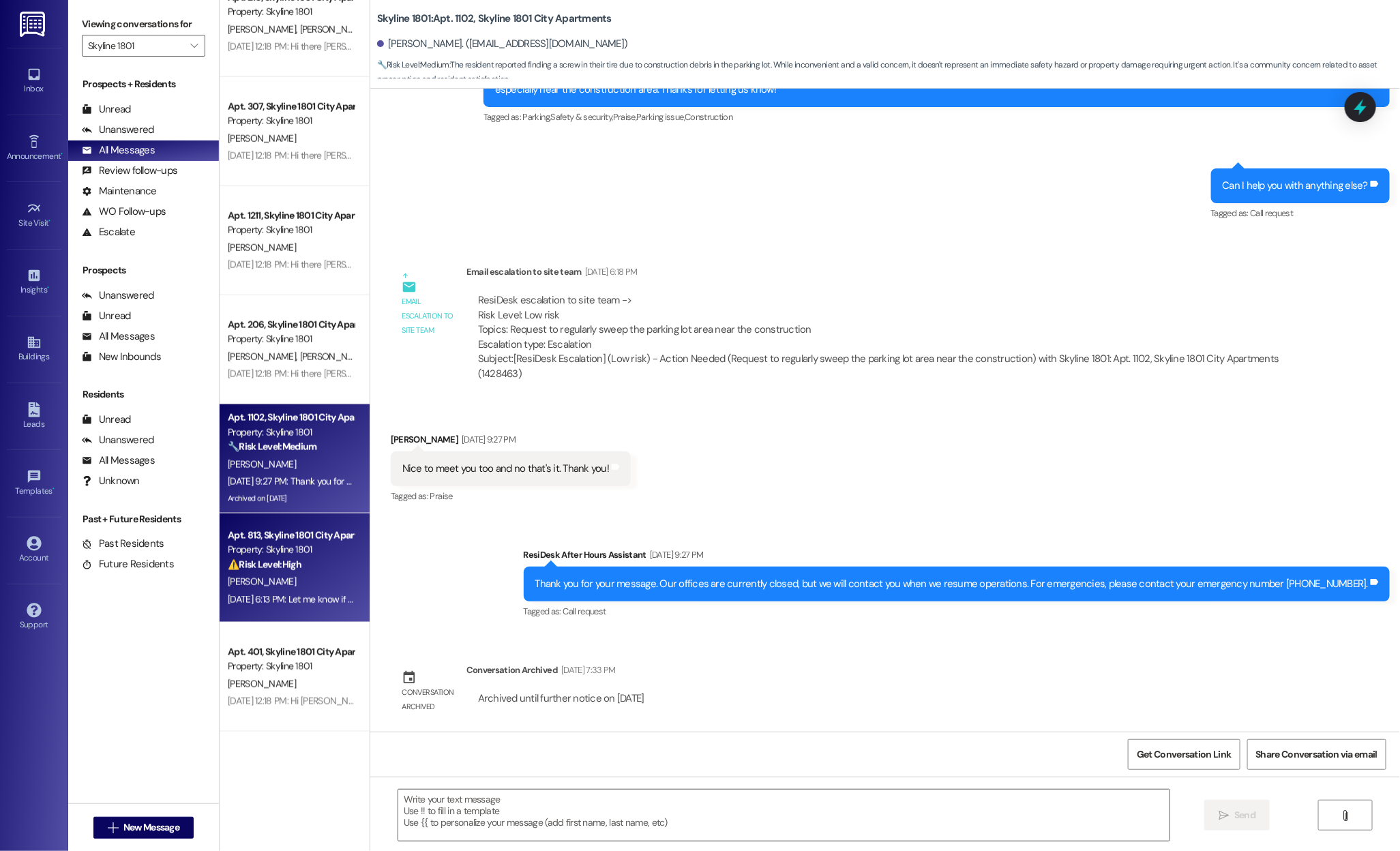
click at [250, 545] on div "Property: Skyline 1801" at bounding box center [290, 549] width 126 height 14
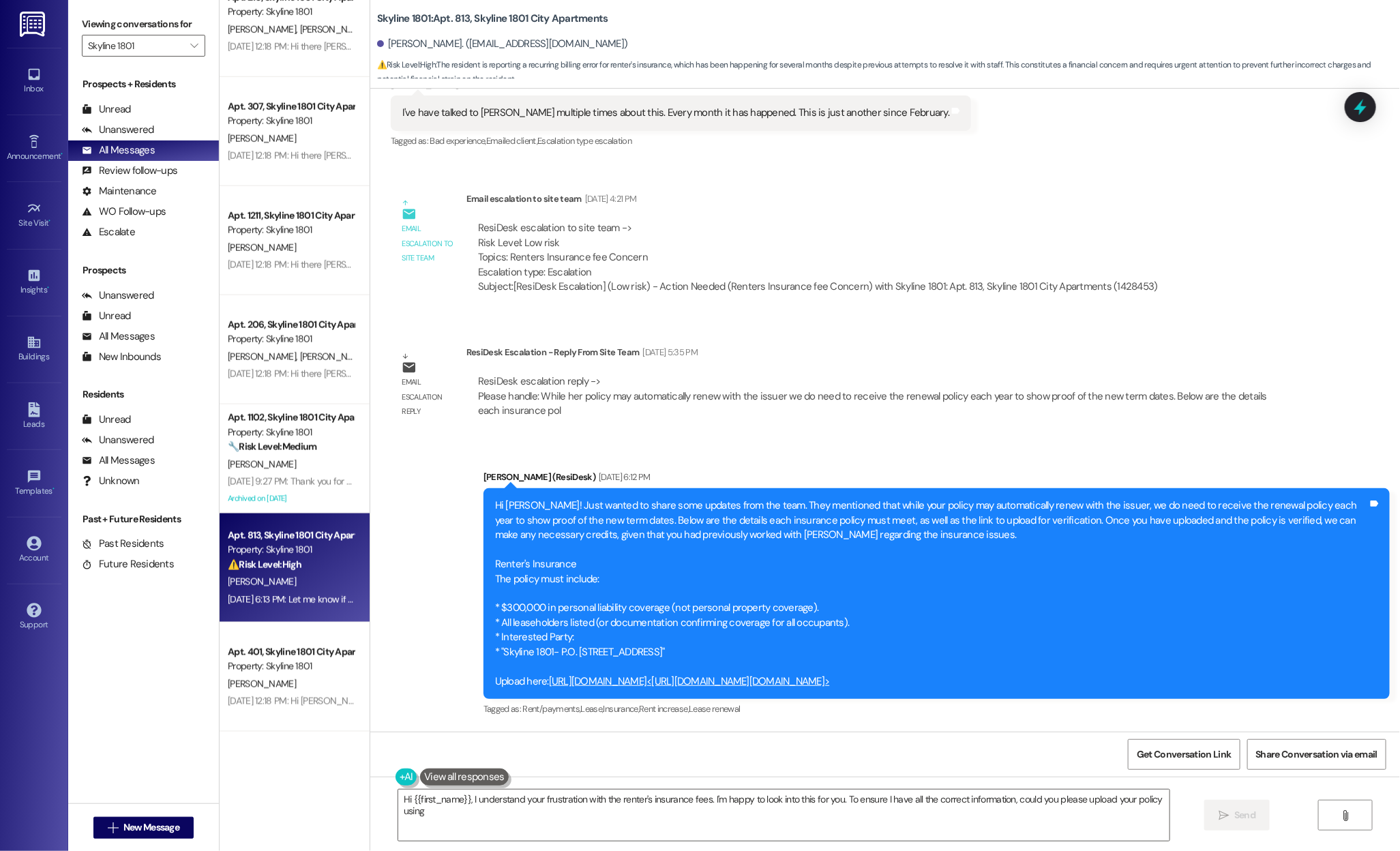
scroll to position [1238, 0]
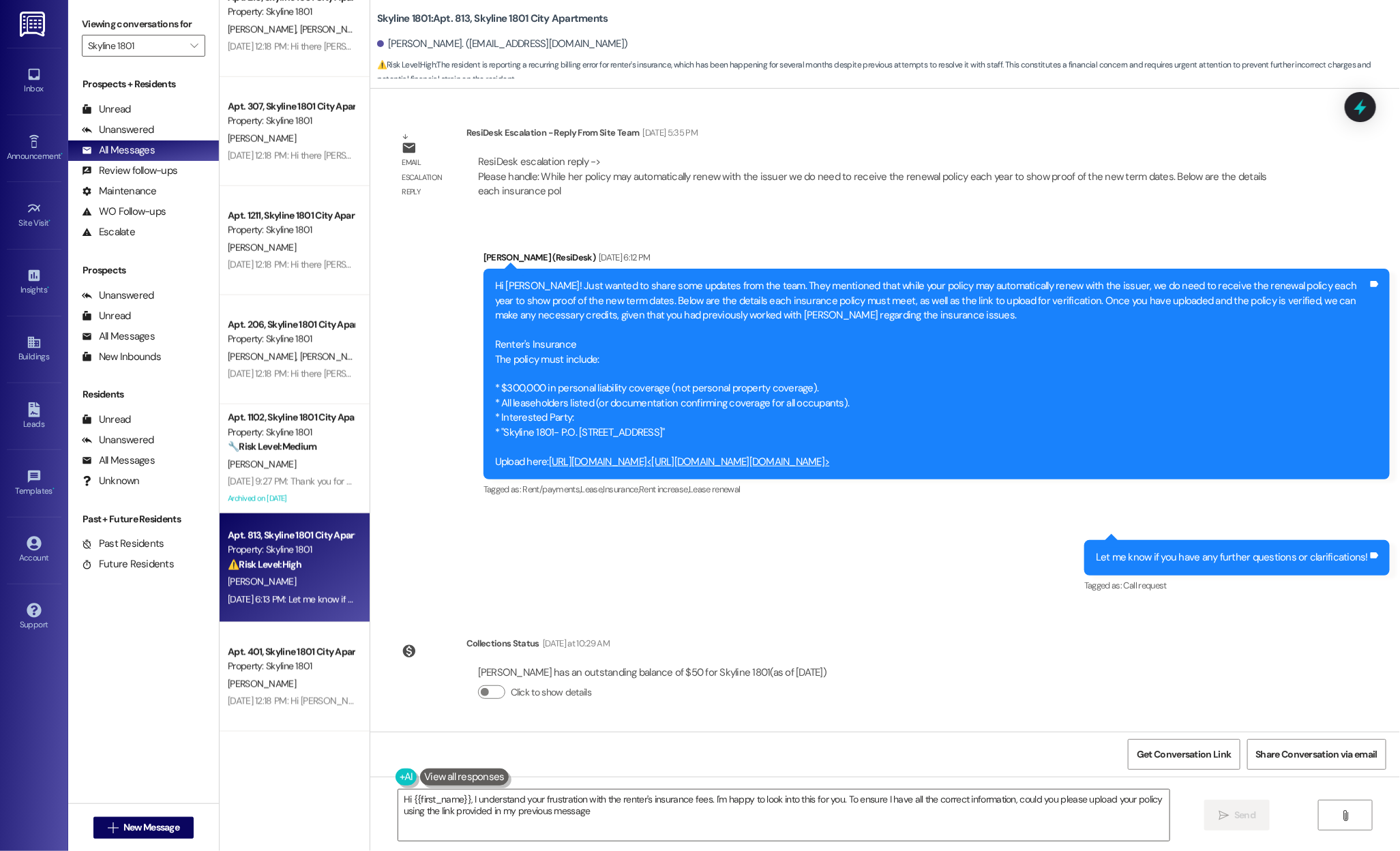
type textarea "Hi {{first_name}}, I understand your frustration with the renter's insurance fe…"
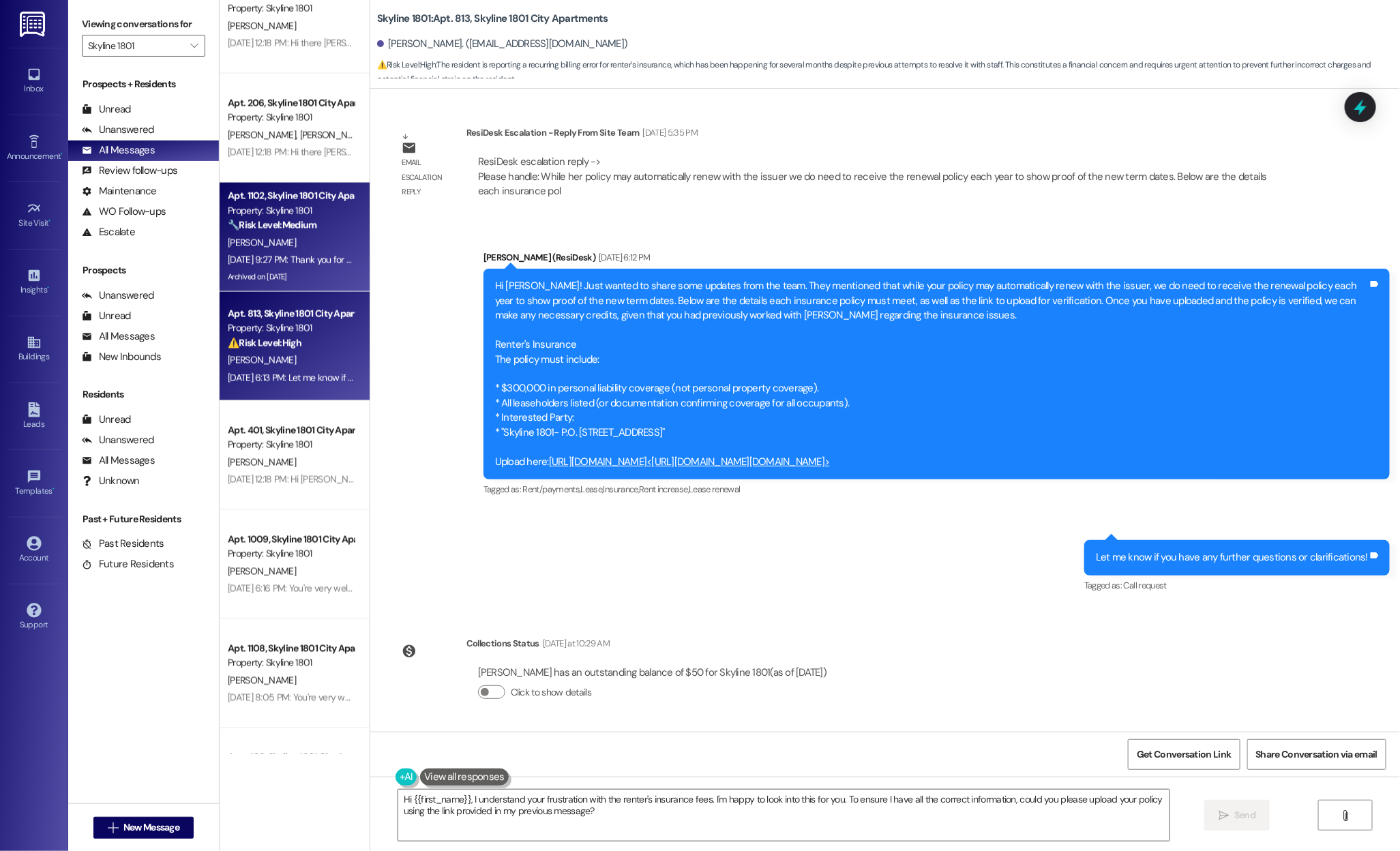
scroll to position [1023, 0]
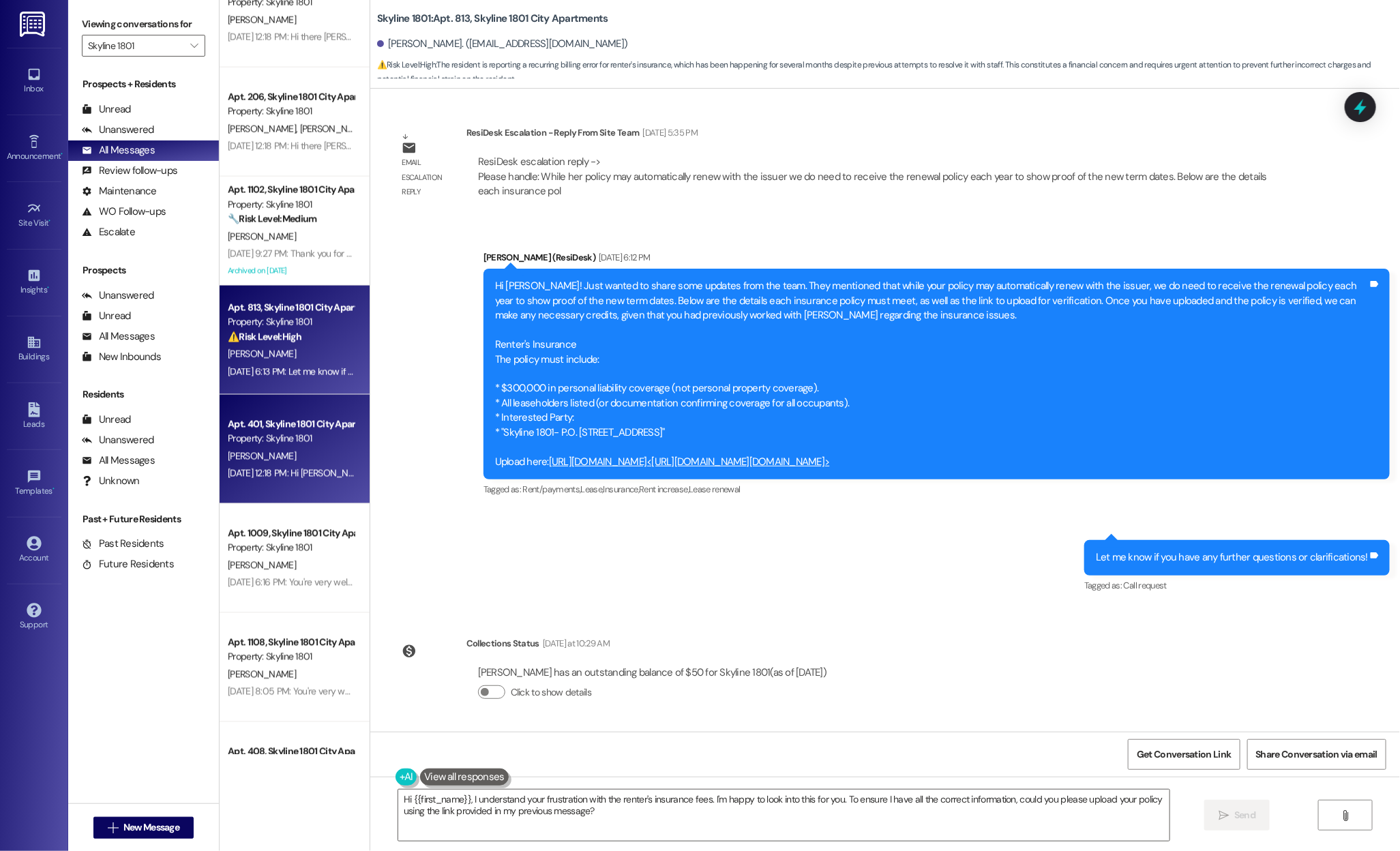
click at [264, 445] on div "Property: Skyline 1801" at bounding box center [290, 438] width 126 height 14
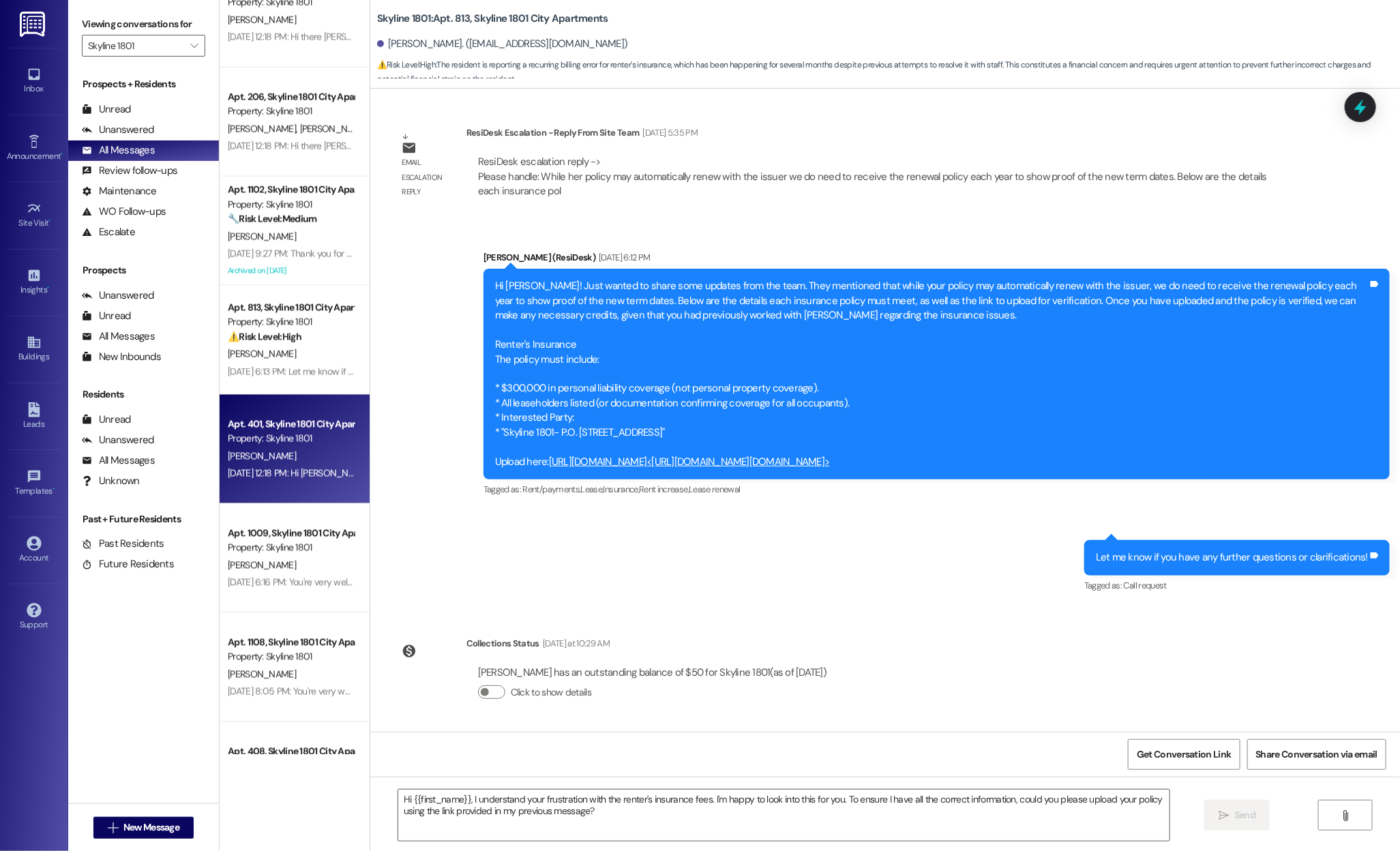
type textarea "Fetching suggested responses. Please feel free to read through the conversation…"
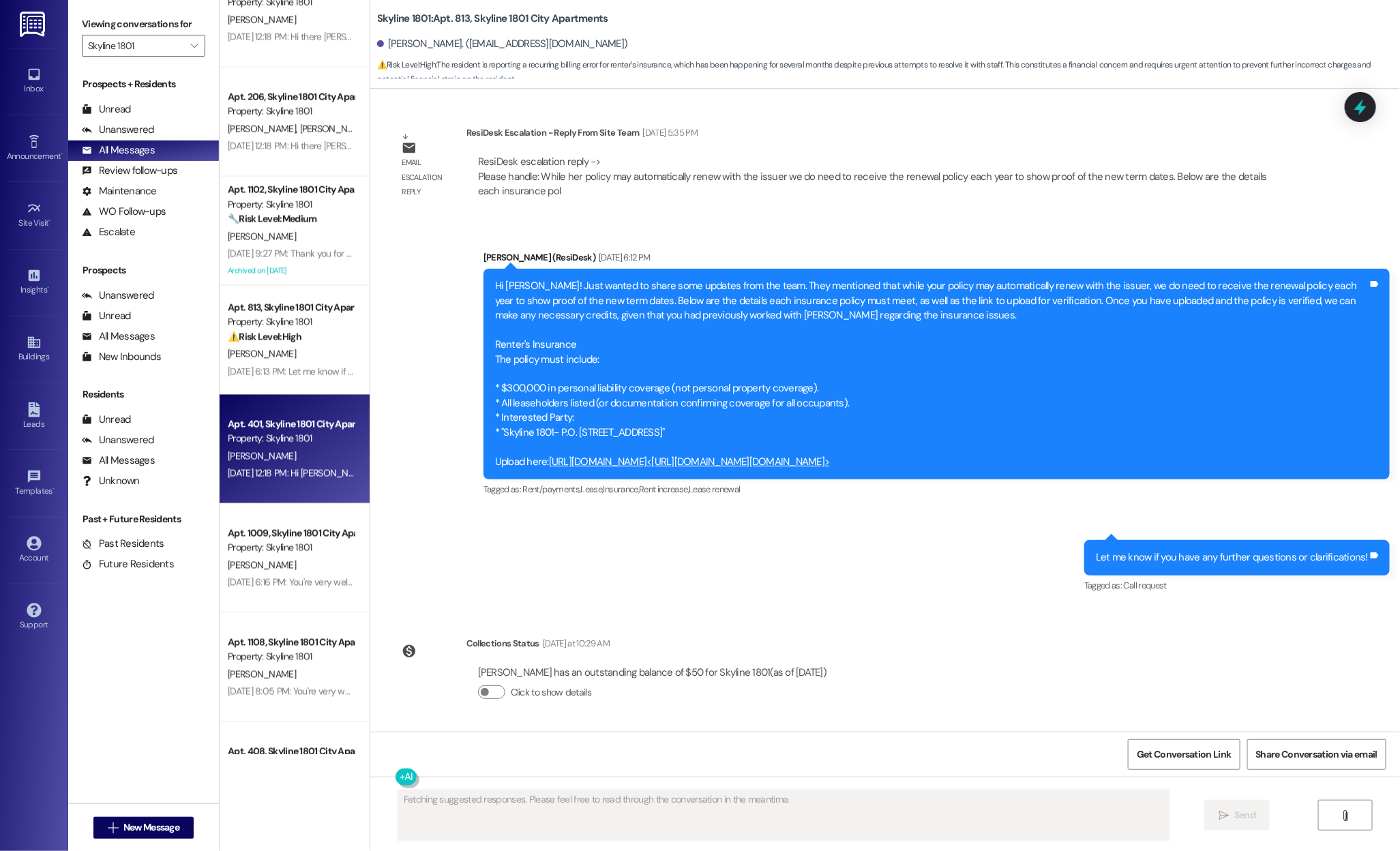
scroll to position [0, 0]
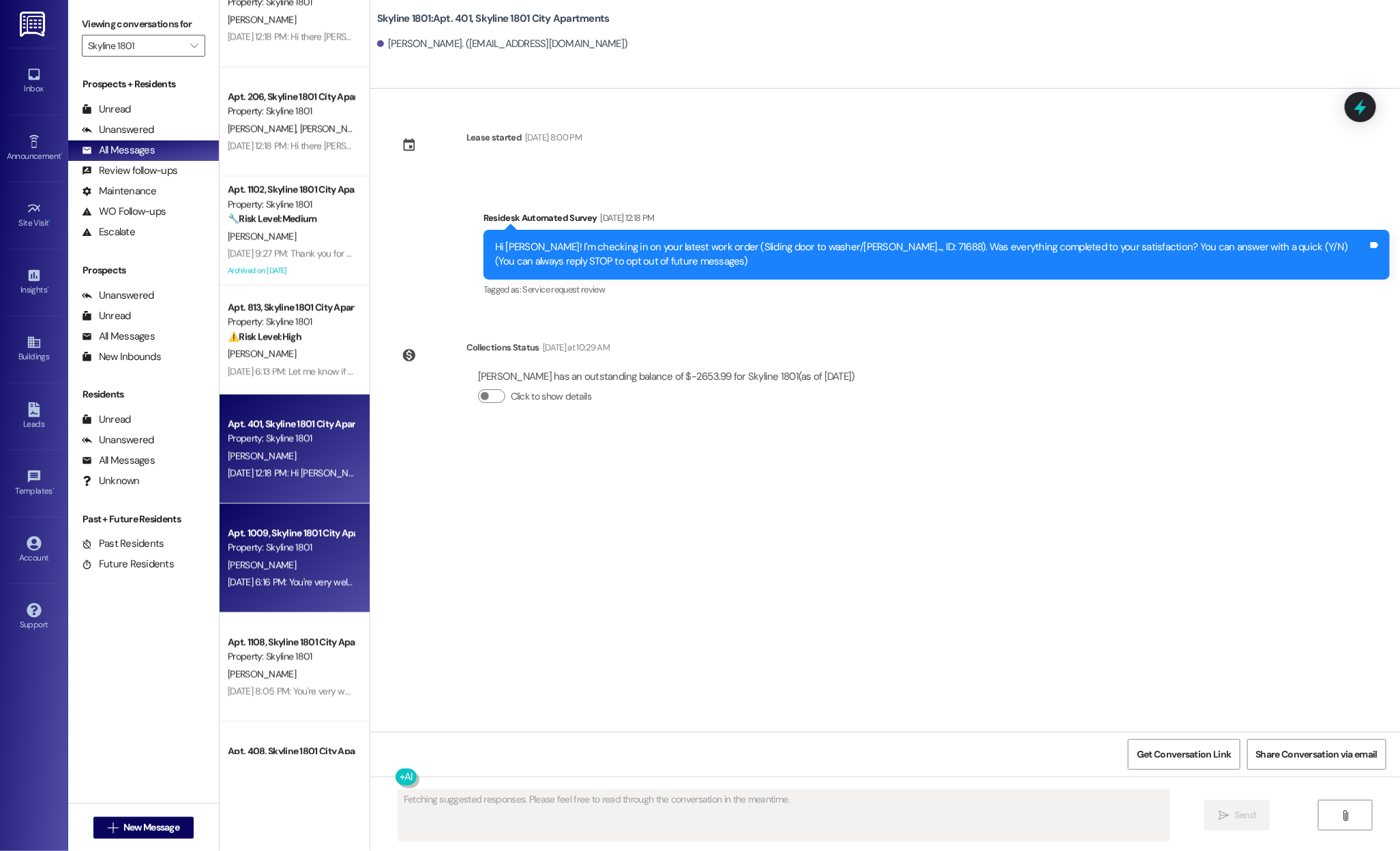
click at [263, 535] on div "Apt. 1009, Skyline 1801 City Apartments" at bounding box center [290, 533] width 126 height 14
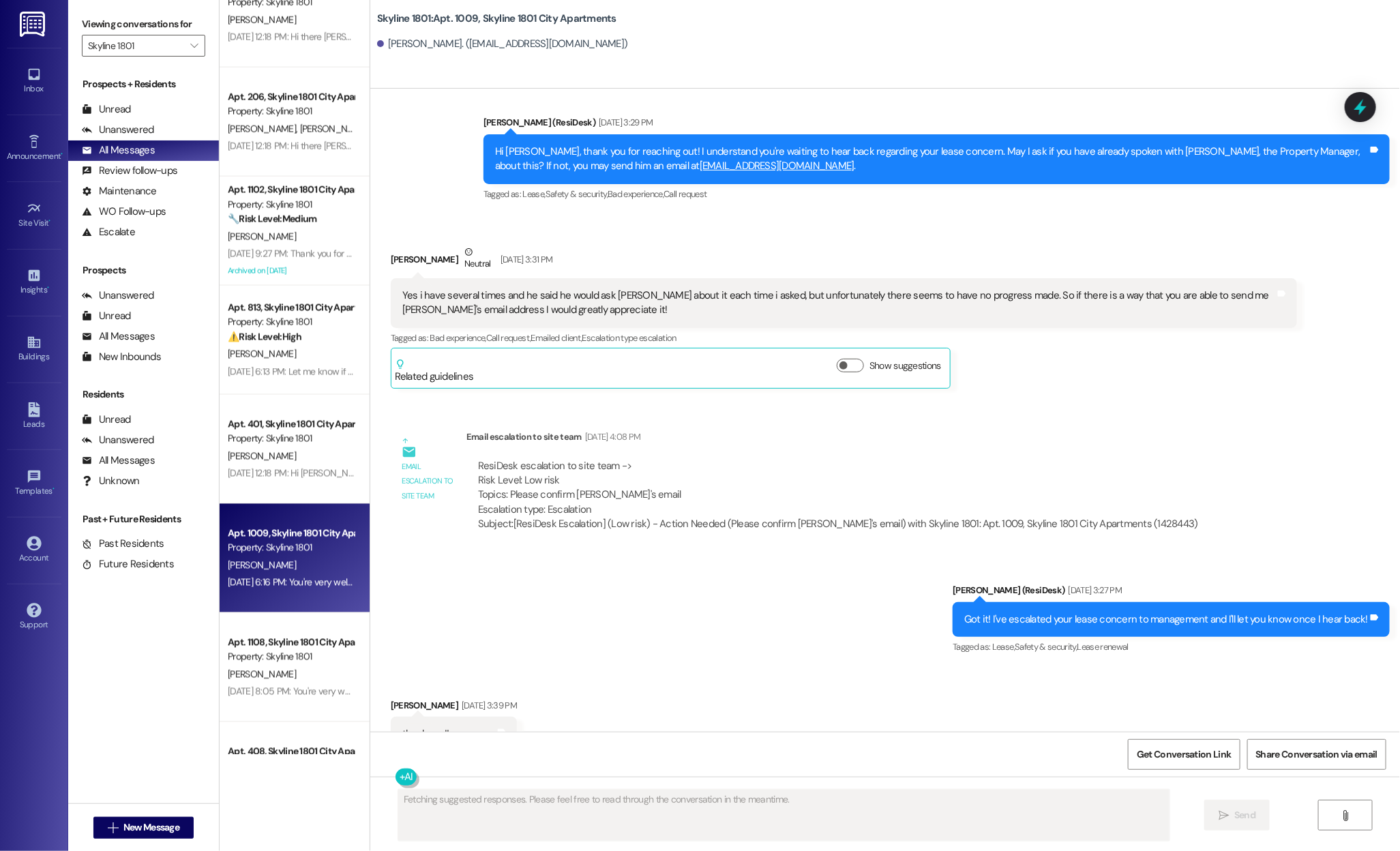
scroll to position [585, 0]
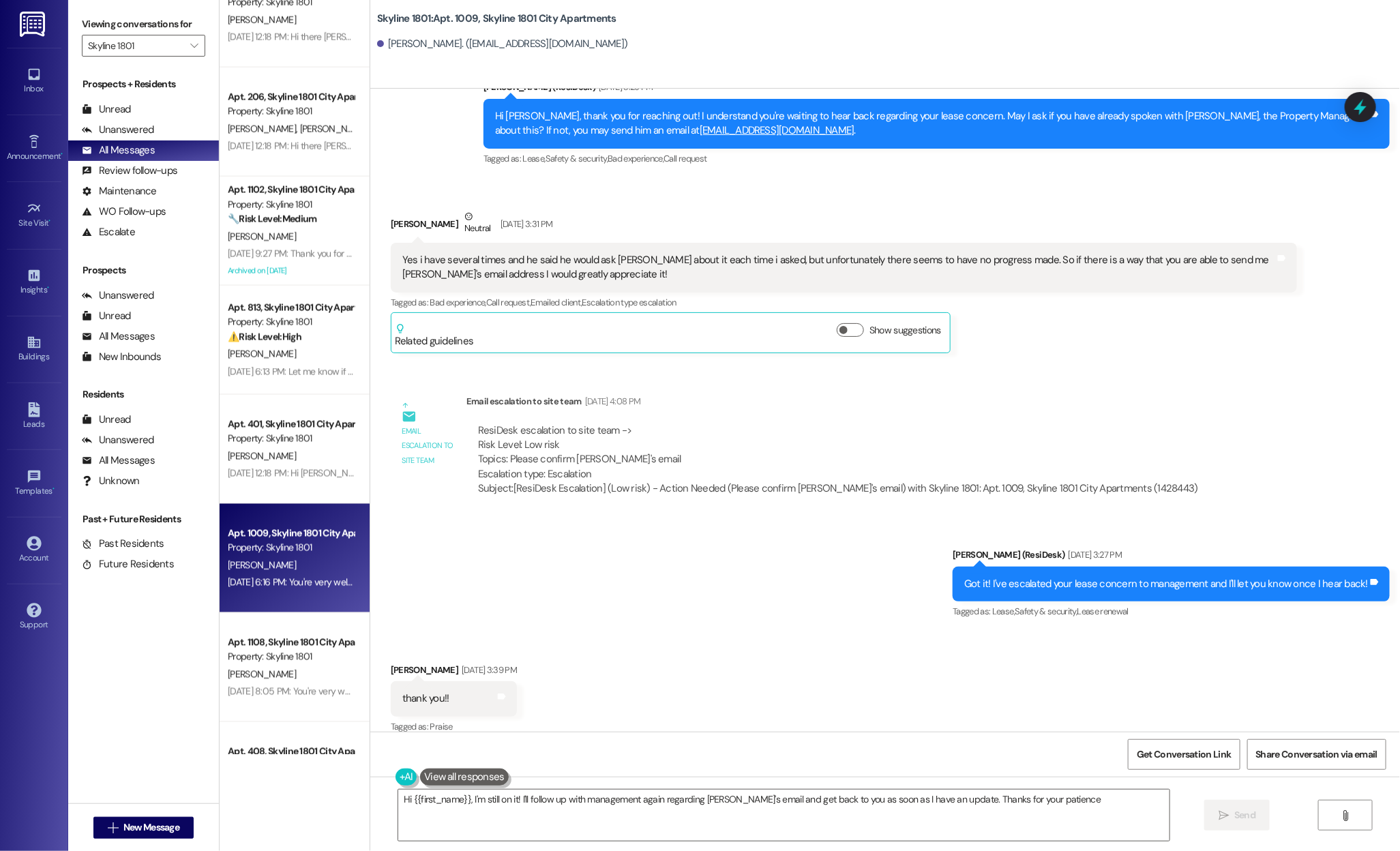
type textarea "Hi {{first_name}}, I'm still on it! I'll follow up with management again regard…"
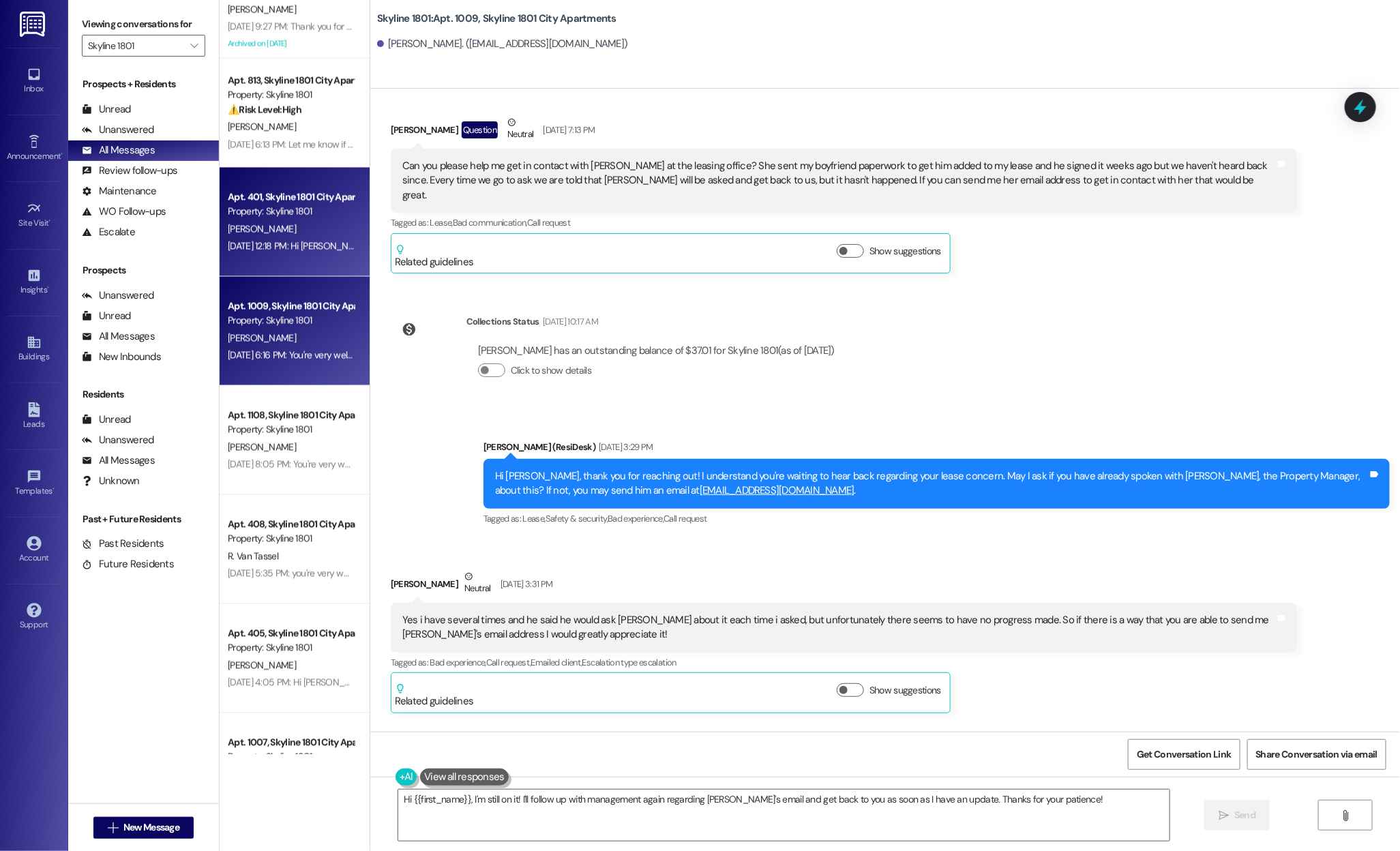
scroll to position [1252, 0]
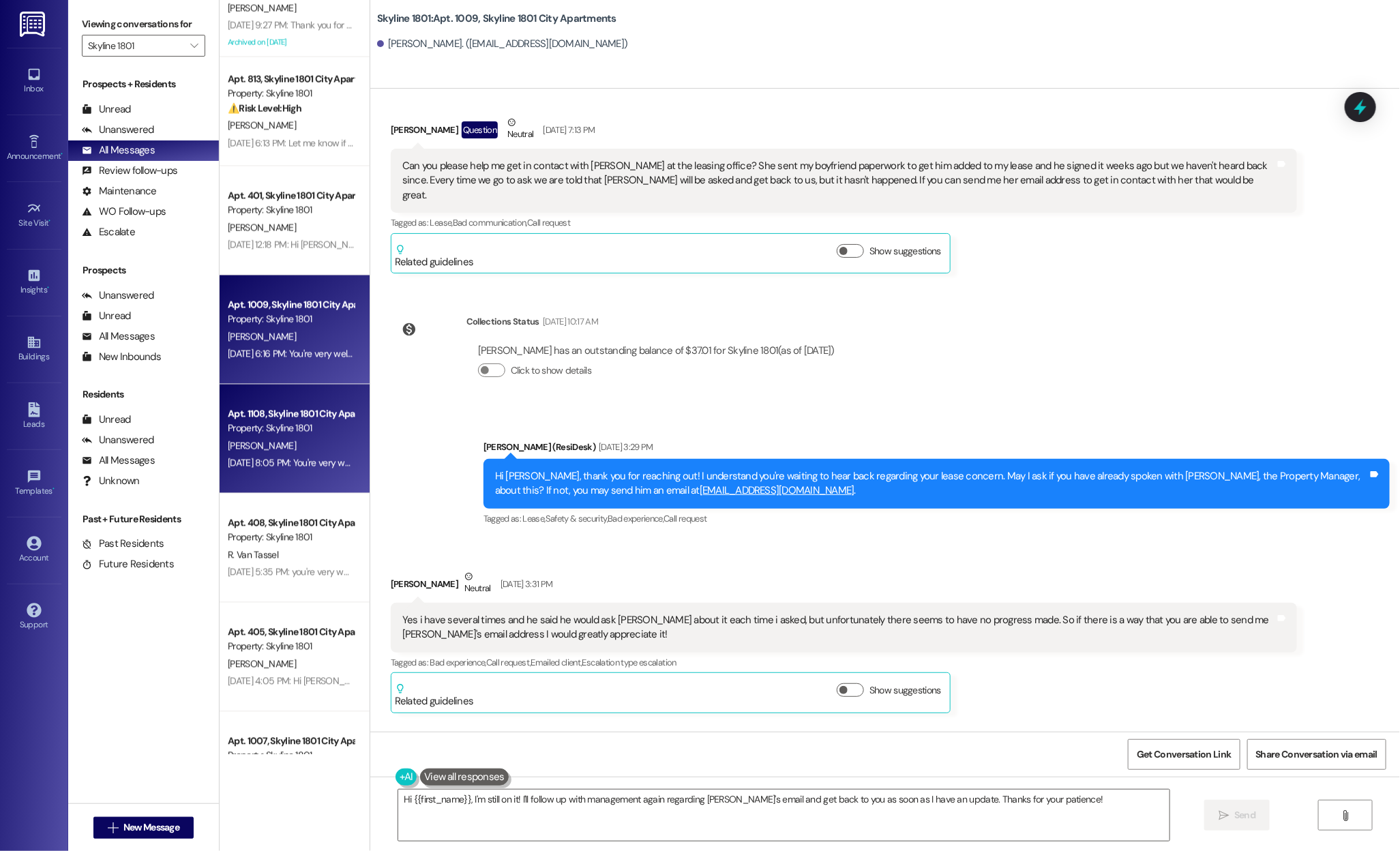
click at [249, 431] on div "Property: Skyline 1801" at bounding box center [290, 429] width 126 height 14
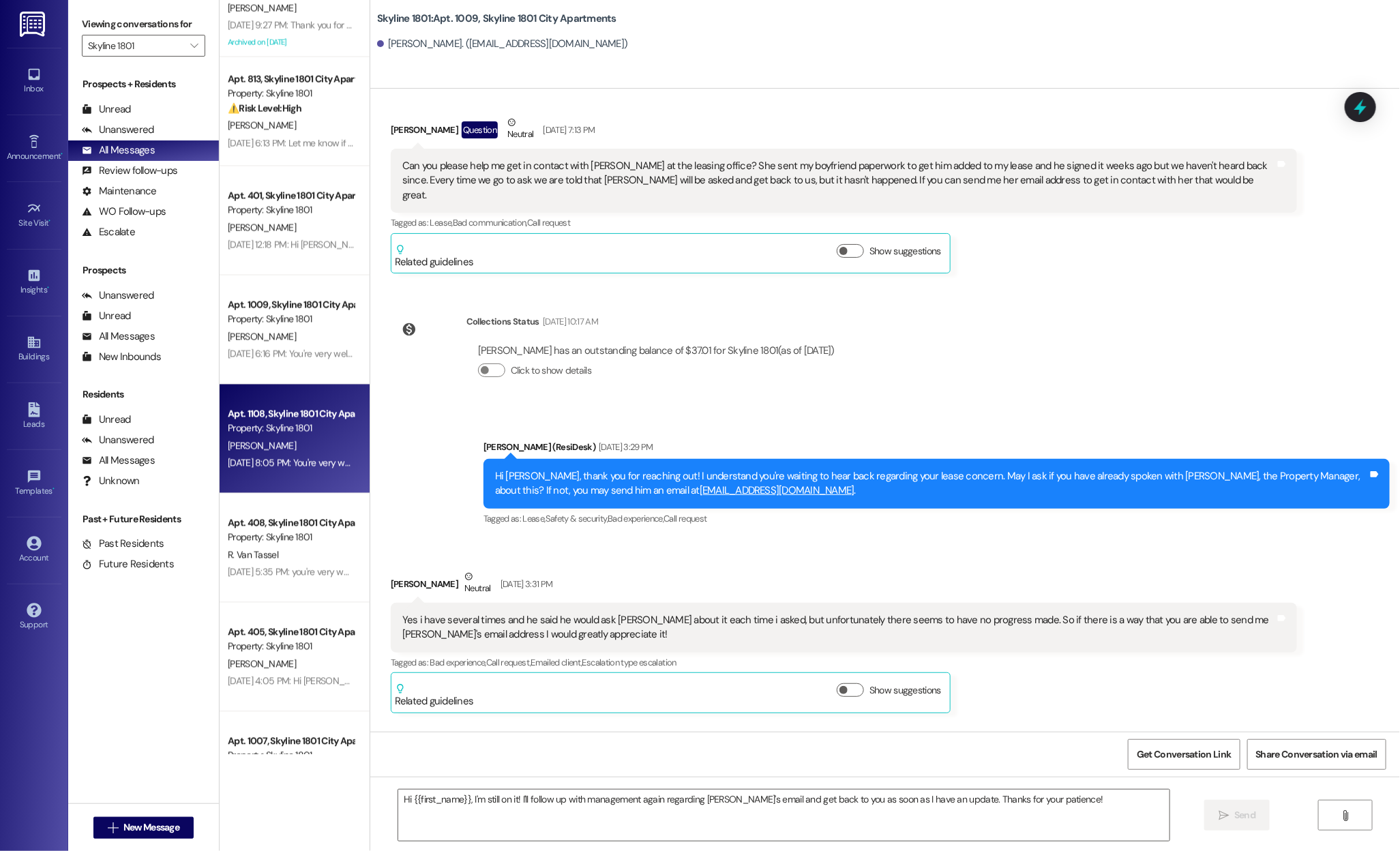
type textarea "Fetching suggested responses. Please feel free to read through the conversation…"
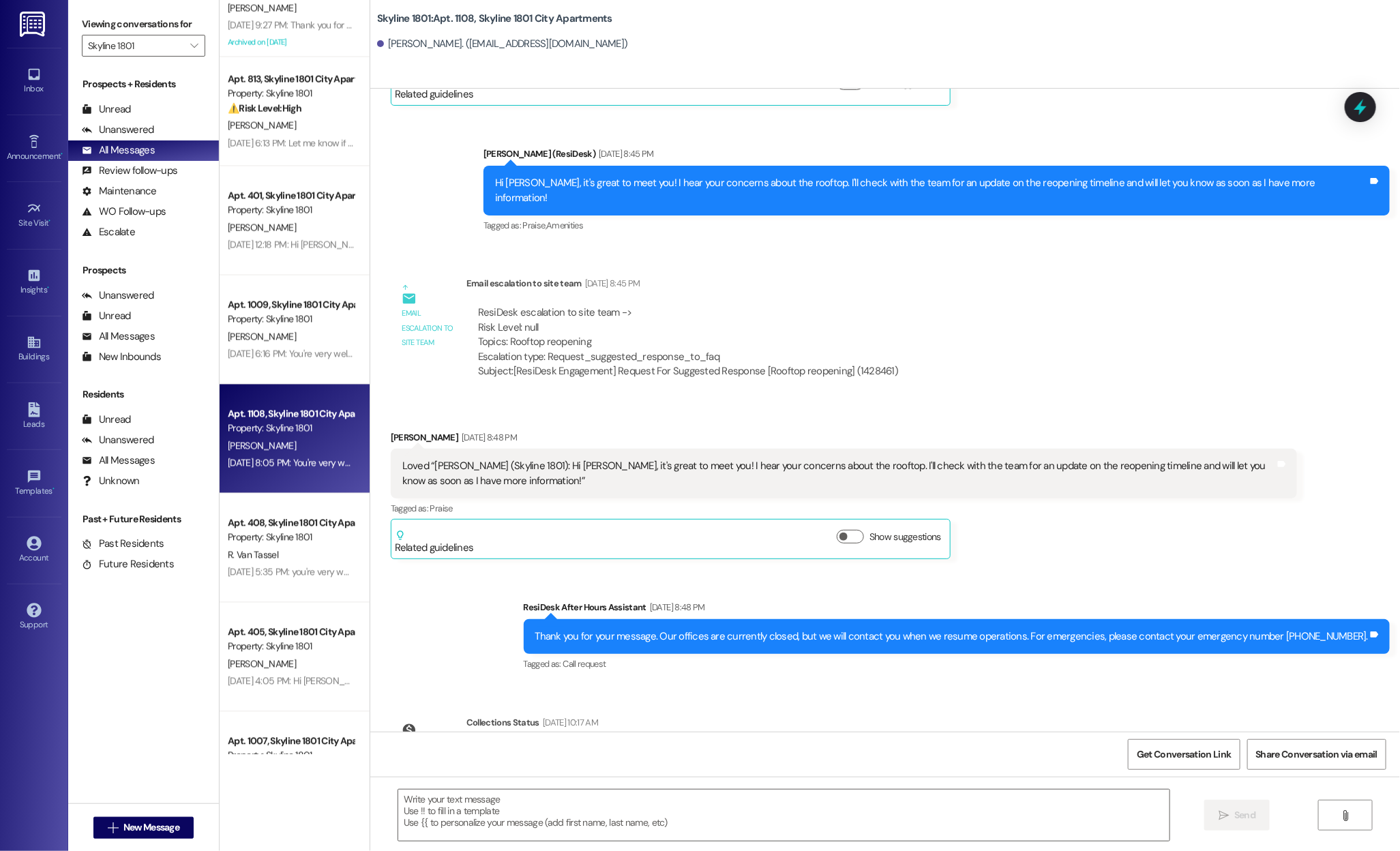
type textarea "Fetching suggested responses. Please feel free to read through the conversation…"
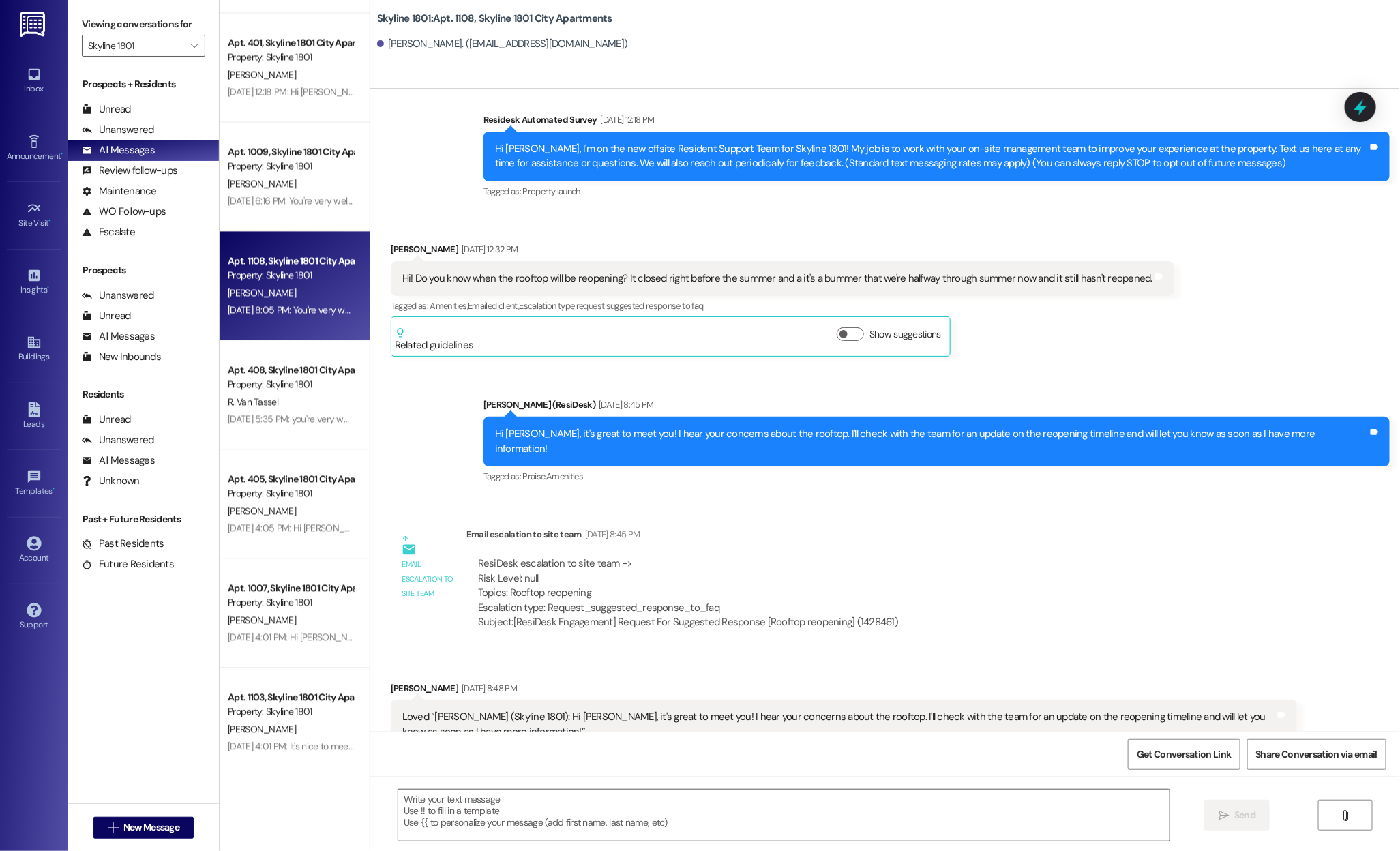
scroll to position [1422, 0]
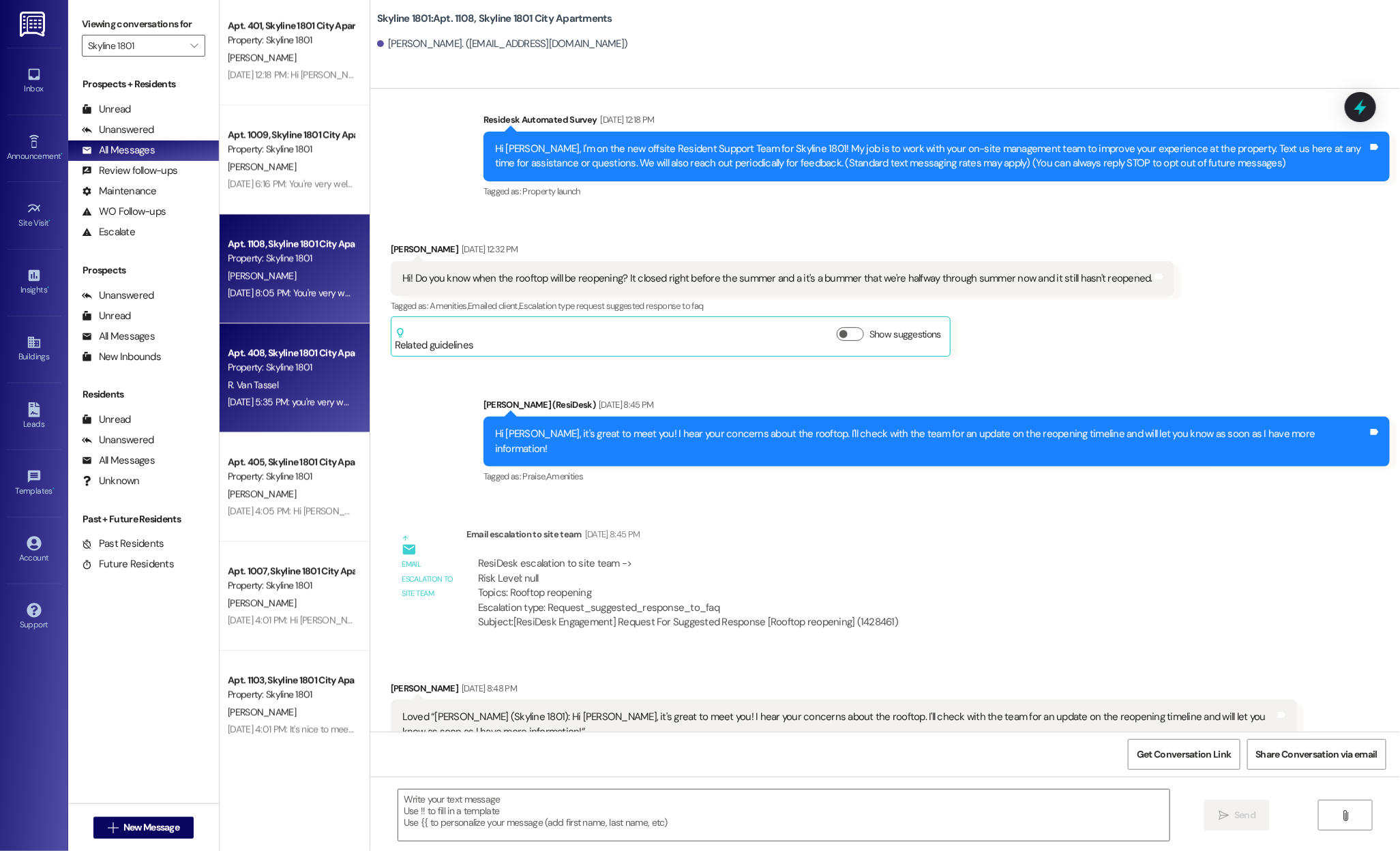
click at [273, 357] on div "Apt. 408, Skyline 1801 City Apartments" at bounding box center [290, 353] width 126 height 14
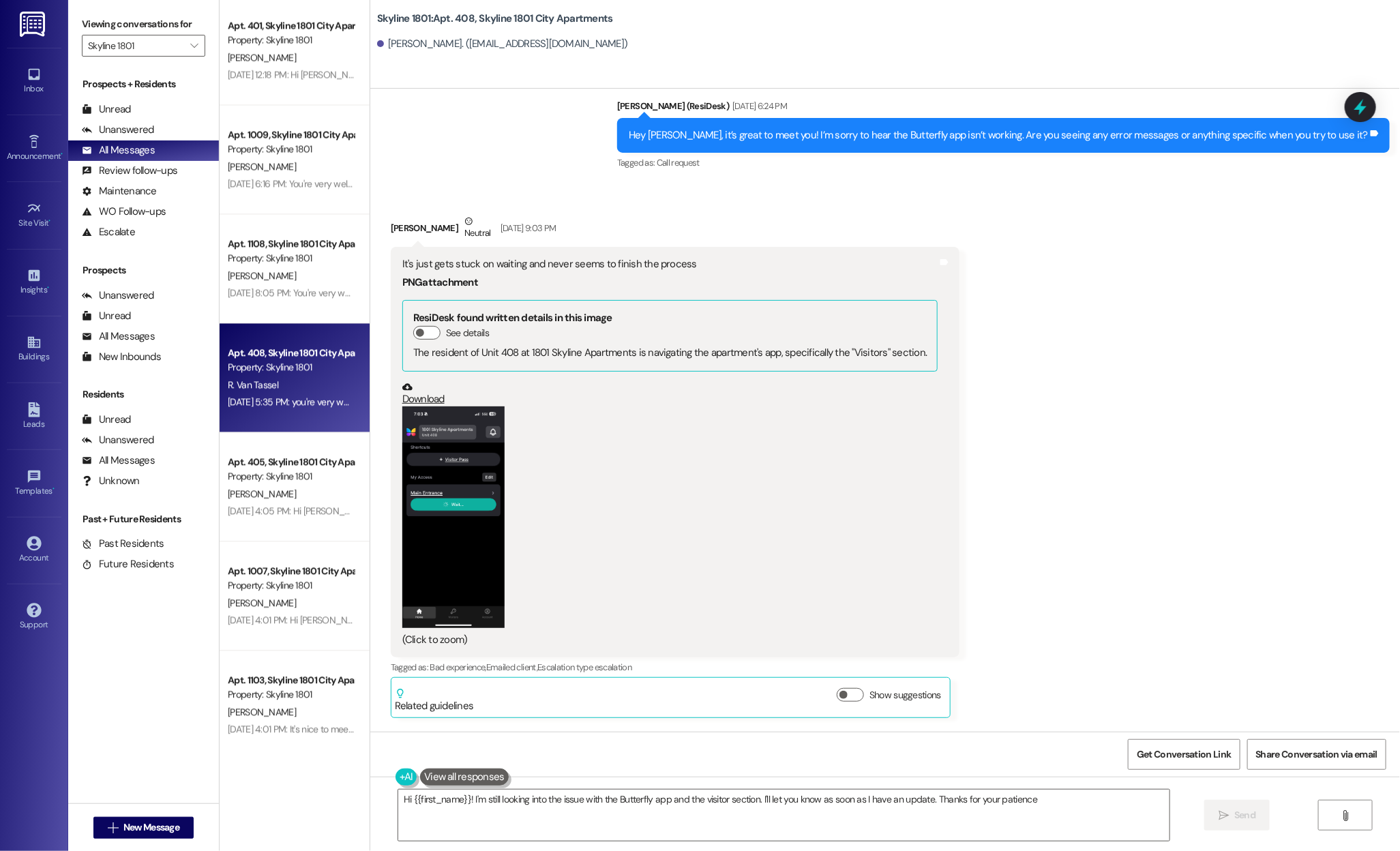
type textarea "Hi {{first_name}}! I'm still looking into the issue with the Butterfly app and …"
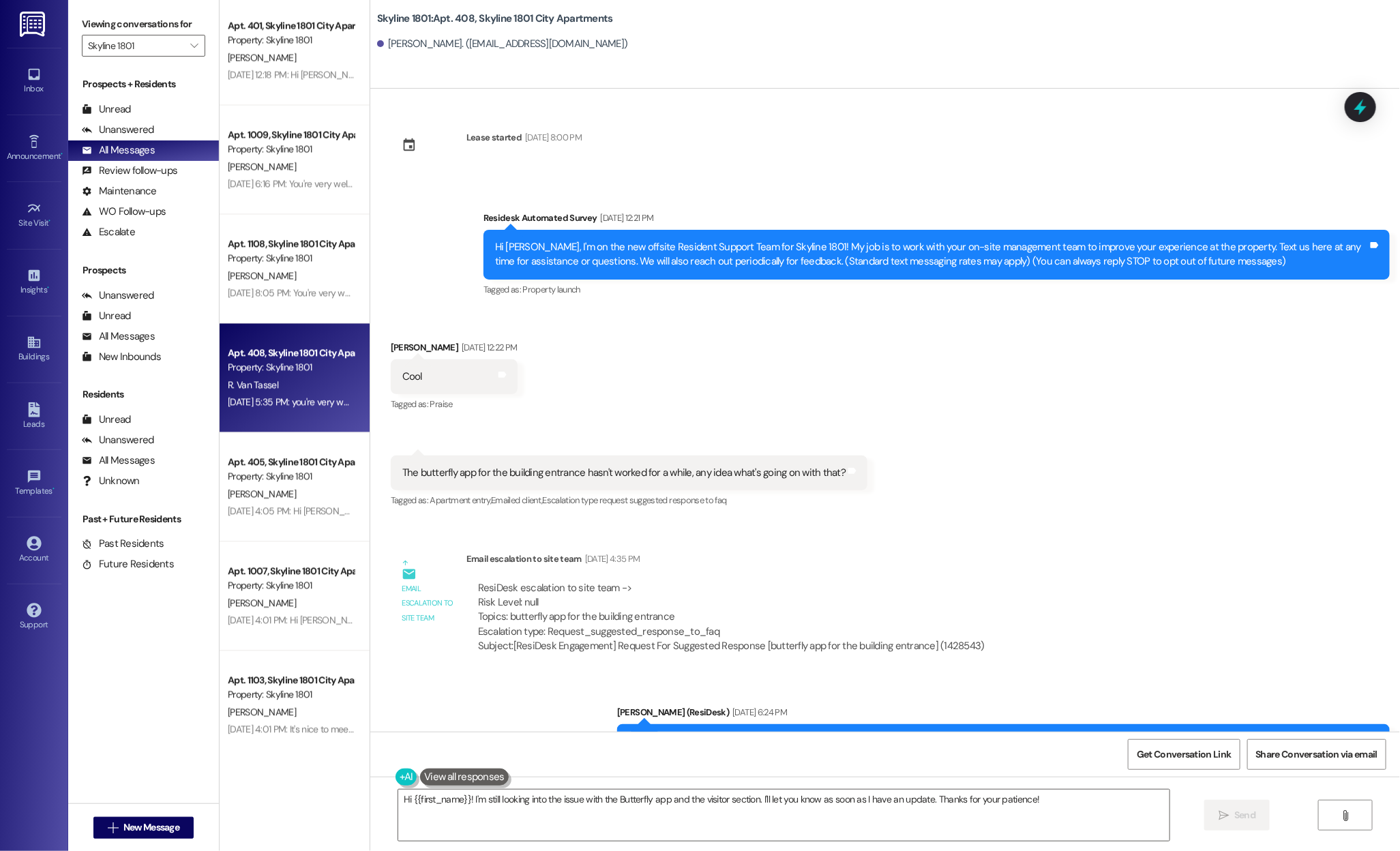
scroll to position [1, 0]
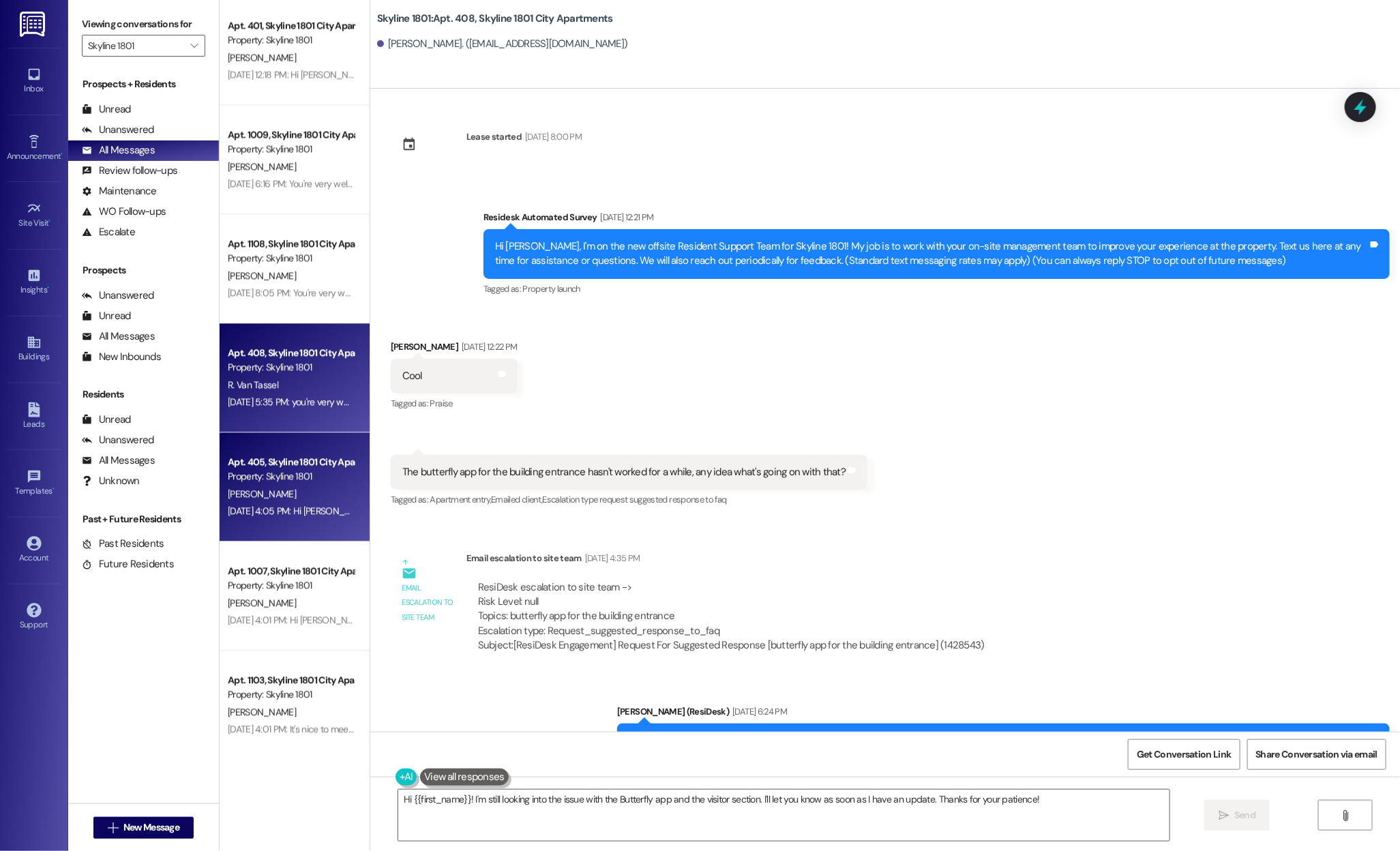
click at [294, 487] on div "[PERSON_NAME]" at bounding box center [290, 494] width 129 height 17
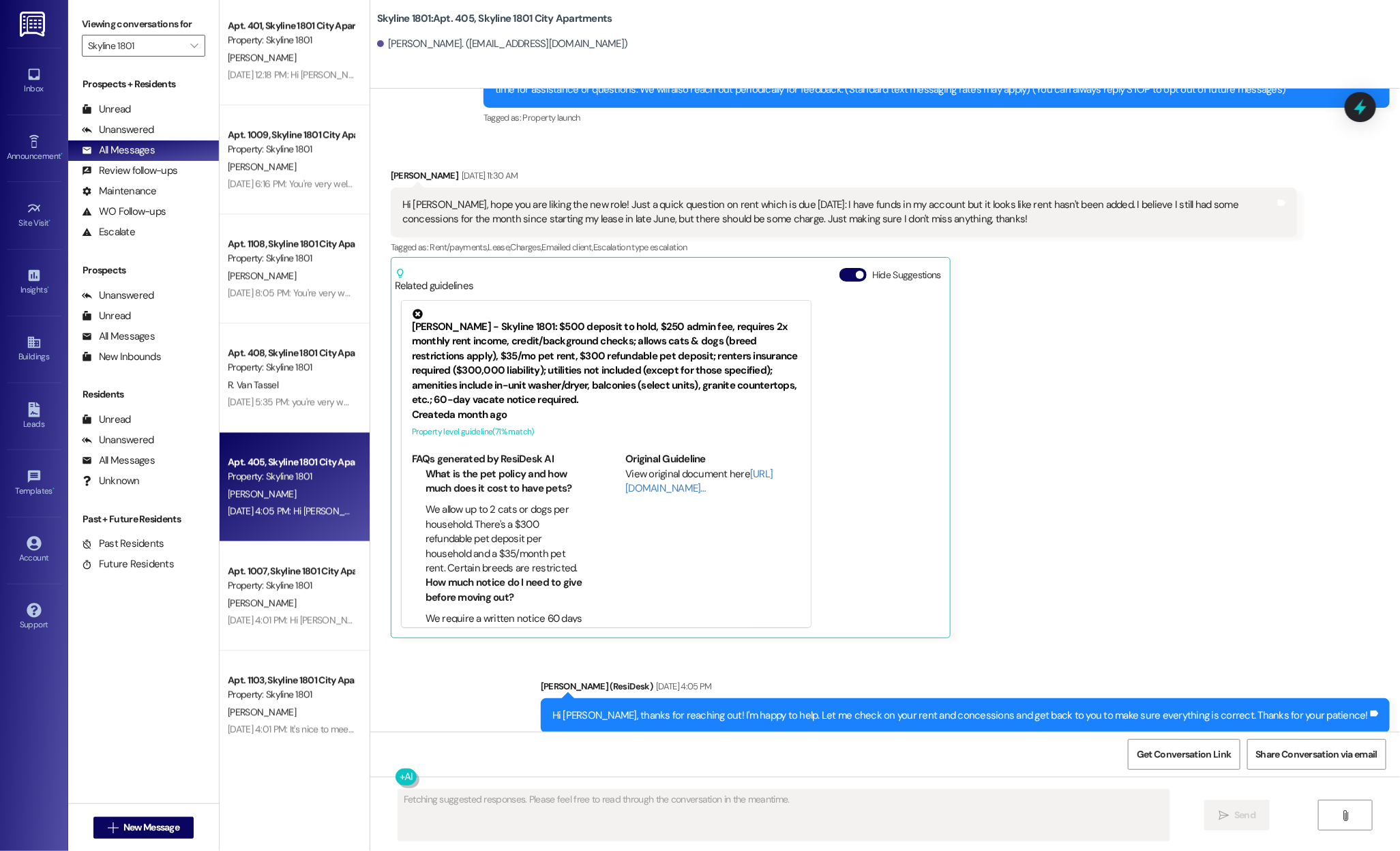
scroll to position [121, 0]
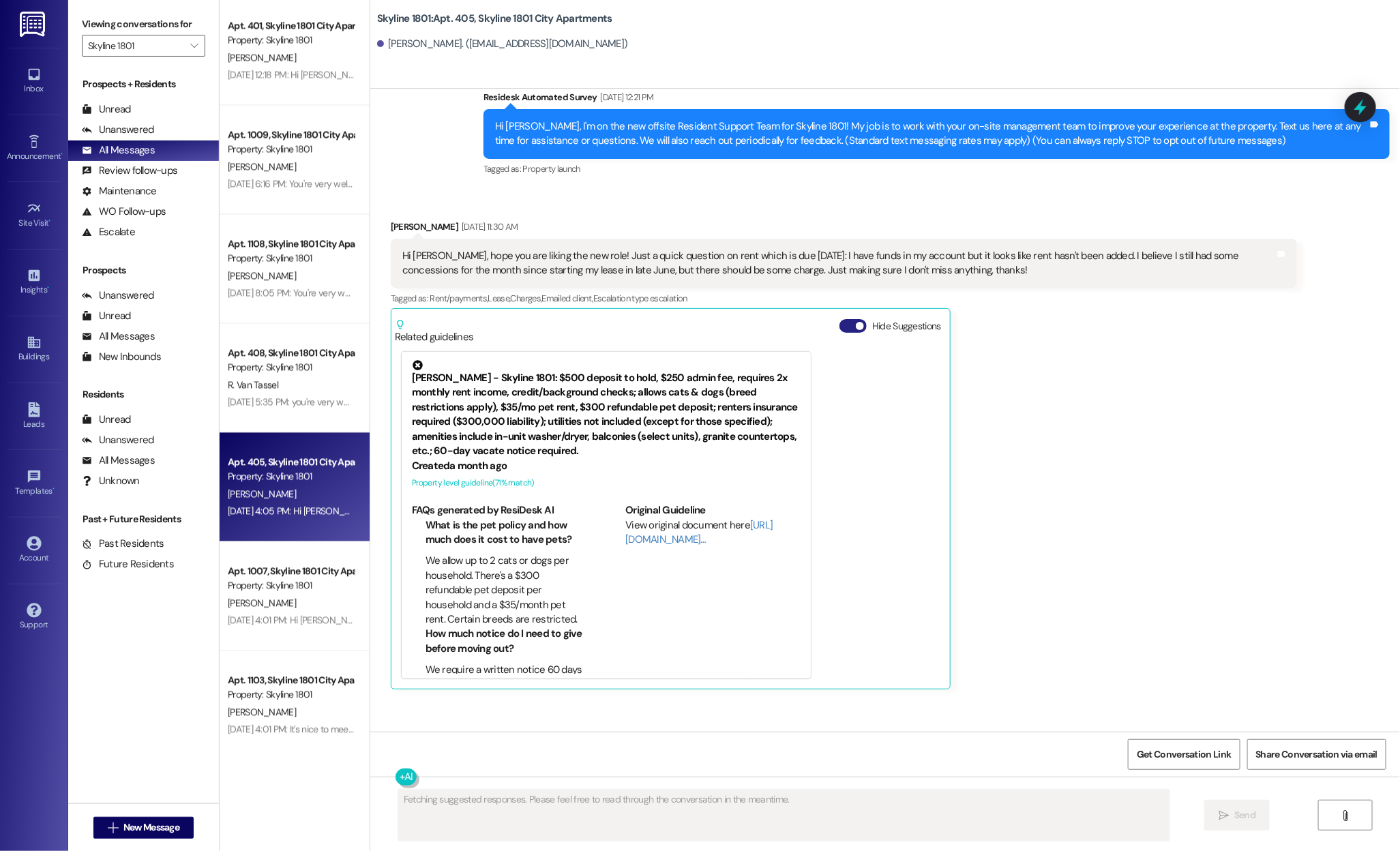
click at [839, 327] on button "Hide Suggestions" at bounding box center [852, 326] width 27 height 14
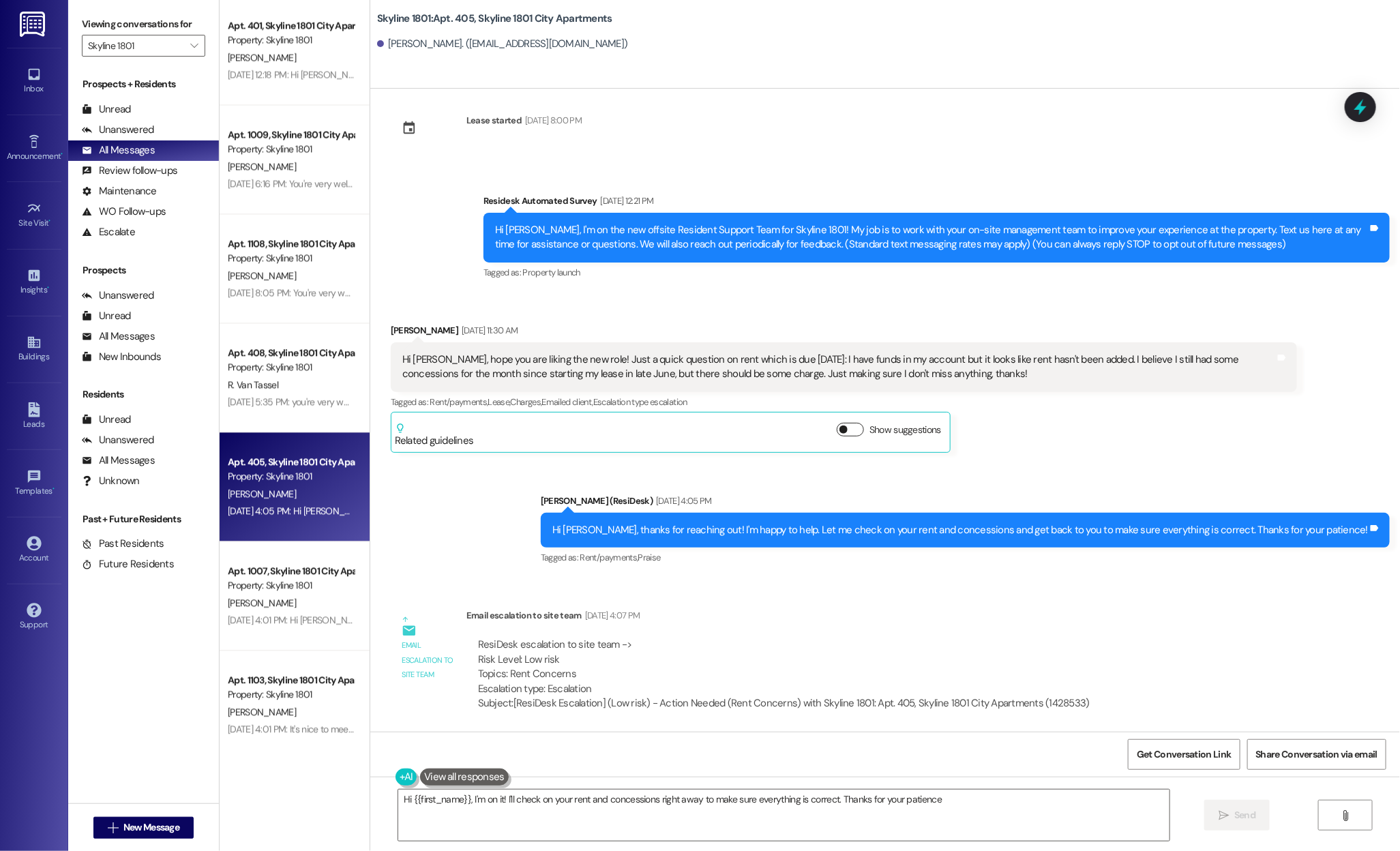
type textarea "Hi {{first_name}}, I'm on it! I'll check on your rent and concessions right awa…"
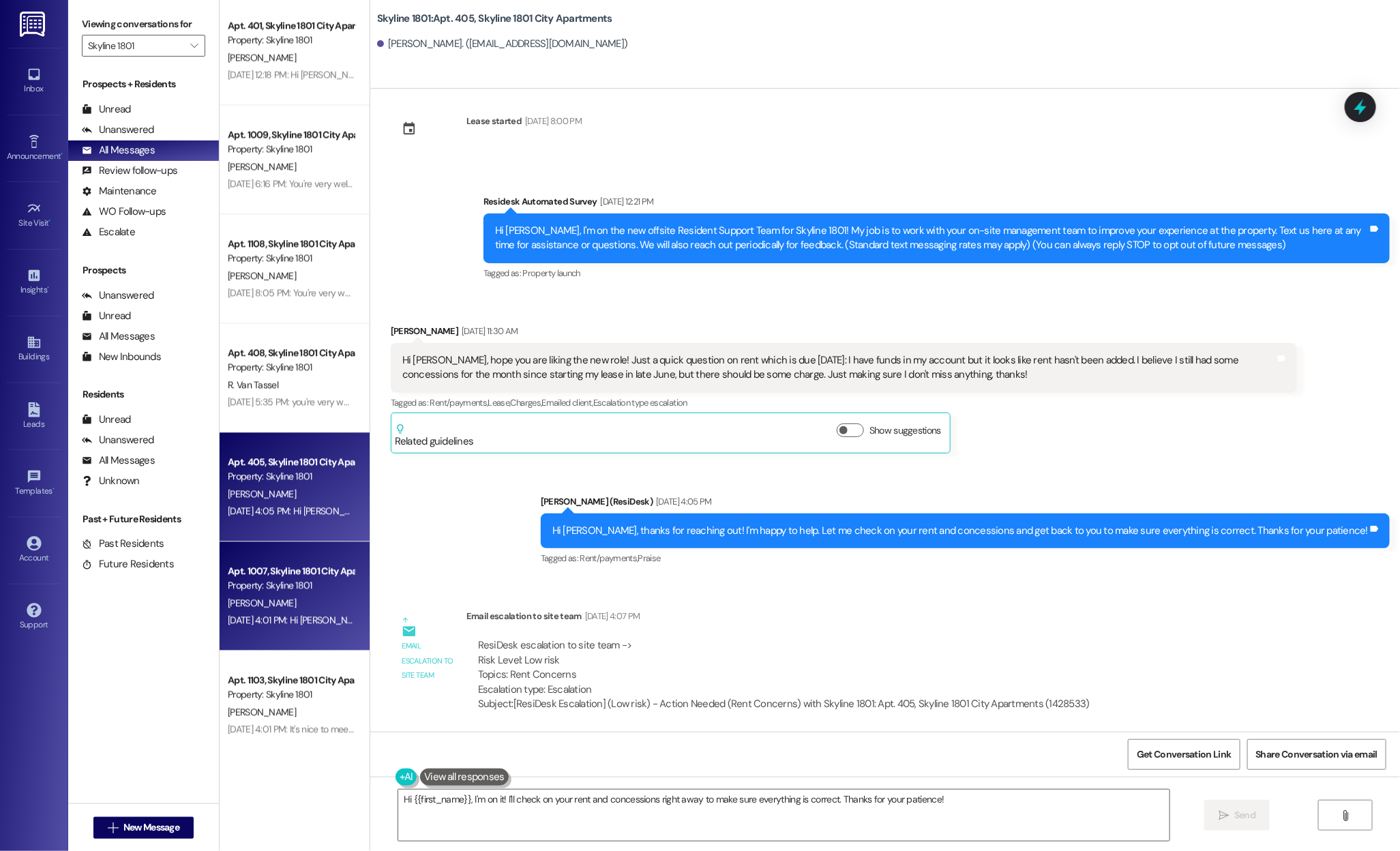
click at [259, 571] on div "Apt. 1007, Skyline 1801 City Apartments" at bounding box center [290, 571] width 126 height 14
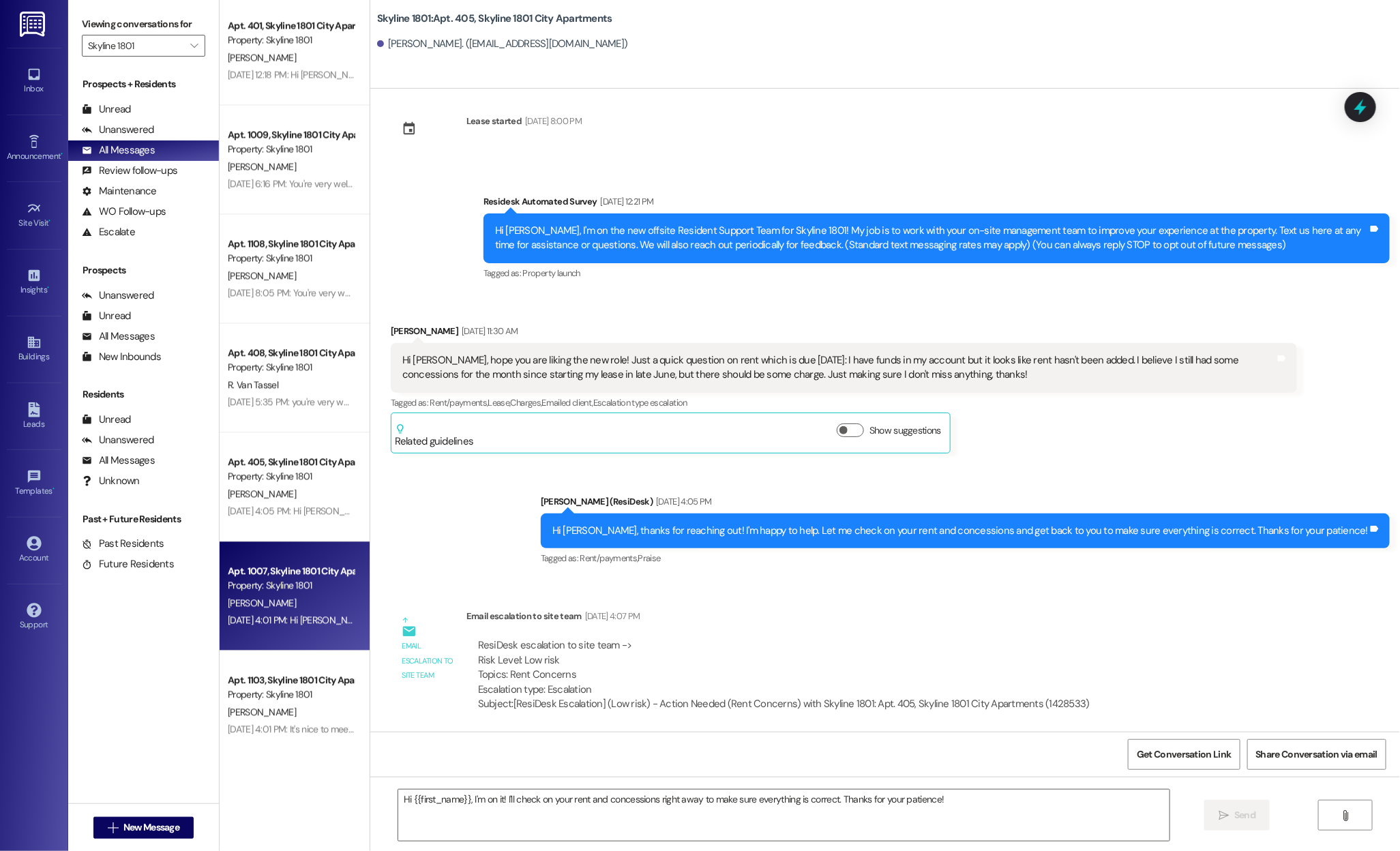
type textarea "Fetching suggested responses. Please feel free to read through the conversation…"
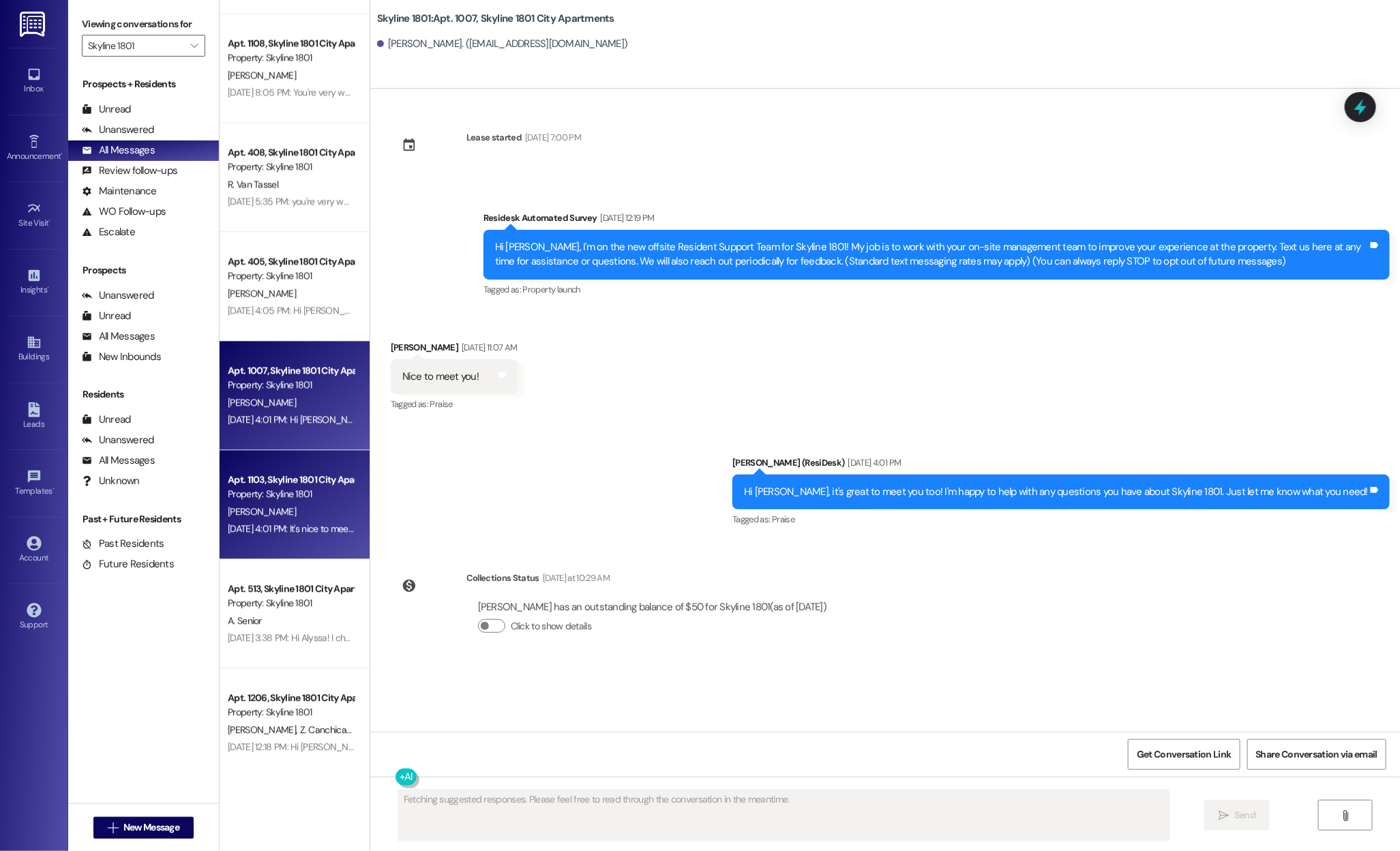
scroll to position [1625, 0]
click at [291, 485] on div "Property: Skyline 1801" at bounding box center [290, 492] width 126 height 14
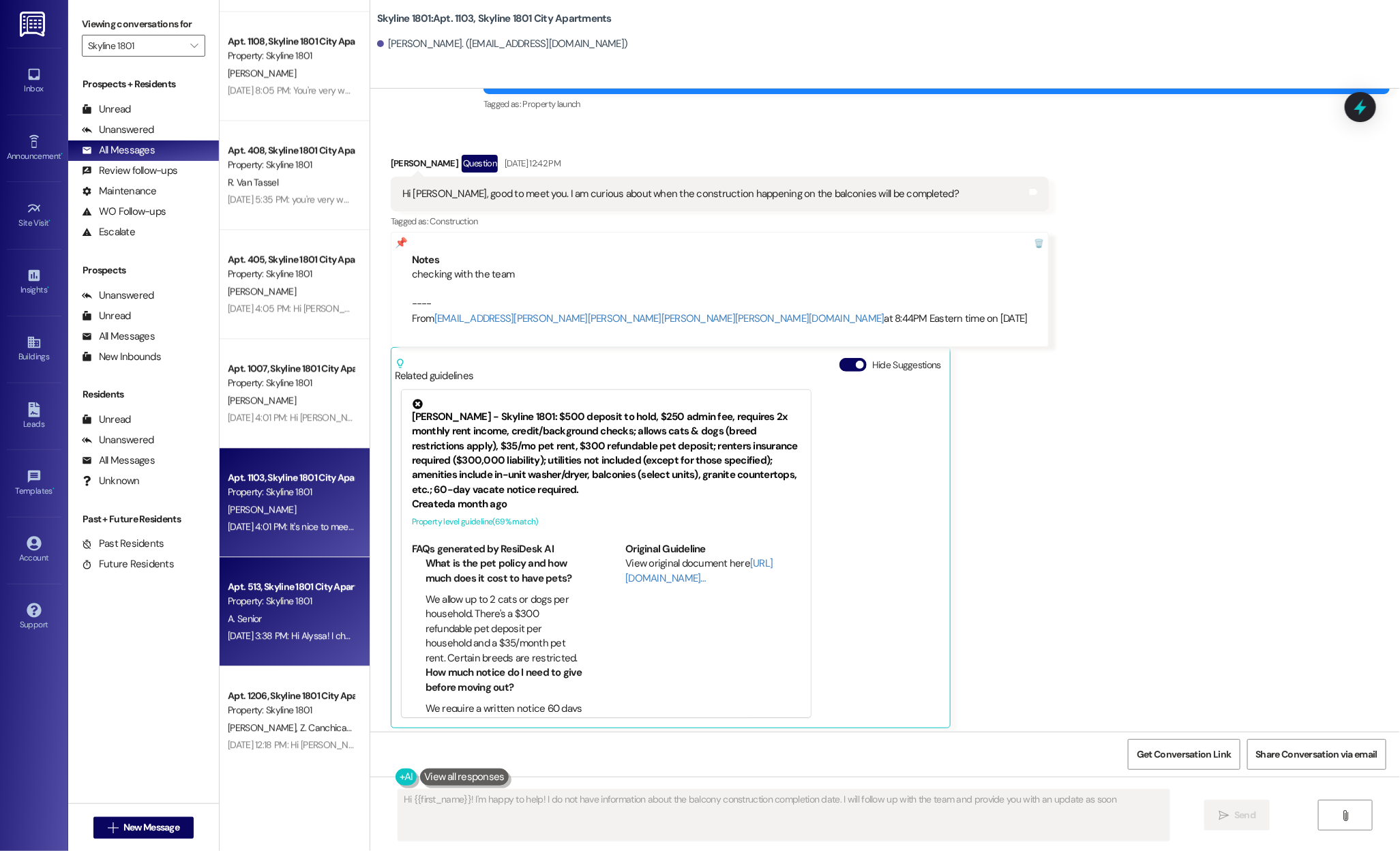
scroll to position [191, 0]
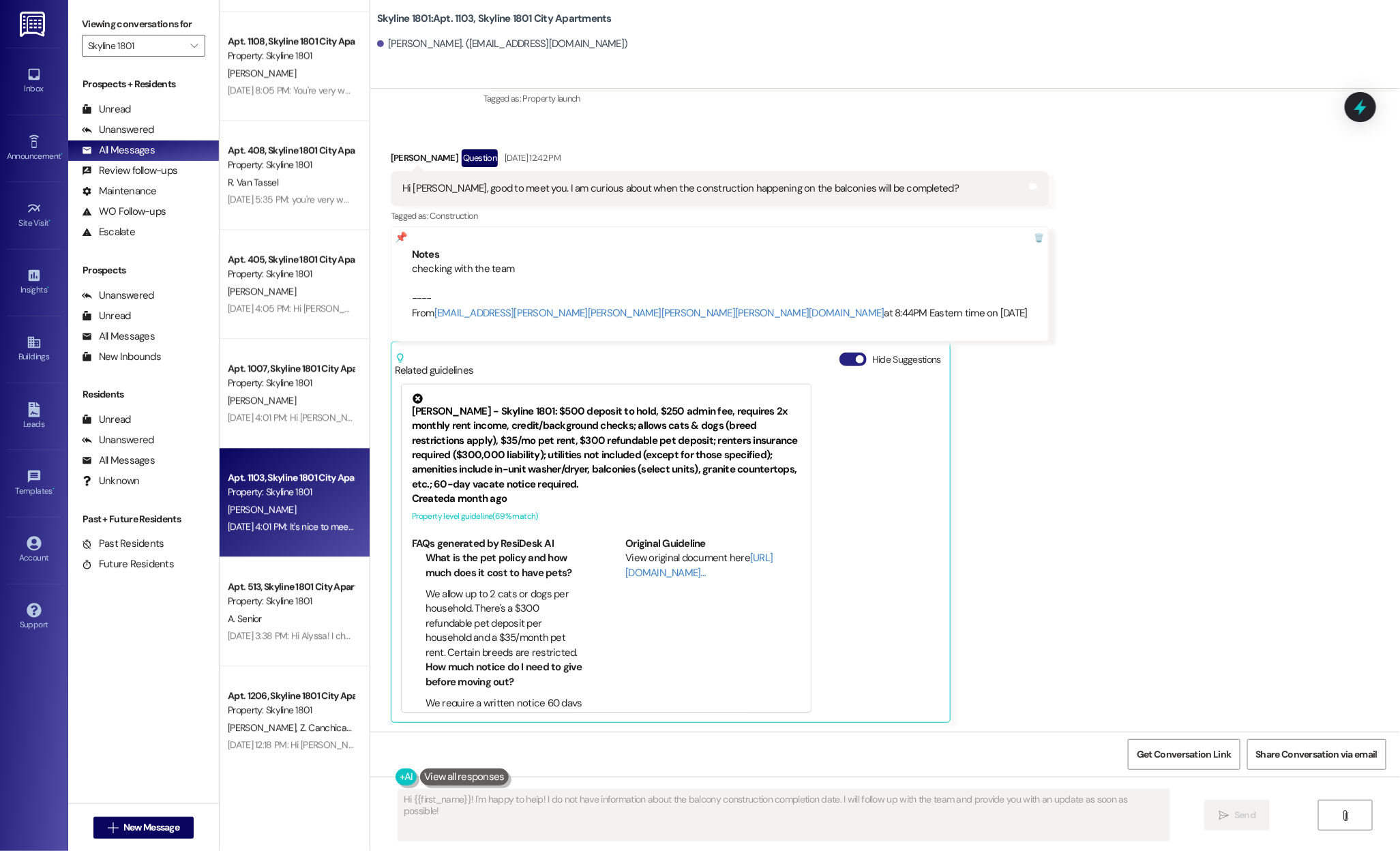
click at [839, 354] on button "Hide Suggestions" at bounding box center [852, 359] width 27 height 14
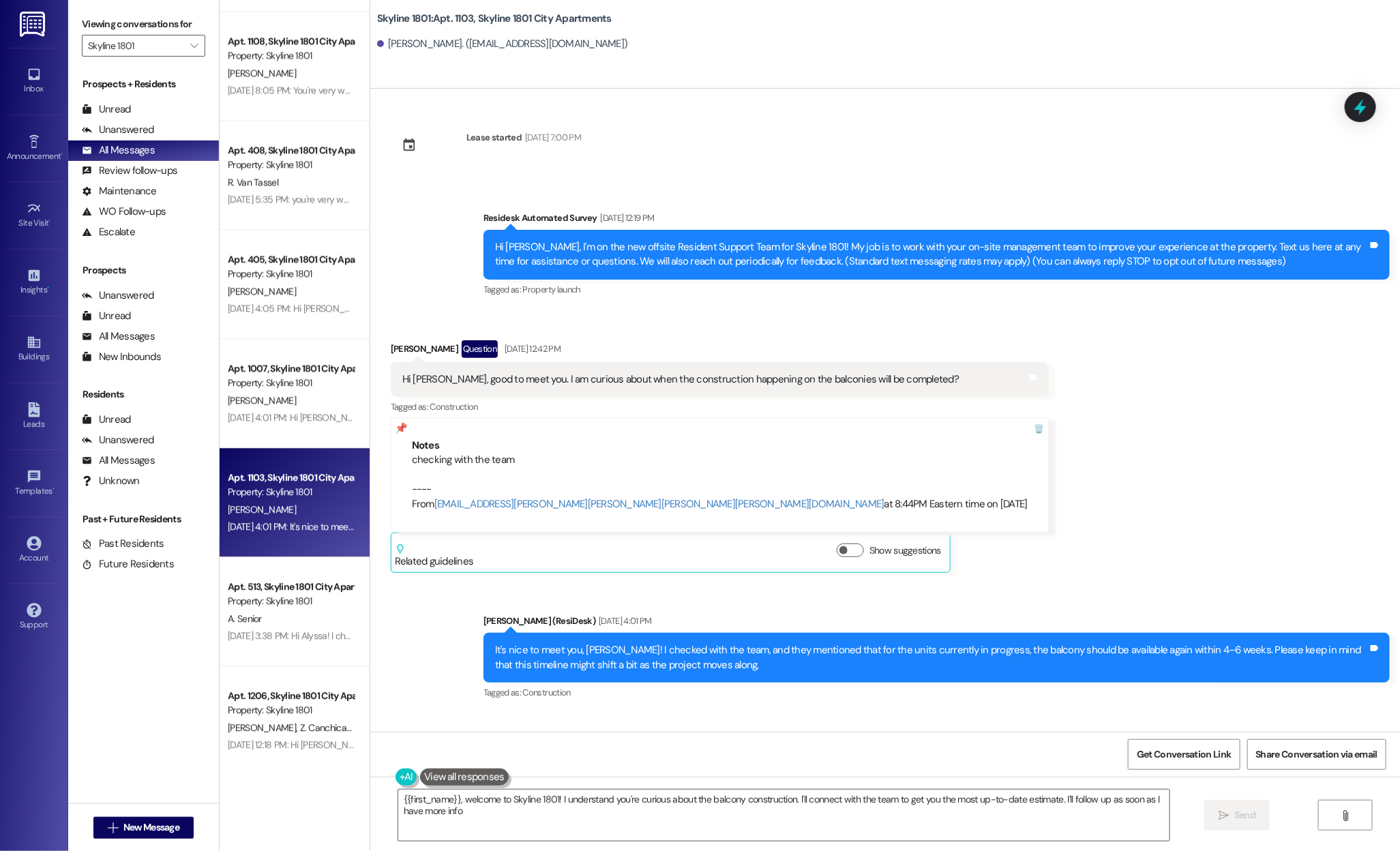
type textarea "{{first_name}}, welcome to Skyline 1801! I understand you're curious about the …"
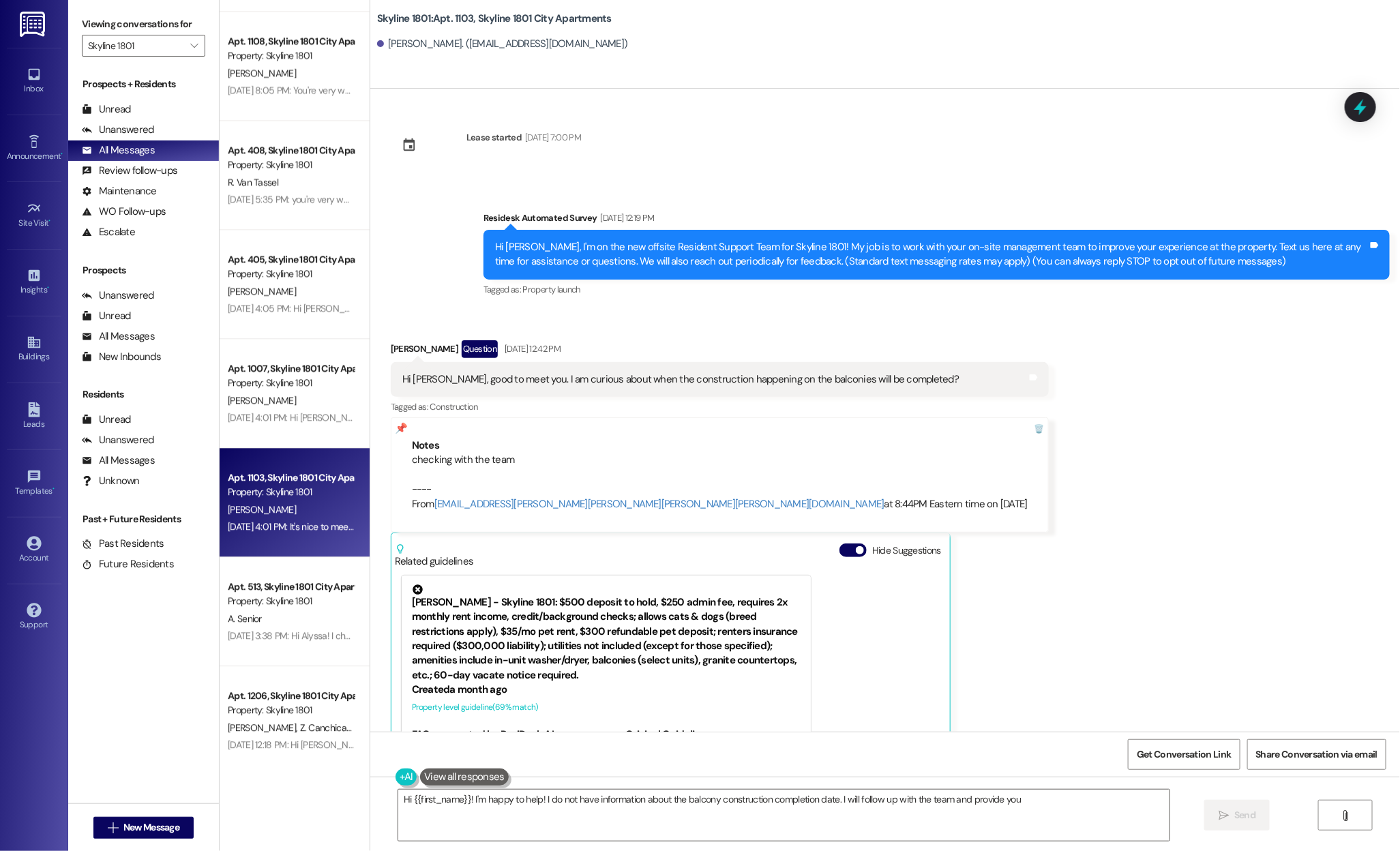
scroll to position [191, 0]
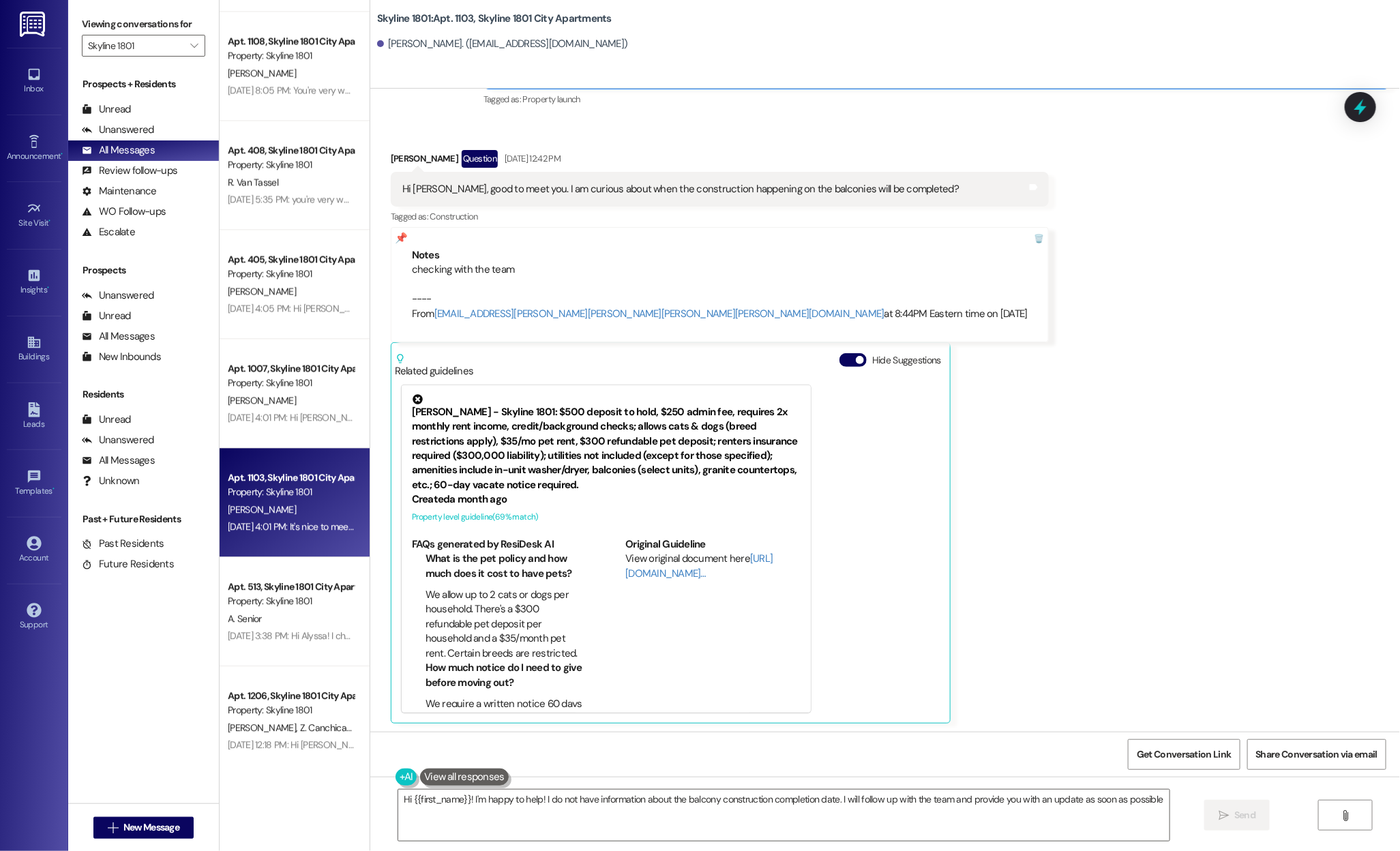
type textarea "Hi {{first_name}}! I'm happy to help! I do not have information about the balco…"
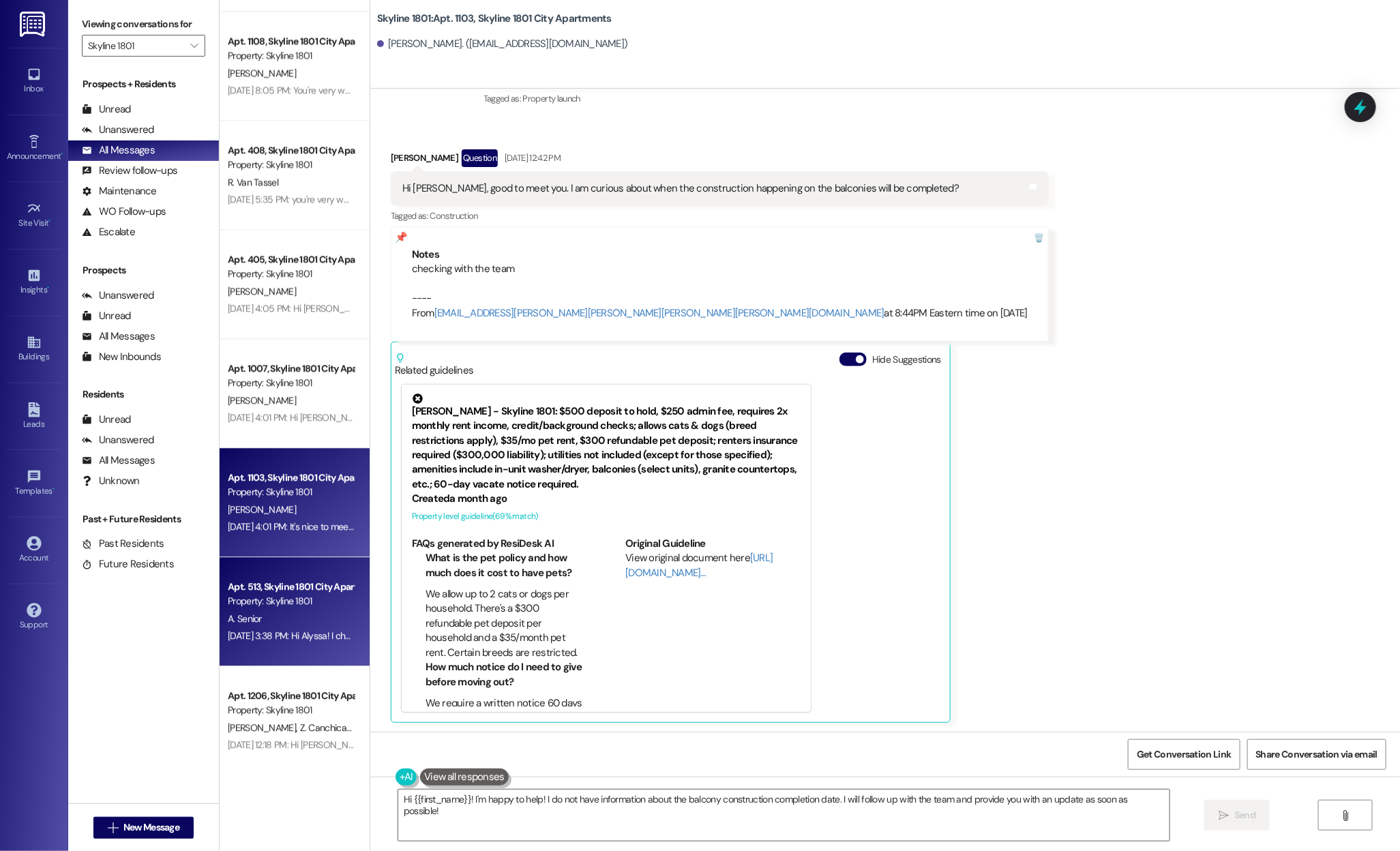
click at [290, 581] on div "Apt. 513, Skyline 1801 City Apartments" at bounding box center [290, 587] width 126 height 14
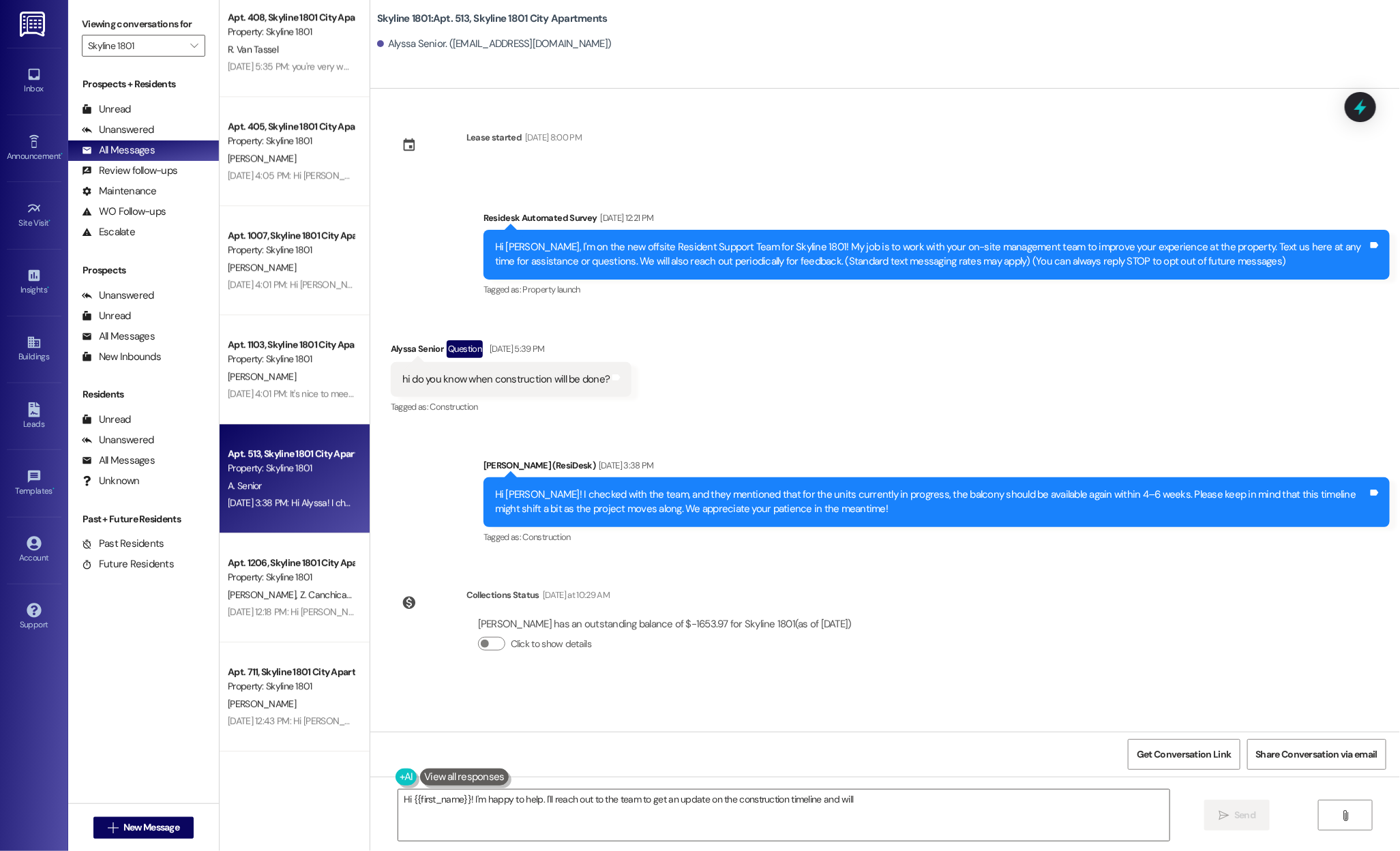
scroll to position [1761, 0]
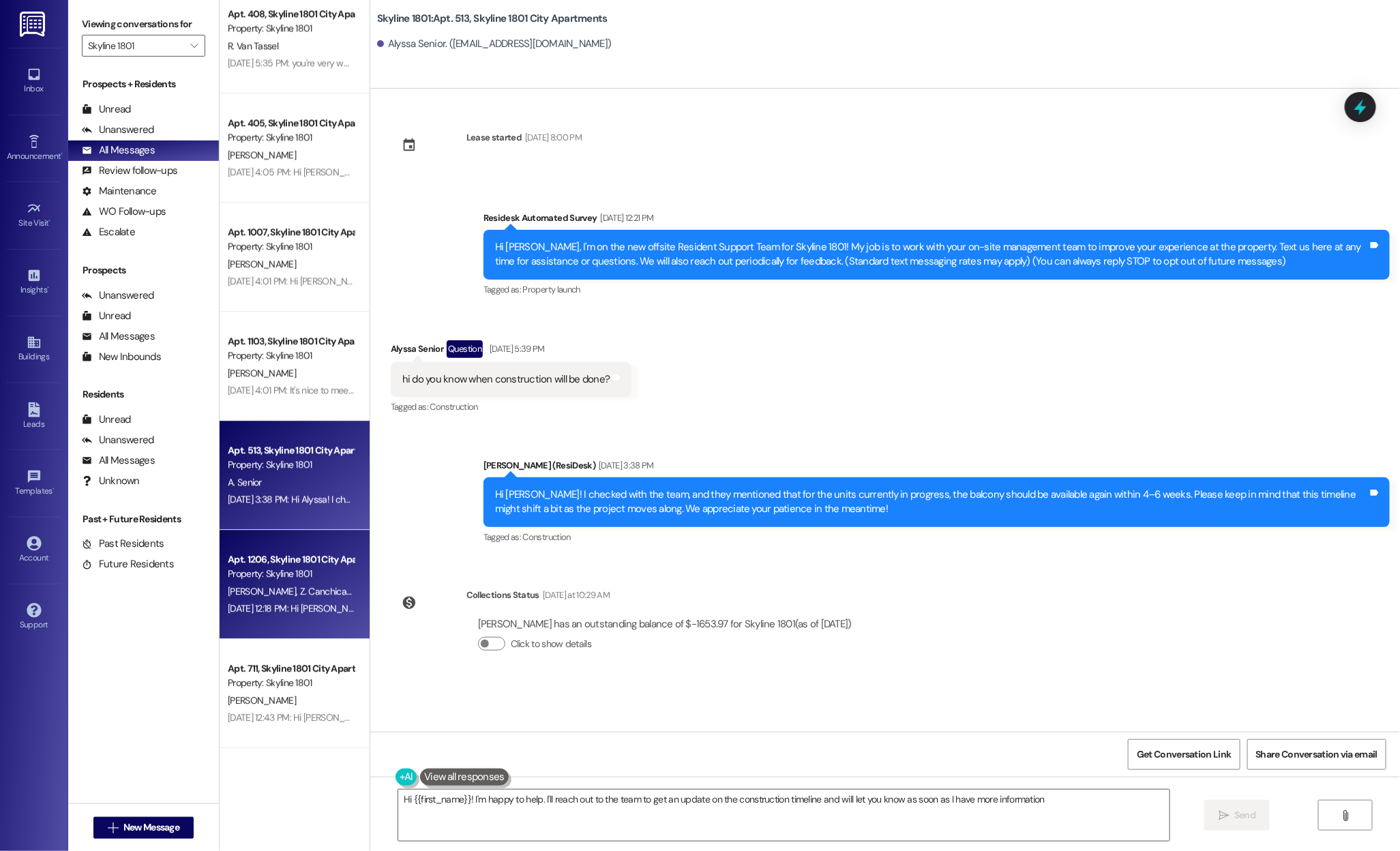
type textarea "Hi {{first_name}}! I'm happy to help. I'll reach out to the team to get an upda…"
click at [268, 560] on div "Apt. 1206, Skyline 1801 City Apartments" at bounding box center [290, 559] width 126 height 14
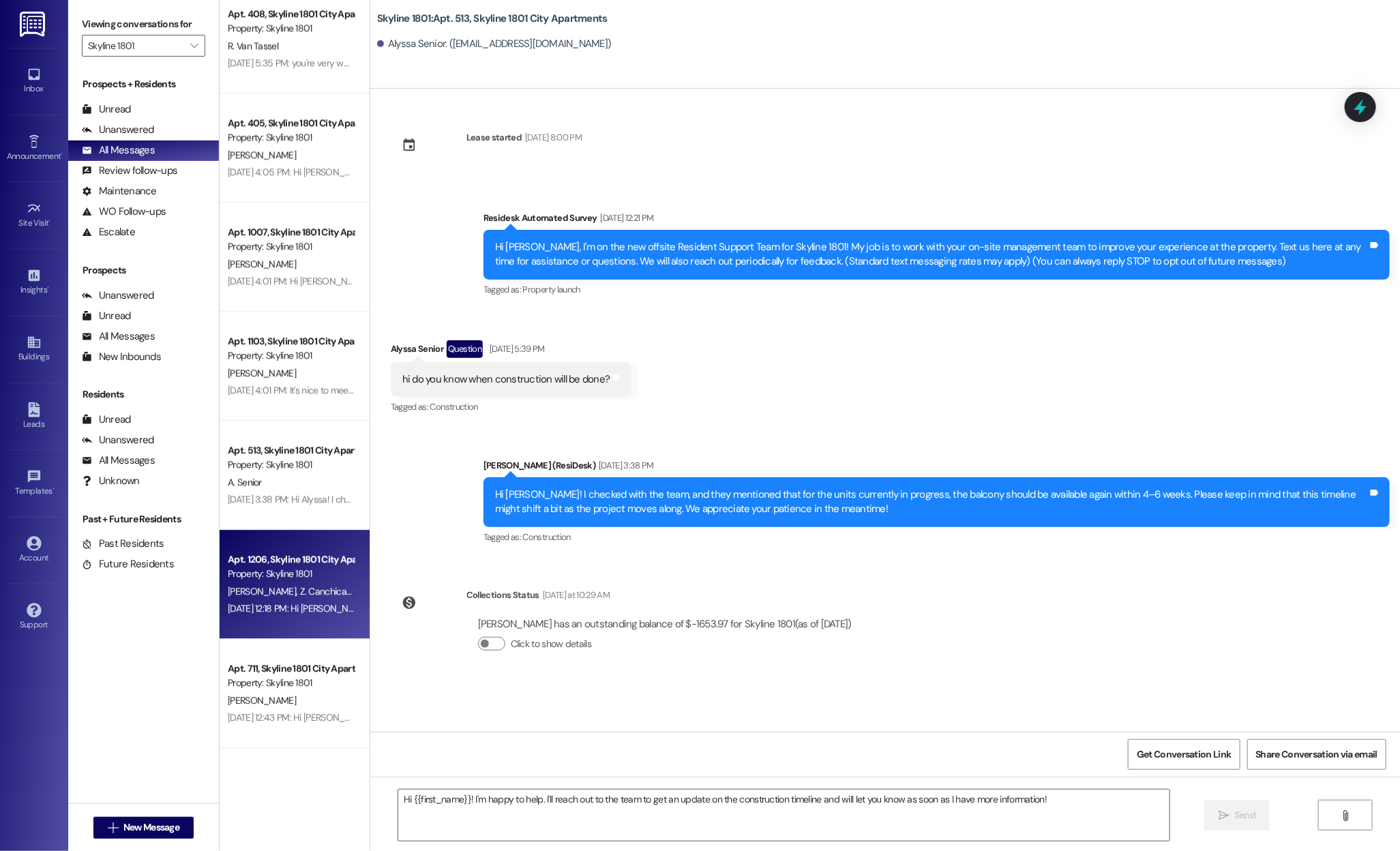
type textarea "Fetching suggested responses. Please feel free to read through the conversation…"
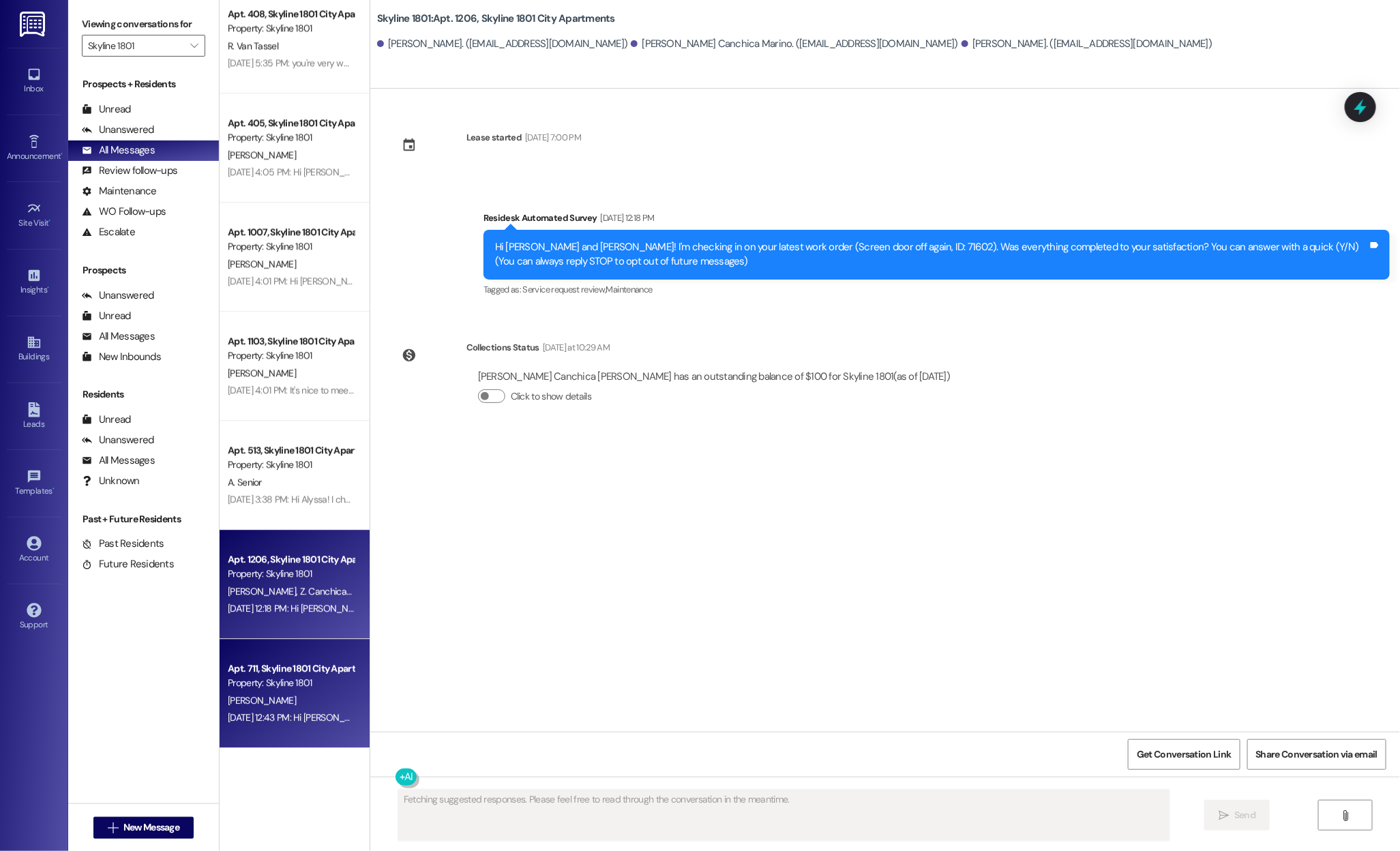
click at [312, 700] on div "[PERSON_NAME]" at bounding box center [290, 701] width 129 height 17
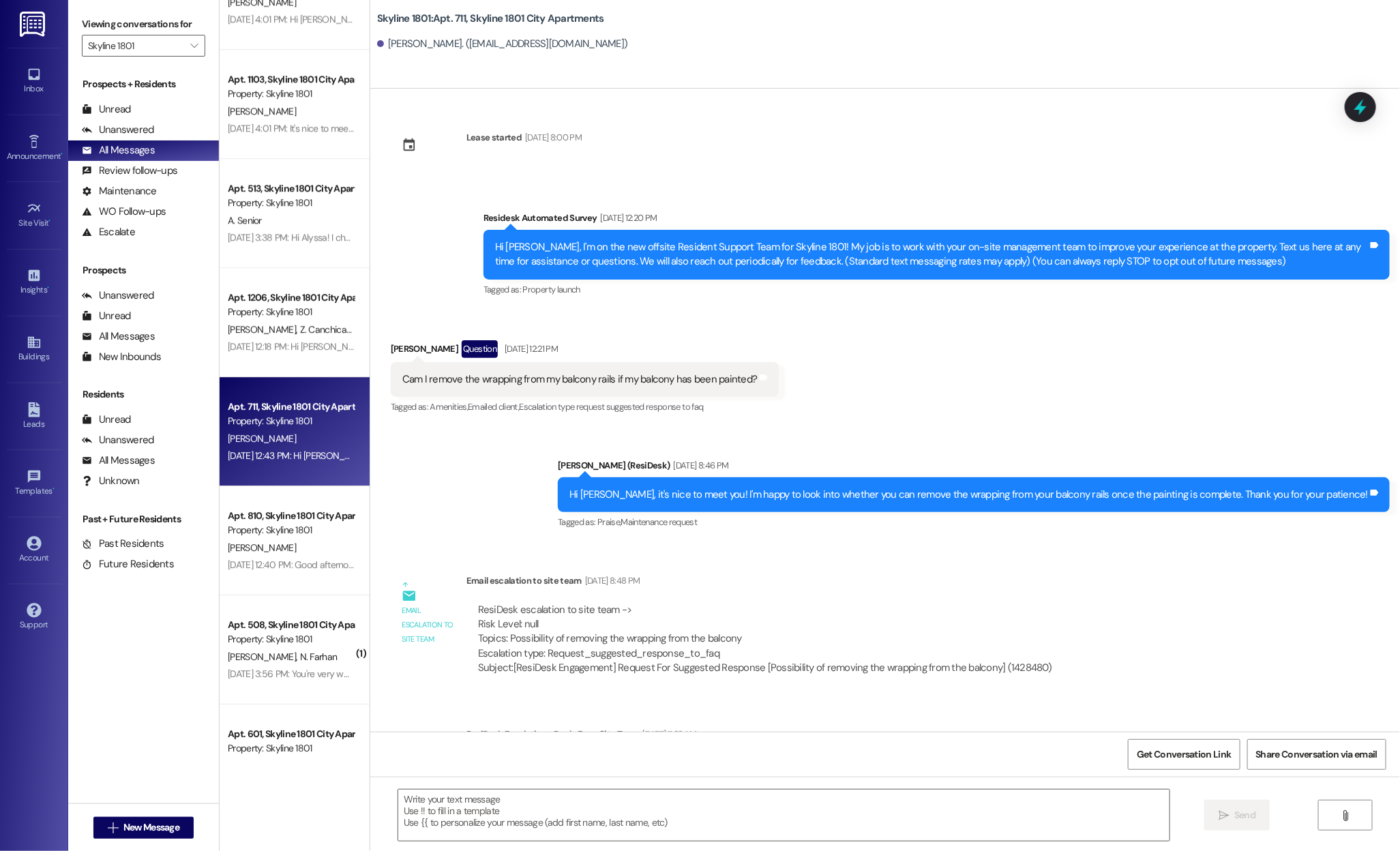
scroll to position [2023, 0]
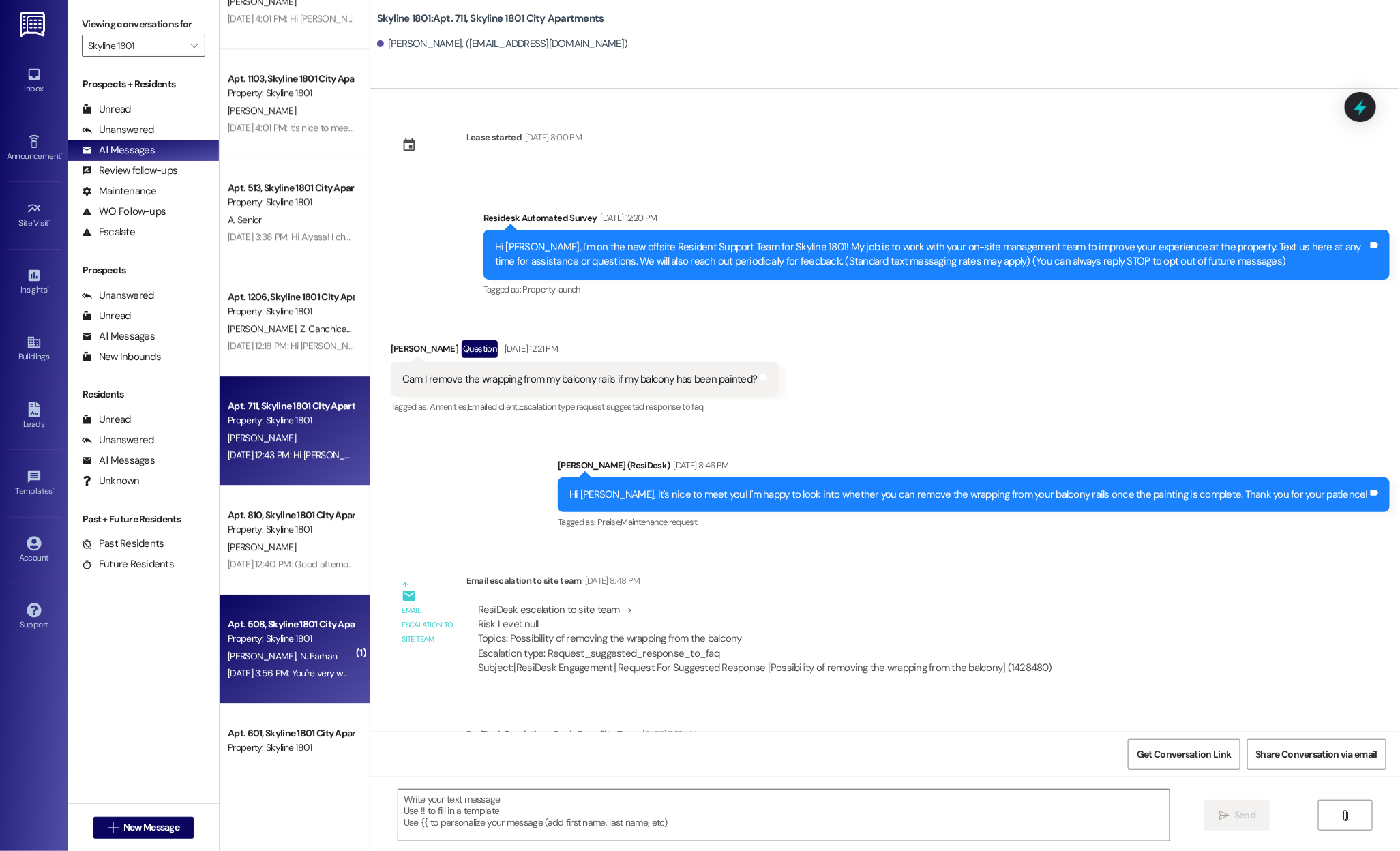
click at [261, 634] on div "Property: Skyline 1801" at bounding box center [290, 638] width 126 height 14
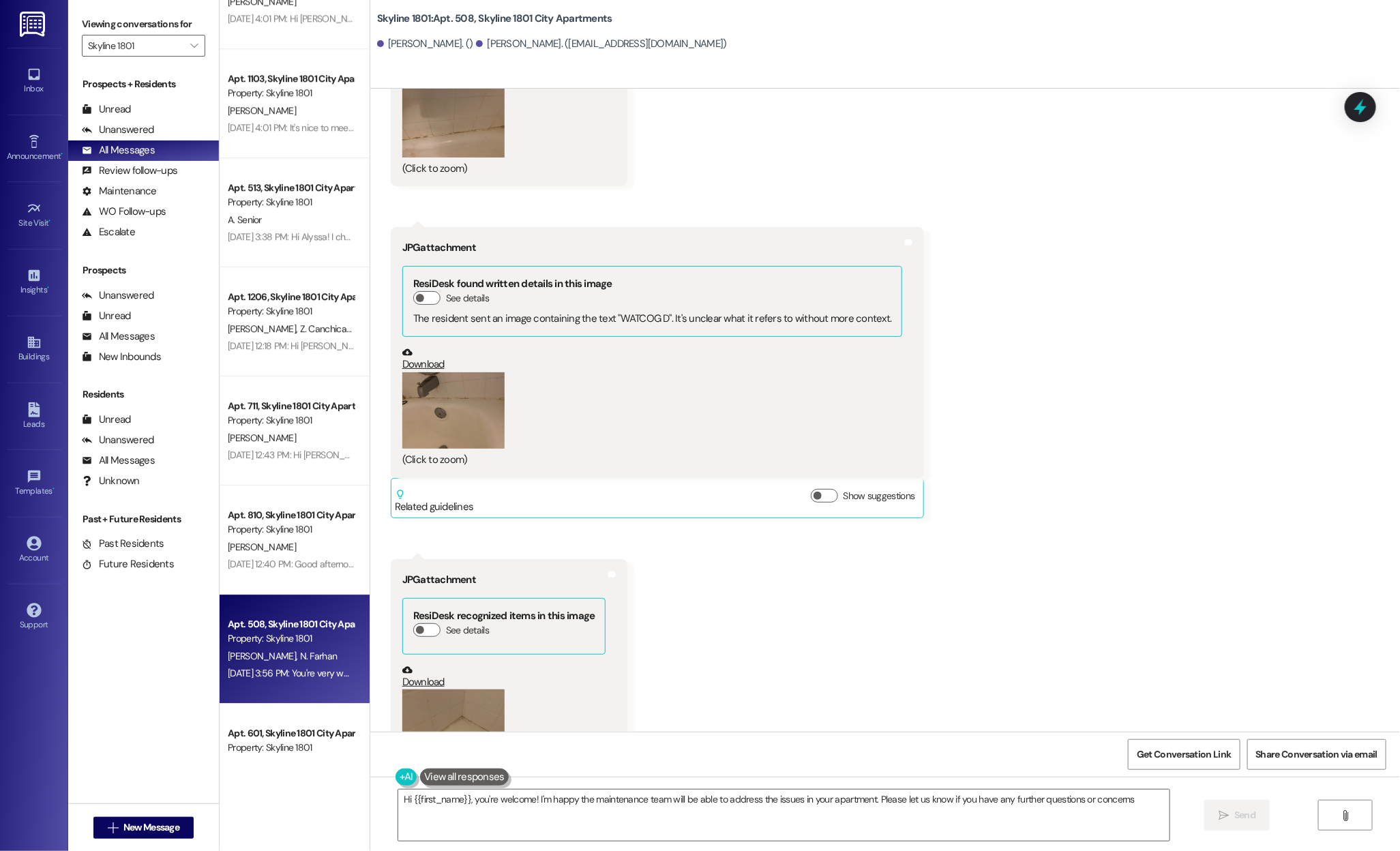
type textarea "Hi {{first_name}}, you're welcome! I'm happy the maintenance team will be able …"
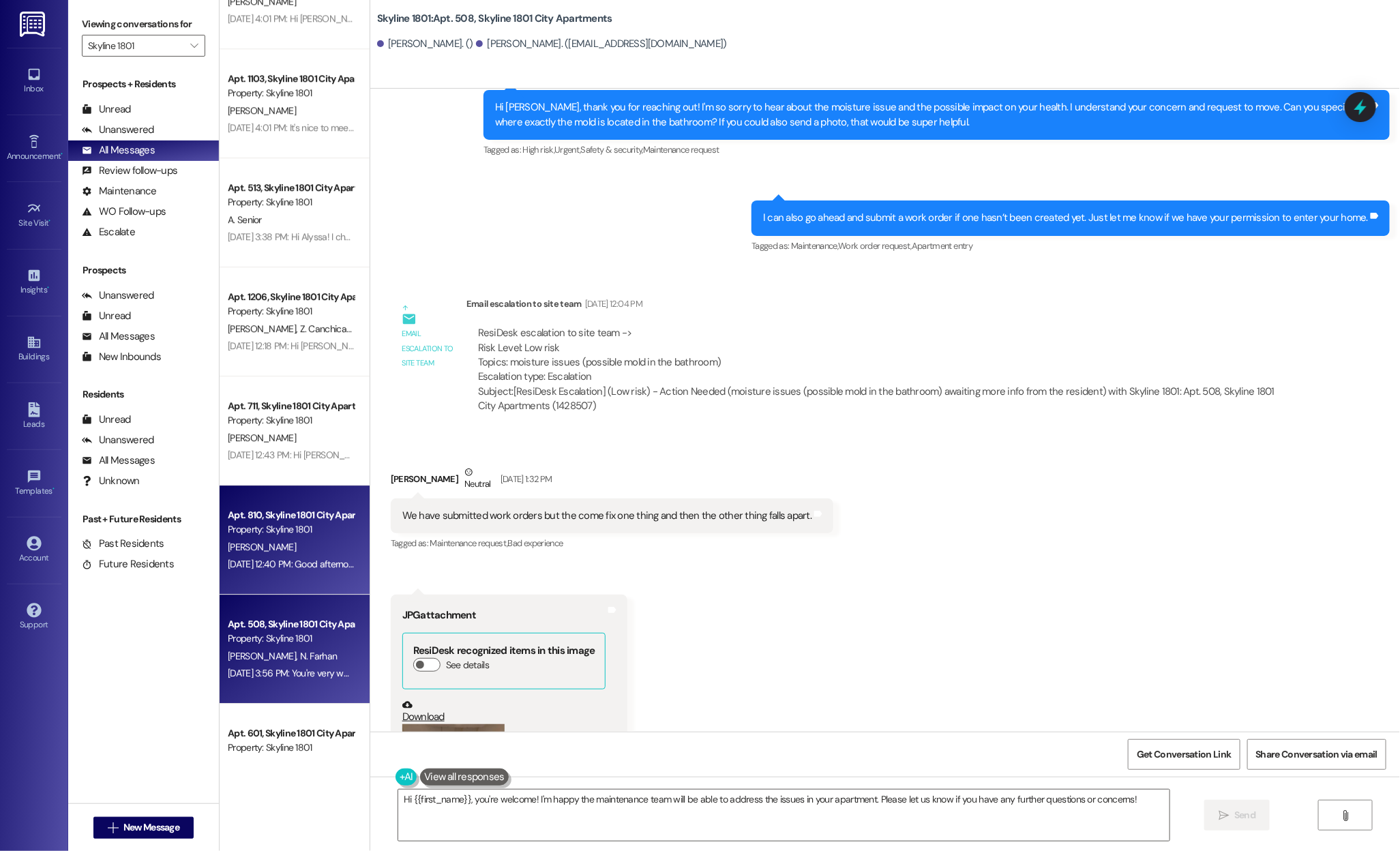
click at [305, 524] on div "Property: Skyline 1801" at bounding box center [290, 529] width 126 height 14
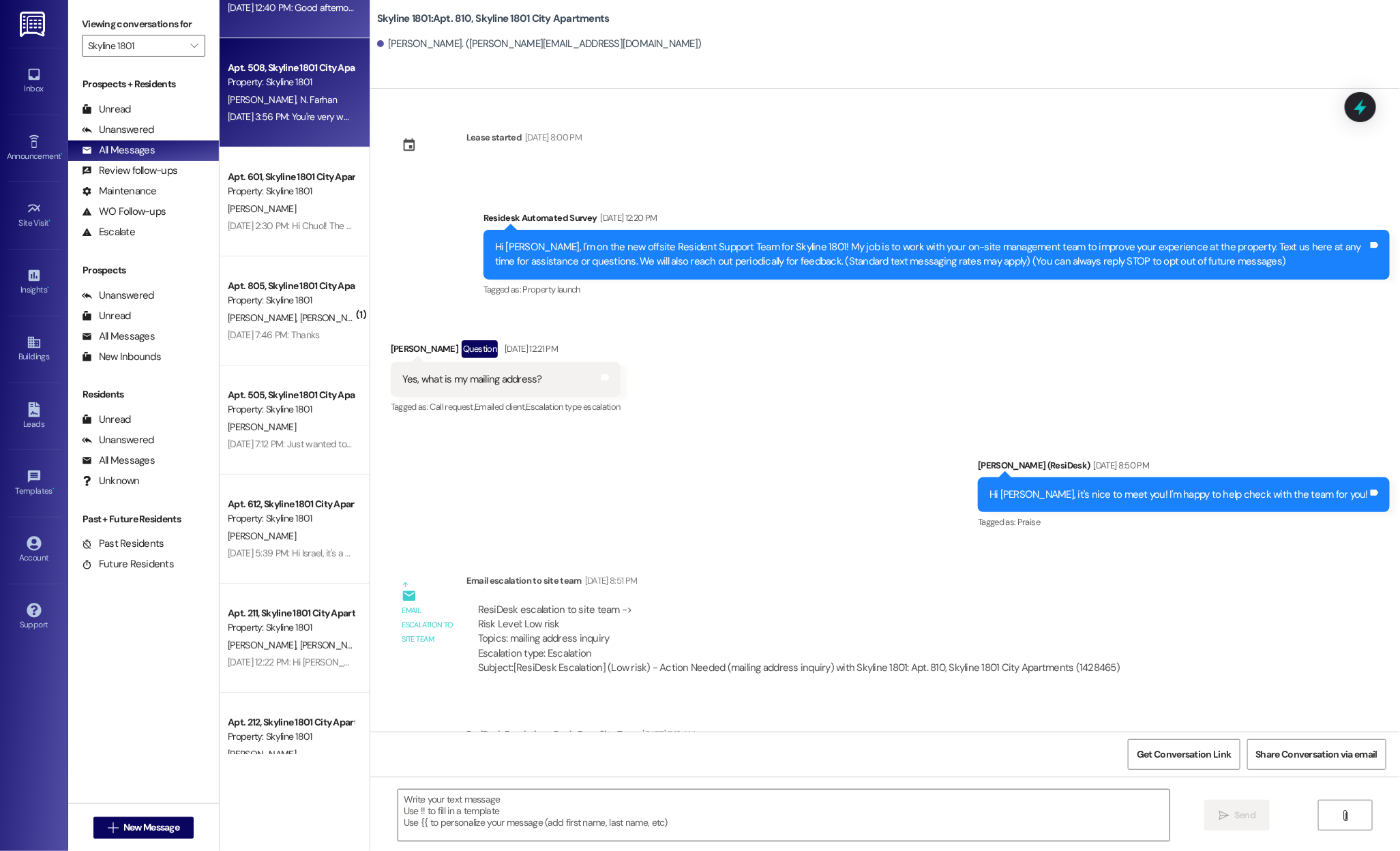
scroll to position [2647, 0]
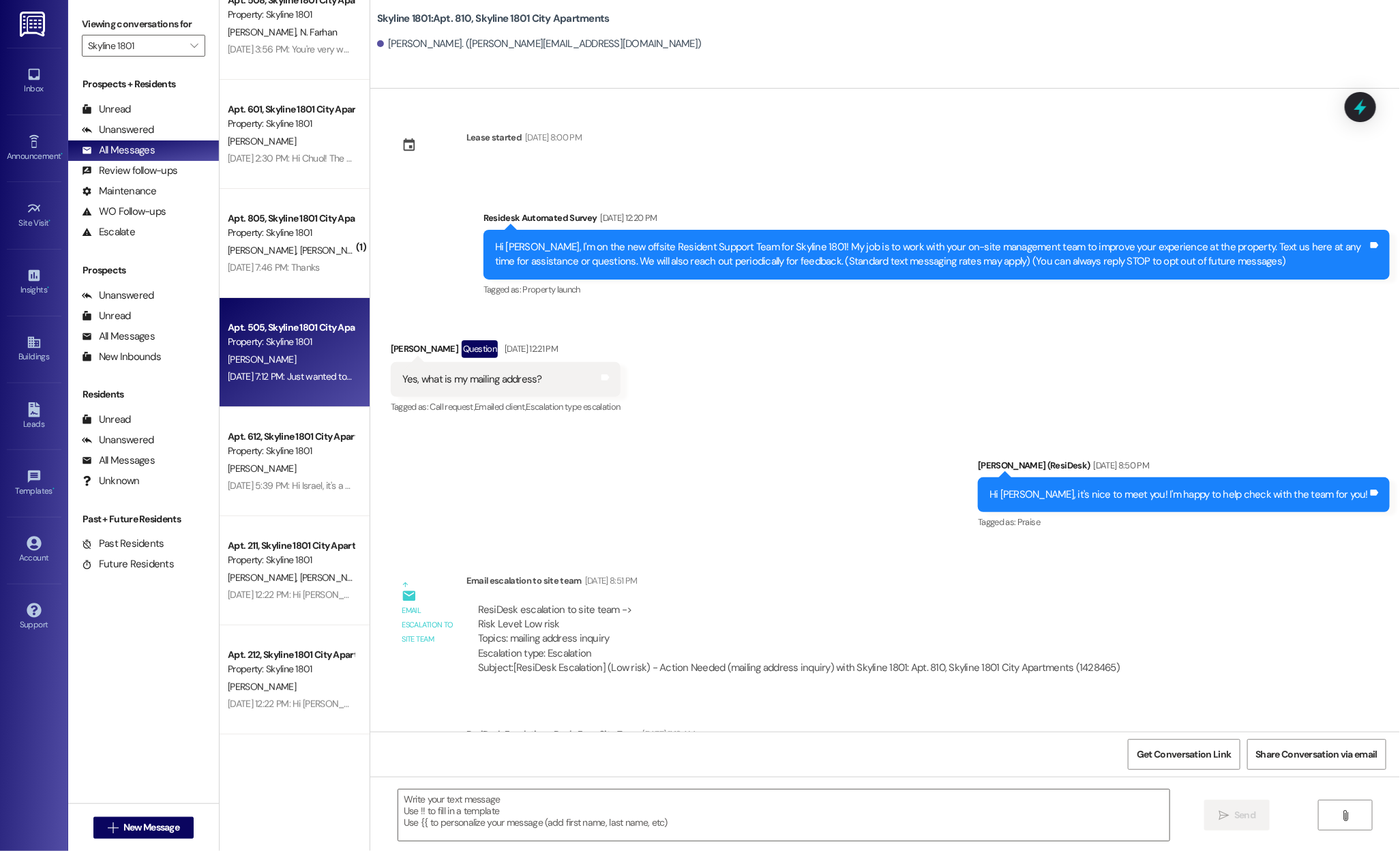
click at [238, 396] on div "Apt. 505, Skyline 1801 City Apartments Property: Skyline 1801 M. King Jul 28, 2…" at bounding box center [295, 352] width 150 height 109
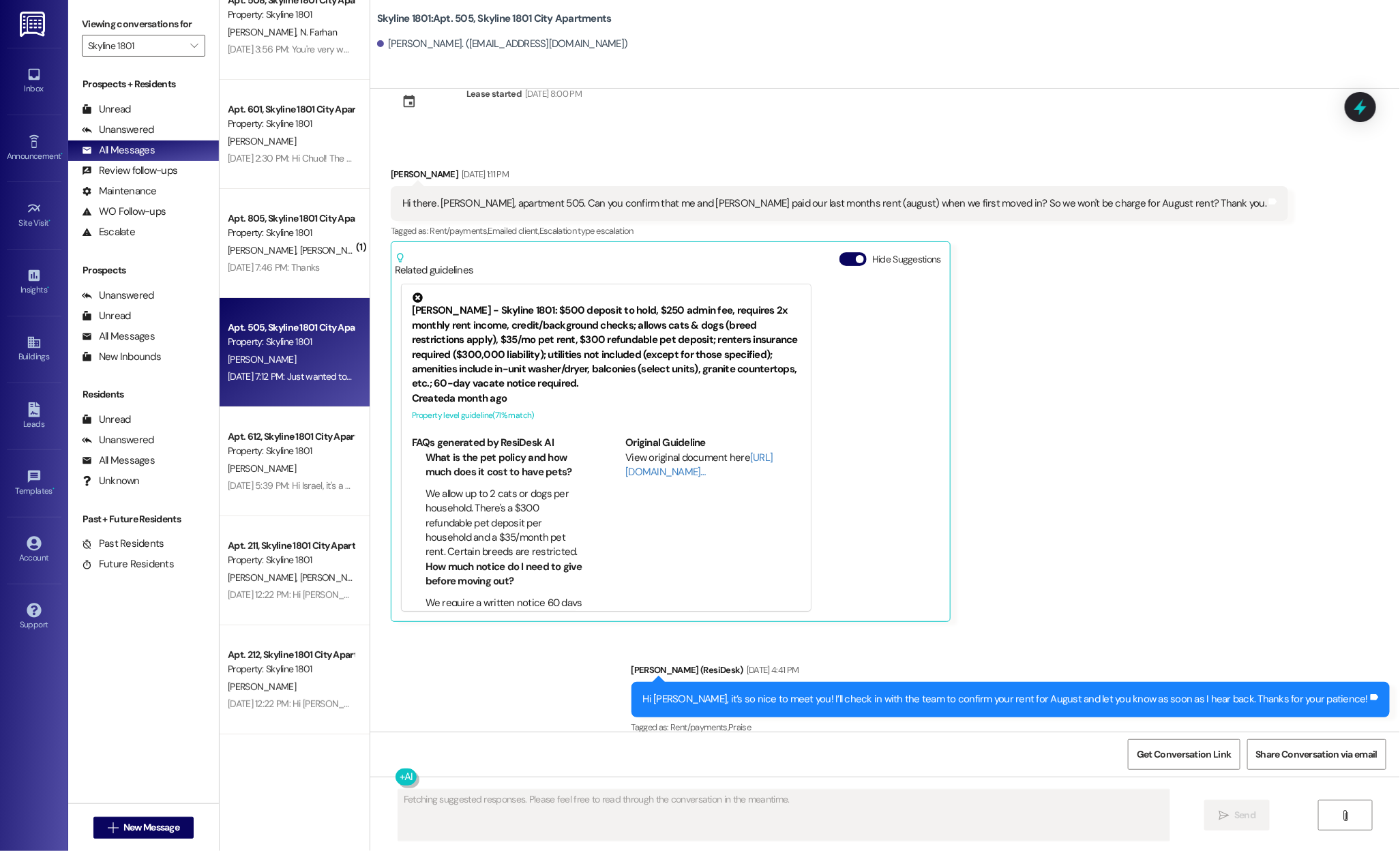
scroll to position [58, 0]
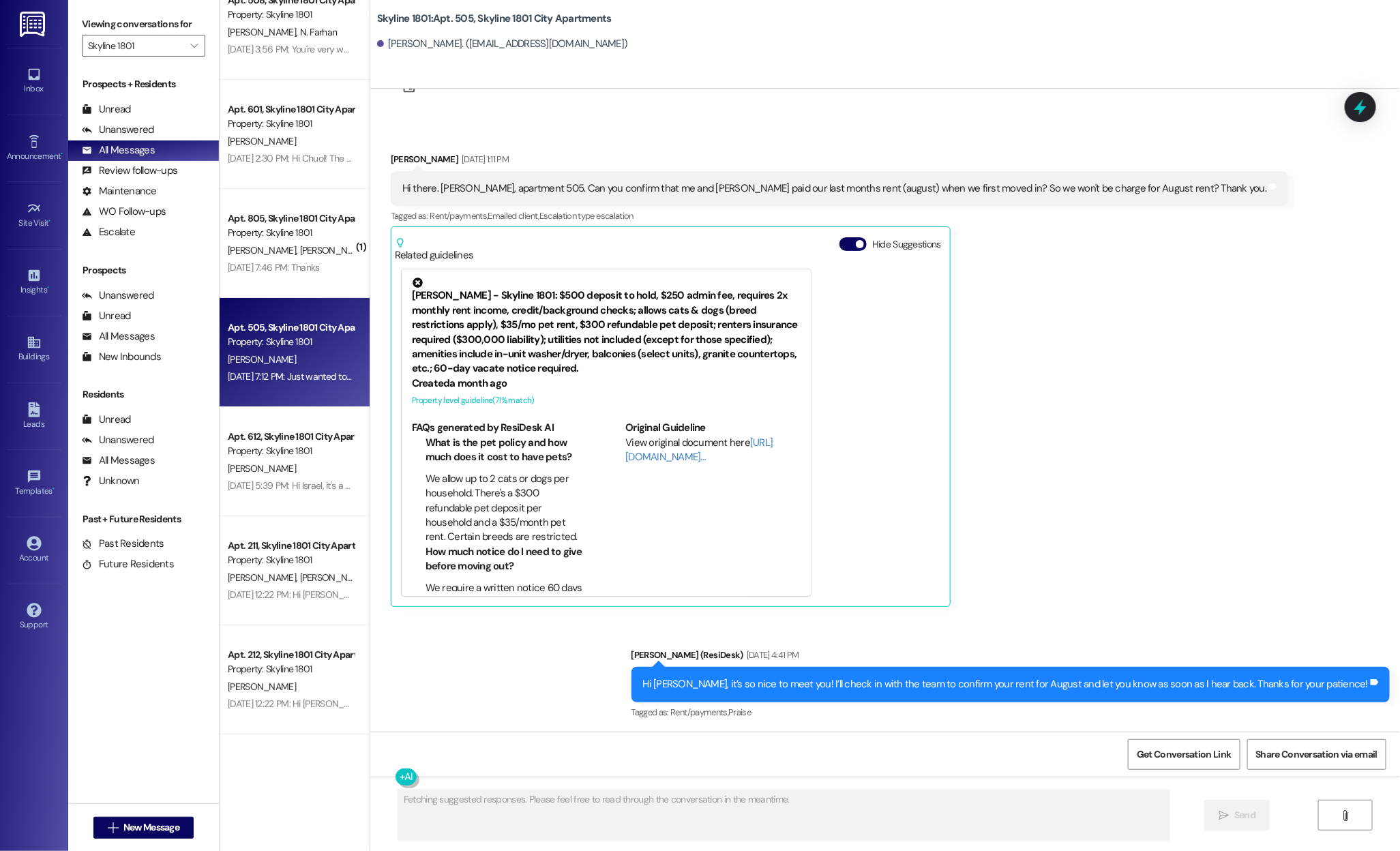
click at [839, 255] on div "Hide Suggestions" at bounding box center [892, 249] width 107 height 25
click at [839, 237] on button "Hide Suggestions" at bounding box center [852, 244] width 27 height 14
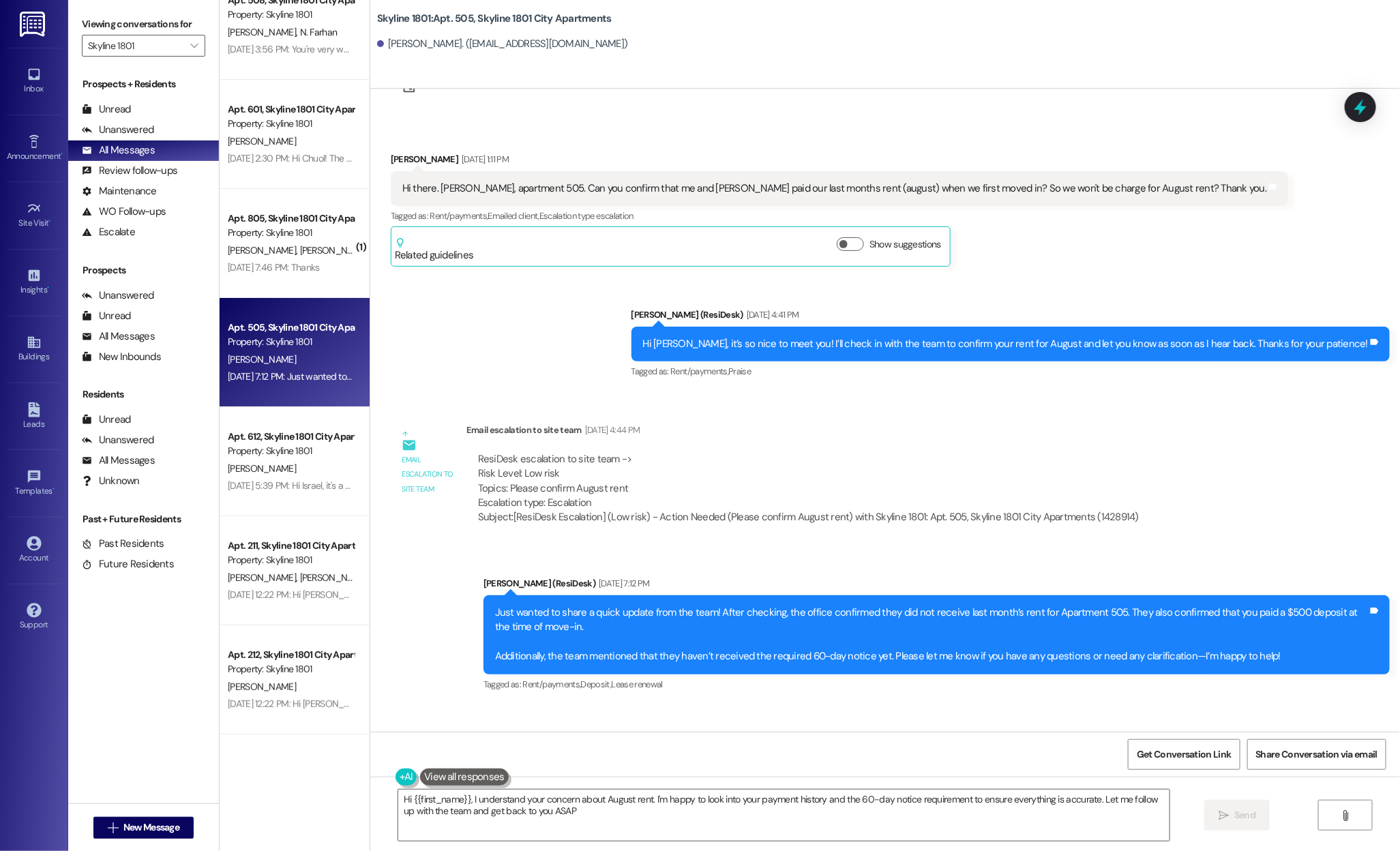
type textarea "Hi {{first_name}}, I understand your concern about August rent. I'm happy to lo…"
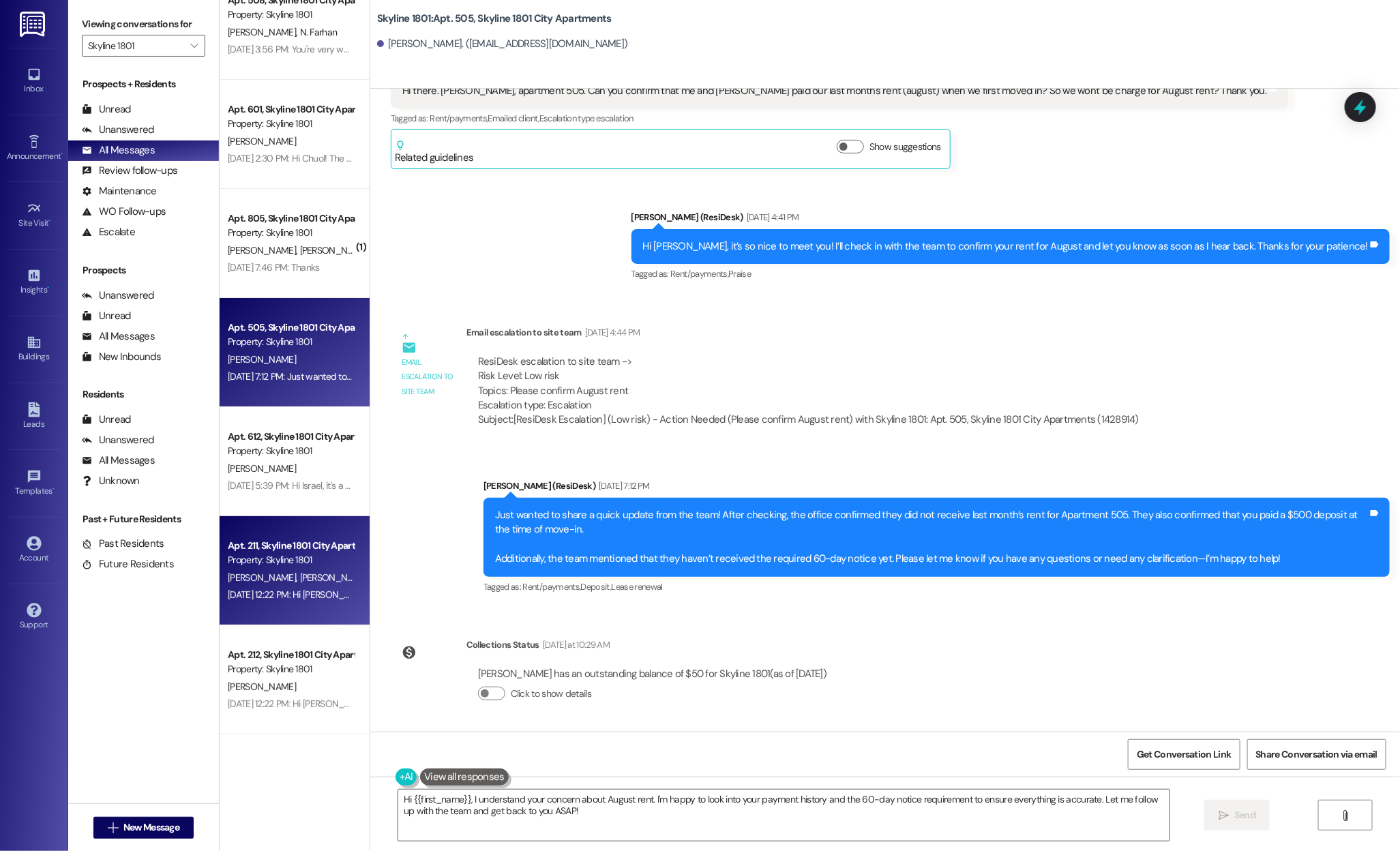
click at [243, 526] on div "Apt. 211, Skyline 1801 City Apartments Property: Skyline 1801 N. Smith M. Davis…" at bounding box center [295, 570] width 150 height 109
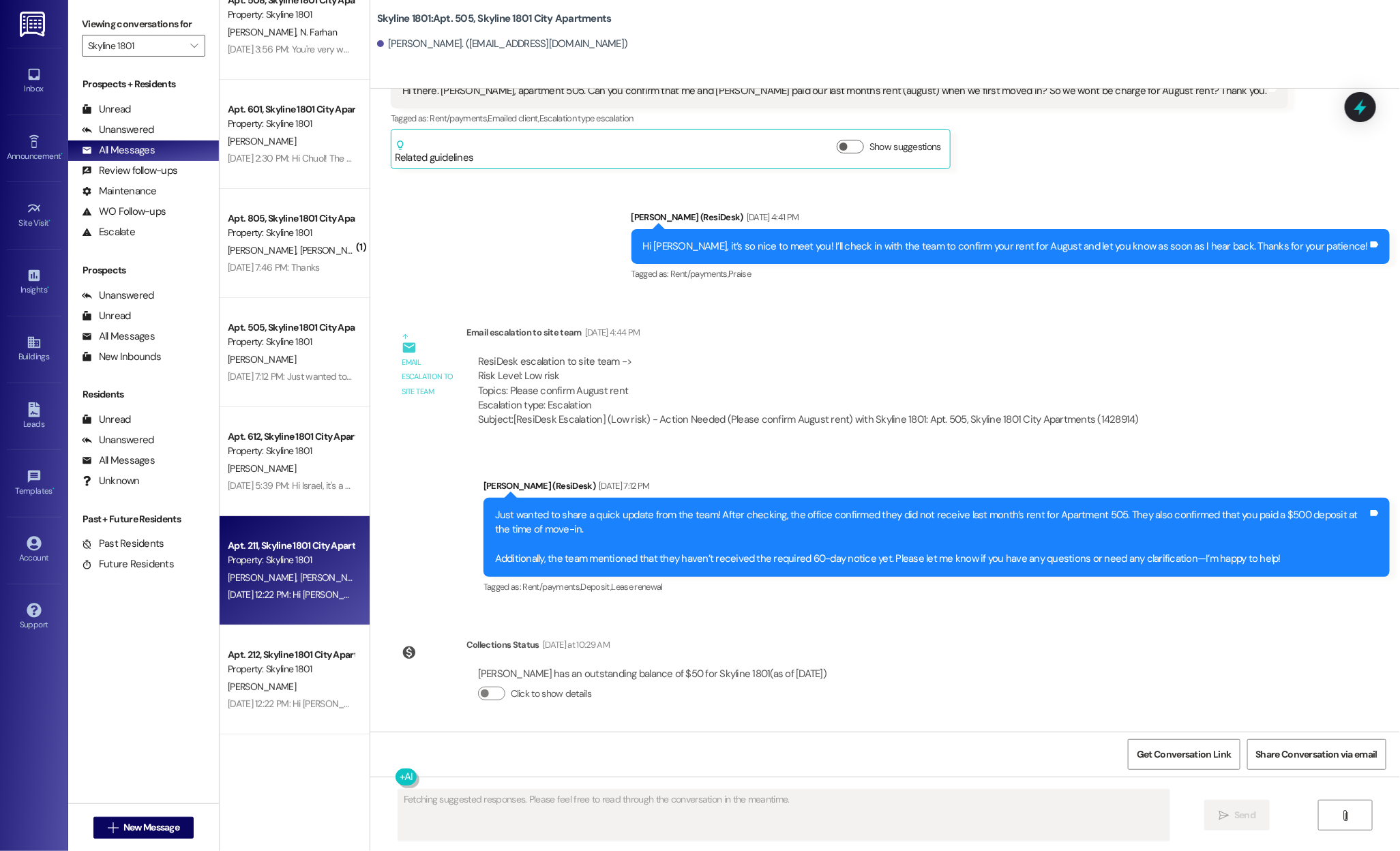
scroll to position [0, 0]
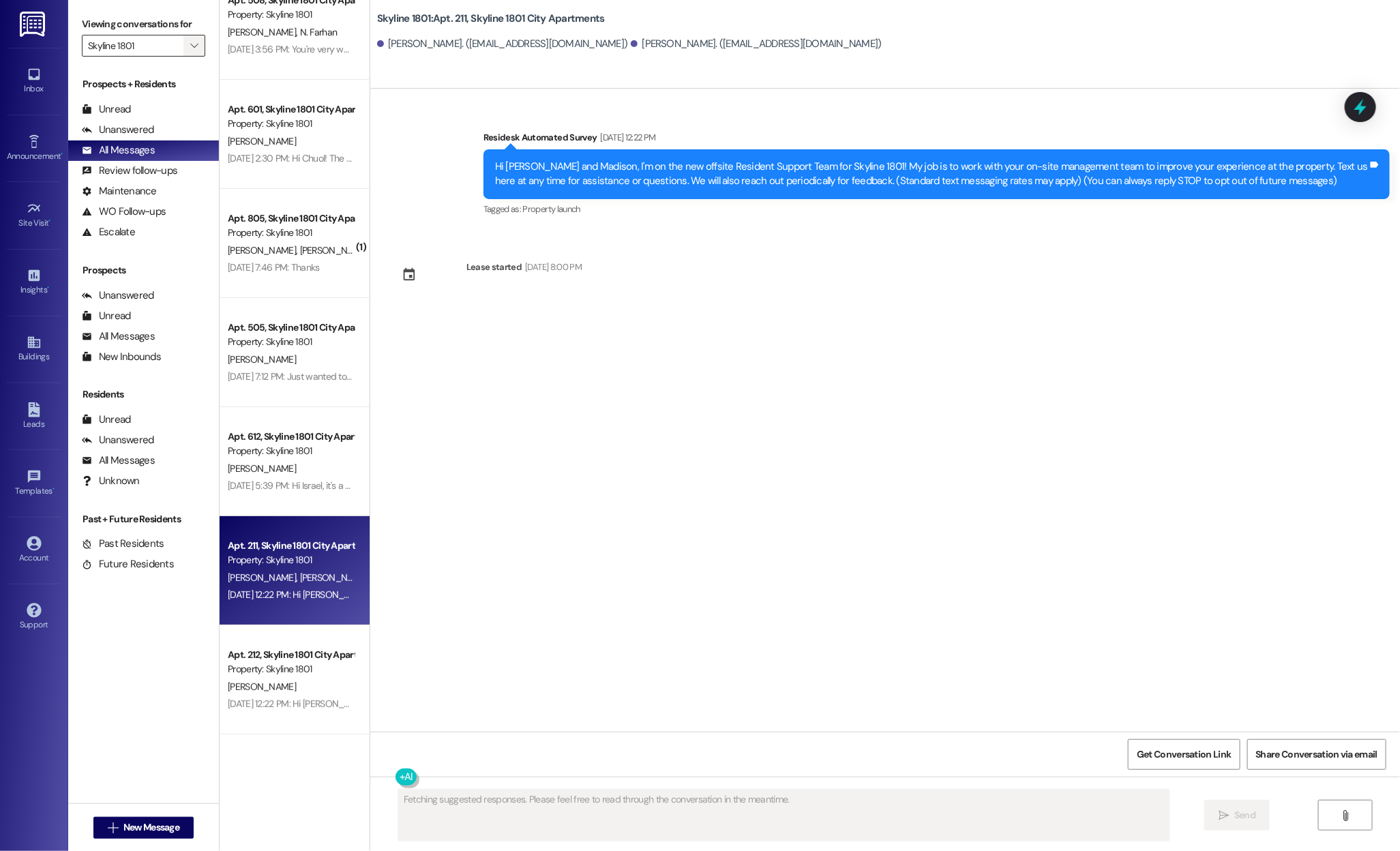
click at [190, 45] on icon "" at bounding box center [194, 45] width 8 height 11
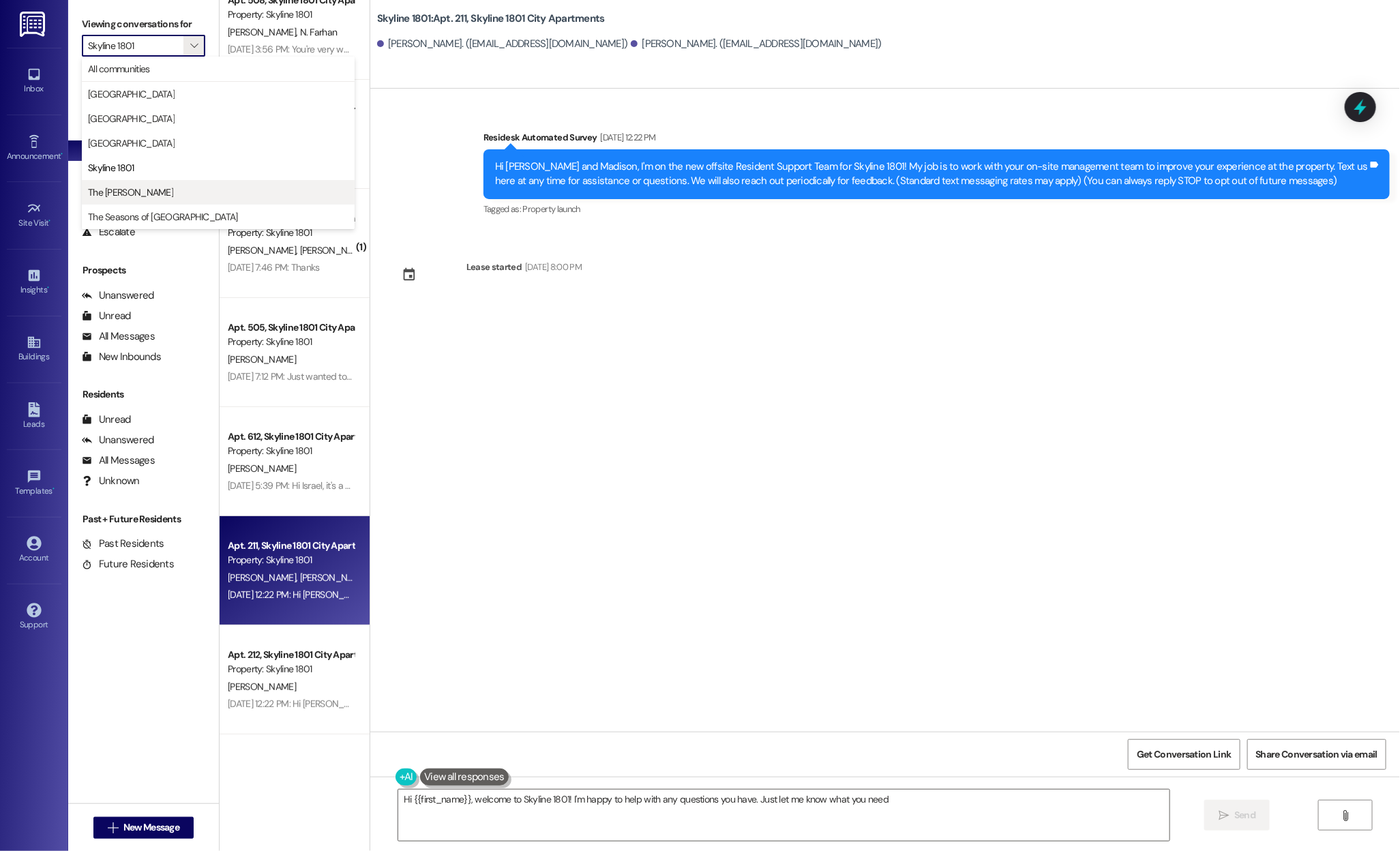
type textarea "Hi {{first_name}}, welcome to Skyline 1801! I'm happy to help with any question…"
click at [138, 190] on span "The Norman" at bounding box center [218, 192] width 261 height 14
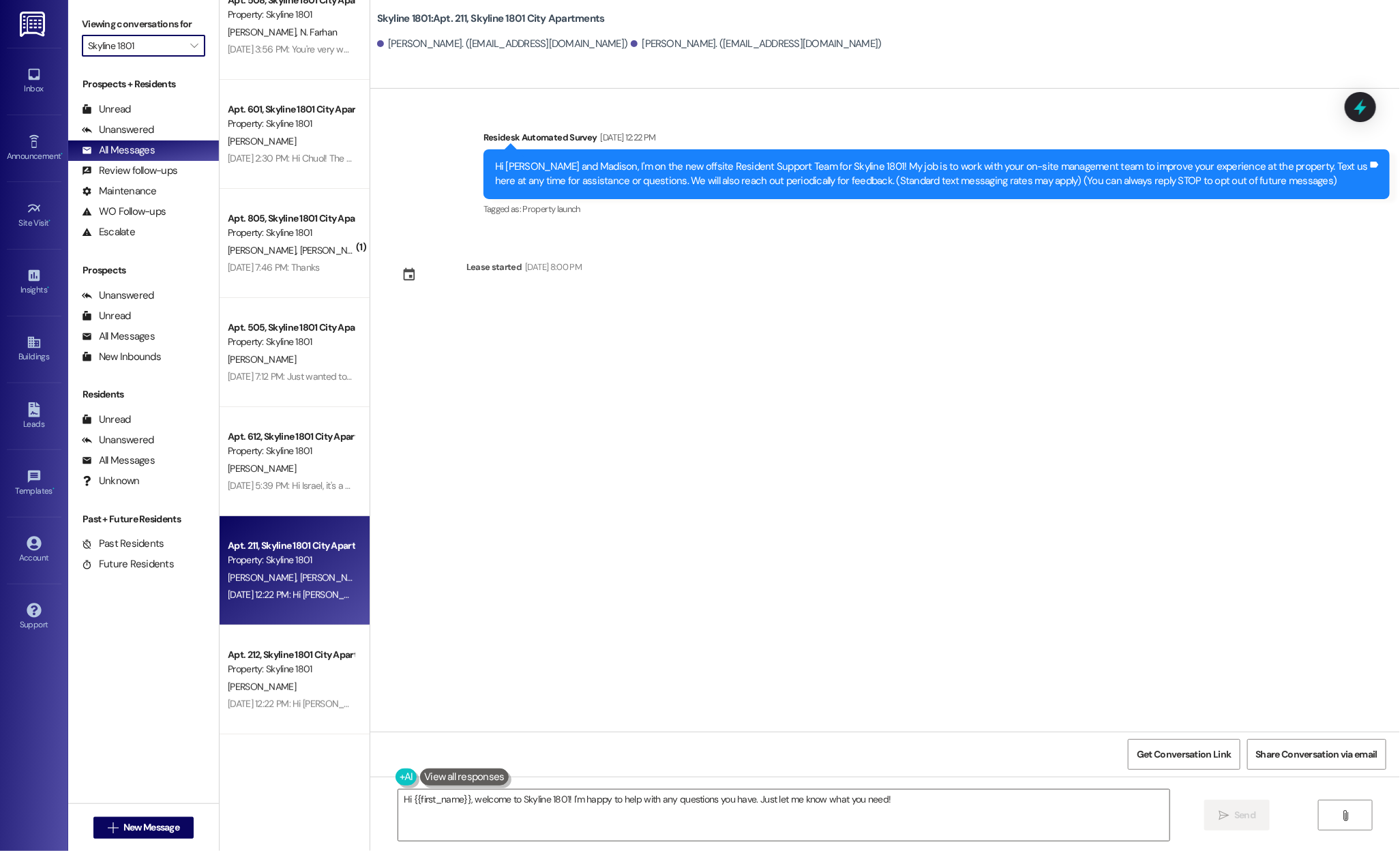
type input "The Norman"
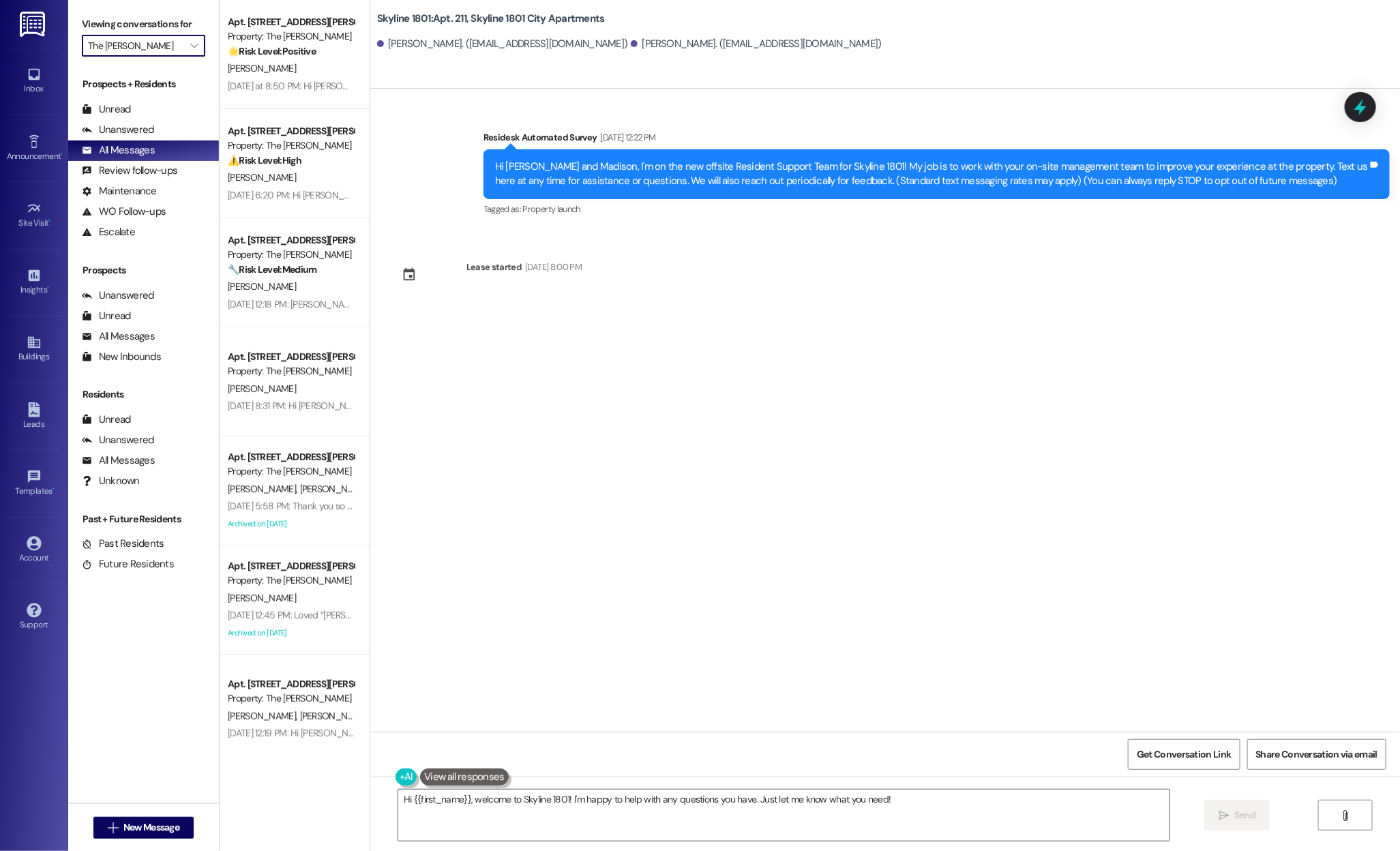
click at [289, 67] on div "M. Brown" at bounding box center [290, 69] width 129 height 17
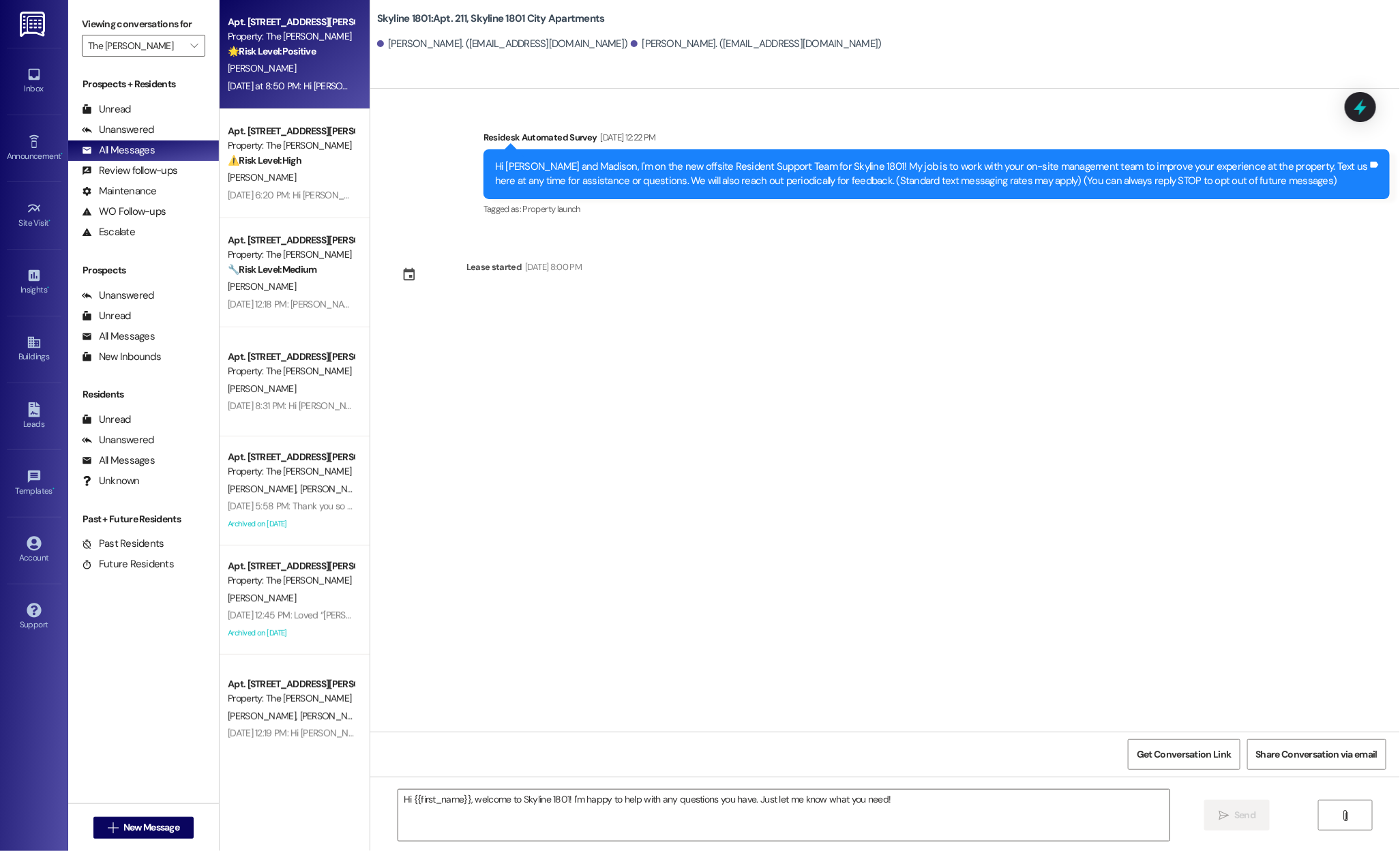
type textarea "Fetching suggested responses. Please feel free to read through the conversation…"
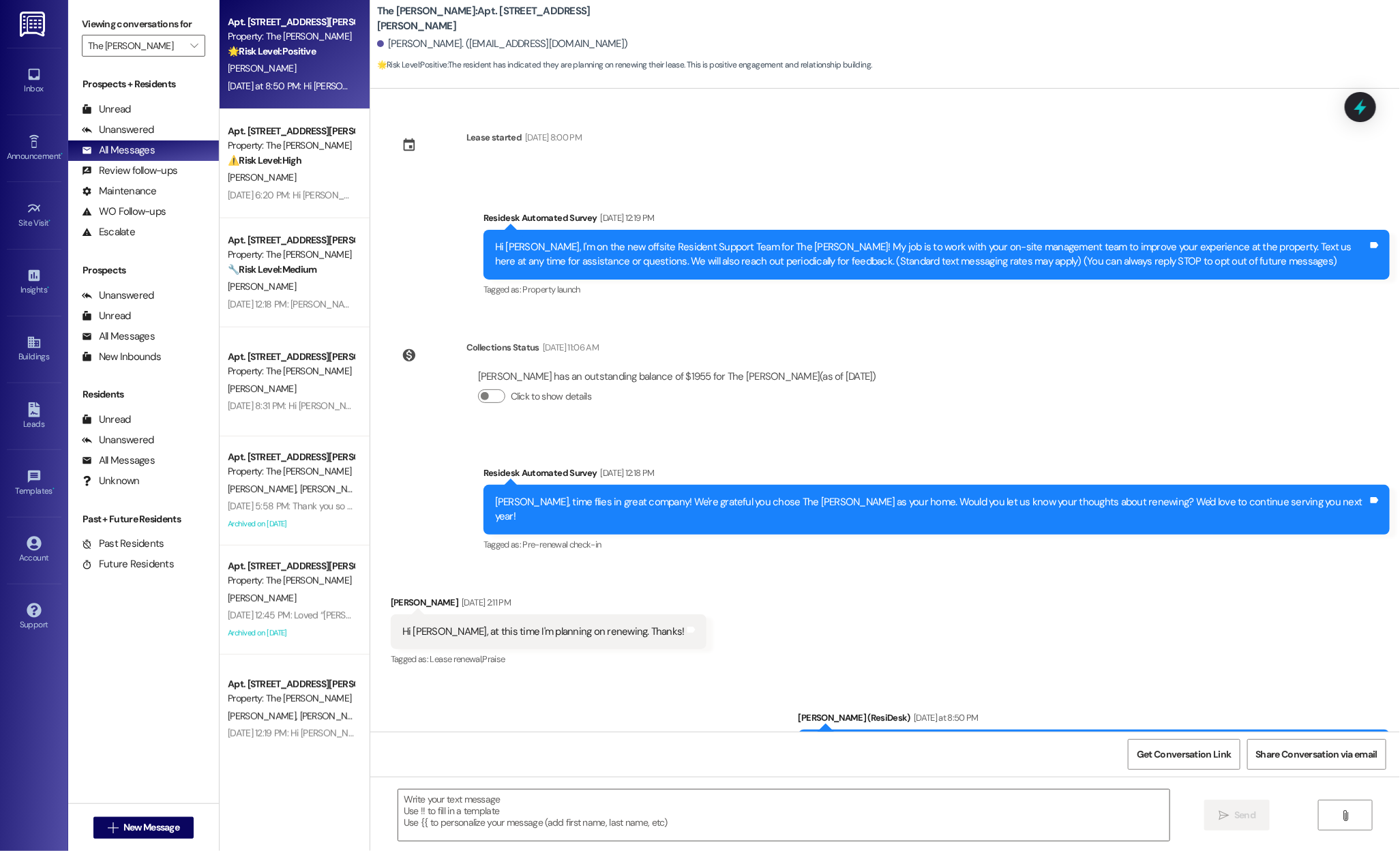
scroll to position [49, 0]
type textarea "Fetching suggested responses. Please feel free to read through the conversation…"
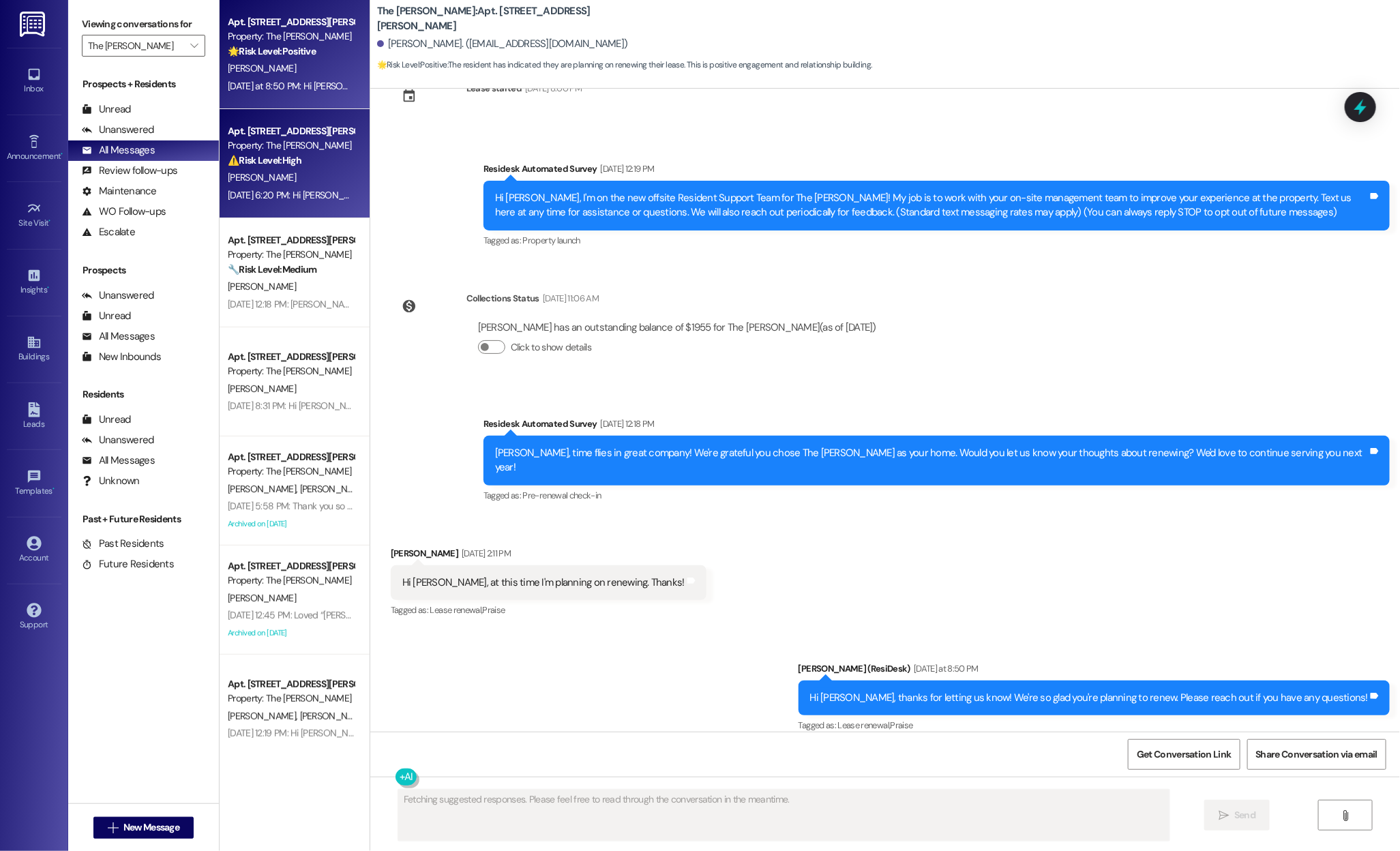
click at [290, 181] on div "W. Wolfe" at bounding box center [290, 177] width 129 height 17
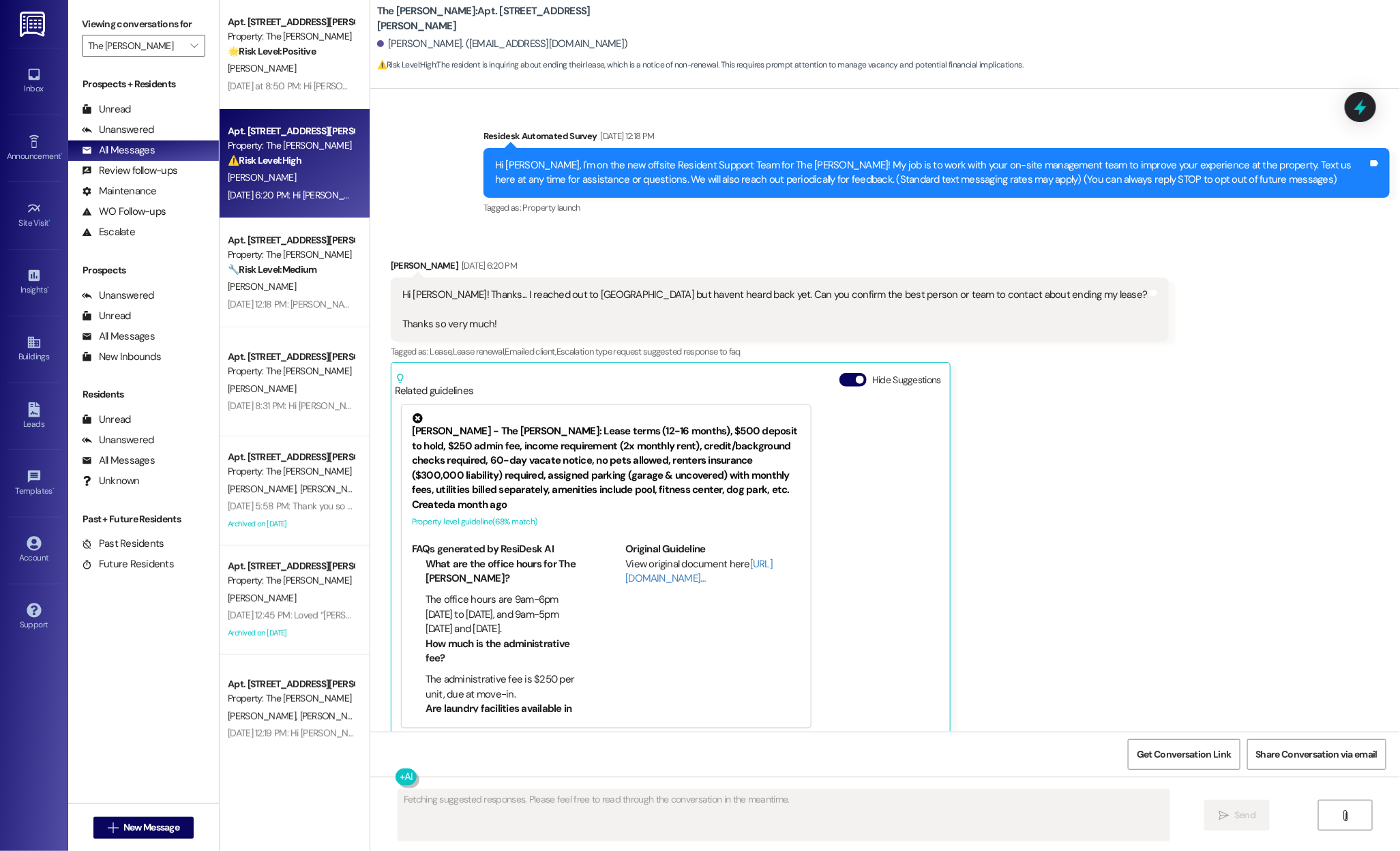
scroll to position [98, 0]
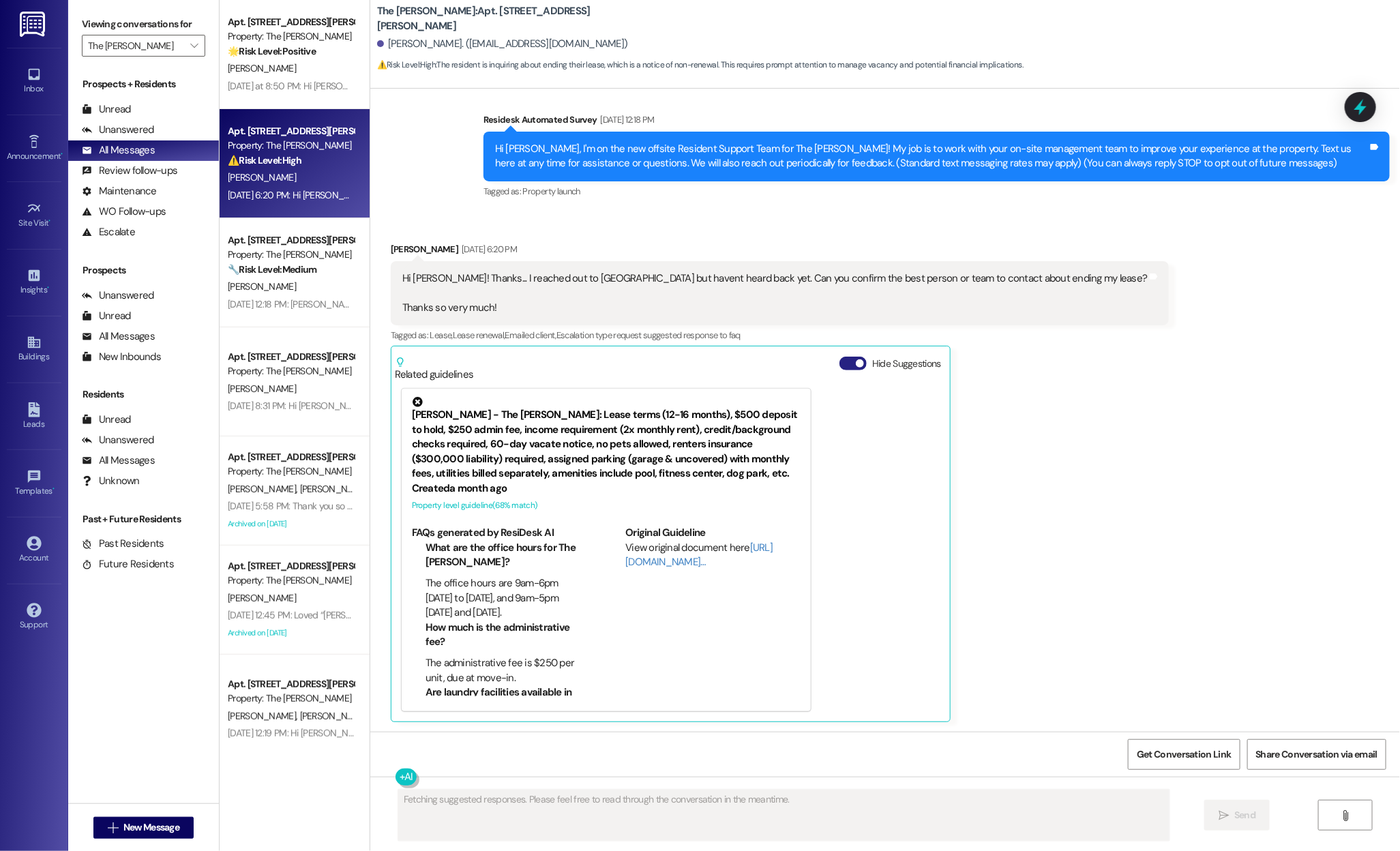
click at [839, 362] on button "Hide Suggestions" at bounding box center [852, 363] width 27 height 14
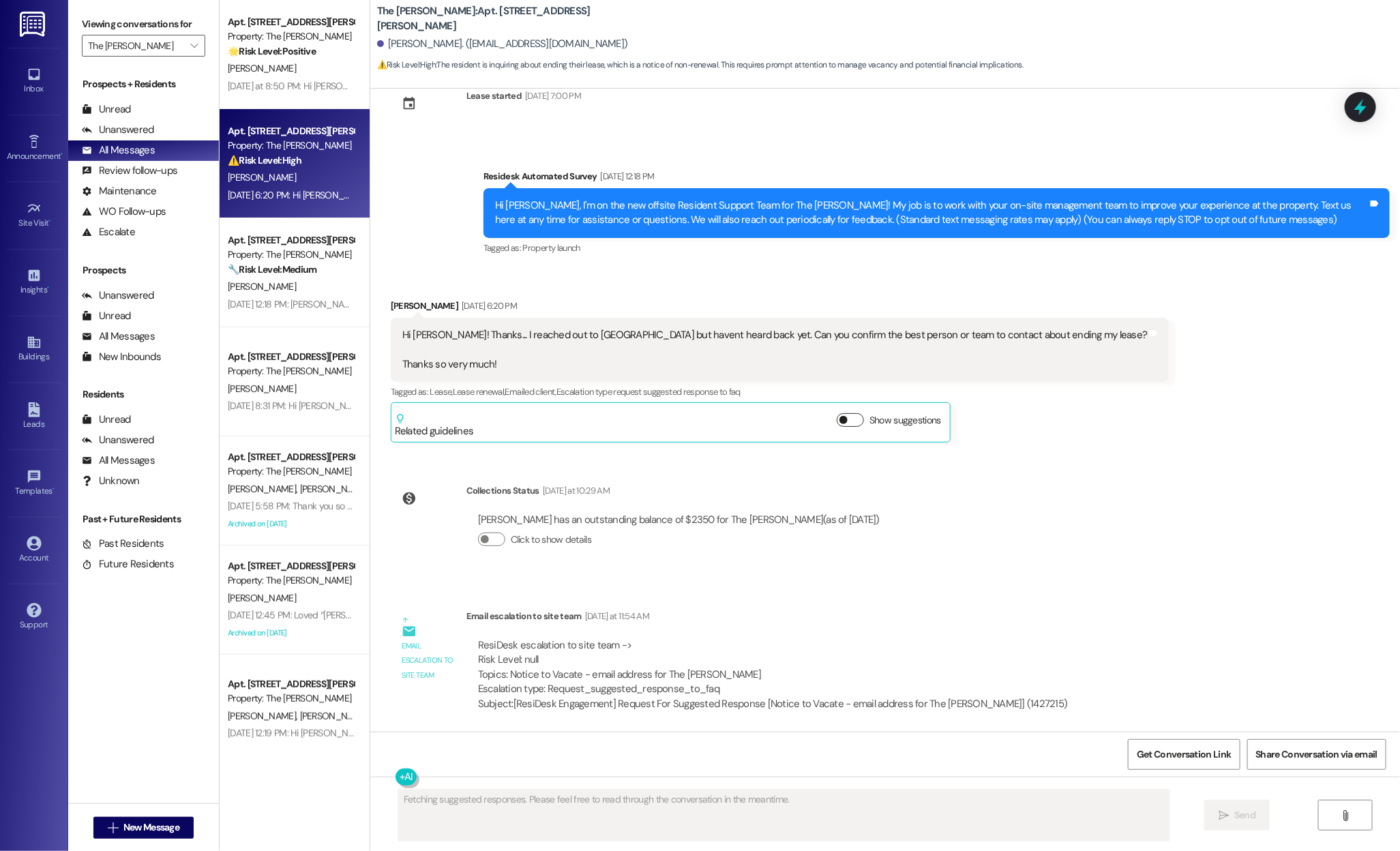
scroll to position [41, 0]
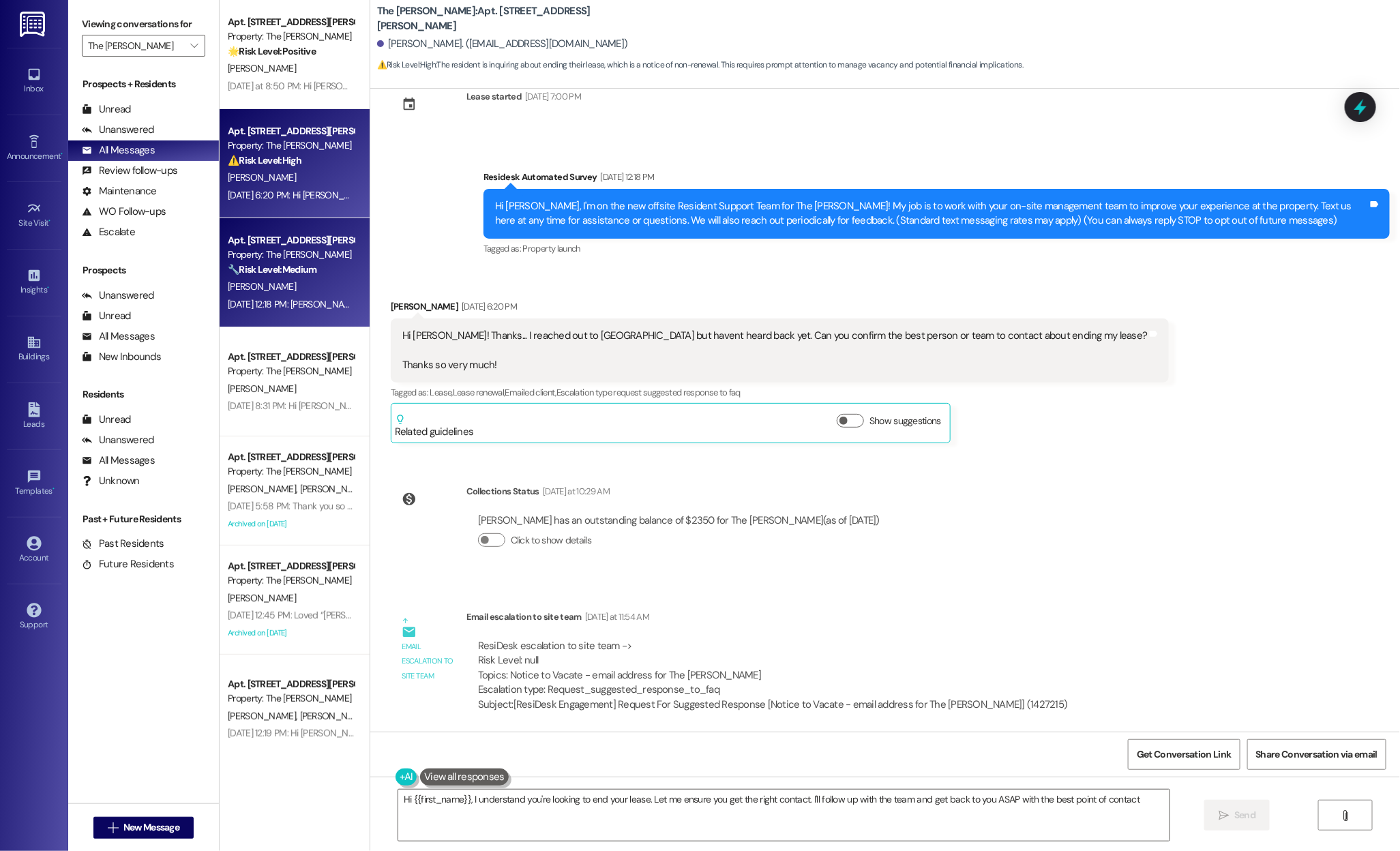
type textarea "Hi {{first_name}}, I understand you're looking to end your lease. Let me ensure…"
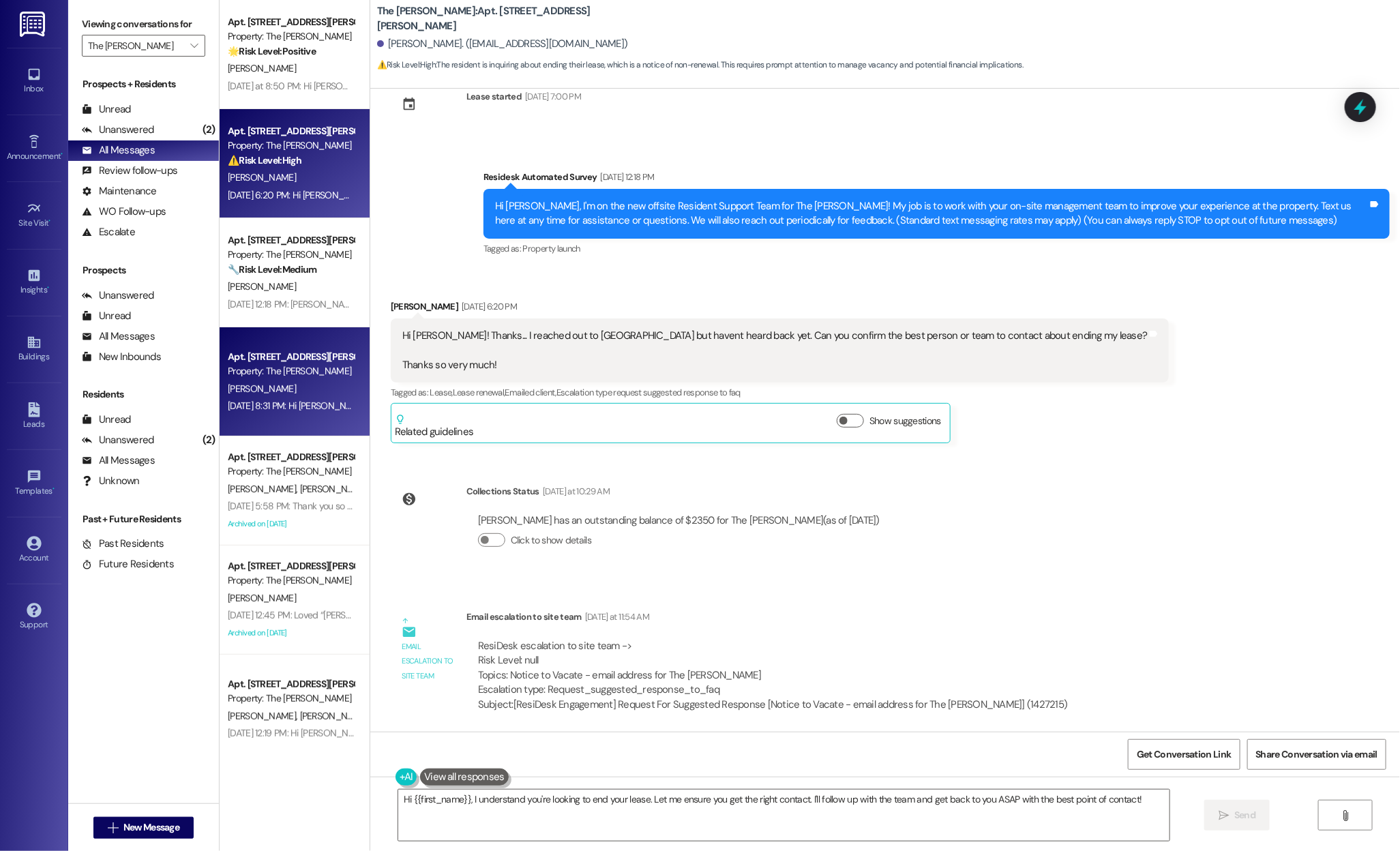
click at [300, 349] on div "Apt. 208, 99 South Downing Street Property: The Norman" at bounding box center [290, 364] width 129 height 32
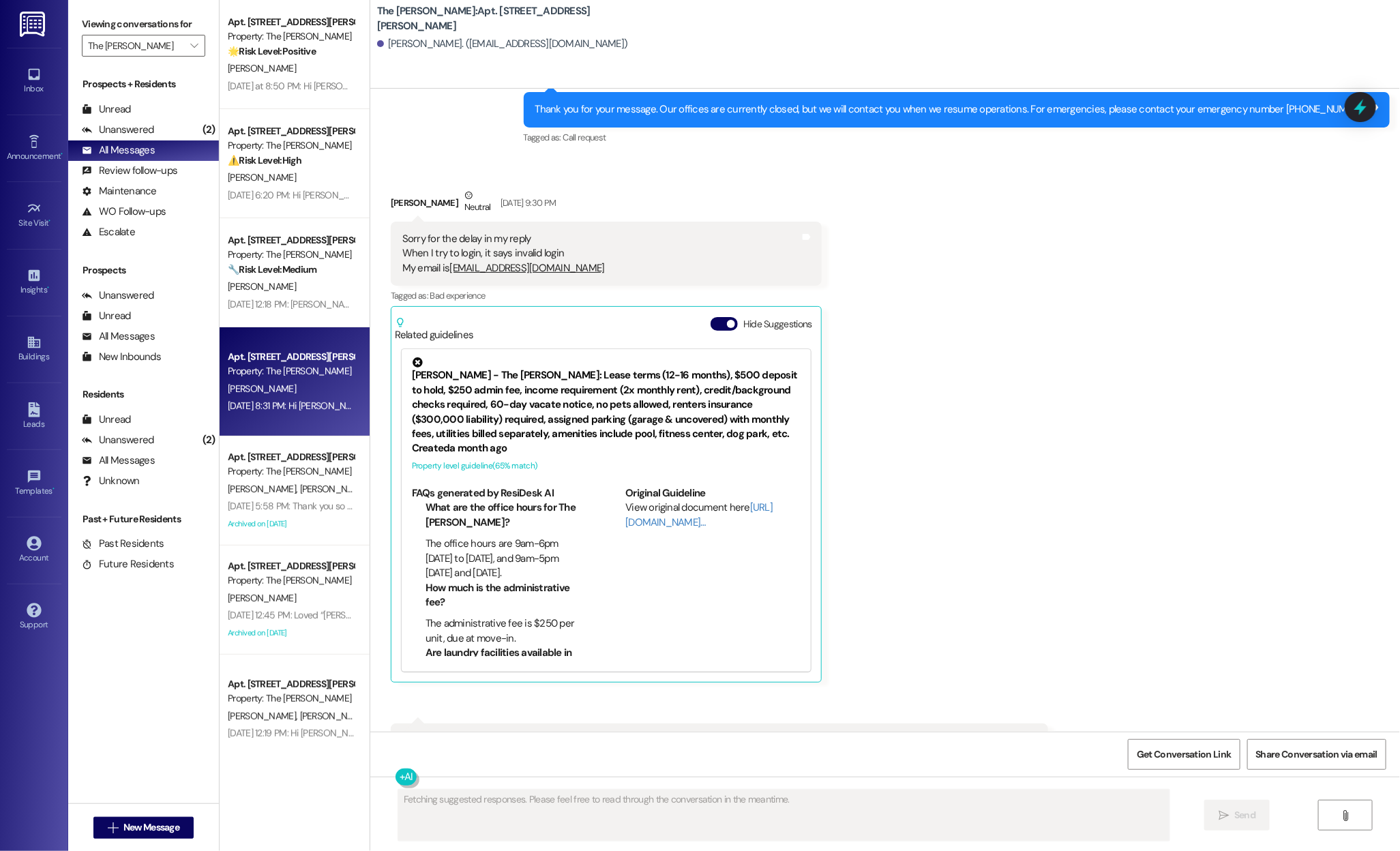
scroll to position [1415, 0]
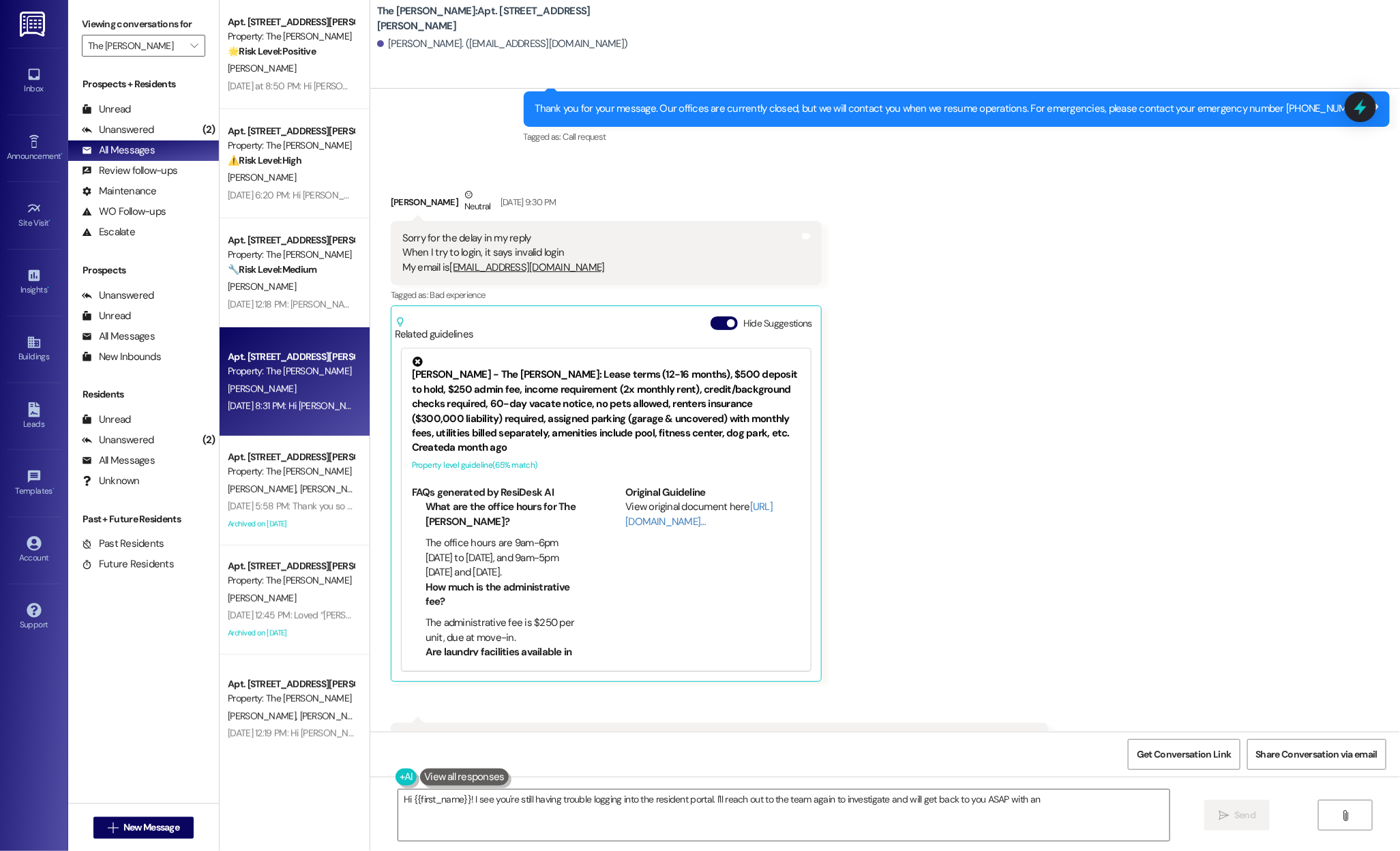
click at [718, 313] on div "Related guidelines Hide Suggestions" at bounding box center [606, 325] width 423 height 32
type textarea "Hi {{first_name}}! I see you're still having trouble logging into the resident …"
click at [711, 325] on button "Hide Suggestions" at bounding box center [723, 323] width 27 height 14
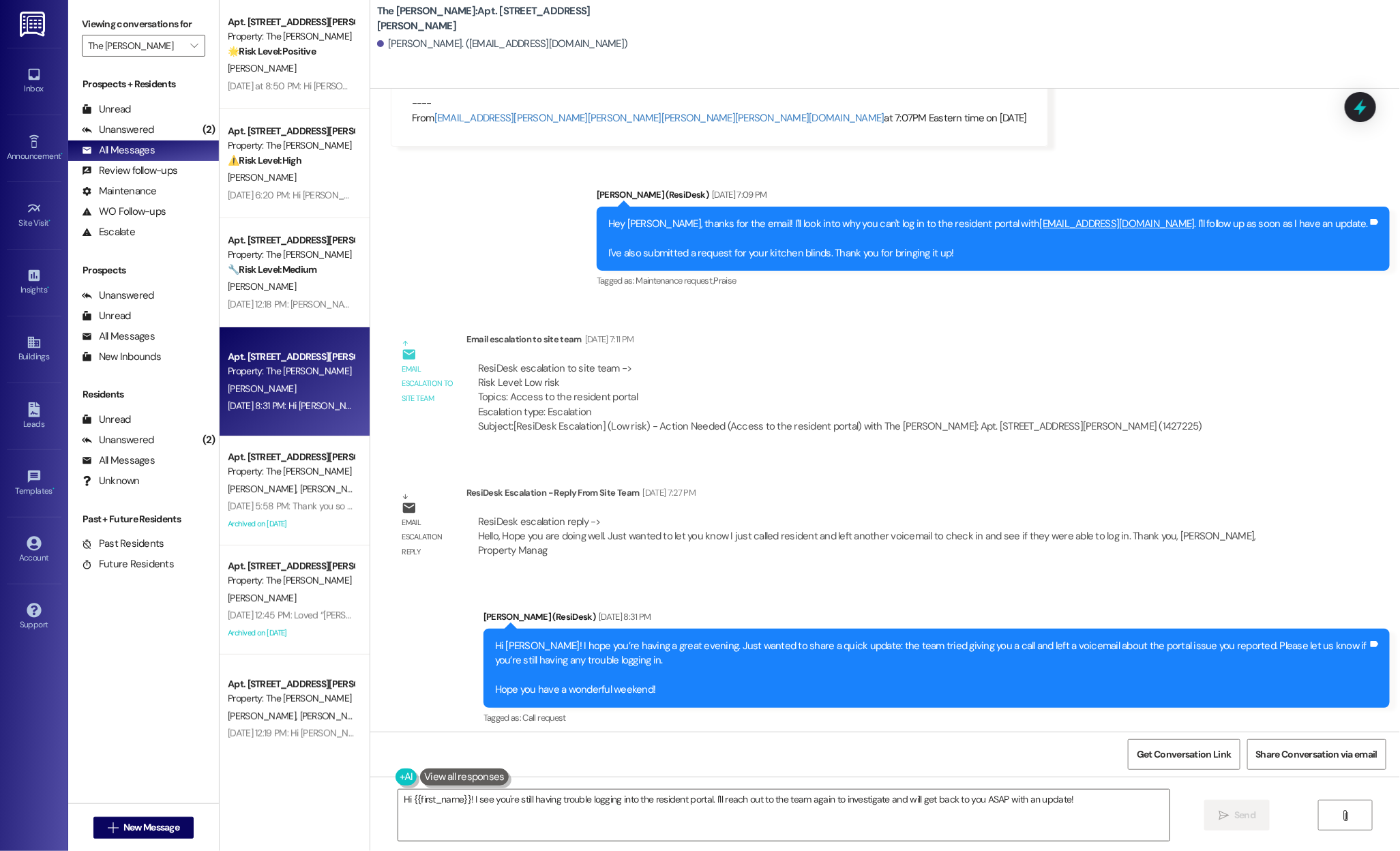
scroll to position [2170, 0]
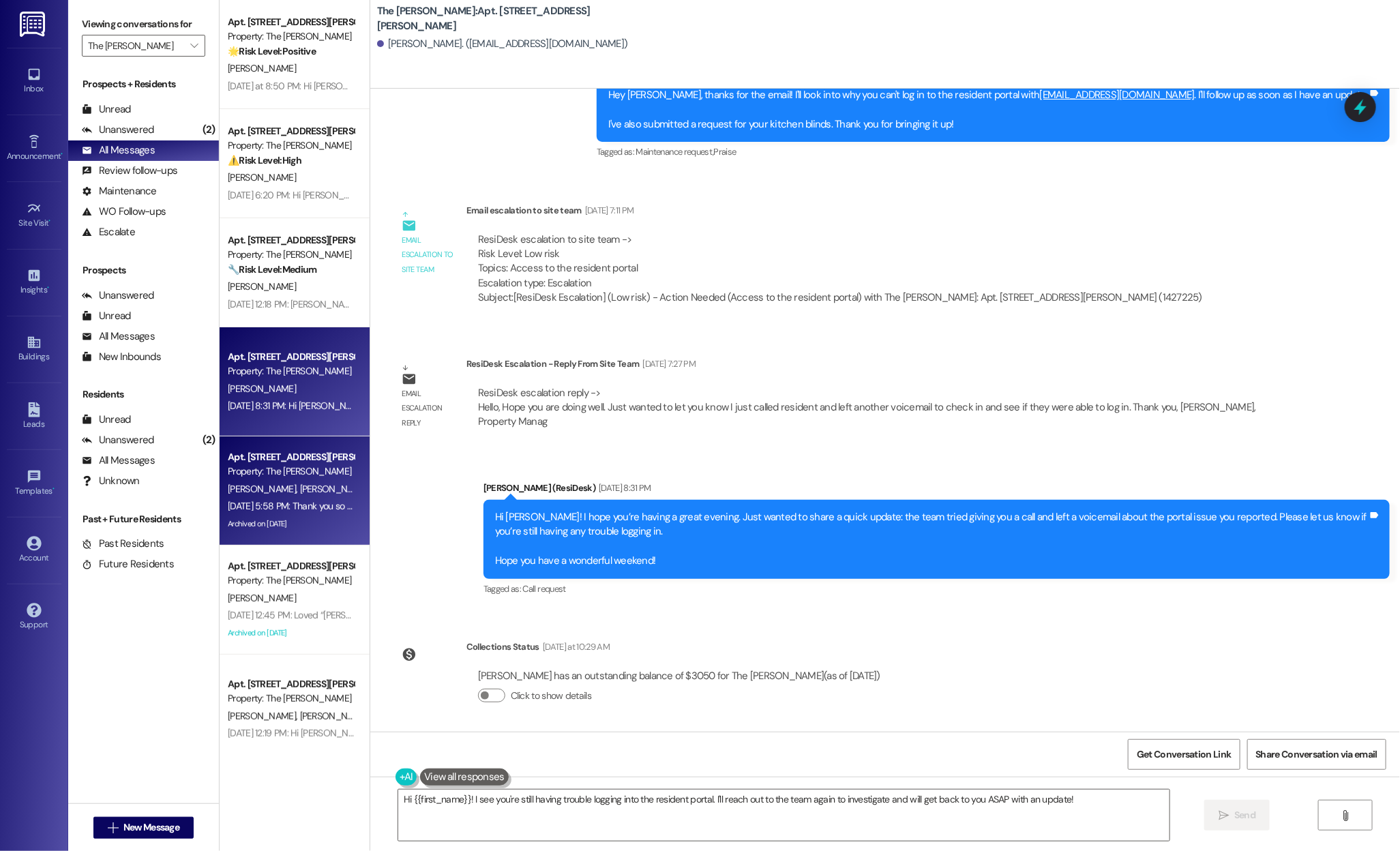
click at [275, 496] on div "E. Robertson A. Robertson" at bounding box center [290, 489] width 129 height 17
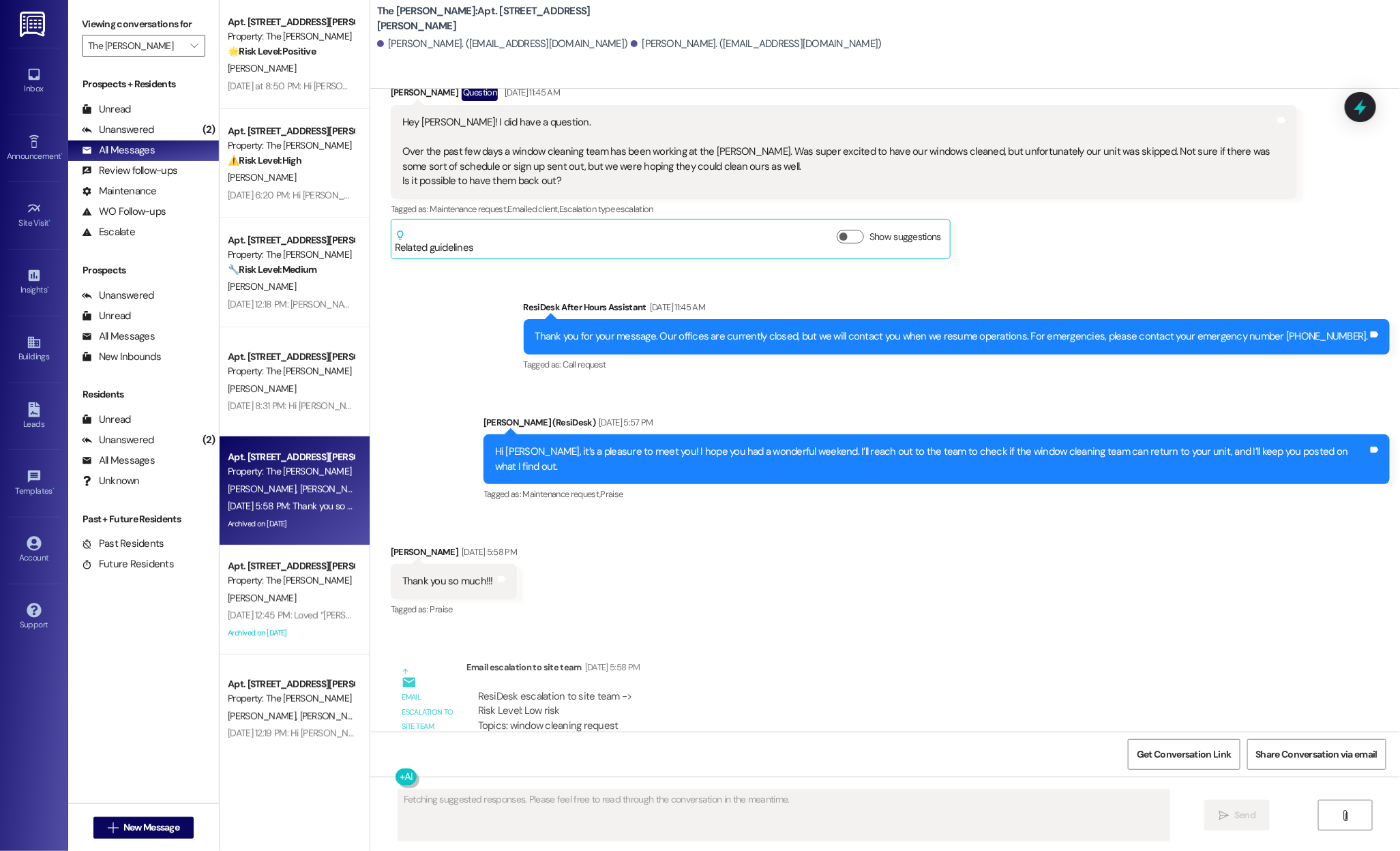
scroll to position [139, 0]
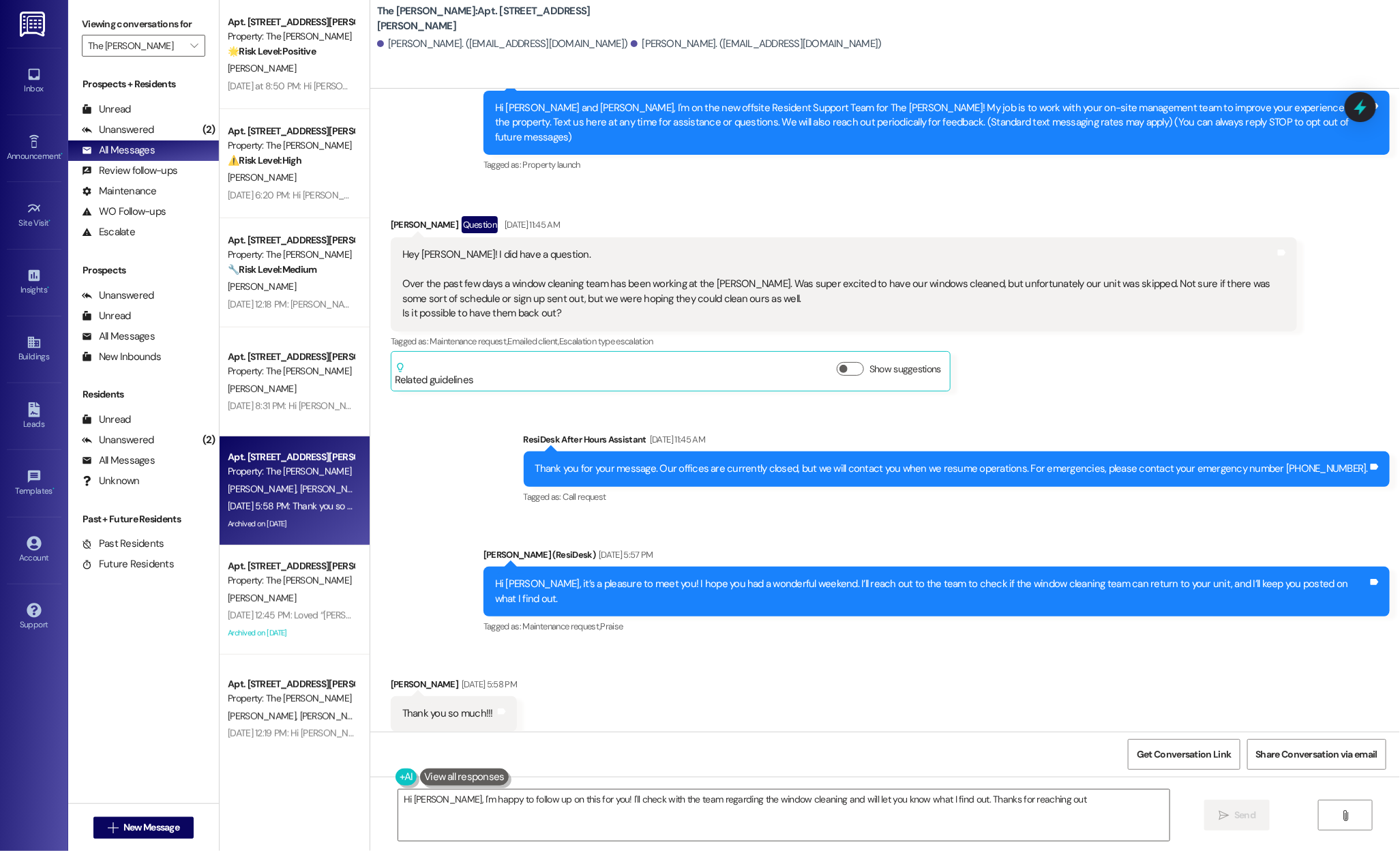
type textarea "Hi Aaron, I'm happy to follow up on this for you! I'll check with the team rega…"
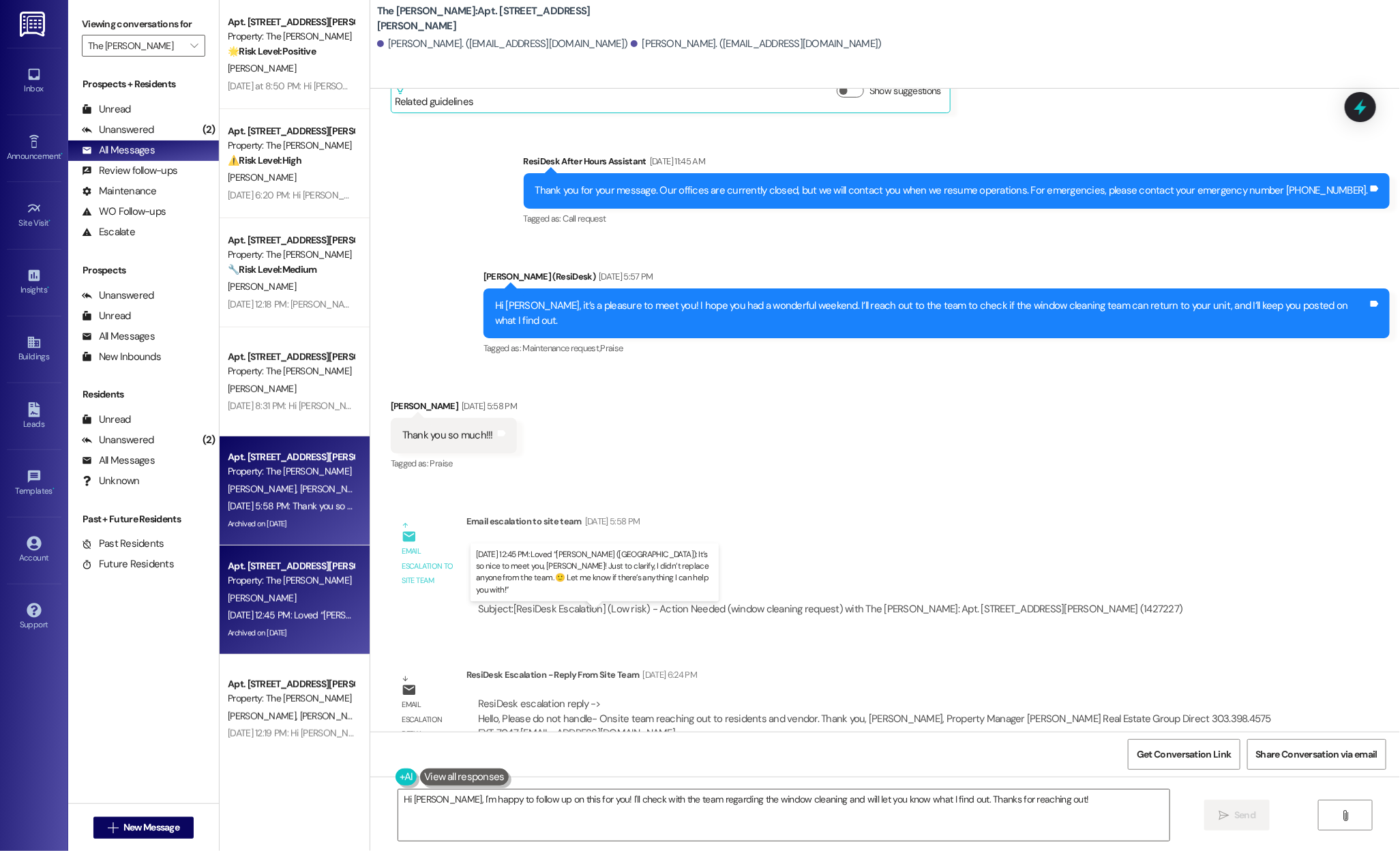
click at [249, 615] on div "Jul 24, 2025 at 12:45 PM: Loved “Sarah (Bayaud Tower): It’s so nice to meet you…" at bounding box center [654, 615] width 853 height 12
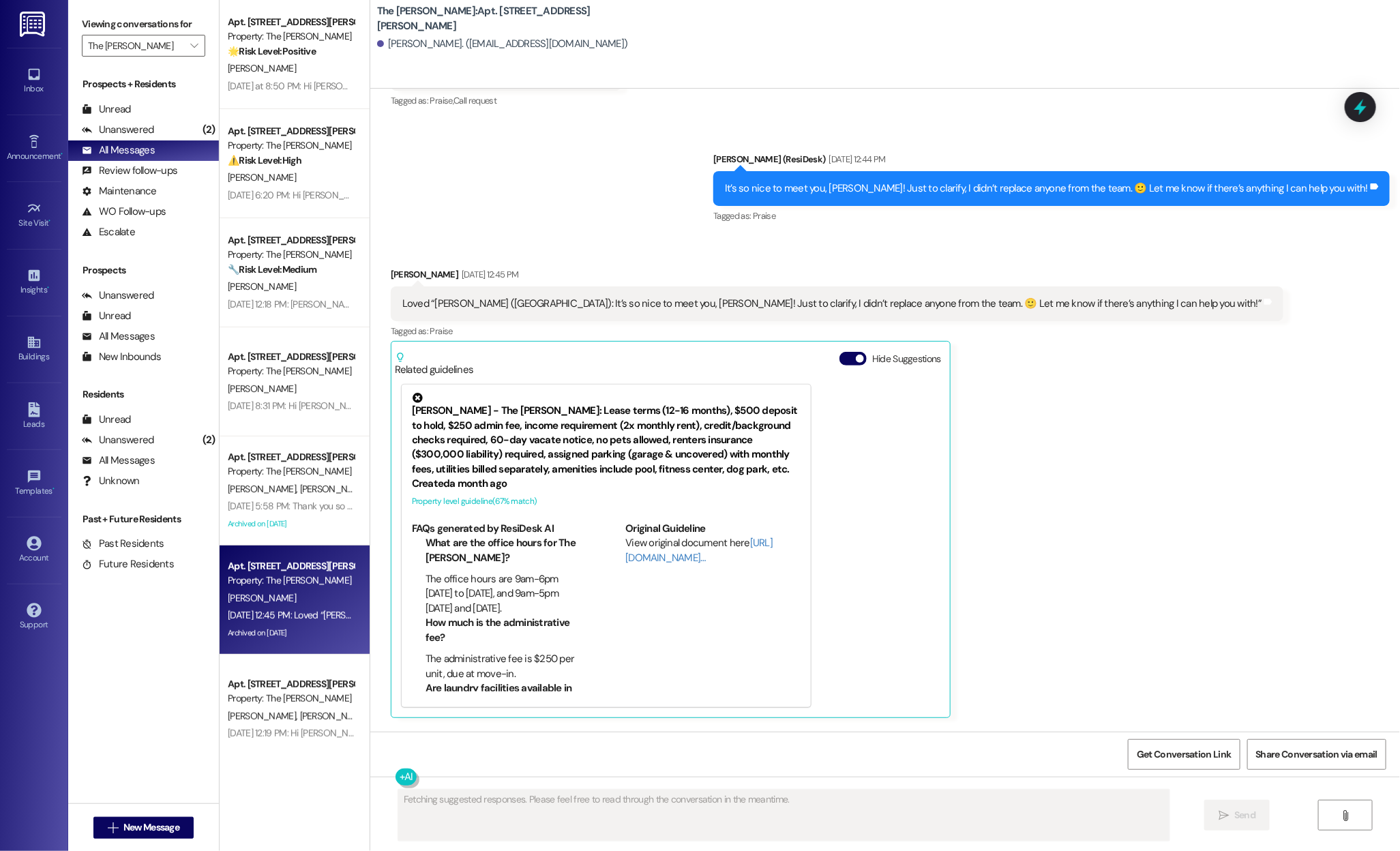
scroll to position [302, 0]
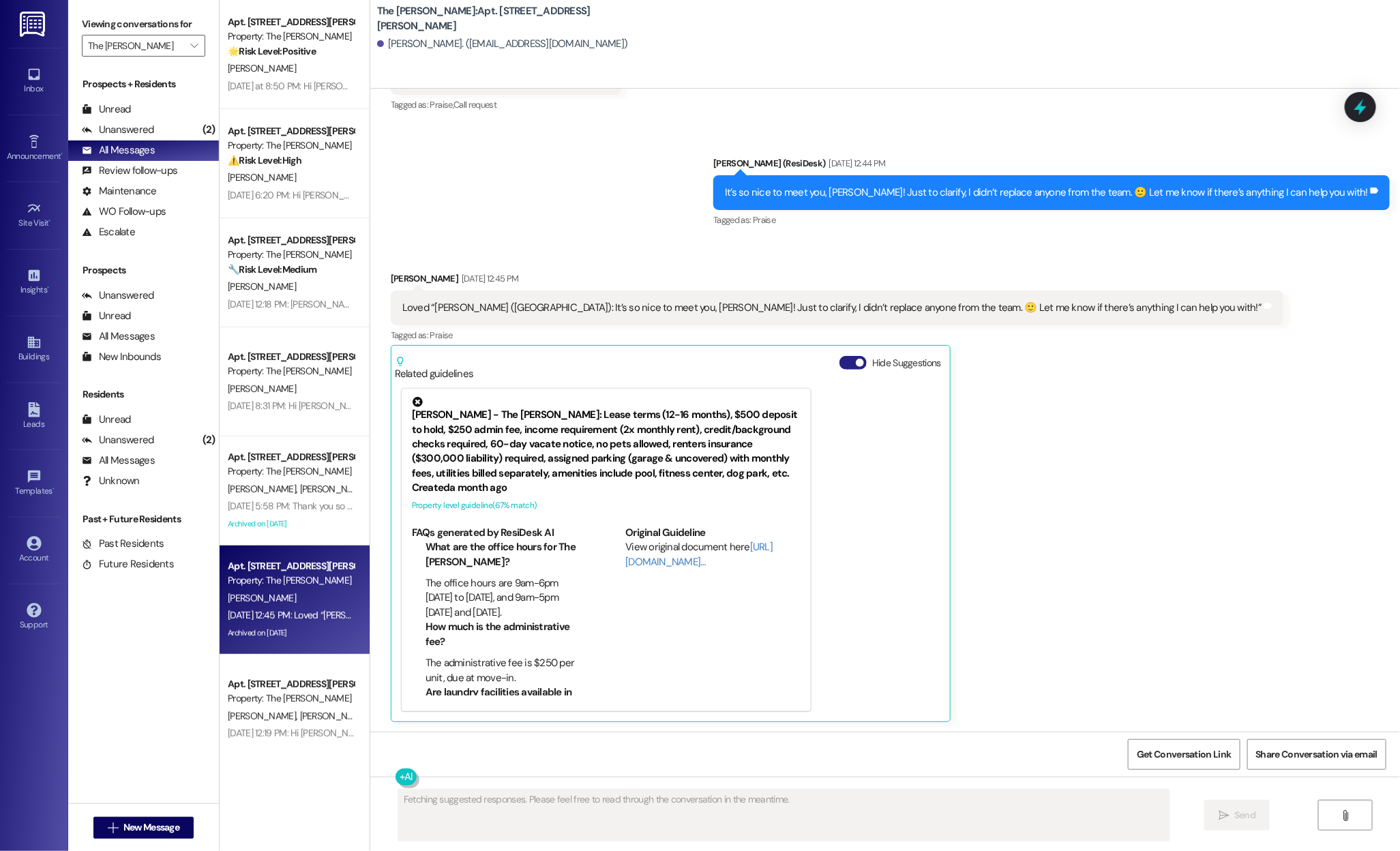
click at [839, 356] on button "Hide Suggestions" at bounding box center [852, 362] width 27 height 14
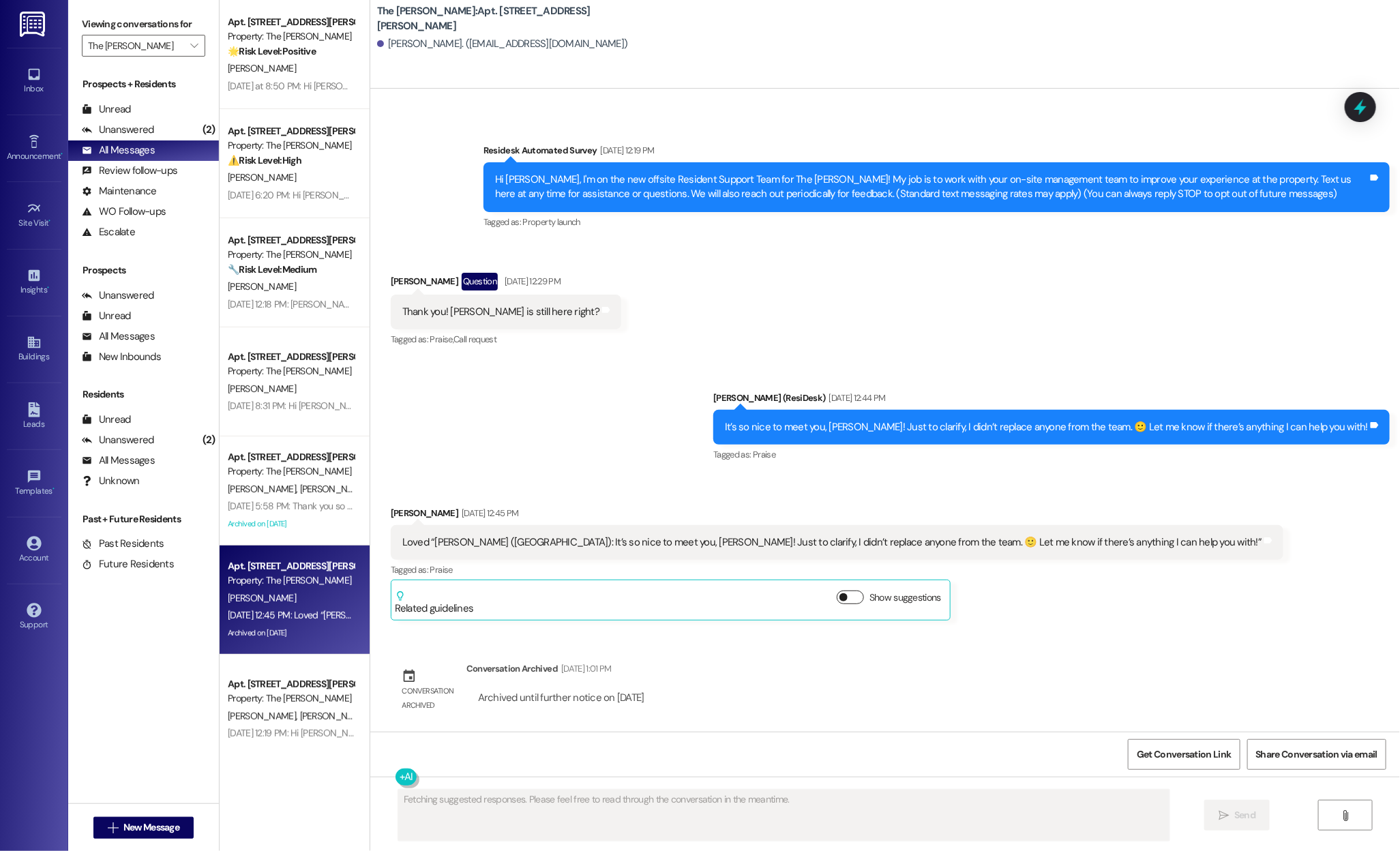
scroll to position [67, 0]
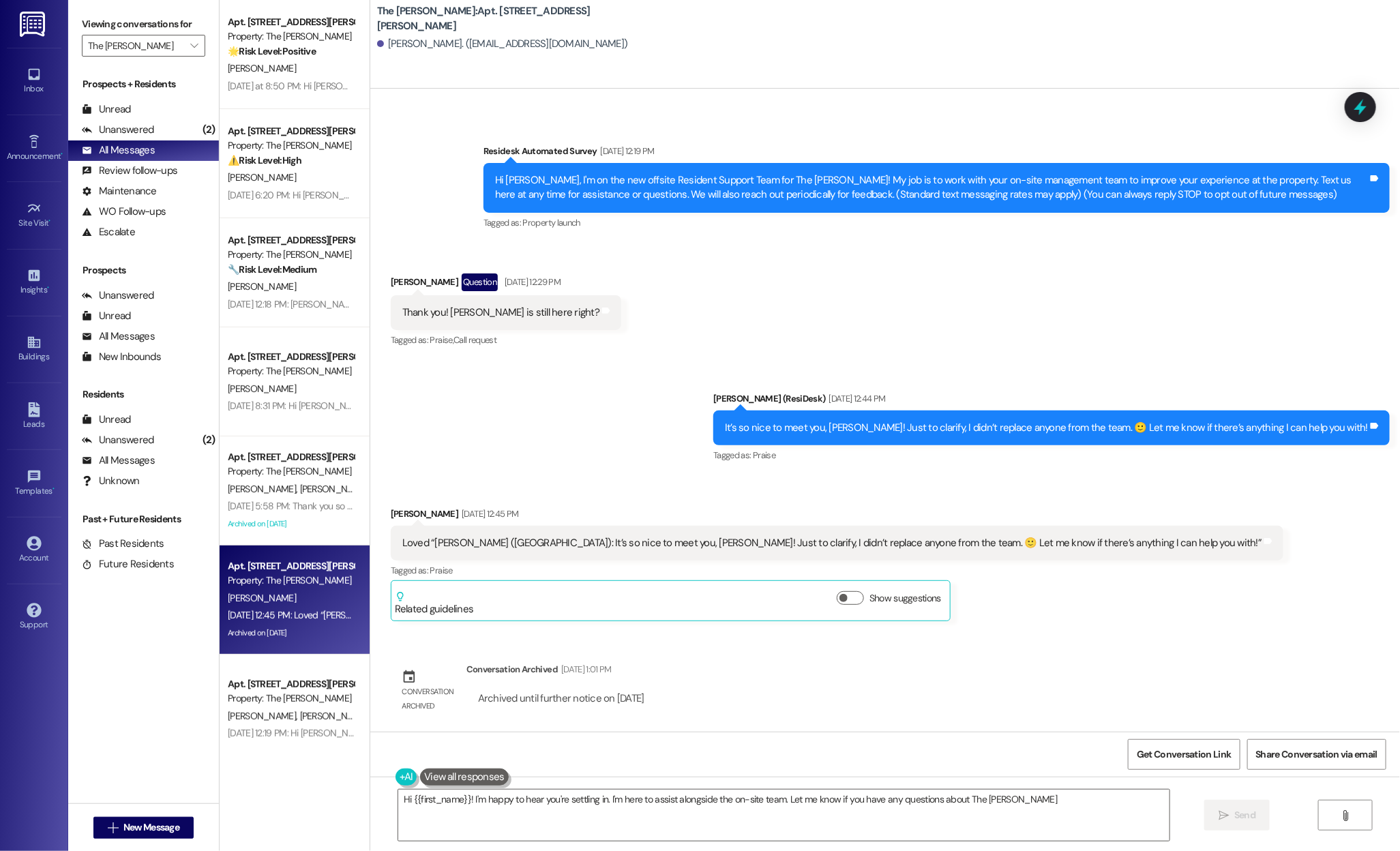
type textarea "Hi {{first_name}}! I'm happy to hear you're settling in. I'm here to assist alo…"
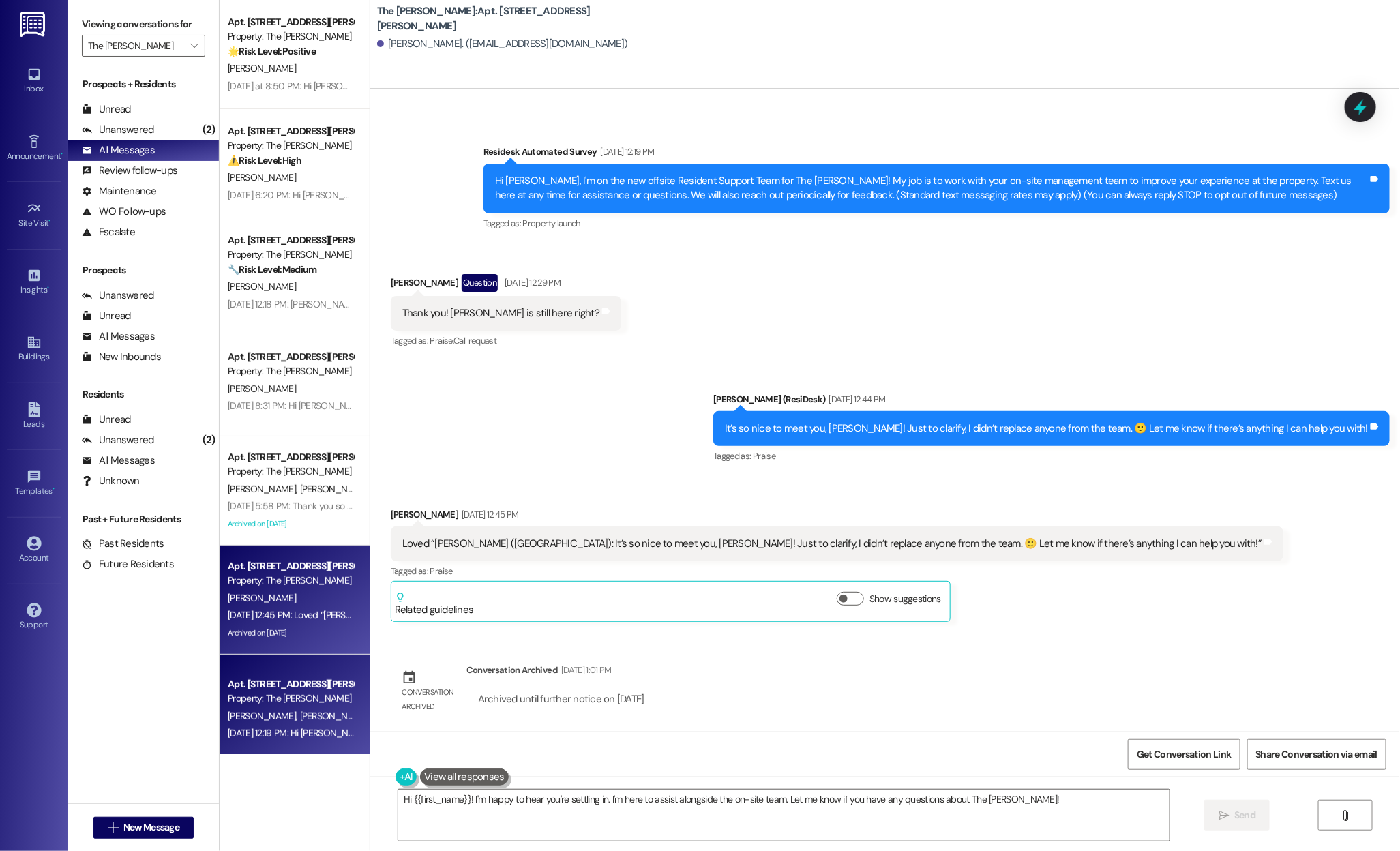
click at [245, 689] on div "Apt. 307, 99 South Downing Street" at bounding box center [290, 684] width 126 height 14
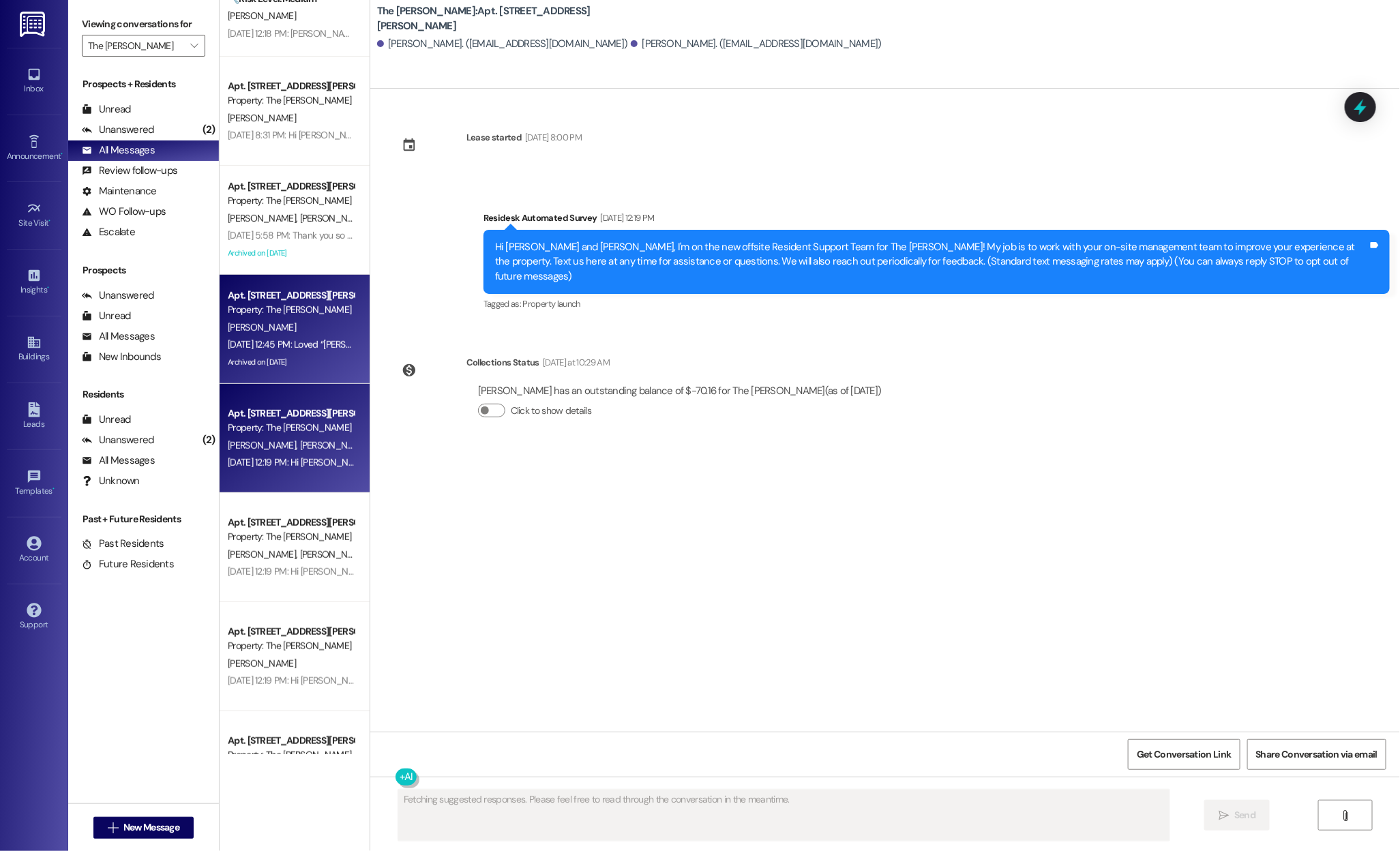
scroll to position [309, 0]
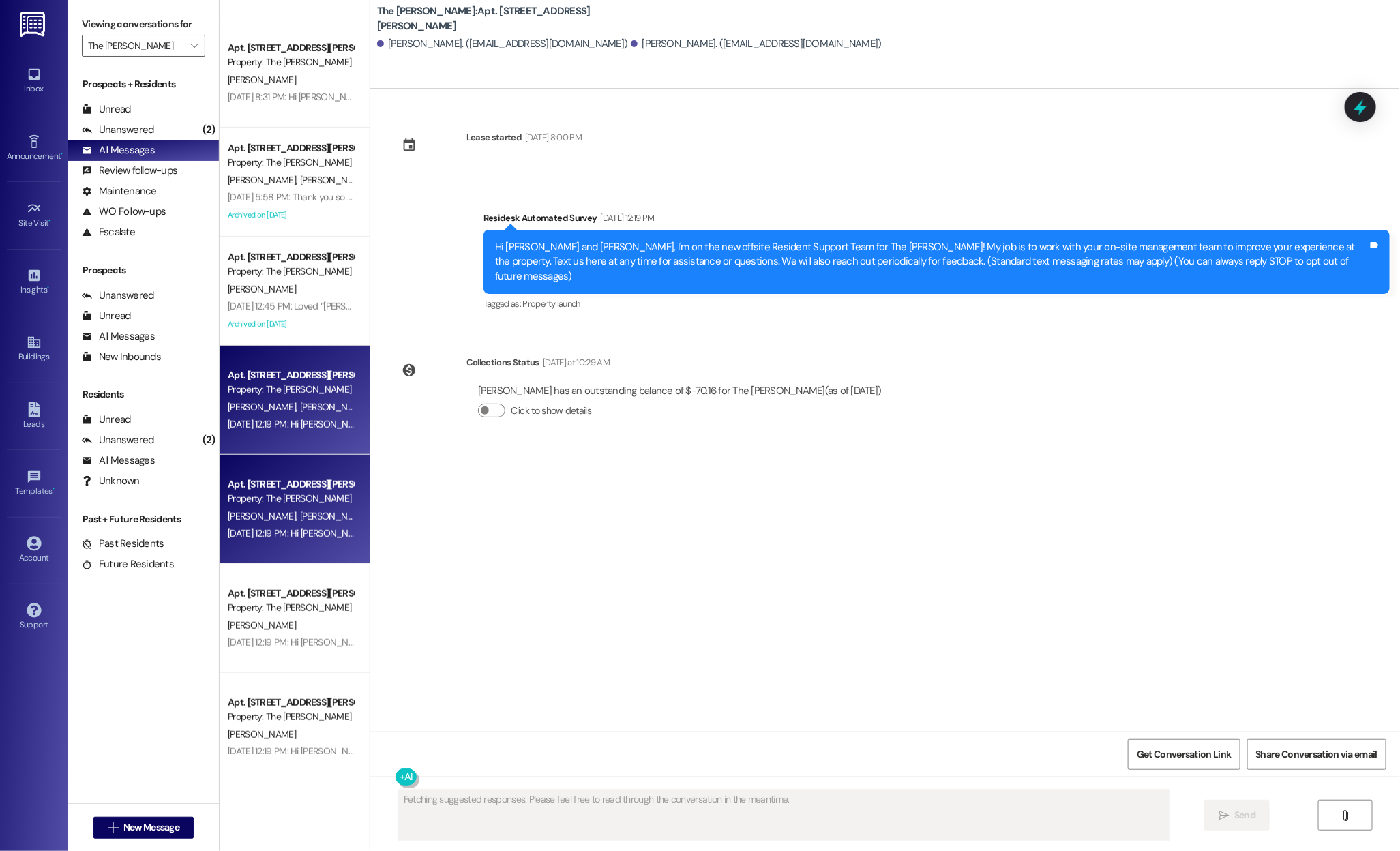
click at [273, 527] on div "Jul 24, 2025 at 12:19 PM: Hi Jackson, Roberto and Alexandra, I'm on the new off…" at bounding box center [1084, 533] width 1714 height 12
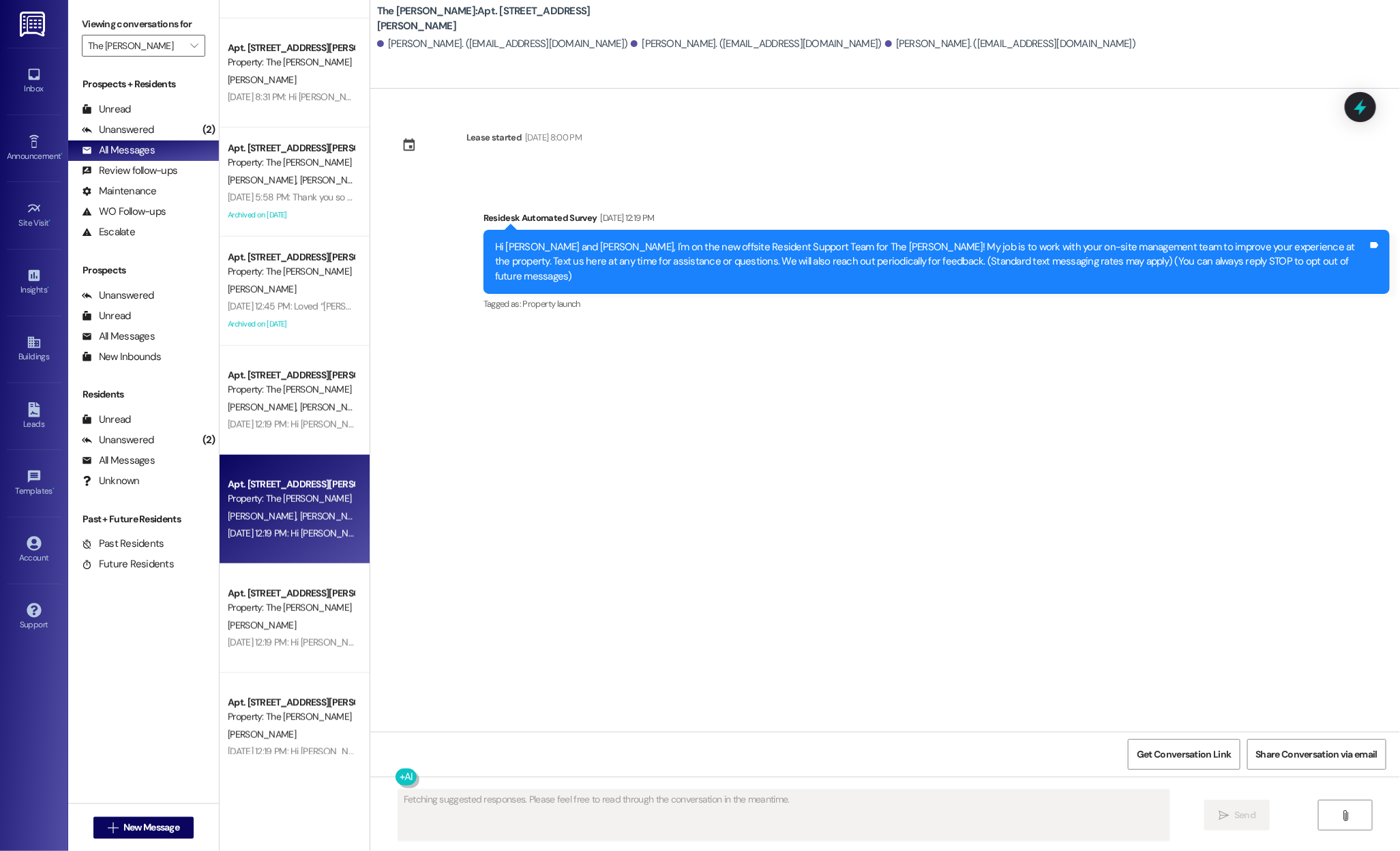
scroll to position [473, 0]
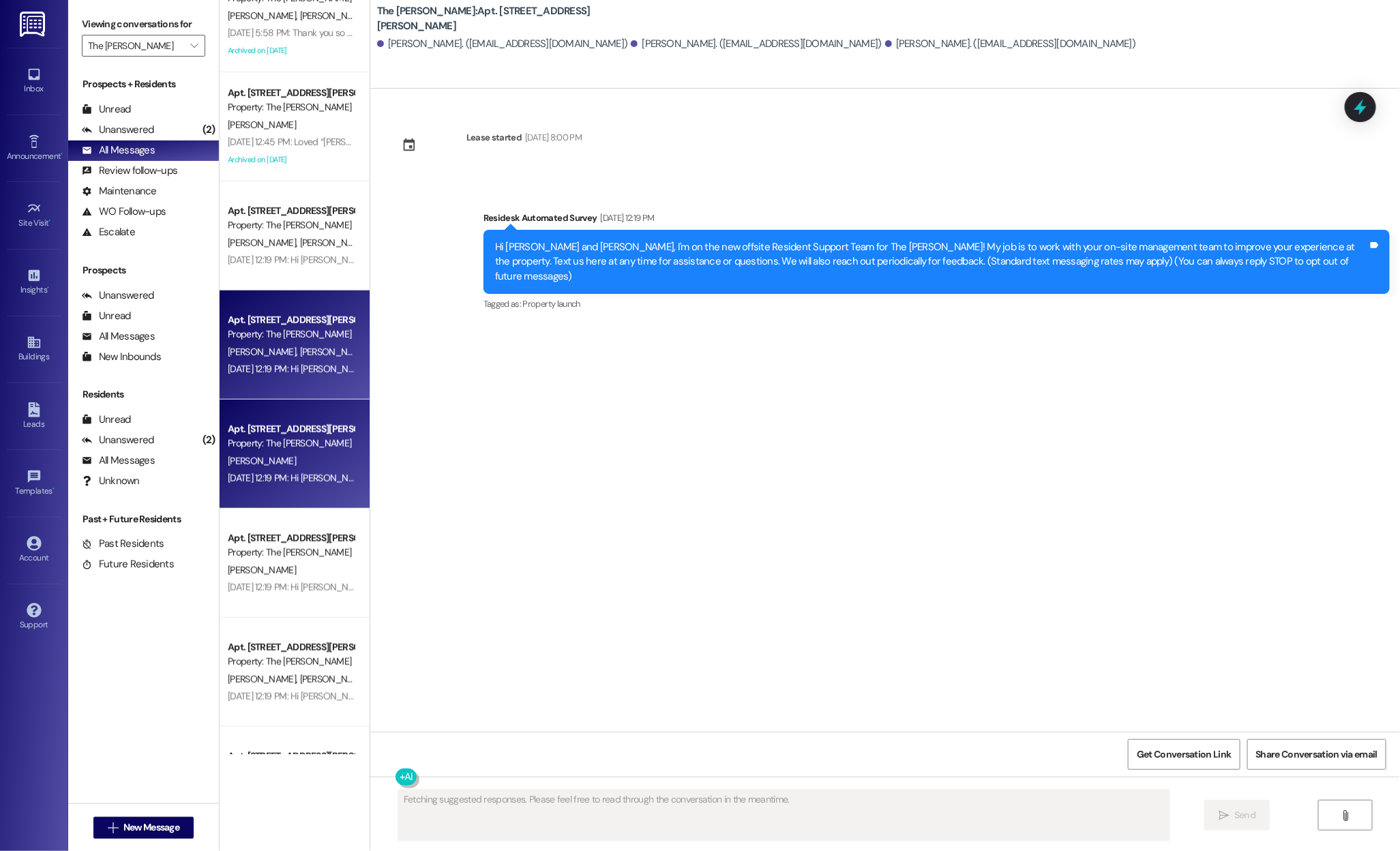
click at [277, 453] on div "A. Brandon" at bounding box center [290, 462] width 129 height 17
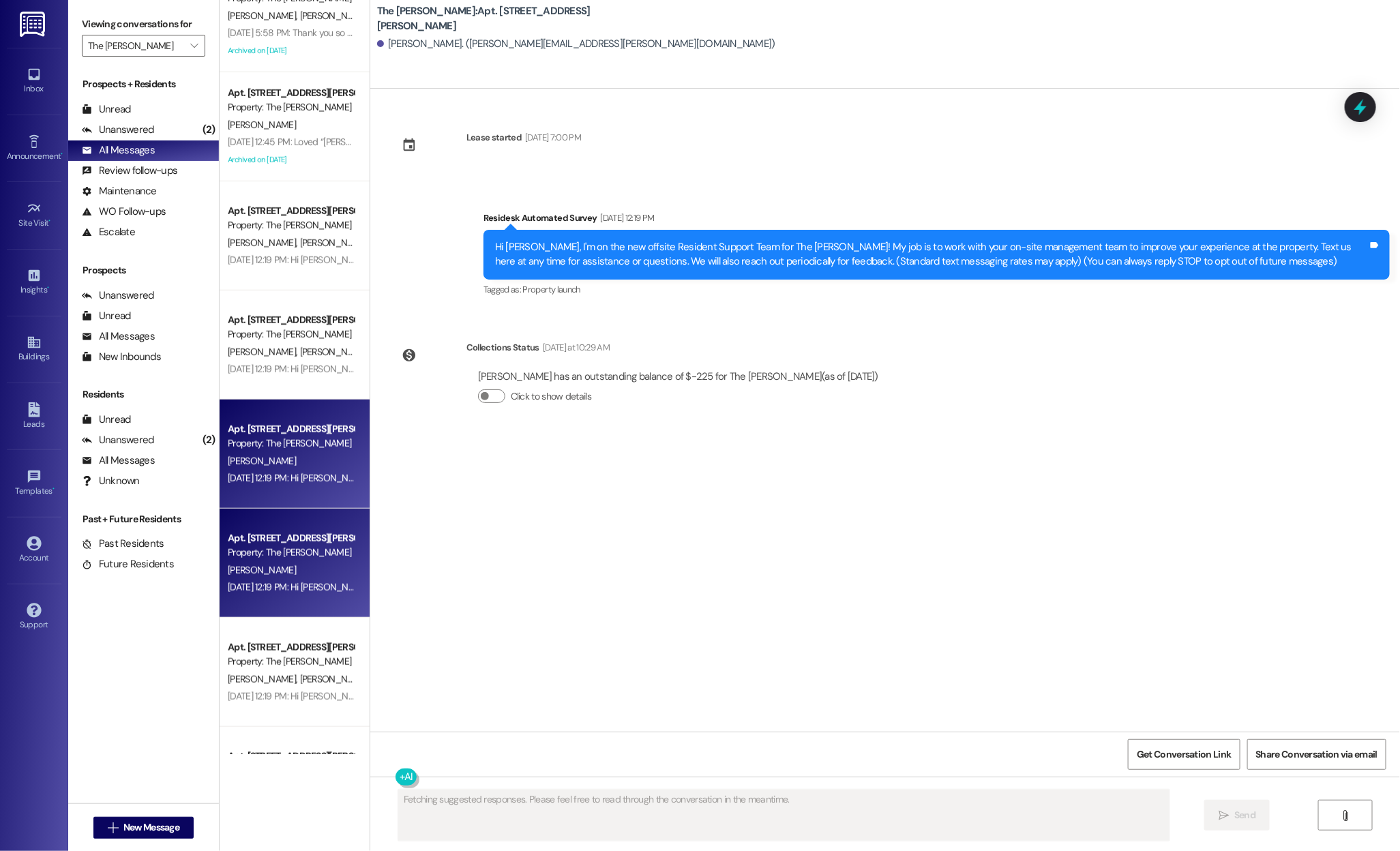
click at [278, 562] on div "K. Bailey" at bounding box center [290, 570] width 129 height 17
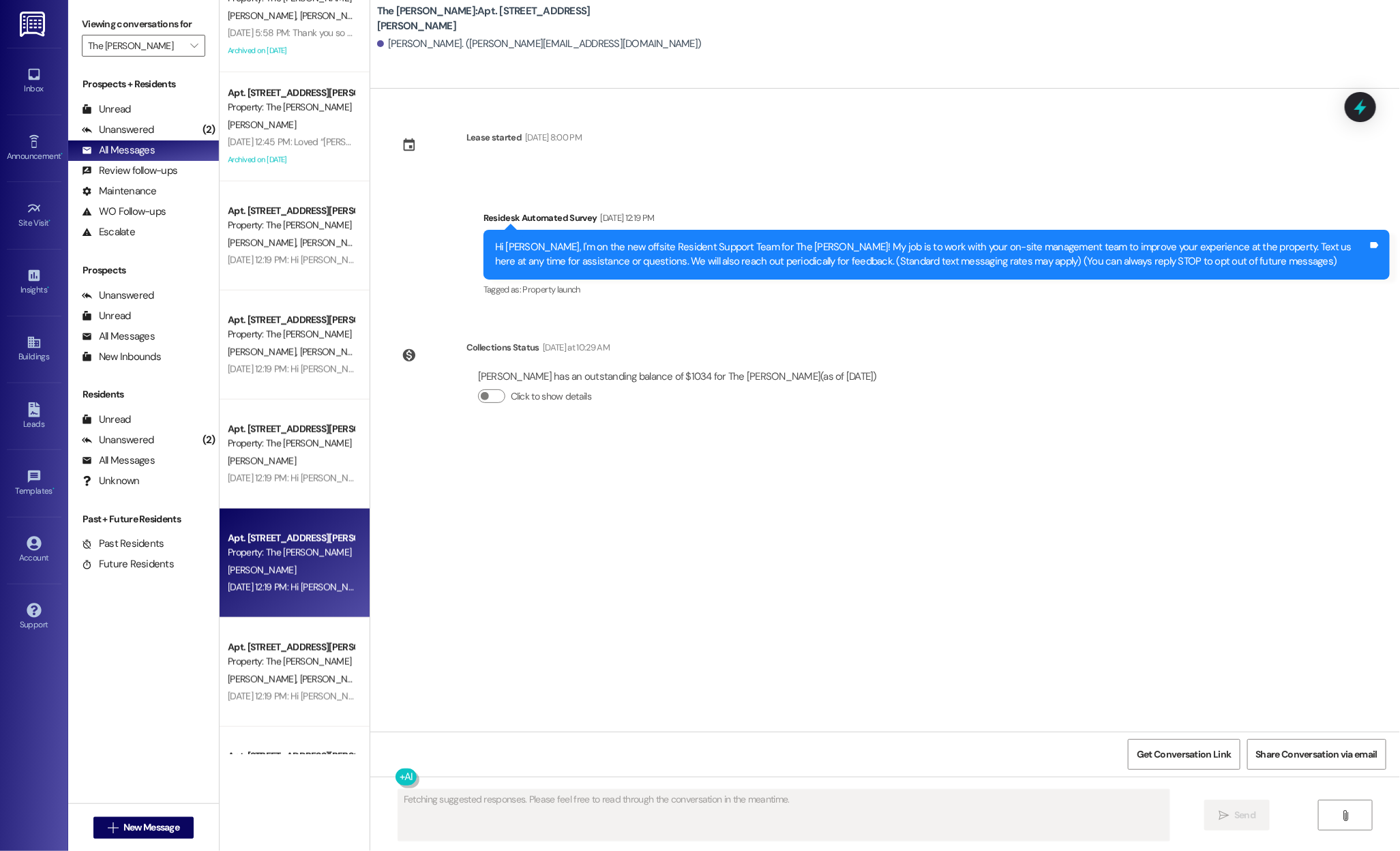
click at [273, 648] on div "Apt. 601, 99 South Downing Street" at bounding box center [290, 647] width 126 height 14
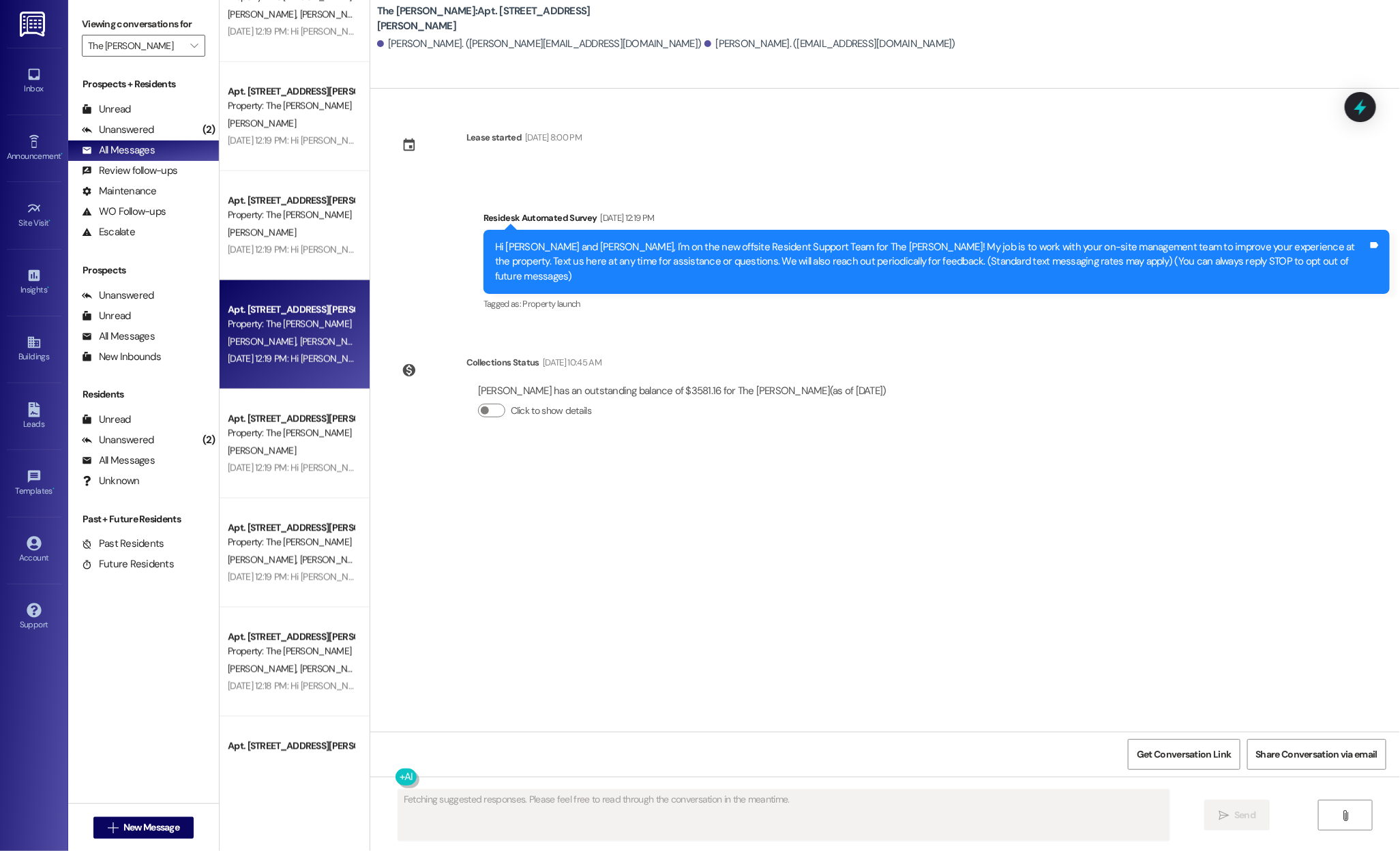
scroll to position [845, 0]
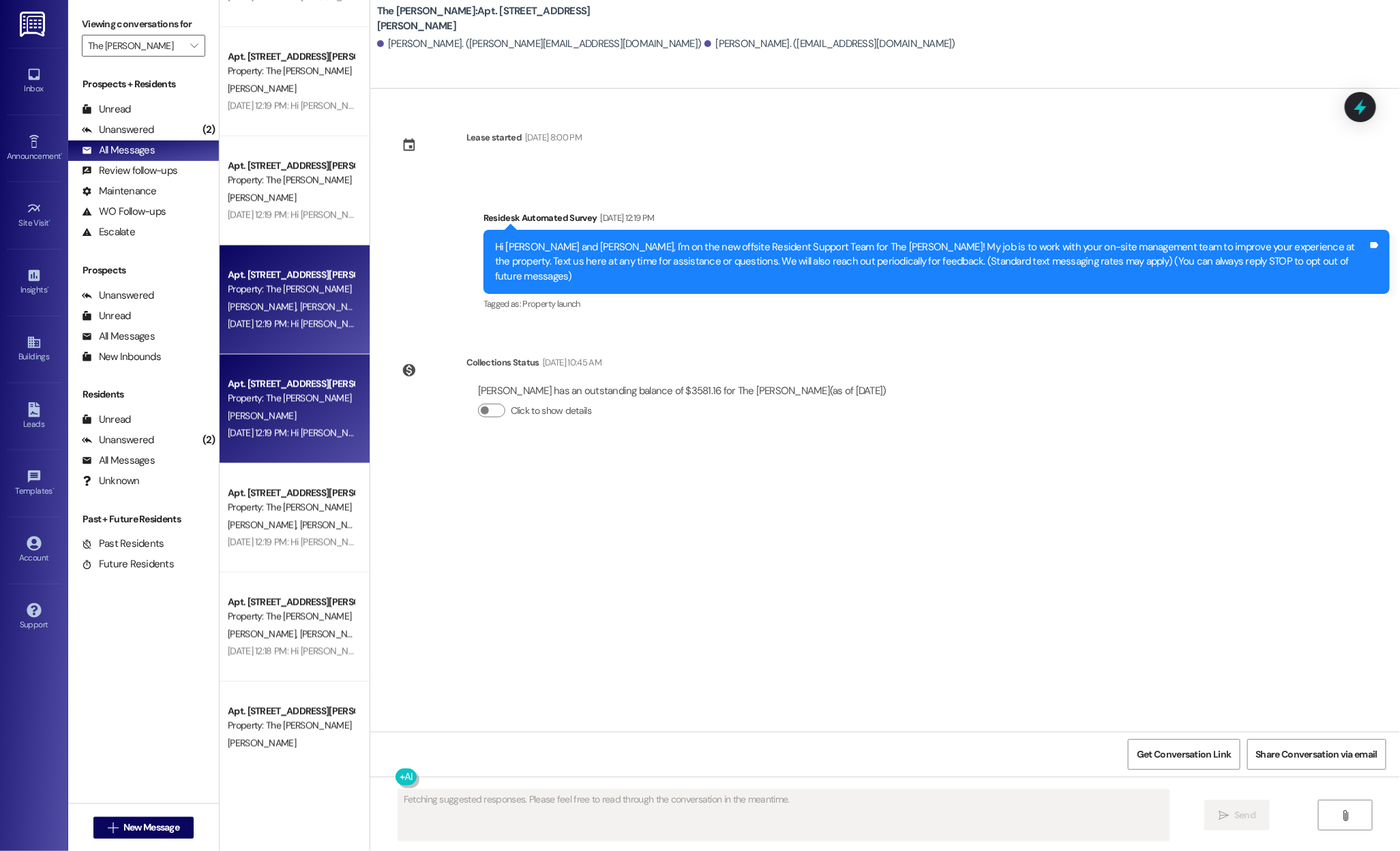
click at [284, 447] on div "Apt. 608, 99 South Downing Street Property: The Norman B. Mendes Jul 24, 2025 a…" at bounding box center [295, 409] width 150 height 109
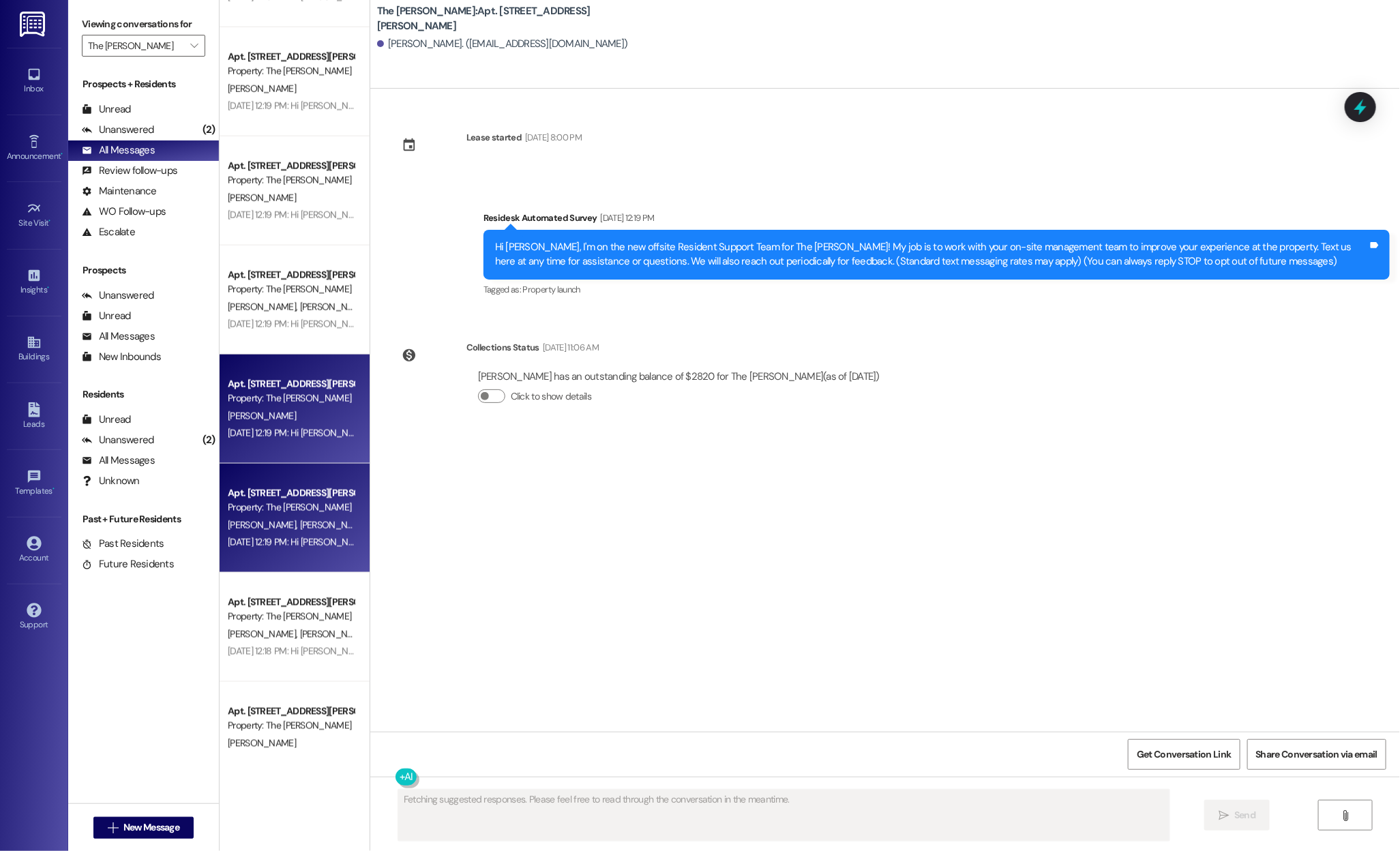
click at [283, 510] on div "Property: The Norman" at bounding box center [290, 508] width 126 height 14
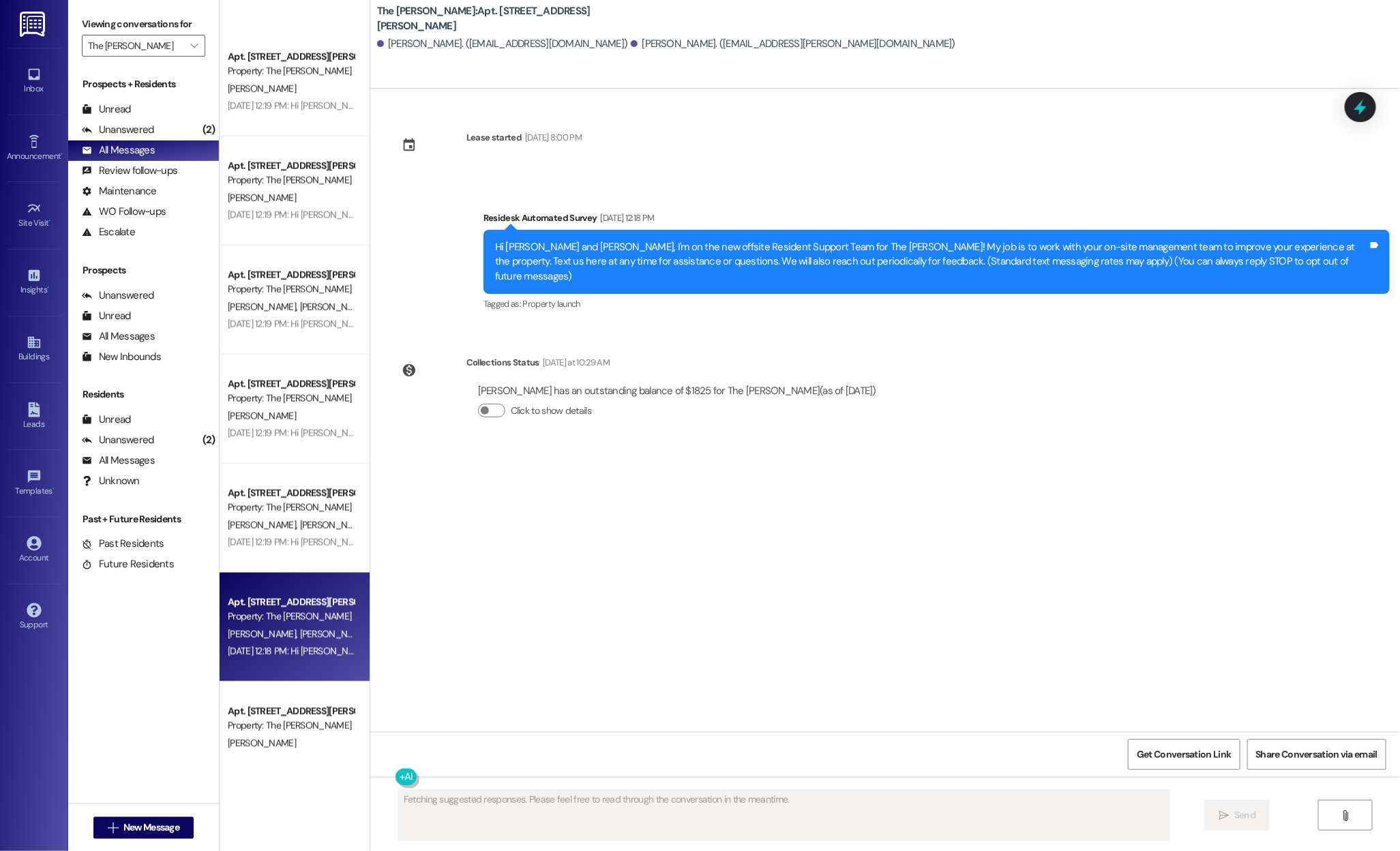
scroll to position [1100, 0]
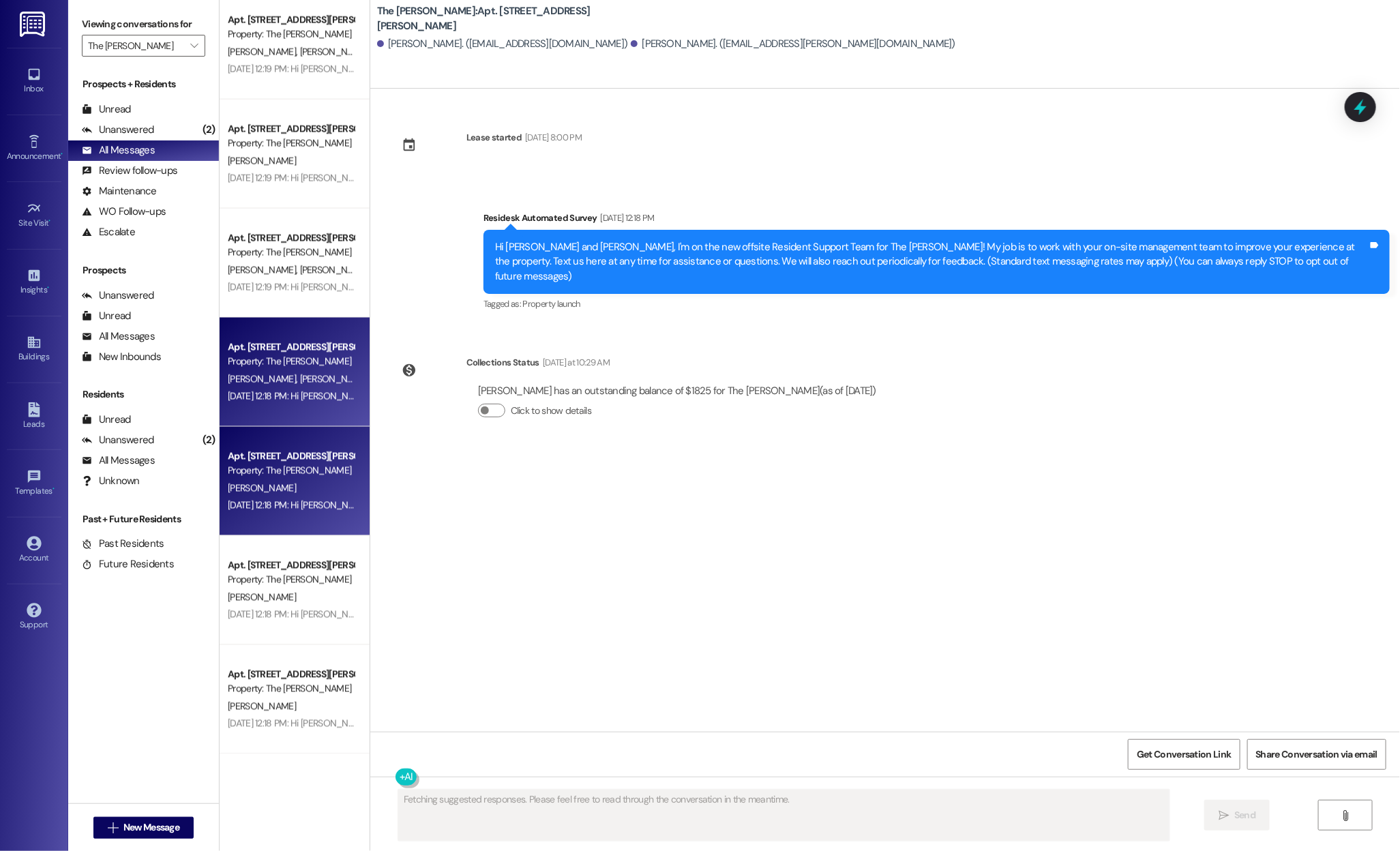
click at [292, 480] on div "J. Harrington" at bounding box center [290, 489] width 129 height 17
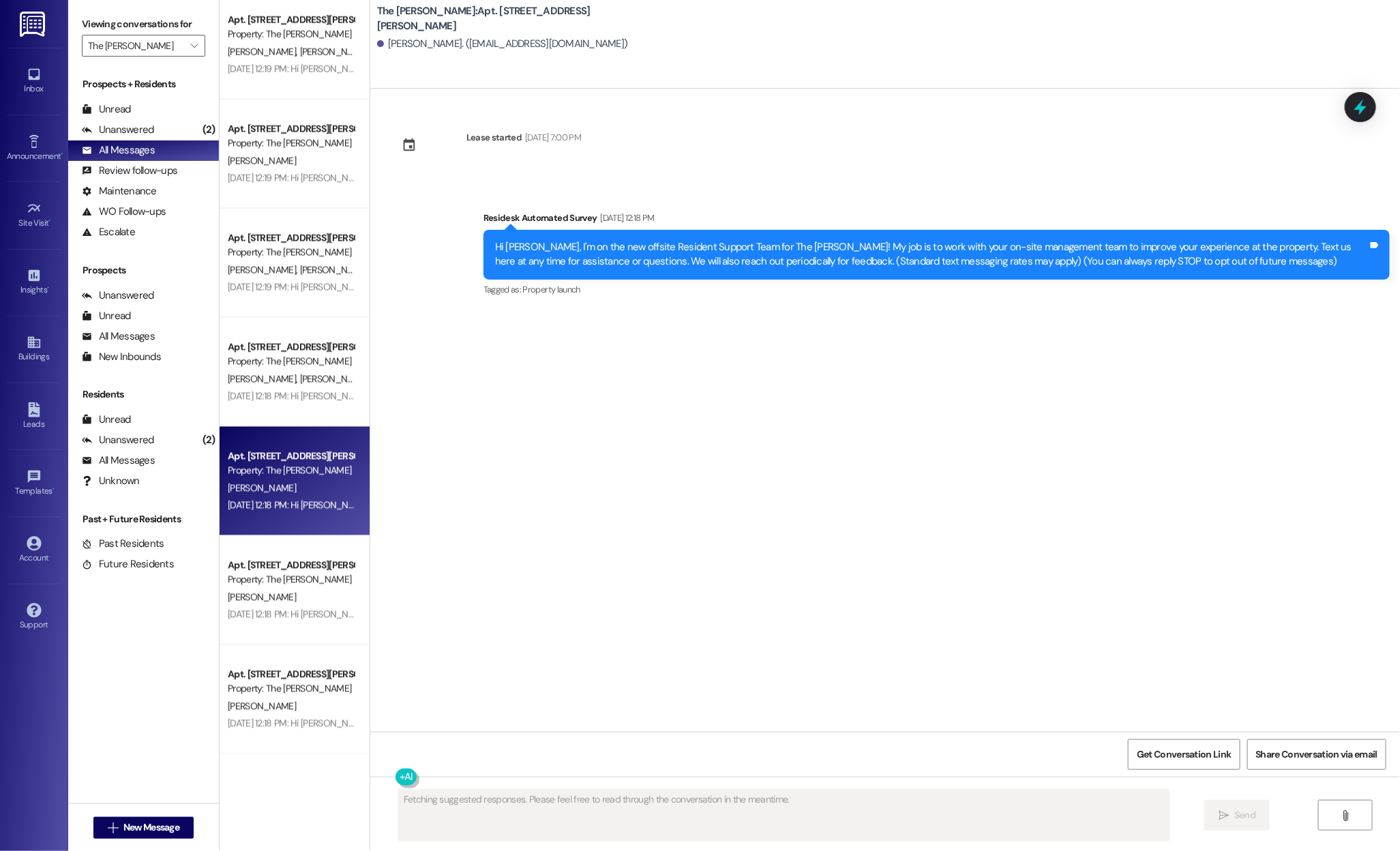
click at [290, 608] on div "Jul 24, 2025 at 12:18 PM: Hi Kiara, I'm on the new offsite Resident Support Tea…" at bounding box center [1041, 614] width 1626 height 12
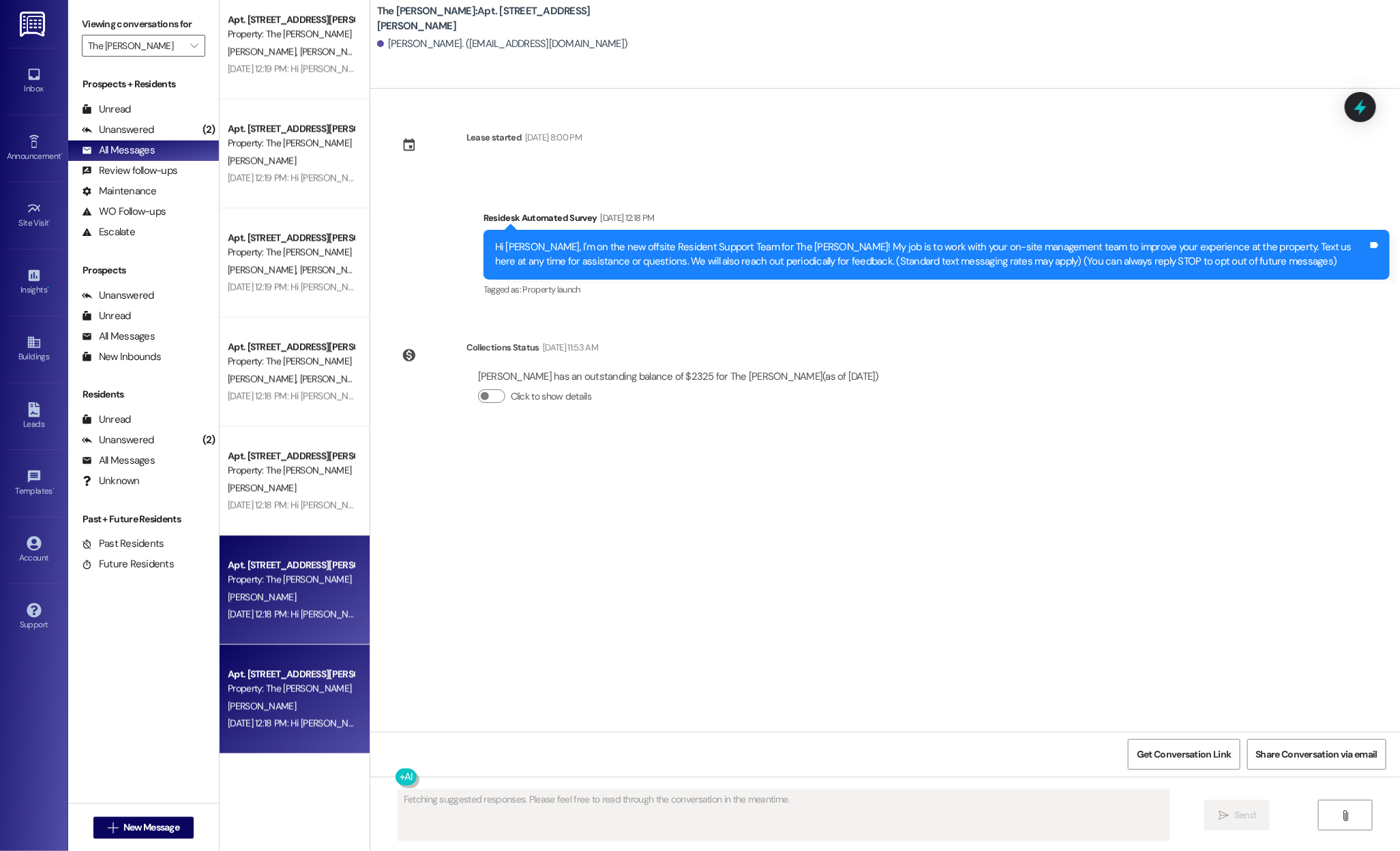
click at [286, 718] on div "Jul 24, 2025 at 12:18 PM: Hi Brian, I'm on the new offsite Resident Support Tea…" at bounding box center [1041, 723] width 1626 height 12
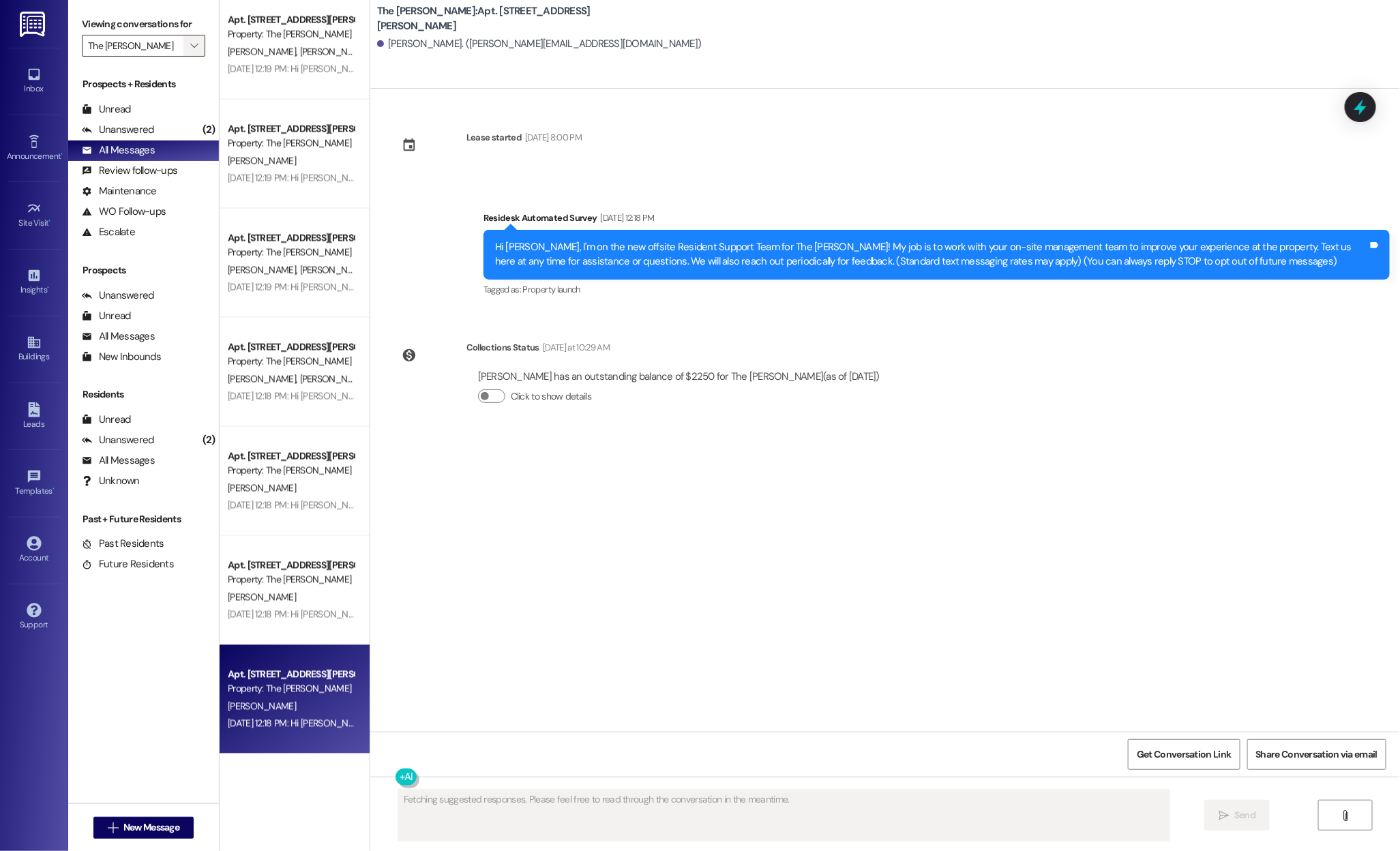
click at [188, 46] on span "" at bounding box center [194, 45] width 13 height 22
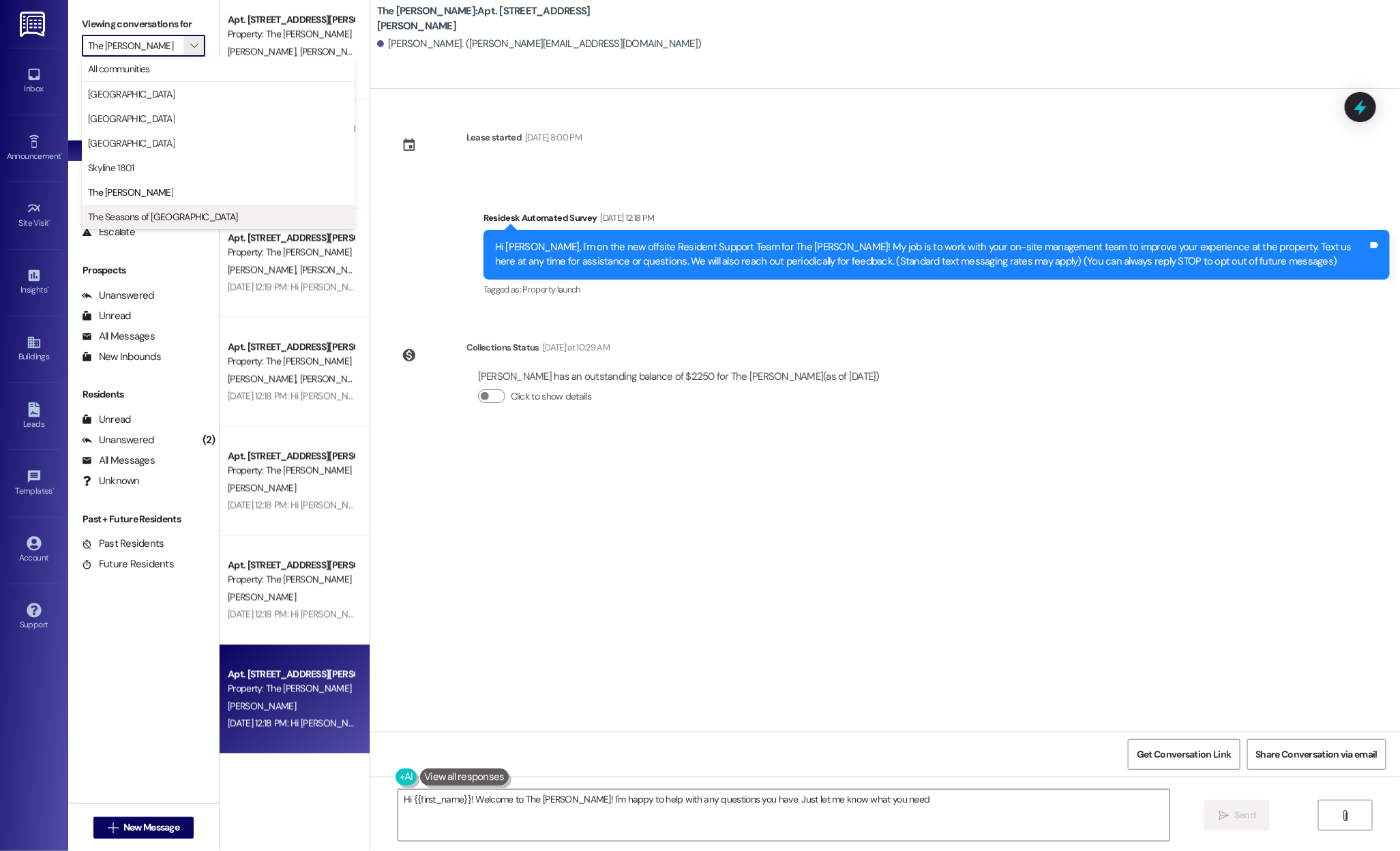
type textarea "Hi {{first_name}}! Welcome to The Norman! I'm happy to help with any questions …"
click at [159, 214] on span "The Seasons of Cherry Creek" at bounding box center [163, 217] width 150 height 14
type input "The Seasons of Cherry Creek"
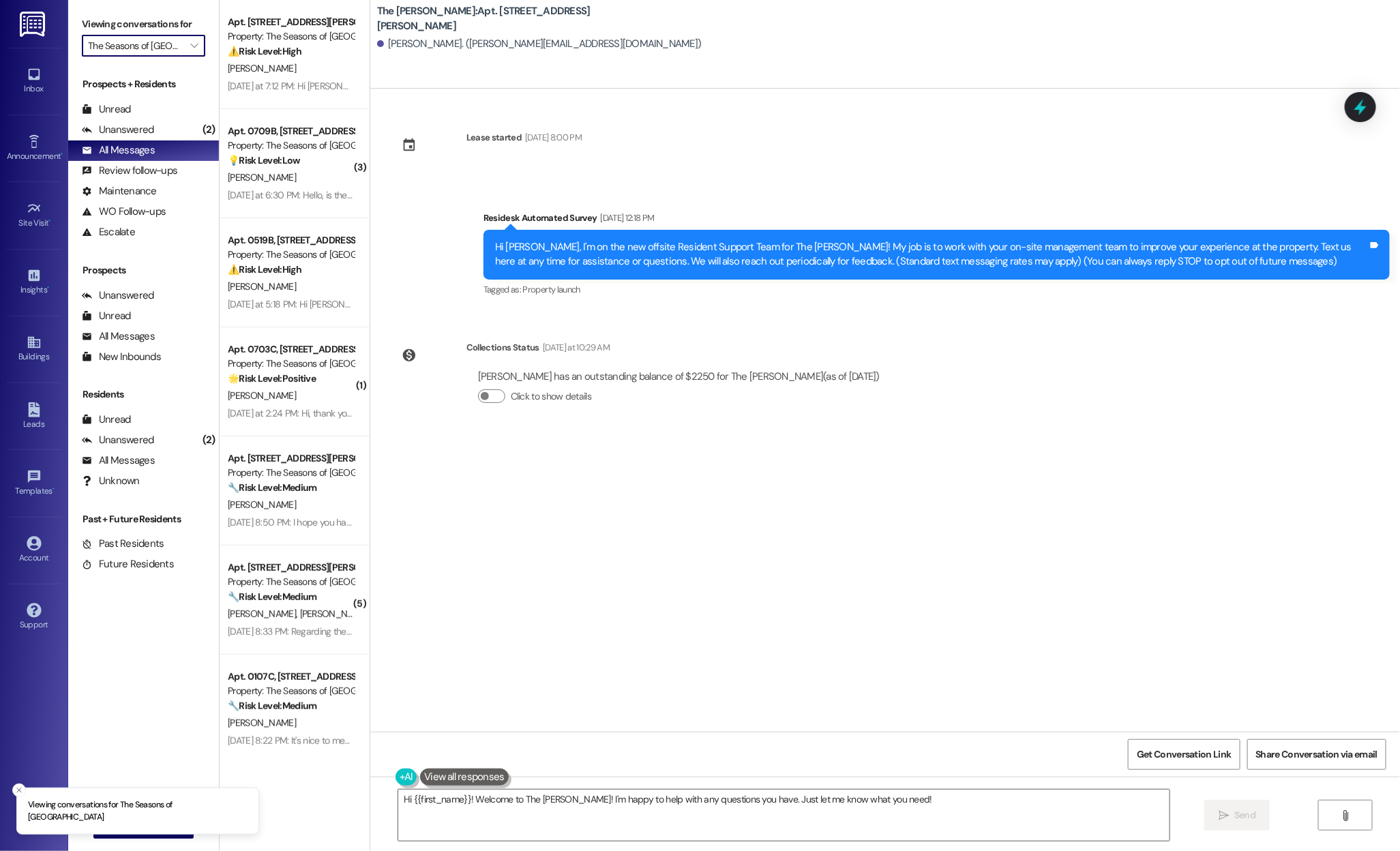
click at [244, 83] on div "Yesterday at 7:12 PM: Hi Mary, the team has mentioned that they have sent the r…" at bounding box center [556, 86] width 656 height 12
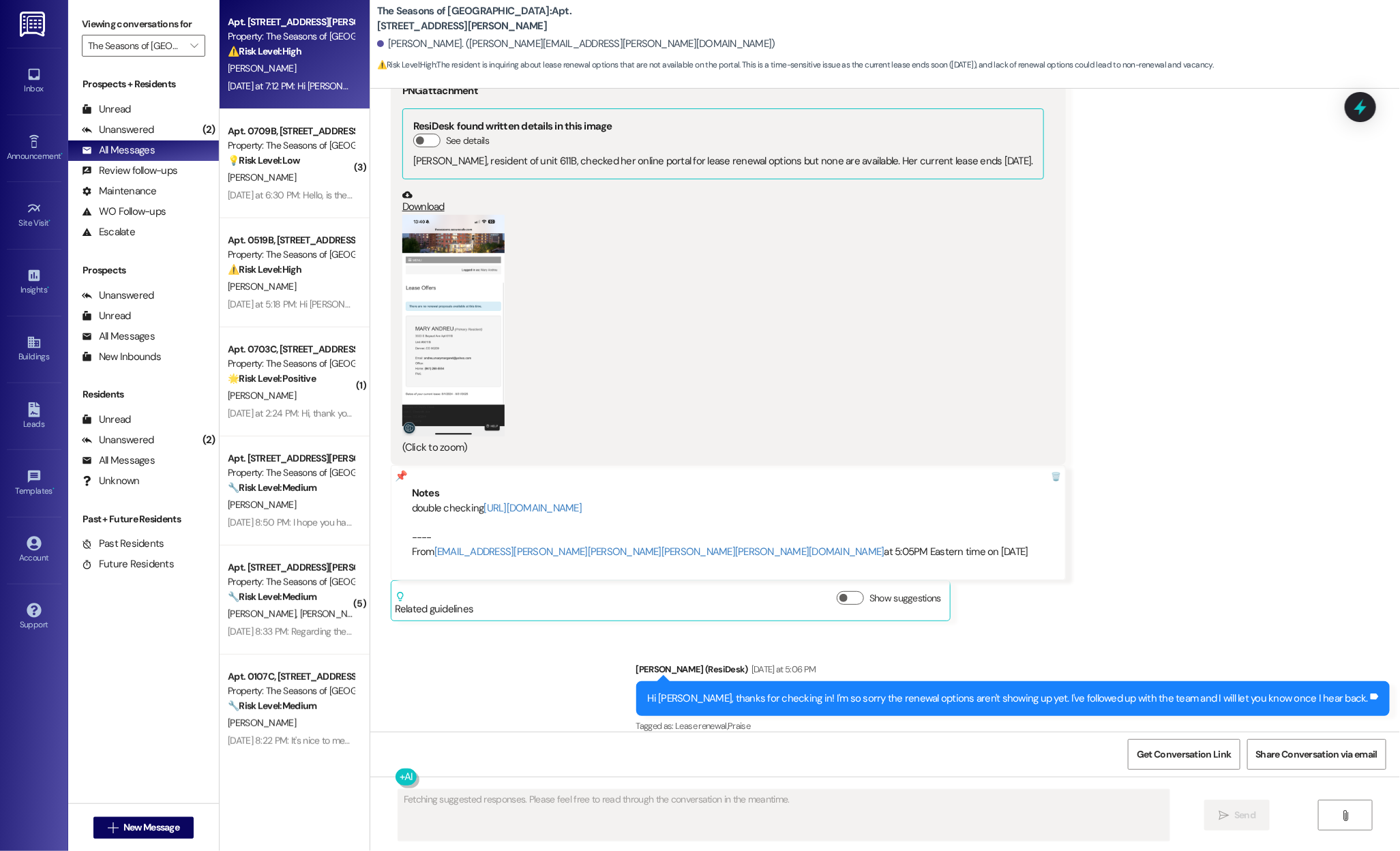
scroll to position [1988, 0]
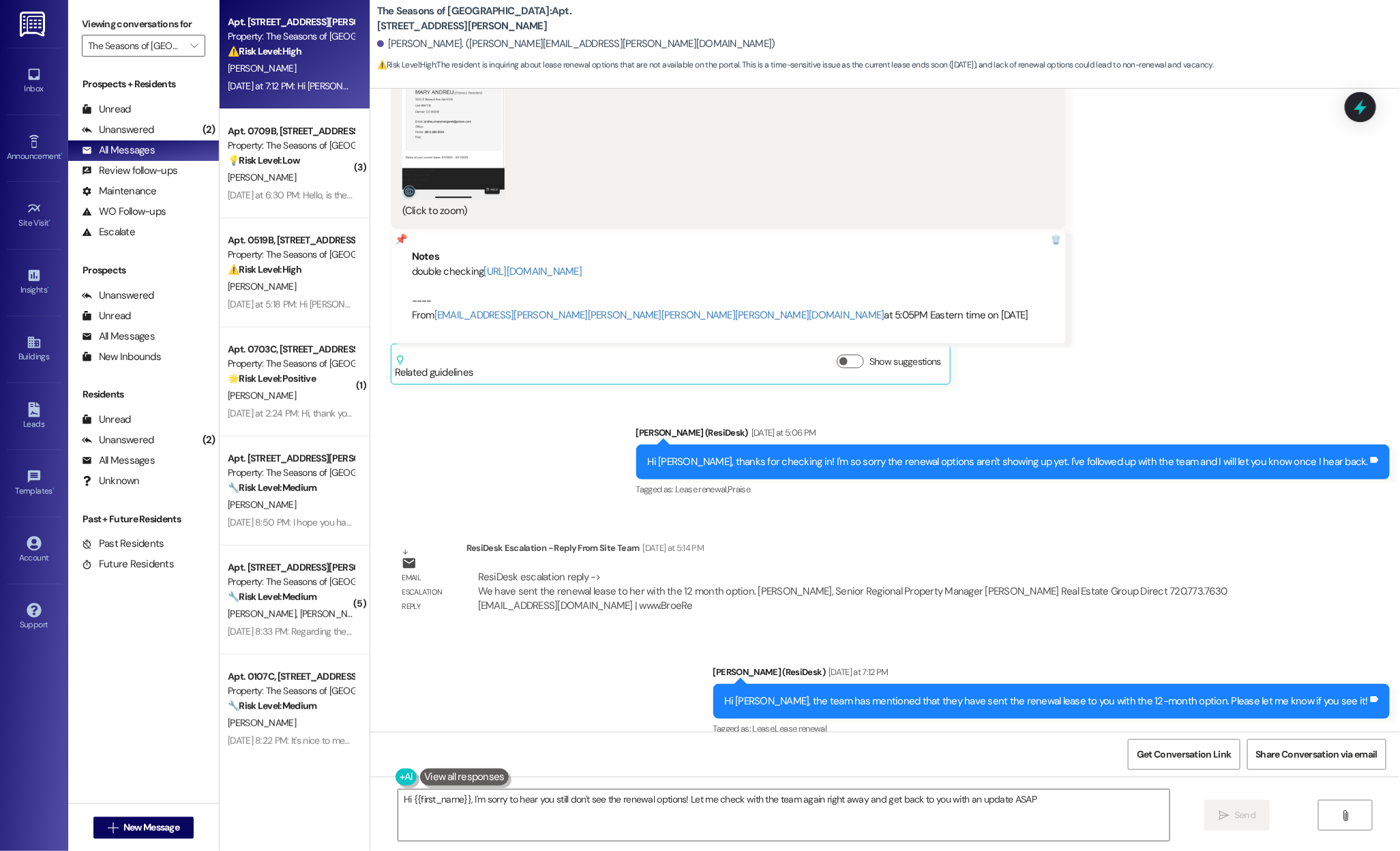
type textarea "Hi {{first_name}}, I'm sorry to hear you still don't see the renewal options! L…"
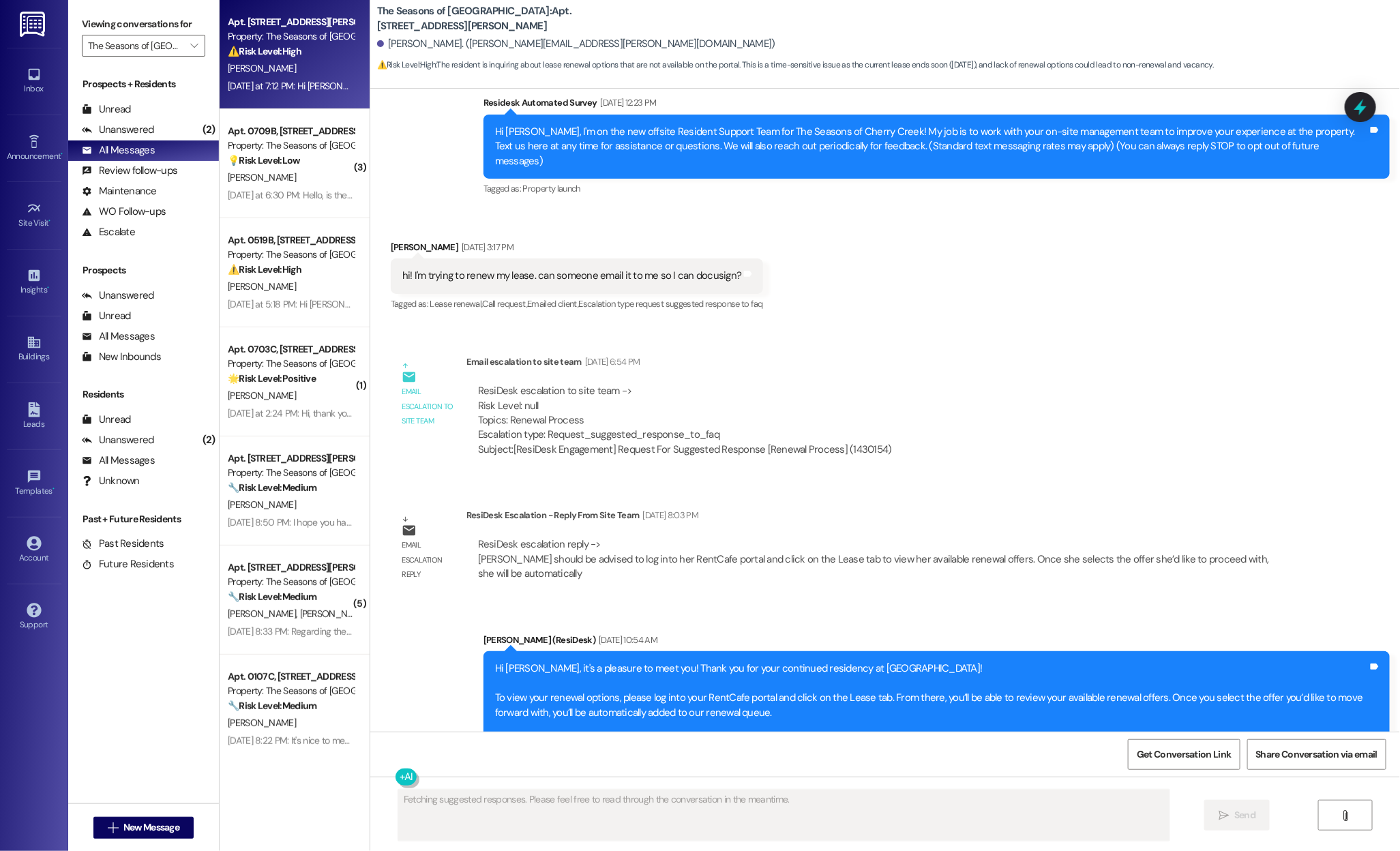
scroll to position [0, 0]
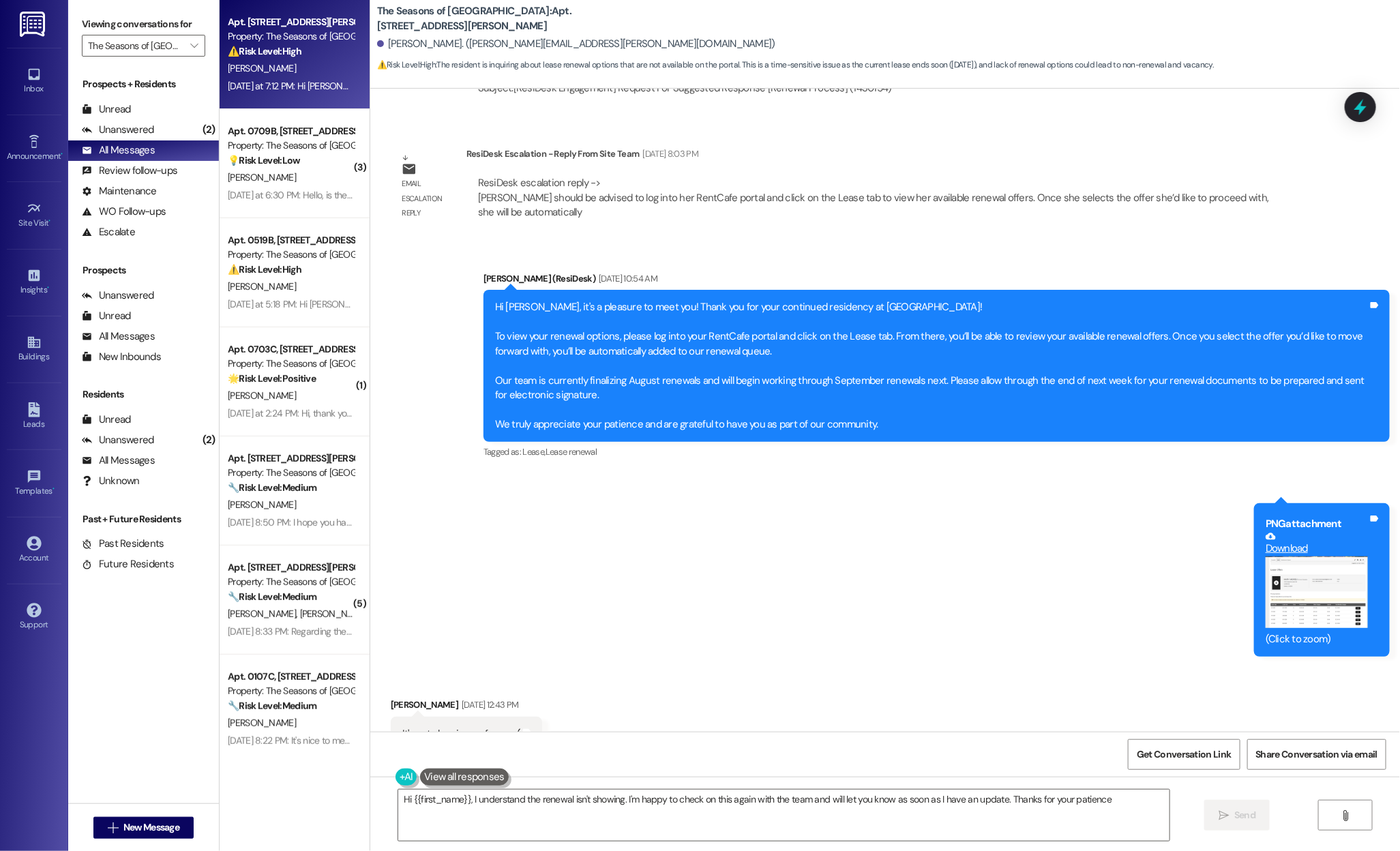
type textarea "Hi {{first_name}}, I understand the renewal isn't showing. I'm happy to check o…"
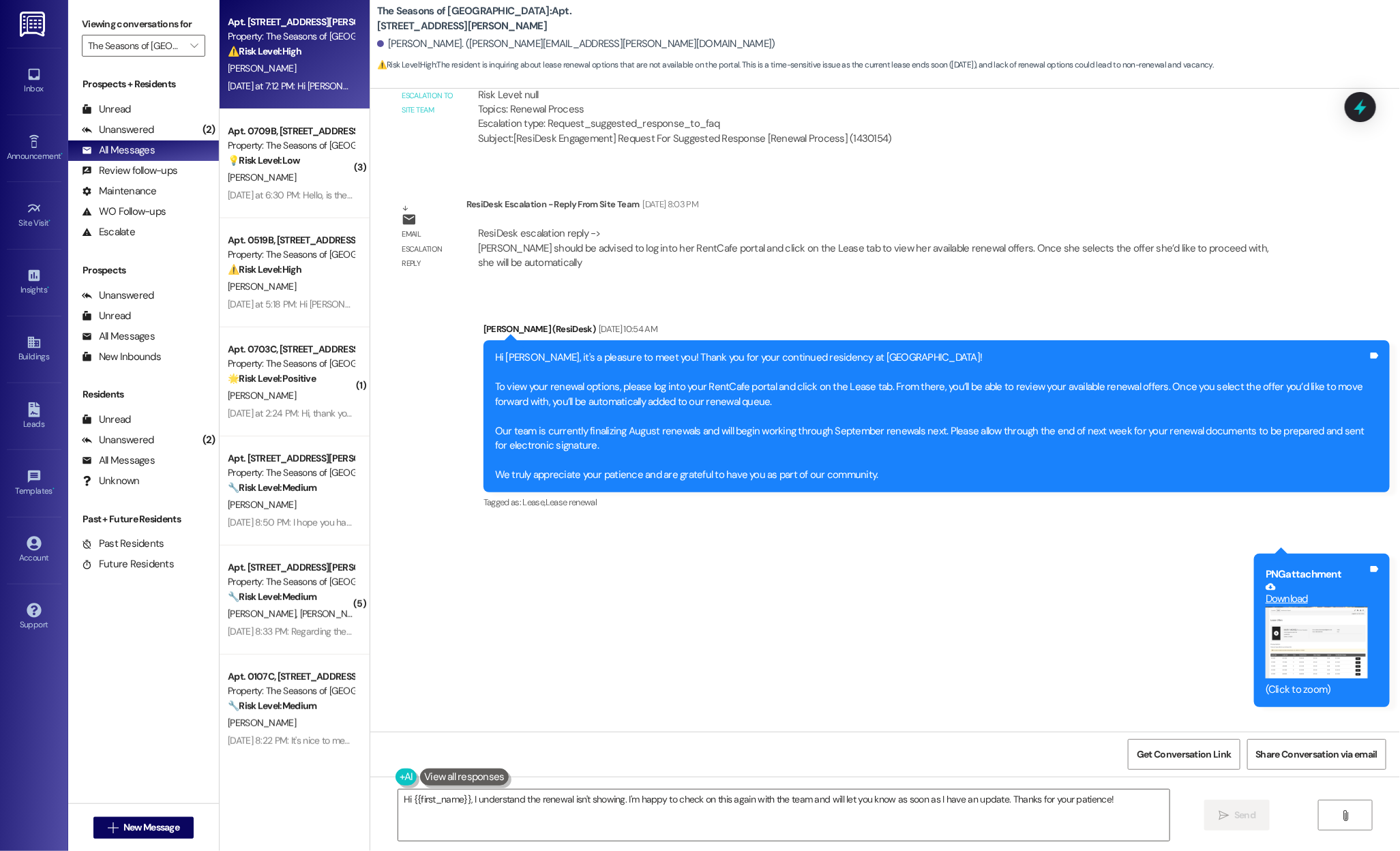
scroll to position [419, 0]
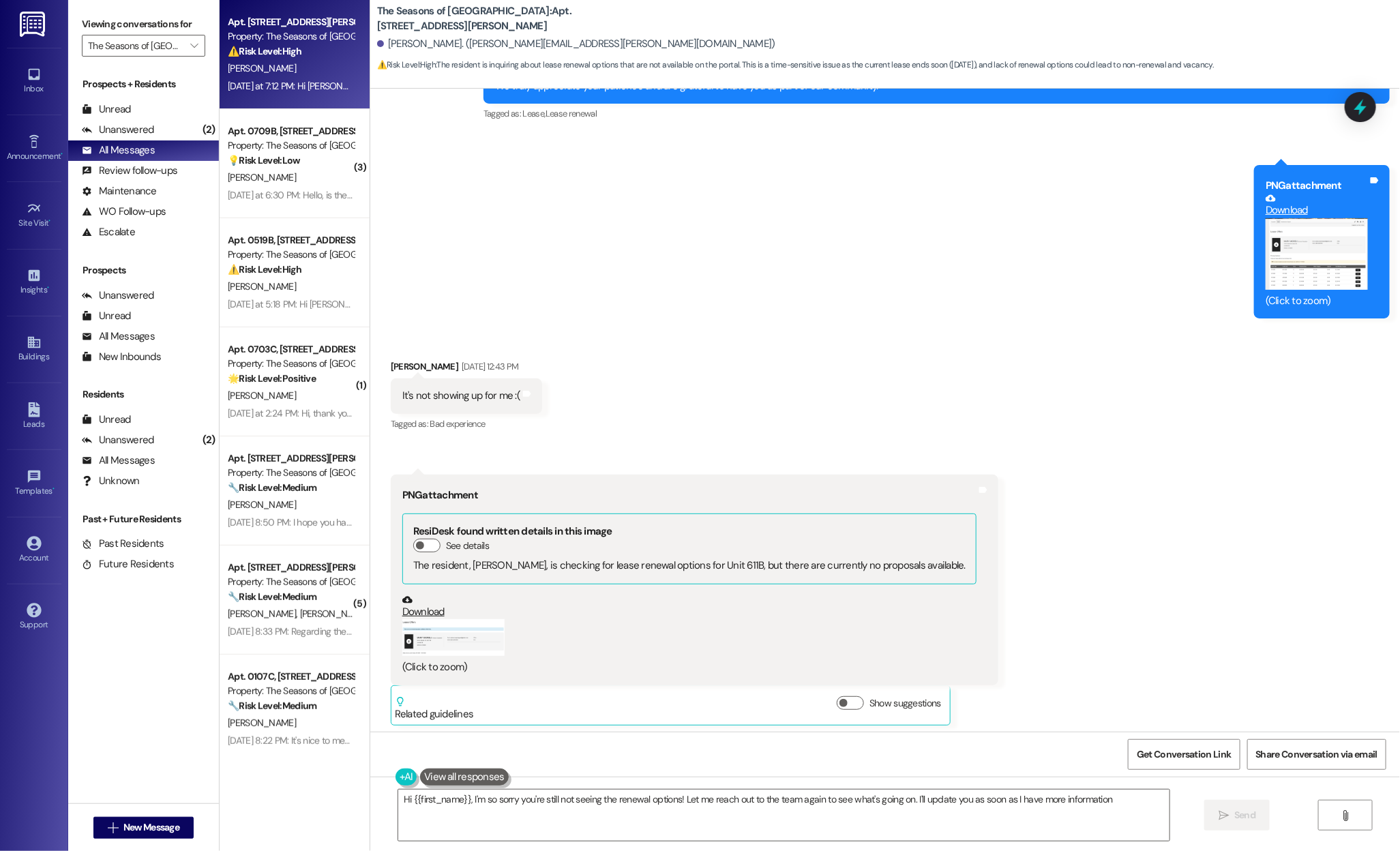
type textarea "Hi {{first_name}}, I'm so sorry you're still not seeing the renewal options! Le…"
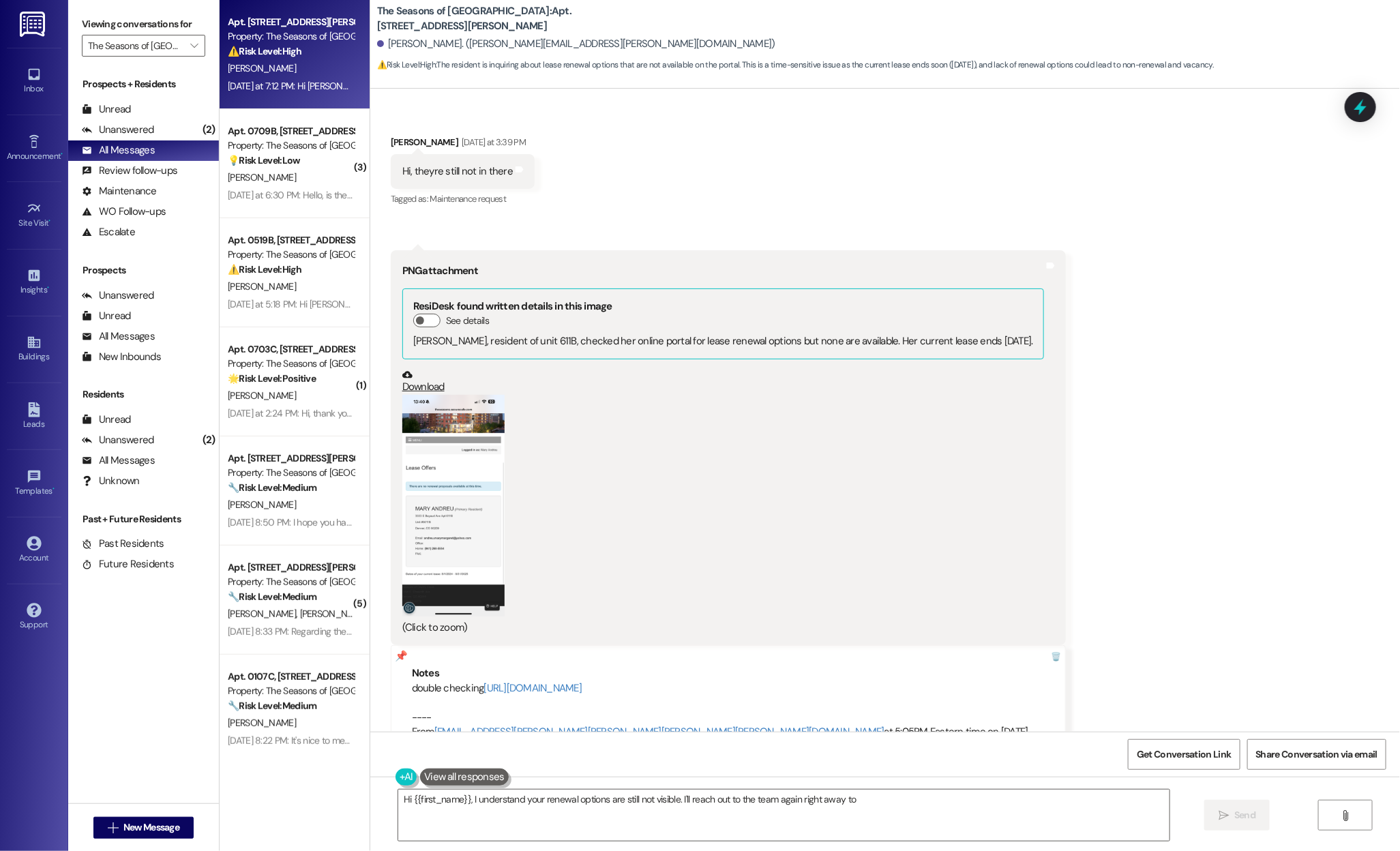
scroll to position [1988, 0]
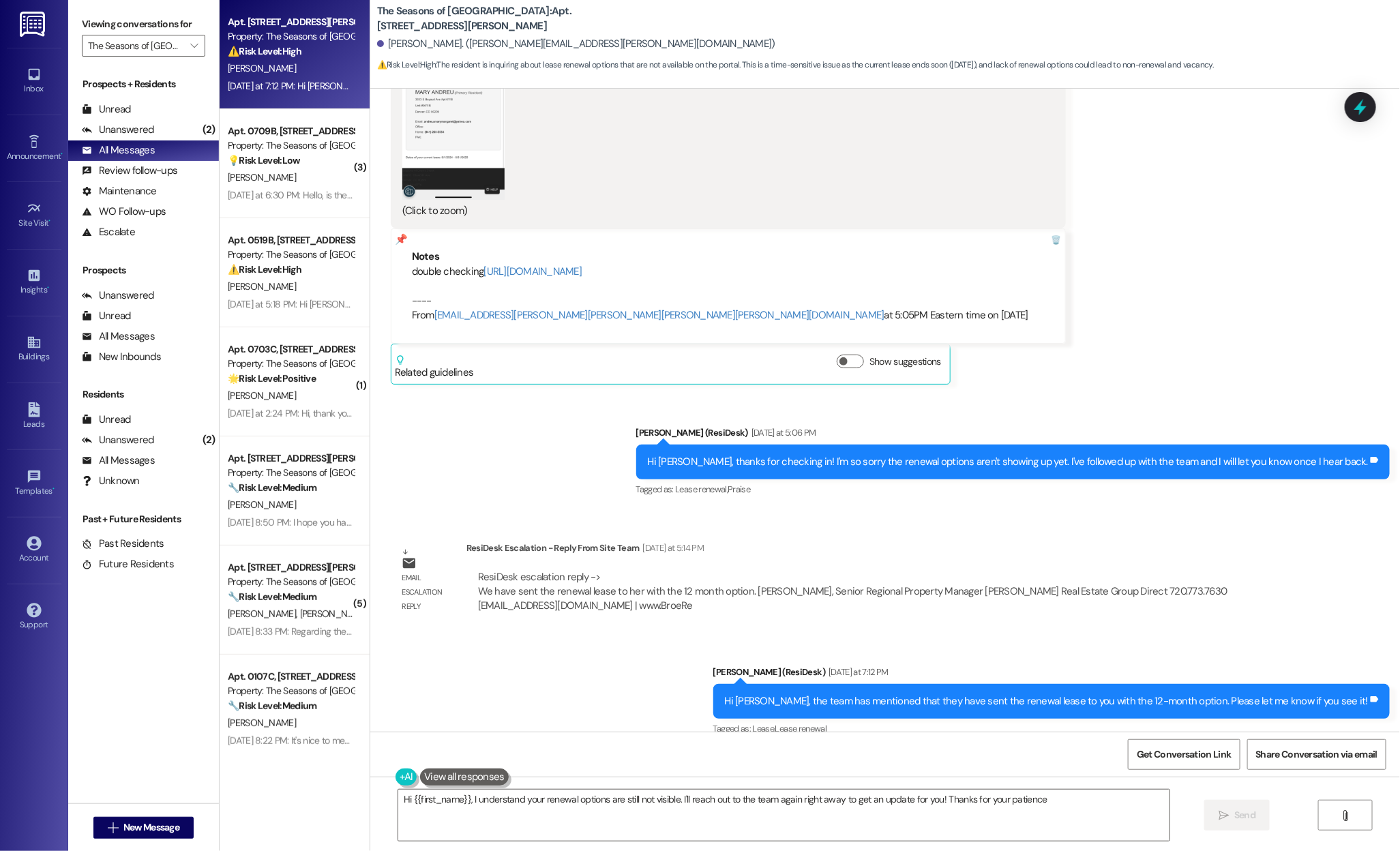
type textarea "Hi {{first_name}}, I understand your renewal options are still not visible. I'l…"
type textarea "Hi {{first_name}}, I'm concerned to hear that you still haven't received the re…"
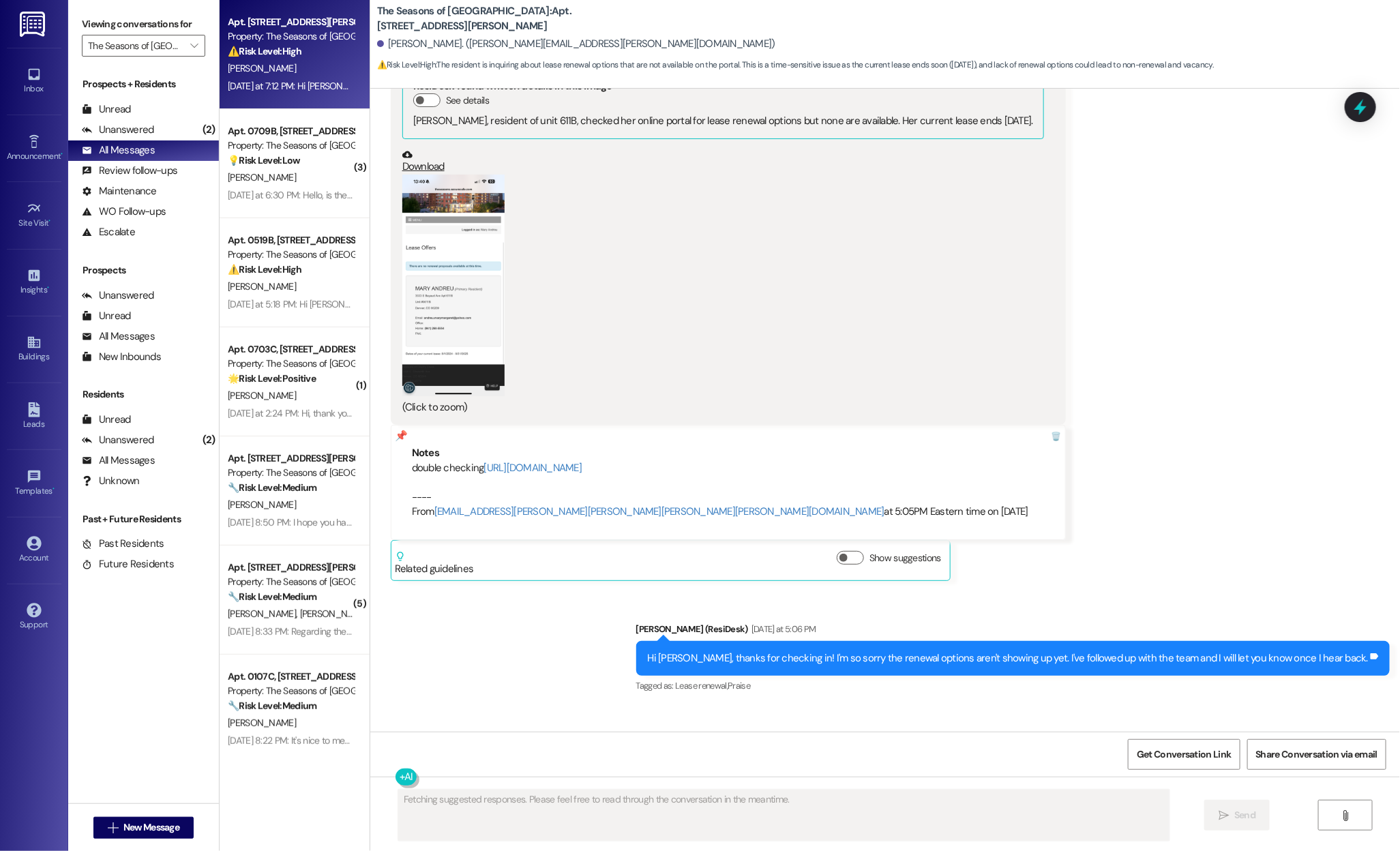
scroll to position [1632, 0]
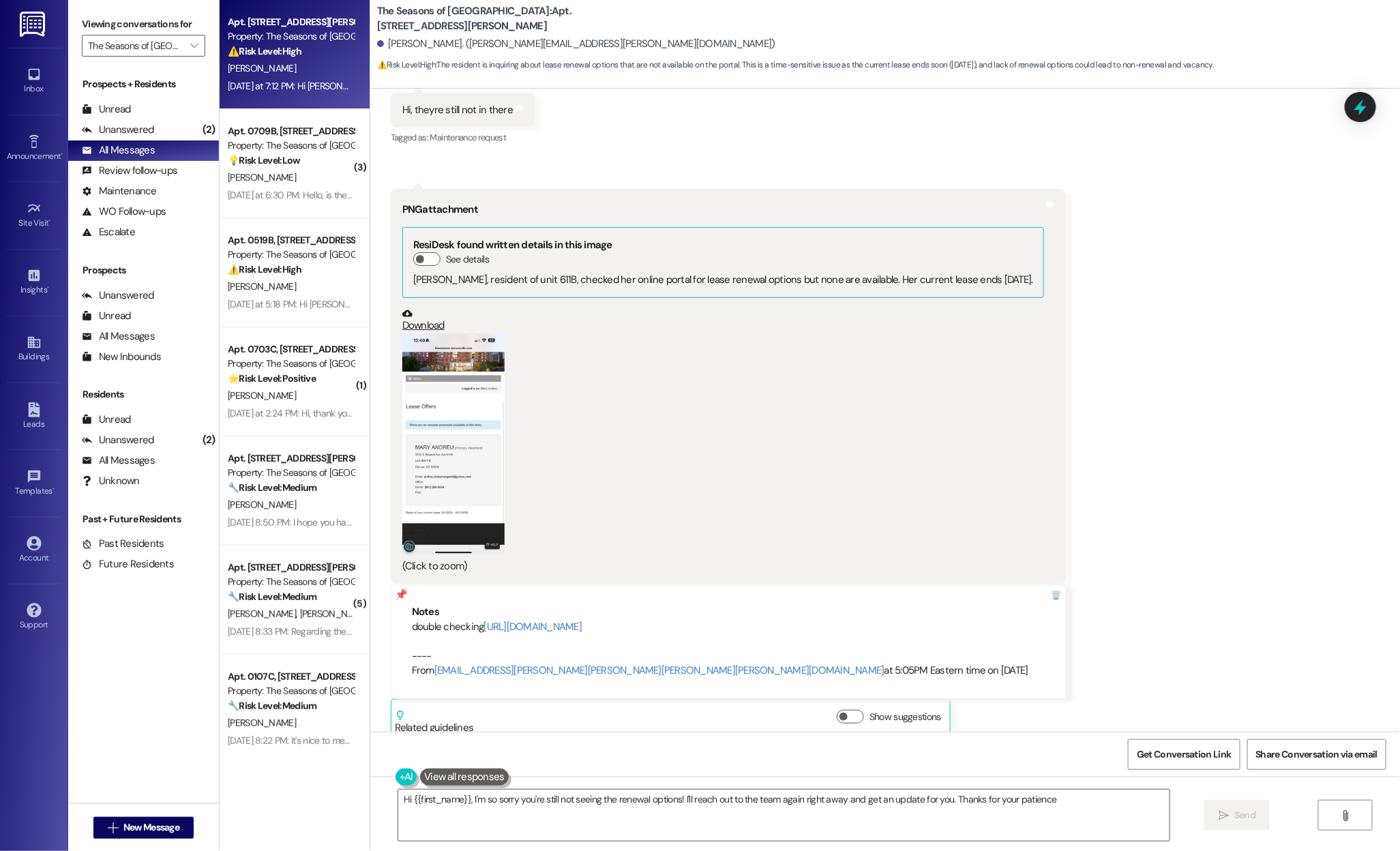
type textarea "Hi {{first_name}}, I'm so sorry you're still not seeing the renewal options! I'…"
